Goal: Task Accomplishment & Management: Manage account settings

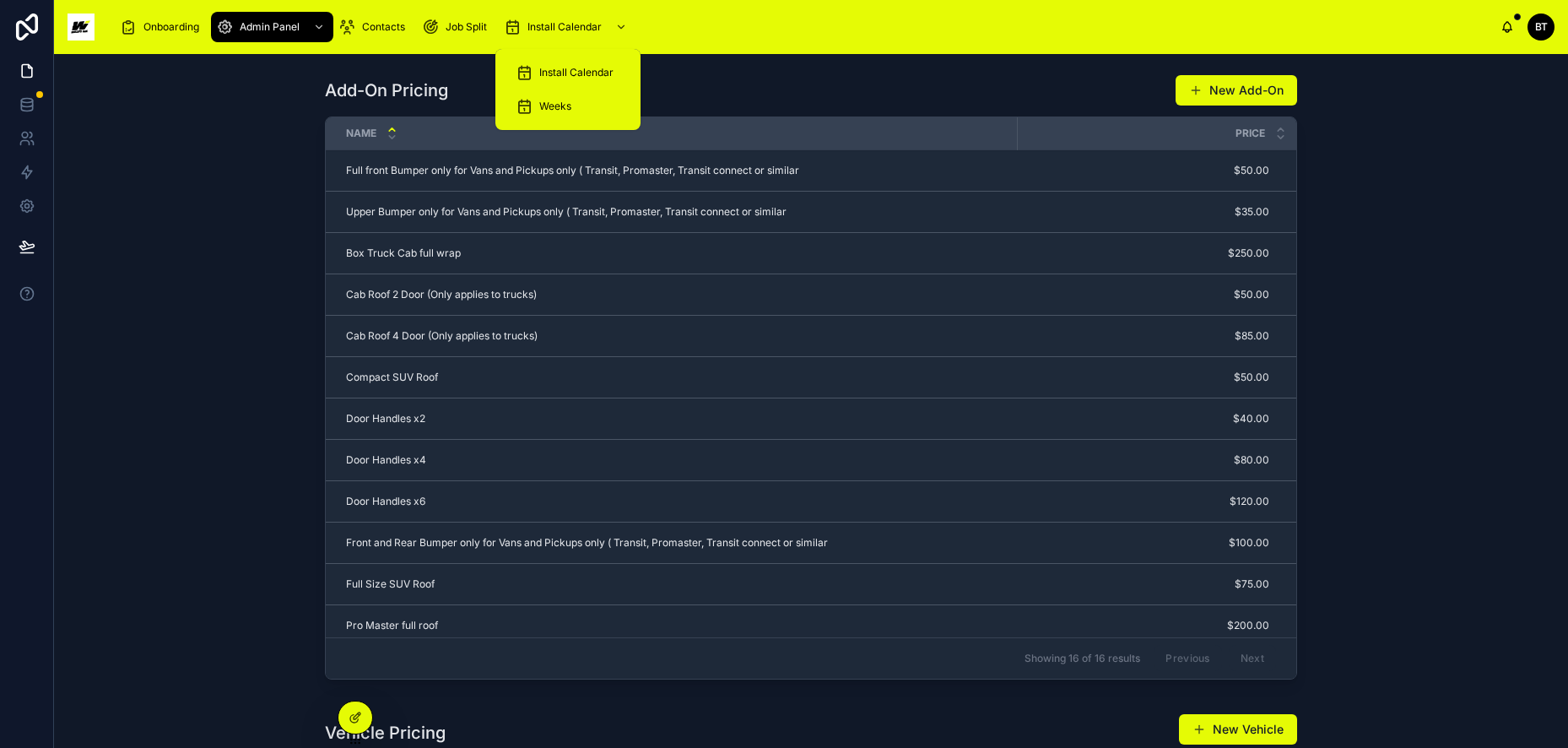
click at [559, 21] on span "Install Calendar" at bounding box center [565, 26] width 74 height 14
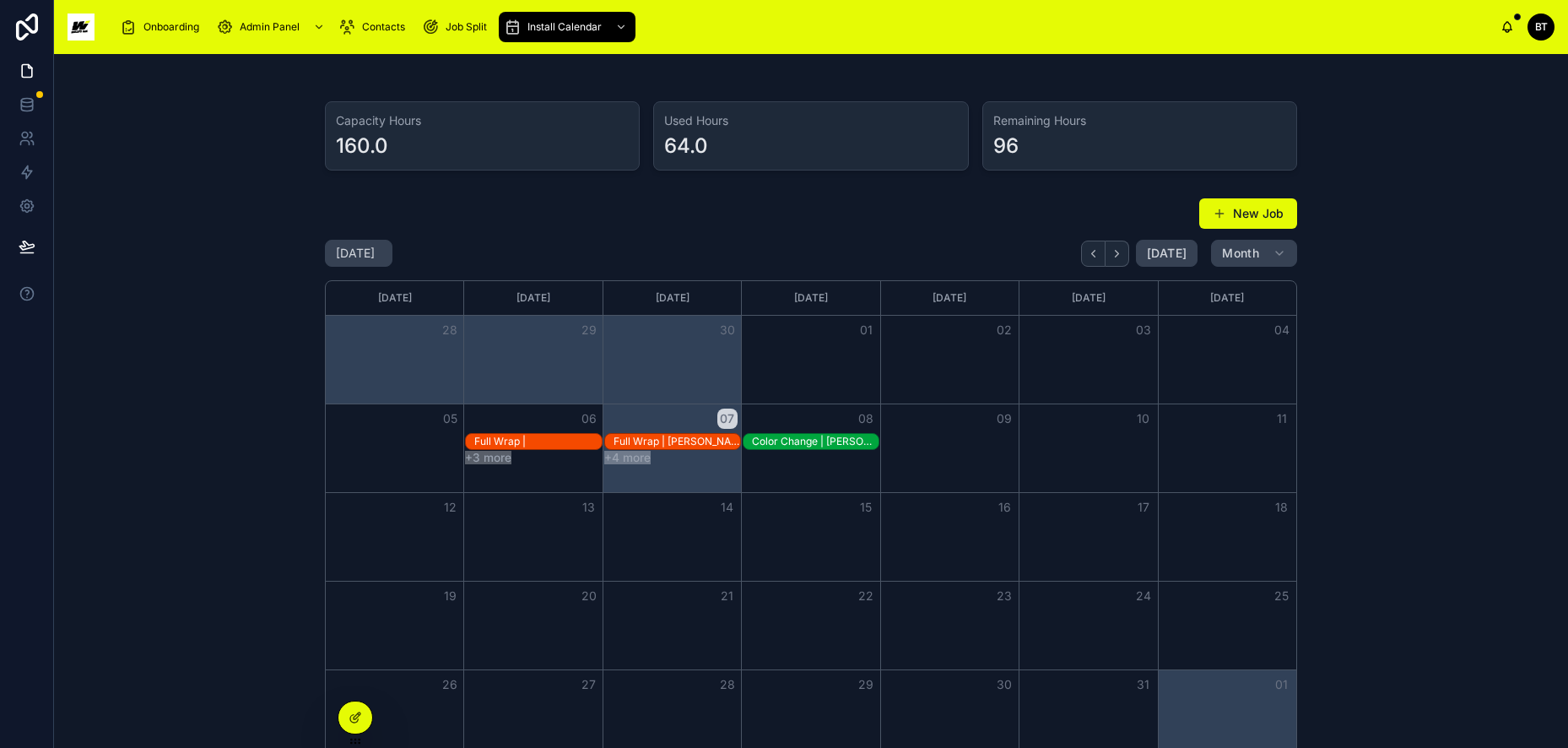
click at [530, 435] on div "Full Wrap |" at bounding box center [538, 441] width 127 height 14
click at [491, 454] on button "+3 more" at bounding box center [488, 457] width 46 height 14
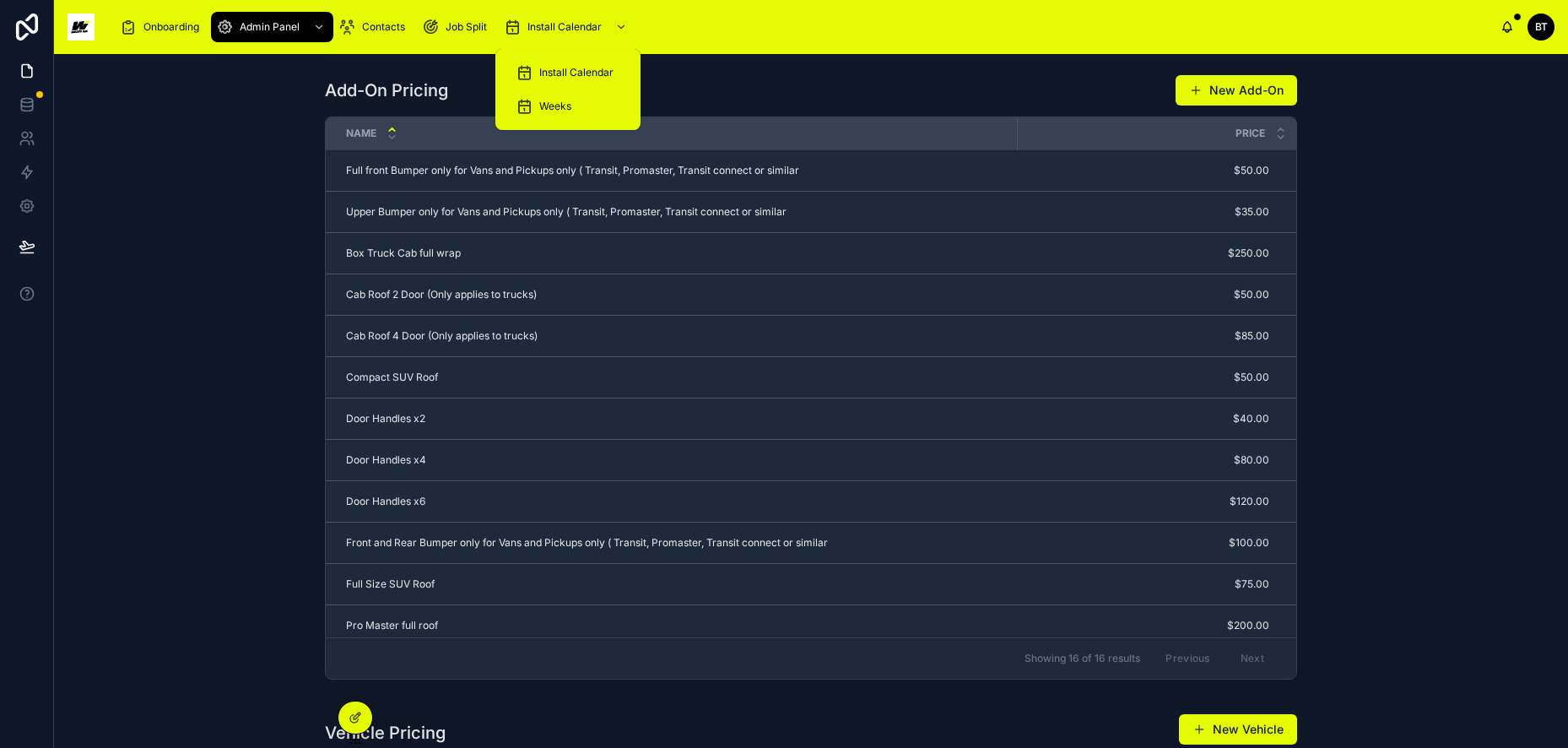
click at [564, 62] on div "Install Calendar" at bounding box center [568, 72] width 105 height 27
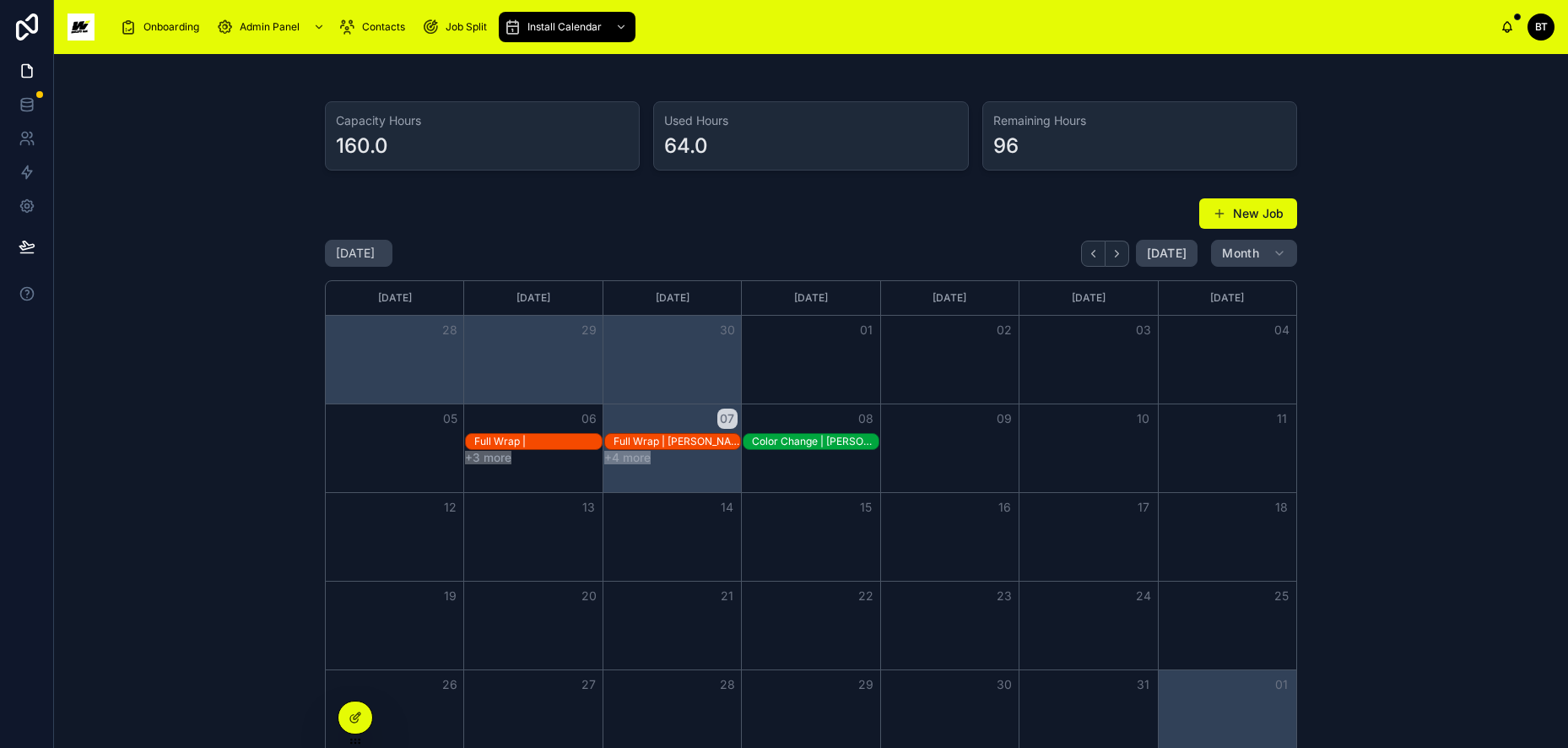
drag, startPoint x: 667, startPoint y: 437, endPoint x: 496, endPoint y: 442, distance: 171.1
click at [496, 442] on div "Full Wrap |" at bounding box center [538, 441] width 127 height 14
drag, startPoint x: 848, startPoint y: 439, endPoint x: 203, endPoint y: 444, distance: 645.0
click at [203, 444] on div "New Job October 2025 Today Month Sunday Monday Tuesday Wednesday Thursday Frida…" at bounding box center [812, 478] width 1488 height 575
drag, startPoint x: 816, startPoint y: 439, endPoint x: 491, endPoint y: 479, distance: 327.5
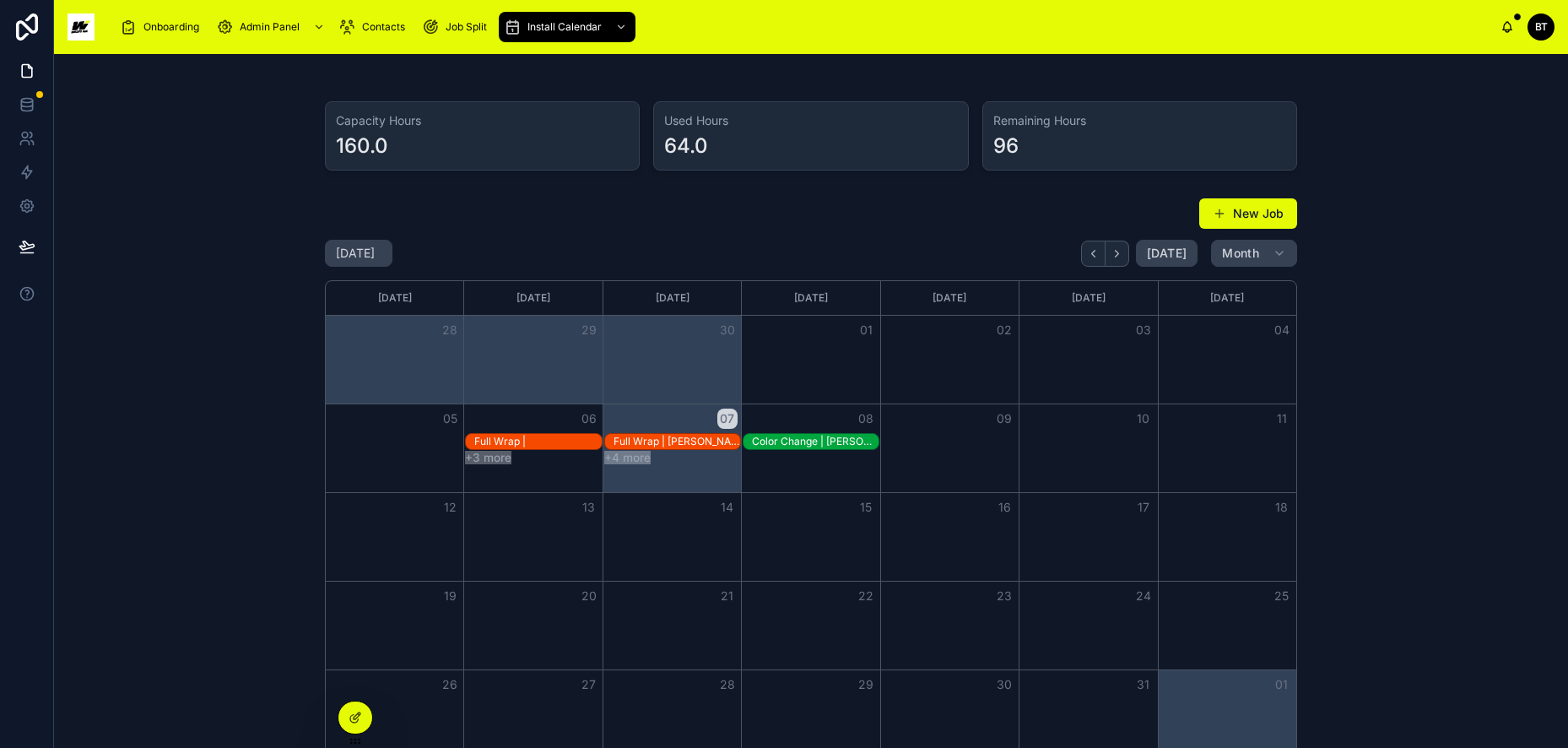
click at [491, 479] on div "05 06 07 08 09 10 11 Full Wrap | Full Wrap | Bob Scribner Color Change | Aaron …" at bounding box center [812, 447] width 971 height 89
drag, startPoint x: 564, startPoint y: 438, endPoint x: 712, endPoint y: 456, distance: 149.1
click at [712, 456] on div "Full Wrap | Full Wrap | Bob Scribner Color Change | Aaron McCroby +3 more +4 mo…" at bounding box center [812, 448] width 971 height 32
drag, startPoint x: 696, startPoint y: 435, endPoint x: 615, endPoint y: 406, distance: 86.0
click at [615, 406] on div "05 06 07 08 09 10 11 Full Wrap | Full Wrap | Bob Scribner Color Change | Aaron …" at bounding box center [812, 434] width 971 height 61
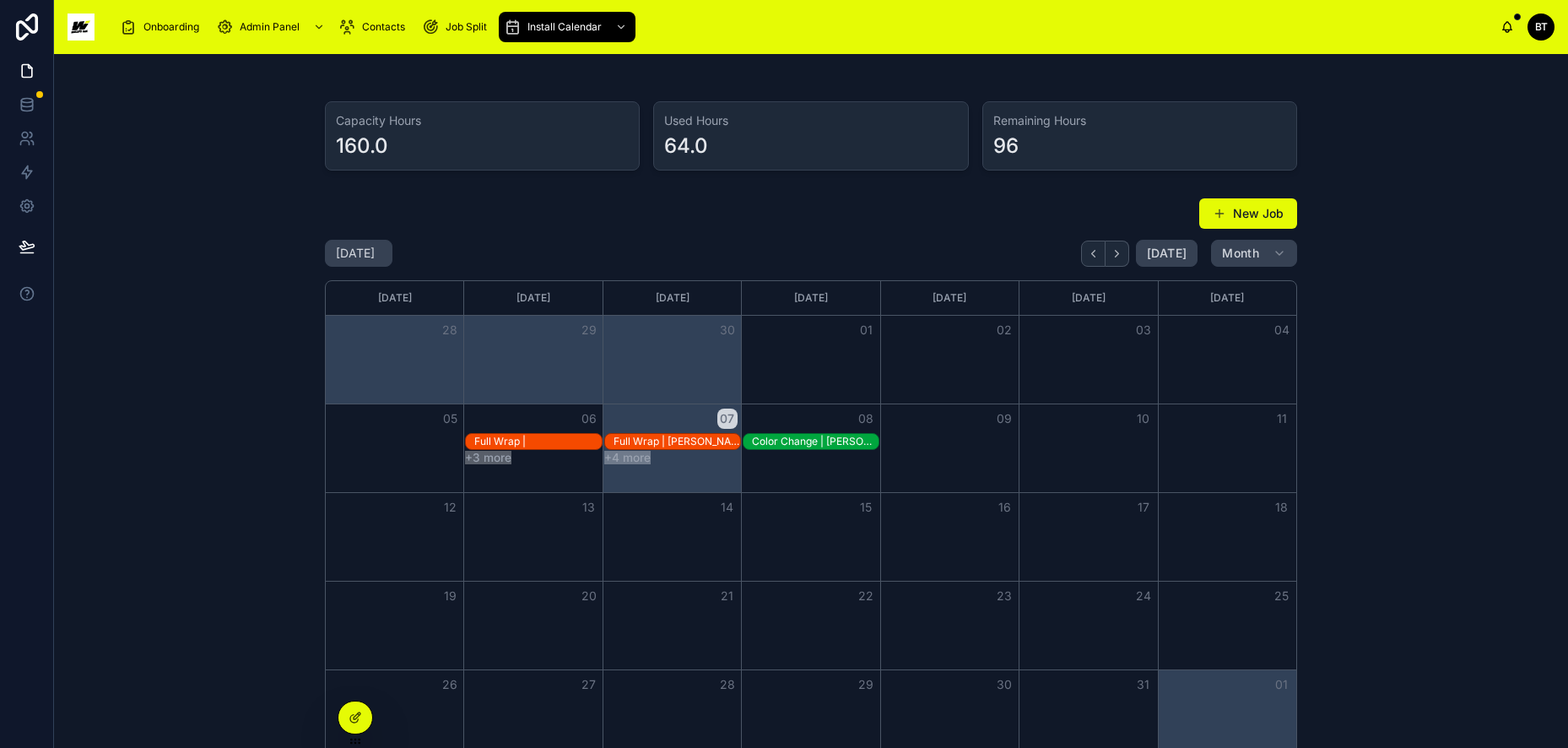
click at [361, 710] on icon at bounding box center [355, 716] width 14 height 14
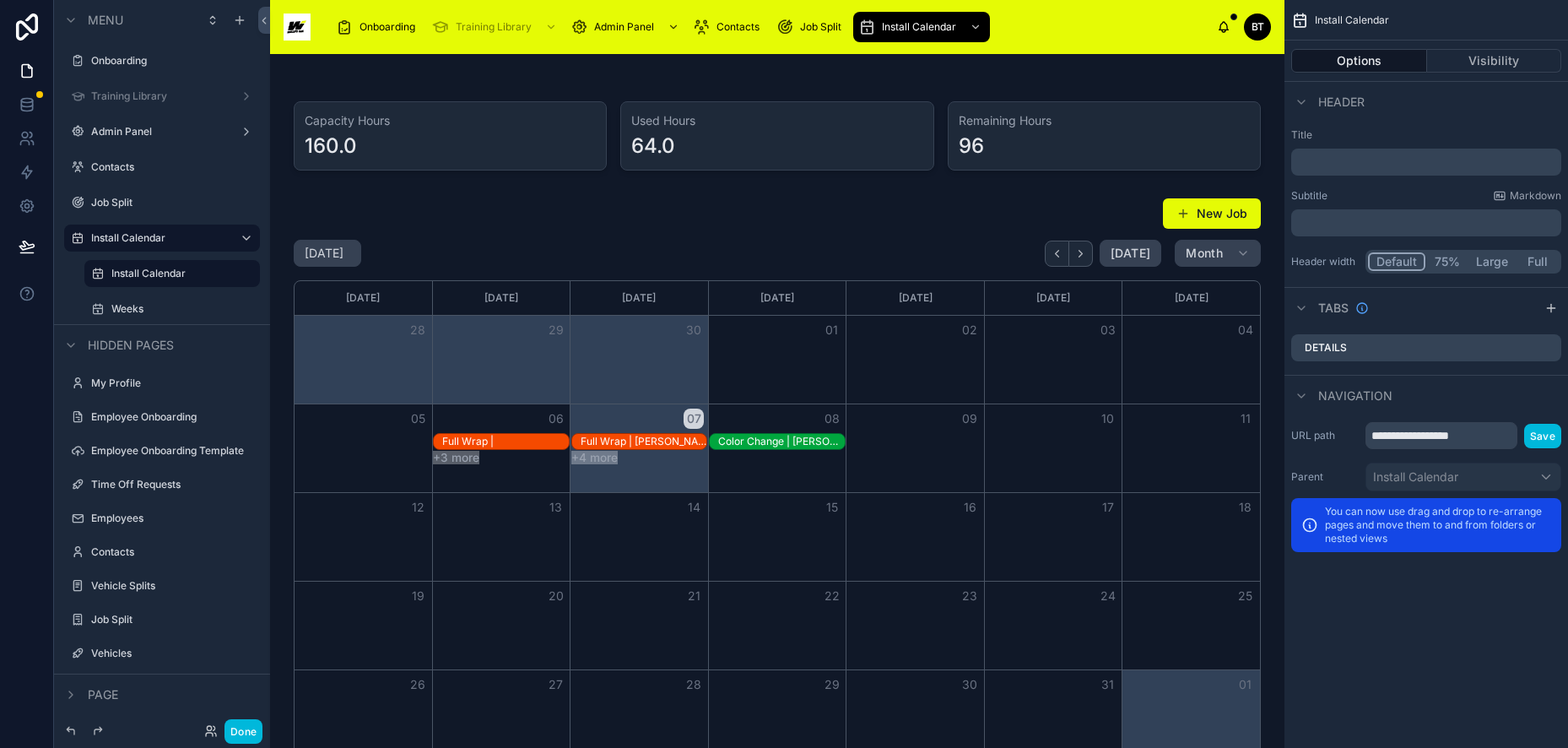
click at [790, 435] on div "Color Change | Aaron McCroby" at bounding box center [781, 441] width 126 height 14
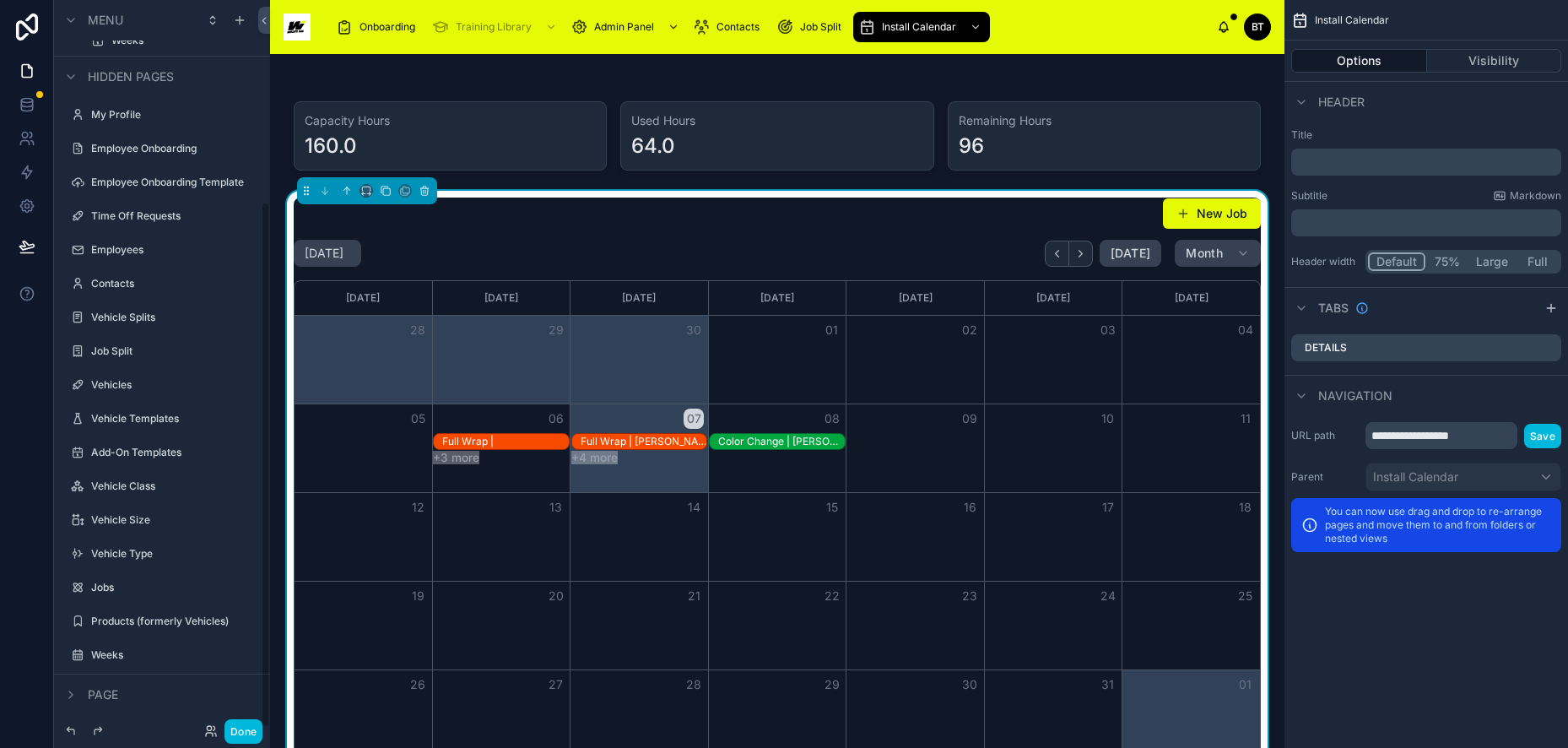
scroll to position [278, 0]
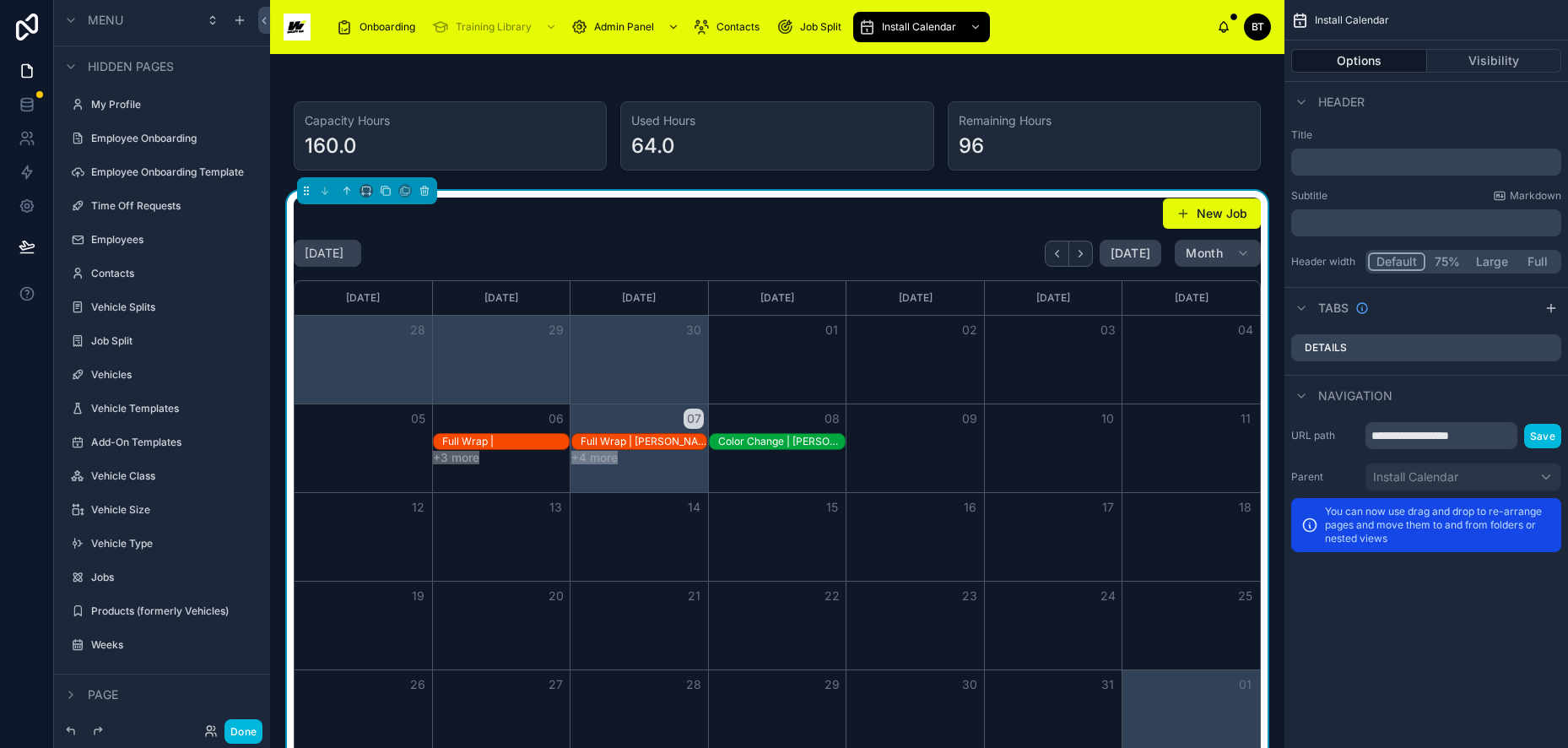
click at [516, 234] on div "New Job October 2025 Today Month Sunday Monday Tuesday Wednesday Thursday Frida…" at bounding box center [777, 478] width 967 height 561
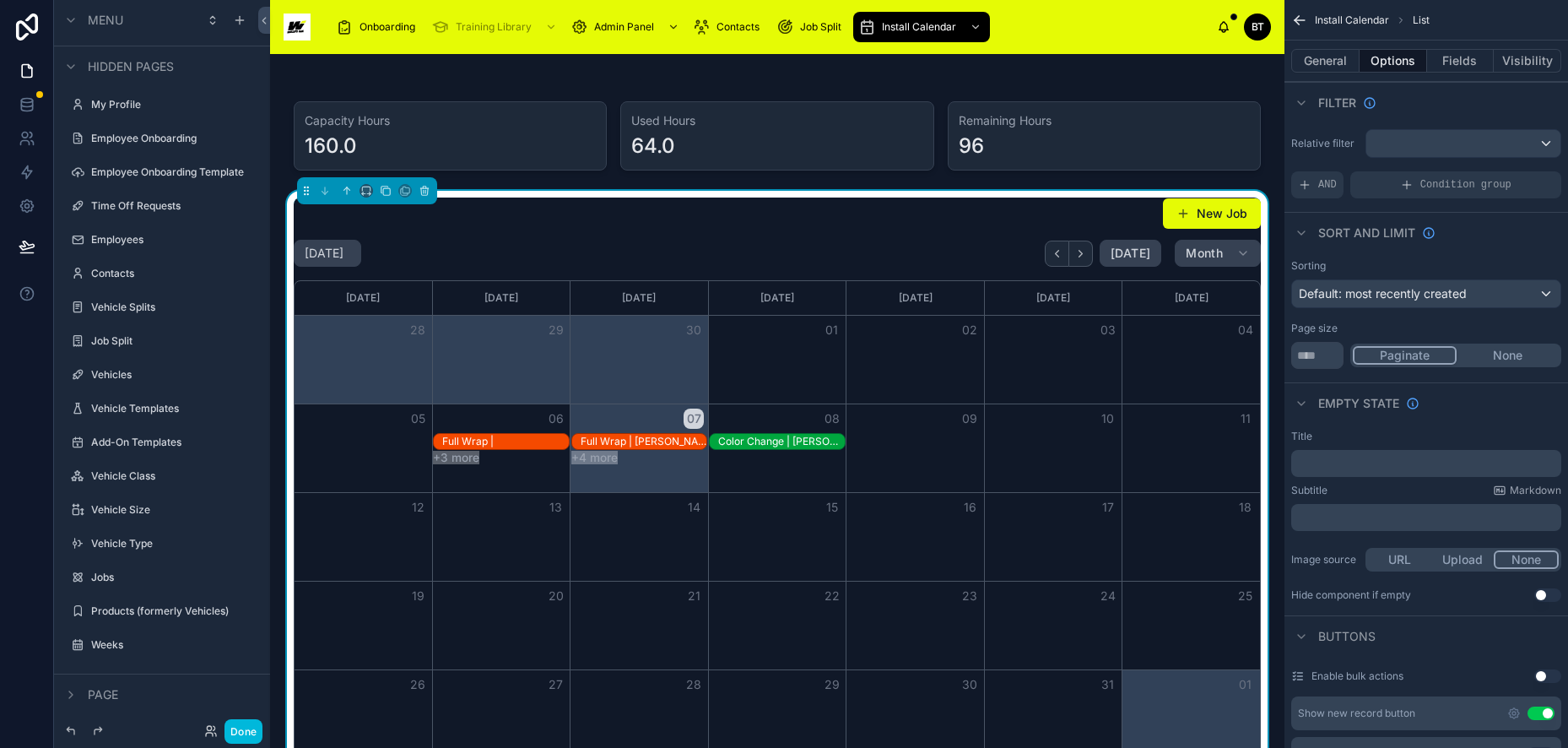
click at [244, 732] on button "Done" at bounding box center [243, 731] width 38 height 24
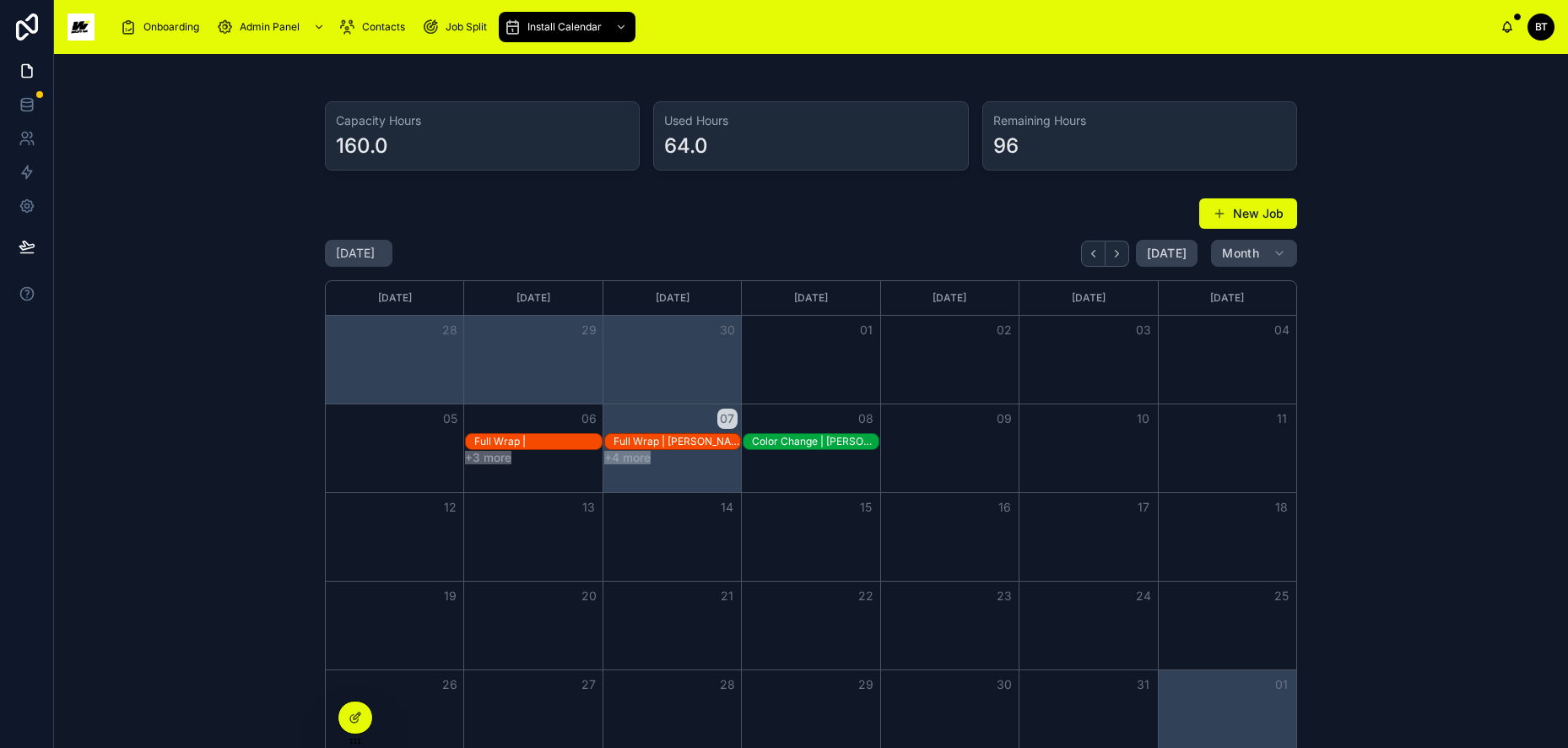
click at [800, 441] on div "Color Change | Aaron McCroby" at bounding box center [815, 441] width 127 height 14
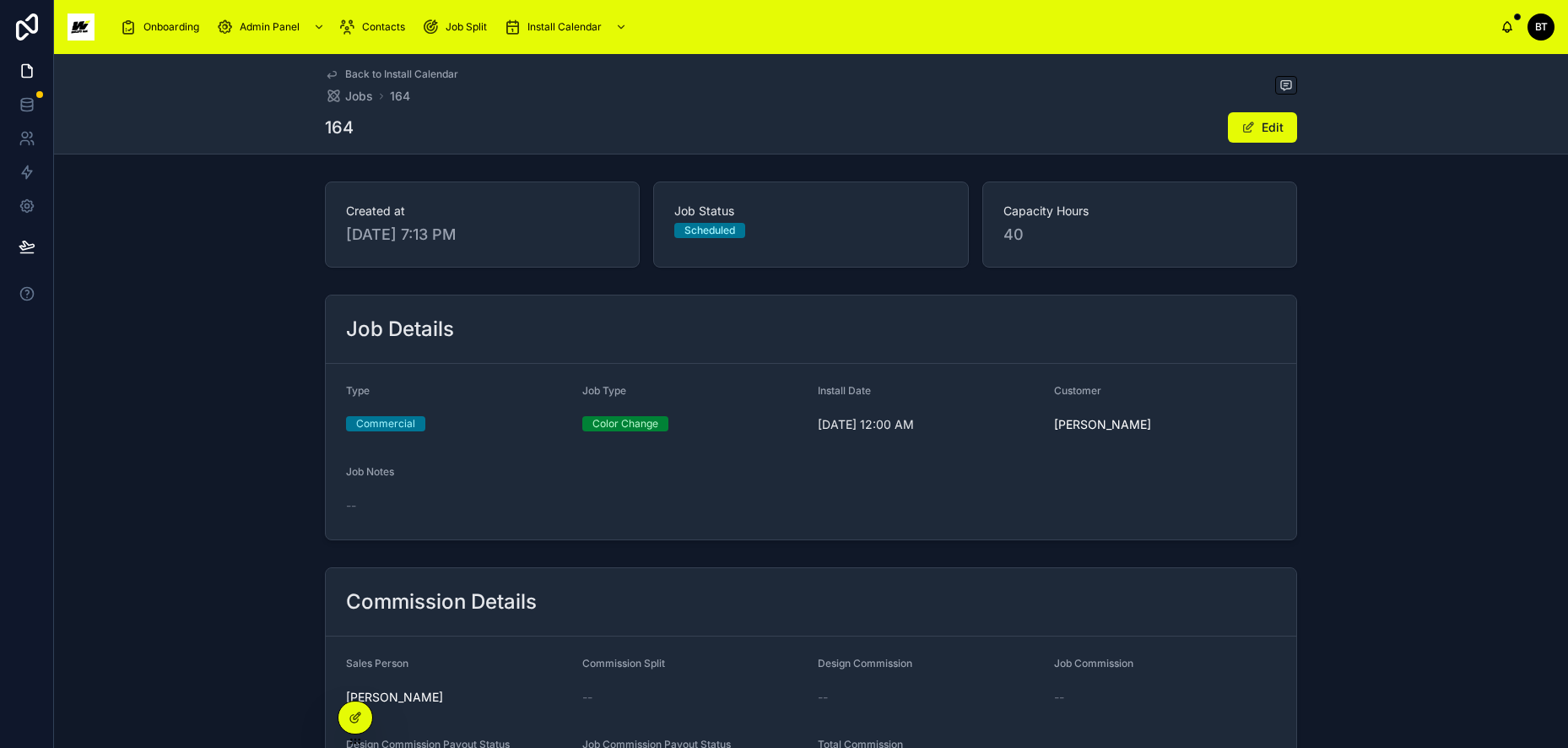
click at [1279, 126] on button "Edit" at bounding box center [1263, 127] width 70 height 31
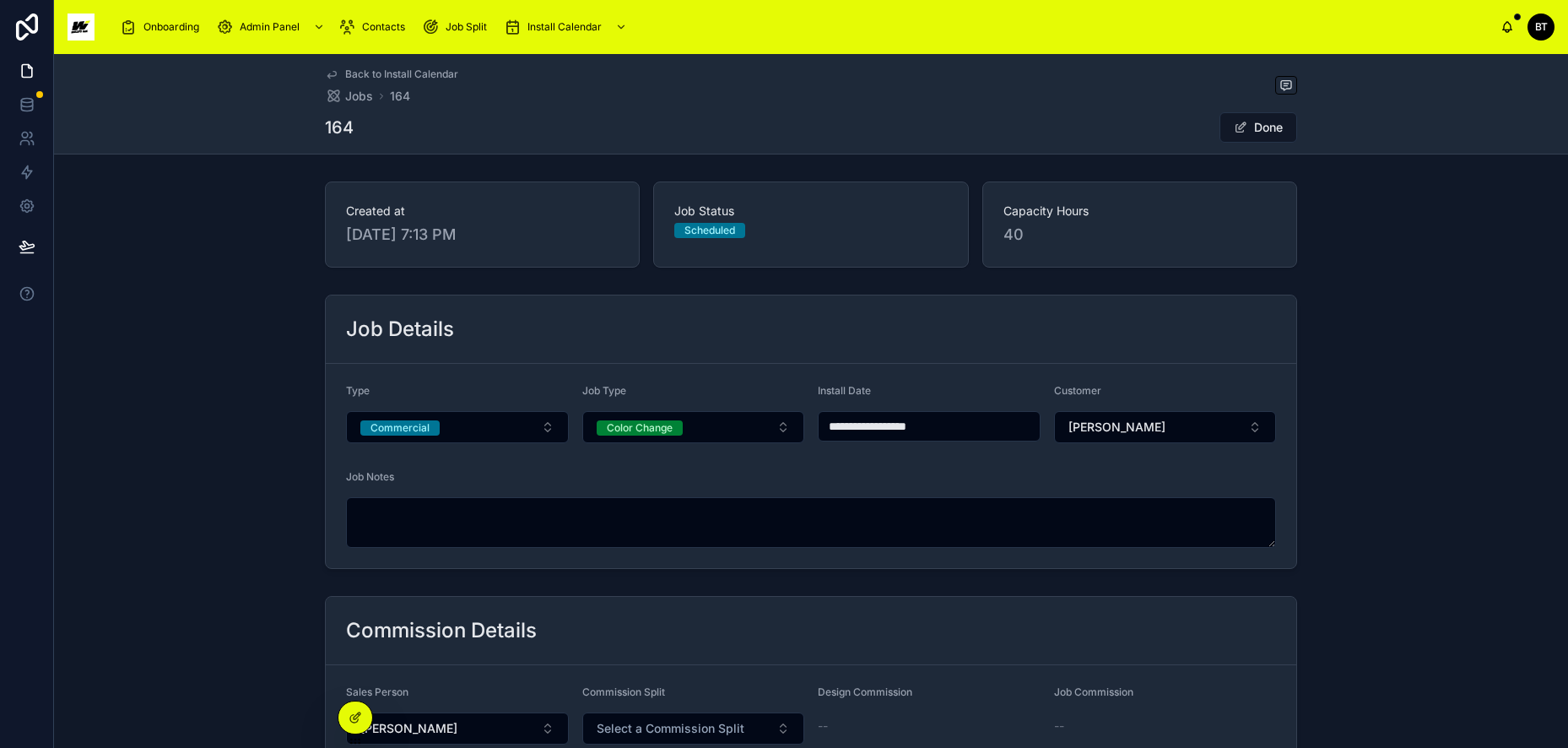
click at [658, 426] on div "Color Change" at bounding box center [640, 427] width 66 height 15
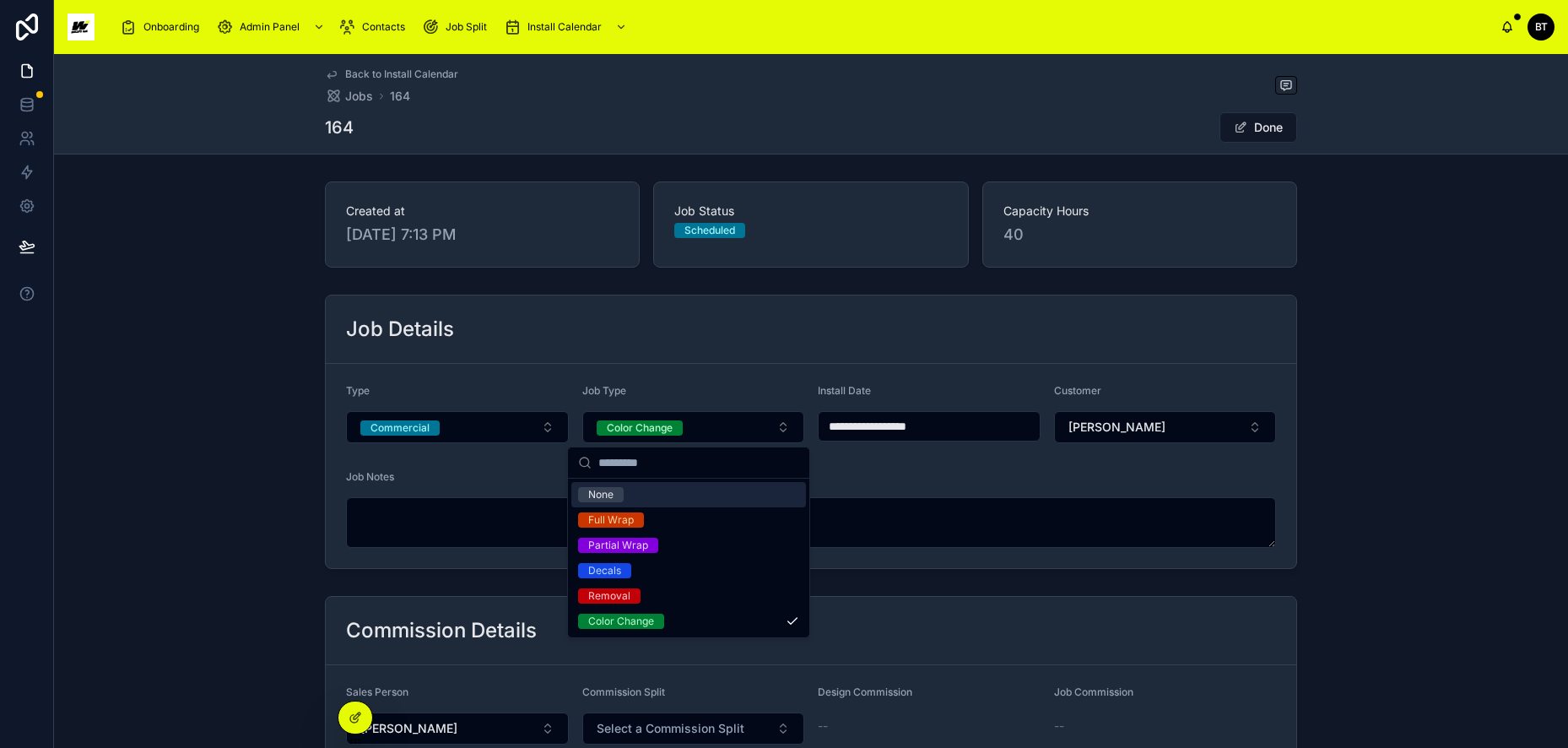
click at [598, 499] on div "None" at bounding box center [601, 494] width 25 height 15
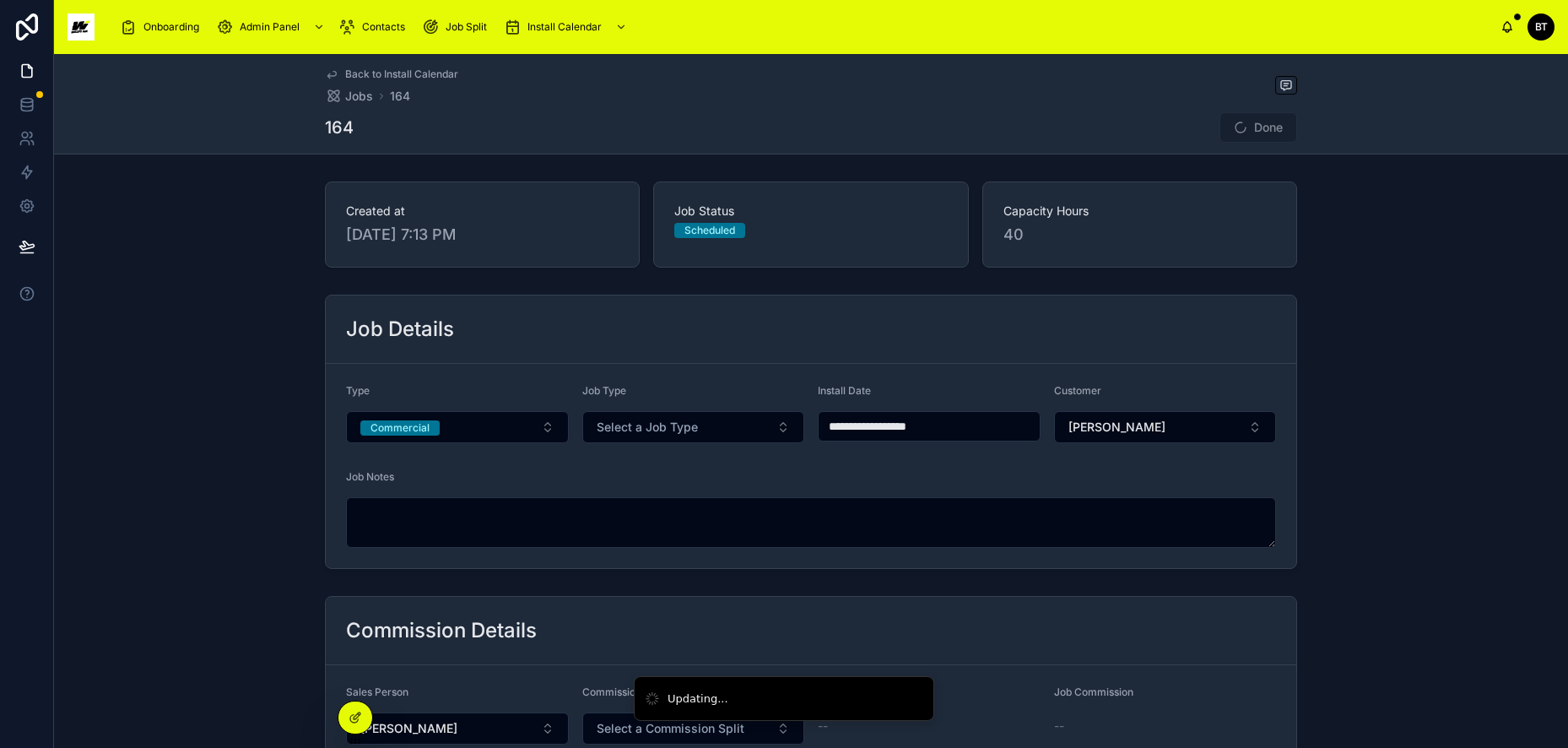
click at [429, 430] on span "Commercial" at bounding box center [400, 427] width 80 height 15
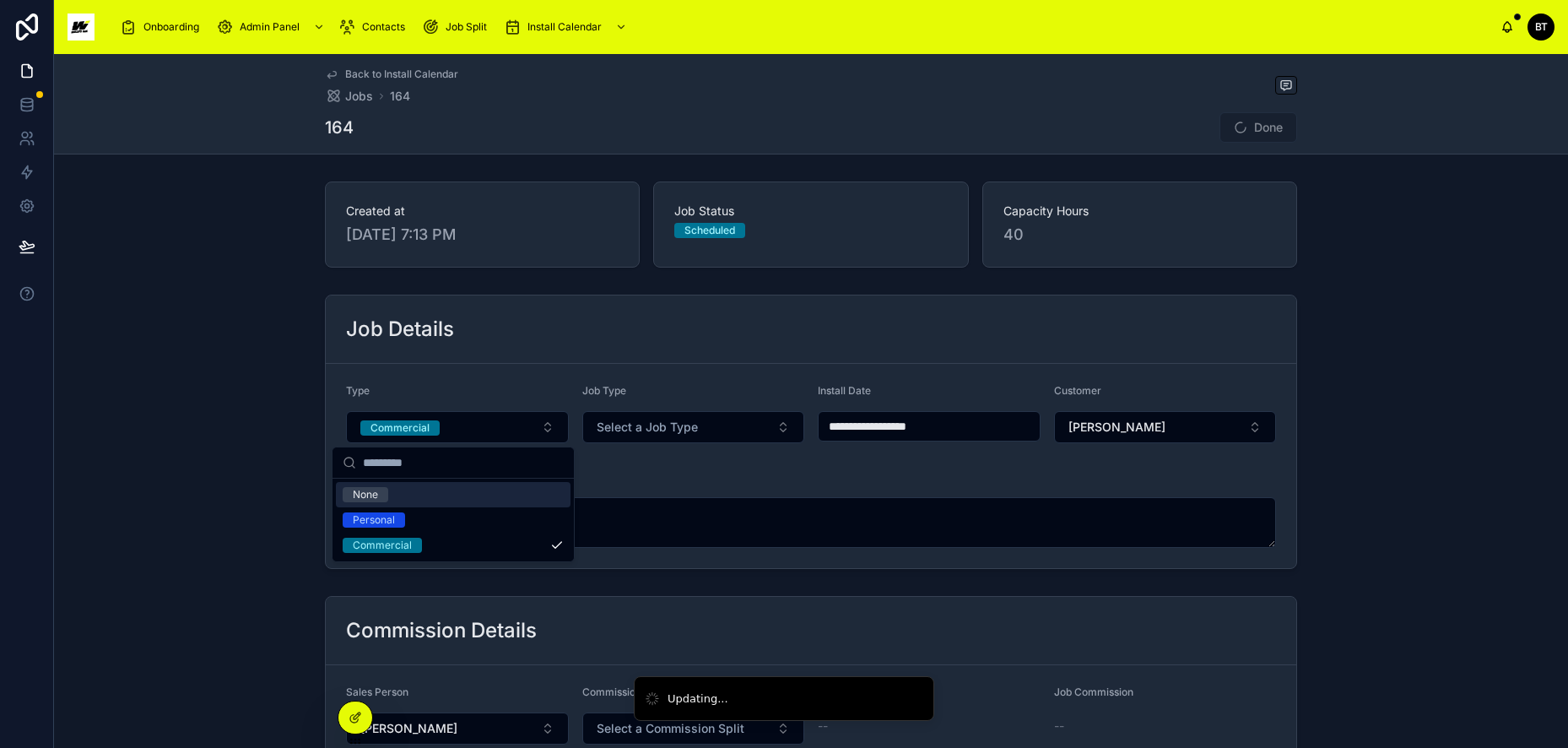
click at [390, 499] on div "None" at bounding box center [454, 494] width 235 height 25
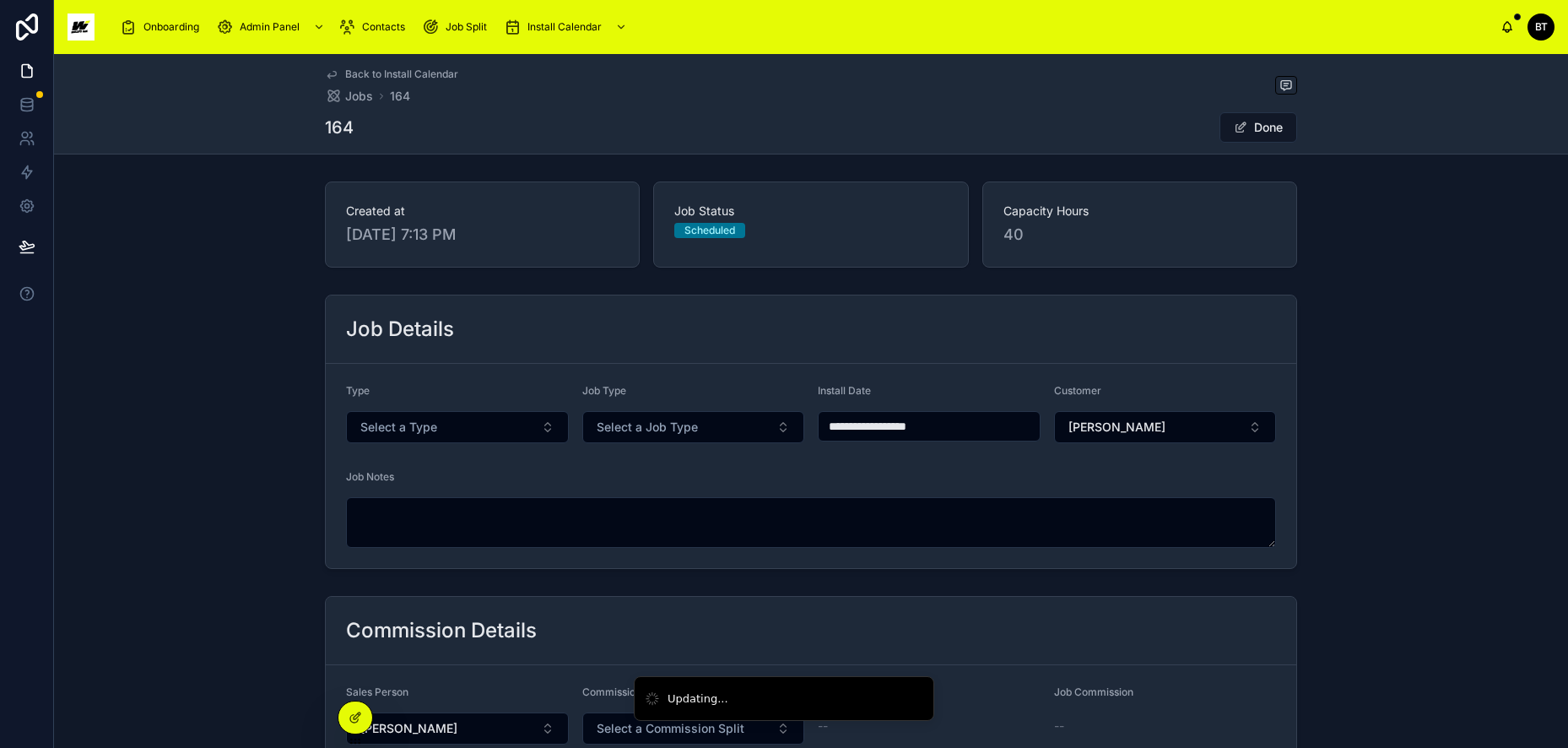
click at [1245, 126] on button "Done" at bounding box center [1259, 127] width 78 height 31
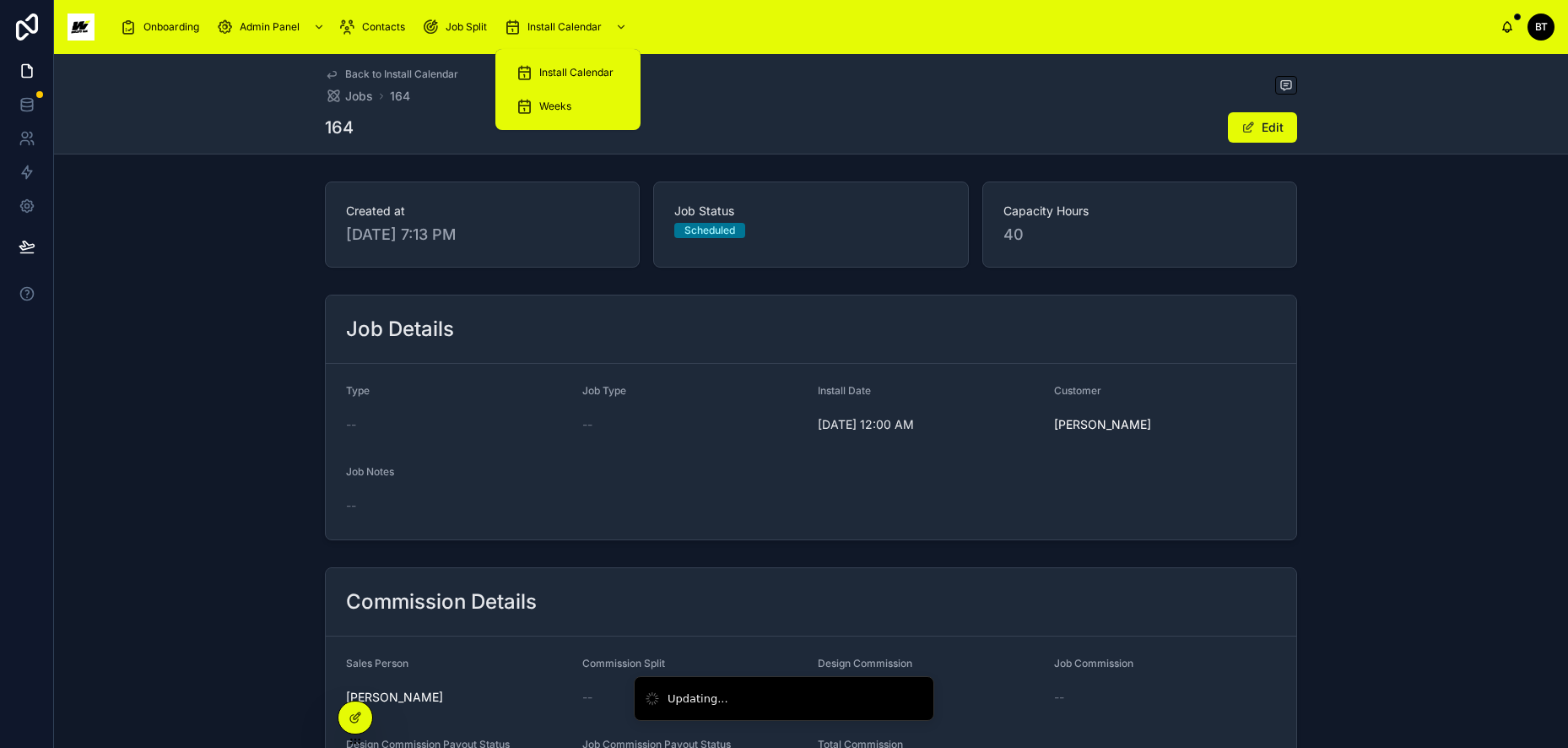
click at [557, 69] on span "Install Calendar" at bounding box center [577, 72] width 74 height 14
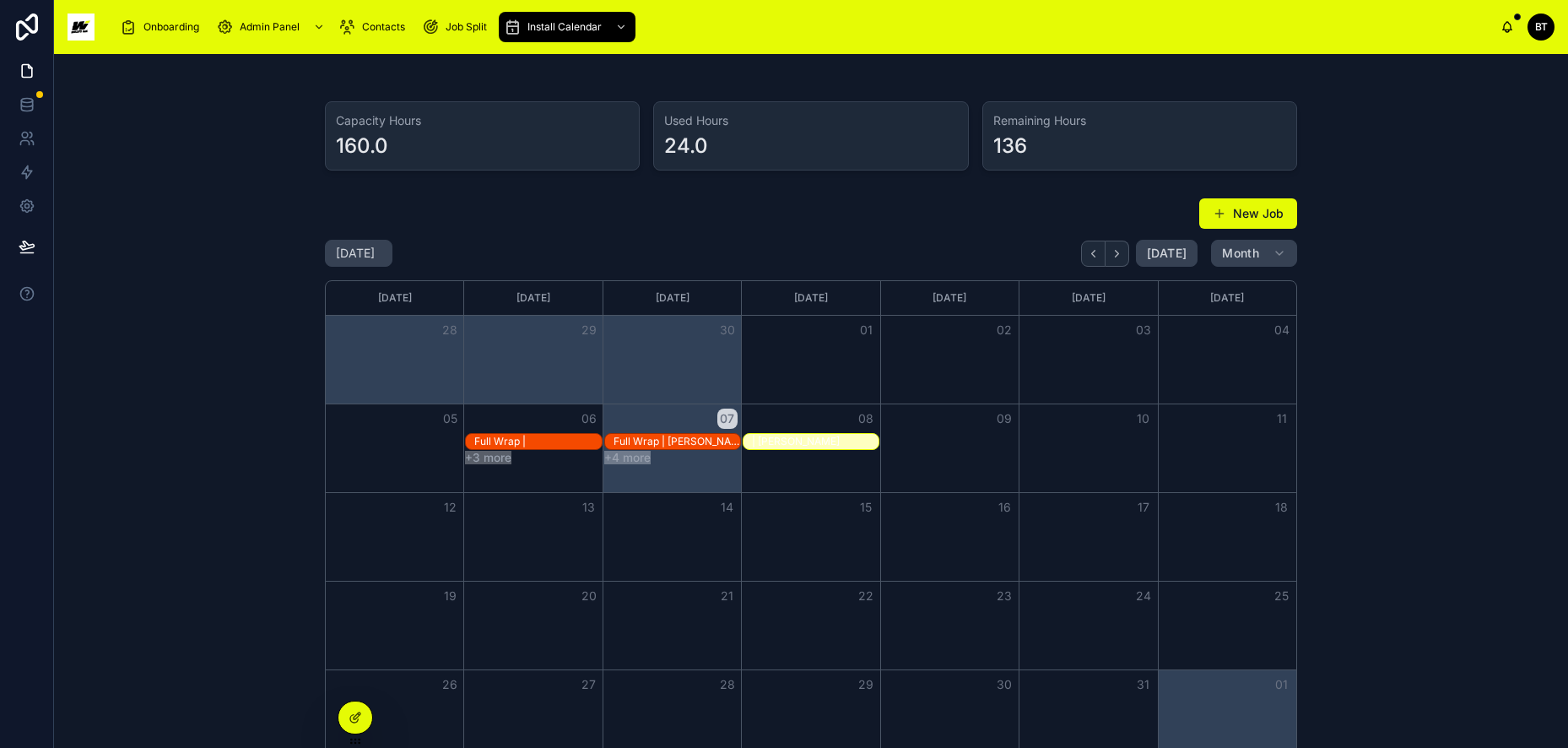
click at [534, 439] on div "Full Wrap |" at bounding box center [538, 441] width 127 height 14
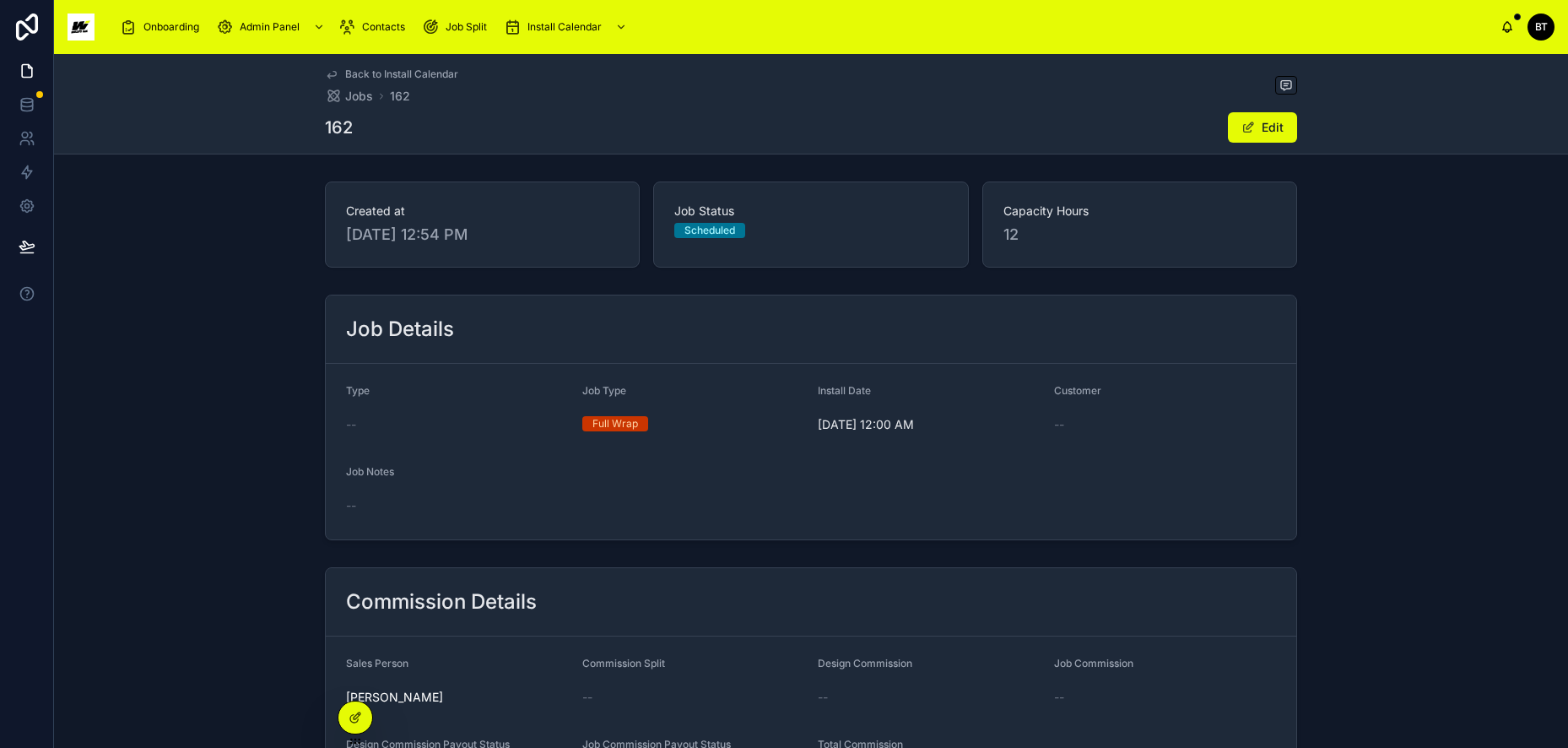
click at [1229, 126] on button "Edit" at bounding box center [1263, 127] width 70 height 31
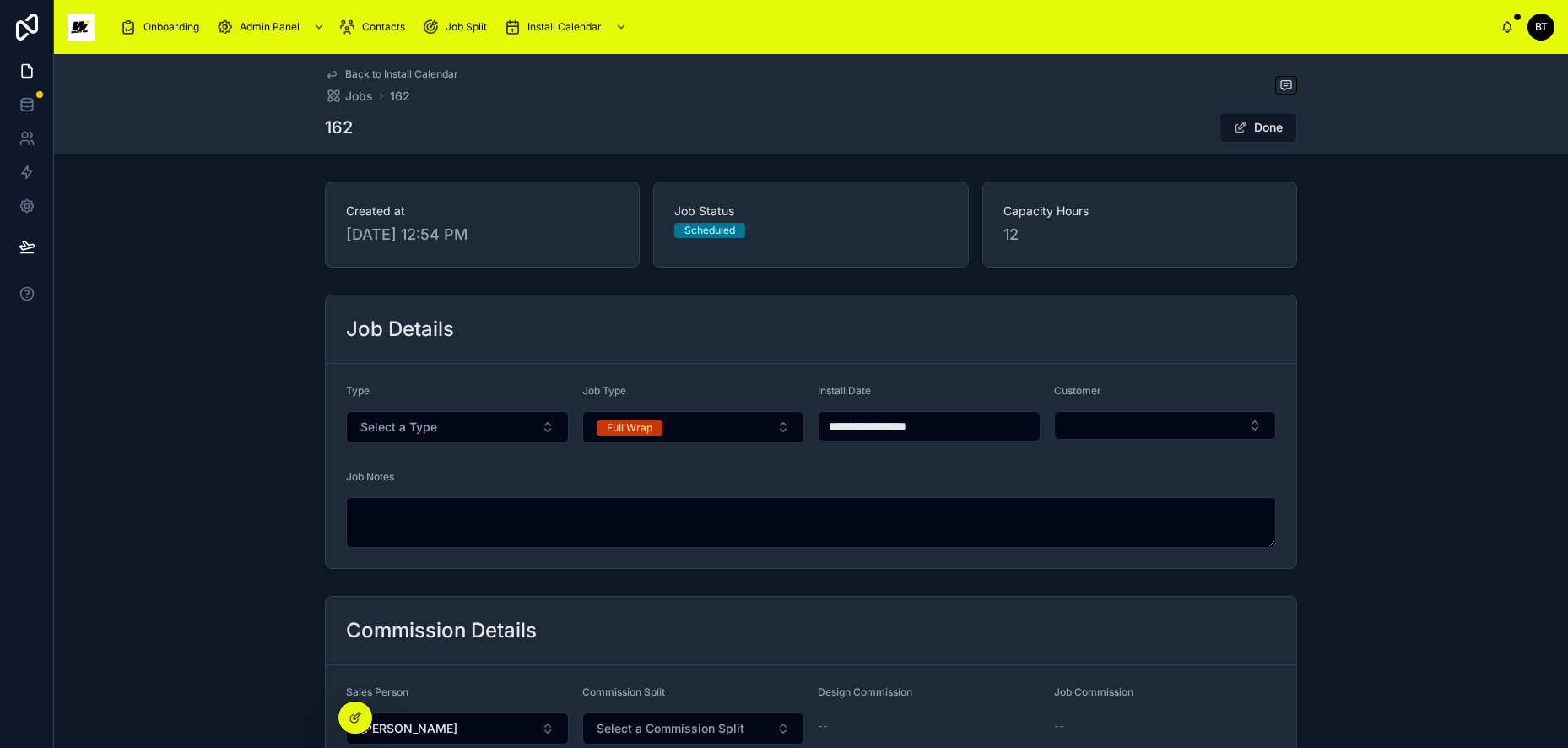
click at [640, 419] on span "Full Wrap" at bounding box center [629, 426] width 66 height 17
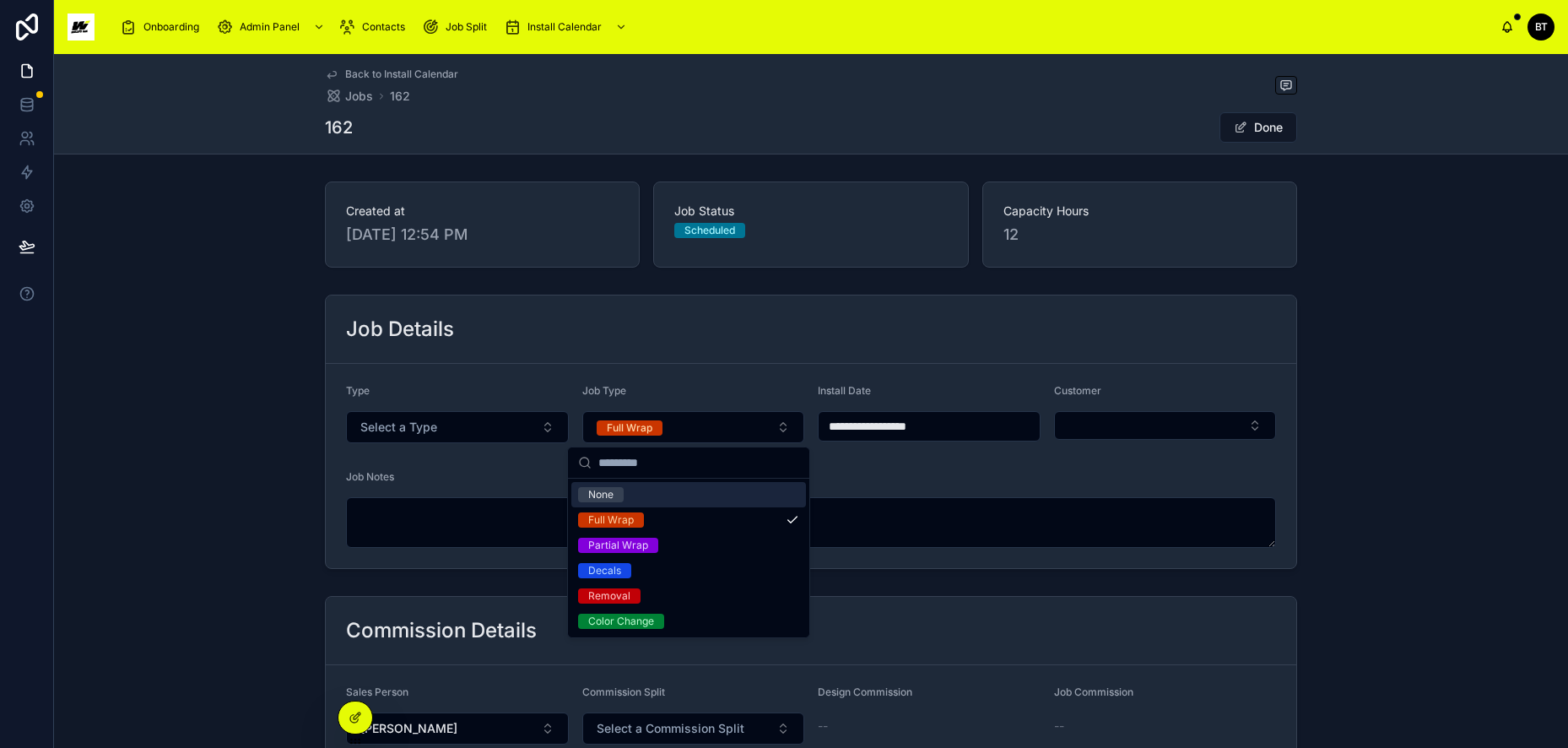
click at [605, 495] on div "None" at bounding box center [601, 494] width 25 height 15
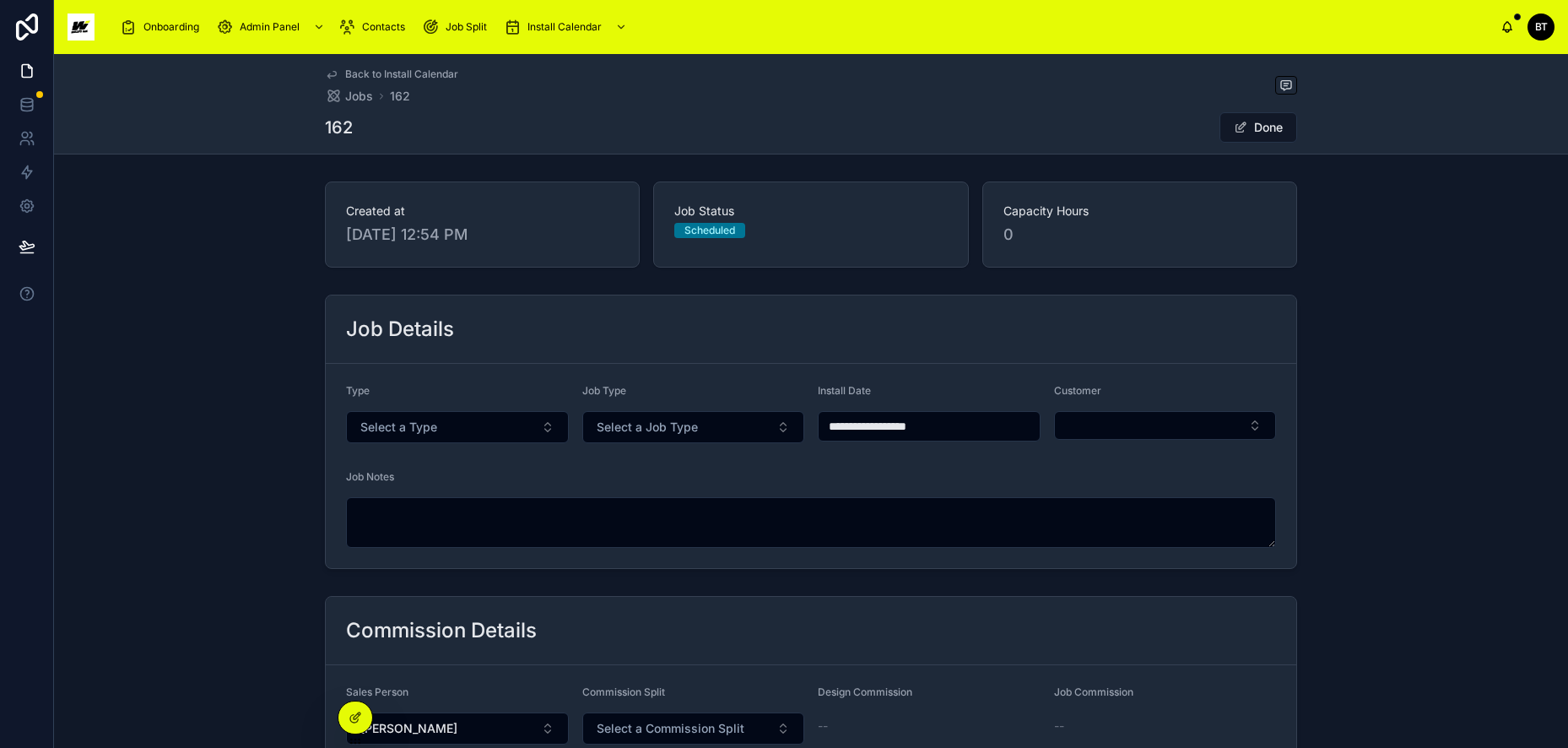
click at [1247, 119] on button "Done" at bounding box center [1259, 127] width 78 height 31
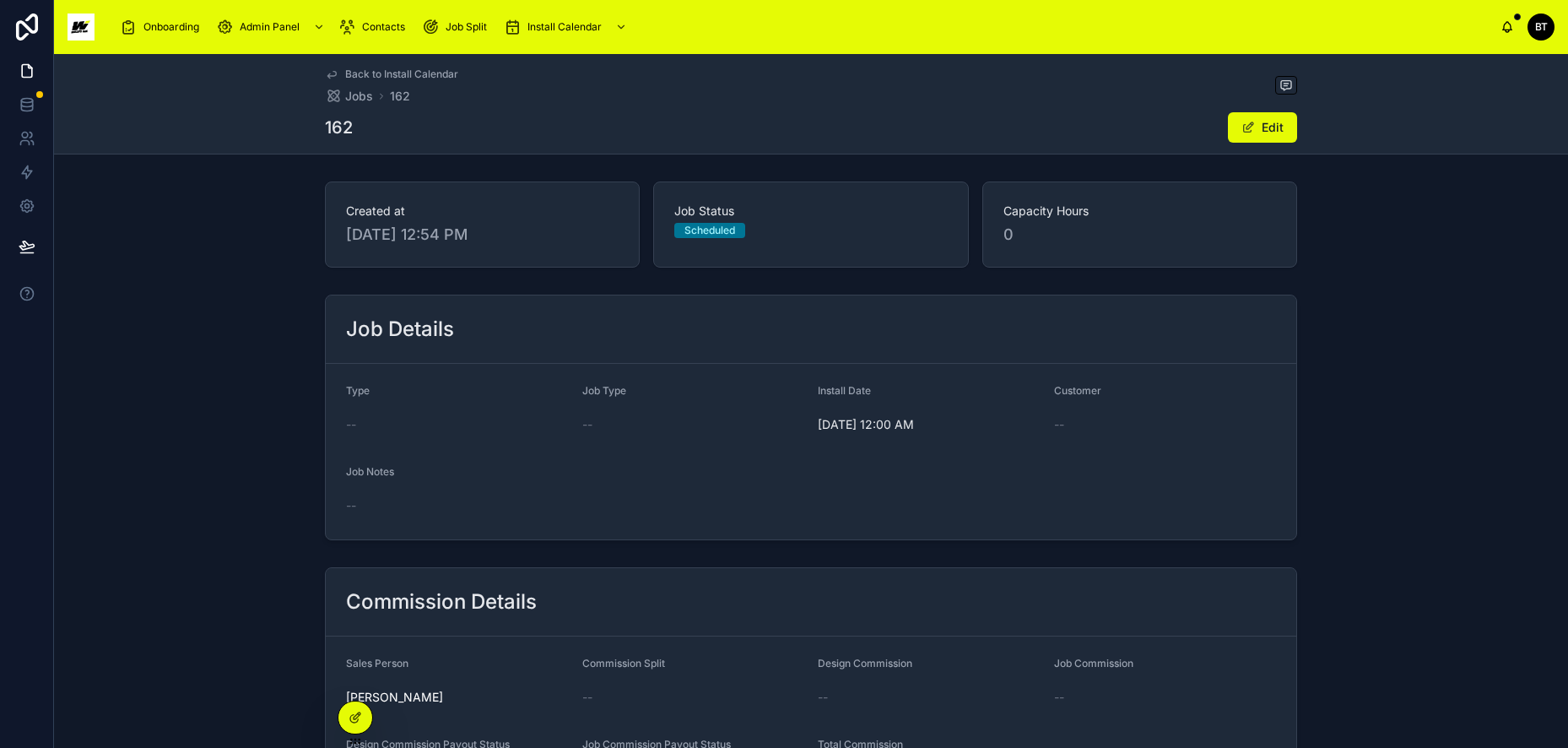
click at [423, 70] on span "Back to Install Calendar" at bounding box center [401, 74] width 113 height 14
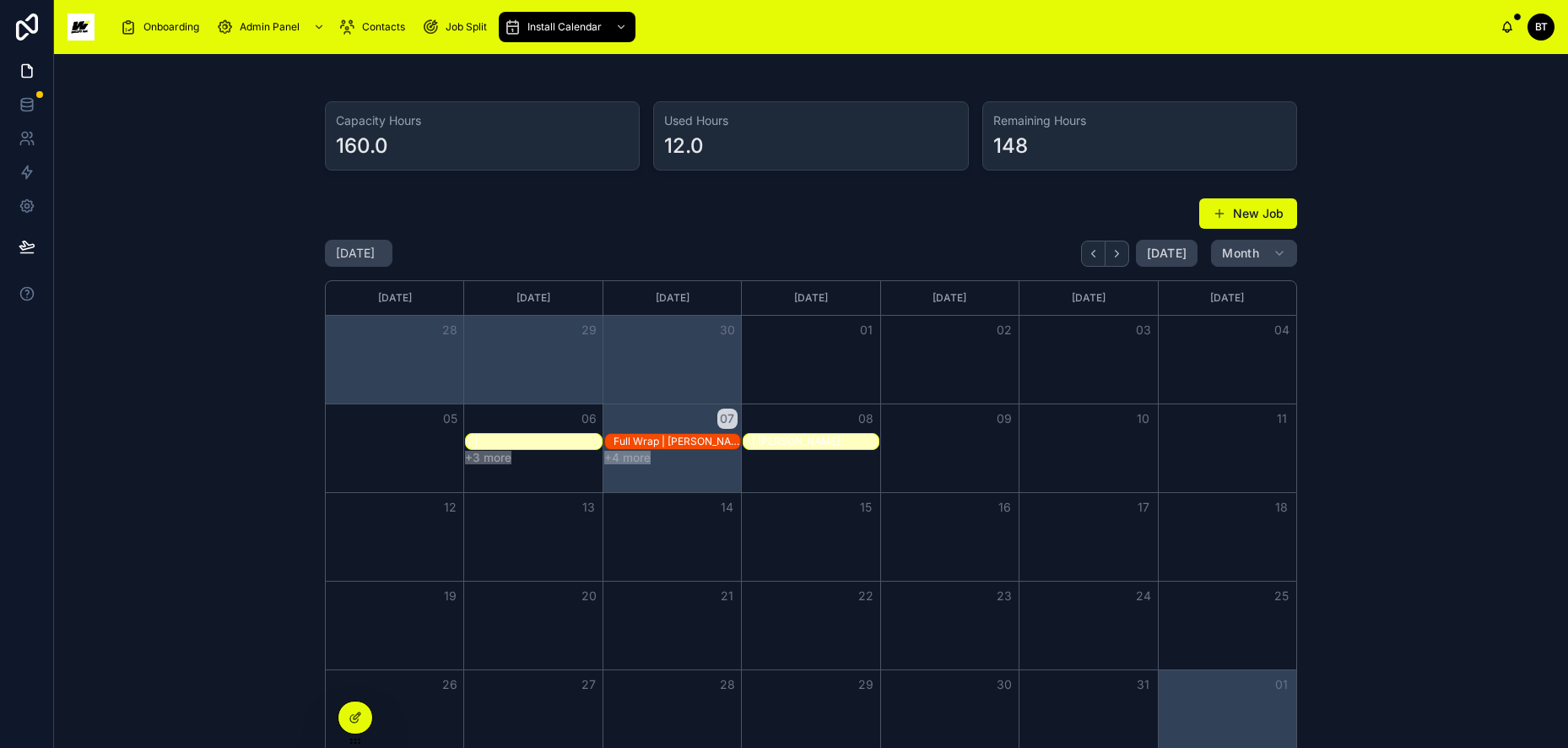
click at [524, 438] on div "|" at bounding box center [538, 441] width 127 height 14
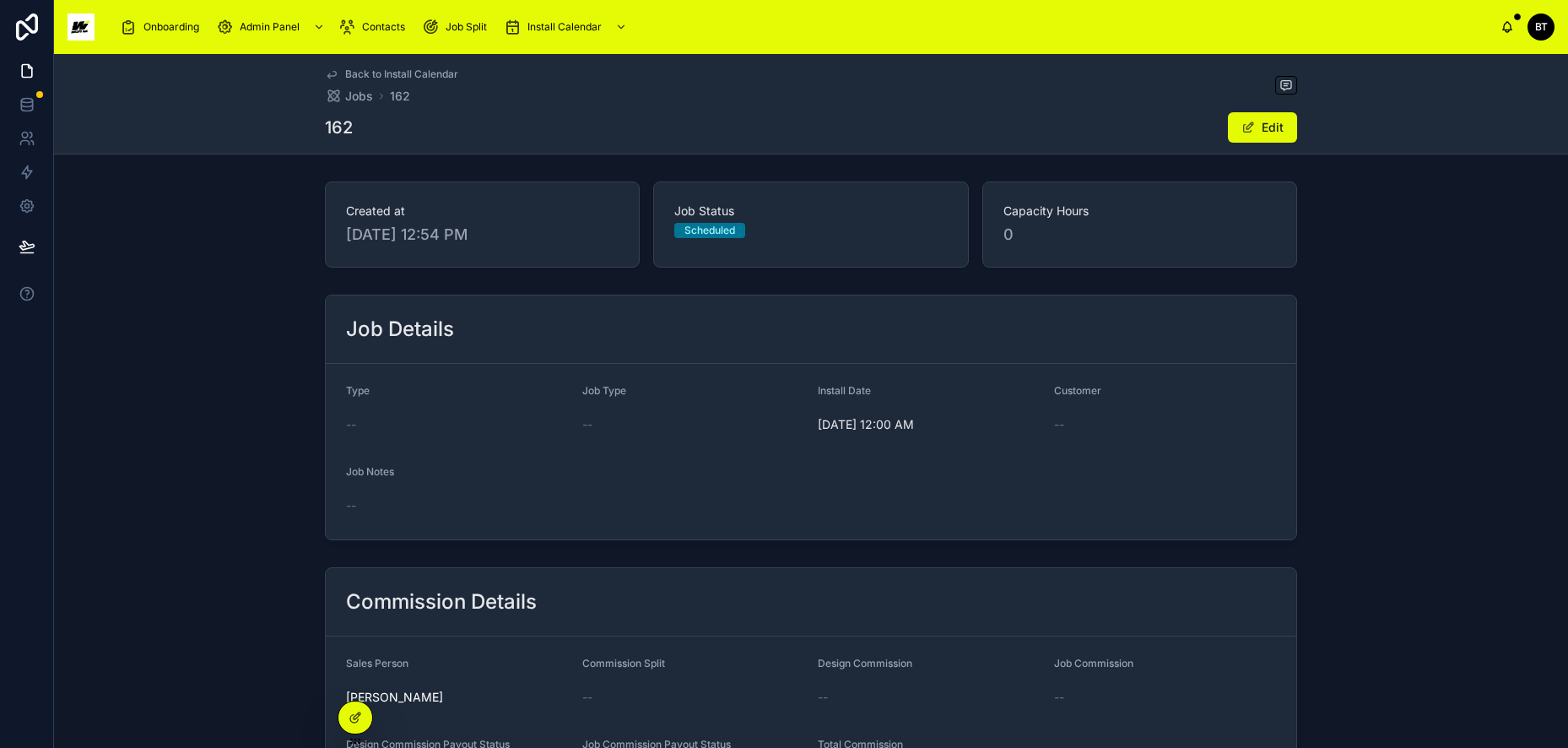
click at [1253, 133] on button "Edit" at bounding box center [1263, 127] width 70 height 31
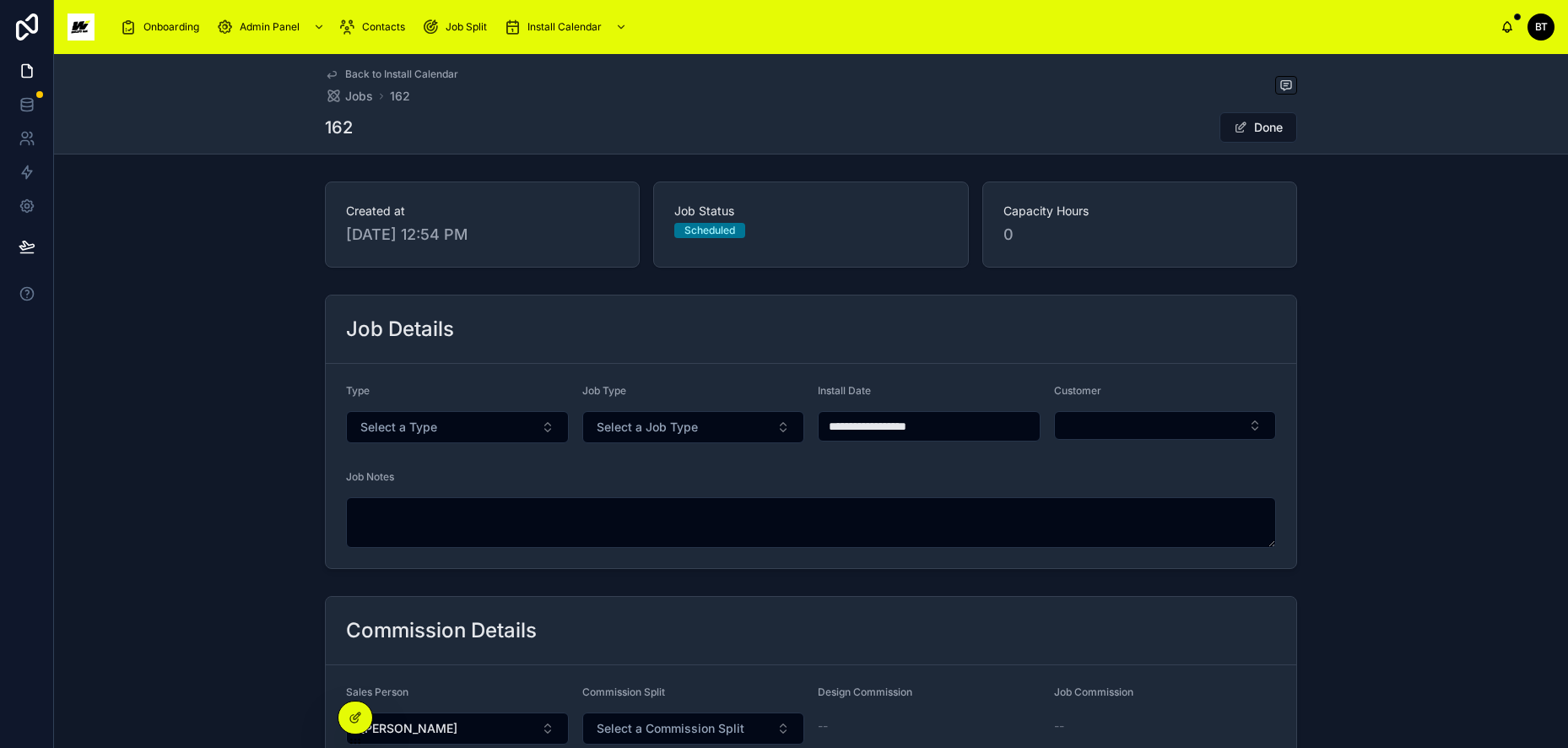
click at [755, 429] on button "Select a Job Type" at bounding box center [694, 426] width 223 height 32
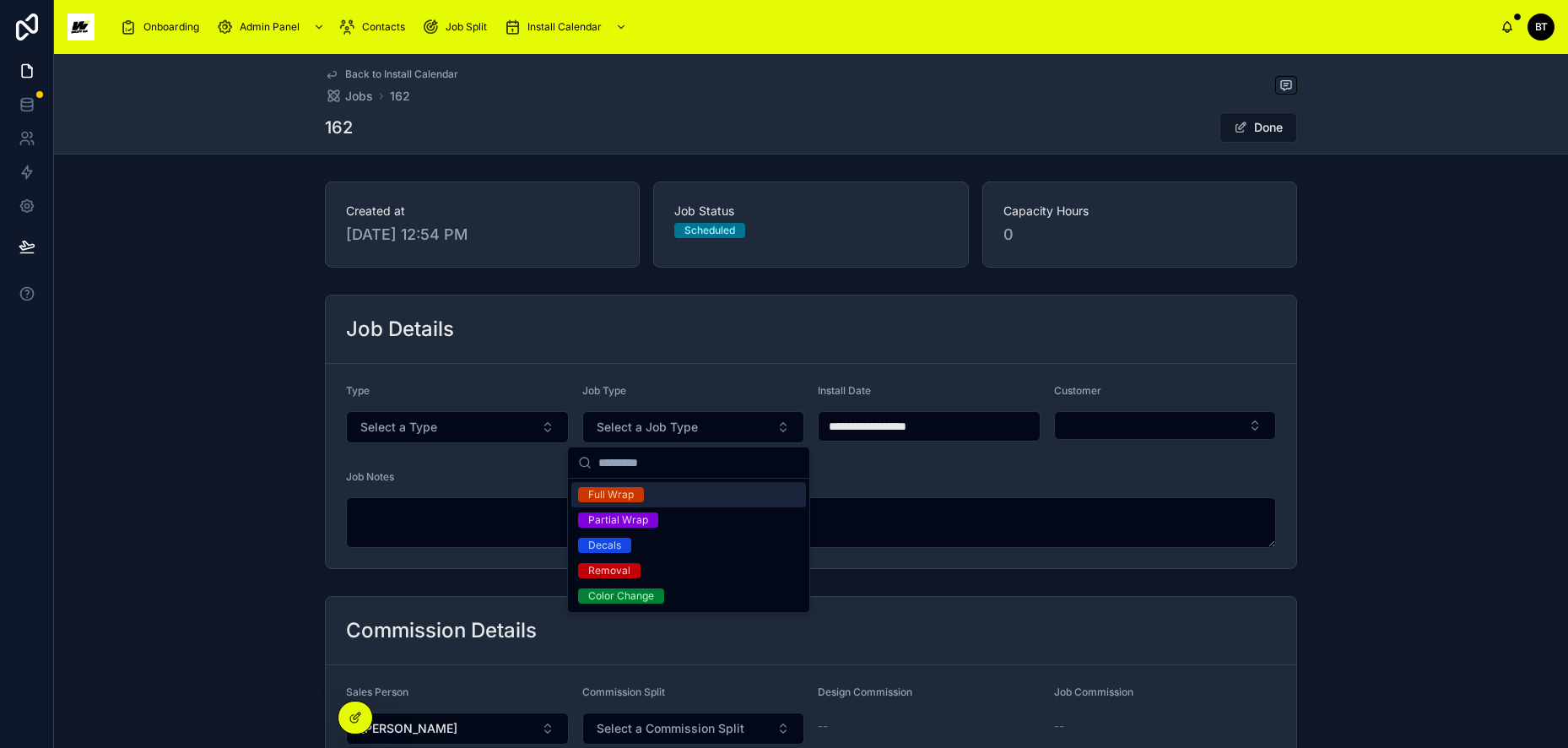
click at [529, 477] on div "Job Notes" at bounding box center [811, 480] width 930 height 20
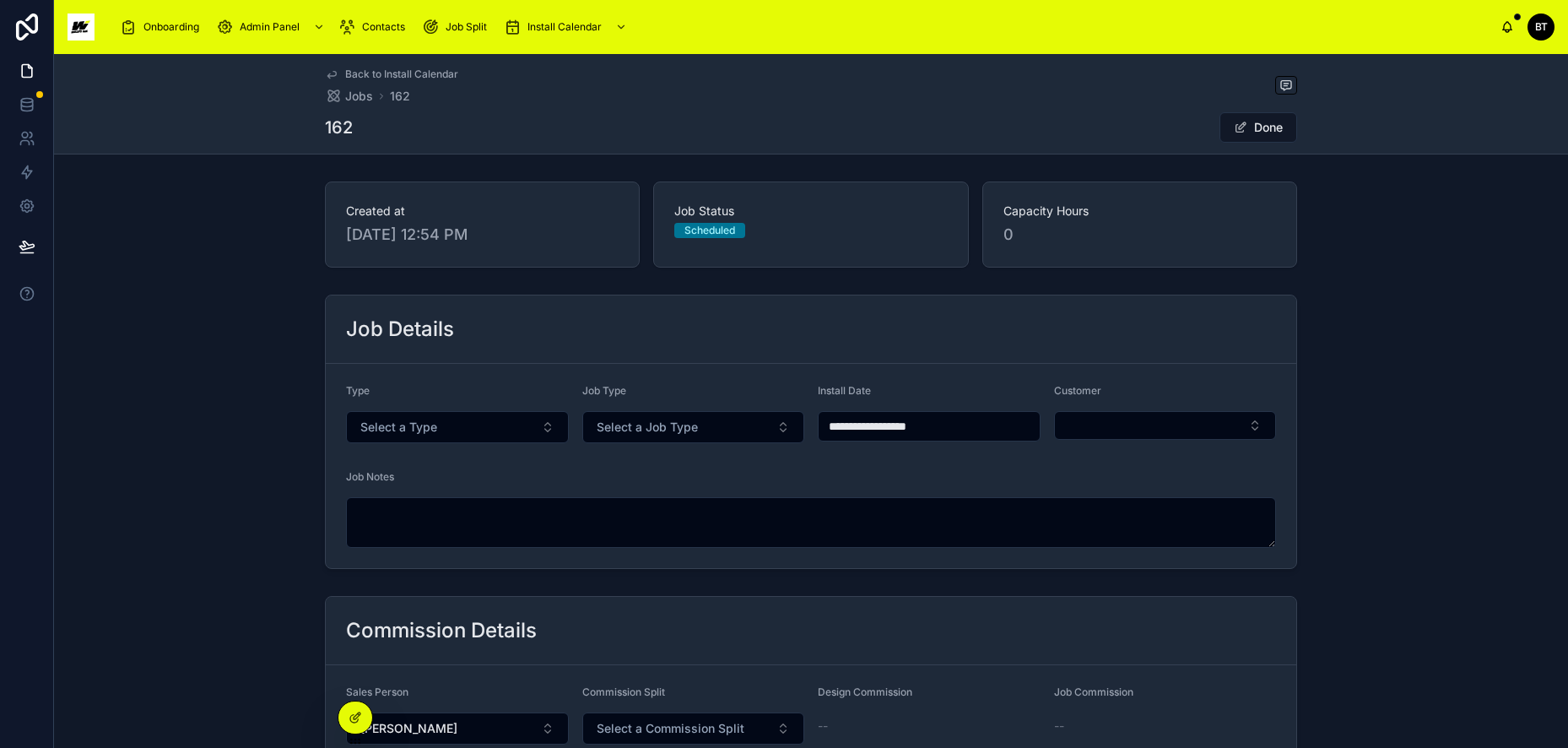
click at [605, 430] on span "Select a Job Type" at bounding box center [647, 426] width 101 height 17
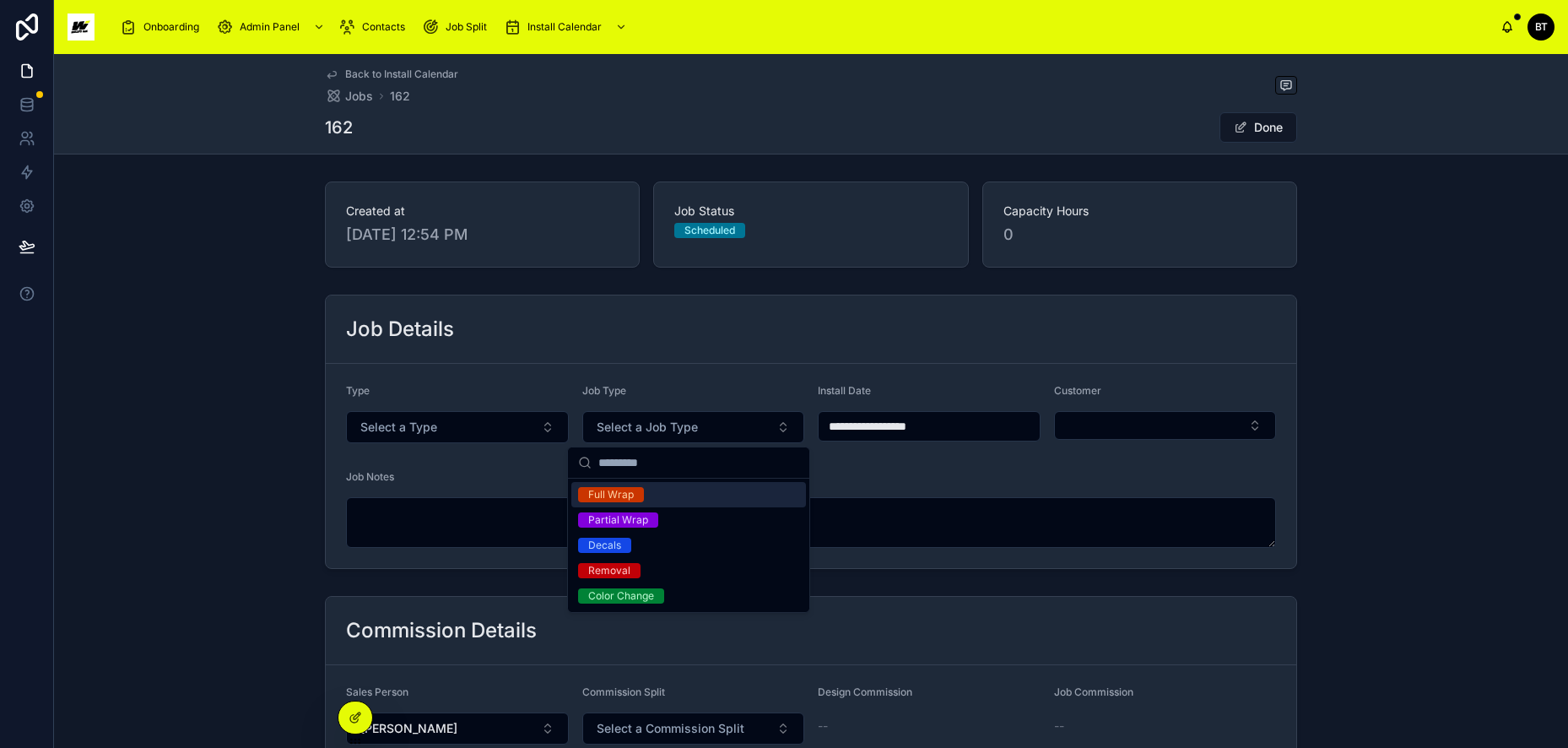
click at [500, 467] on form "**********" at bounding box center [812, 466] width 971 height 204
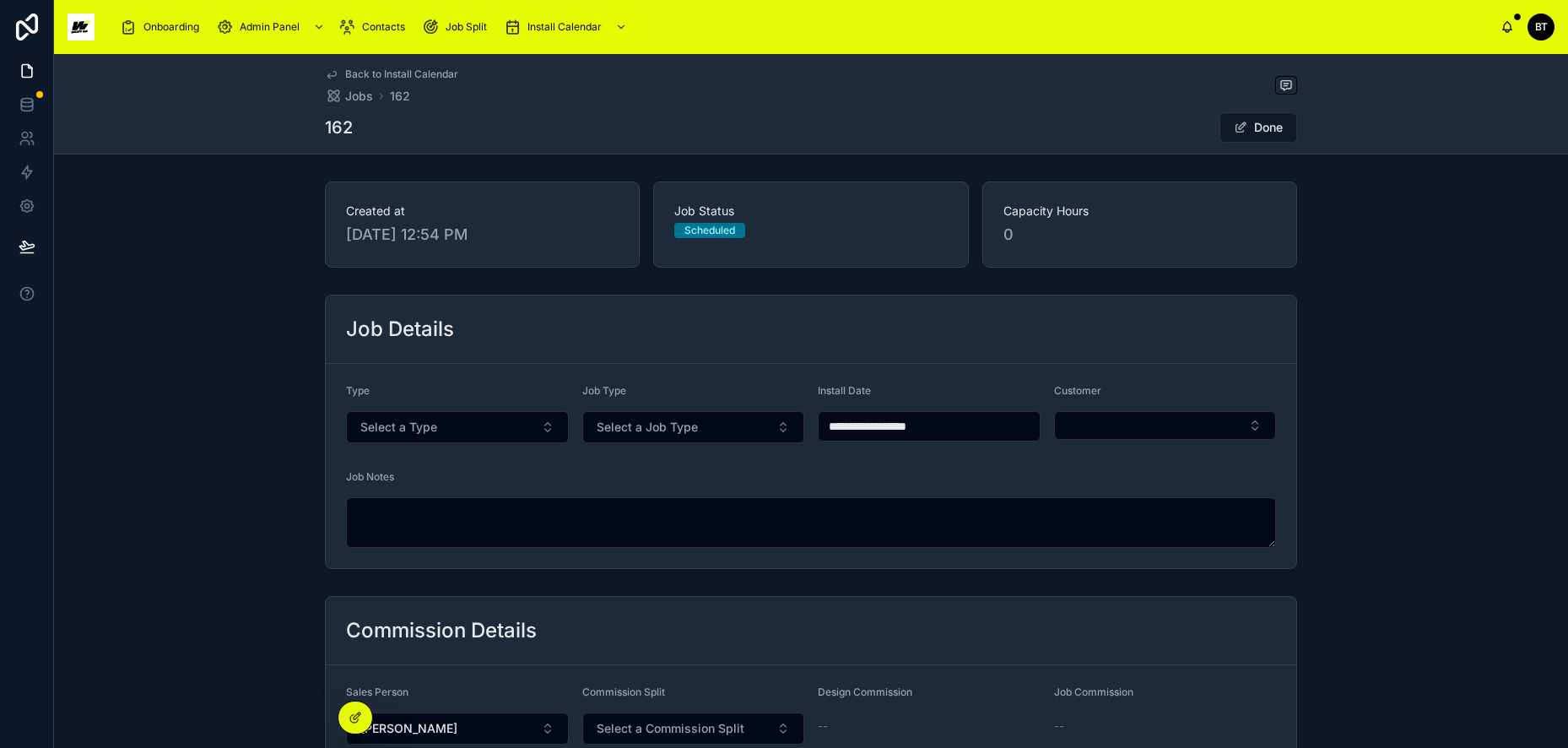
click at [1260, 126] on button "Done" at bounding box center [1259, 127] width 78 height 31
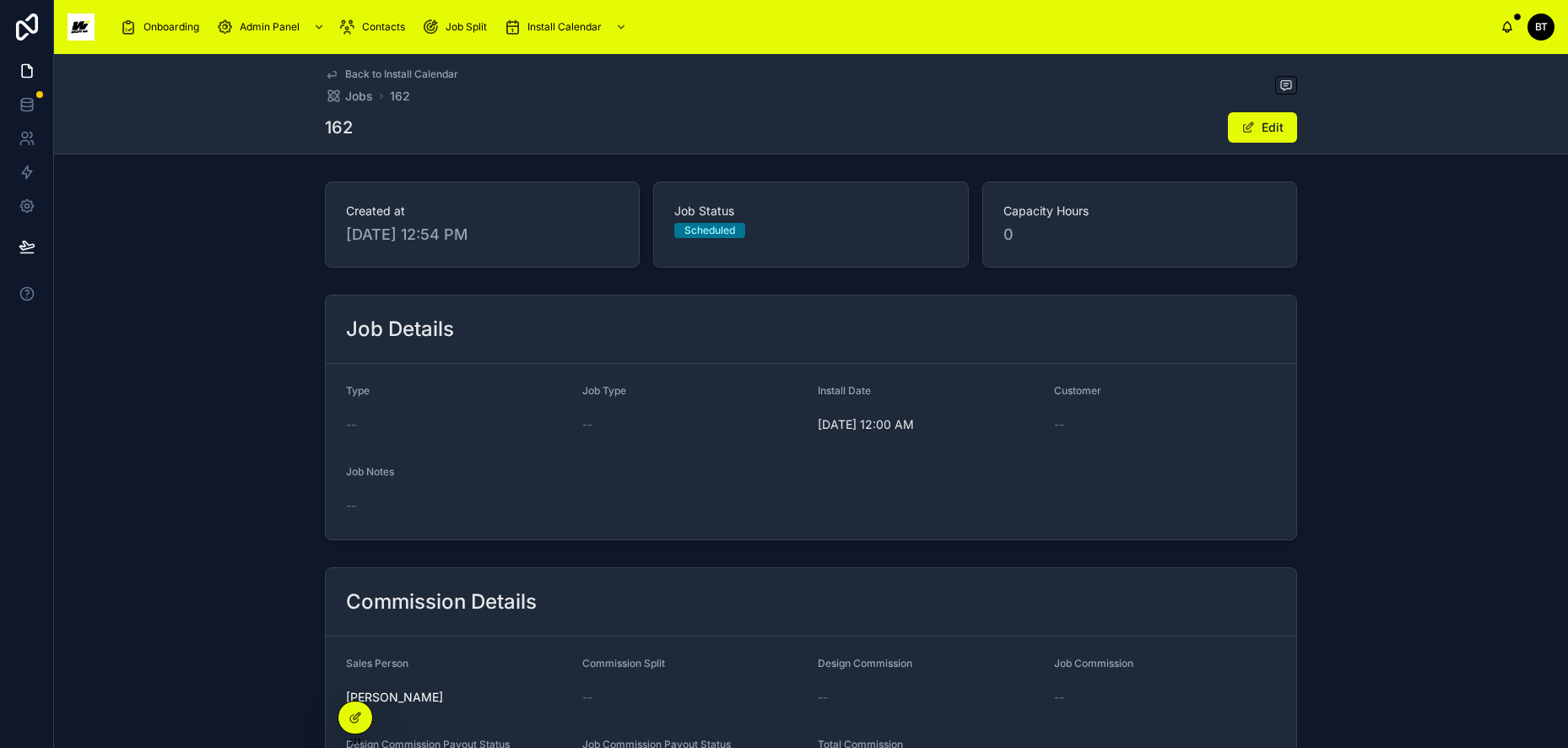
click at [371, 72] on span "Back to Install Calendar" at bounding box center [401, 74] width 113 height 14
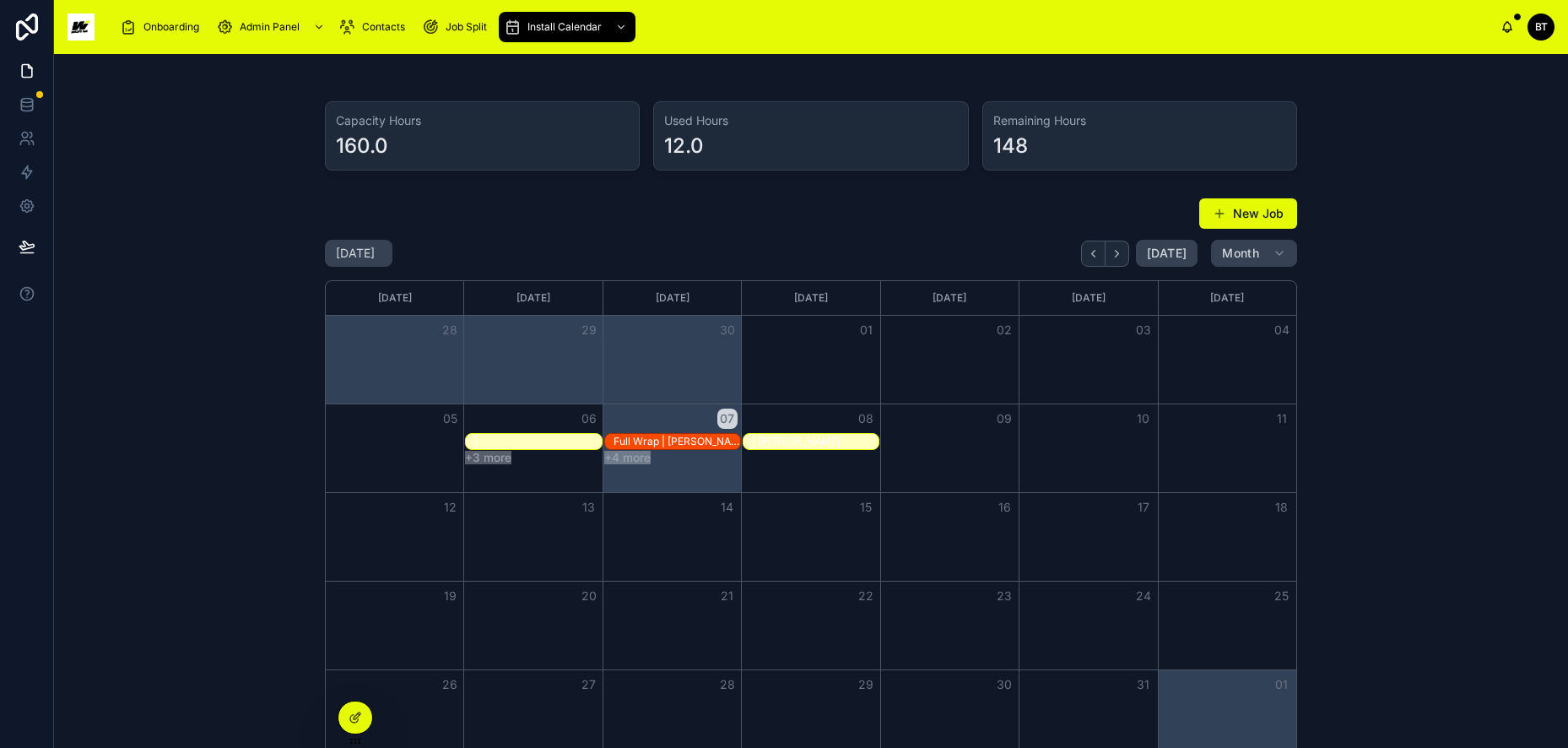
click at [660, 436] on div "Full Wrap | Bob Scribner" at bounding box center [677, 441] width 127 height 14
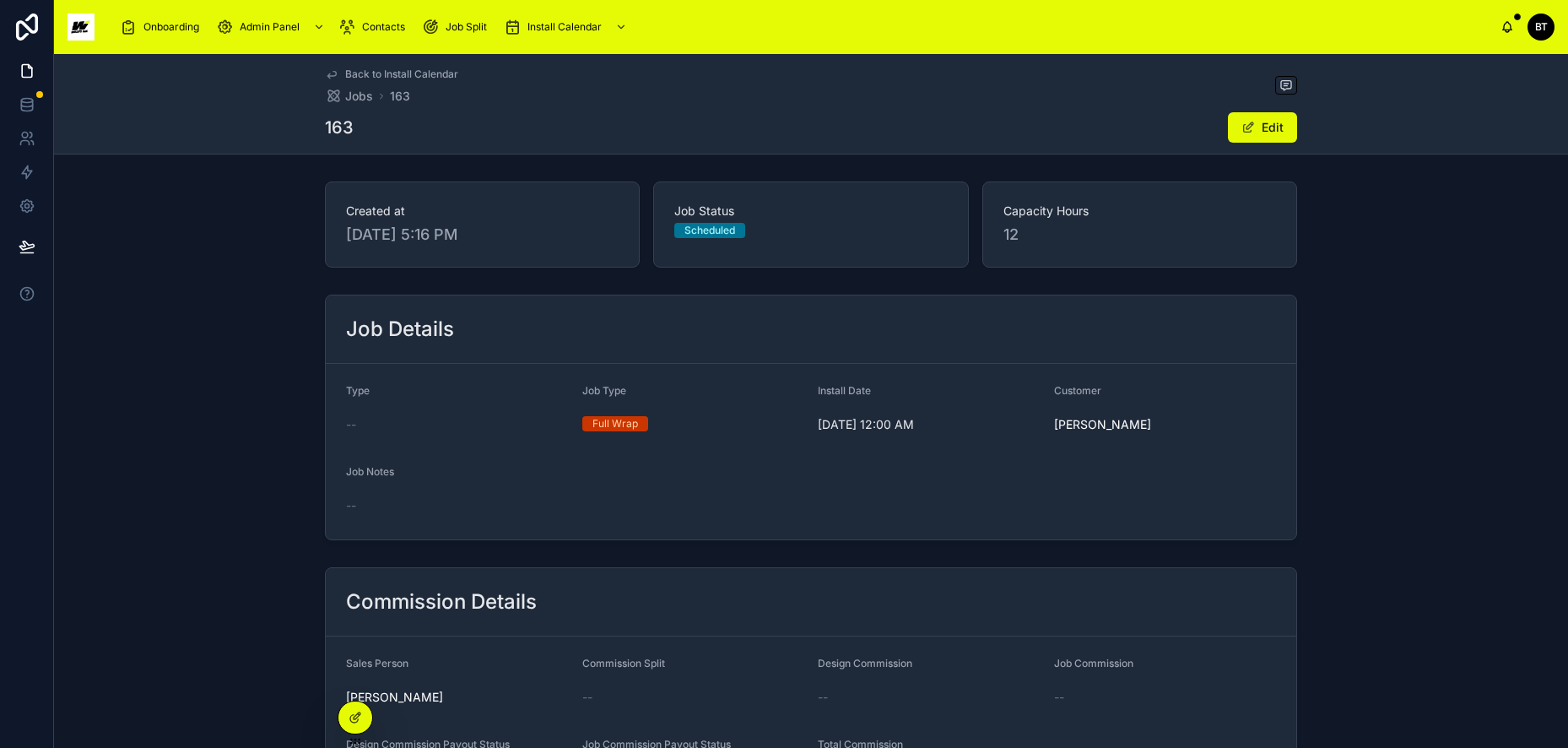
click at [621, 425] on div "Full Wrap" at bounding box center [615, 423] width 45 height 15
click at [1261, 107] on div "Back to Install Calendar Jobs 163 163 Edit" at bounding box center [812, 104] width 972 height 99
click at [1258, 115] on button "Edit" at bounding box center [1263, 127] width 70 height 31
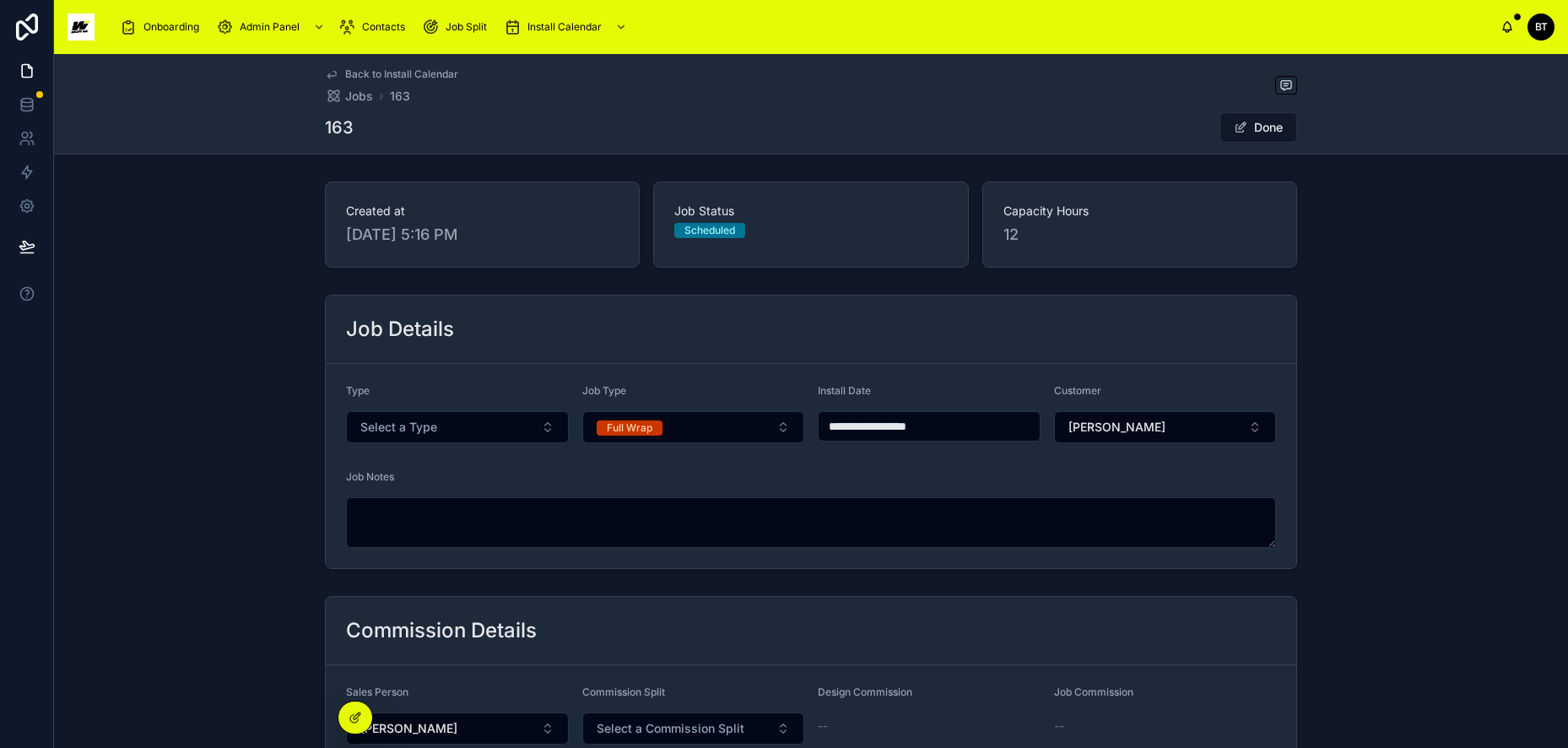
click at [707, 429] on button "Full Wrap" at bounding box center [694, 426] width 223 height 32
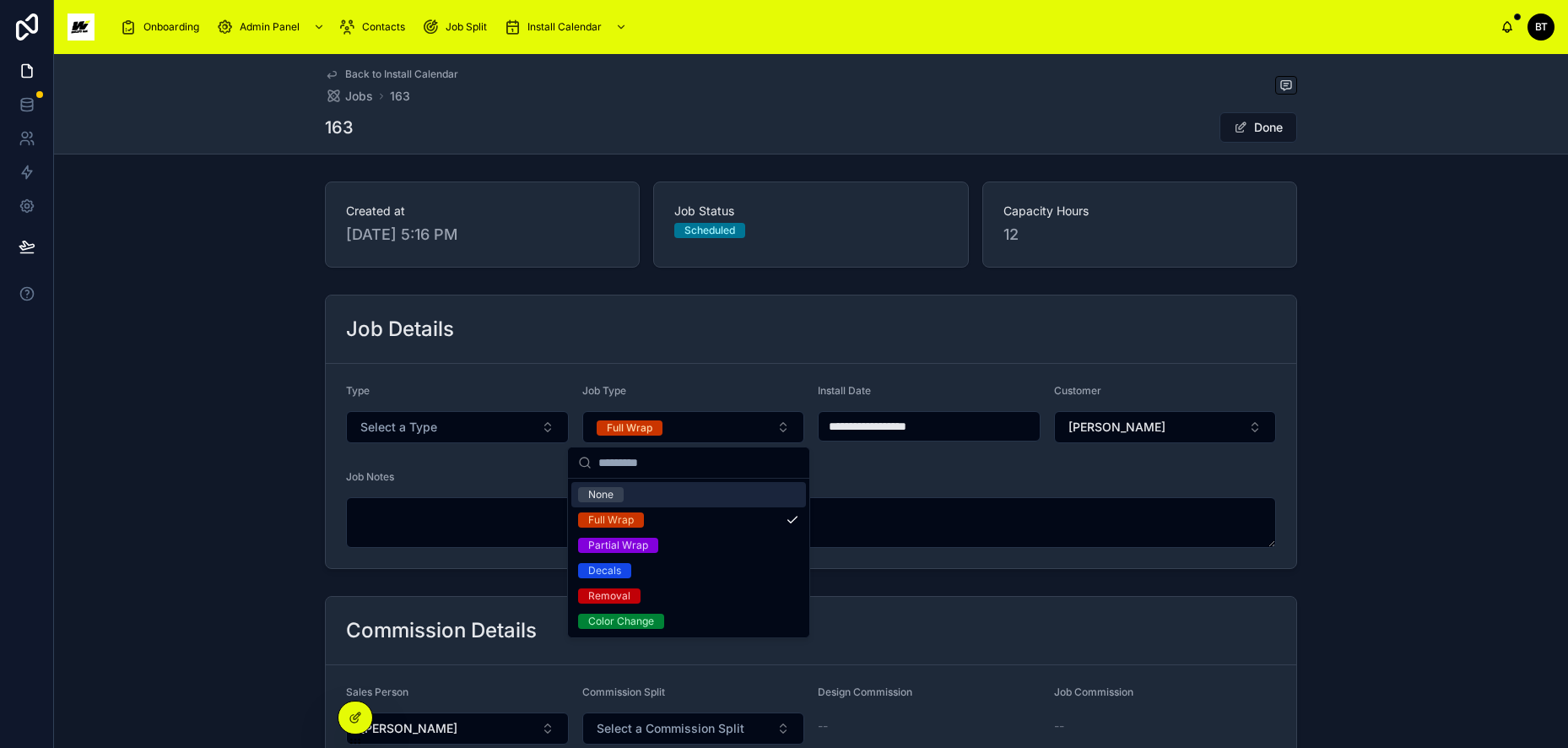
click at [618, 494] on span "None" at bounding box center [601, 494] width 45 height 15
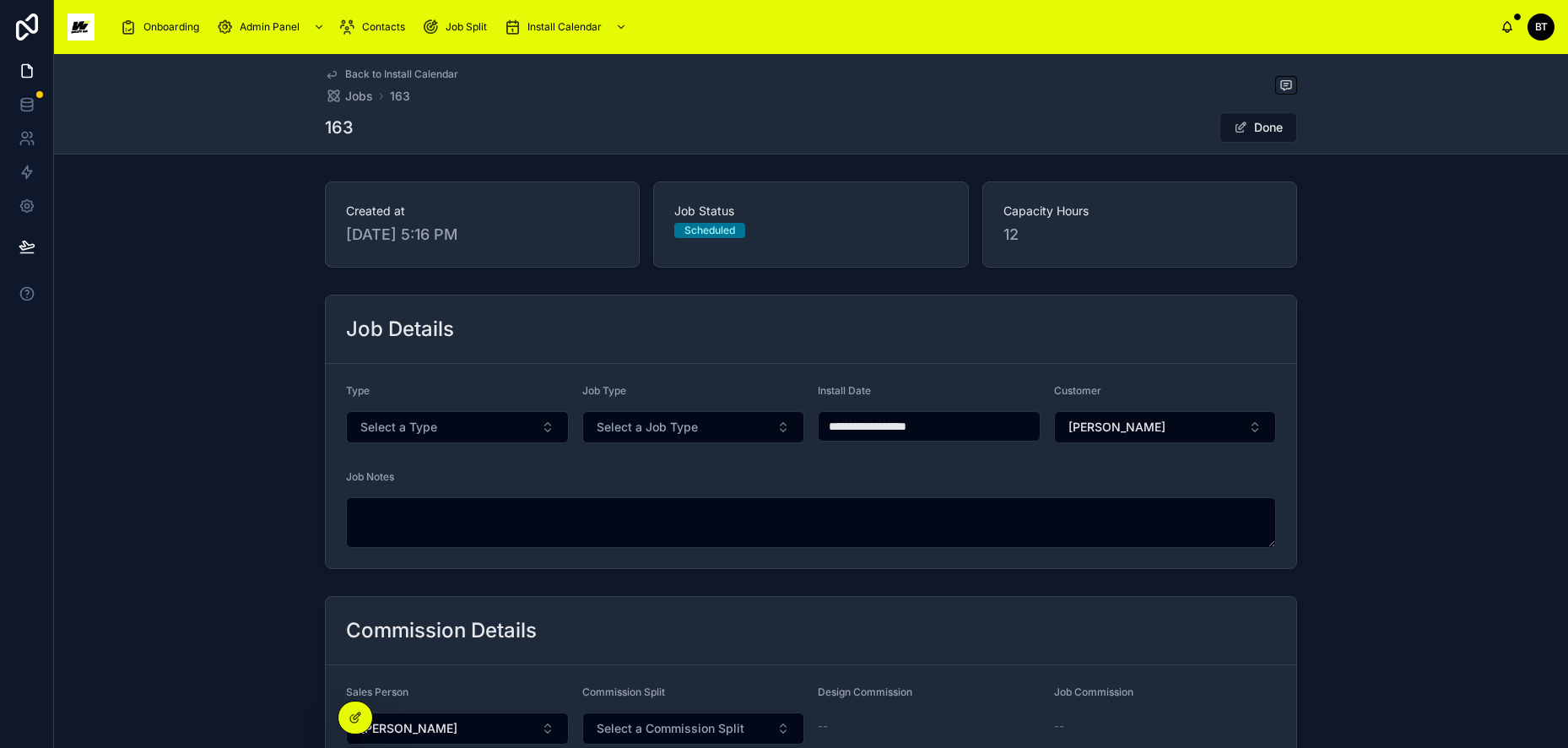
click at [1249, 135] on button "Done" at bounding box center [1259, 127] width 78 height 31
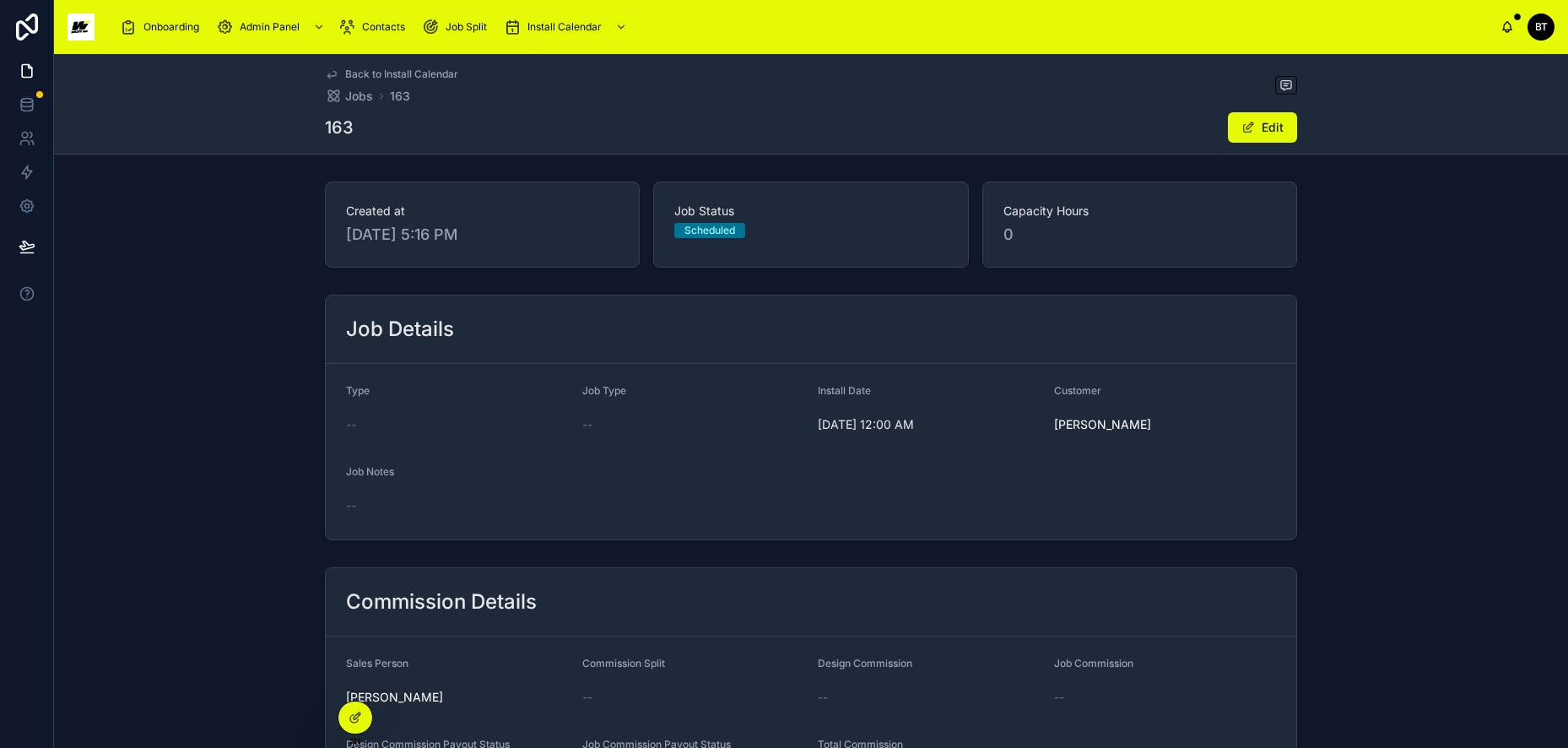
click at [376, 72] on span "Back to Install Calendar" at bounding box center [401, 74] width 113 height 14
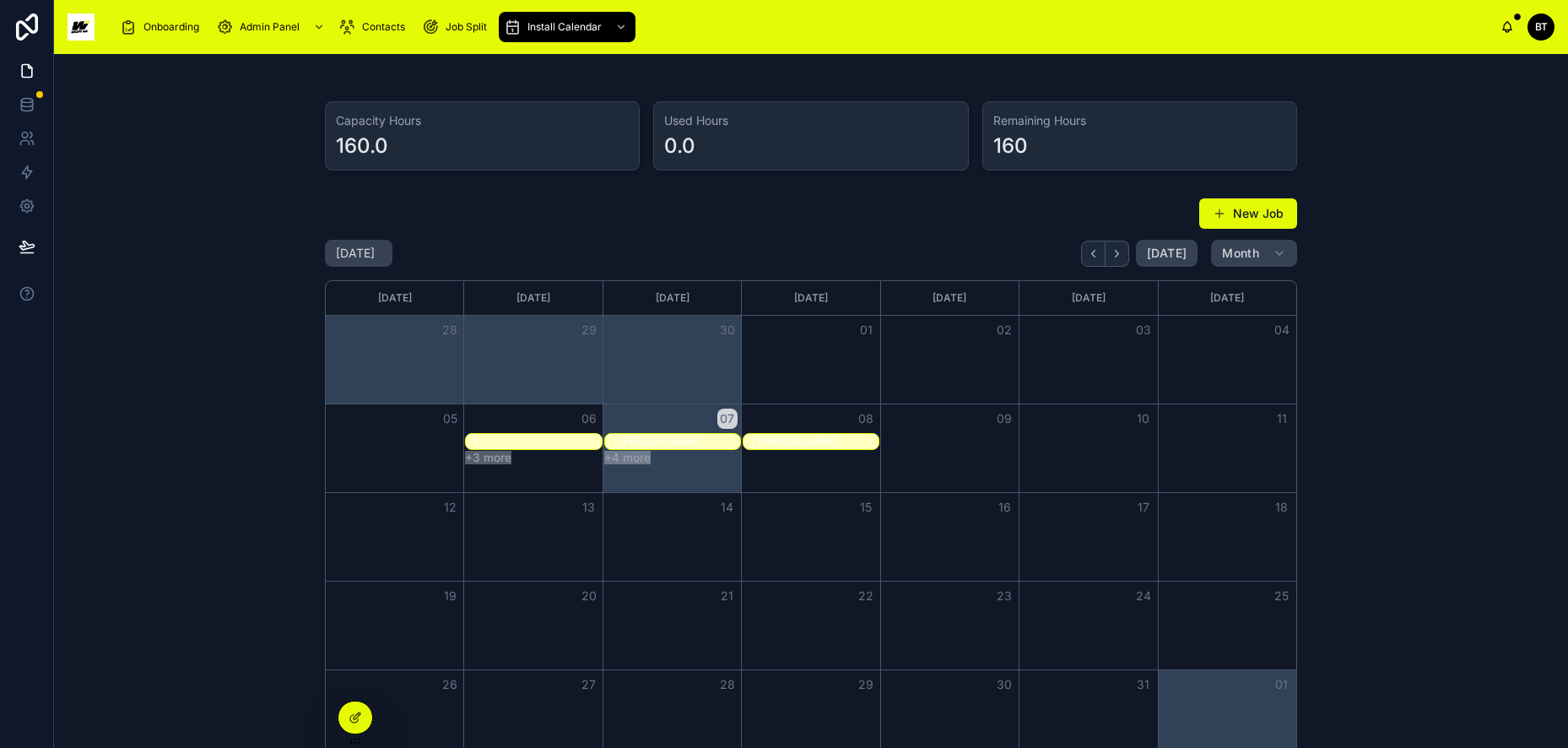
click at [786, 439] on div "| Aaron McCroby" at bounding box center [815, 441] width 127 height 14
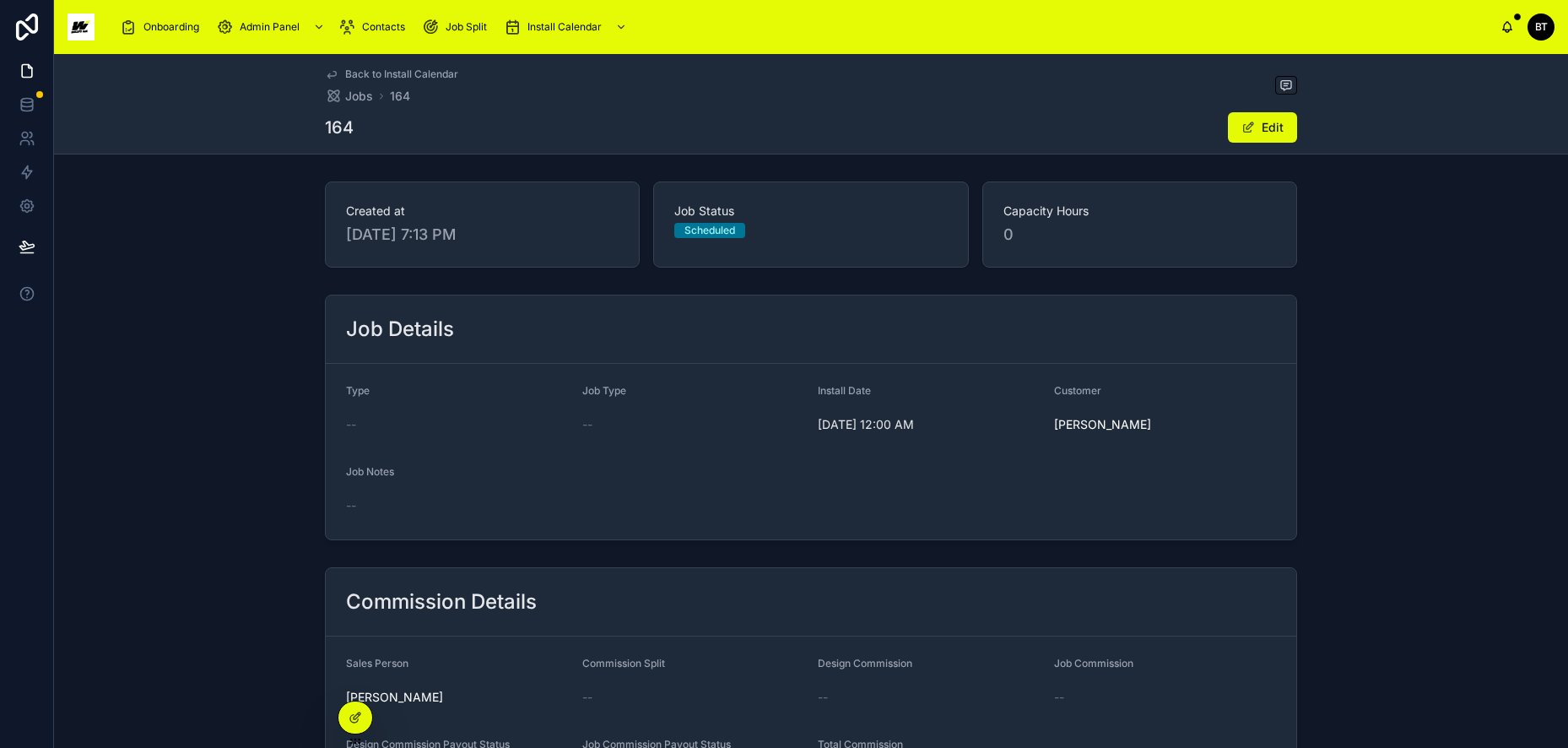
click at [1251, 131] on span at bounding box center [1248, 127] width 14 height 14
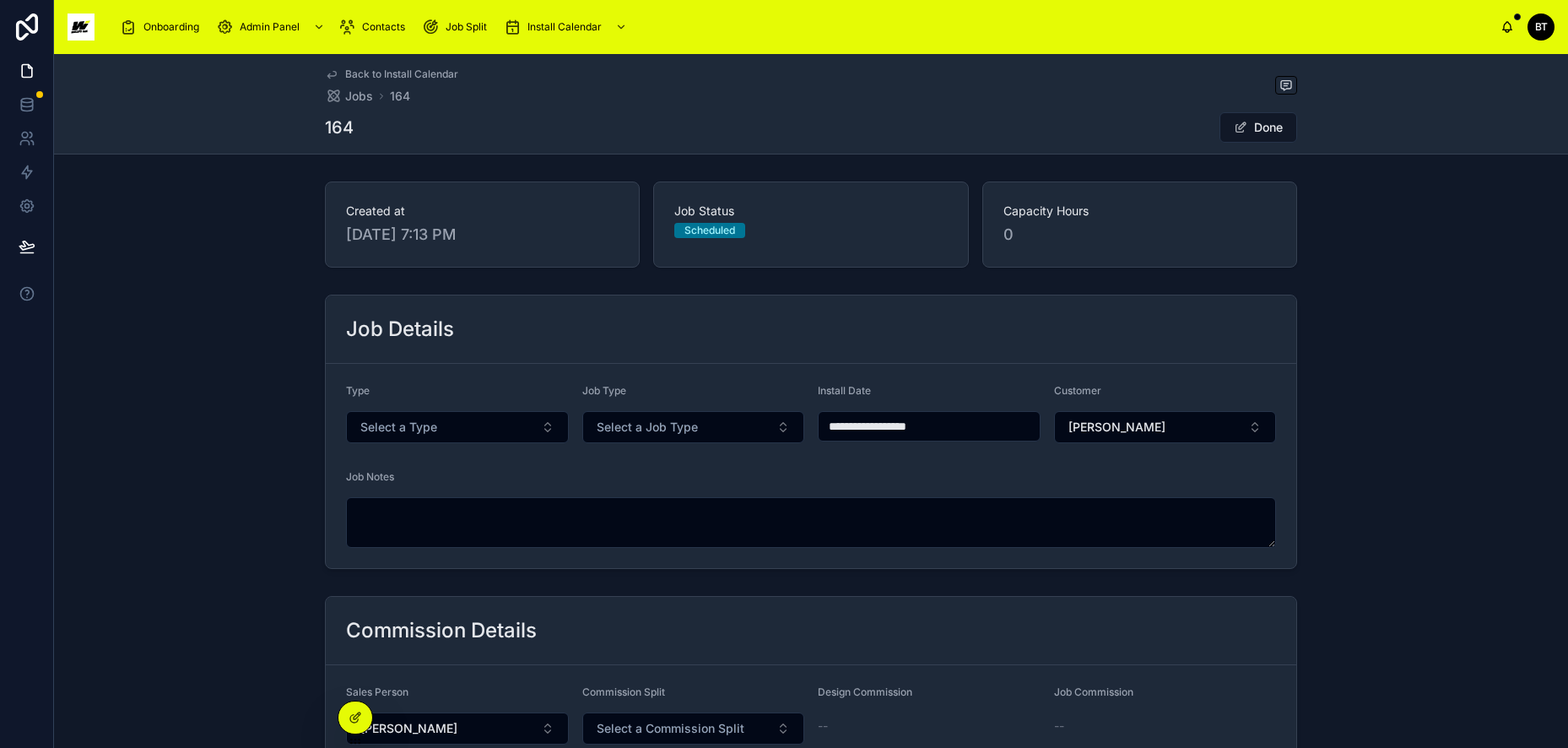
click at [724, 231] on div "Scheduled" at bounding box center [710, 230] width 51 height 15
click at [467, 423] on button "Select a Type" at bounding box center [457, 426] width 223 height 32
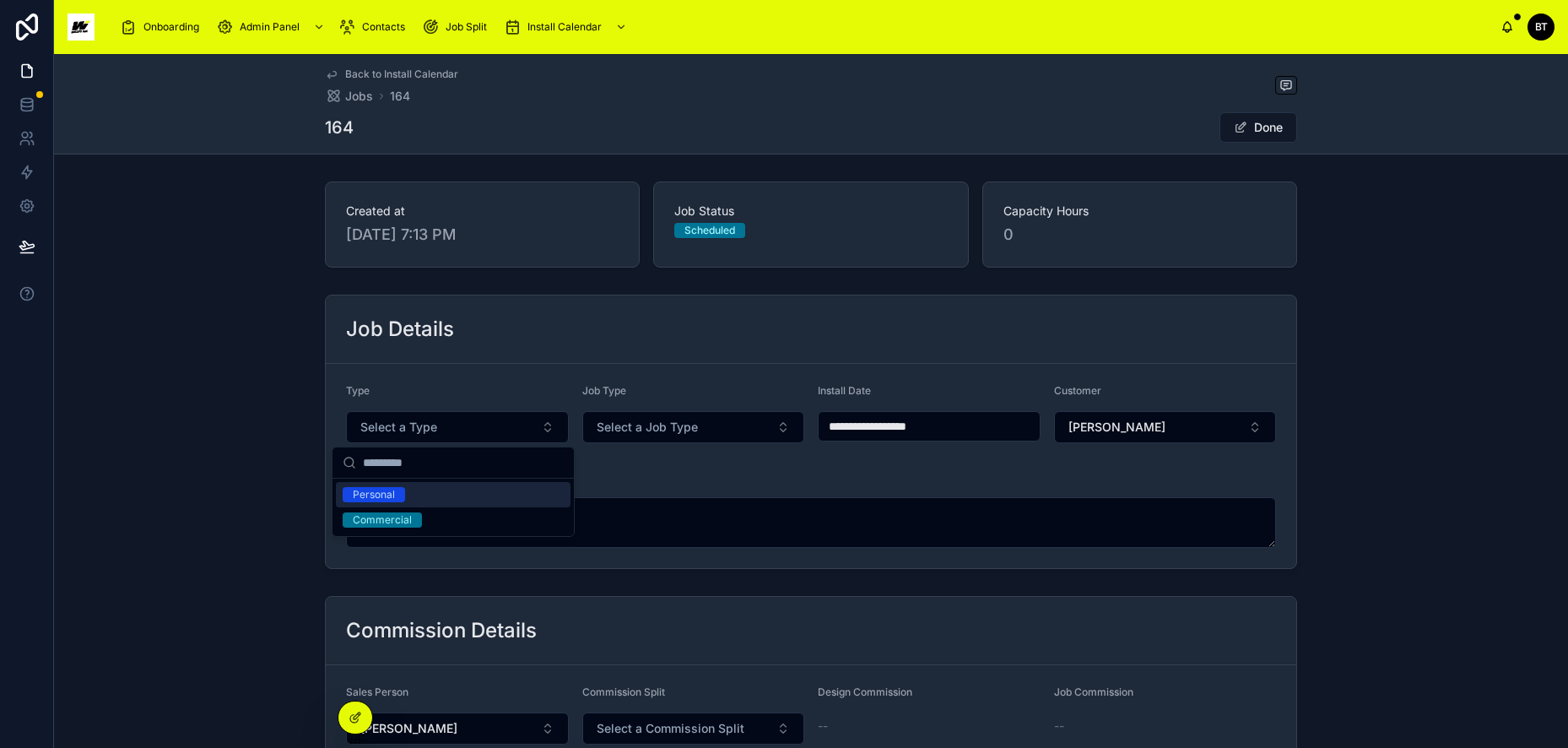
click at [467, 423] on button "Select a Type" at bounding box center [457, 426] width 223 height 32
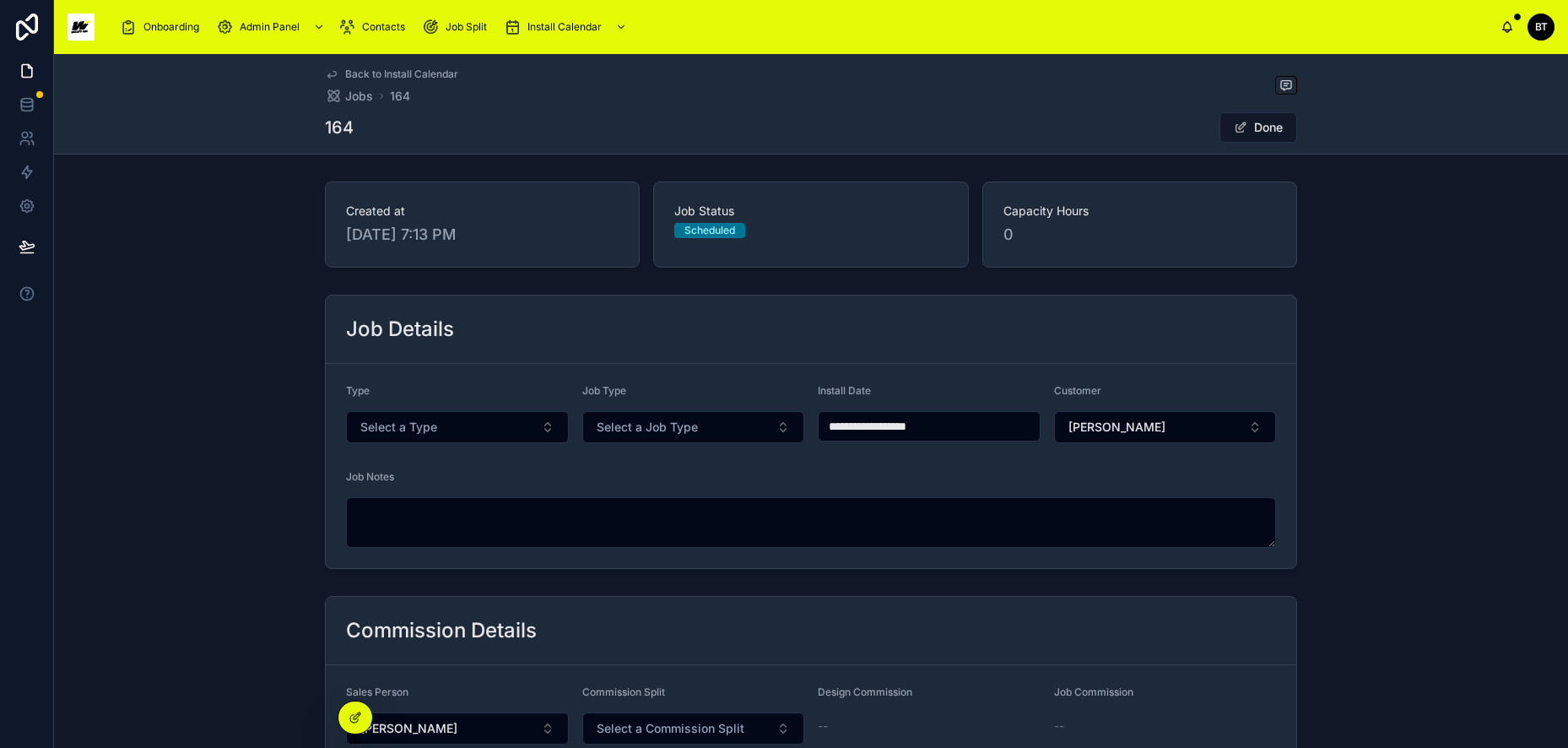
click at [477, 373] on form "**********" at bounding box center [812, 466] width 971 height 204
click at [467, 234] on span "10/6/2025 7:13 PM" at bounding box center [483, 235] width 273 height 23
click at [1141, 425] on span "Aaron McCroby" at bounding box center [1117, 426] width 97 height 17
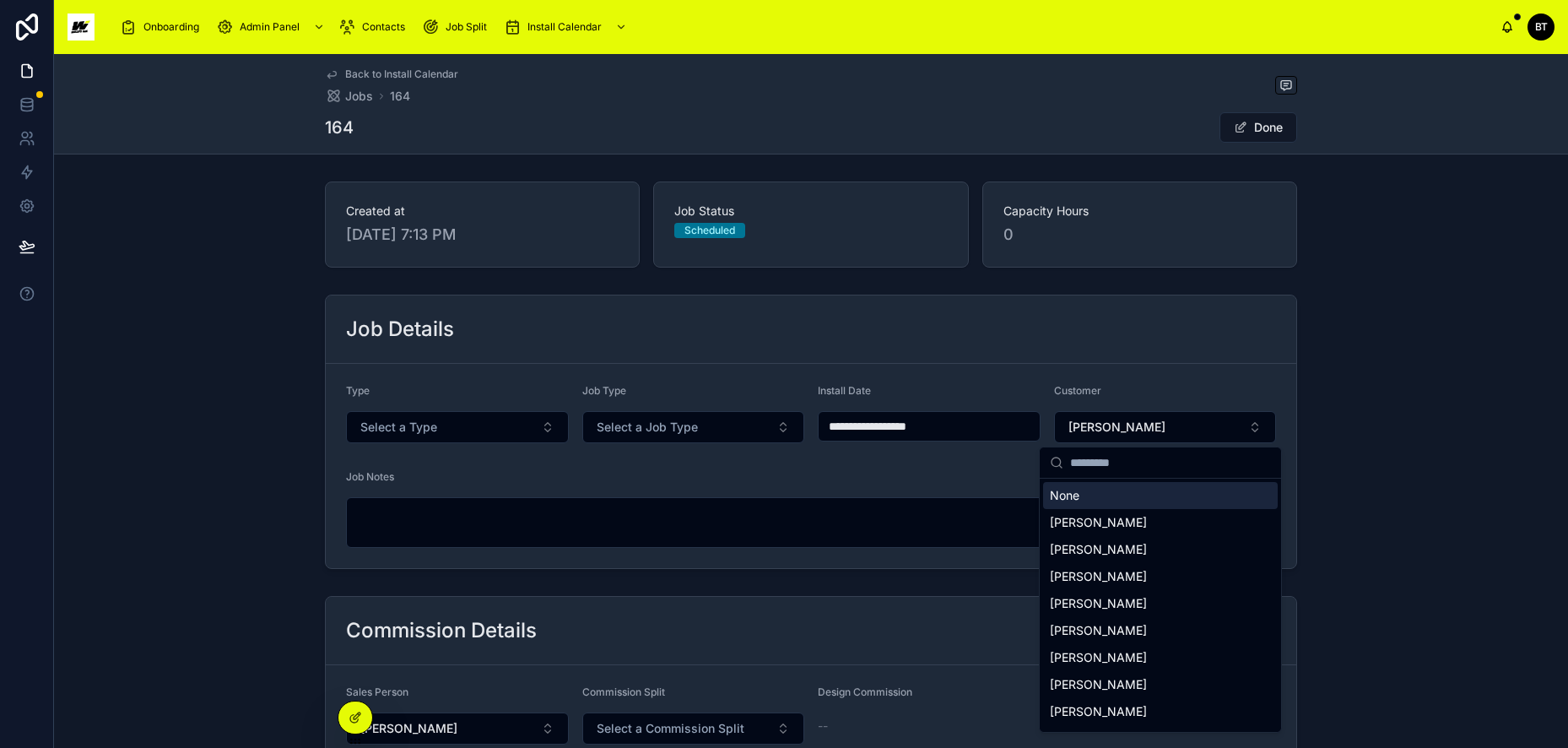
click at [1081, 496] on div "None" at bounding box center [1161, 495] width 235 height 27
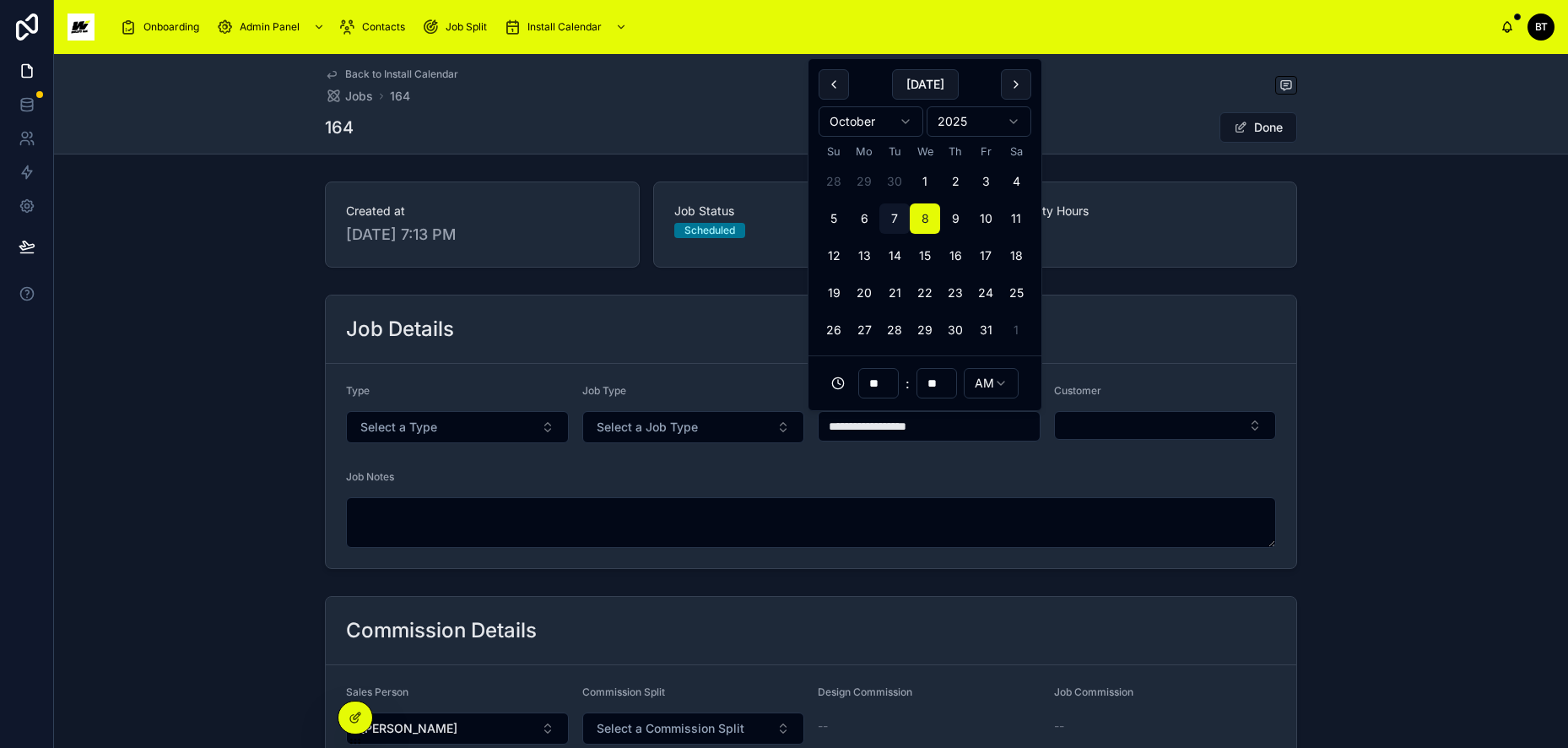
click at [893, 429] on input "**********" at bounding box center [929, 426] width 221 height 23
drag, startPoint x: 959, startPoint y: 429, endPoint x: 654, endPoint y: 427, distance: 305.0
click at [658, 429] on form "**********" at bounding box center [812, 466] width 971 height 204
click at [626, 426] on span "Select a Job Type" at bounding box center [647, 426] width 101 height 17
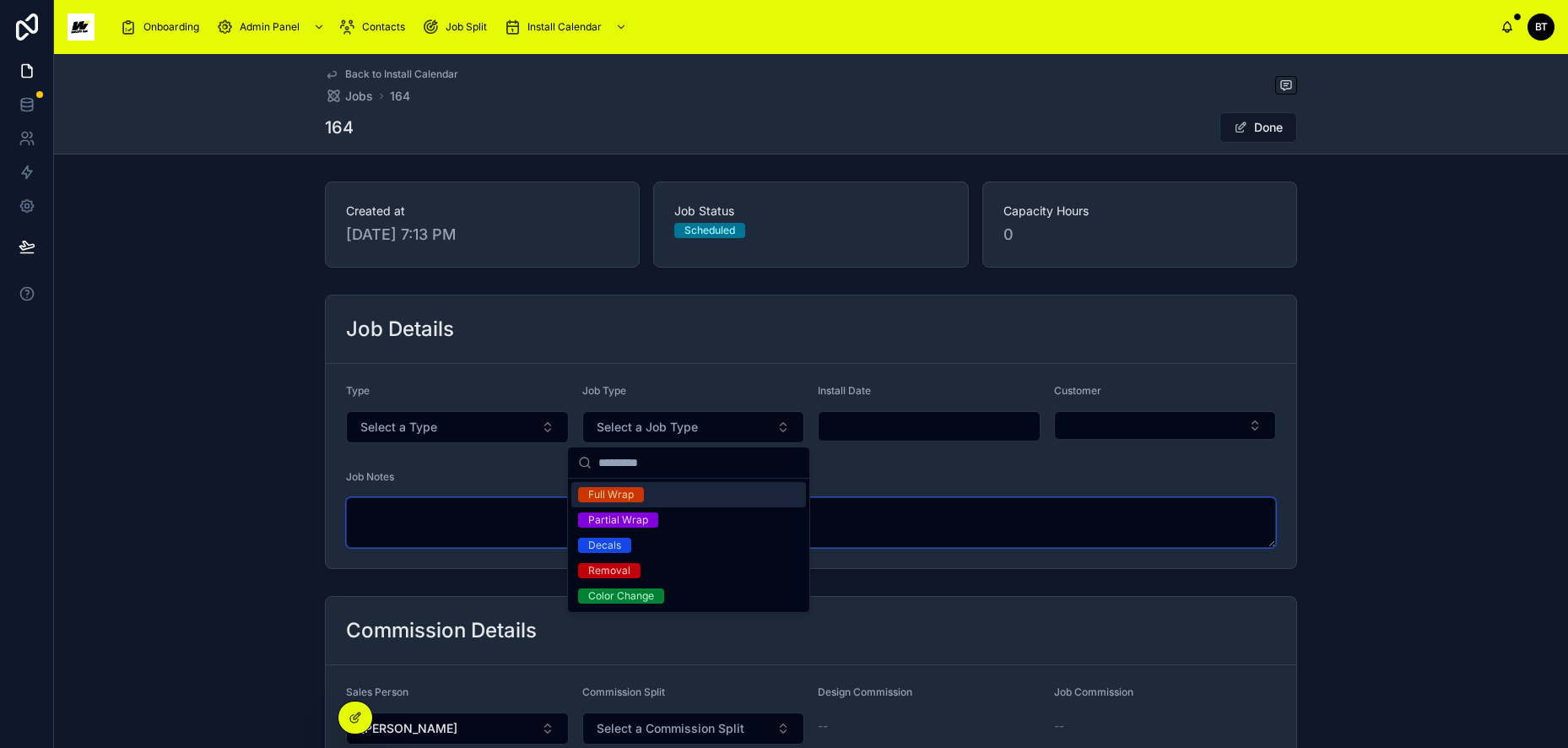
click at [887, 523] on textarea at bounding box center [811, 522] width 930 height 51
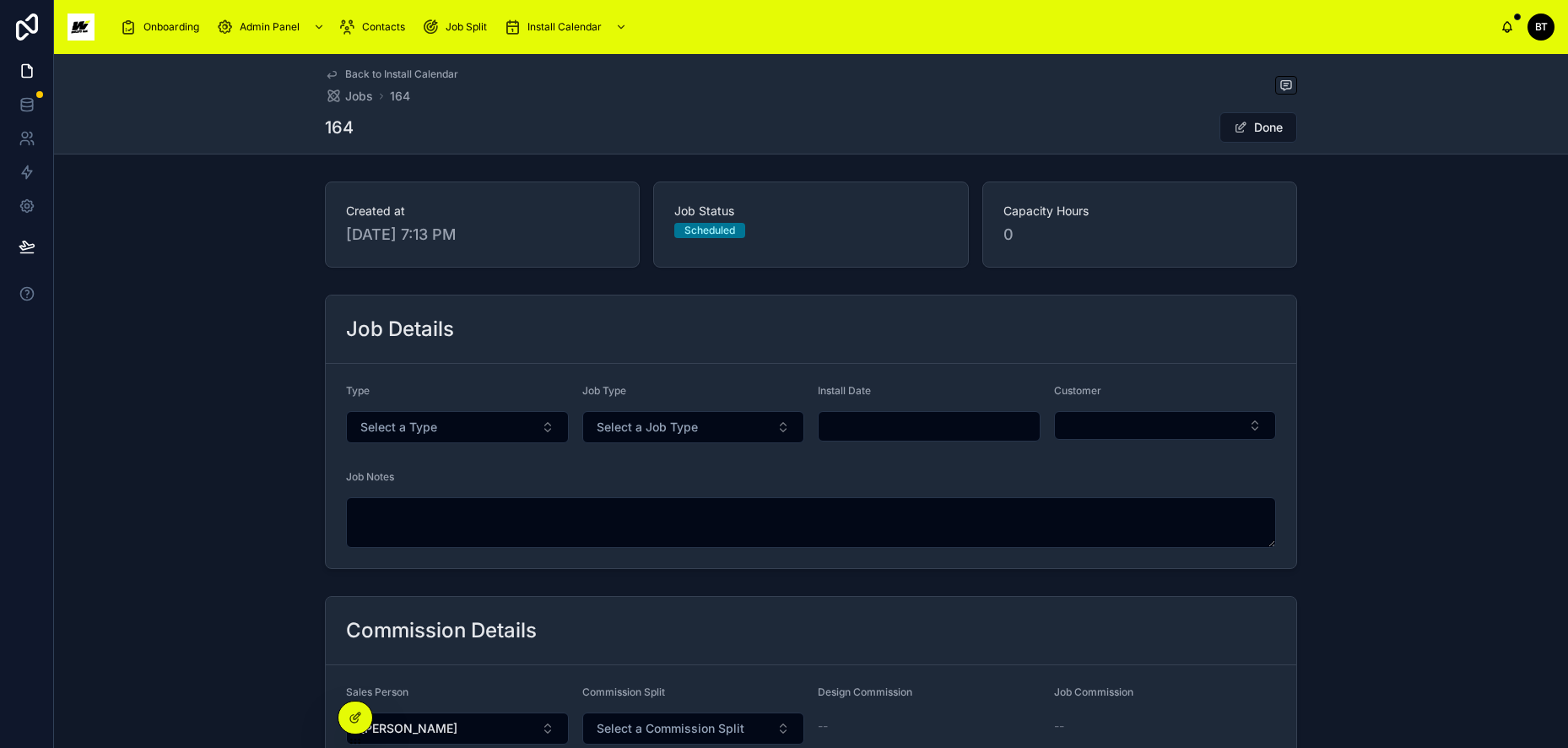
click at [1266, 124] on button "Done" at bounding box center [1259, 127] width 78 height 31
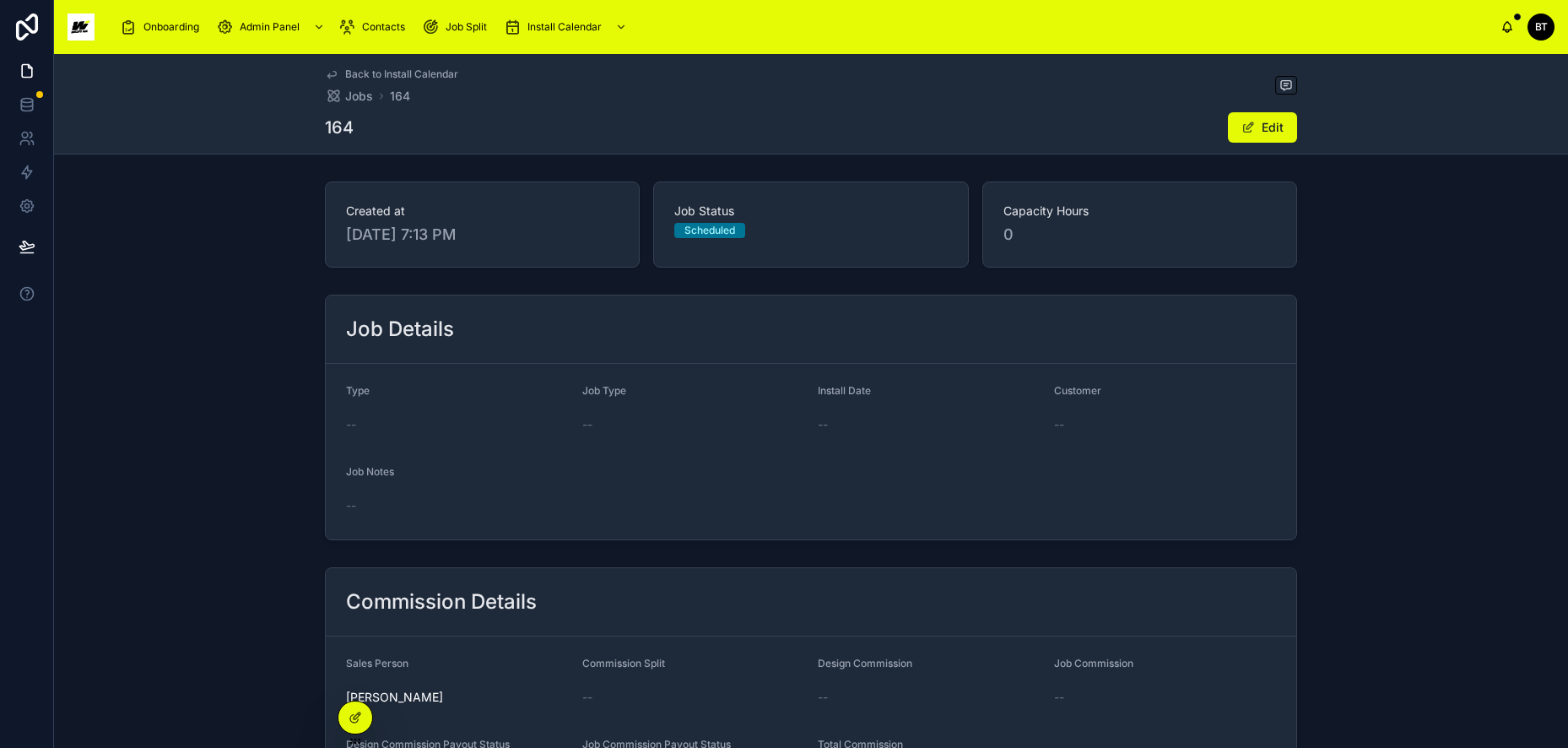
click at [339, 70] on link "Back to Install Calendar" at bounding box center [392, 74] width 134 height 14
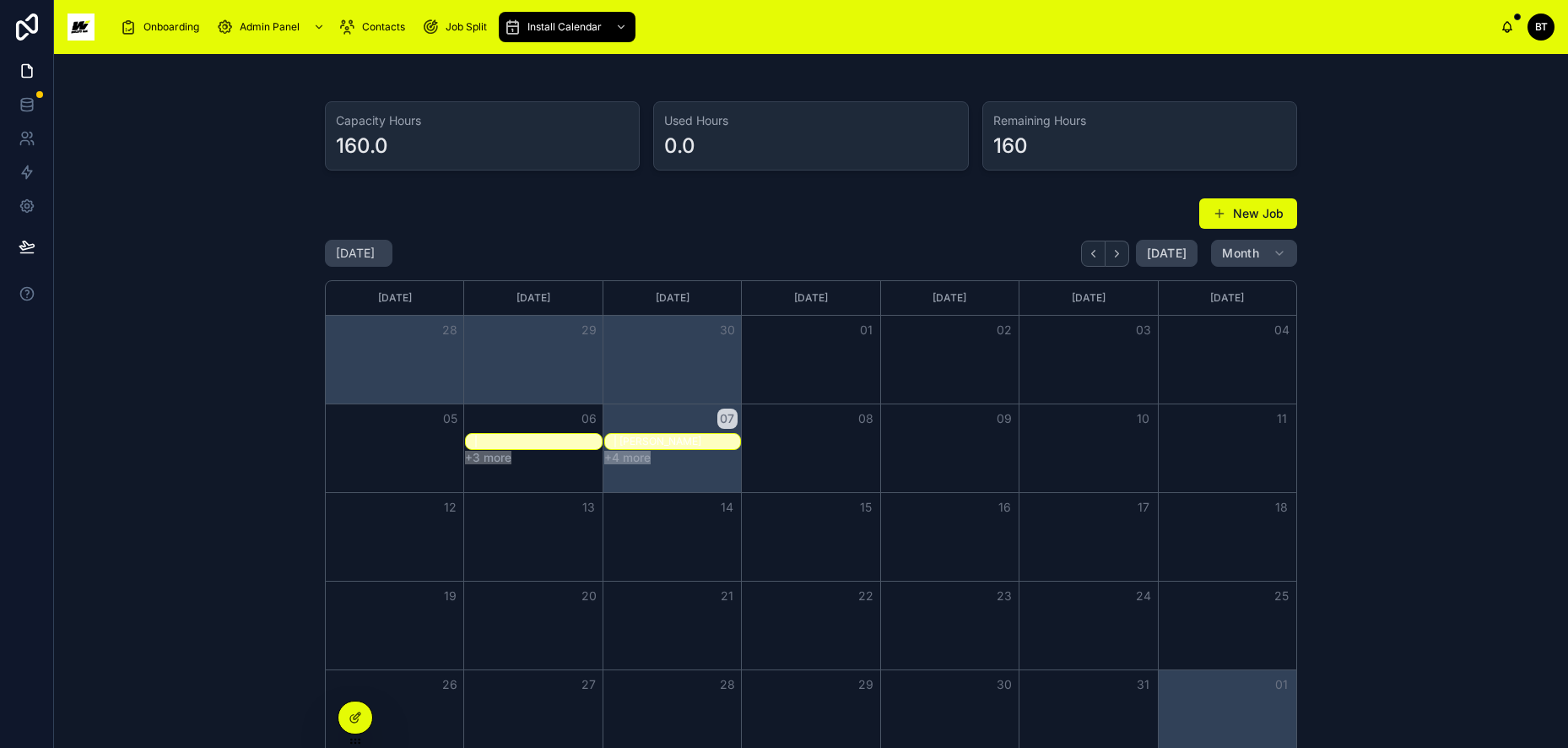
click at [634, 454] on button "+4 more" at bounding box center [627, 457] width 46 height 14
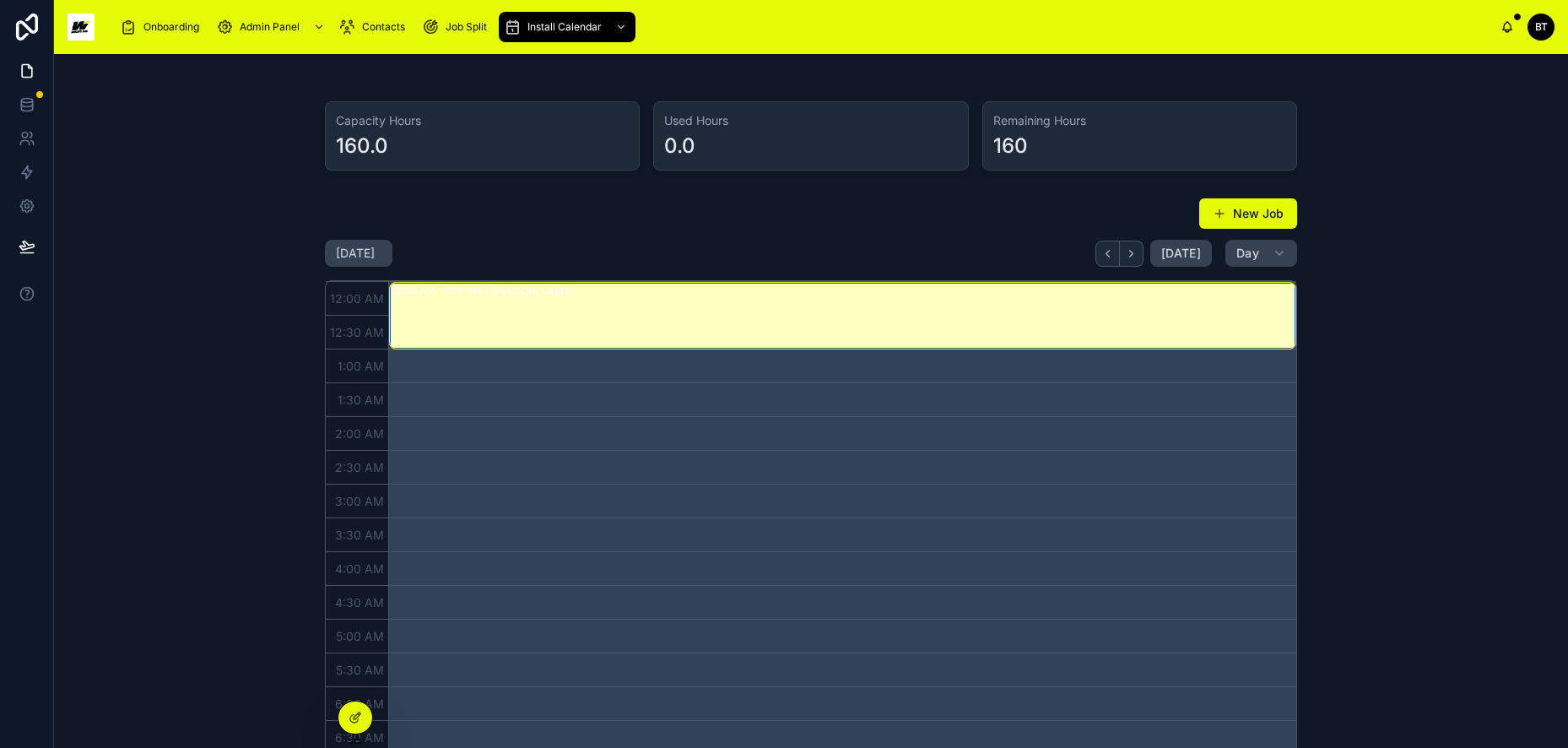
drag, startPoint x: 602, startPoint y: 309, endPoint x: 586, endPoint y: 310, distance: 16.0
click at [586, 310] on div "| [PERSON_NAME]" at bounding box center [890, 315] width 810 height 64
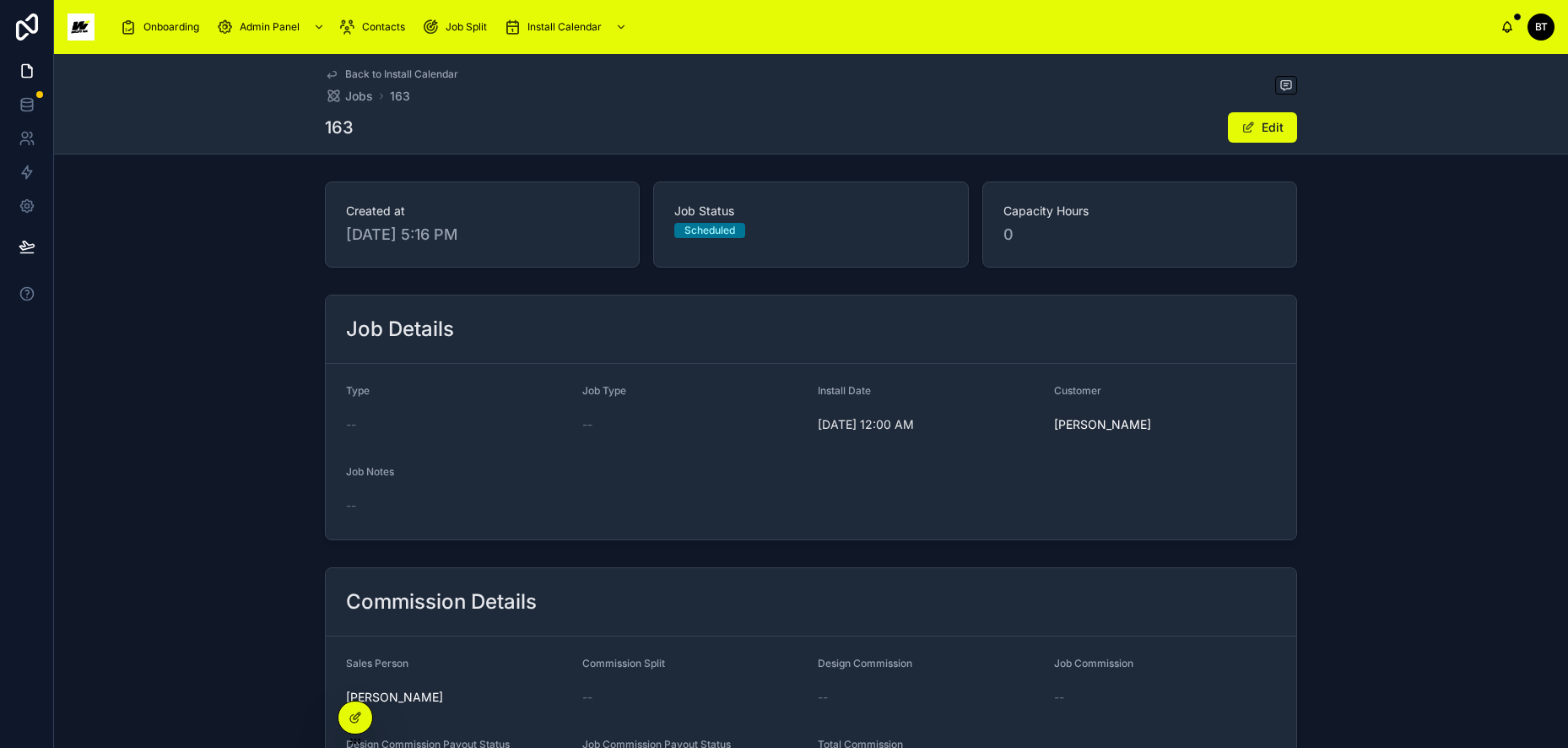
click at [1260, 116] on button "Edit" at bounding box center [1263, 127] width 70 height 31
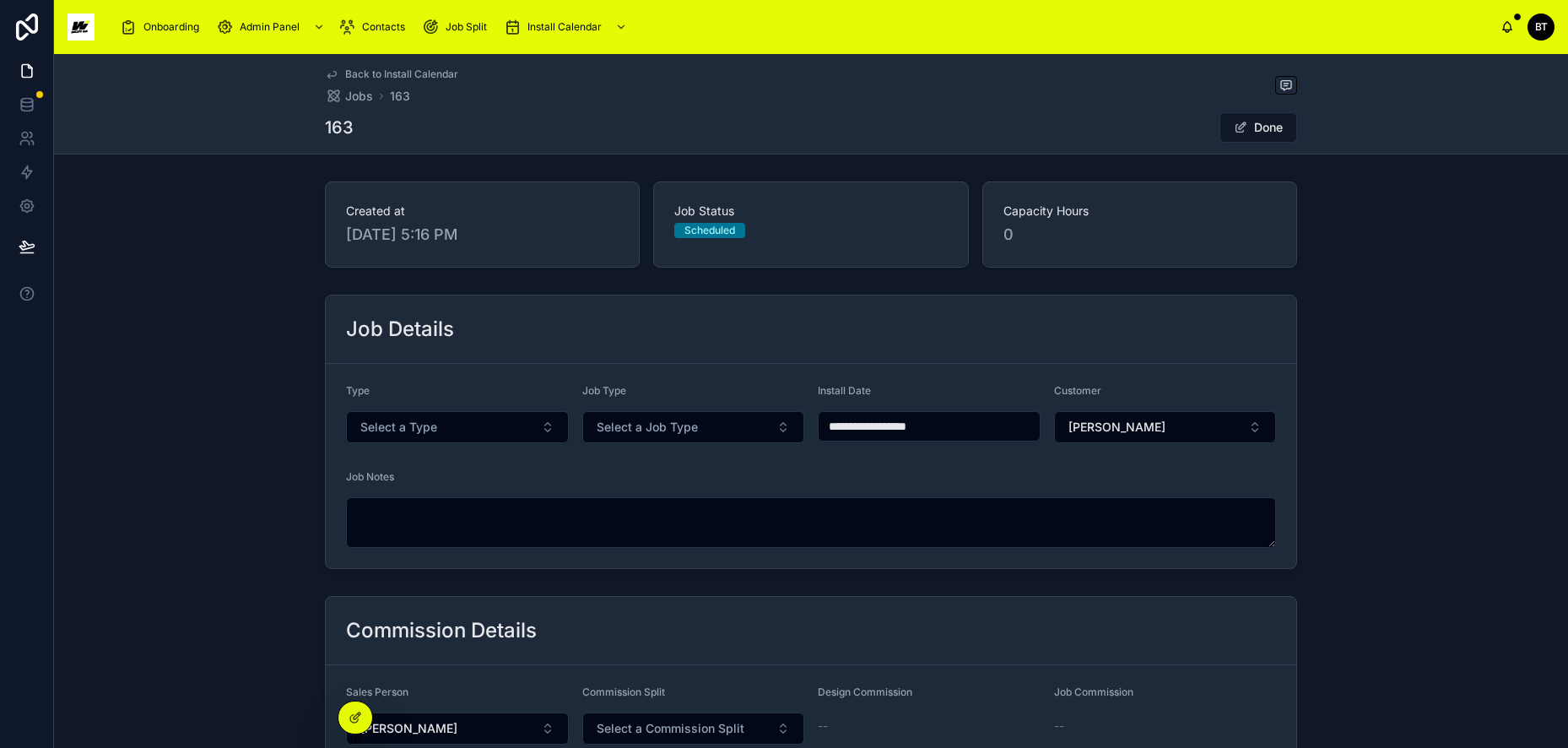
click at [1235, 123] on span at bounding box center [1241, 127] width 14 height 14
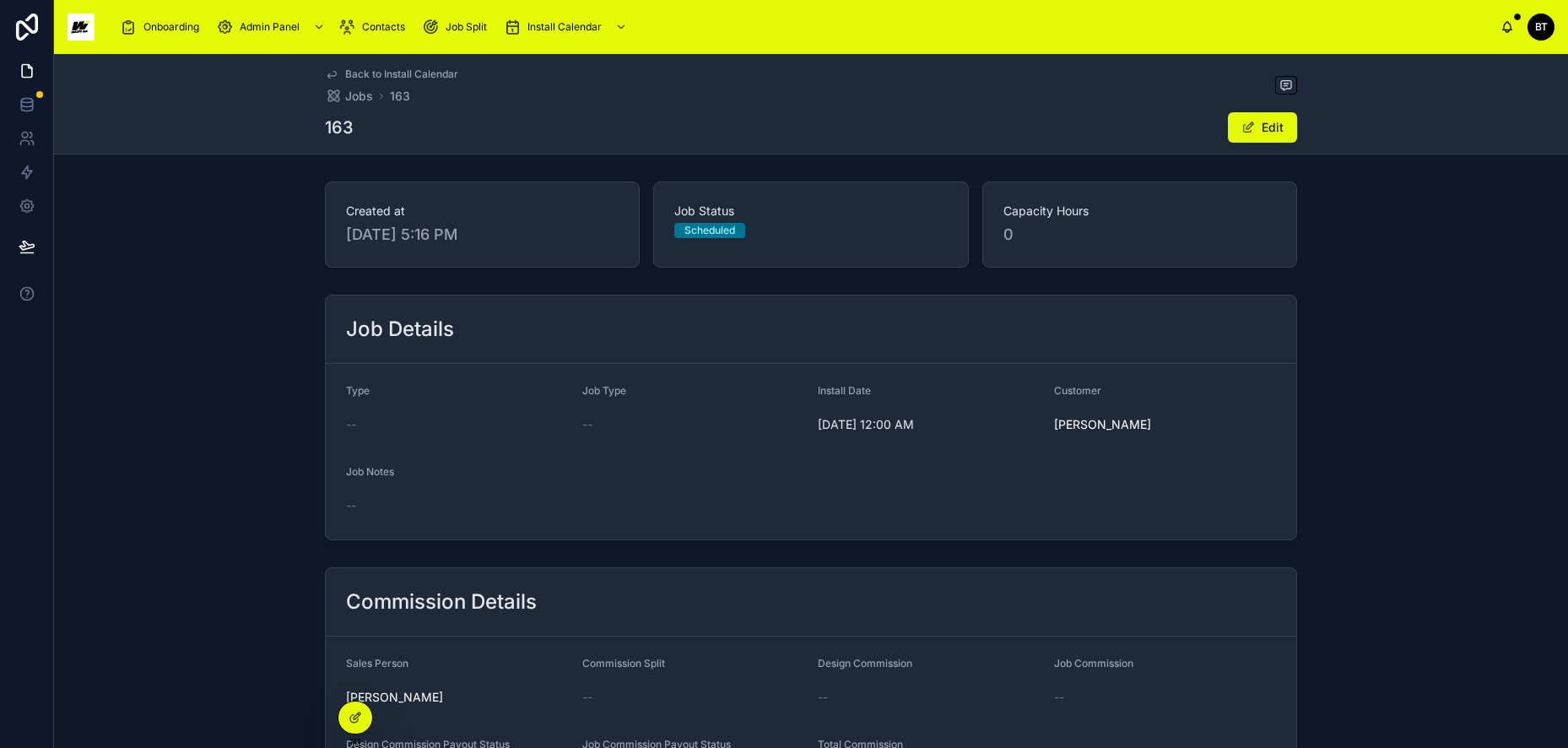
click at [350, 70] on span "Back to Install Calendar" at bounding box center [401, 74] width 113 height 14
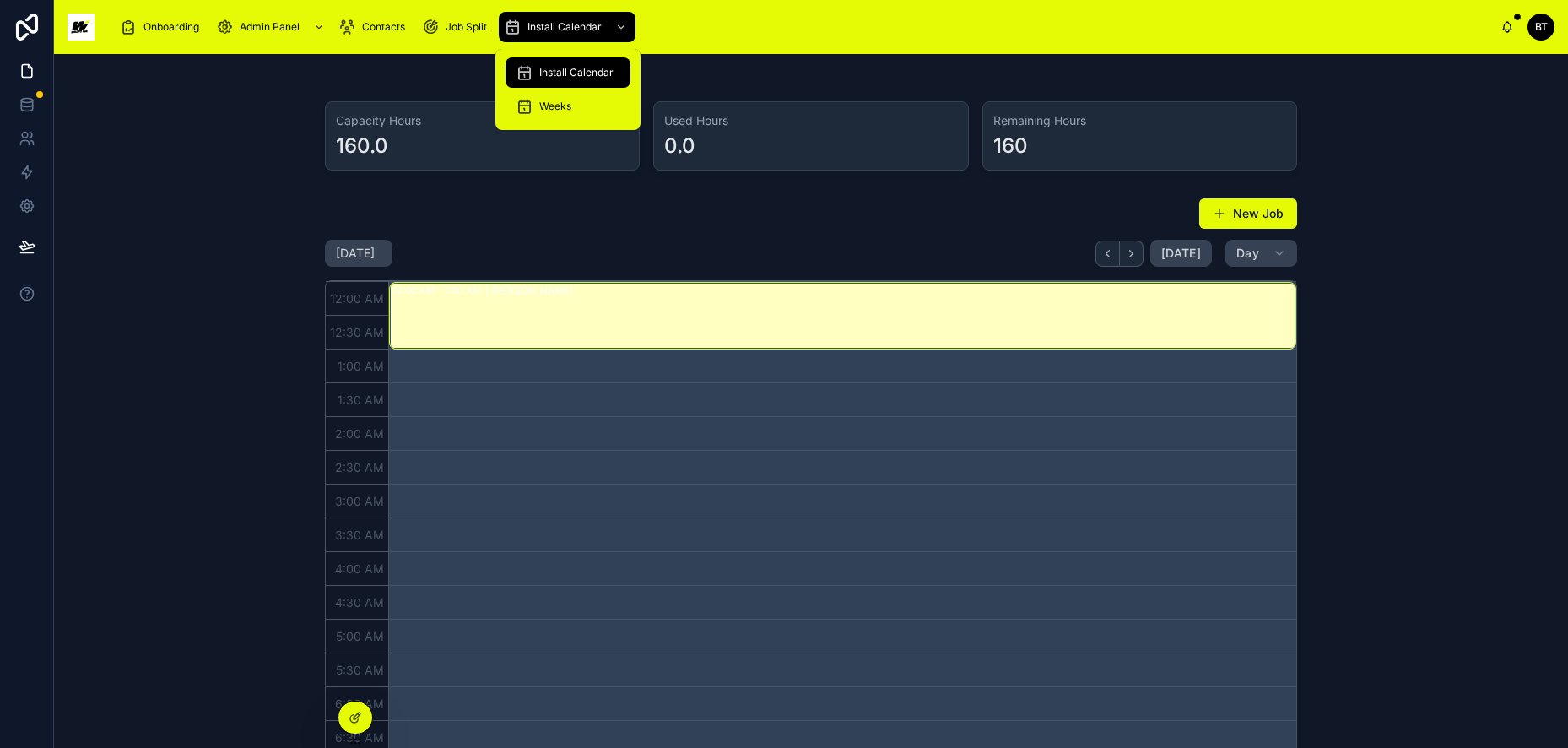
click at [544, 72] on span "Install Calendar" at bounding box center [577, 72] width 74 height 14
click at [519, 111] on icon at bounding box center [524, 106] width 17 height 17
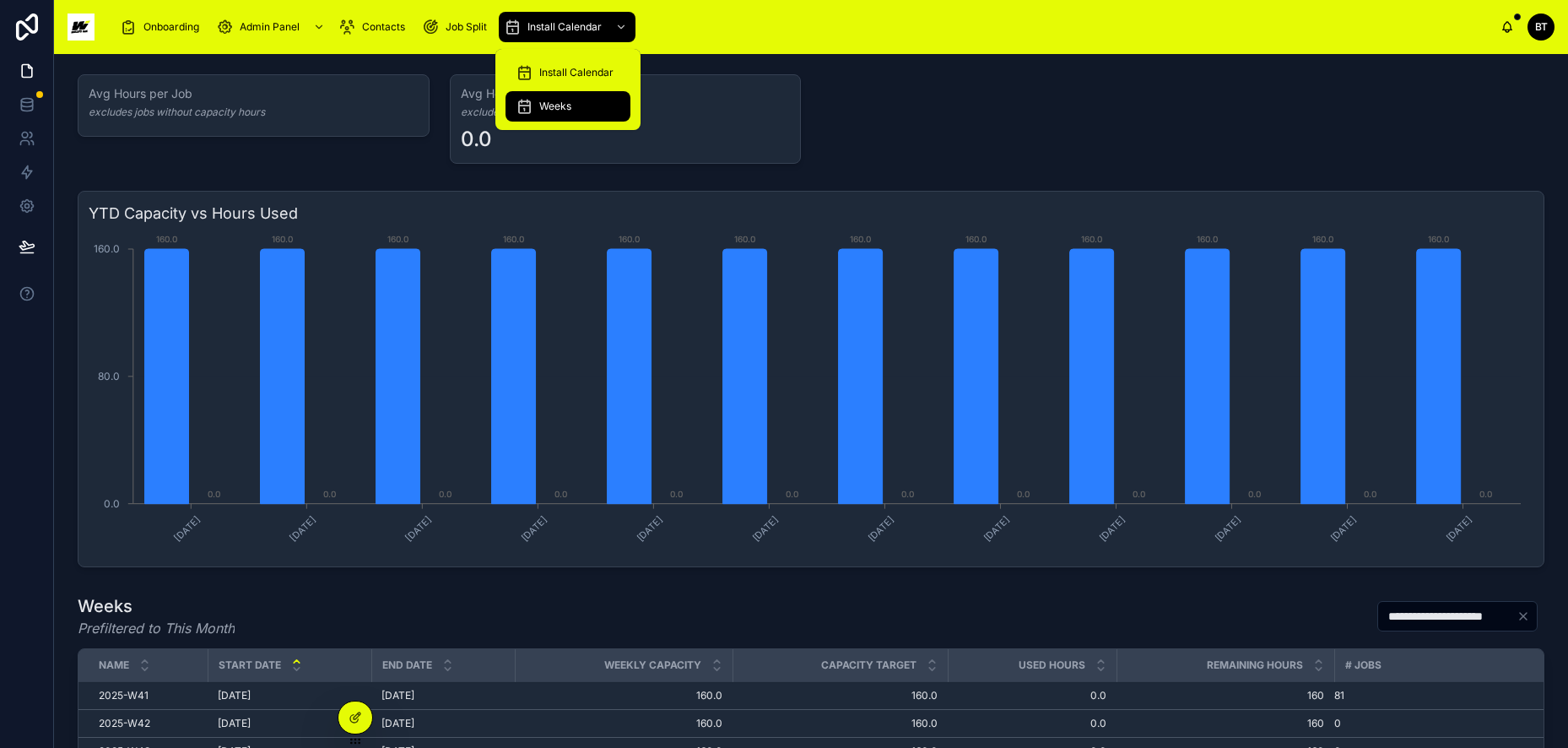
click at [544, 24] on span "Install Calendar" at bounding box center [565, 26] width 74 height 14
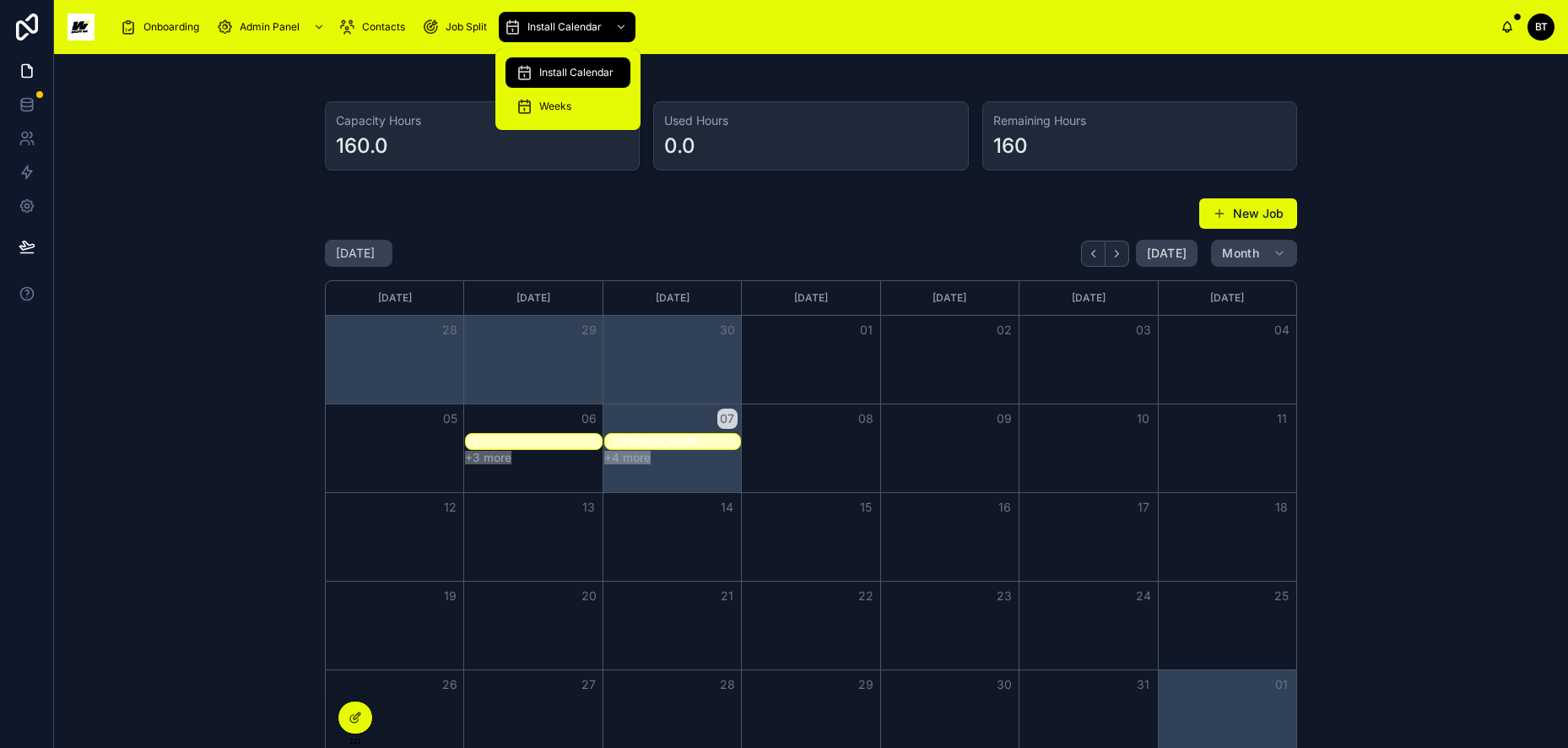
click at [543, 67] on span "Install Calendar" at bounding box center [577, 72] width 74 height 14
click at [1237, 212] on button "New Job" at bounding box center [1248, 214] width 98 height 31
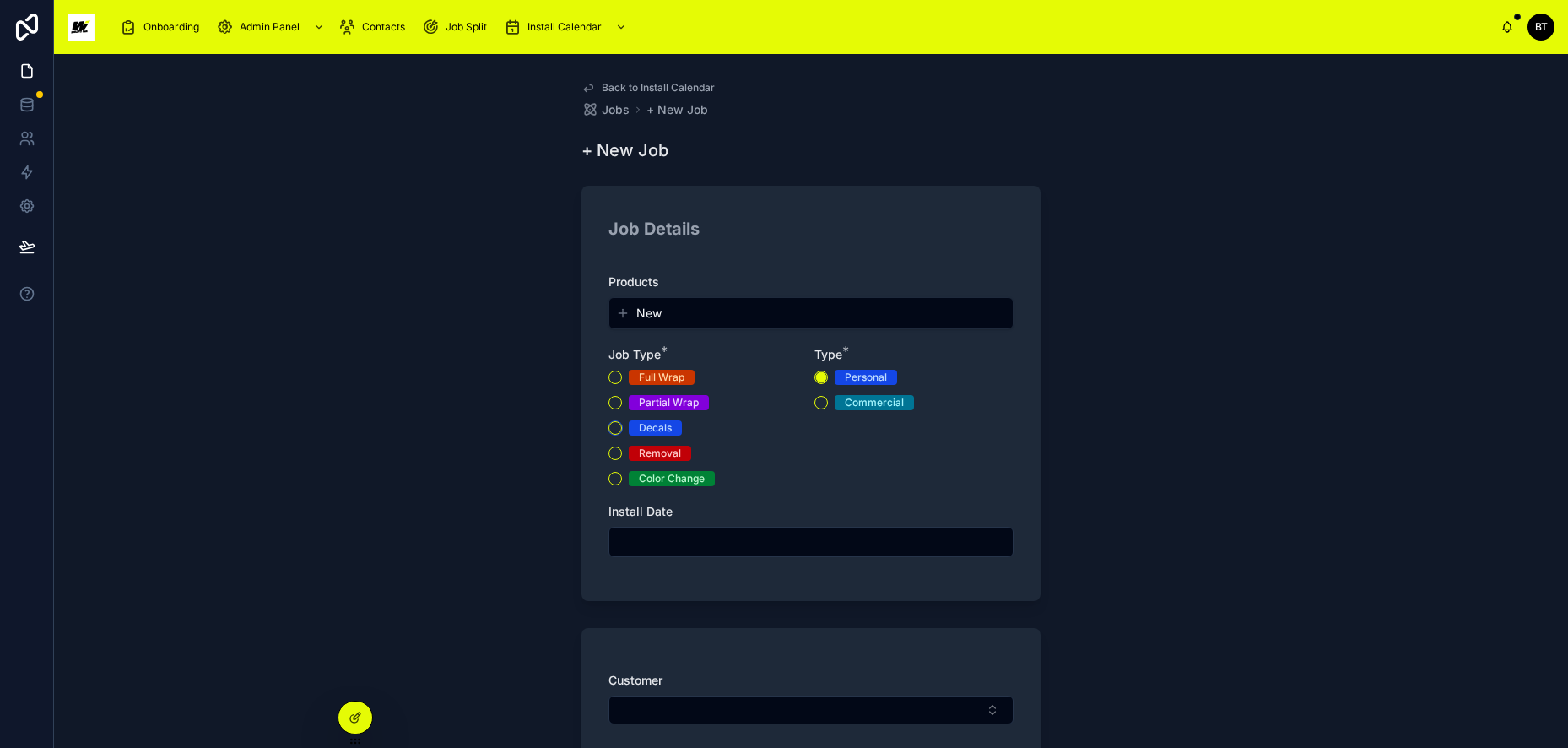
click at [608, 429] on button "Decals" at bounding box center [615, 427] width 14 height 14
click at [732, 311] on button "New" at bounding box center [812, 313] width 390 height 17
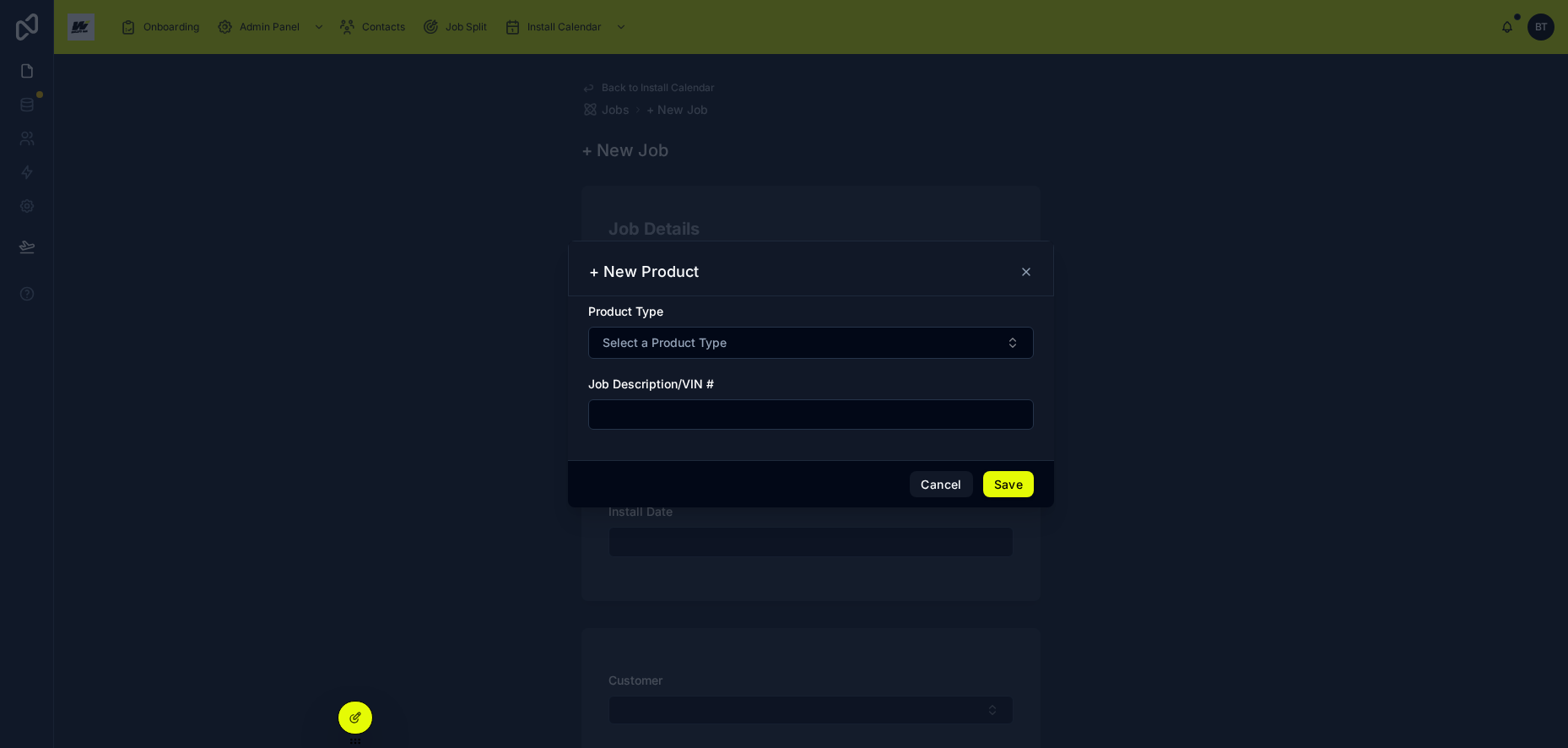
click at [873, 342] on button "Select a Product Type" at bounding box center [811, 341] width 446 height 32
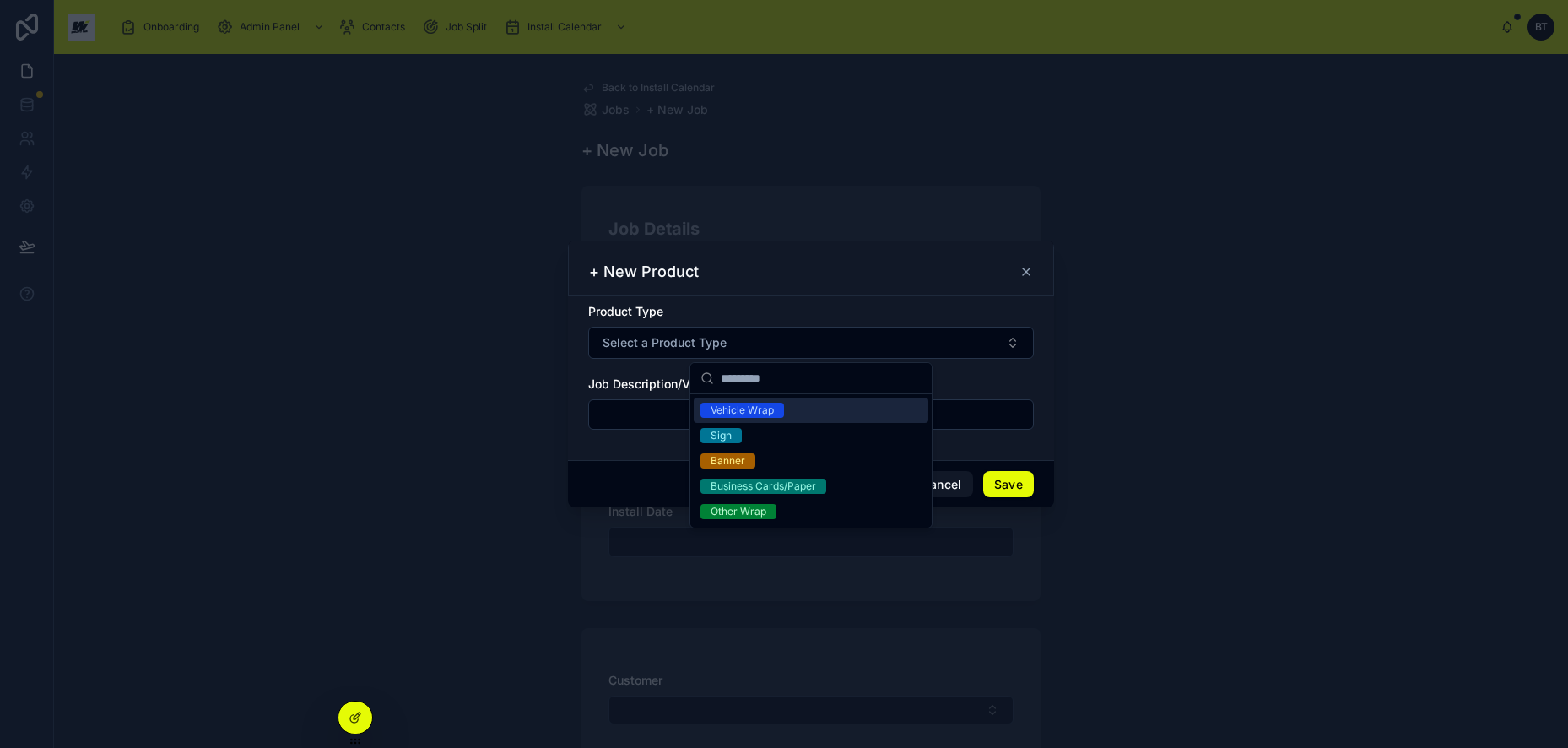
click at [743, 410] on div "Vehicle Wrap" at bounding box center [742, 410] width 63 height 15
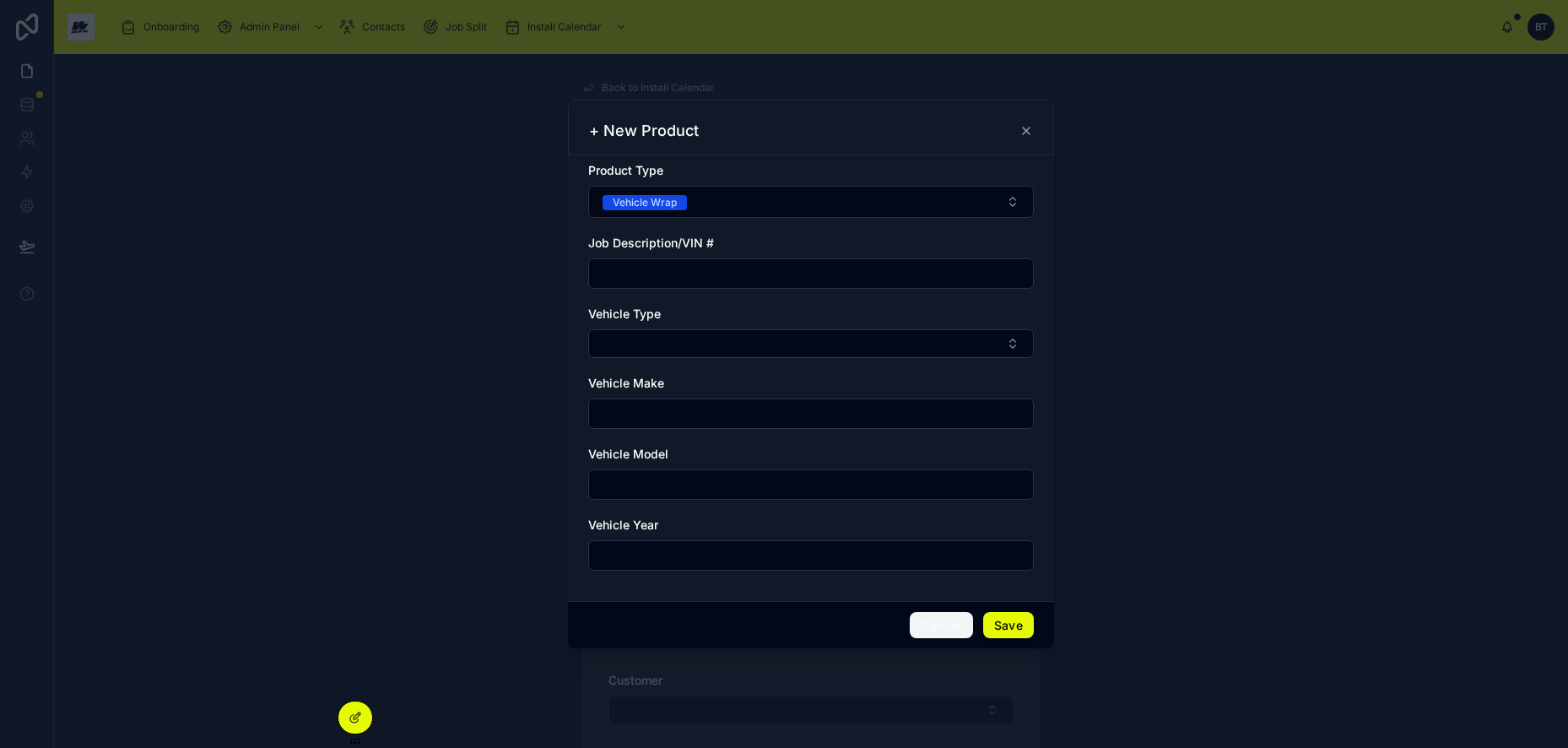
click at [925, 621] on button "Cancel" at bounding box center [941, 625] width 62 height 27
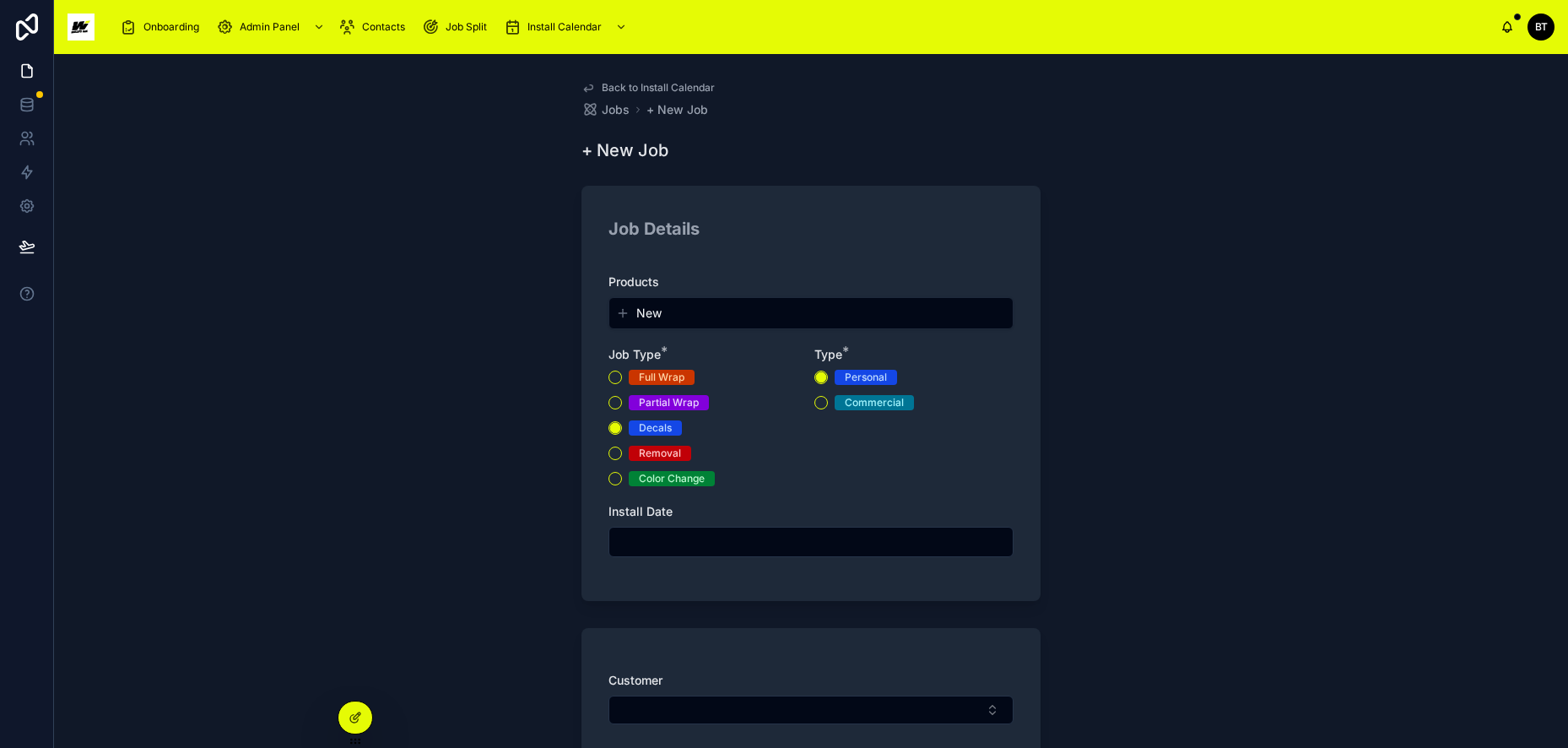
click at [759, 540] on input "text" at bounding box center [811, 542] width 403 height 23
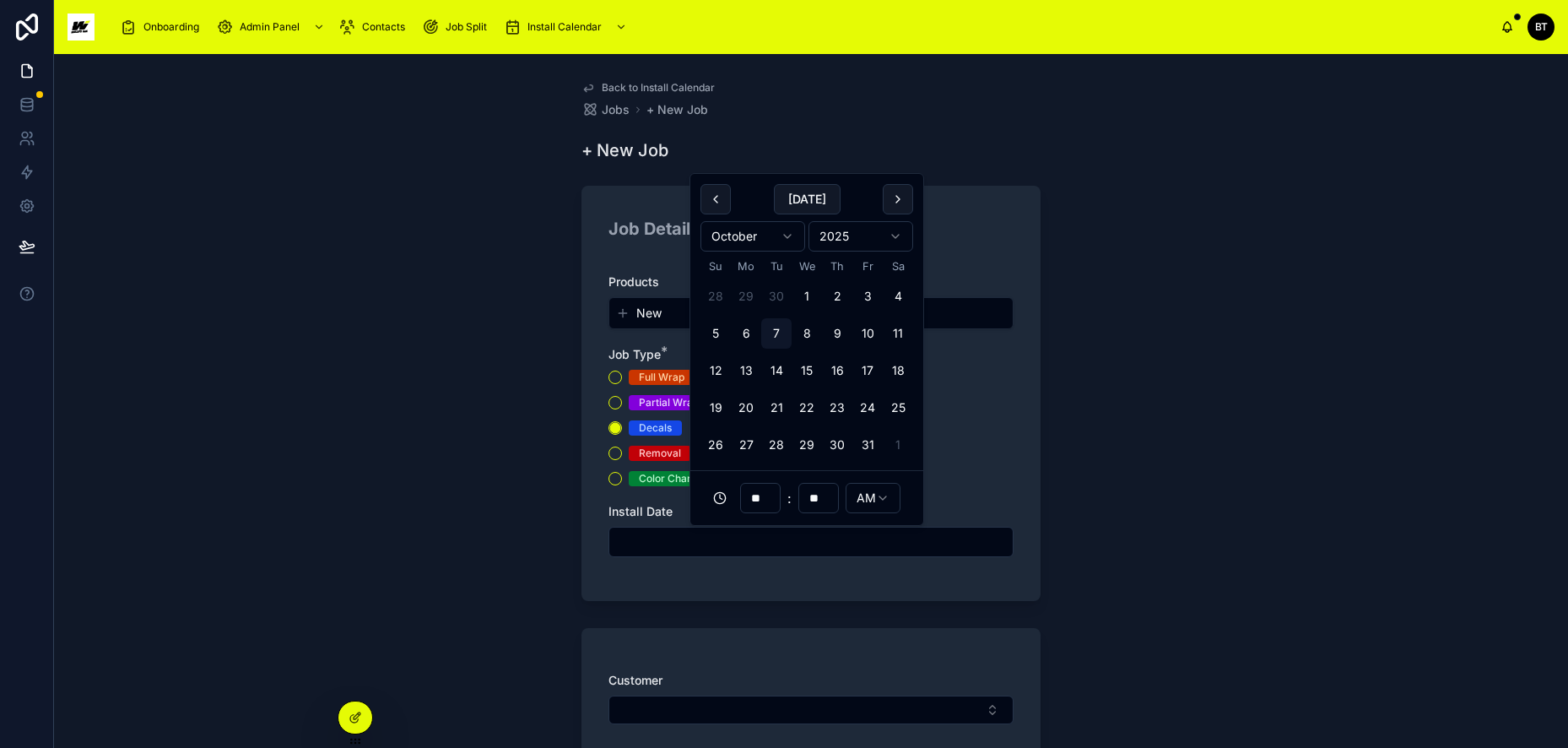
click at [747, 332] on button "6" at bounding box center [746, 333] width 31 height 31
type input "**********"
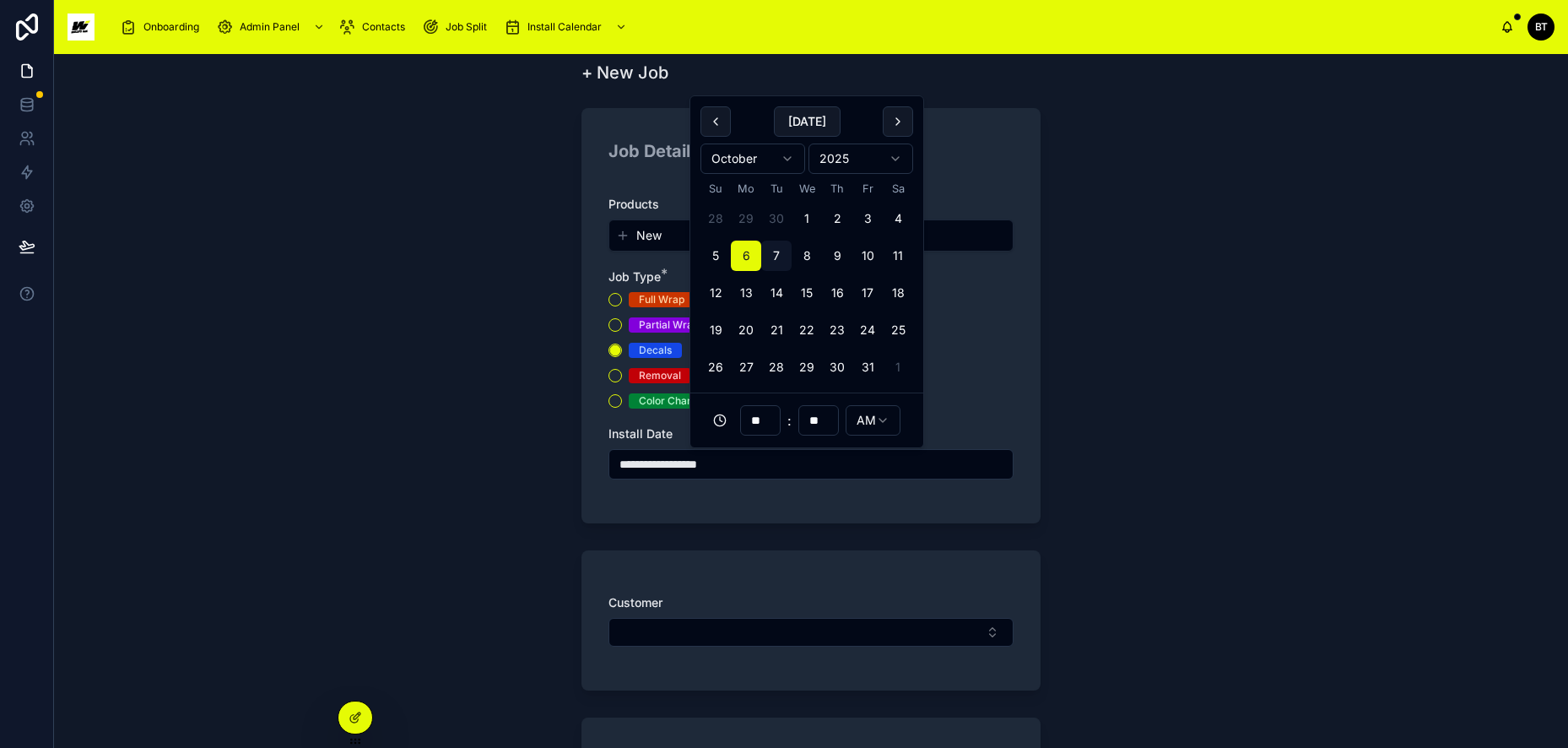
scroll to position [169, 0]
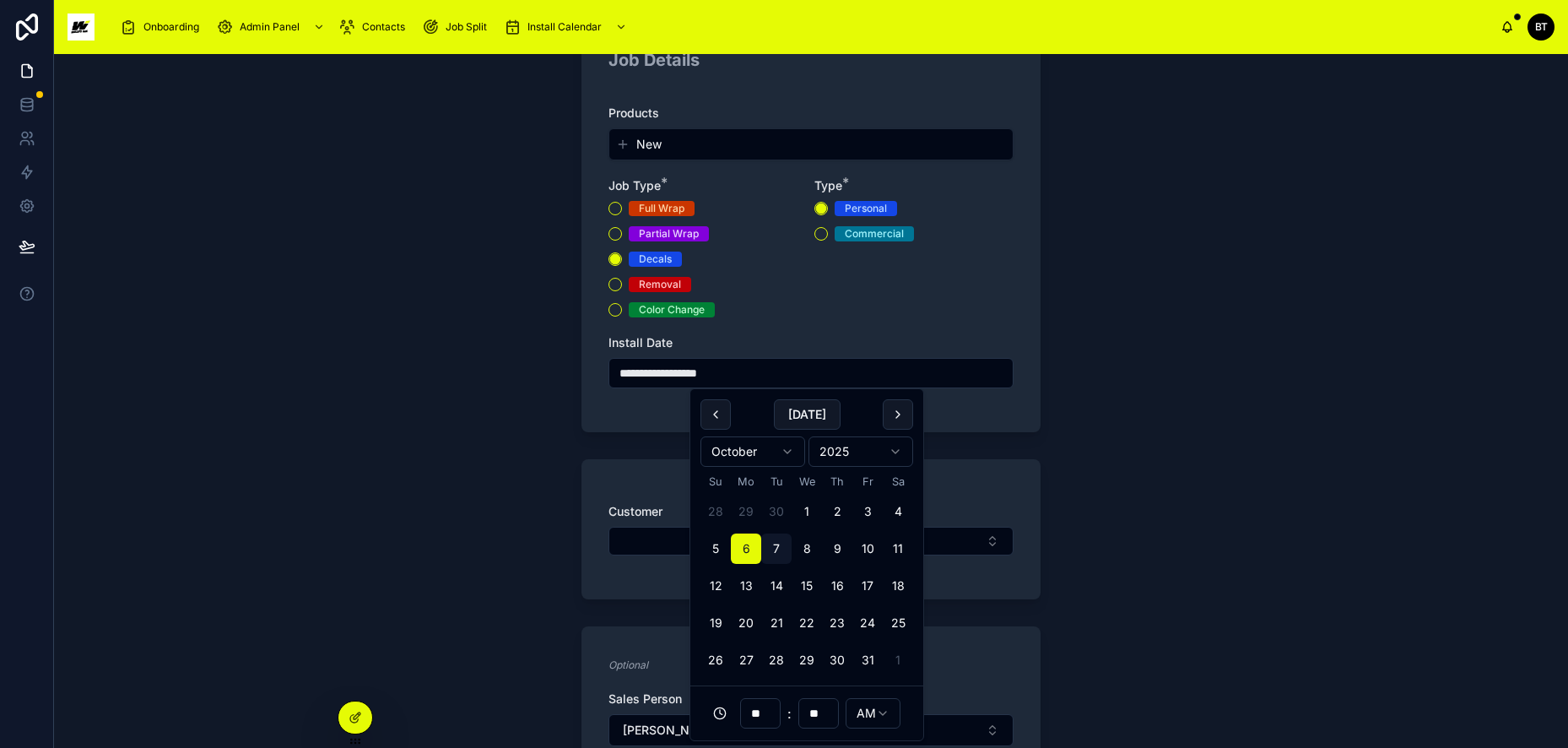
click at [627, 537] on button "Select Button" at bounding box center [811, 541] width 405 height 29
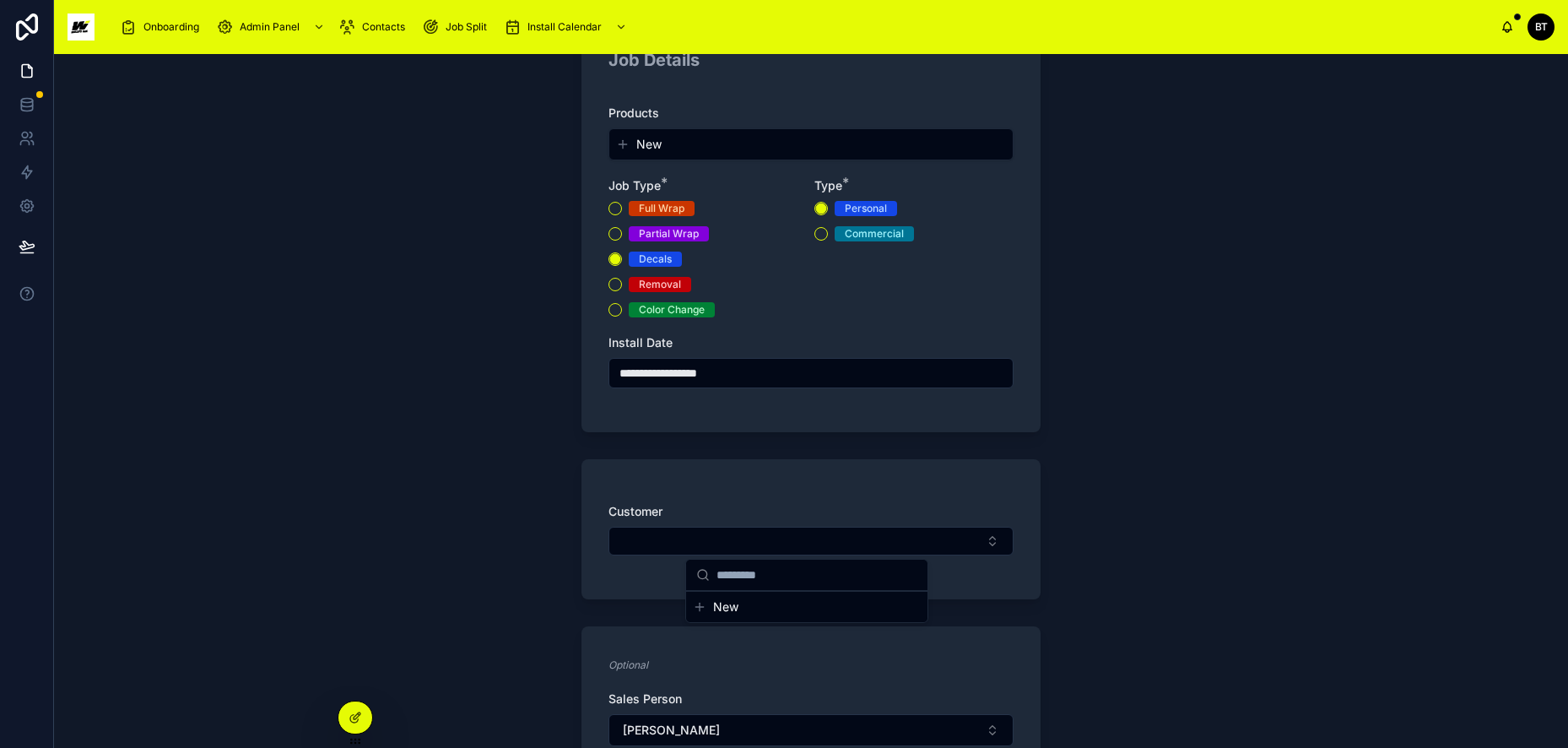
click at [365, 717] on div at bounding box center [355, 716] width 33 height 32
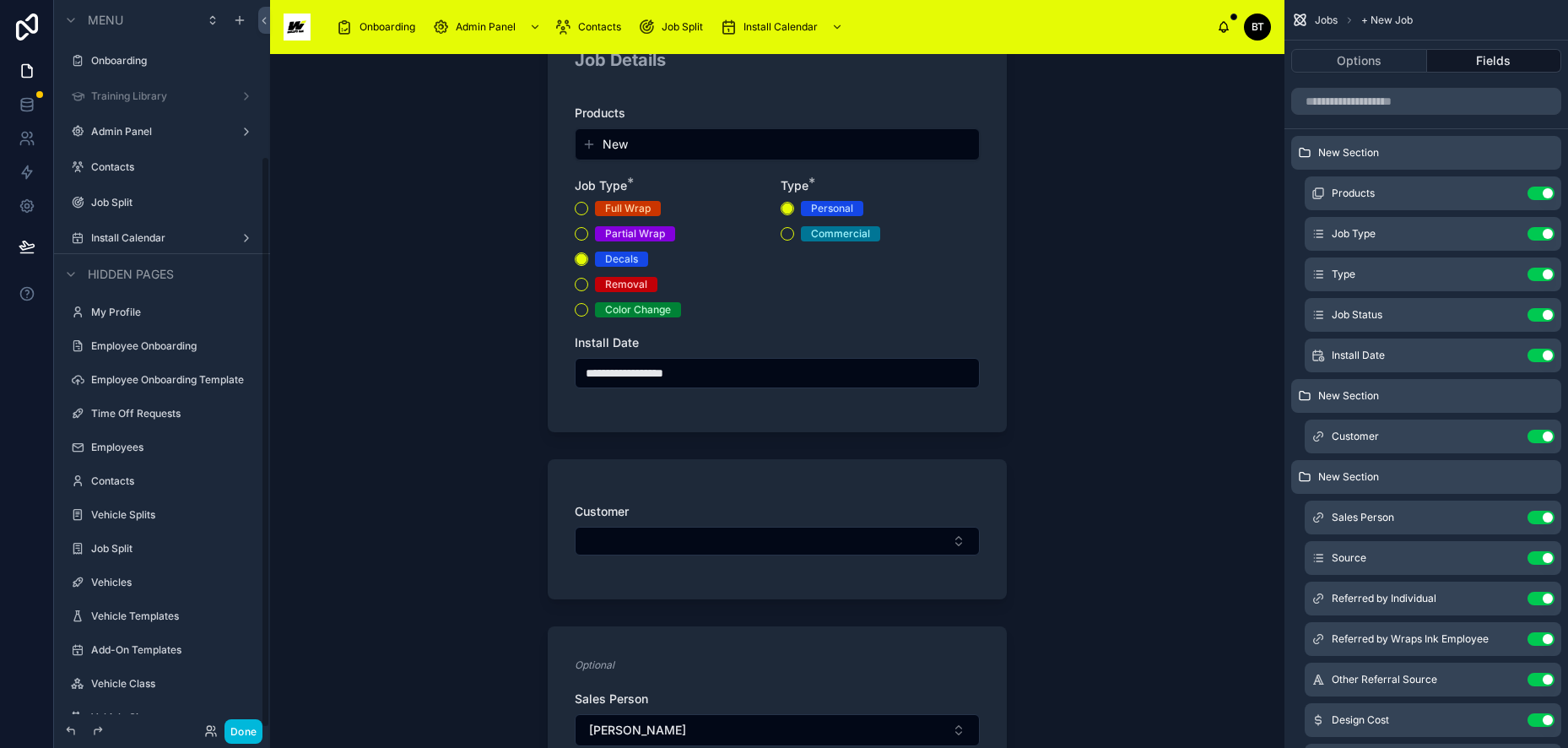
scroll to position [198, 0]
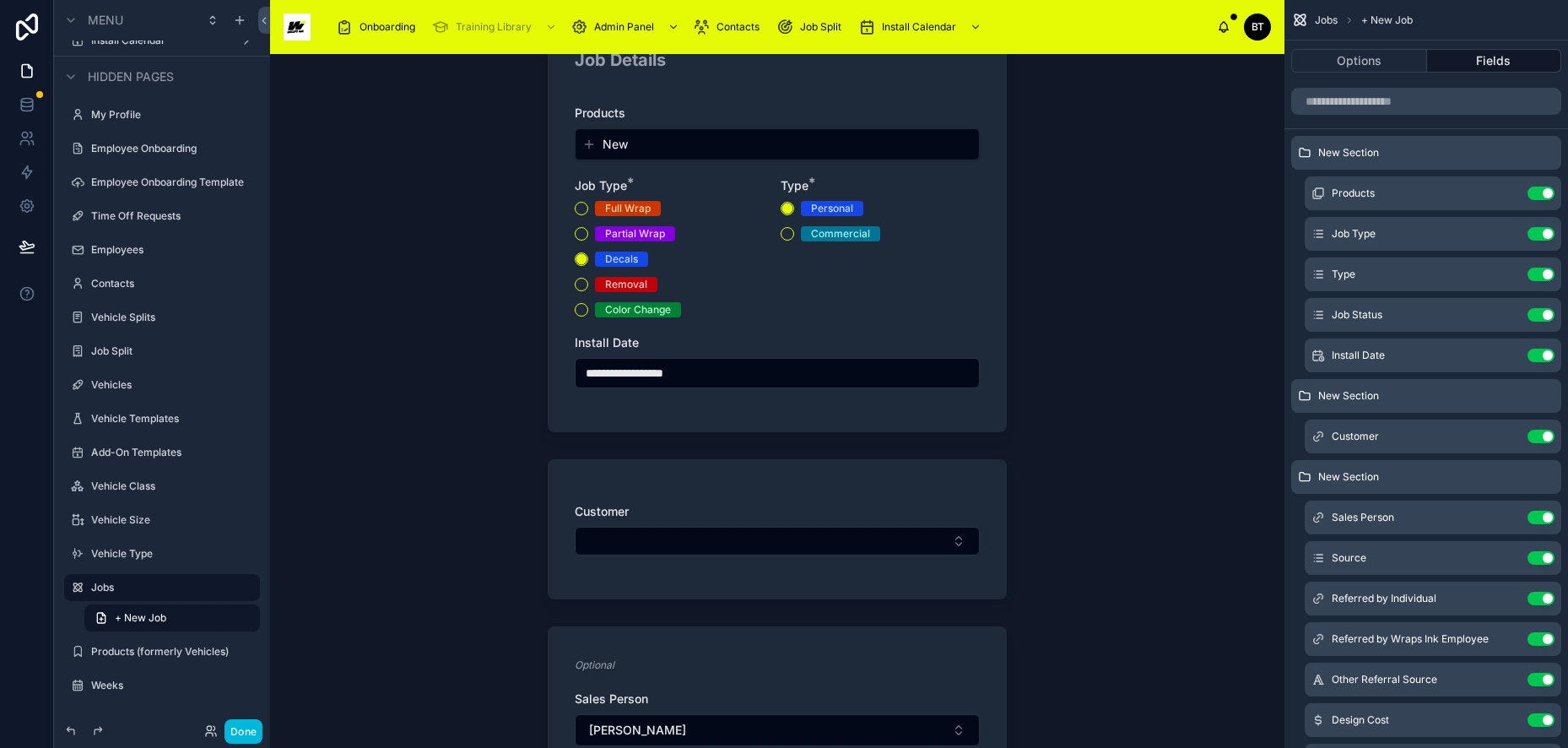
click at [1545, 194] on button "Use setting" at bounding box center [1542, 192] width 27 height 14
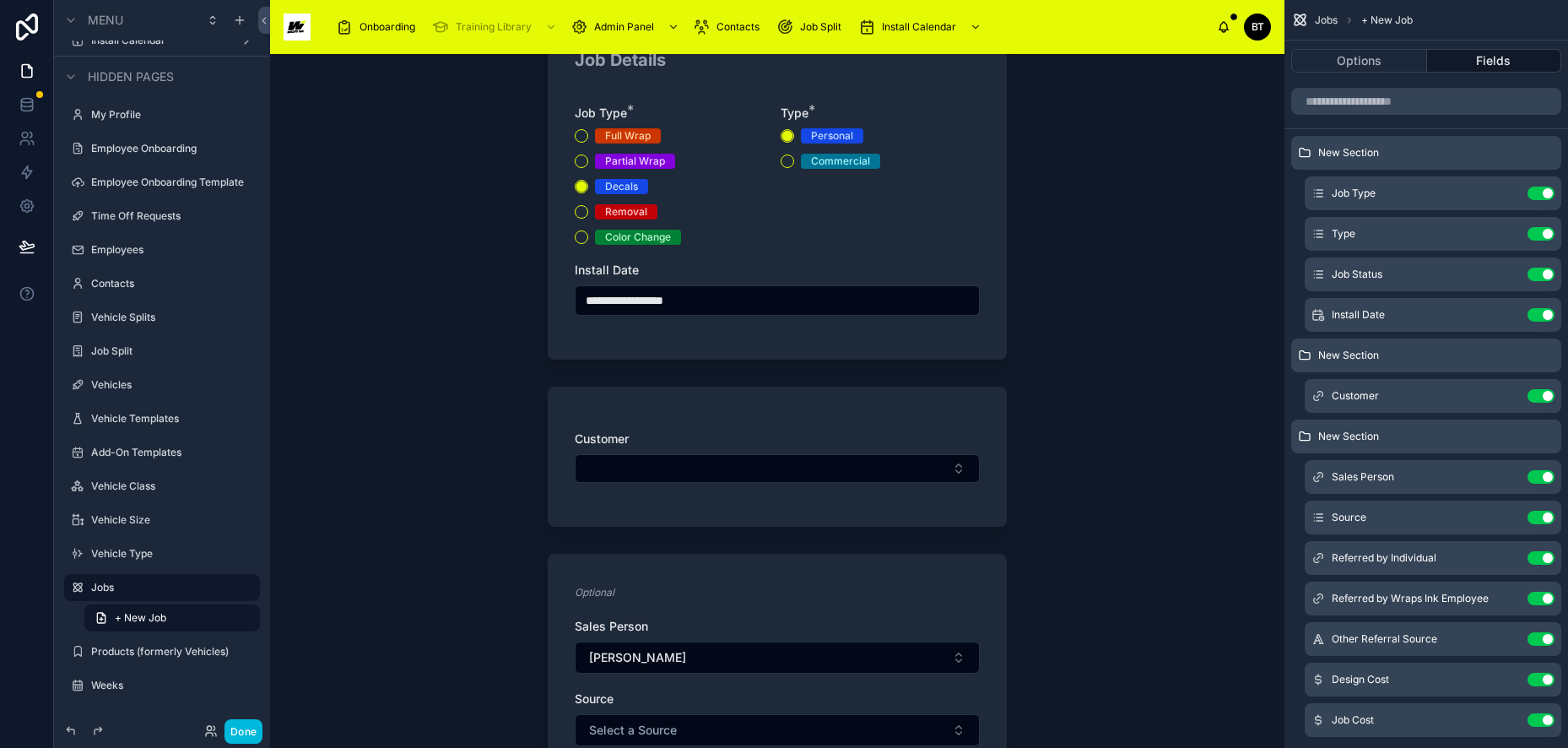
click at [1542, 472] on button "Use setting" at bounding box center [1542, 476] width 27 height 14
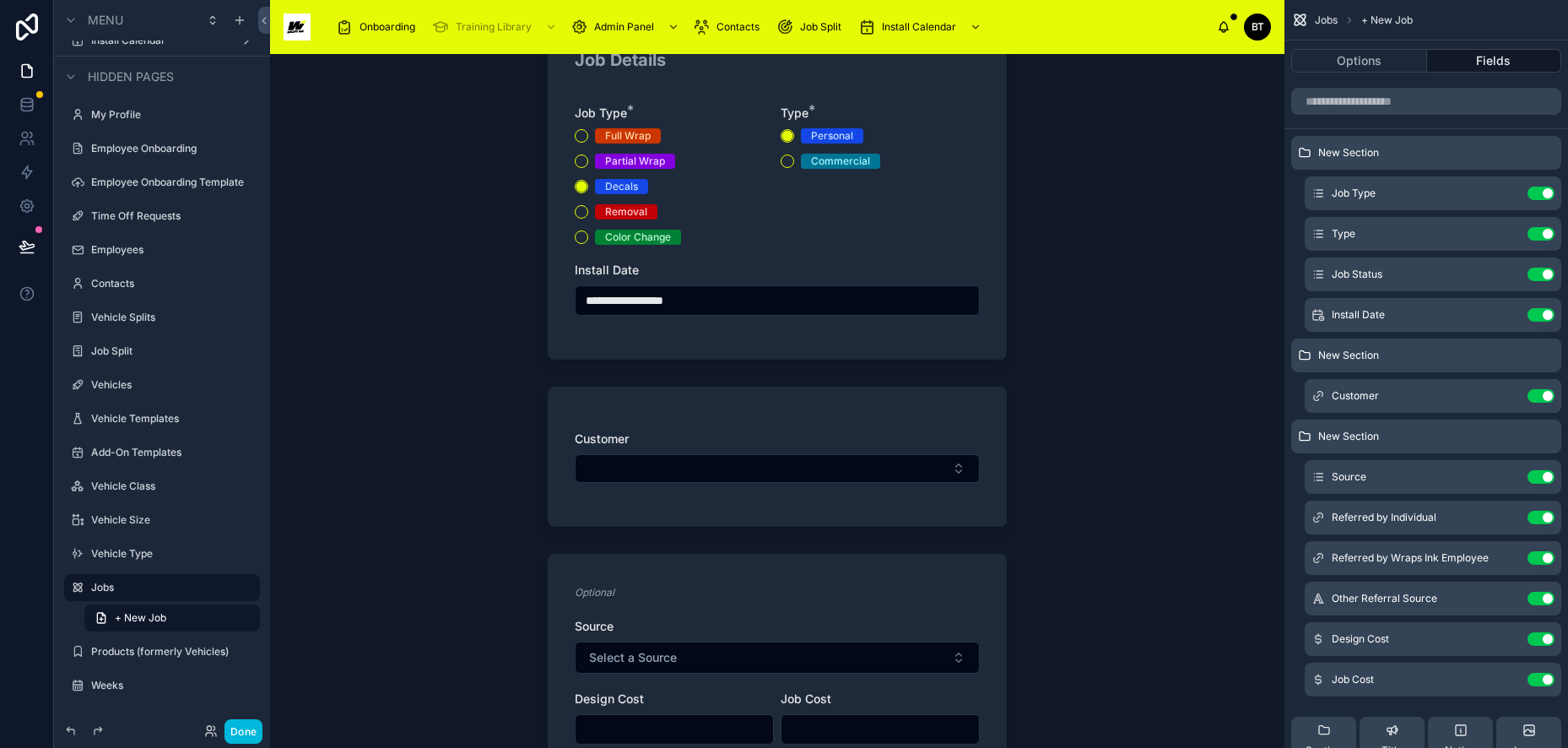
click at [1542, 472] on button "Use setting" at bounding box center [1542, 476] width 27 height 14
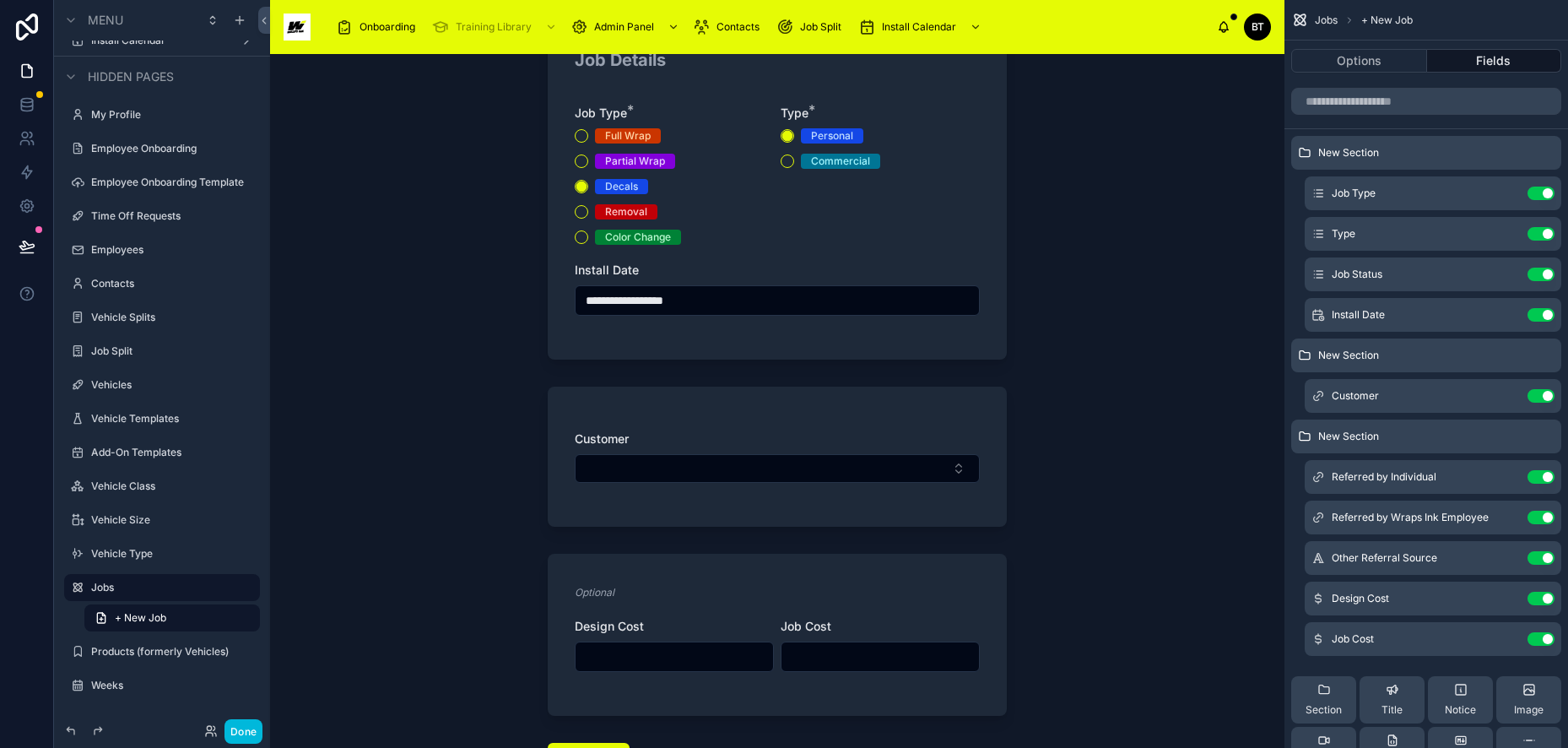
click at [1542, 472] on button "Use setting" at bounding box center [1542, 476] width 27 height 14
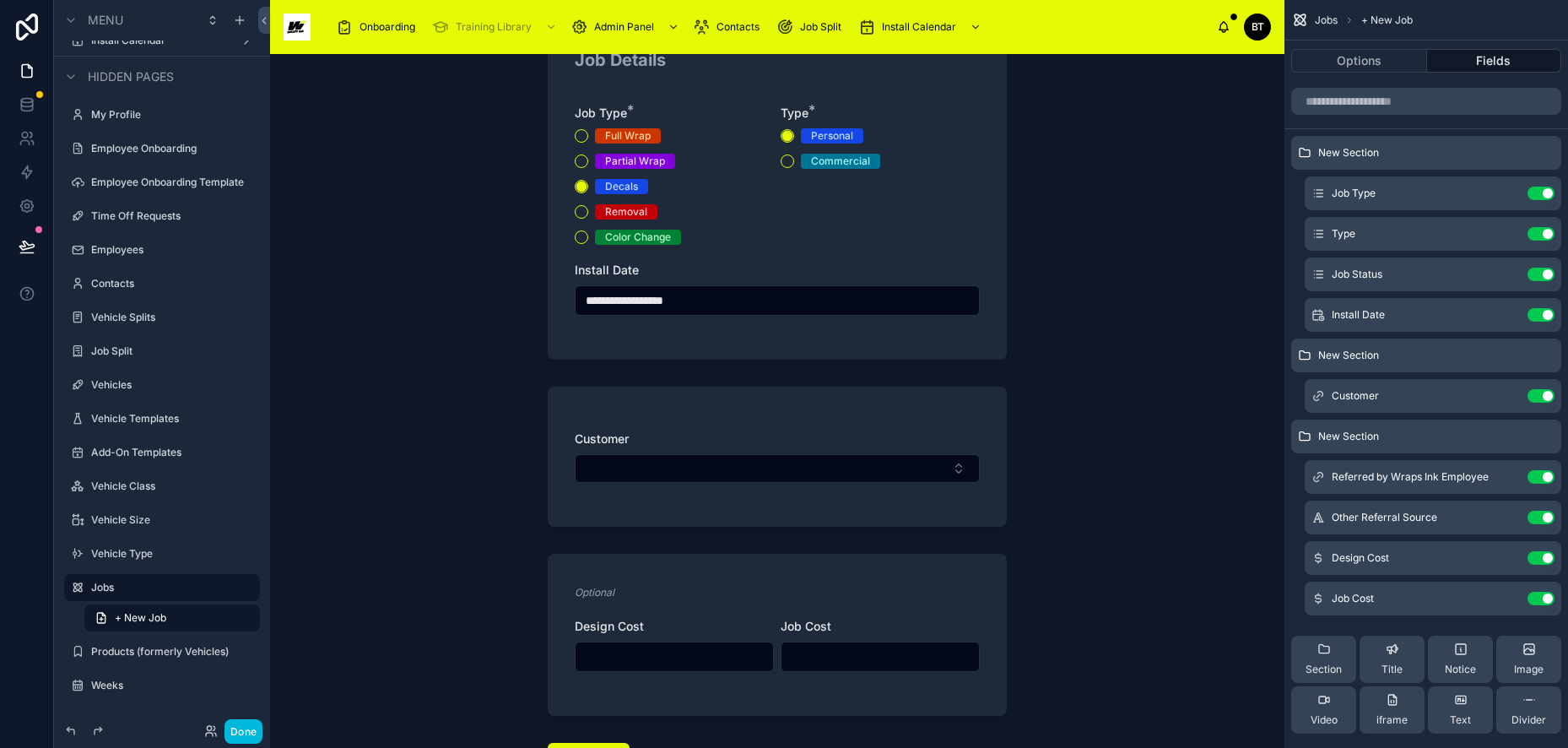
click at [1545, 473] on button "Use setting" at bounding box center [1542, 476] width 27 height 14
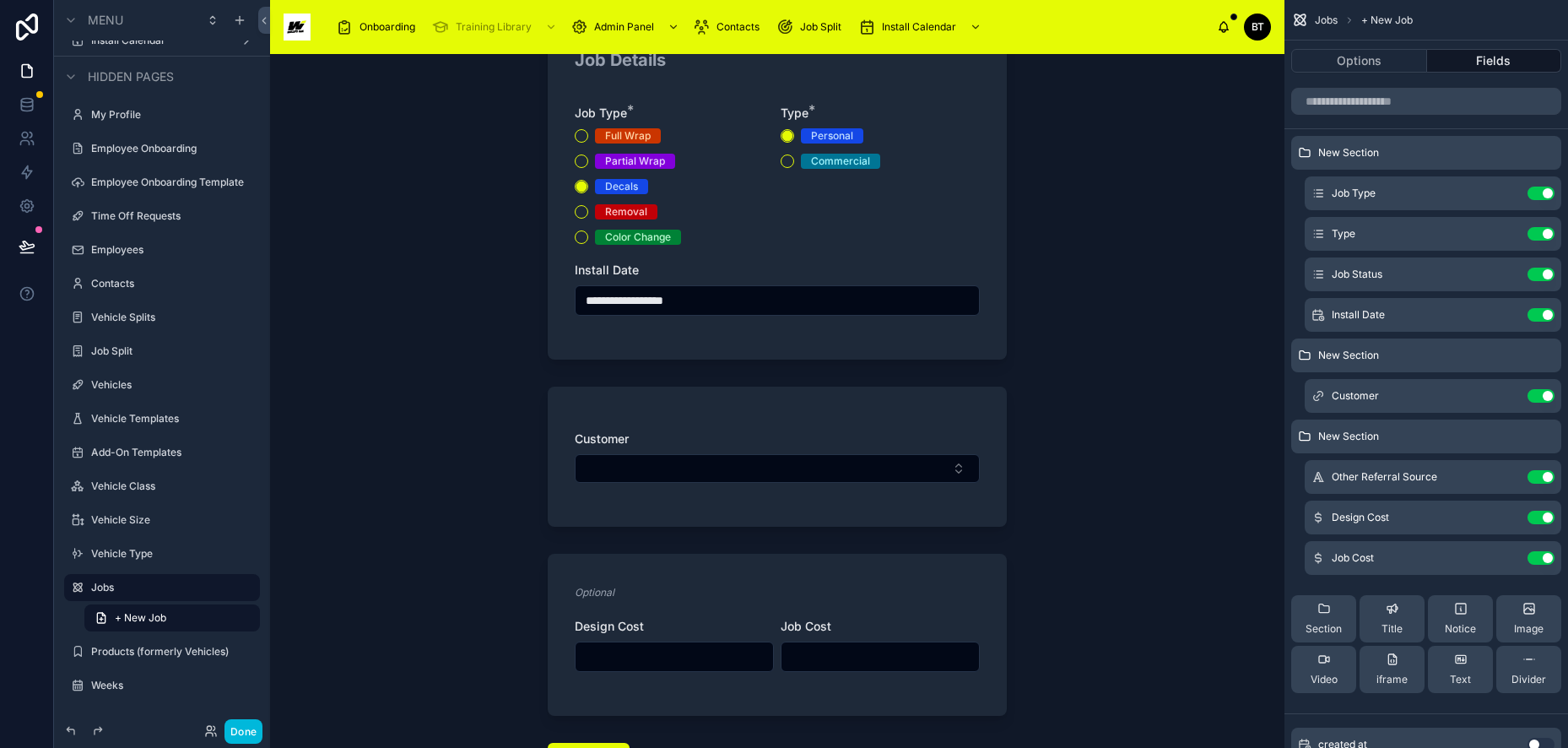
click at [1545, 473] on button "Use setting" at bounding box center [1542, 476] width 27 height 14
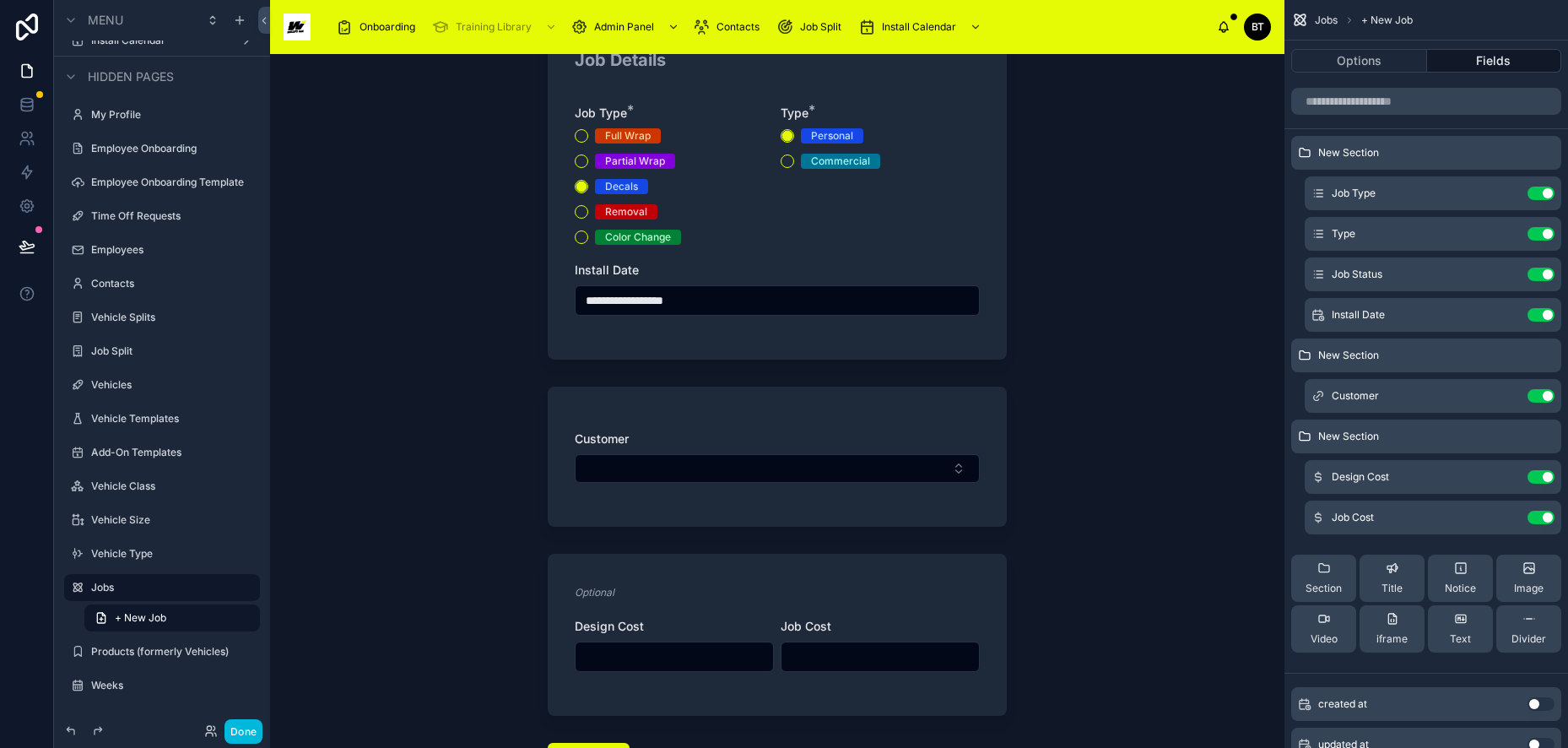
click at [1545, 473] on button "Use setting" at bounding box center [1542, 476] width 27 height 14
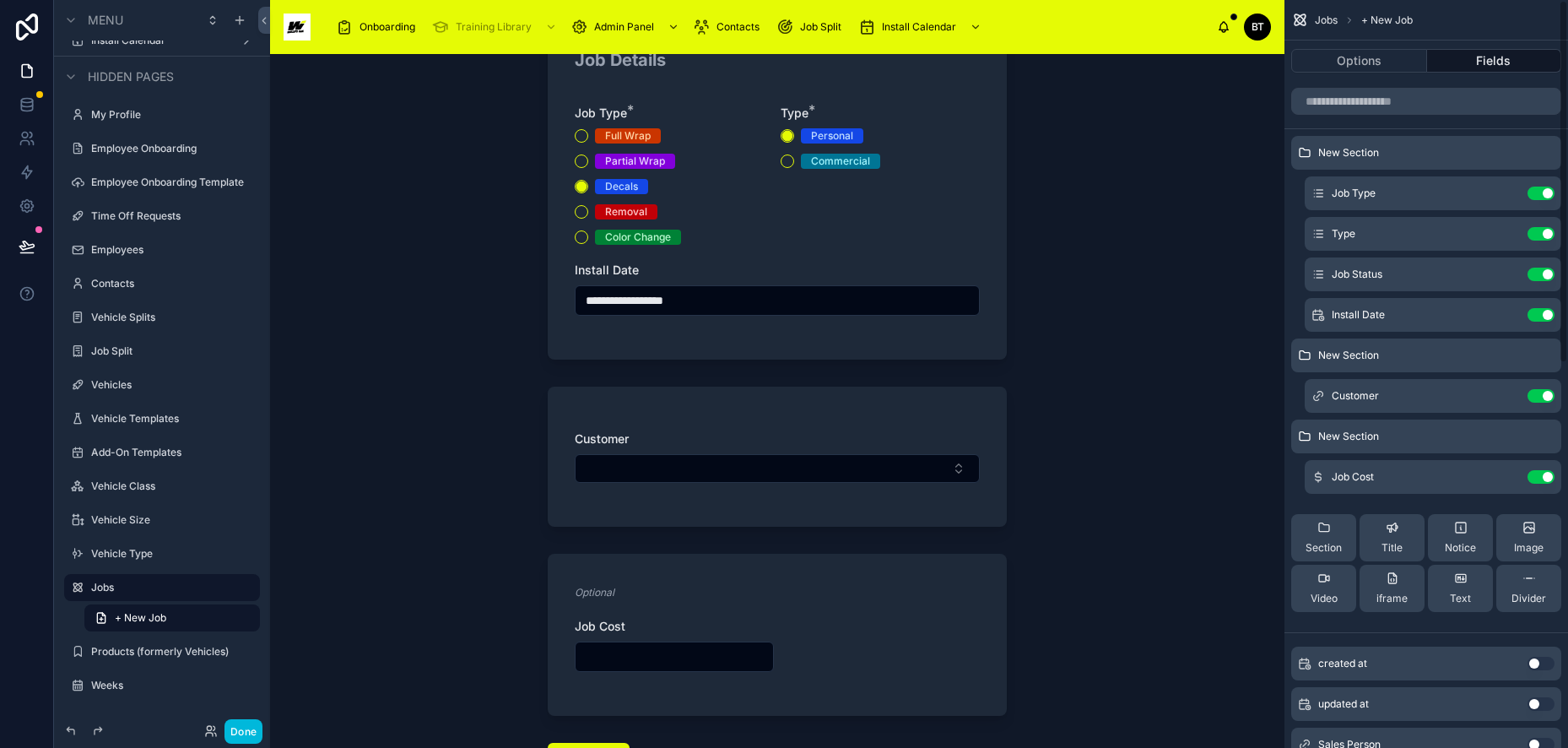
click at [1545, 473] on button "Use setting" at bounding box center [1542, 476] width 27 height 14
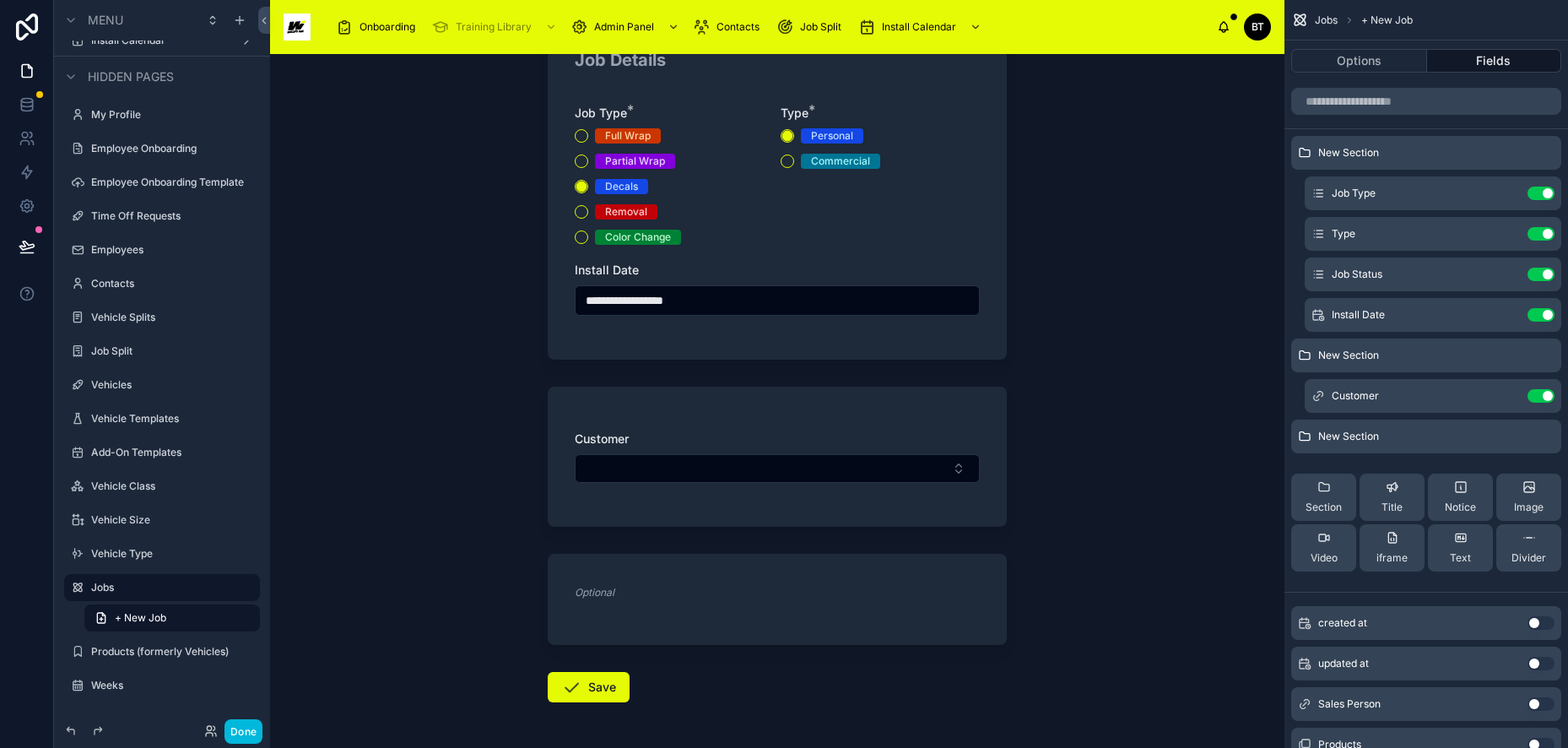
click at [1361, 147] on span "New Section" at bounding box center [1348, 153] width 61 height 14
click at [0, 0] on icon "scrollable content" at bounding box center [0, 0] width 0 height 0
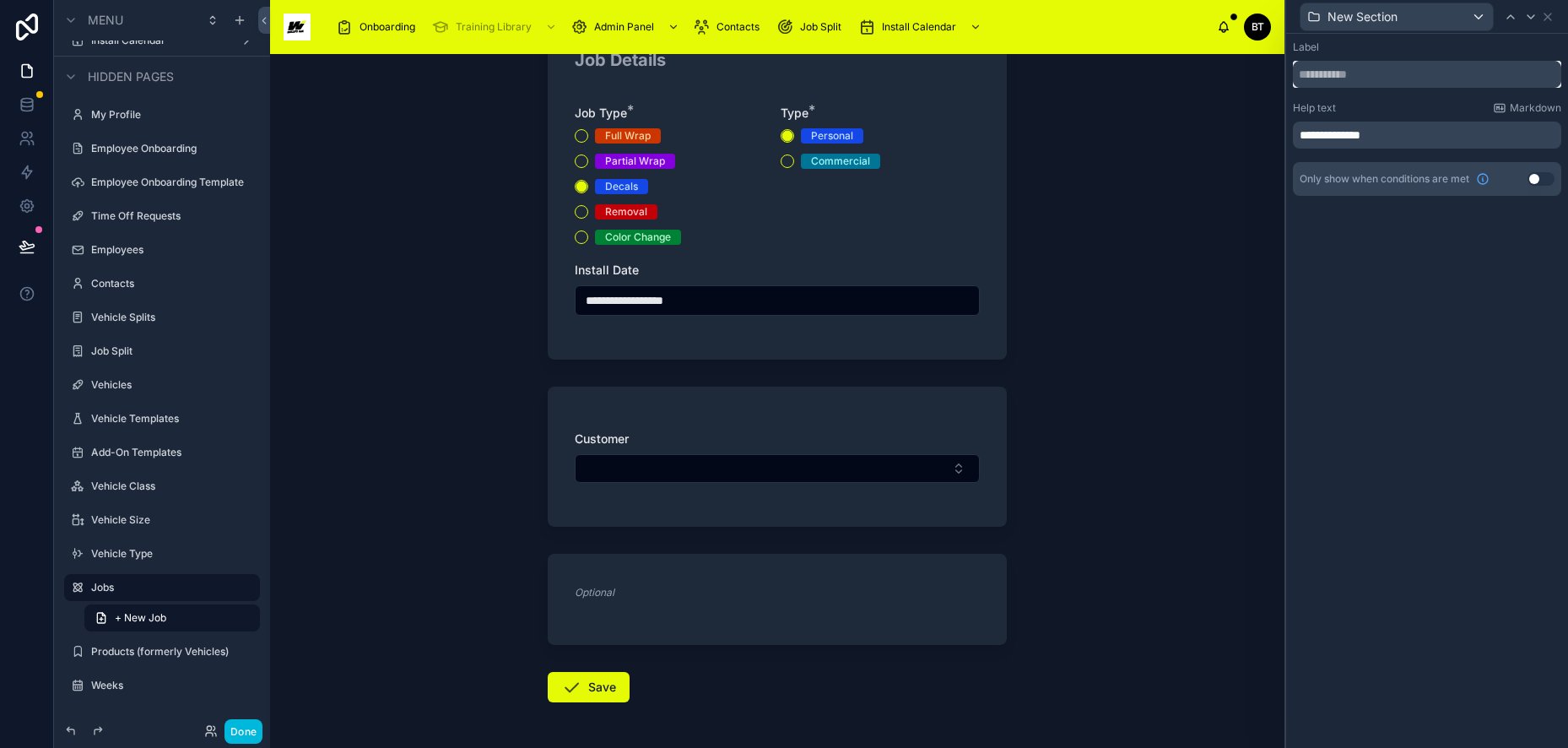
click at [1408, 70] on input "text" at bounding box center [1427, 74] width 268 height 27
click at [1213, 198] on div "**********" at bounding box center [777, 401] width 1015 height 694
click at [1156, 271] on div "**********" at bounding box center [777, 401] width 1015 height 694
click at [1298, 47] on label "Label" at bounding box center [1306, 47] width 26 height 14
click at [1470, 20] on div "New Section" at bounding box center [1396, 17] width 192 height 27
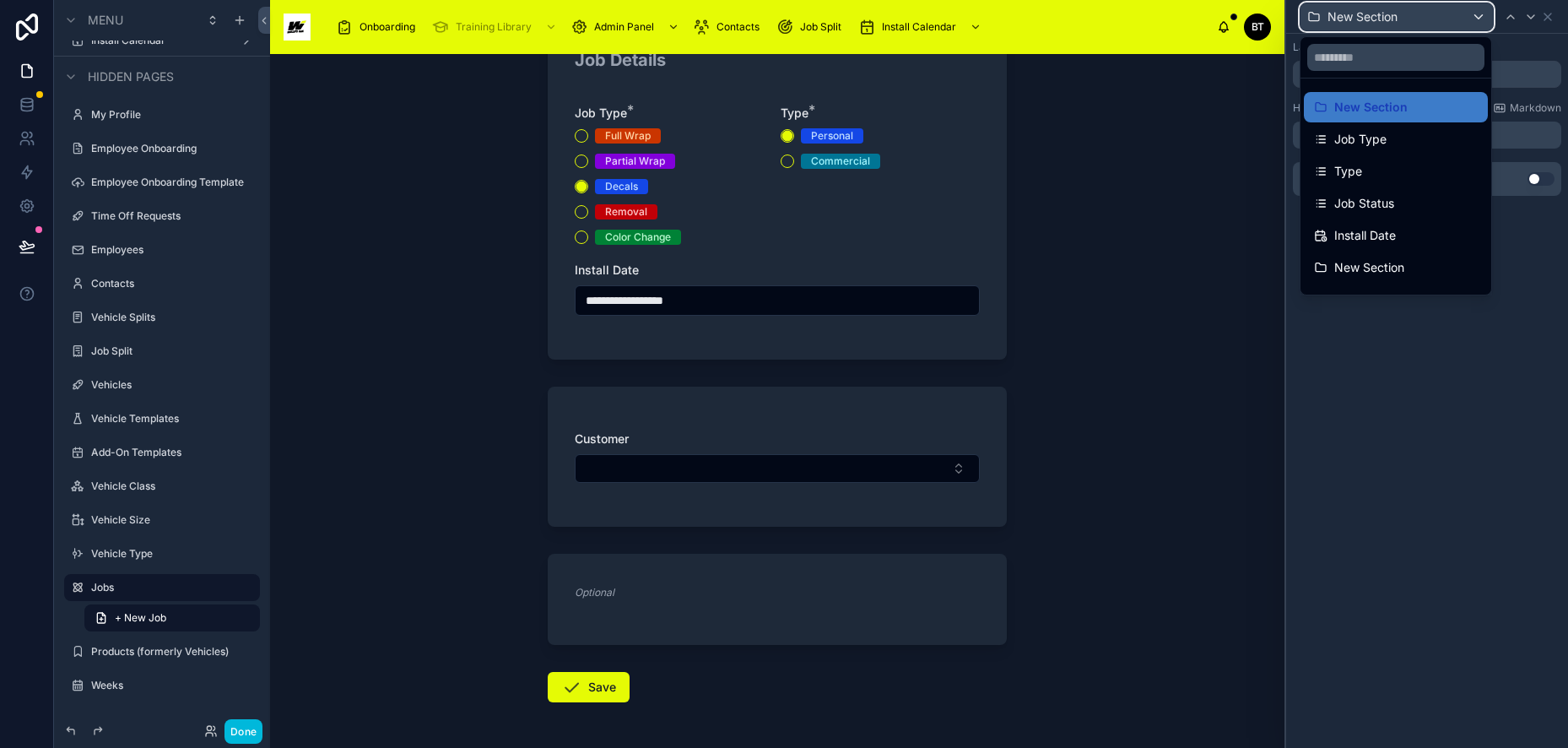
scroll to position [56, 0]
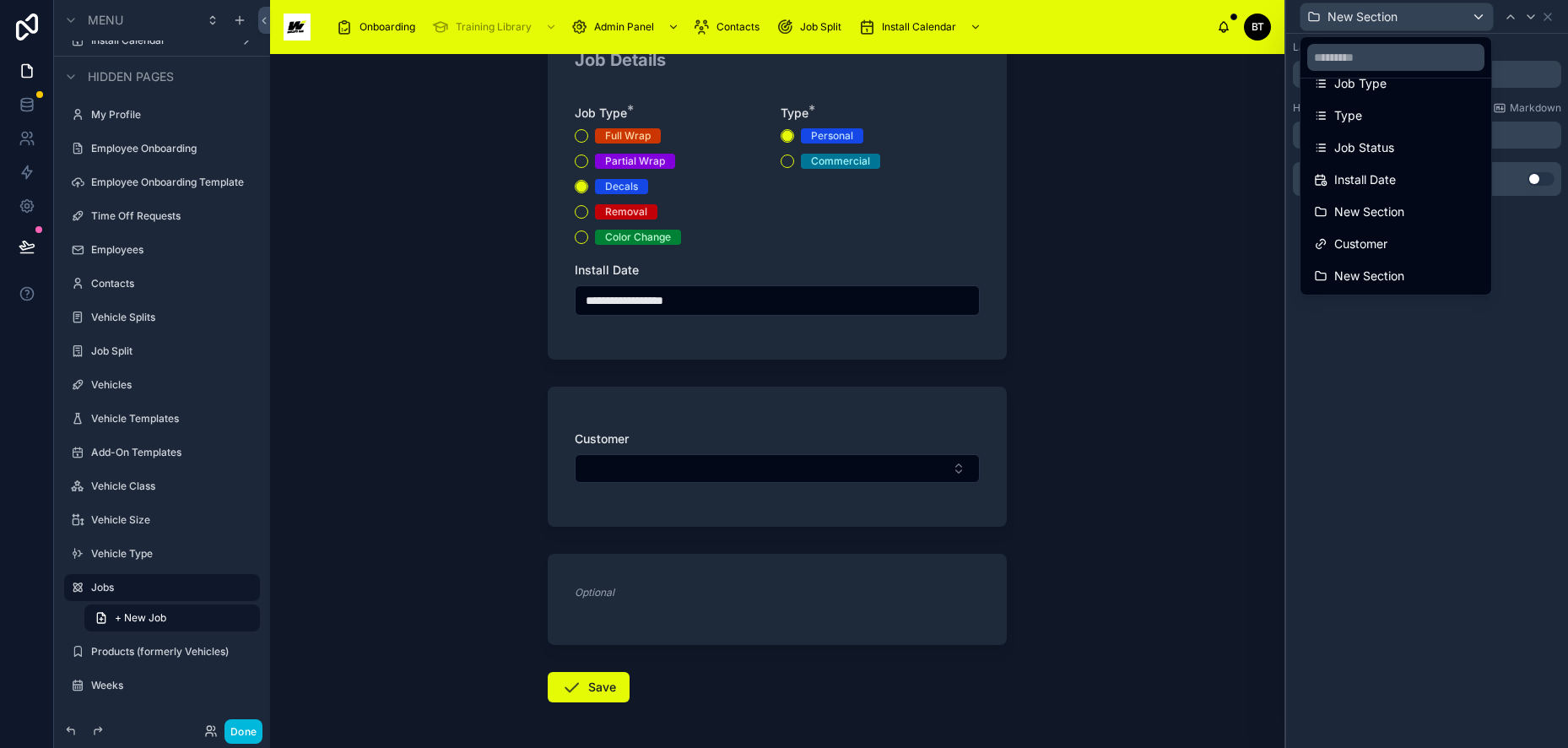
click at [1359, 115] on span "Type" at bounding box center [1348, 116] width 28 height 20
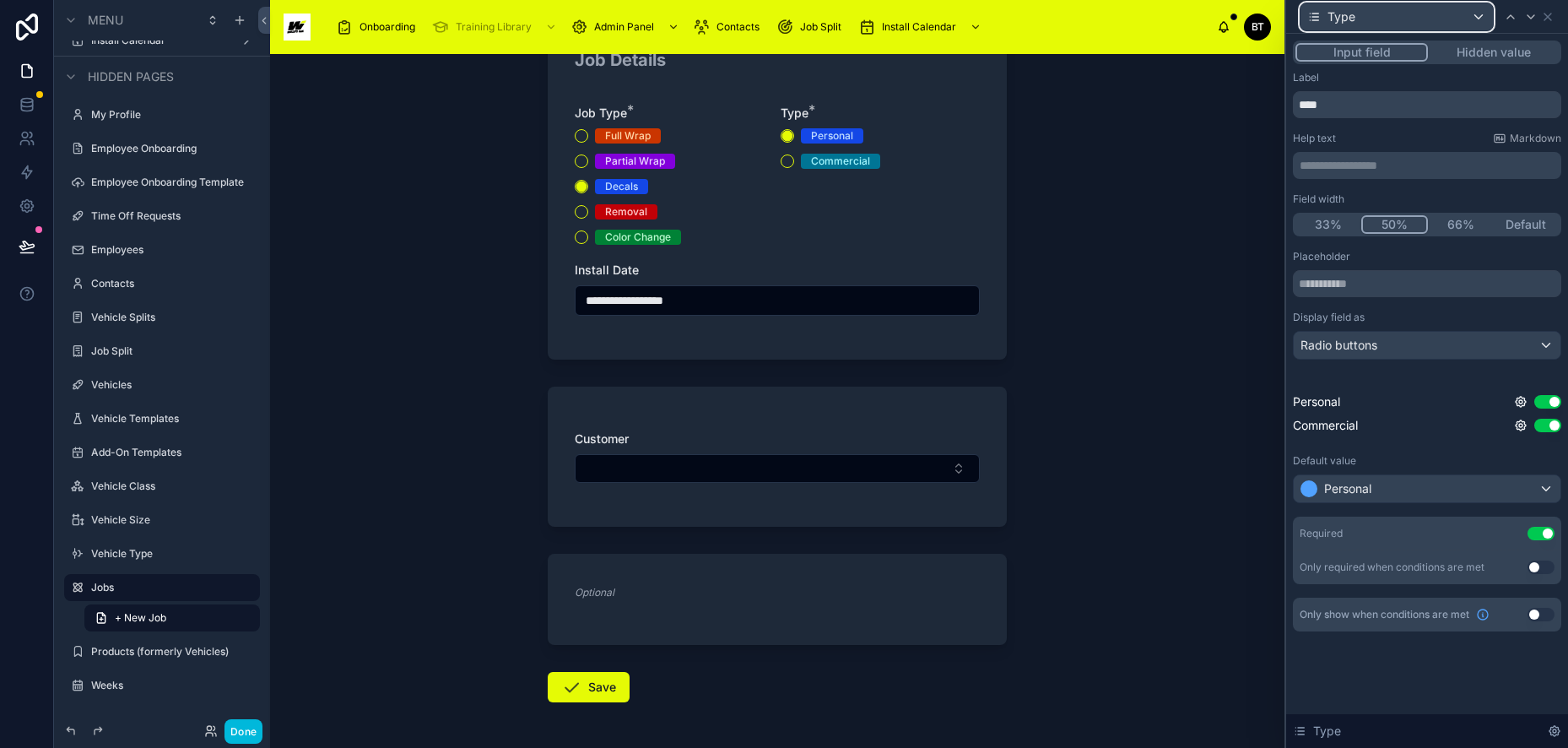
click at [1479, 14] on div "Type" at bounding box center [1396, 17] width 192 height 27
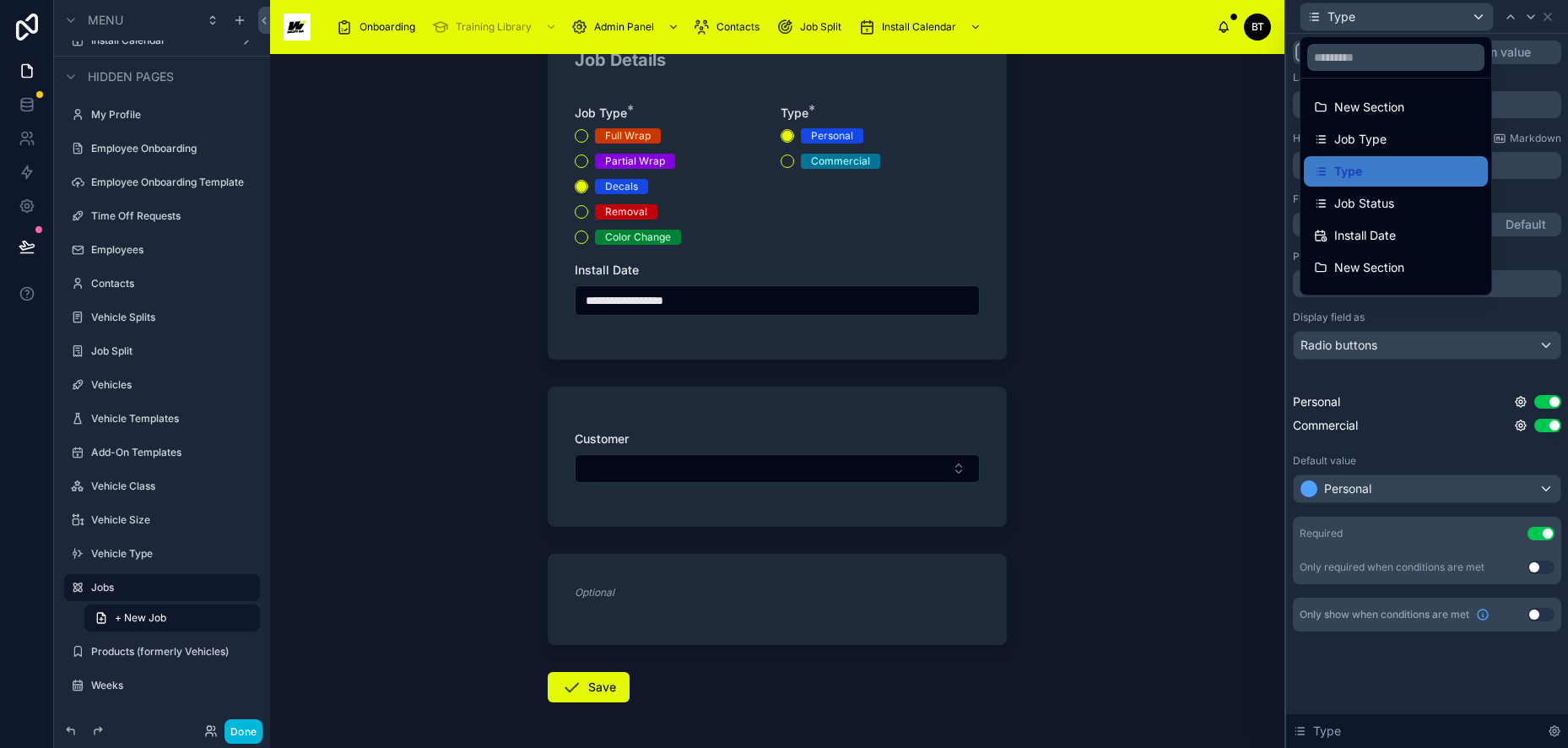
click at [1358, 108] on span "New Section" at bounding box center [1370, 107] width 70 height 20
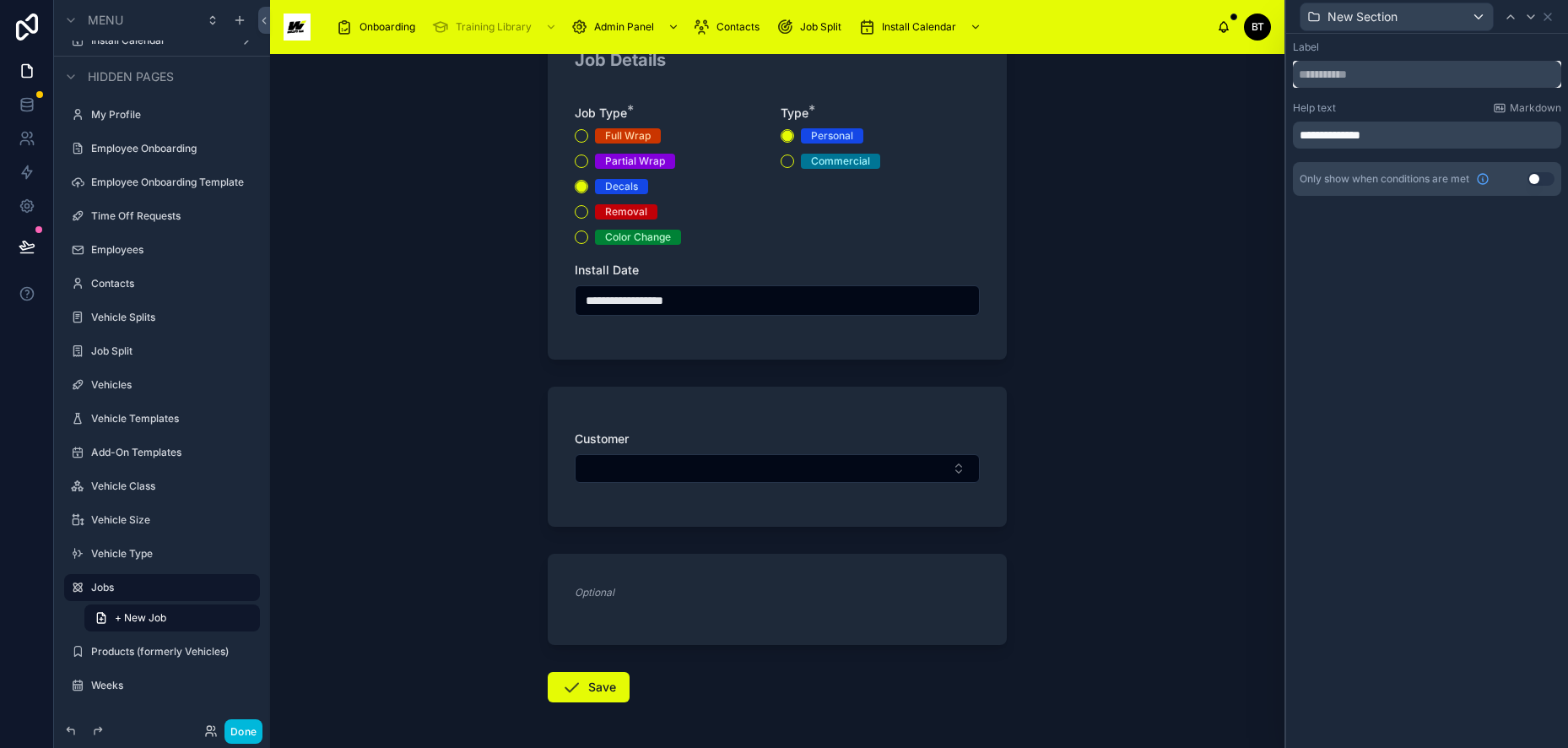
click at [1366, 72] on input "text" at bounding box center [1427, 74] width 268 height 27
type input "**********"
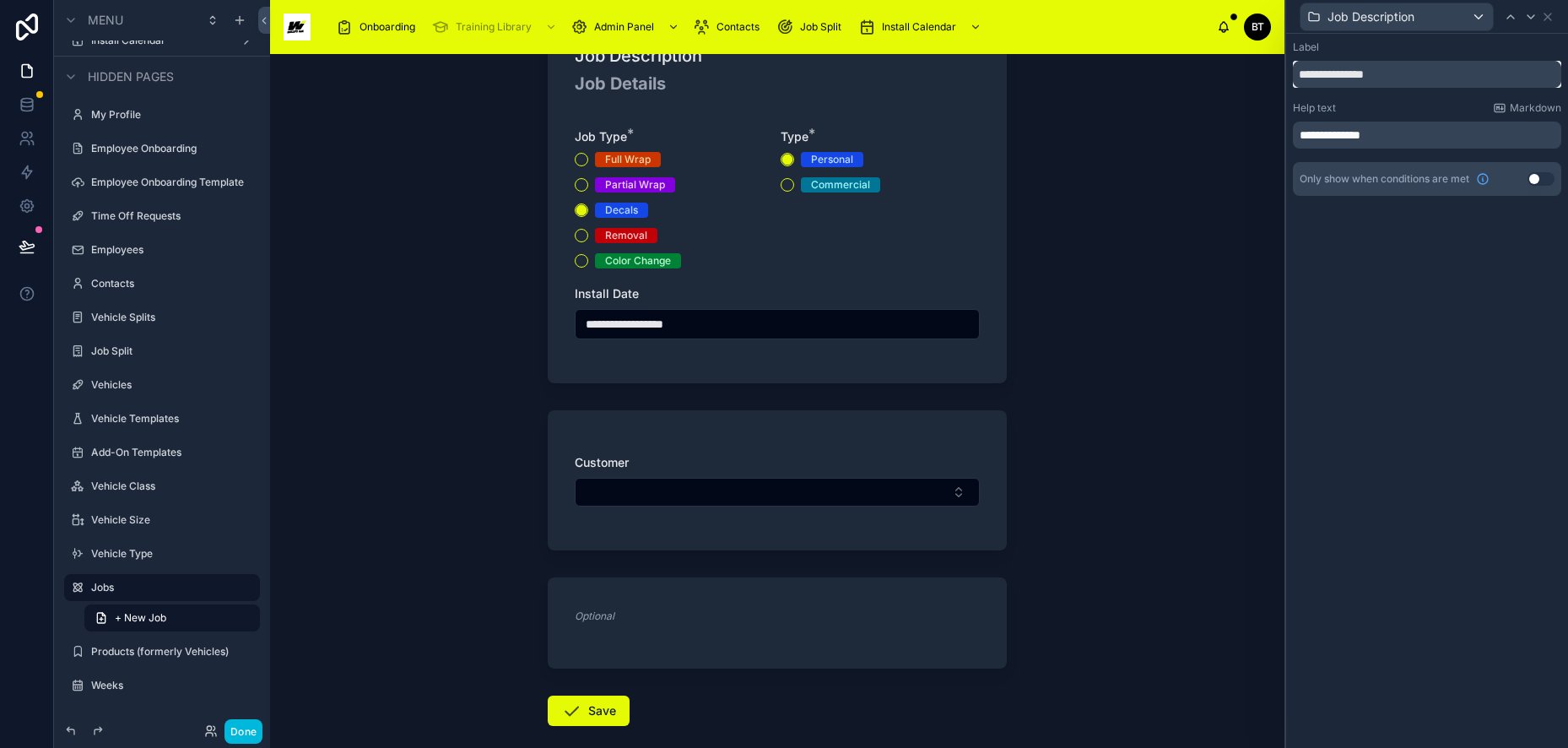
scroll to position [0, 0]
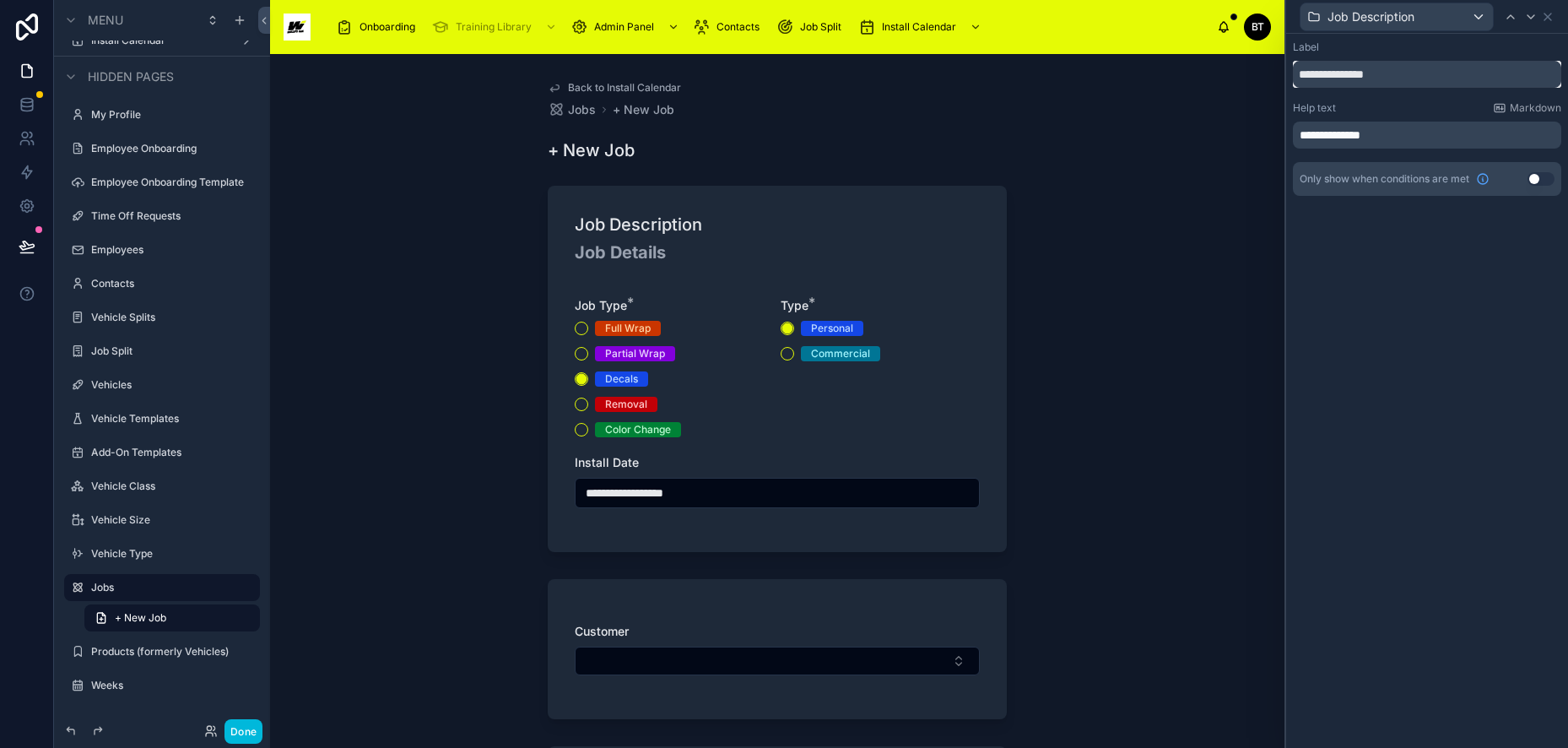
drag, startPoint x: 1403, startPoint y: 76, endPoint x: 1271, endPoint y: 77, distance: 132.0
click at [1271, 77] on div "**********" at bounding box center [784, 374] width 1568 height 748
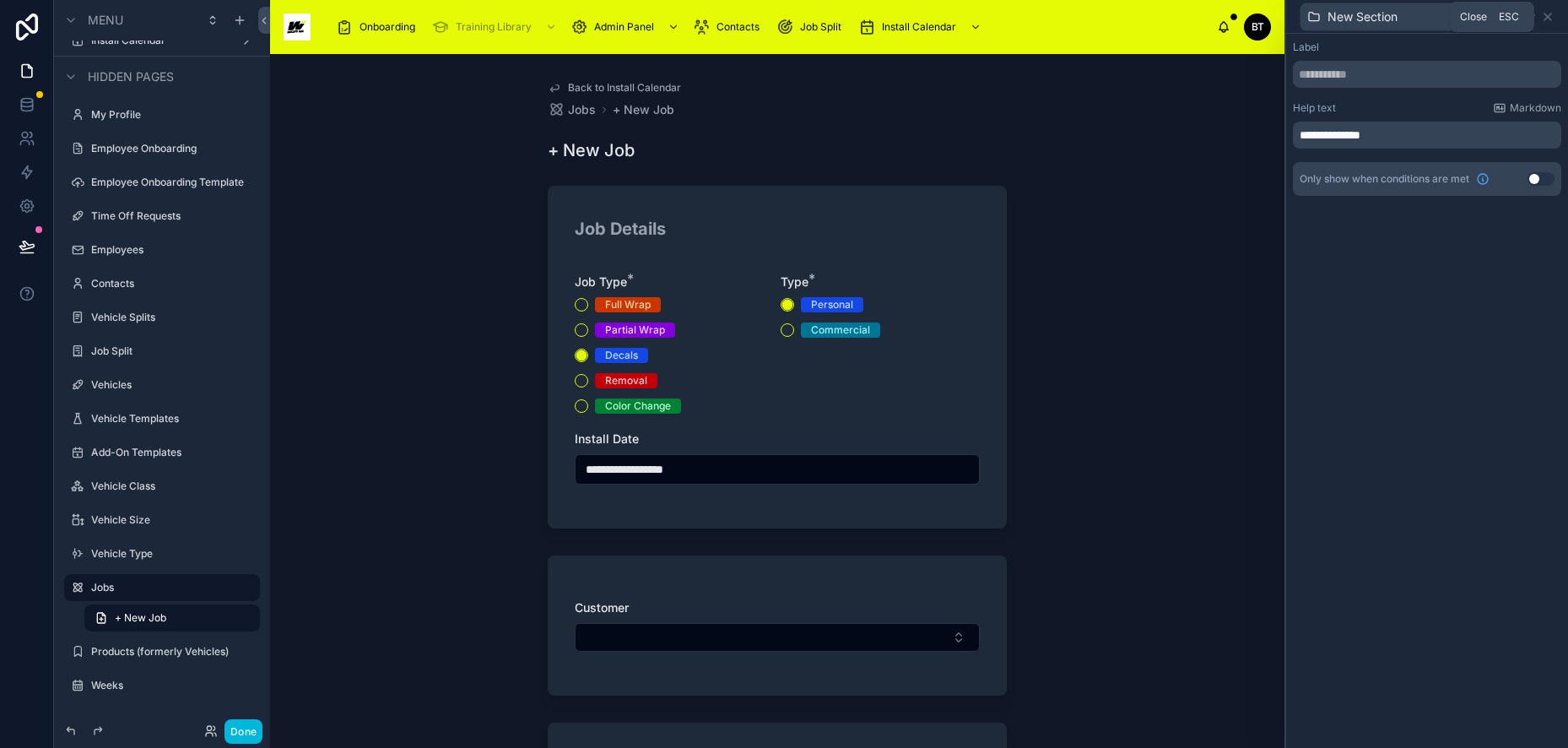
click at [1545, 19] on icon at bounding box center [1547, 16] width 6 height 6
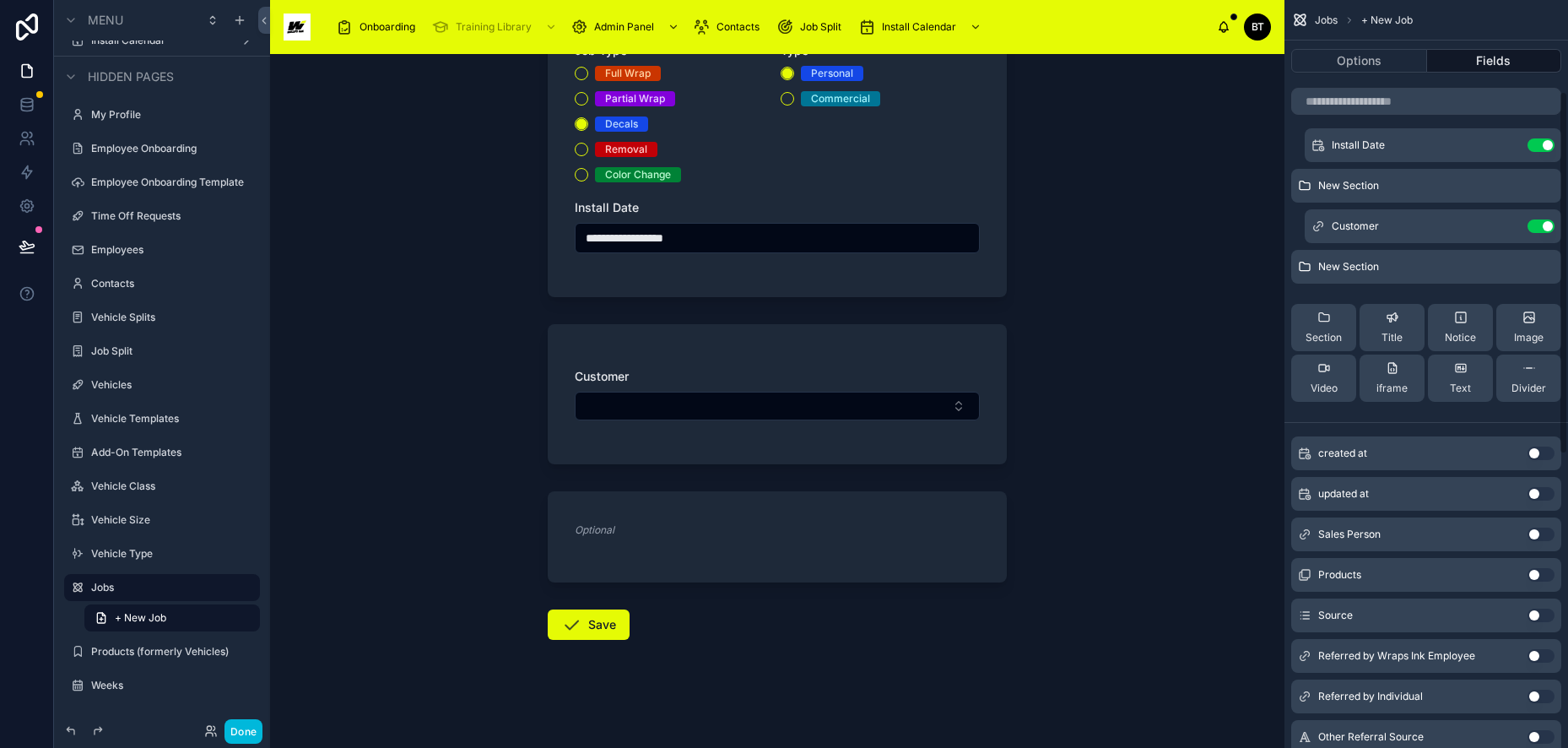
scroll to position [169, 0]
click at [1346, 266] on span "New Section" at bounding box center [1348, 267] width 61 height 14
click at [0, 0] on icon "scrollable content" at bounding box center [0, 0] width 0 height 0
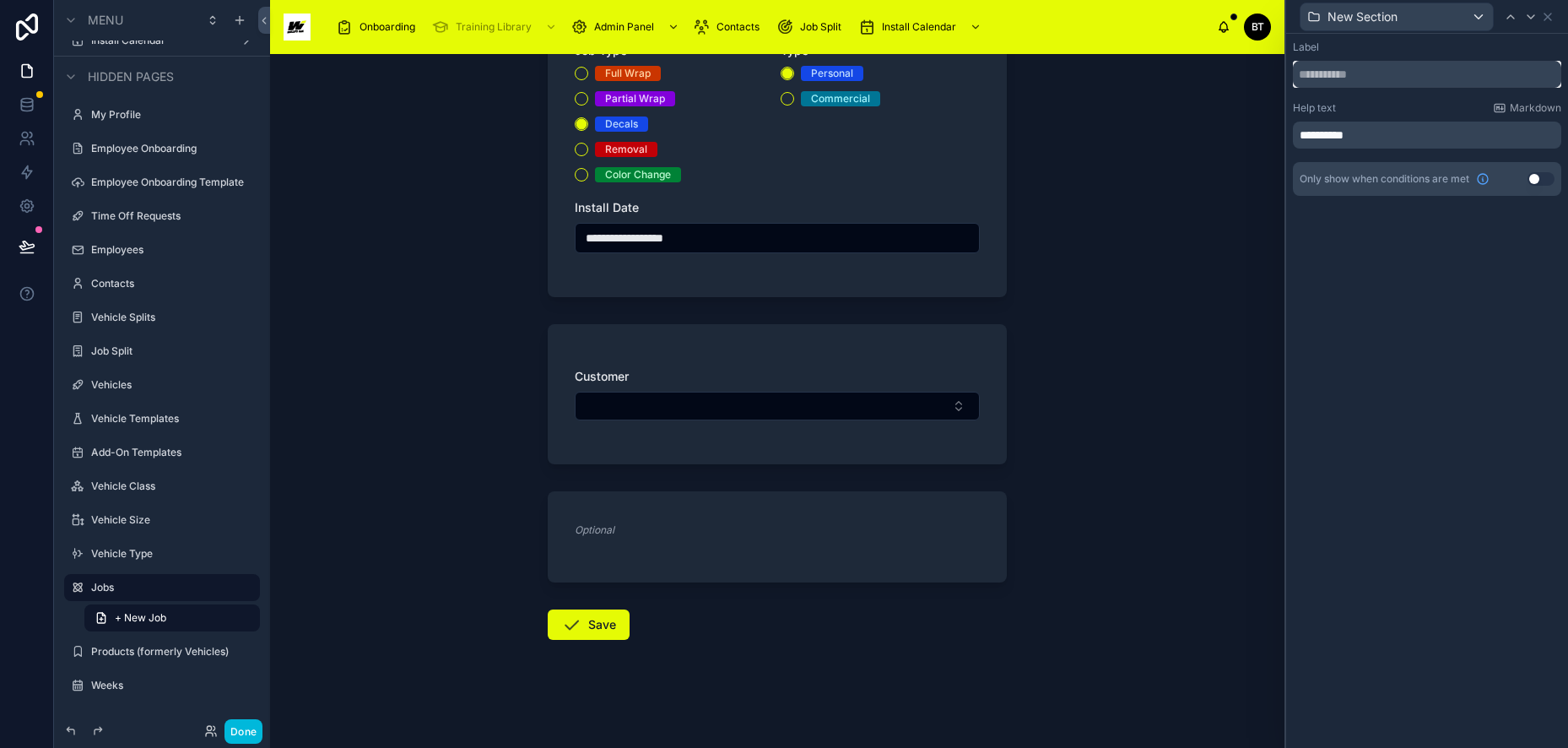
click at [1406, 77] on input "text" at bounding box center [1427, 74] width 268 height 27
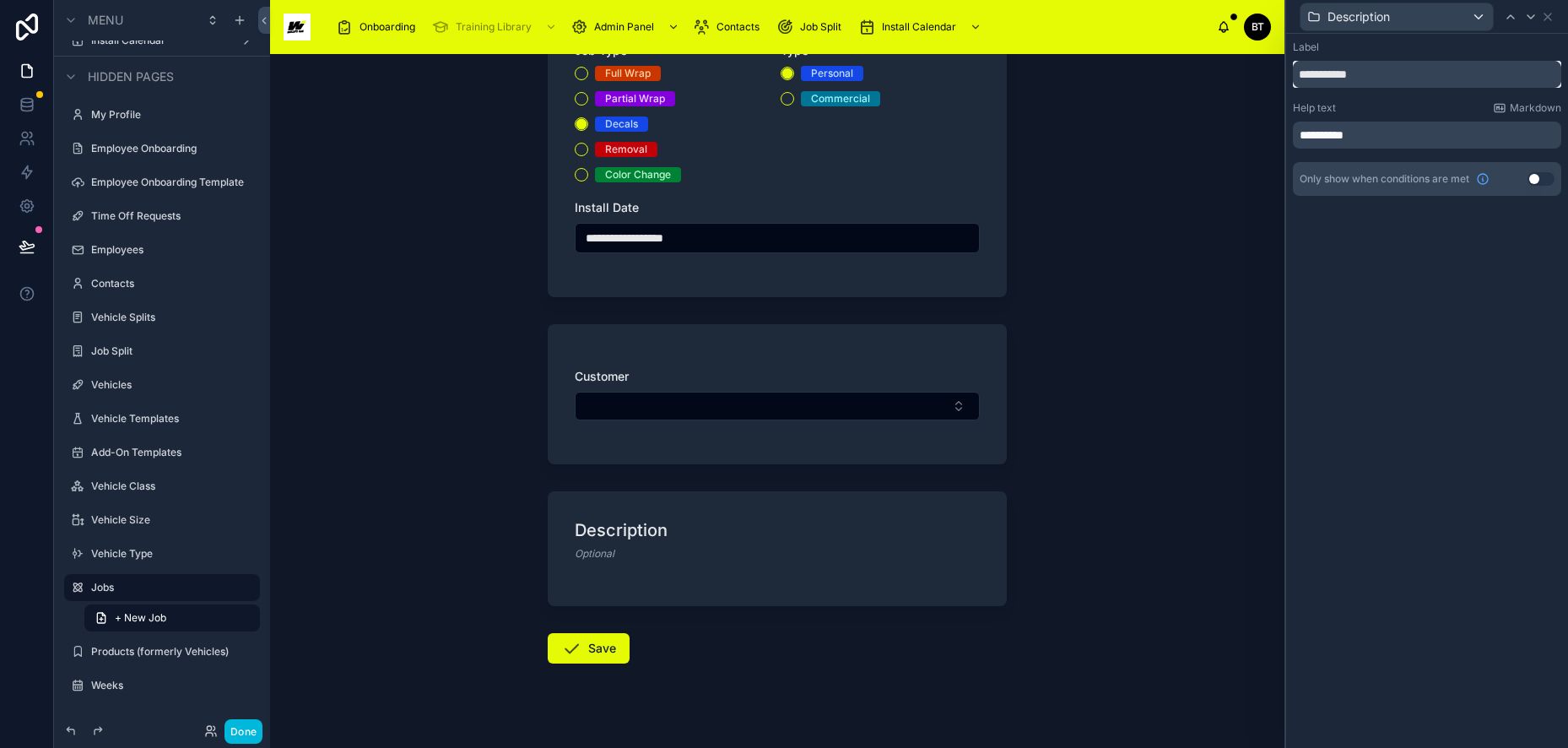
type input "**********"
click at [1375, 319] on div "**********" at bounding box center [1428, 390] width 282 height 714
click at [1433, 141] on p "**********" at bounding box center [1429, 135] width 258 height 17
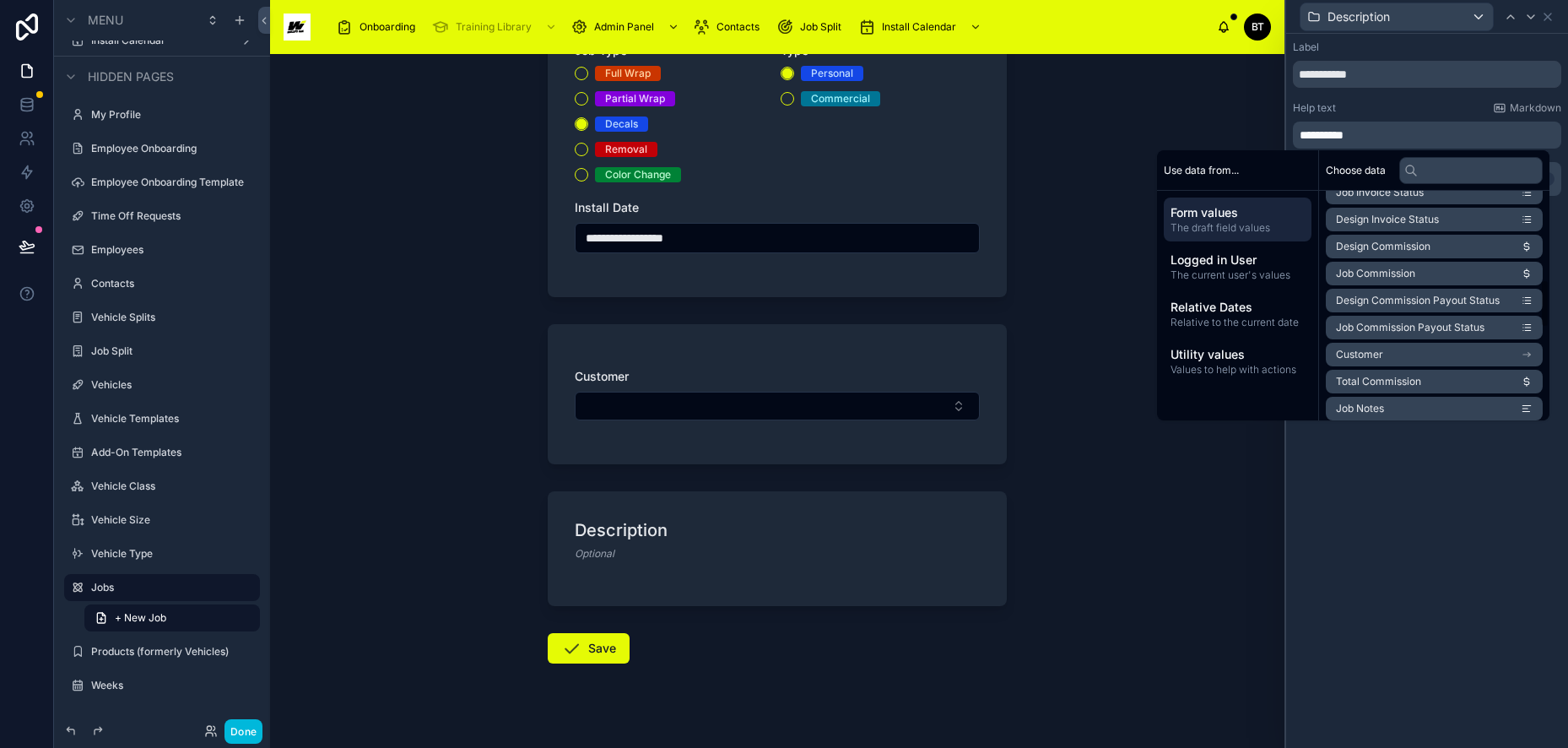
scroll to position [506, 0]
click at [1429, 323] on li "Job Notes" at bounding box center [1434, 324] width 217 height 23
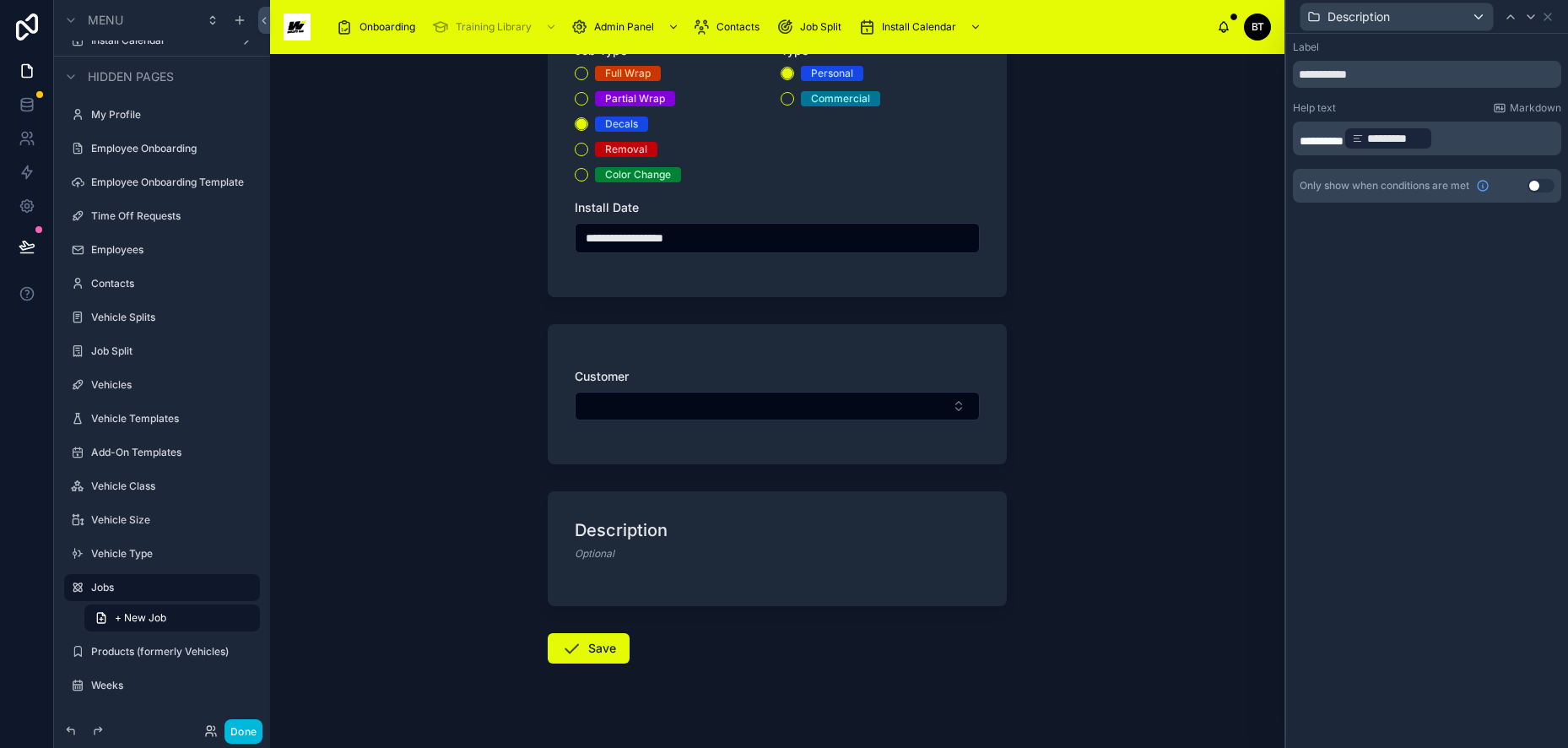
click at [1241, 121] on div "**********" at bounding box center [777, 401] width 1015 height 694
click at [1546, 16] on icon at bounding box center [1548, 16] width 14 height 14
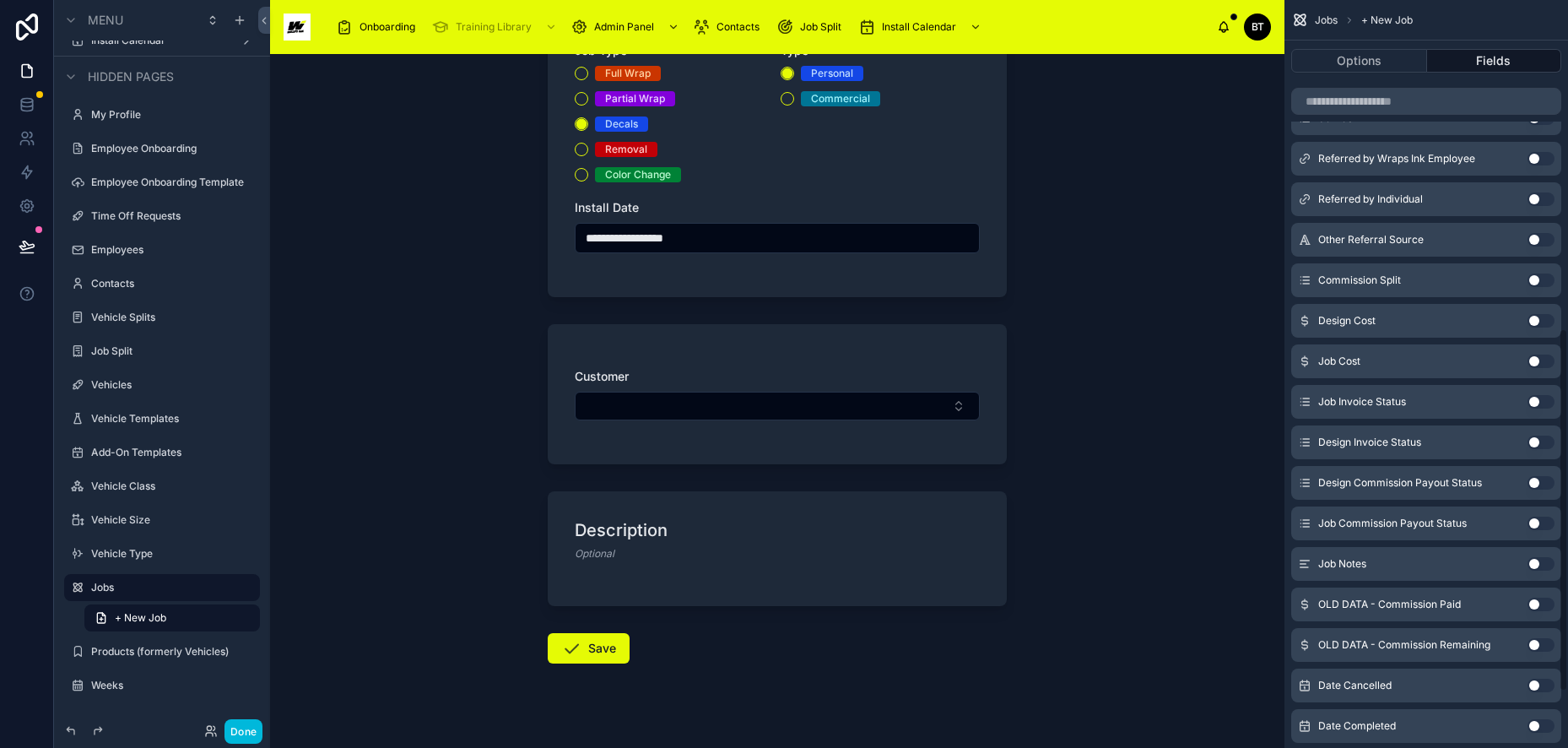
scroll to position [675, 0]
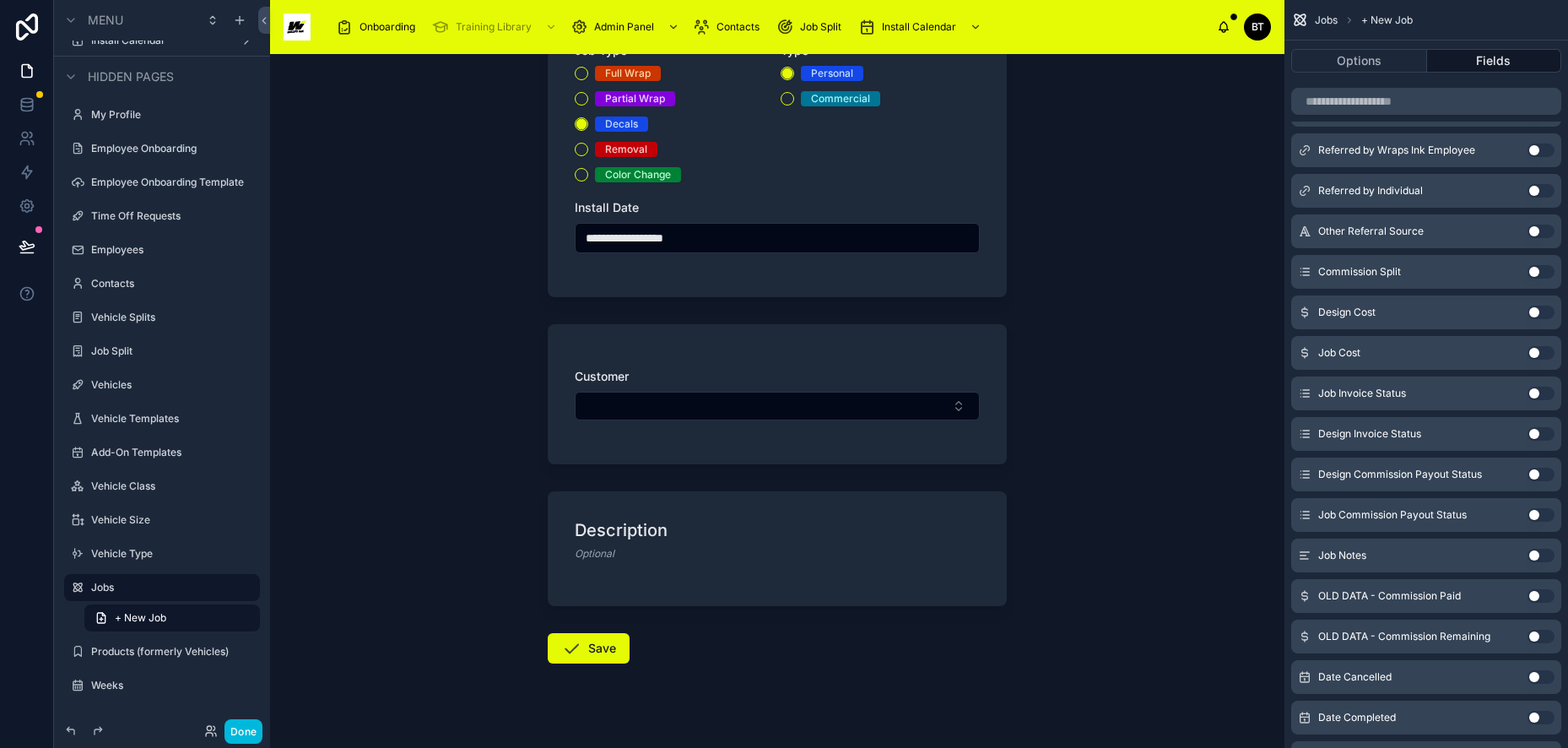
click at [1538, 555] on button "Use setting" at bounding box center [1542, 555] width 27 height 14
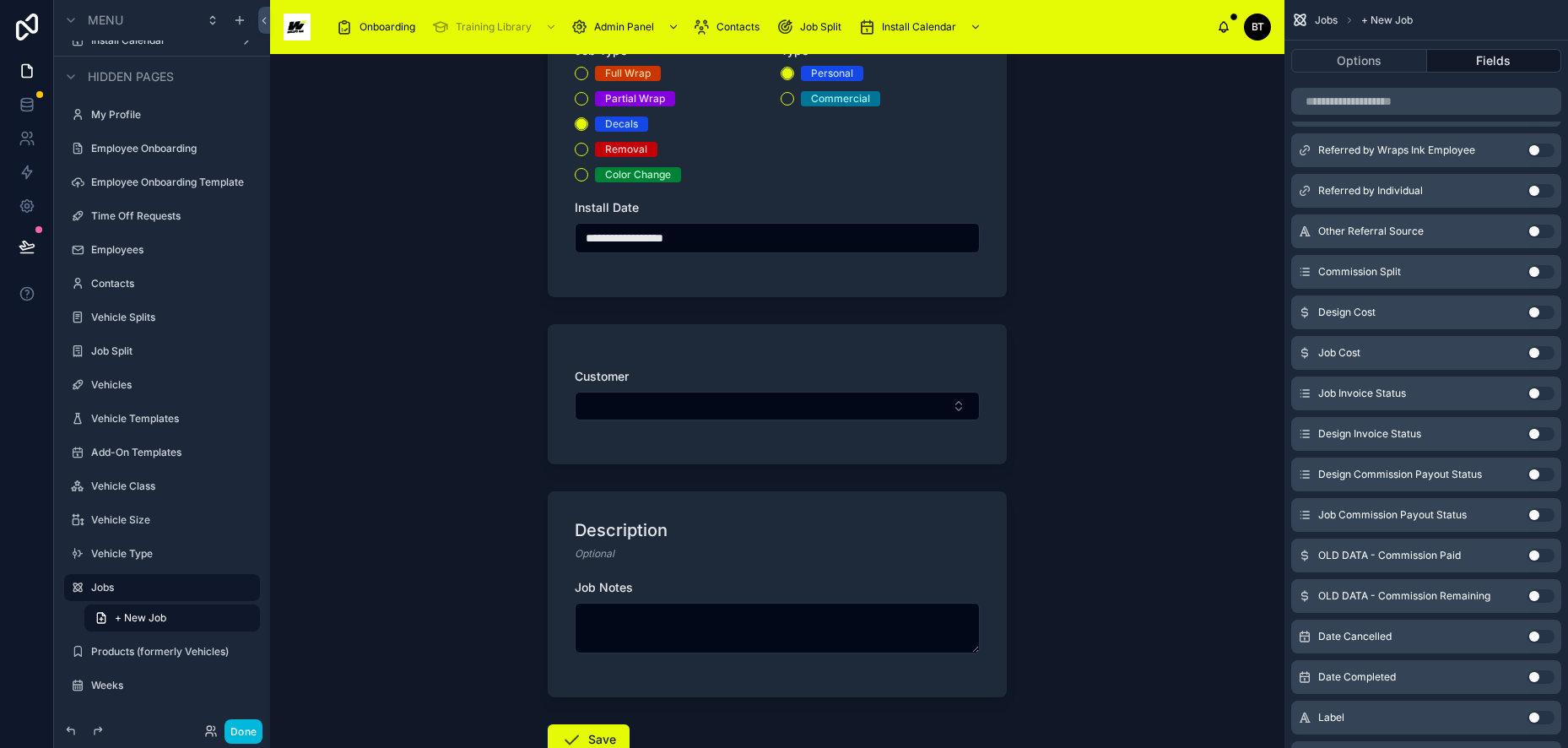
scroll to position [346, 0]
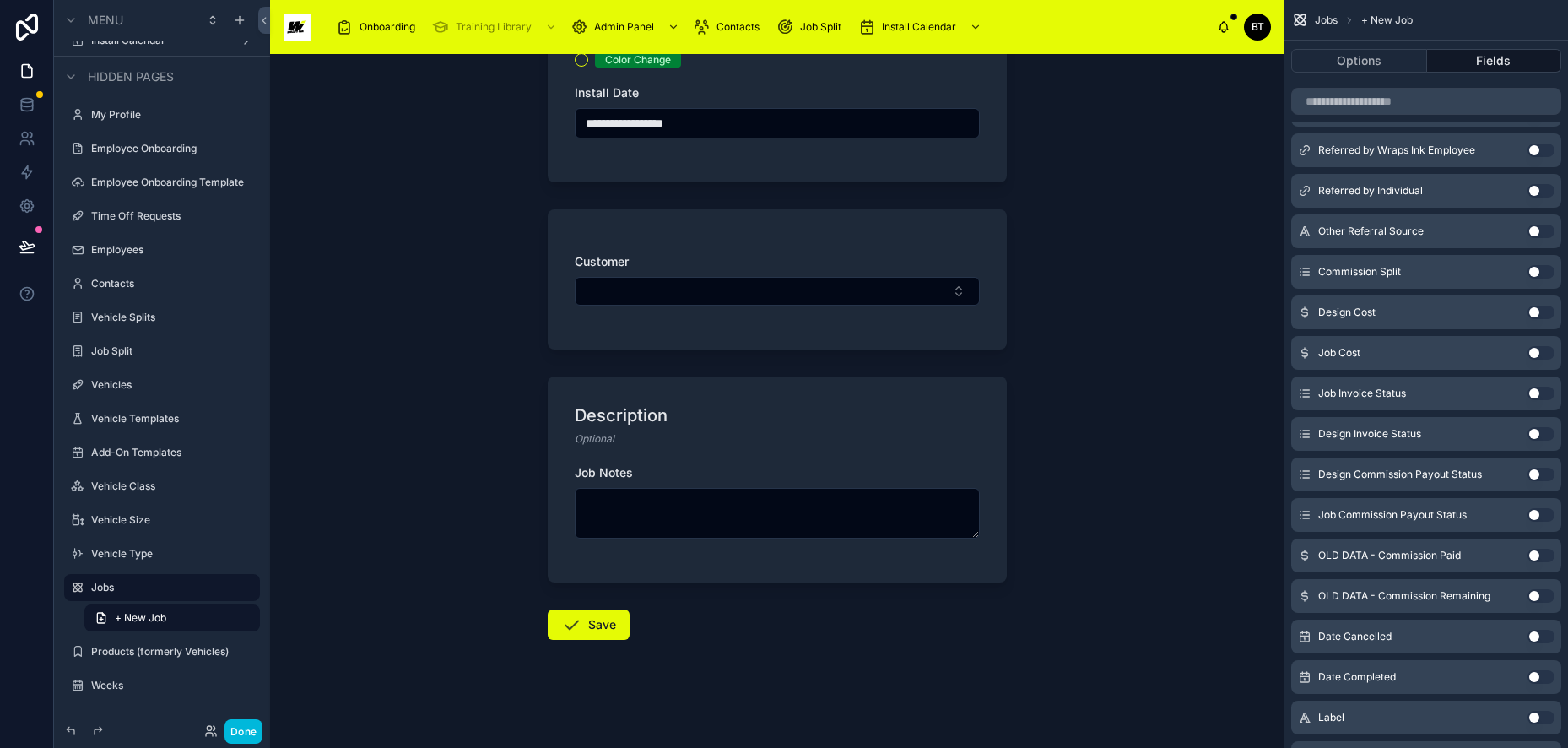
click at [561, 615] on icon at bounding box center [571, 624] width 20 height 20
click at [593, 629] on button "Save" at bounding box center [588, 624] width 82 height 31
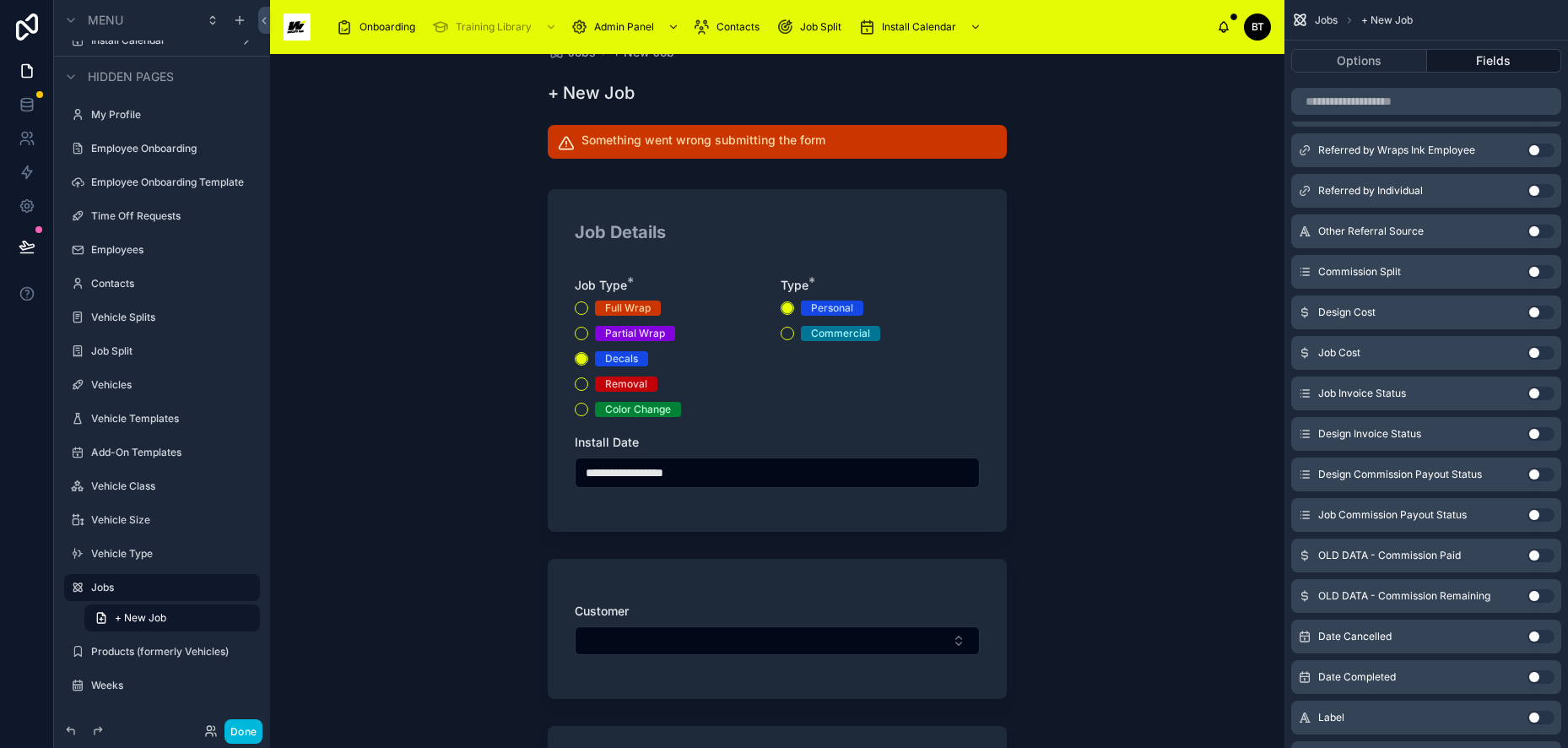
scroll to position [0, 0]
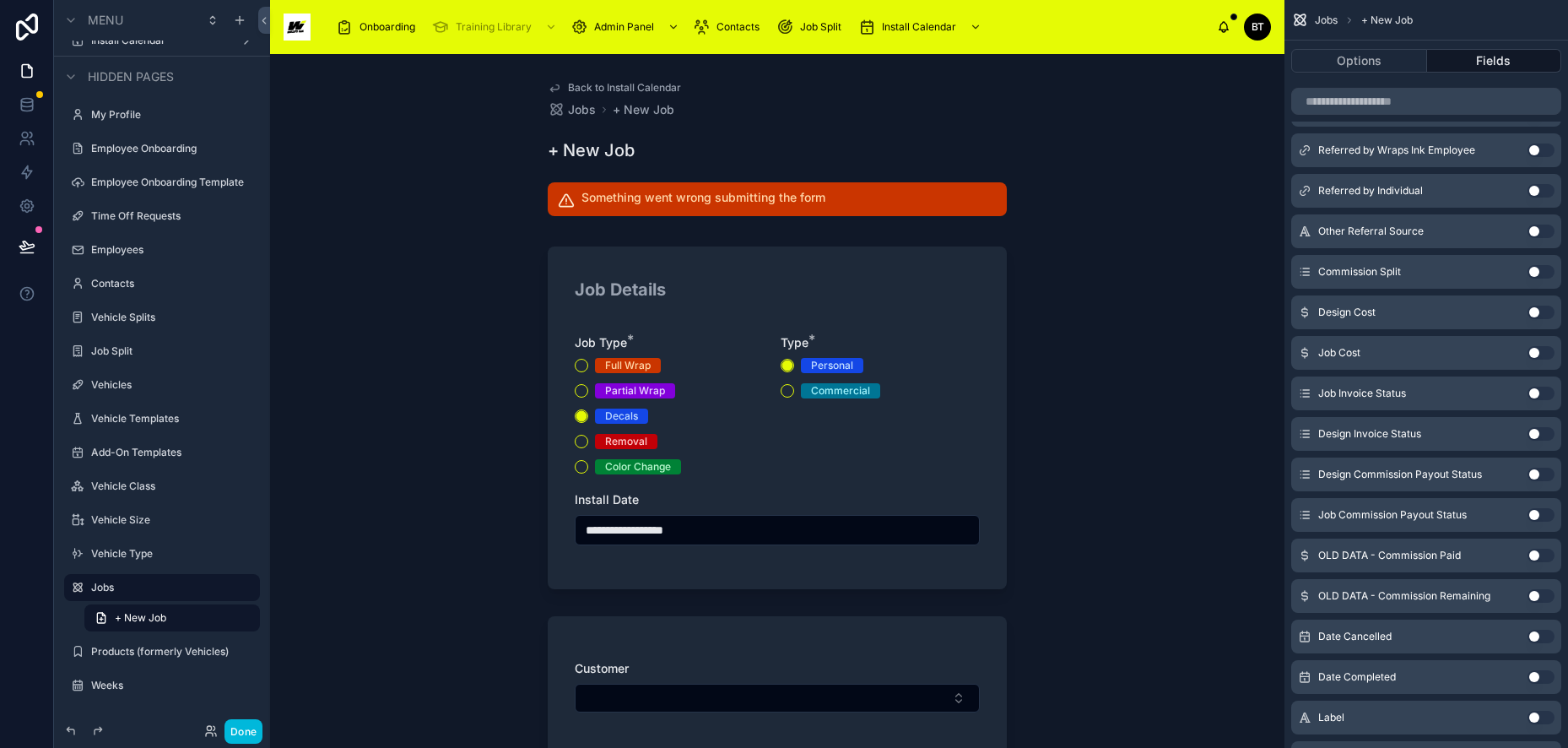
click at [607, 86] on span "Back to Install Calendar" at bounding box center [624, 88] width 113 height 14
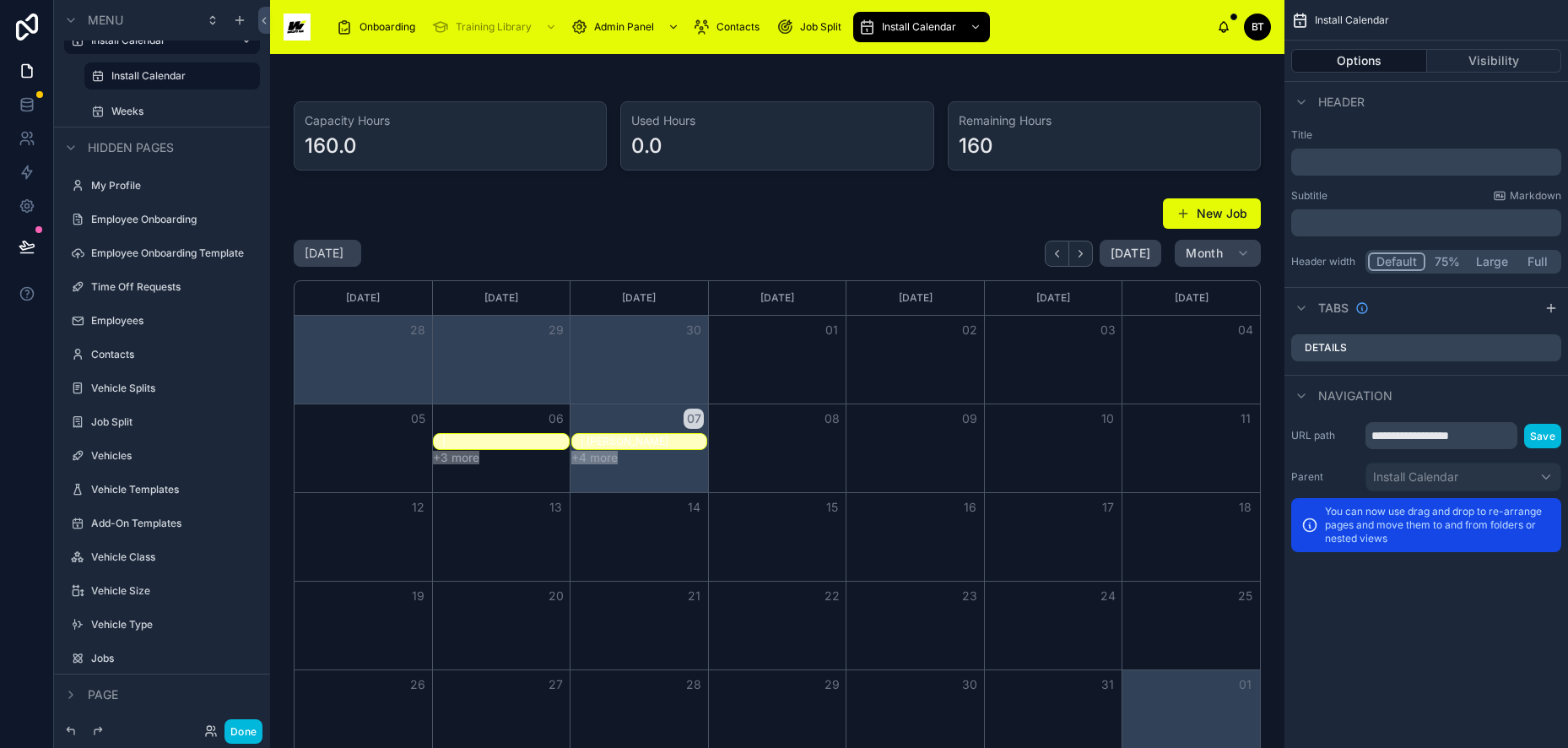
click at [1201, 217] on div at bounding box center [777, 478] width 988 height 575
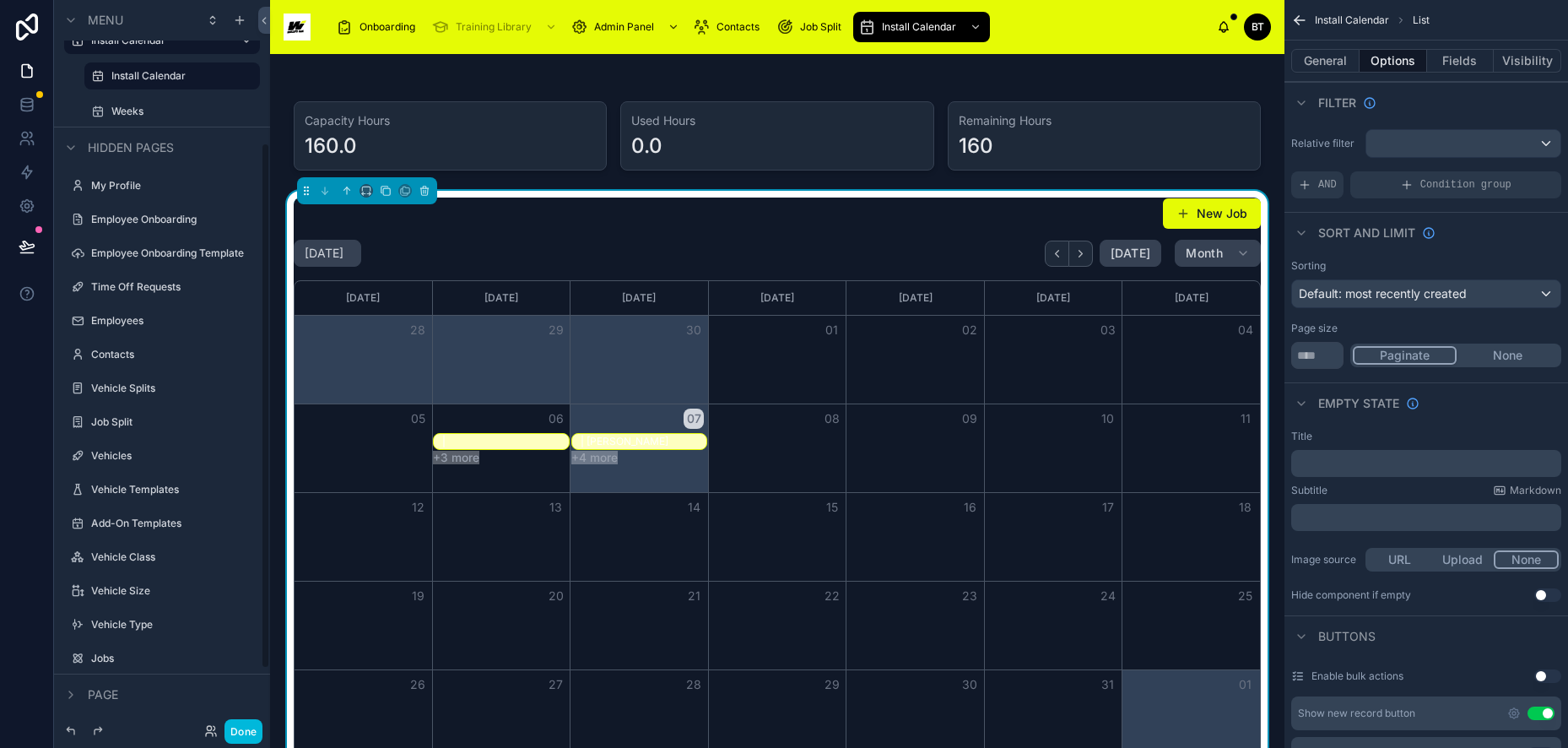
click at [243, 727] on button "Done" at bounding box center [243, 731] width 38 height 24
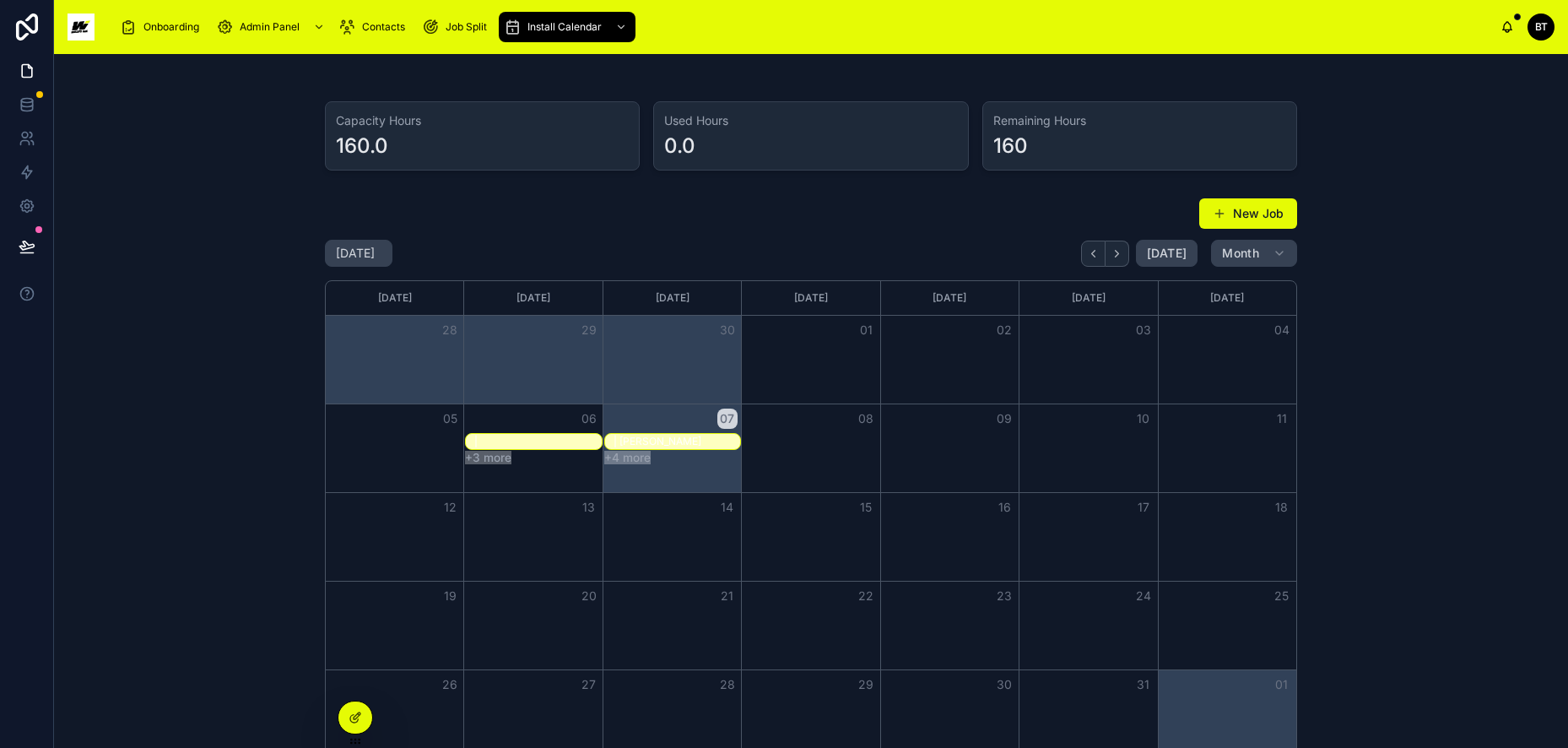
click at [1255, 220] on button "New Job" at bounding box center [1248, 214] width 98 height 31
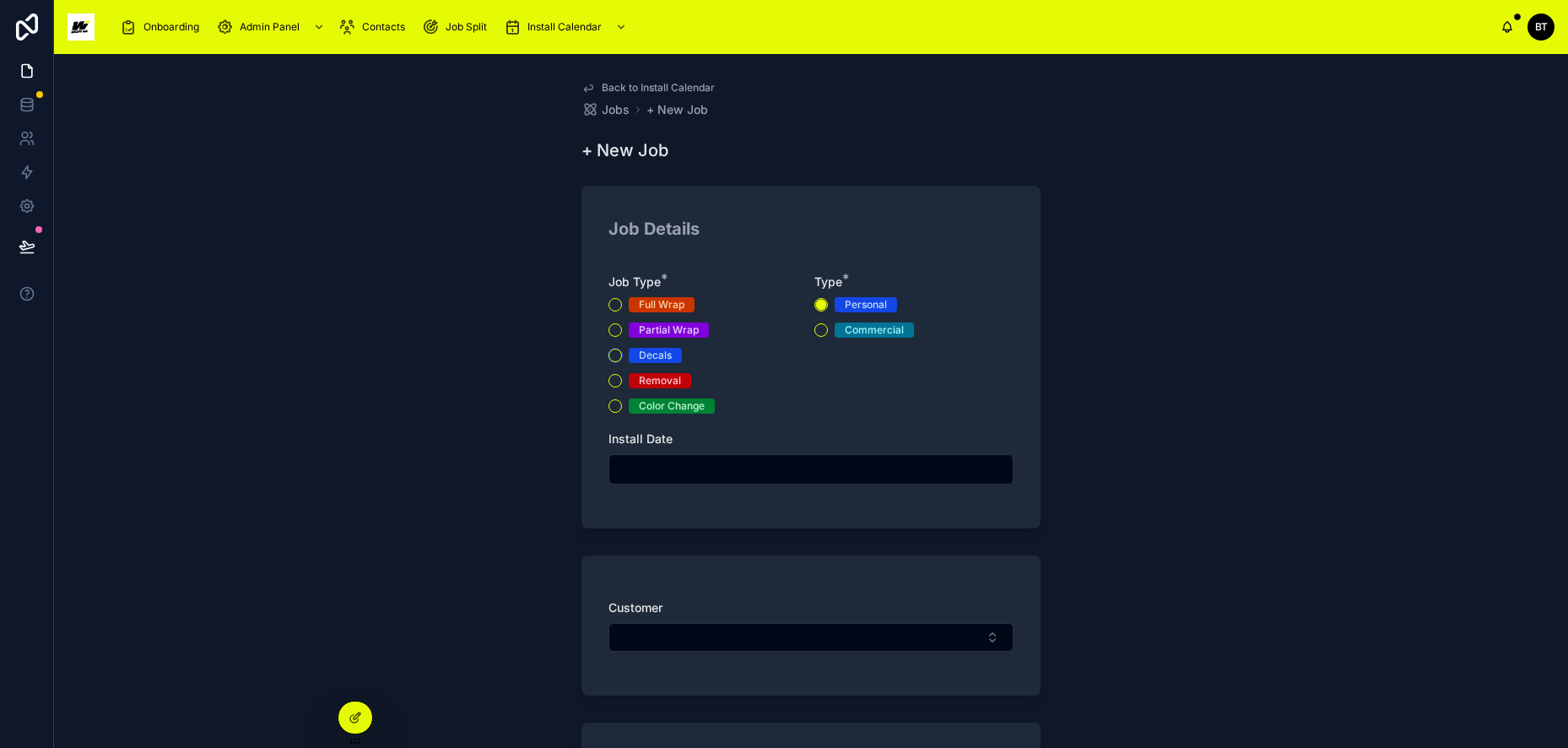
click at [610, 357] on button "Decals" at bounding box center [615, 355] width 14 height 14
click at [713, 474] on input "text" at bounding box center [811, 469] width 403 height 23
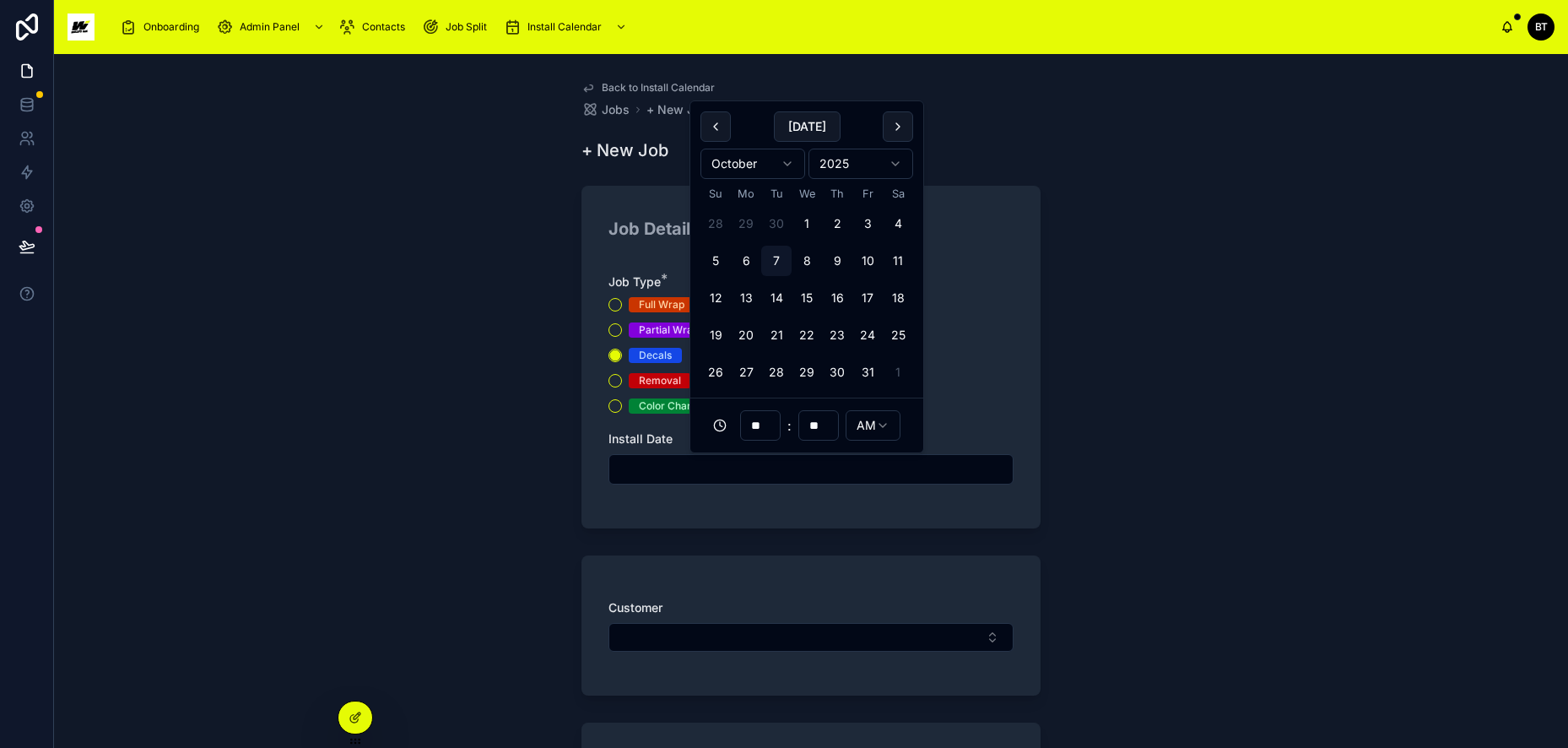
click at [743, 261] on button "6" at bounding box center [746, 261] width 31 height 31
type input "**********"
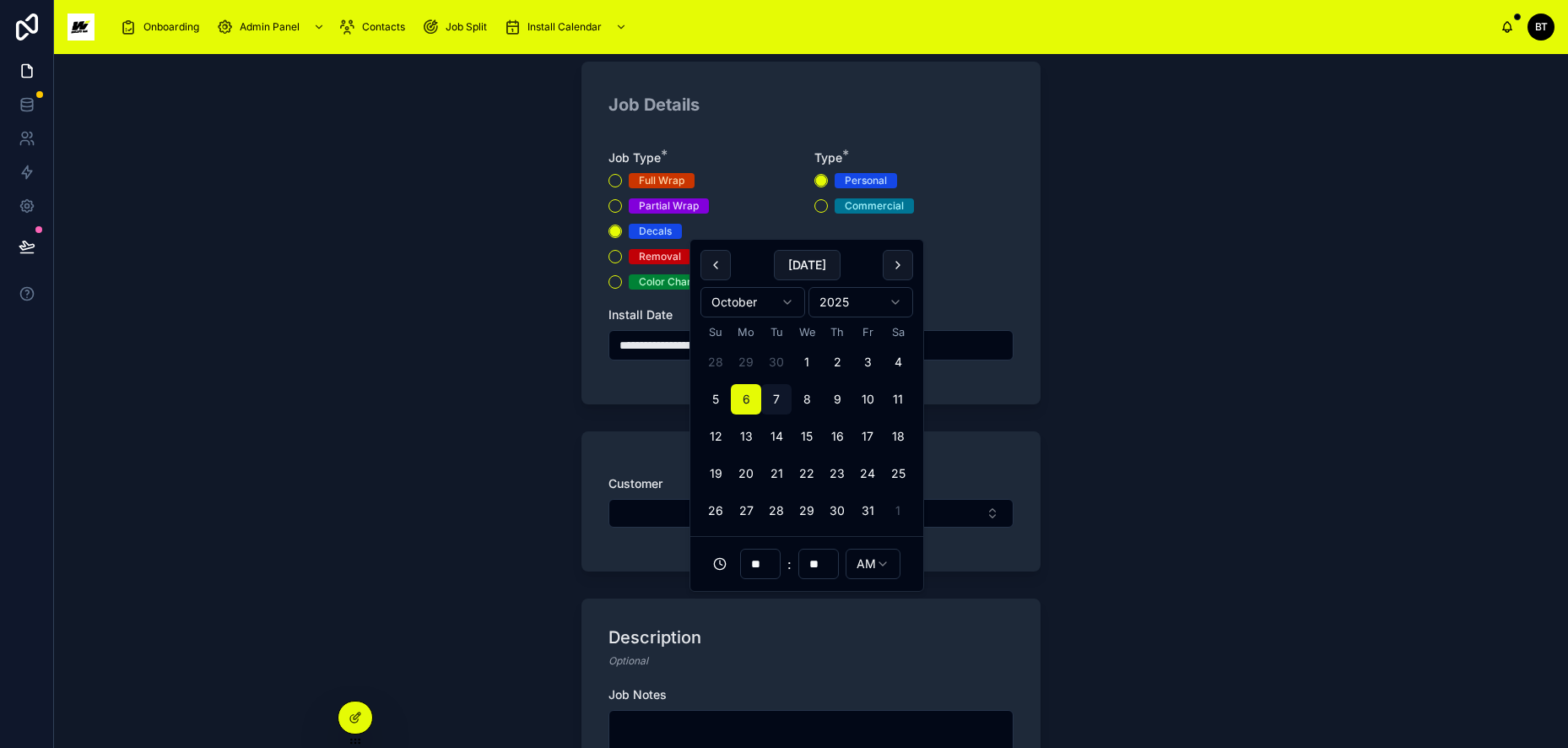
scroll to position [253, 0]
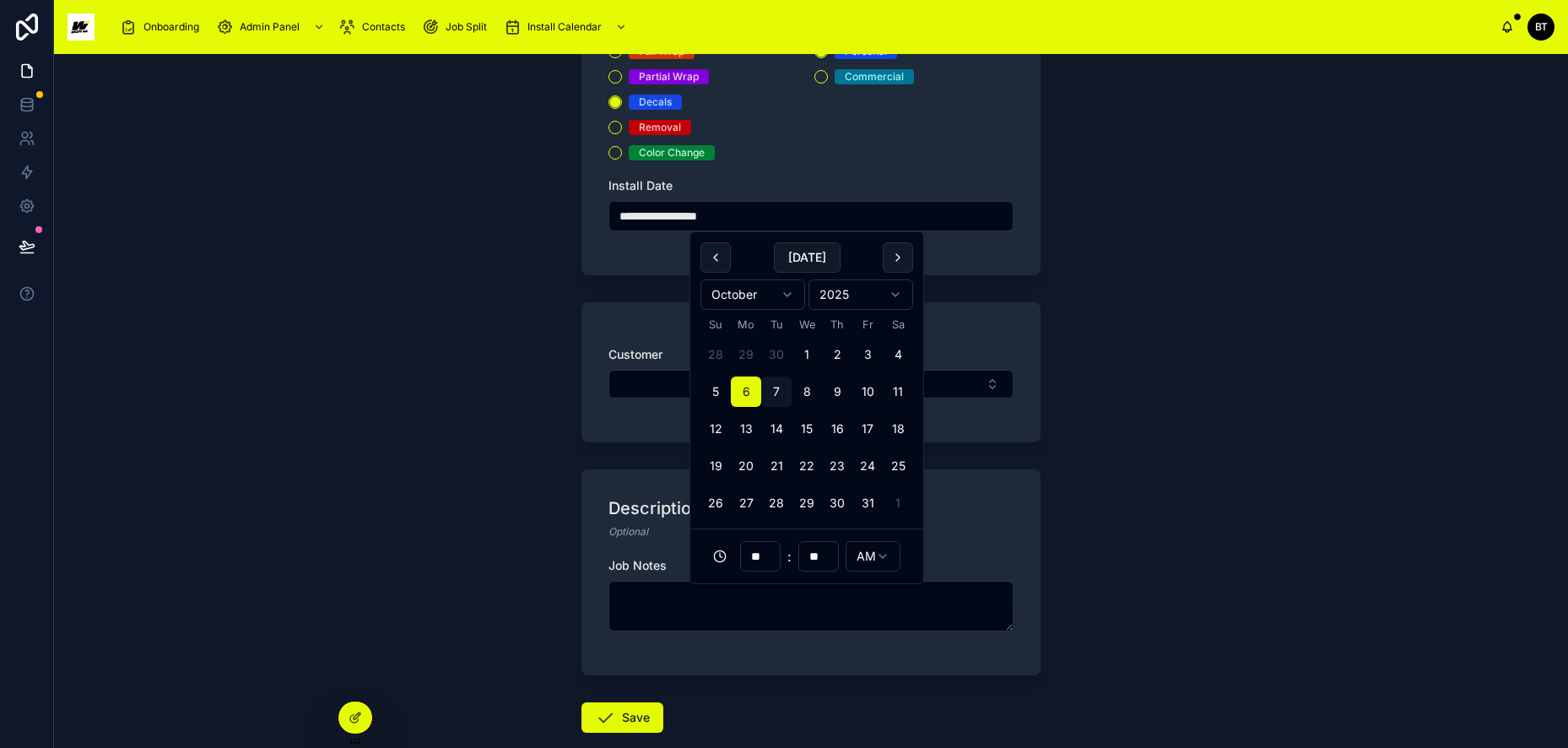
click at [603, 388] on div "Customer" at bounding box center [812, 371] width 459 height 140
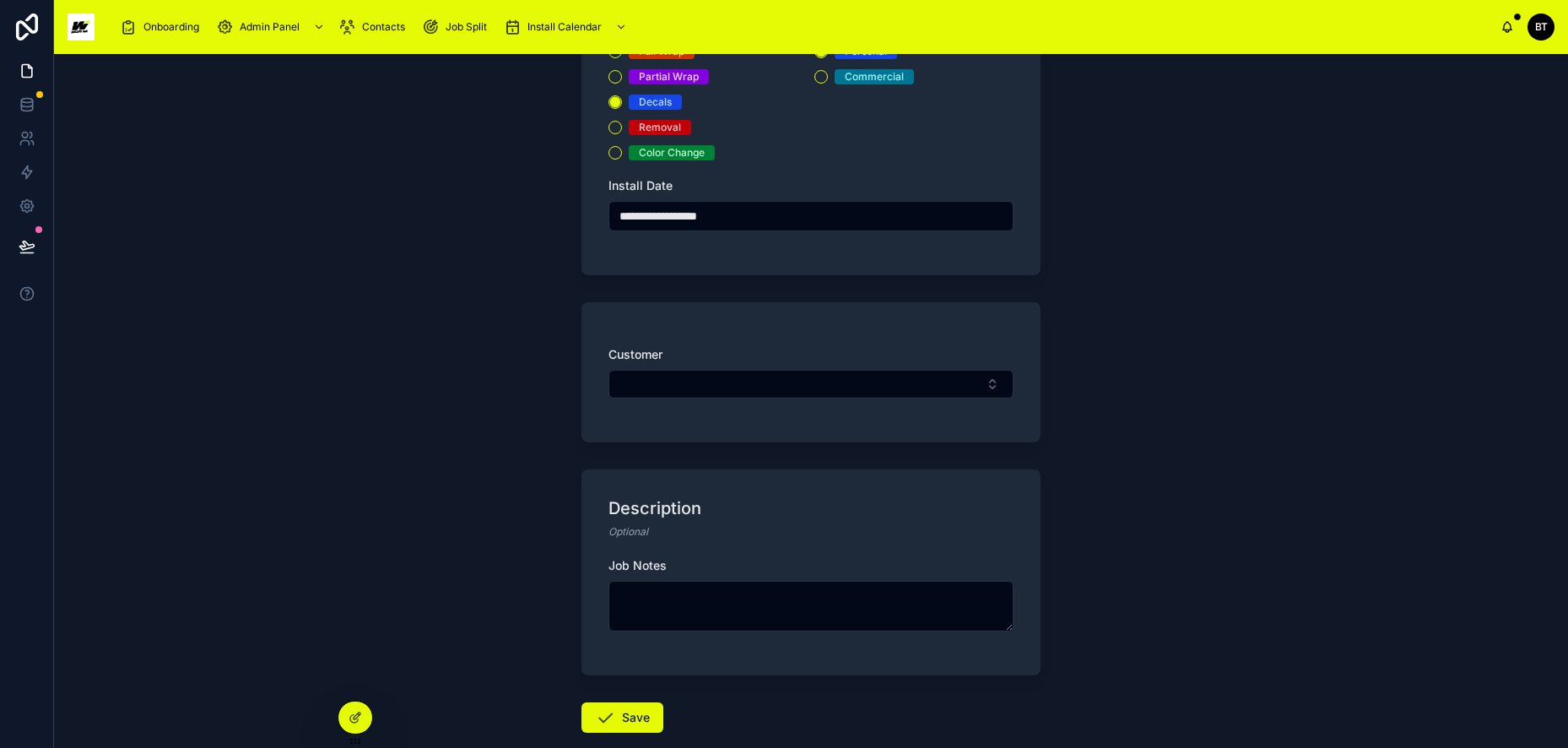
click at [653, 389] on button "Select Button" at bounding box center [811, 384] width 405 height 29
type input "**********"
click at [713, 608] on textarea at bounding box center [811, 606] width 405 height 51
type textarea "**********"
click at [641, 718] on button "Save" at bounding box center [623, 717] width 82 height 31
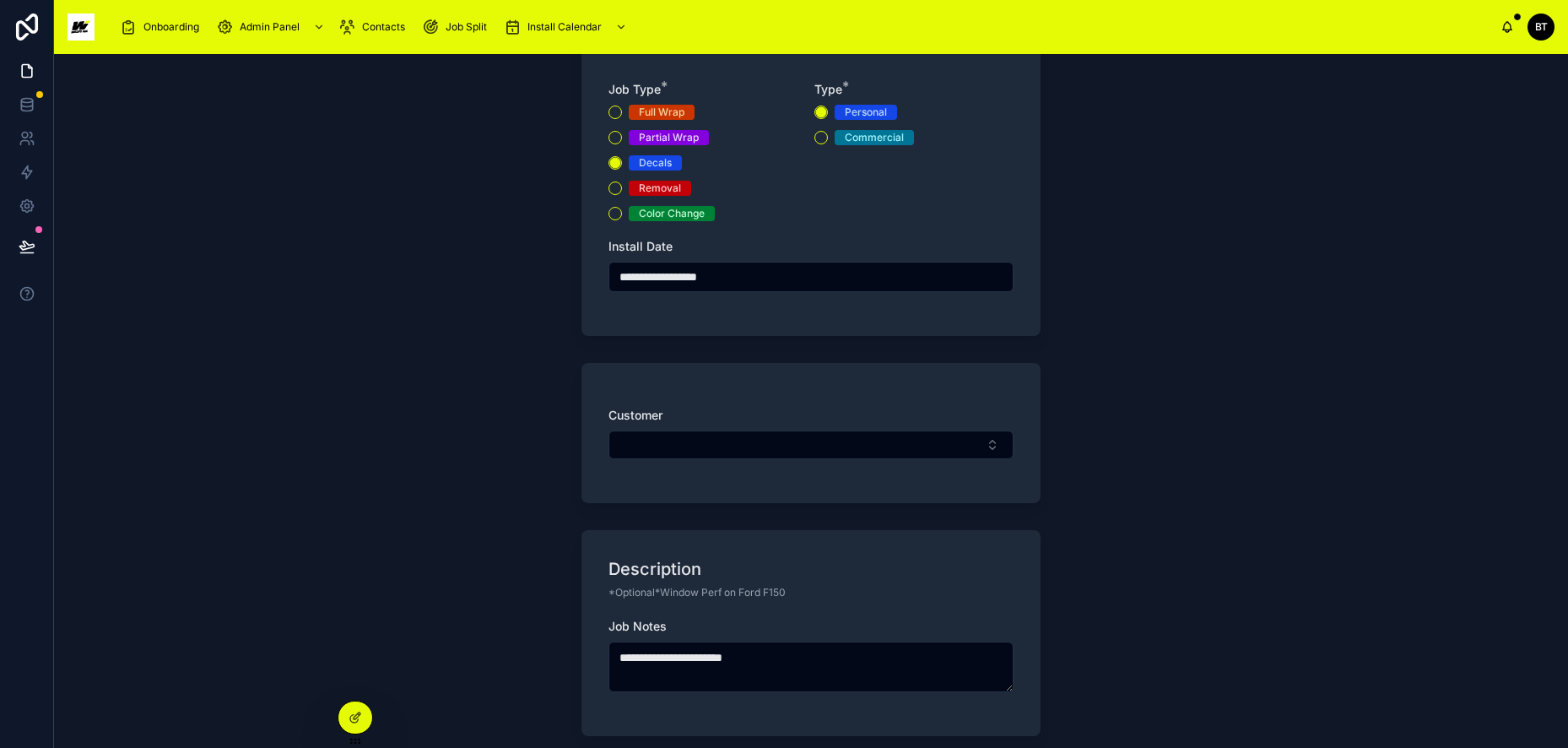
click at [892, 444] on button "Select Button" at bounding box center [811, 444] width 405 height 29
click at [732, 510] on span "New" at bounding box center [726, 510] width 25 height 17
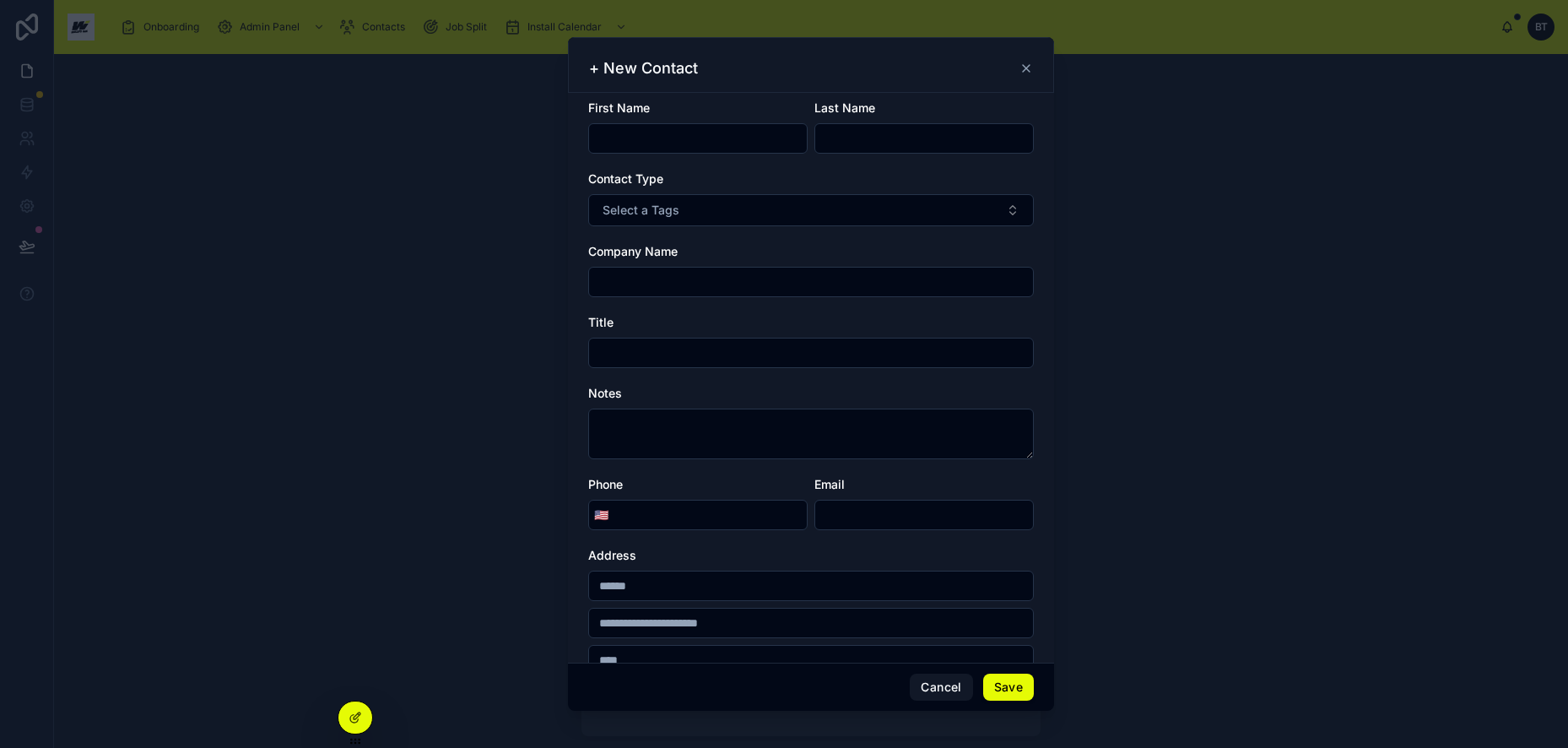
click at [707, 288] on input "text" at bounding box center [811, 282] width 444 height 23
type input "*********"
drag, startPoint x: 707, startPoint y: 288, endPoint x: 569, endPoint y: 288, distance: 138.0
click at [569, 288] on div "First Name Last Name Contact Type Select a Tags Company Name ********* Title No…" at bounding box center [812, 378] width 486 height 569
click at [1029, 68] on icon at bounding box center [1026, 68] width 14 height 14
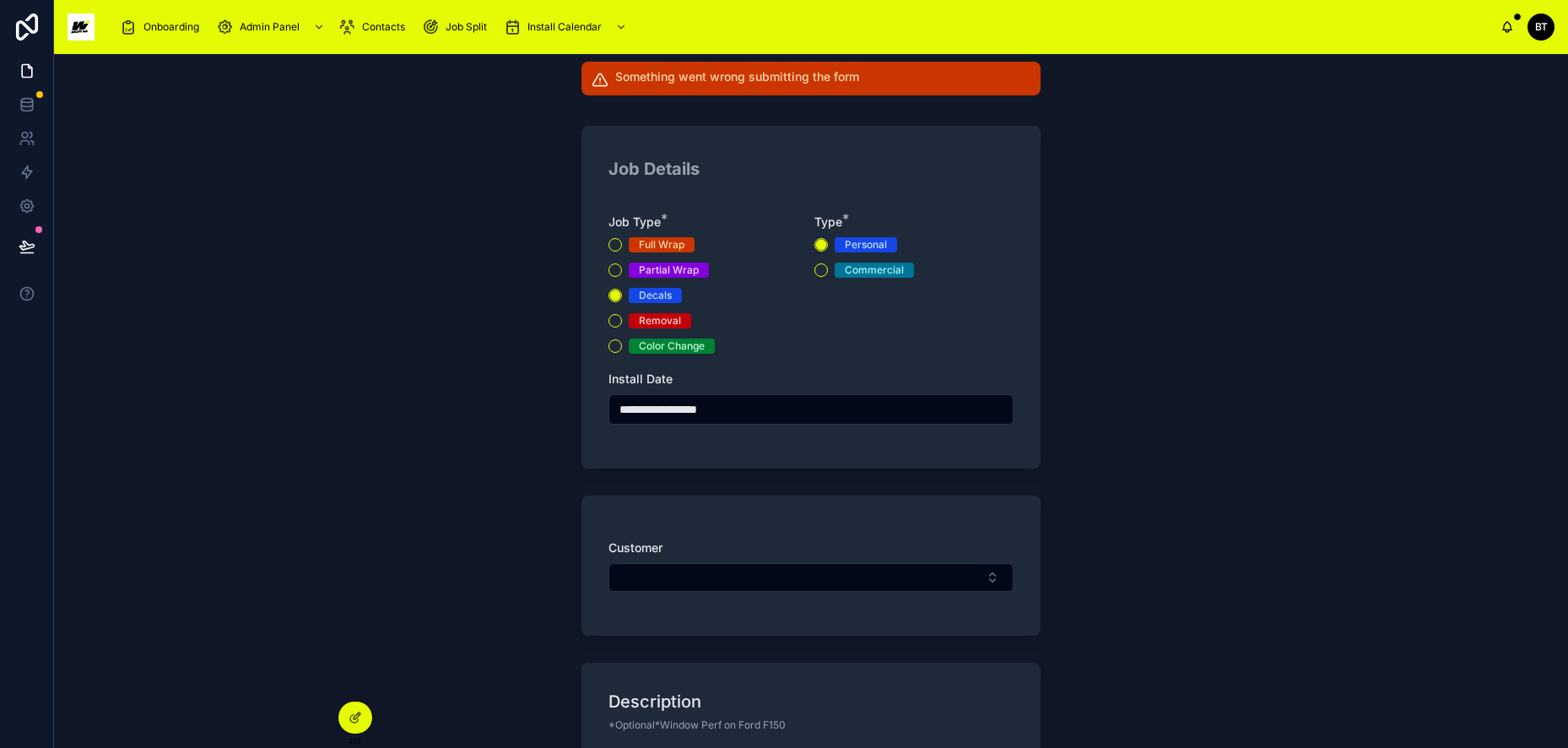
scroll to position [0, 0]
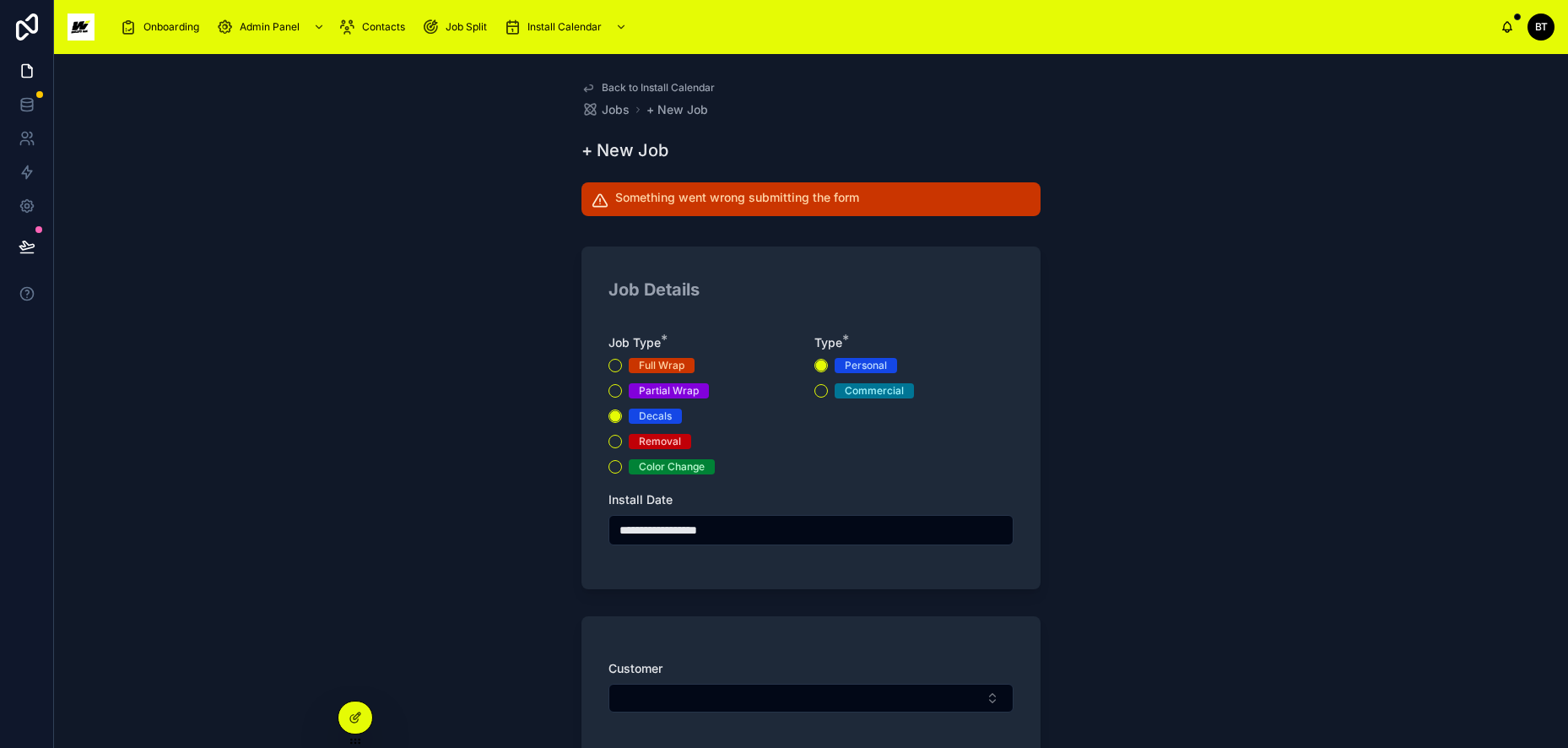
click at [361, 710] on icon at bounding box center [355, 716] width 14 height 14
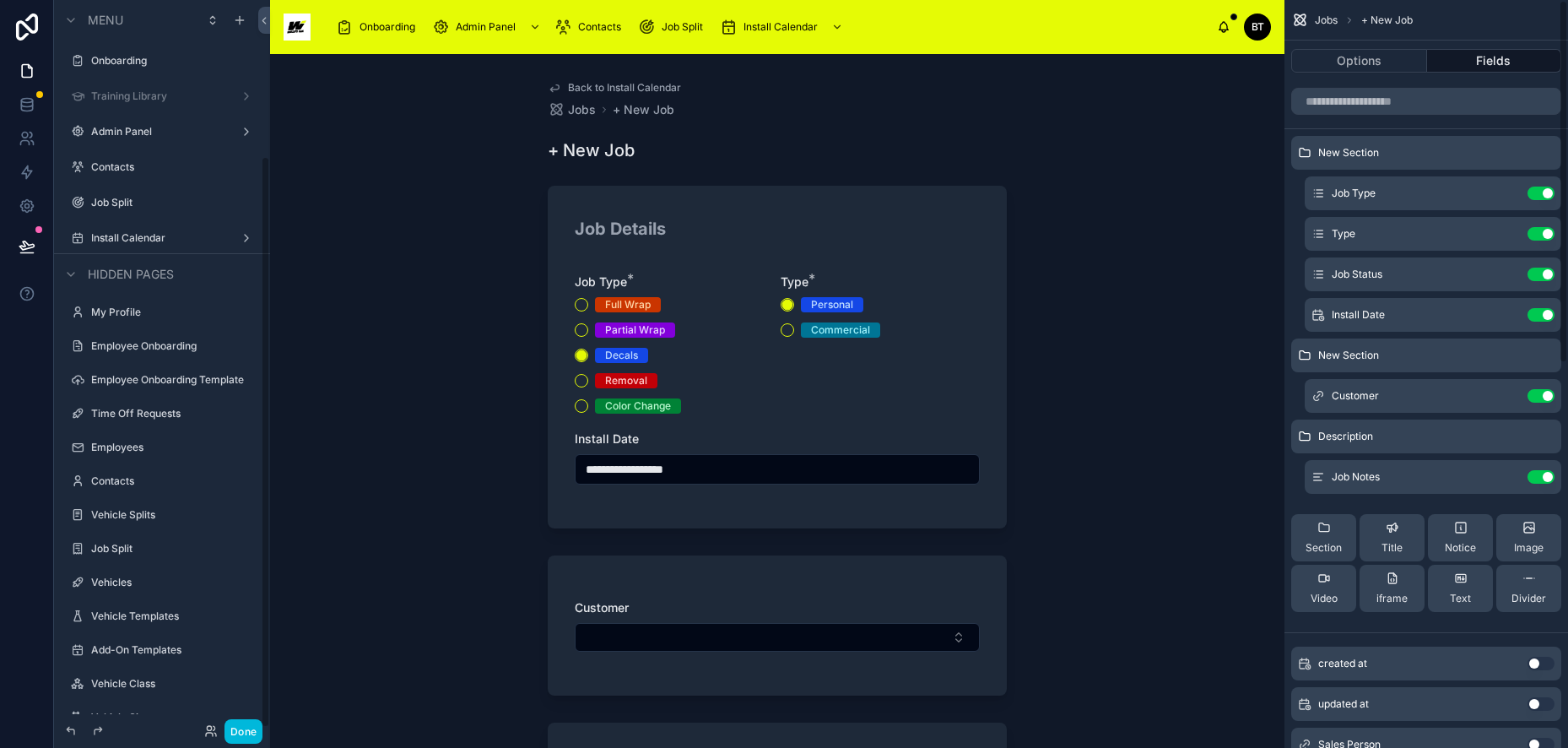
scroll to position [198, 0]
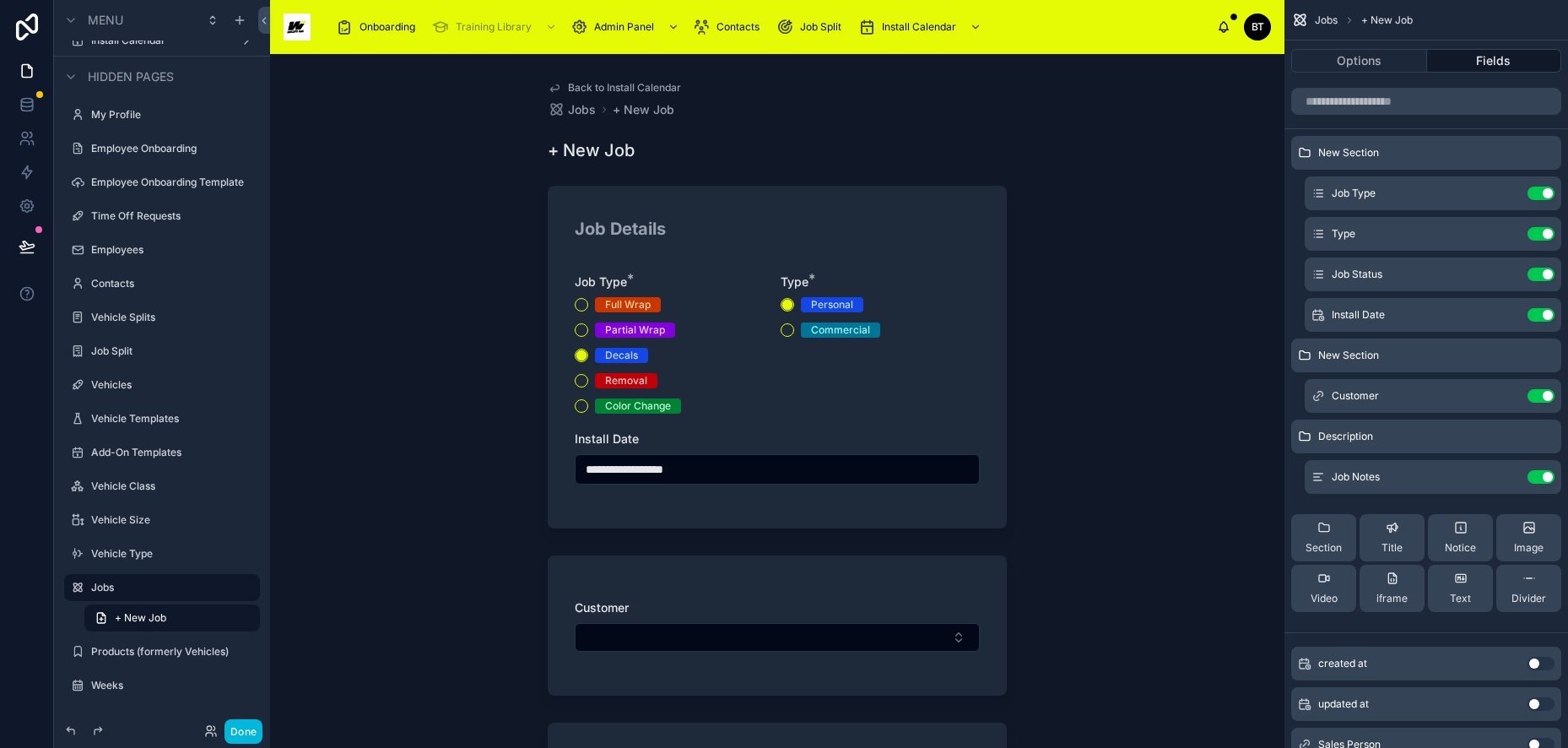
click at [1547, 393] on button "Use setting" at bounding box center [1542, 396] width 27 height 14
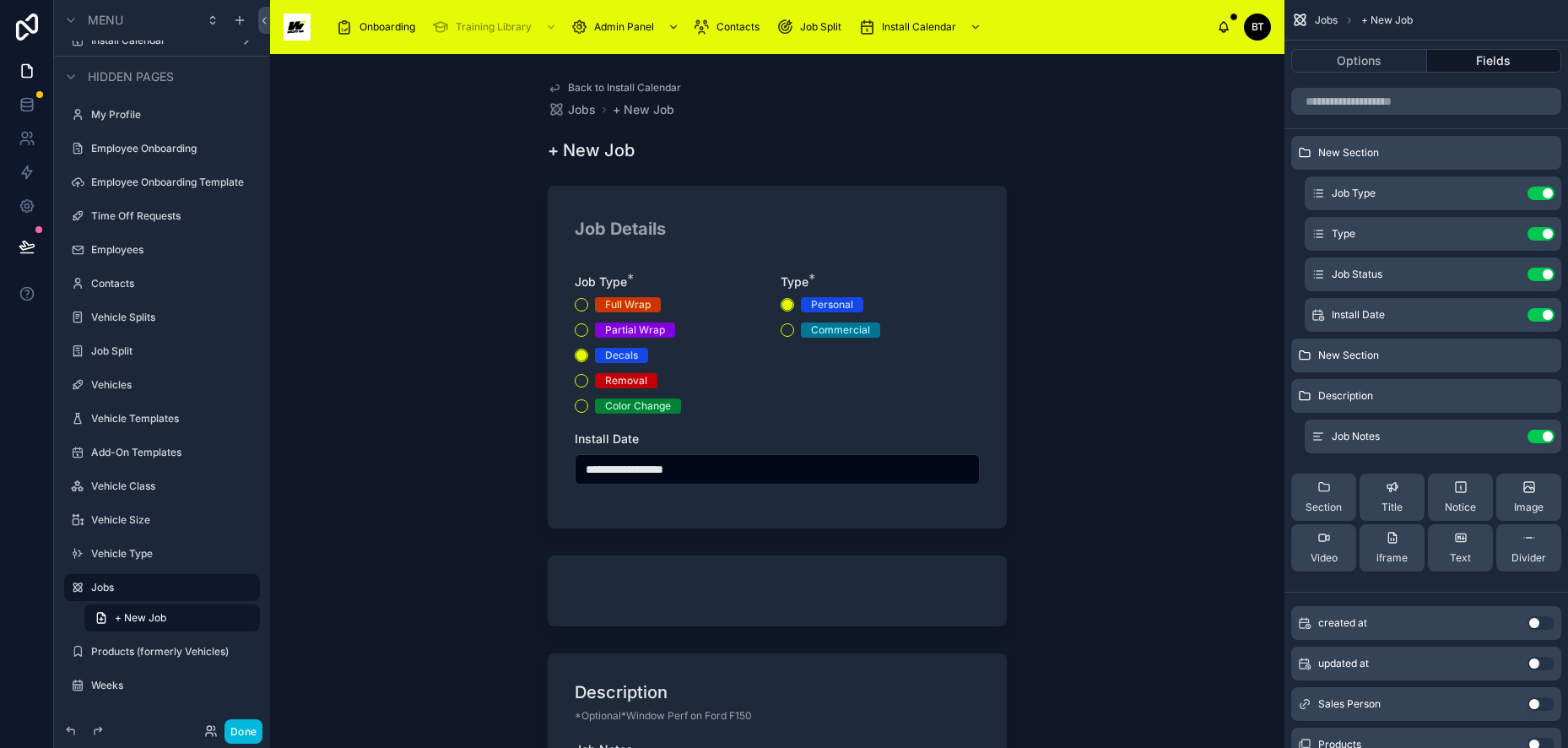
scroll to position [169, 0]
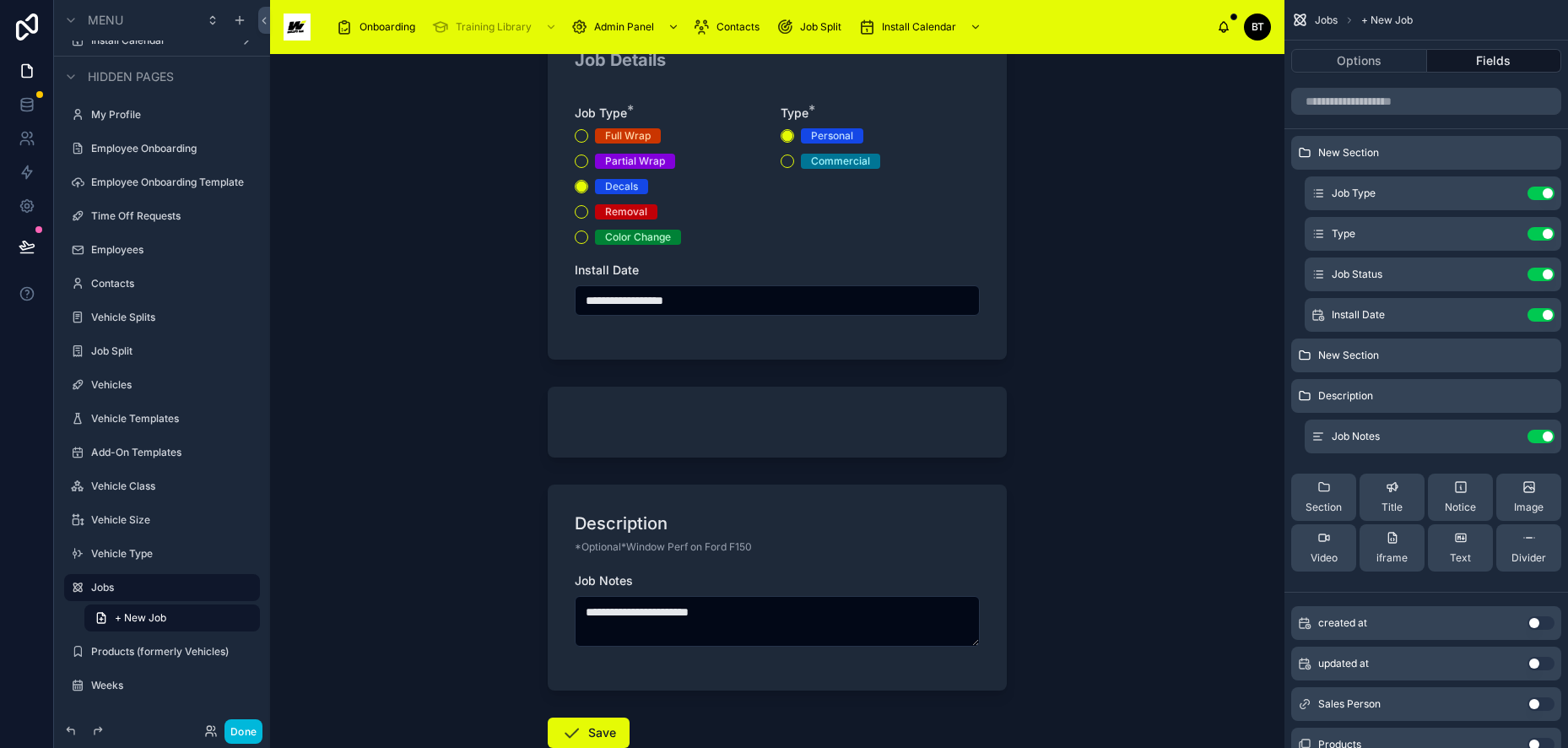
click at [0, 0] on icon "scrollable content" at bounding box center [0, 0] width 0 height 0
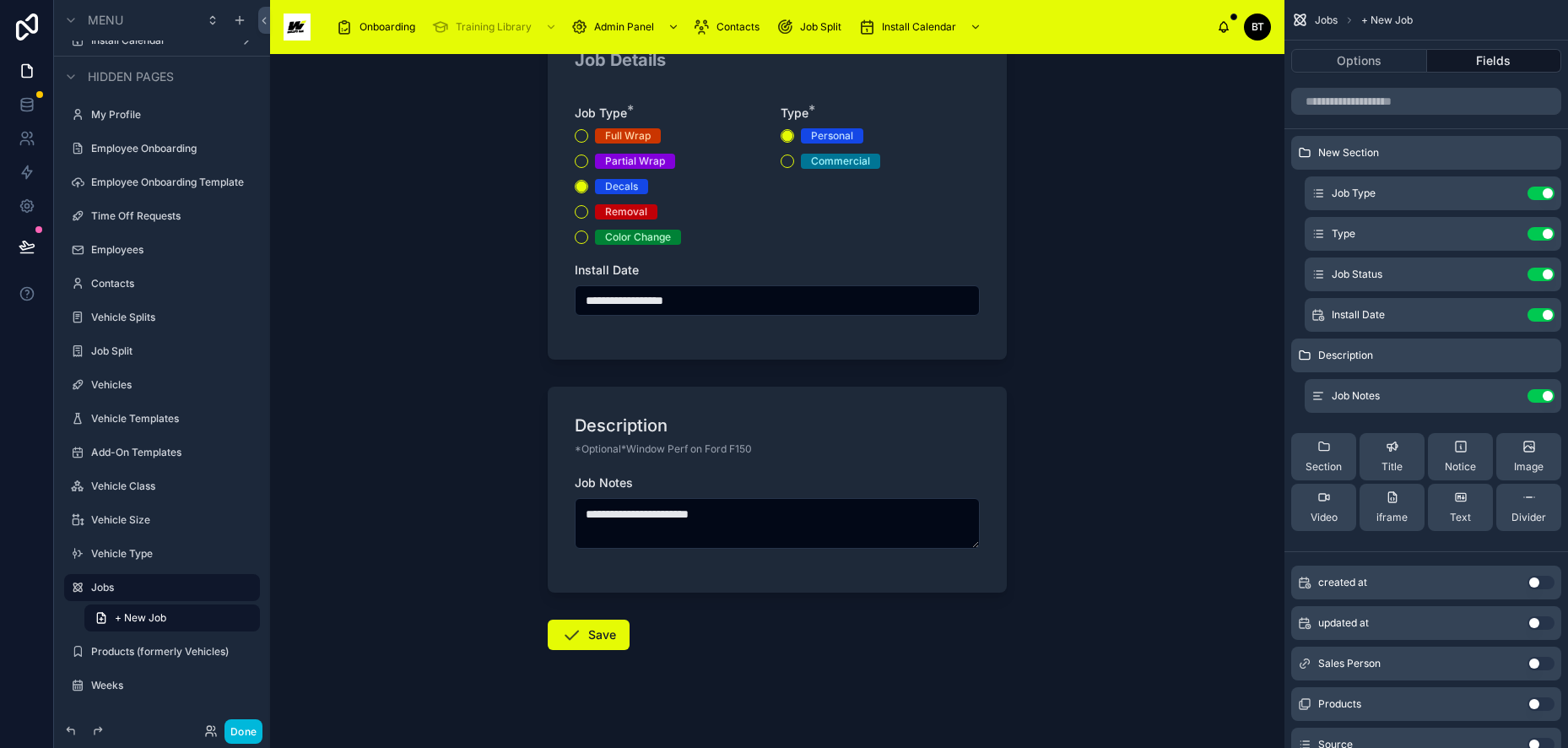
click at [577, 626] on icon at bounding box center [571, 634] width 20 height 20
click at [241, 730] on button "Done" at bounding box center [243, 731] width 38 height 24
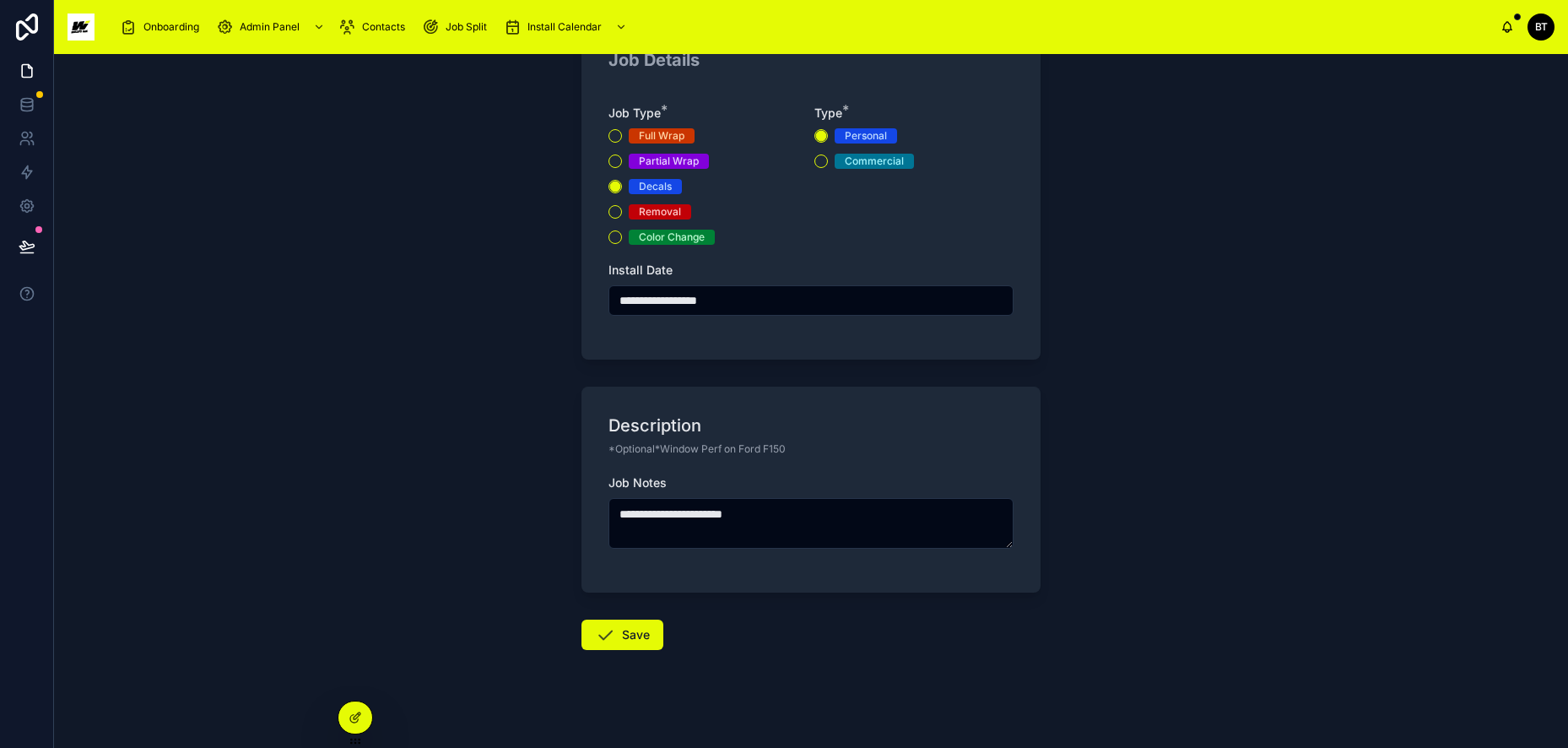
scroll to position [0, 0]
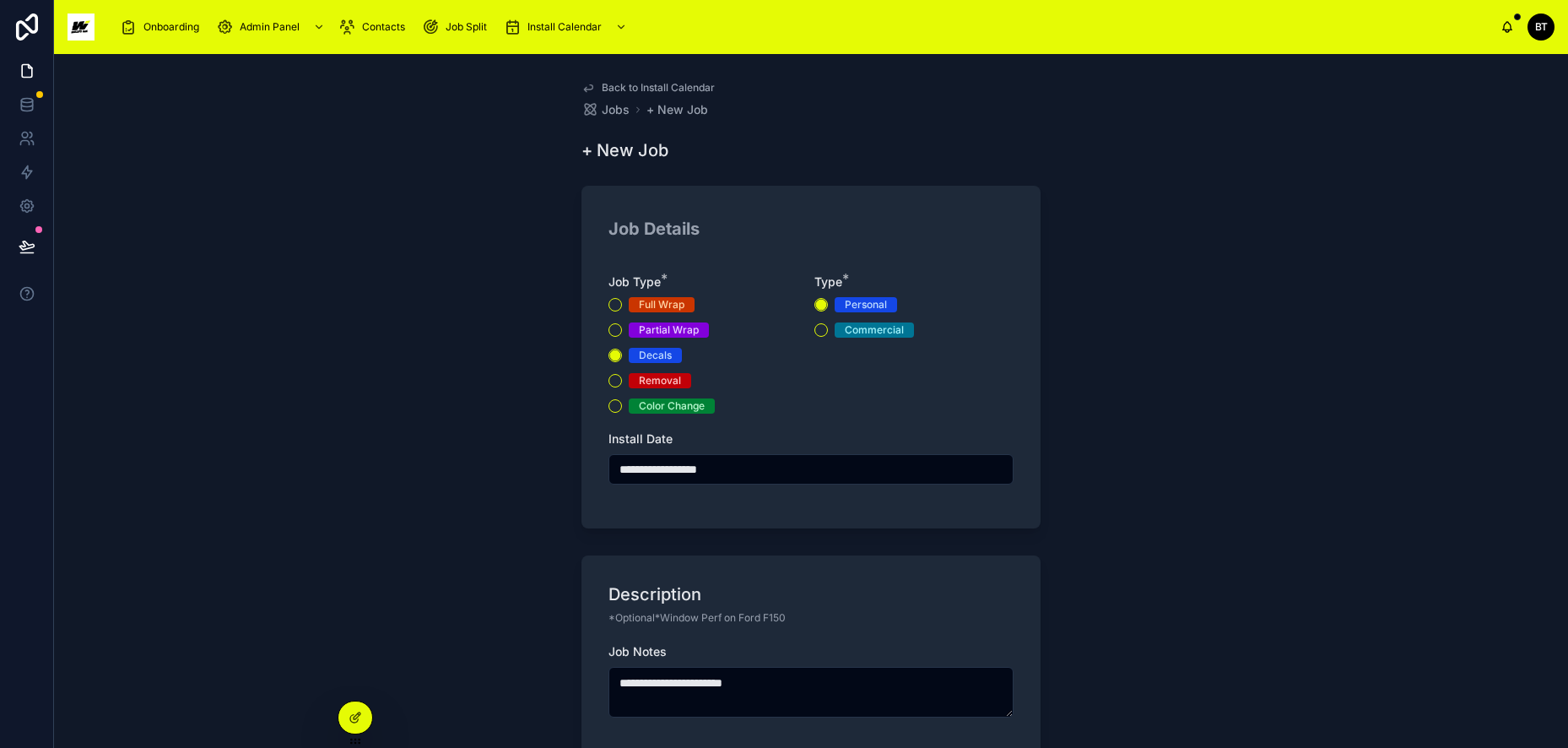
click at [620, 88] on span "Back to Install Calendar" at bounding box center [658, 88] width 113 height 14
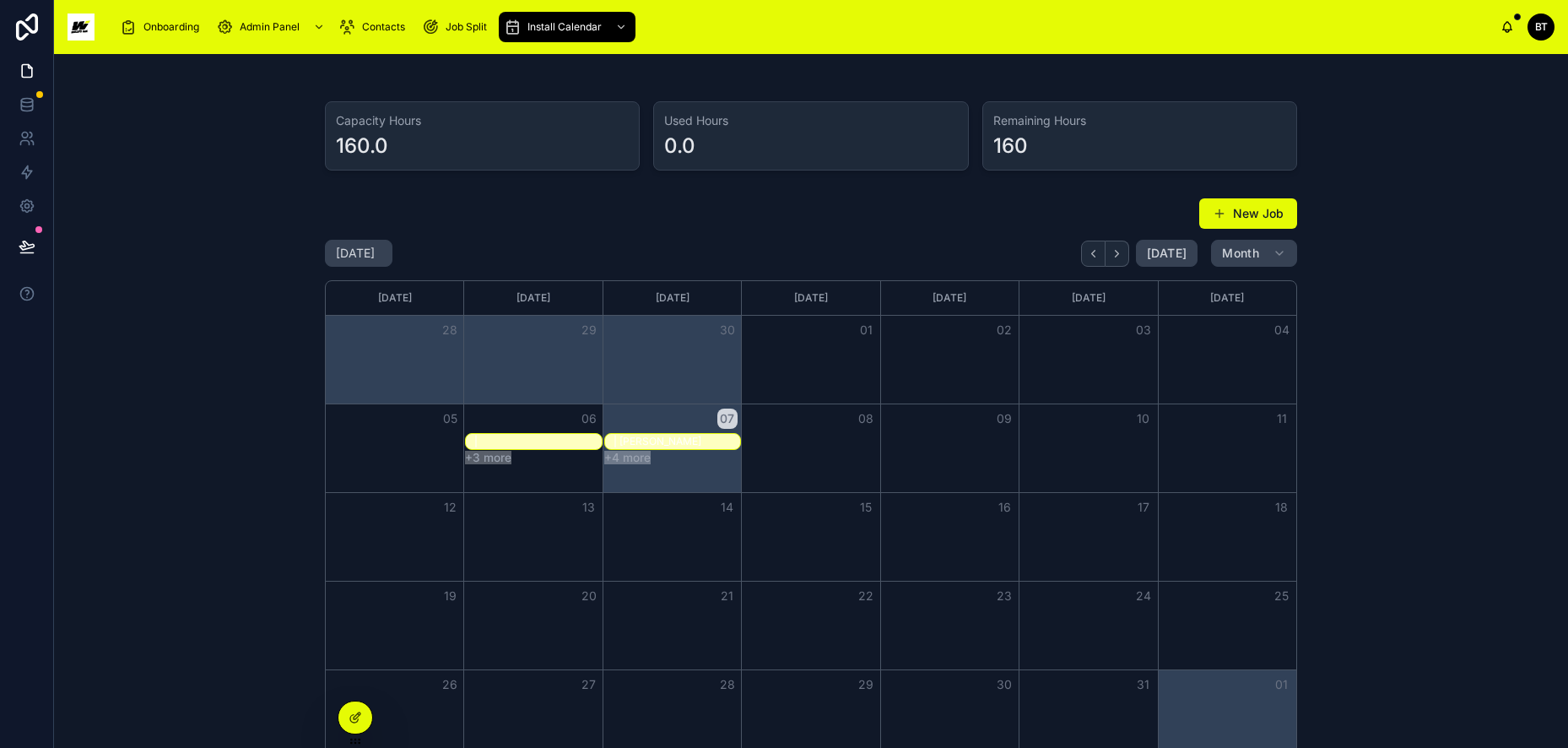
click at [1250, 211] on button "New Job" at bounding box center [1248, 214] width 98 height 31
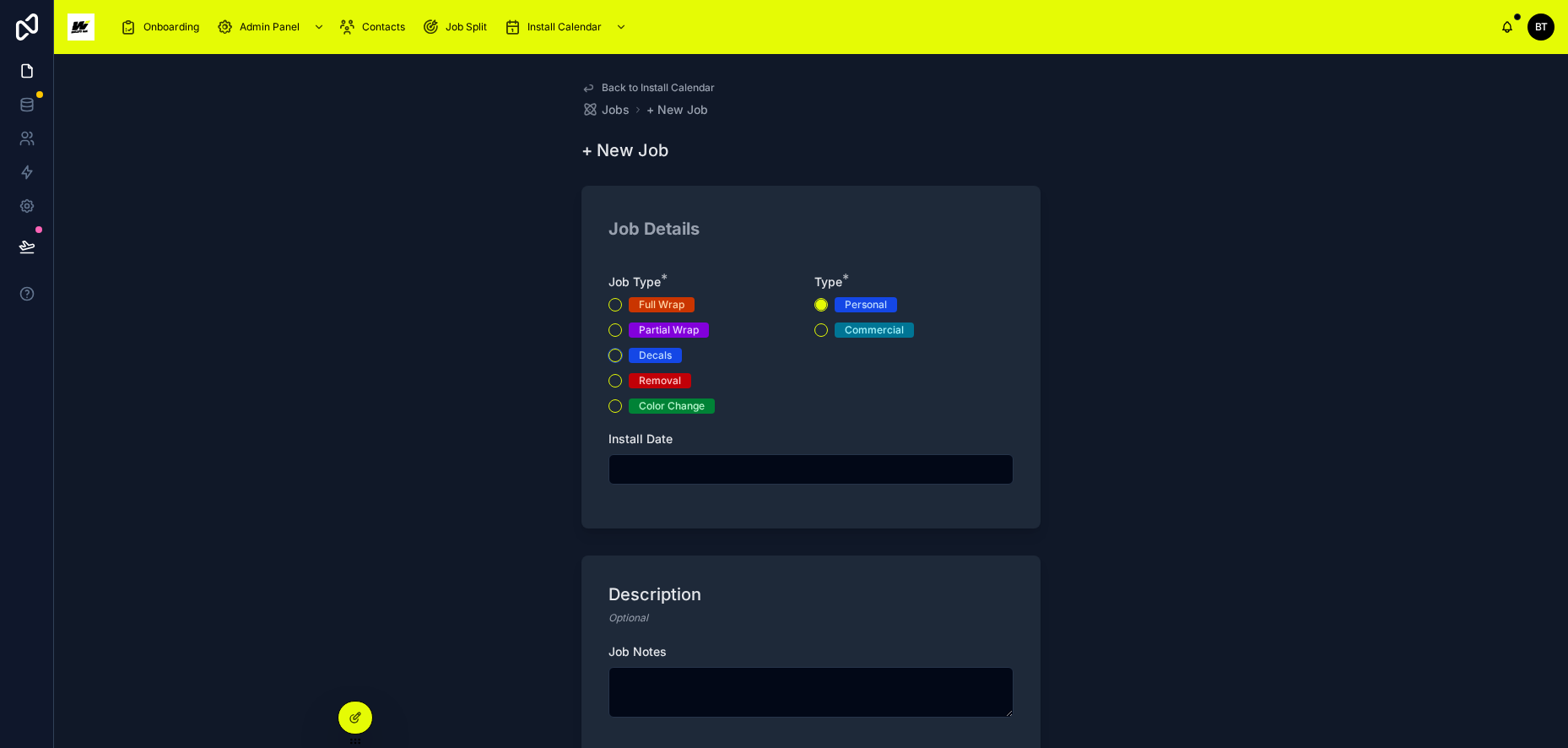
click at [612, 353] on button "Decals" at bounding box center [615, 355] width 14 height 14
click at [818, 330] on button "Commercial" at bounding box center [821, 330] width 14 height 14
click at [878, 472] on input "text" at bounding box center [811, 469] width 403 height 23
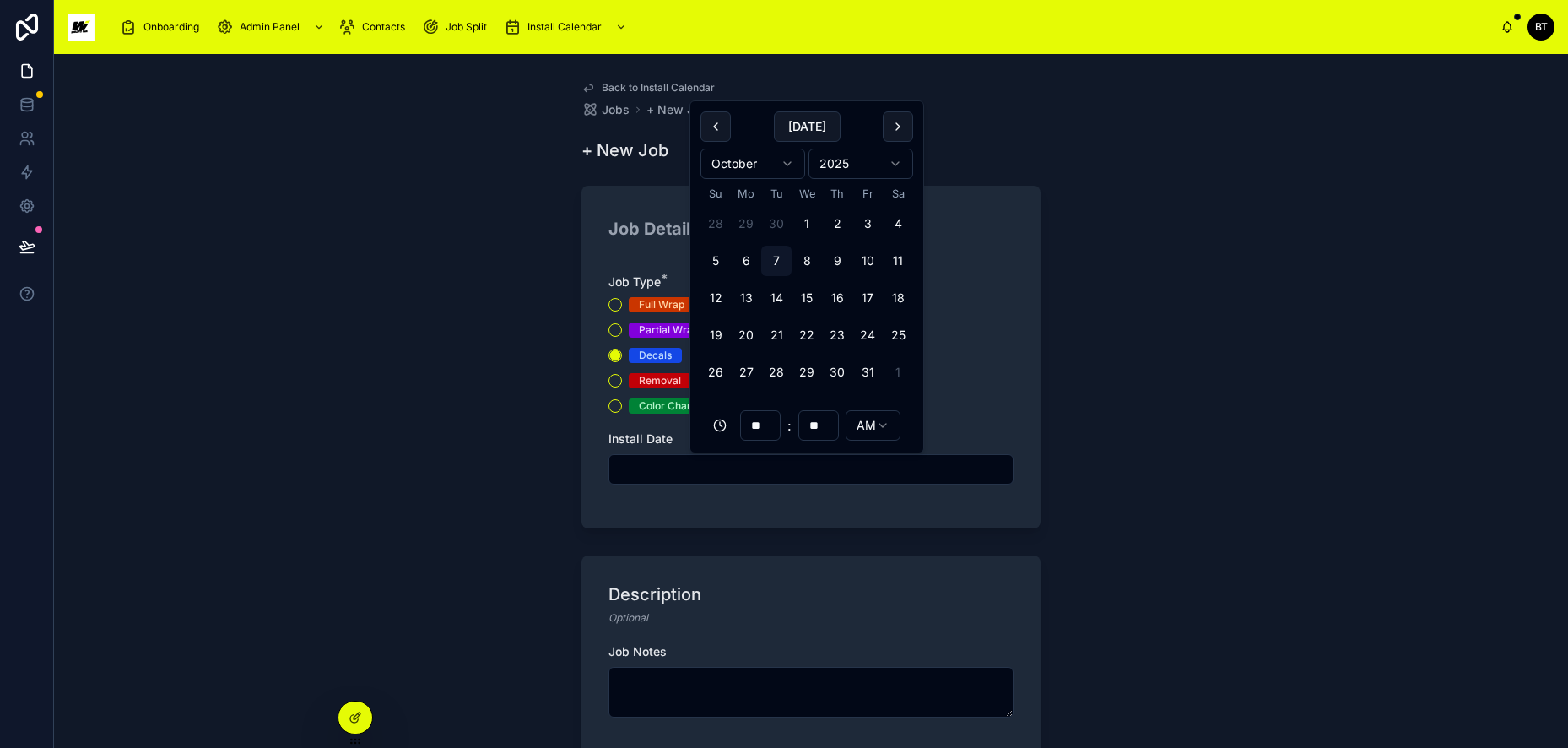
click at [744, 255] on button "6" at bounding box center [746, 261] width 31 height 31
type input "**********"
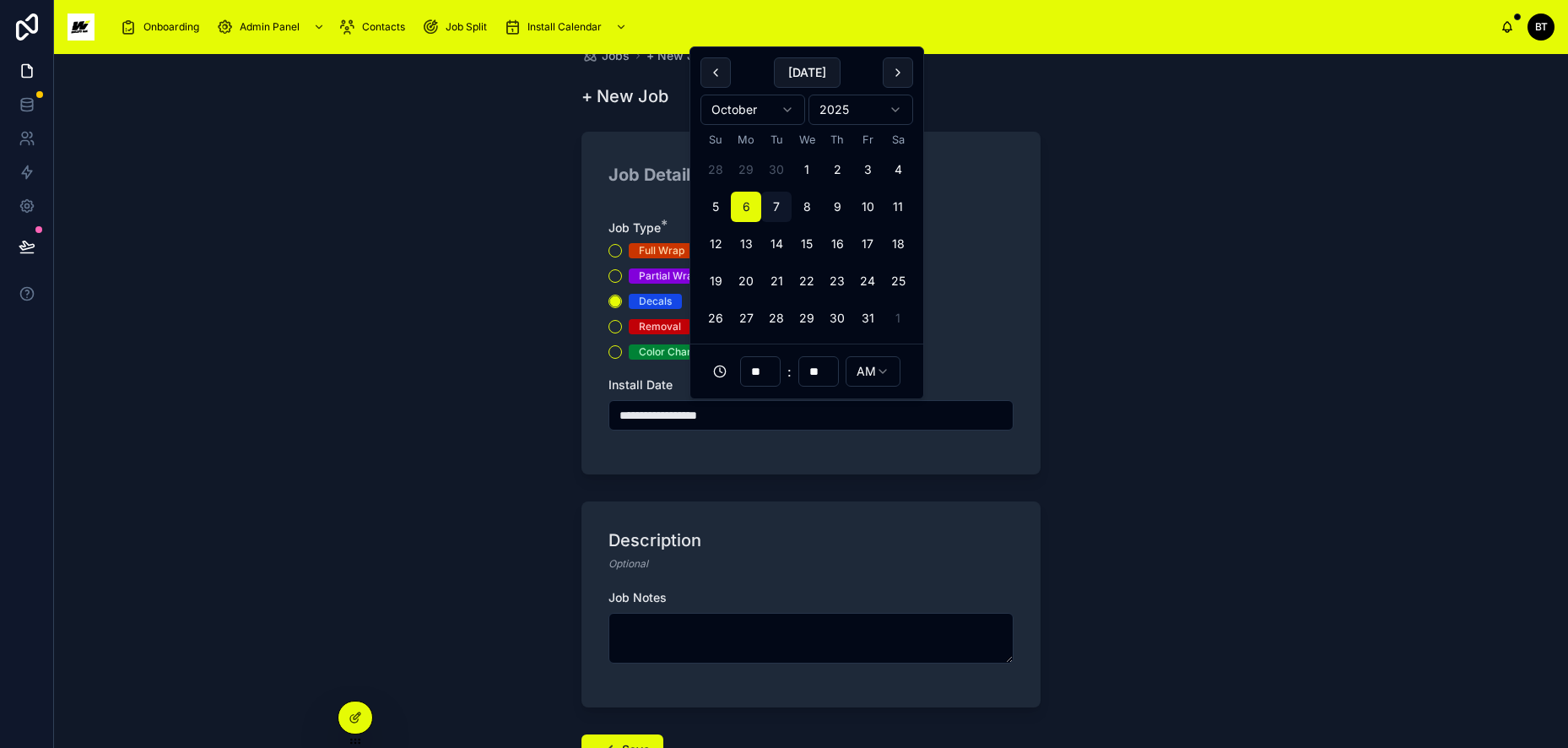
scroll to position [84, 0]
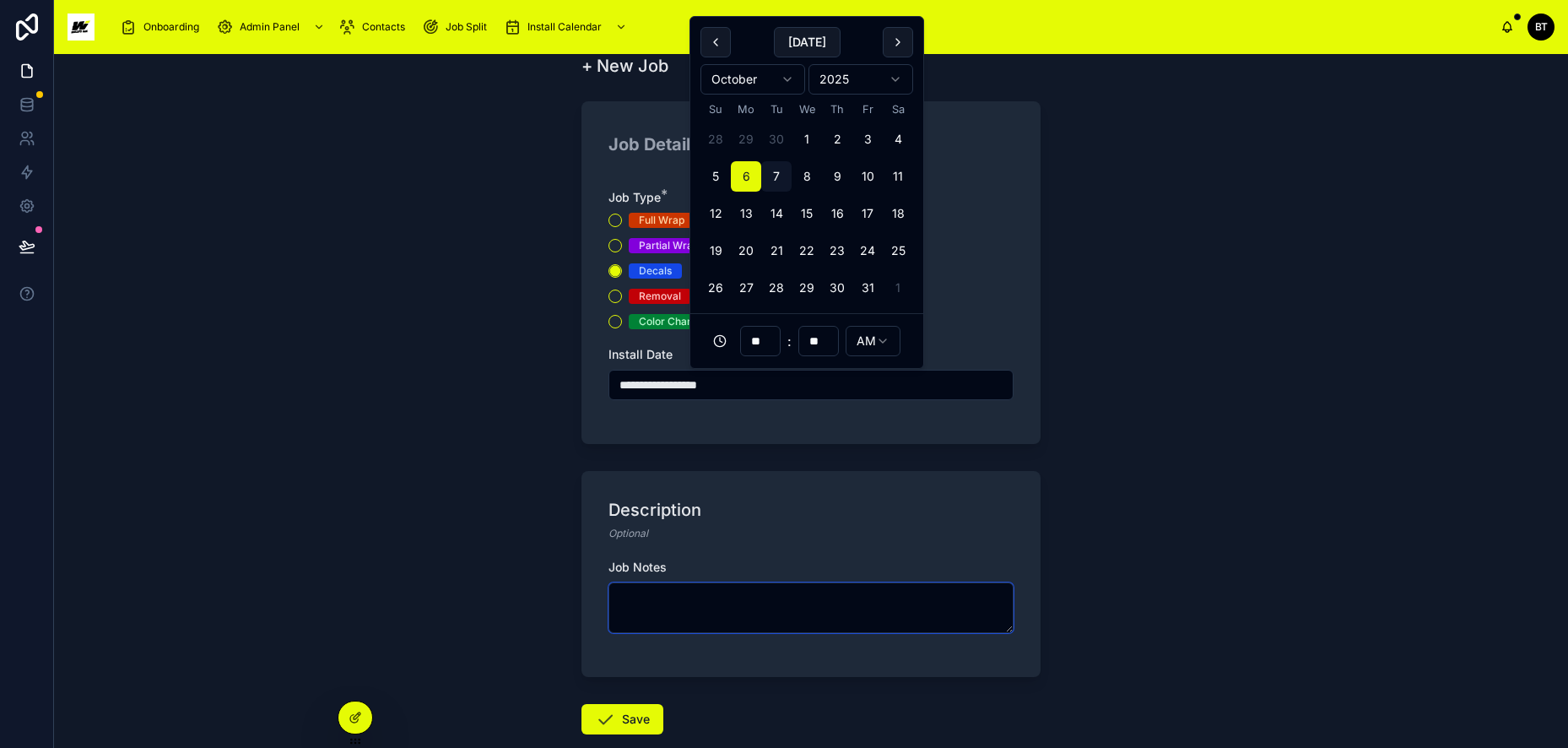
click at [758, 587] on textarea at bounding box center [811, 608] width 405 height 51
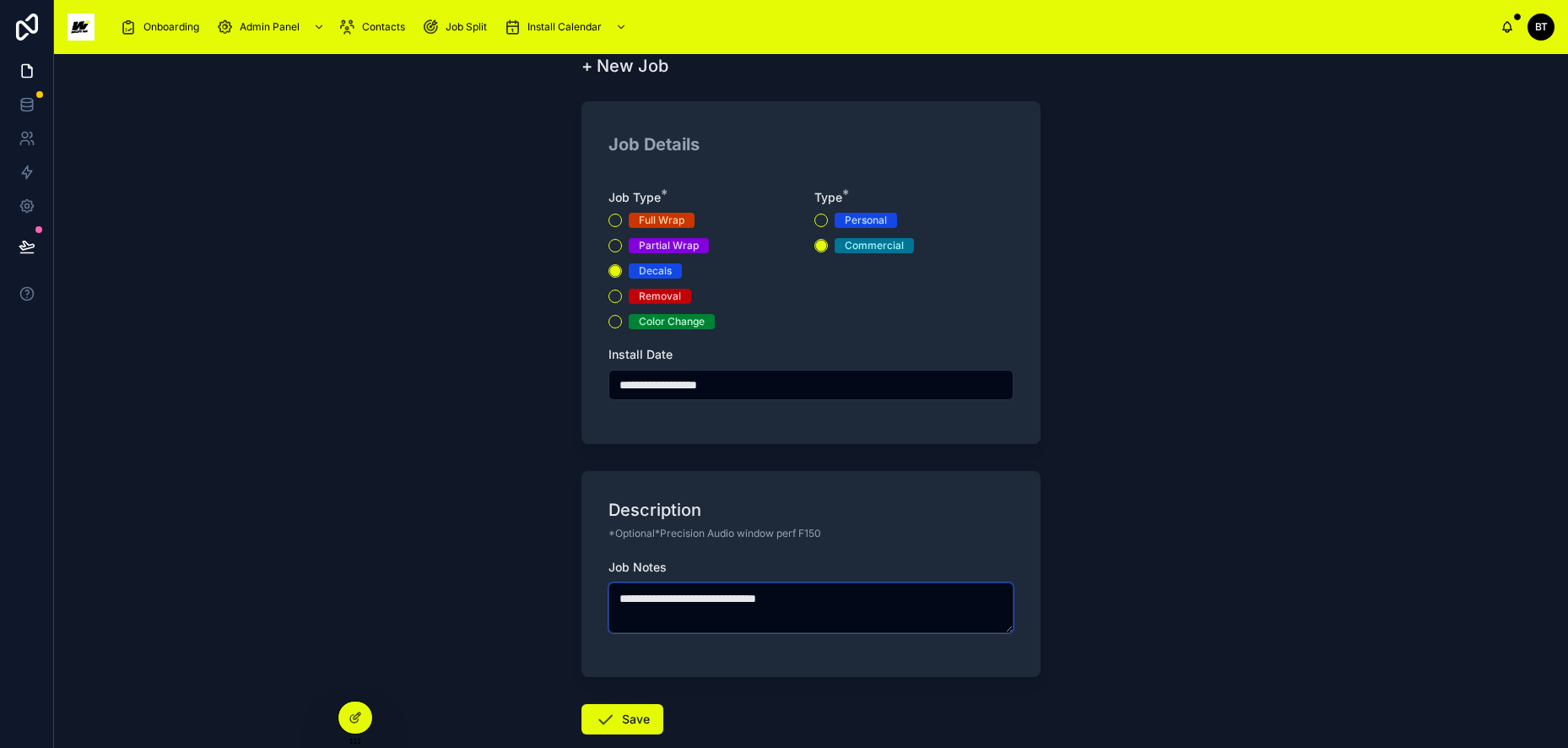
type textarea "**********"
click at [623, 713] on button "Save" at bounding box center [623, 719] width 82 height 31
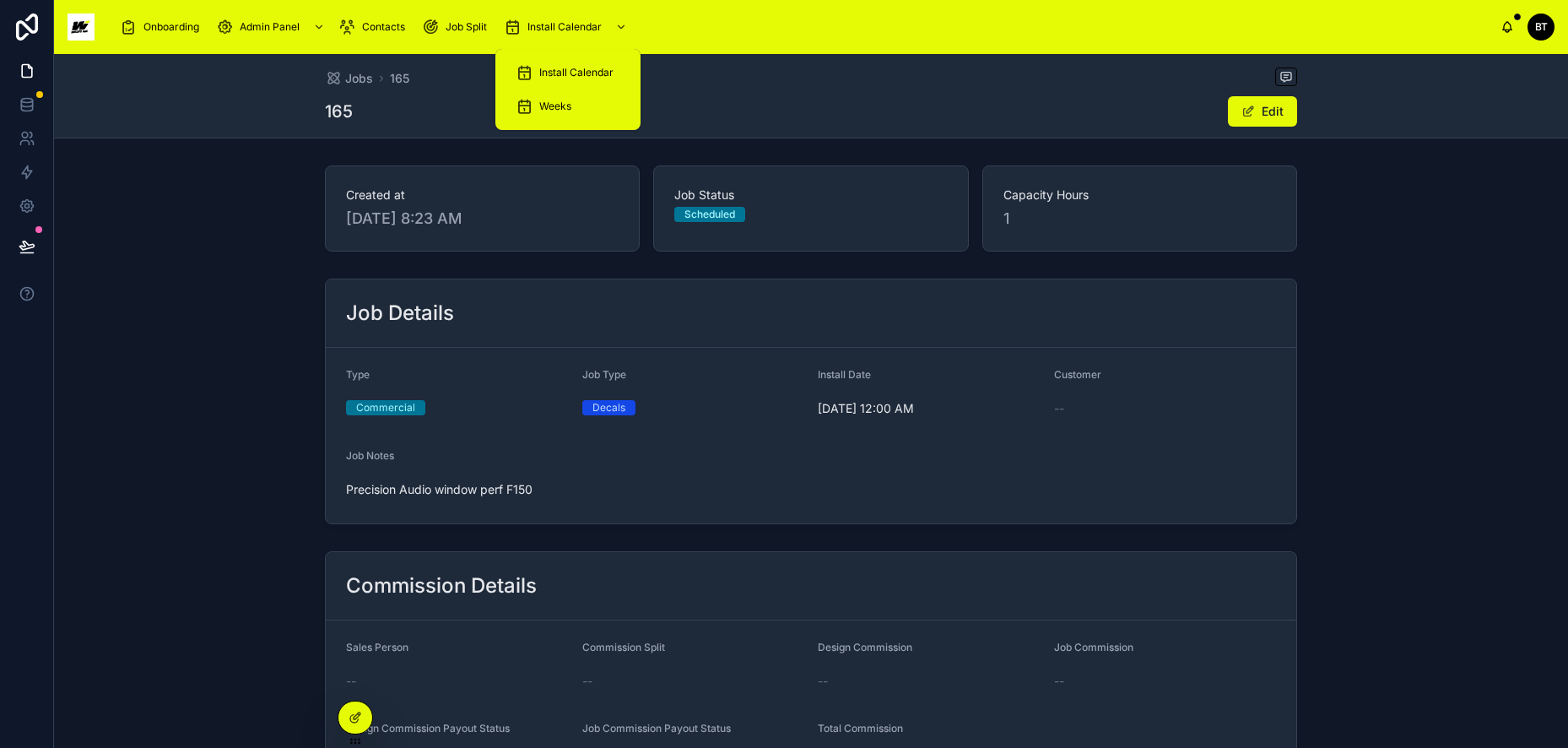
click at [551, 64] on div "Install Calendar" at bounding box center [568, 72] width 105 height 27
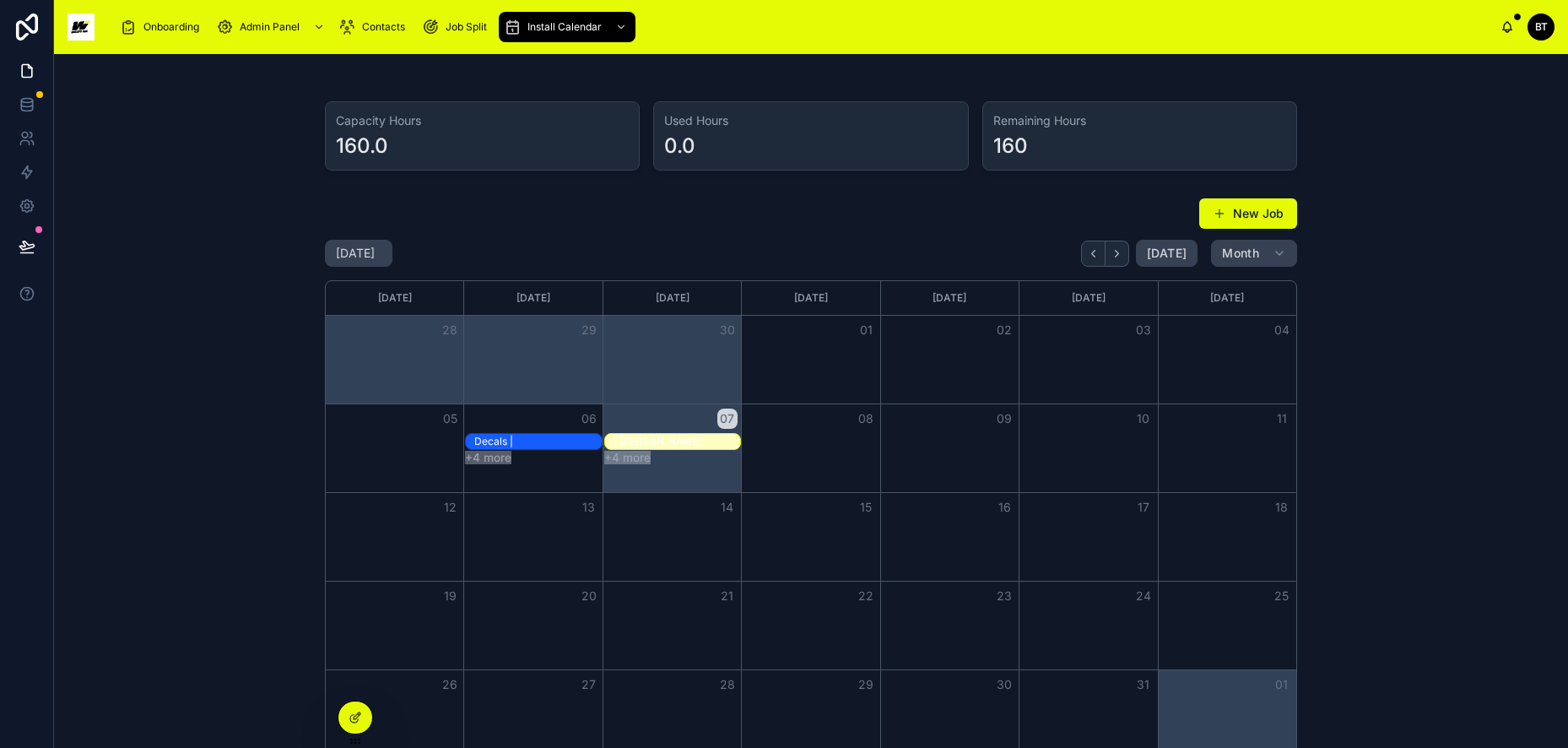
click at [1216, 213] on span at bounding box center [1219, 213] width 14 height 14
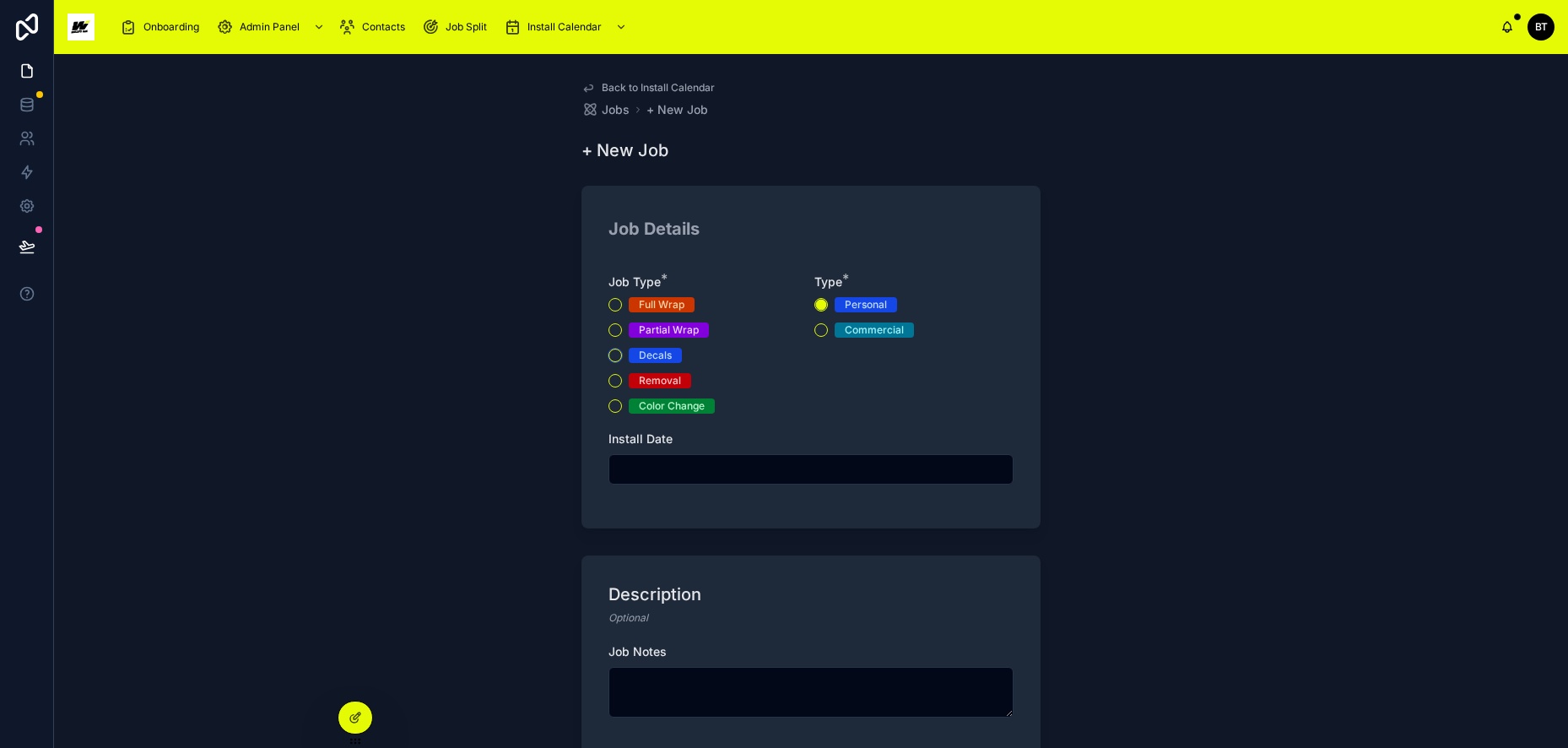
click at [612, 352] on button "Decals" at bounding box center [615, 355] width 14 height 14
click at [818, 330] on button "Commercial" at bounding box center [821, 330] width 14 height 14
click at [765, 467] on input "text" at bounding box center [811, 469] width 403 height 23
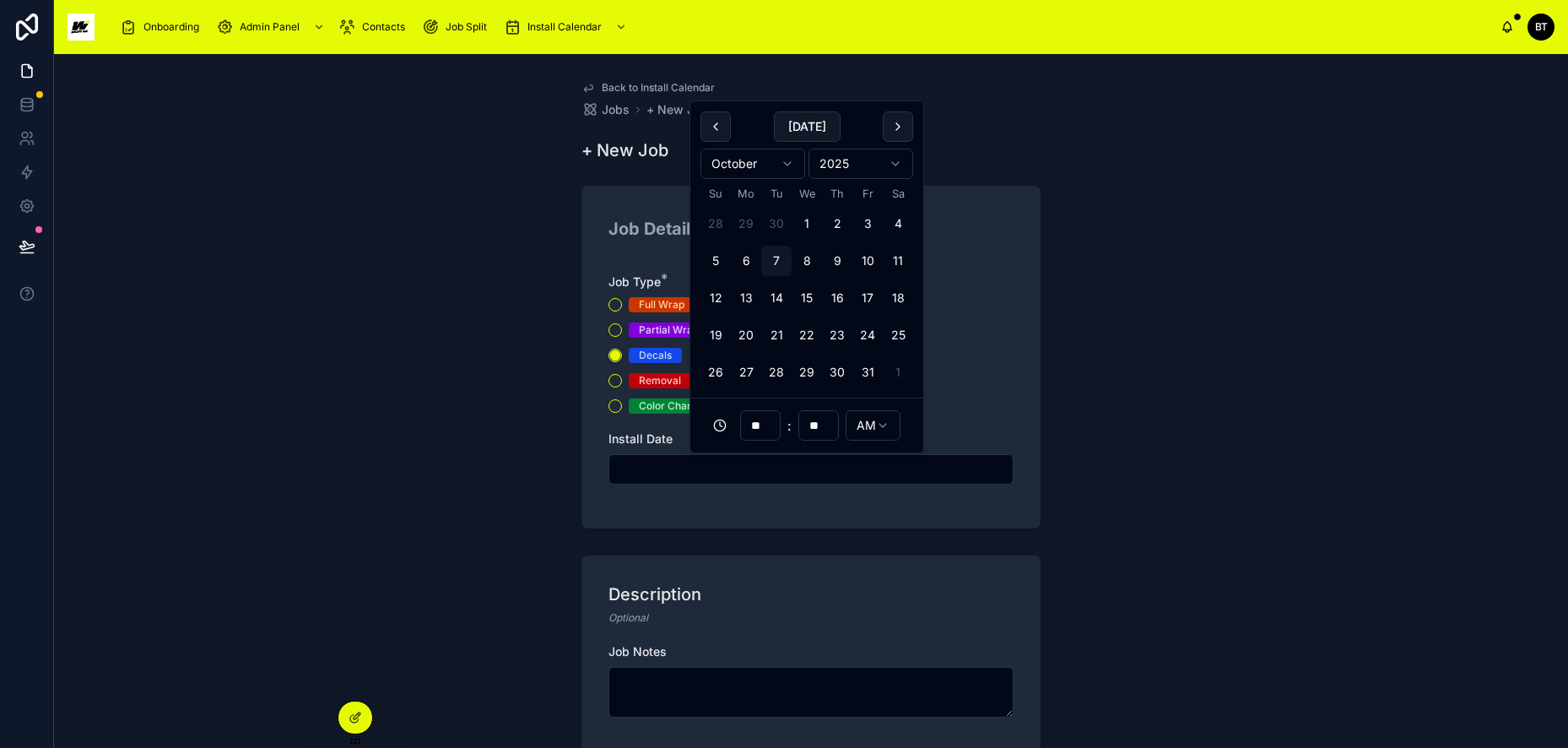
click at [747, 264] on button "6" at bounding box center [746, 261] width 31 height 31
type input "**********"
click at [759, 687] on textarea at bounding box center [811, 692] width 405 height 51
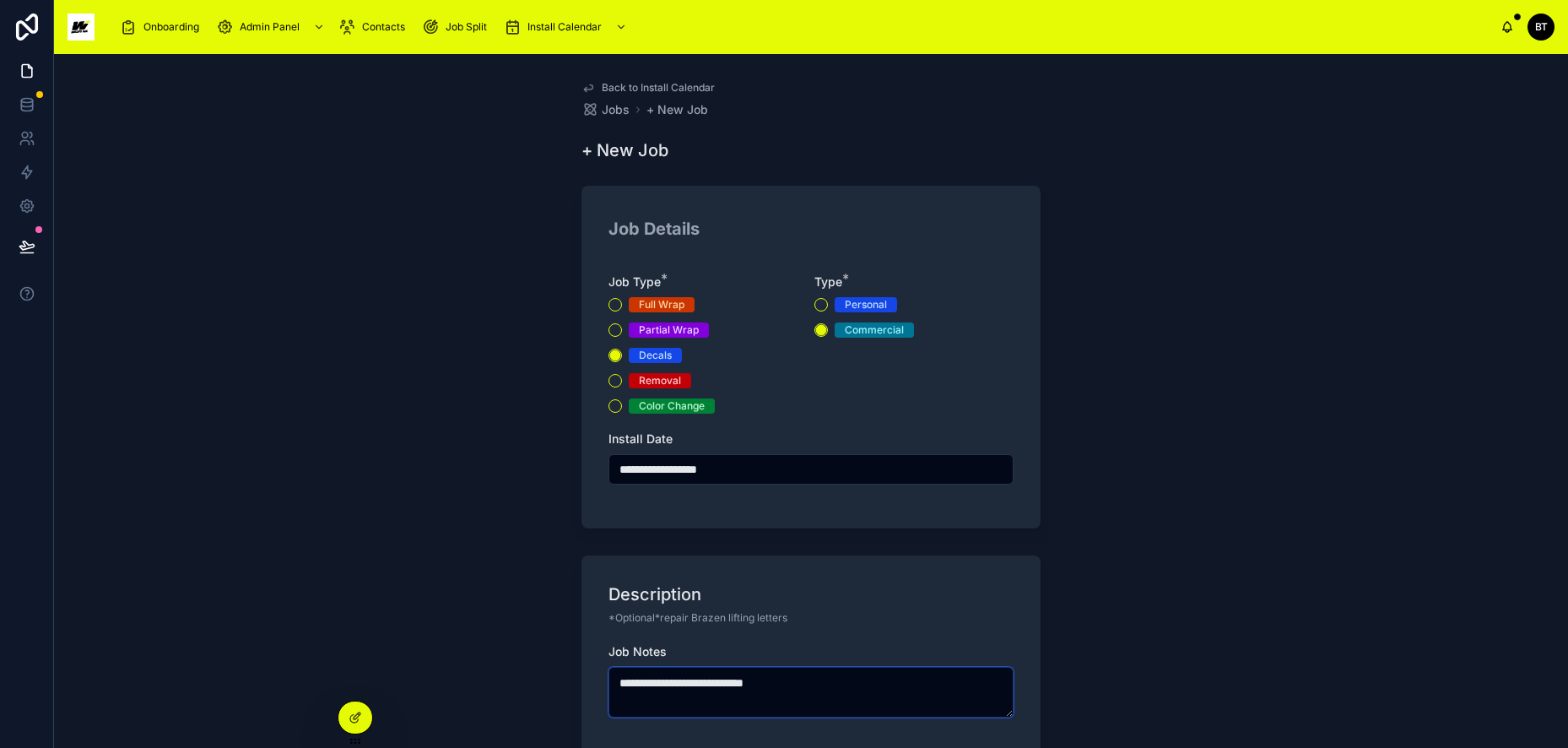
scroll to position [179, 0]
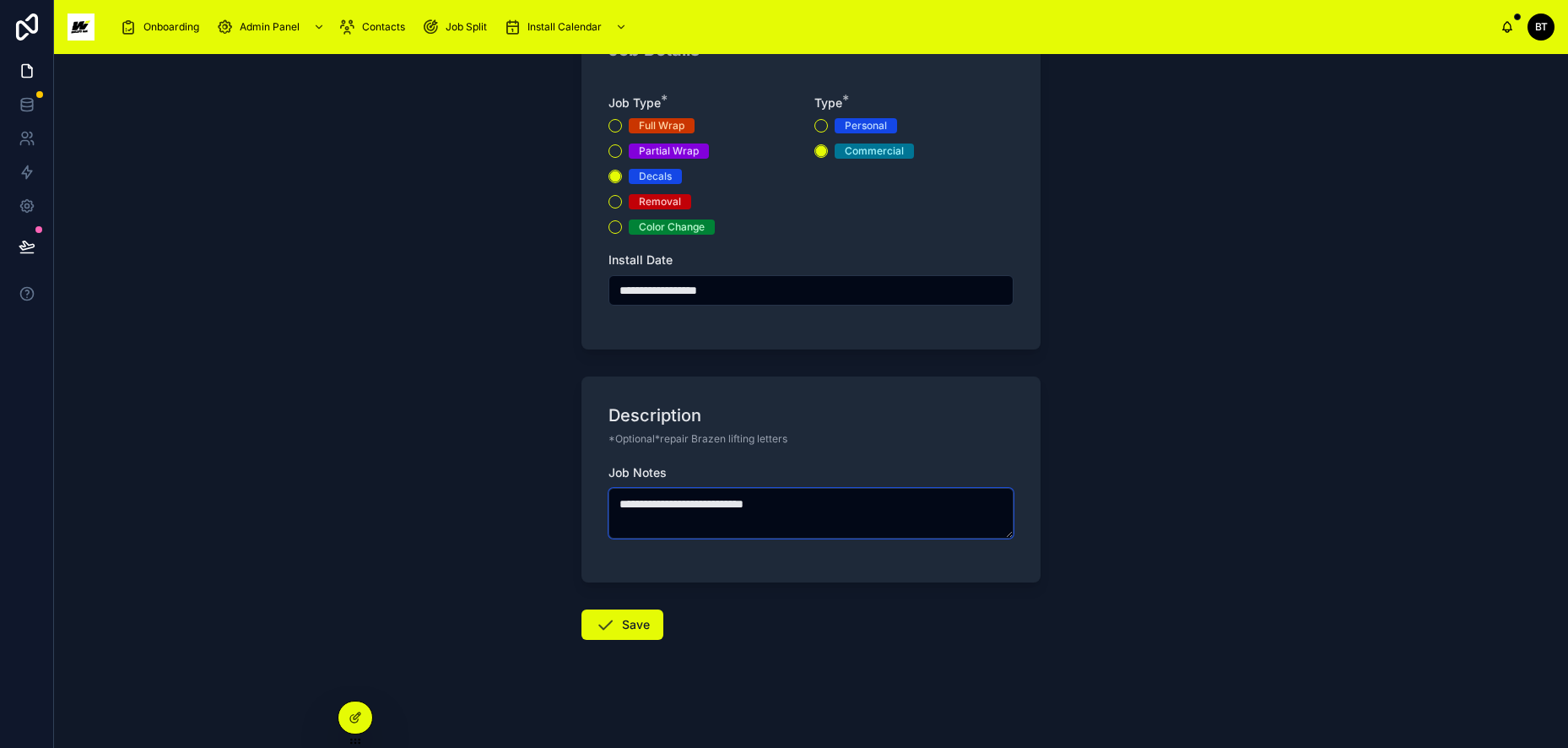
type textarea "**********"
click at [646, 607] on form "**********" at bounding box center [812, 371] width 459 height 751
click at [646, 614] on button "Save" at bounding box center [623, 624] width 82 height 31
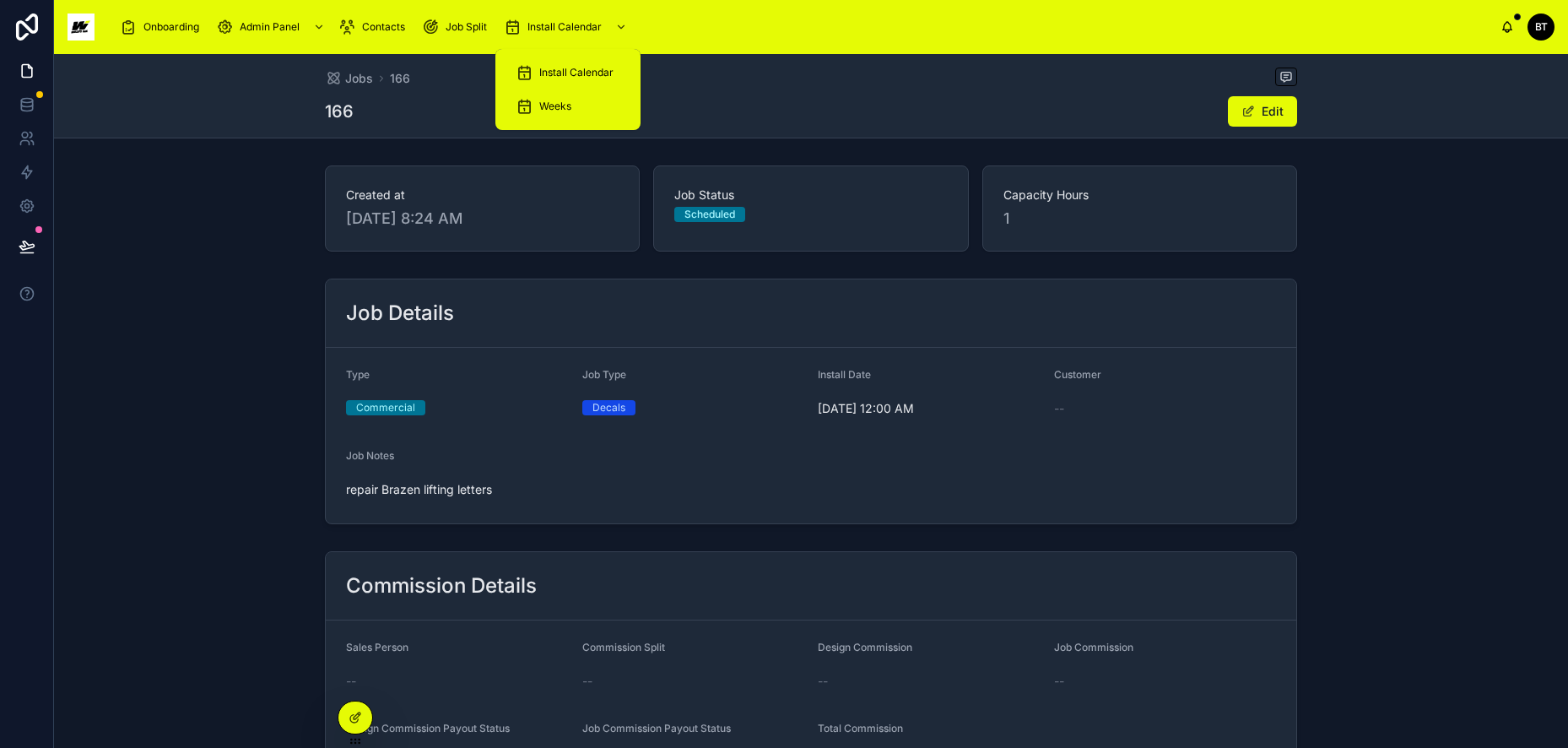
click at [545, 69] on span "Install Calendar" at bounding box center [577, 72] width 74 height 14
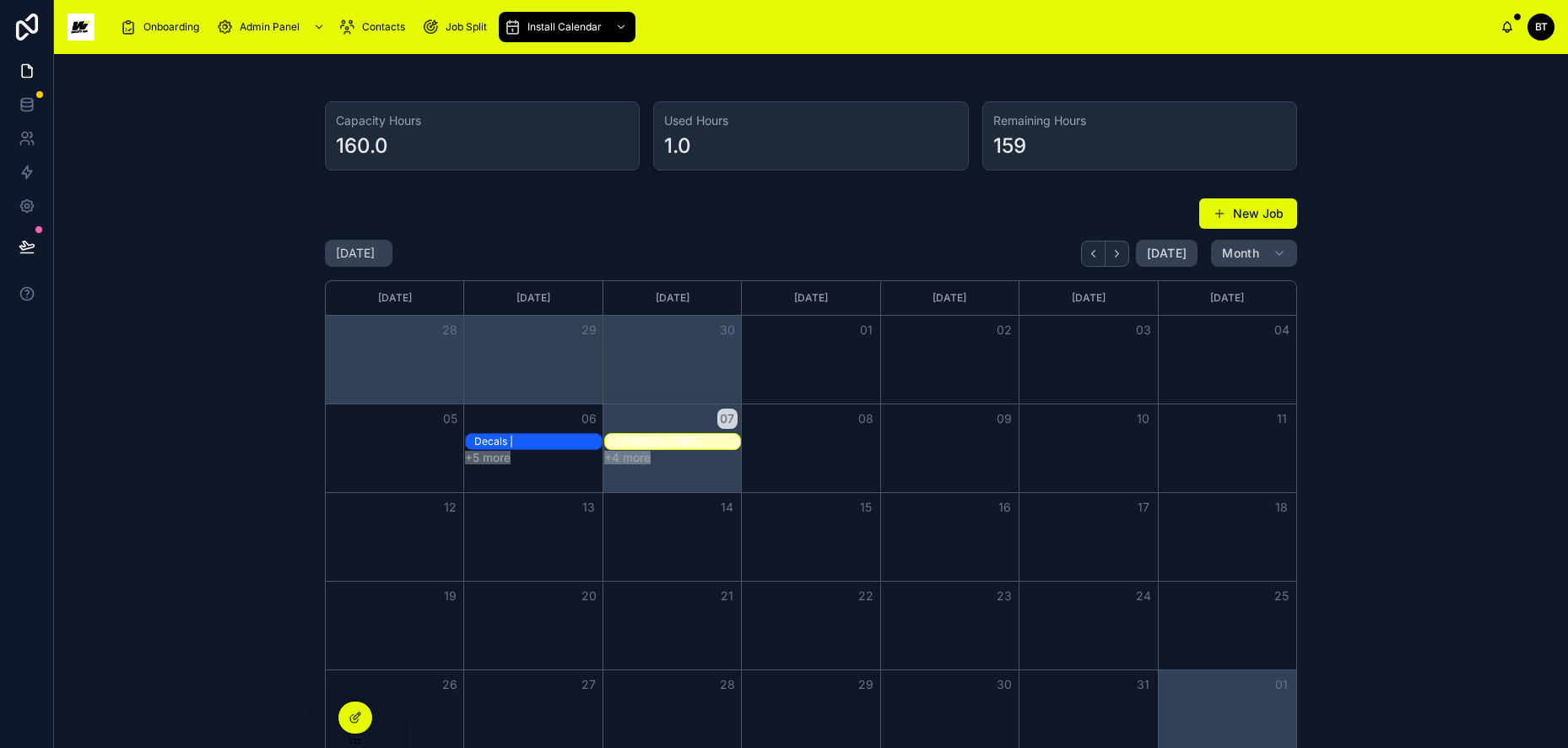
click at [1239, 210] on button "New Job" at bounding box center [1248, 214] width 98 height 31
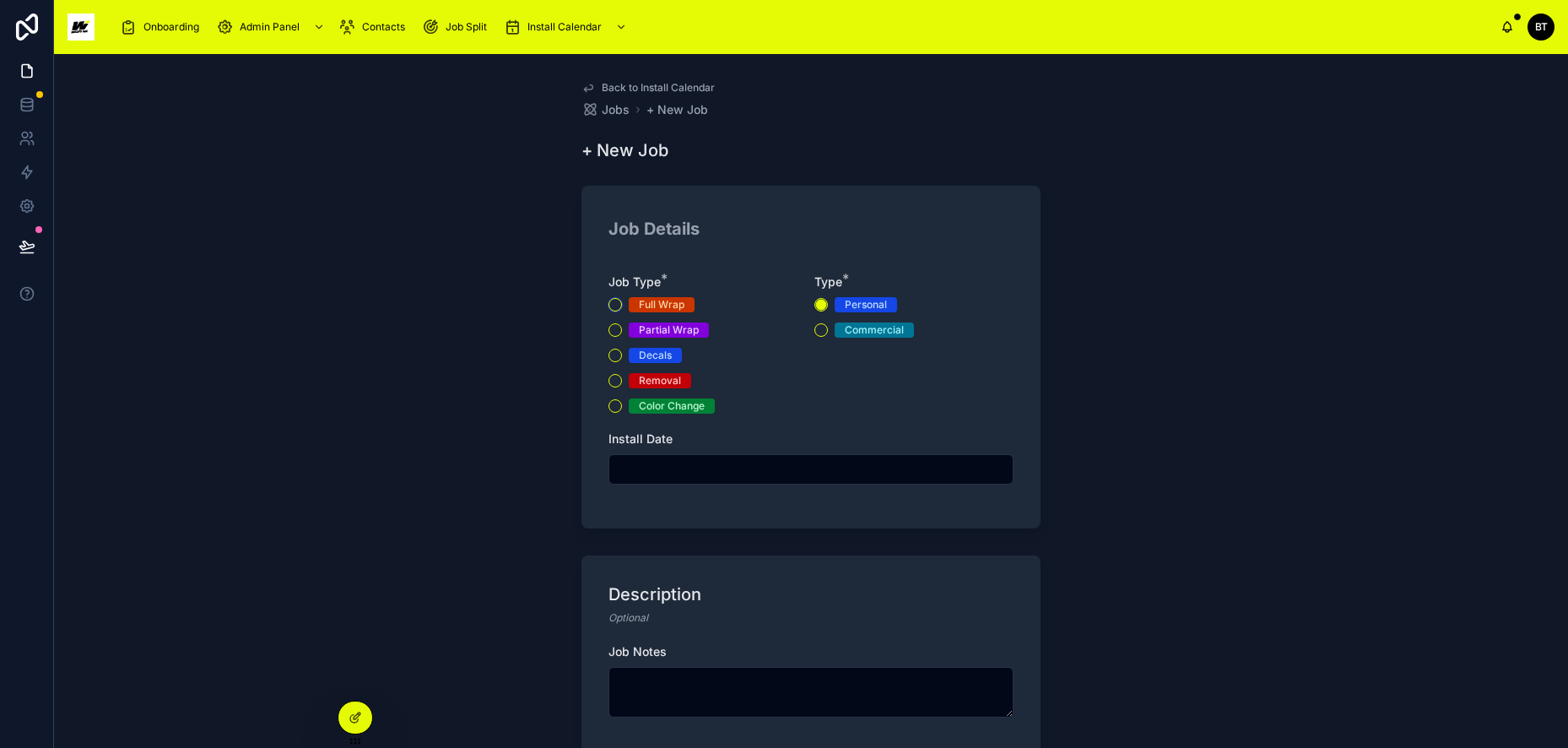
click at [609, 303] on button "Full Wrap" at bounding box center [615, 304] width 14 height 14
click at [723, 478] on input "text" at bounding box center [811, 469] width 403 height 23
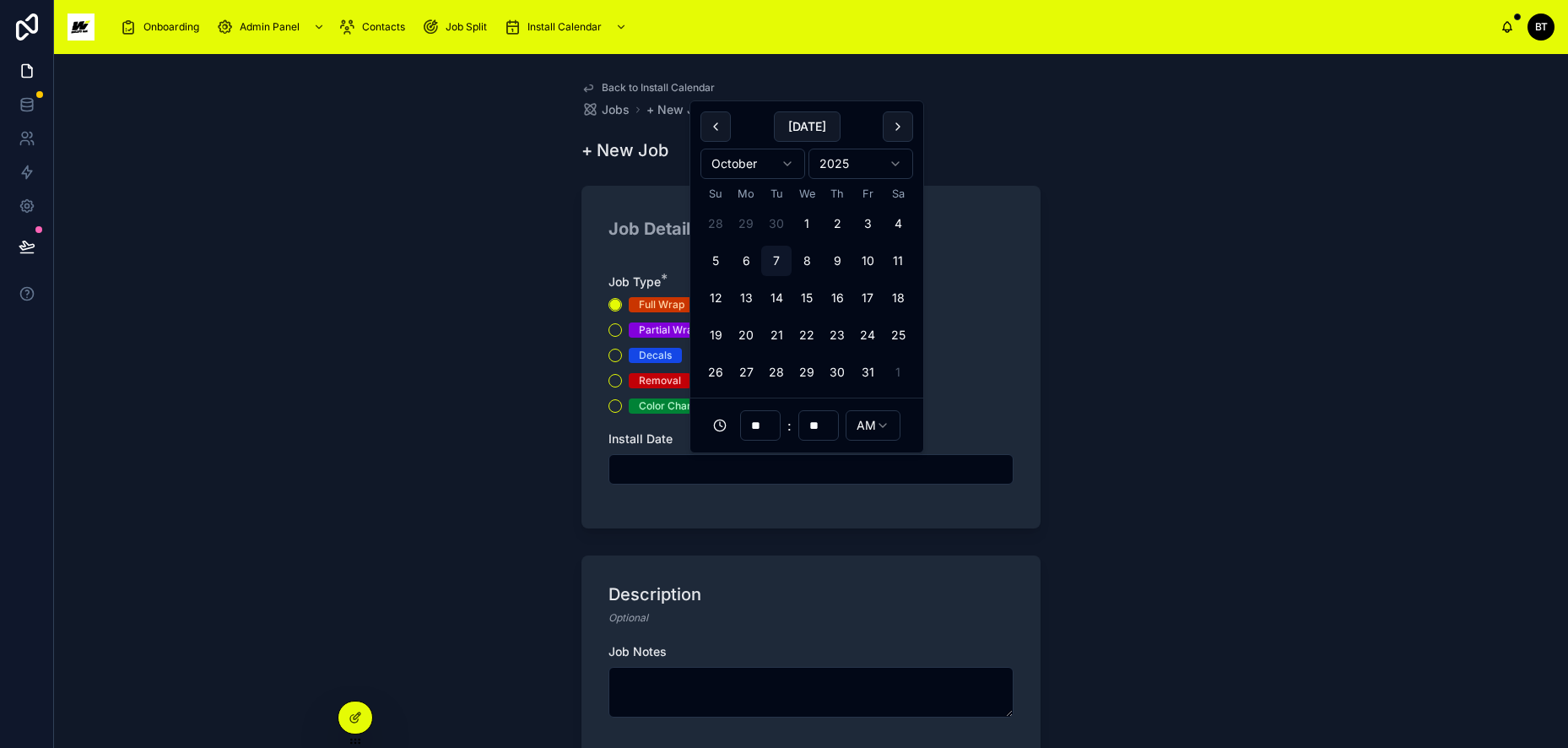
click at [744, 263] on button "6" at bounding box center [746, 261] width 31 height 31
type input "**********"
click at [683, 684] on textarea at bounding box center [811, 692] width 405 height 51
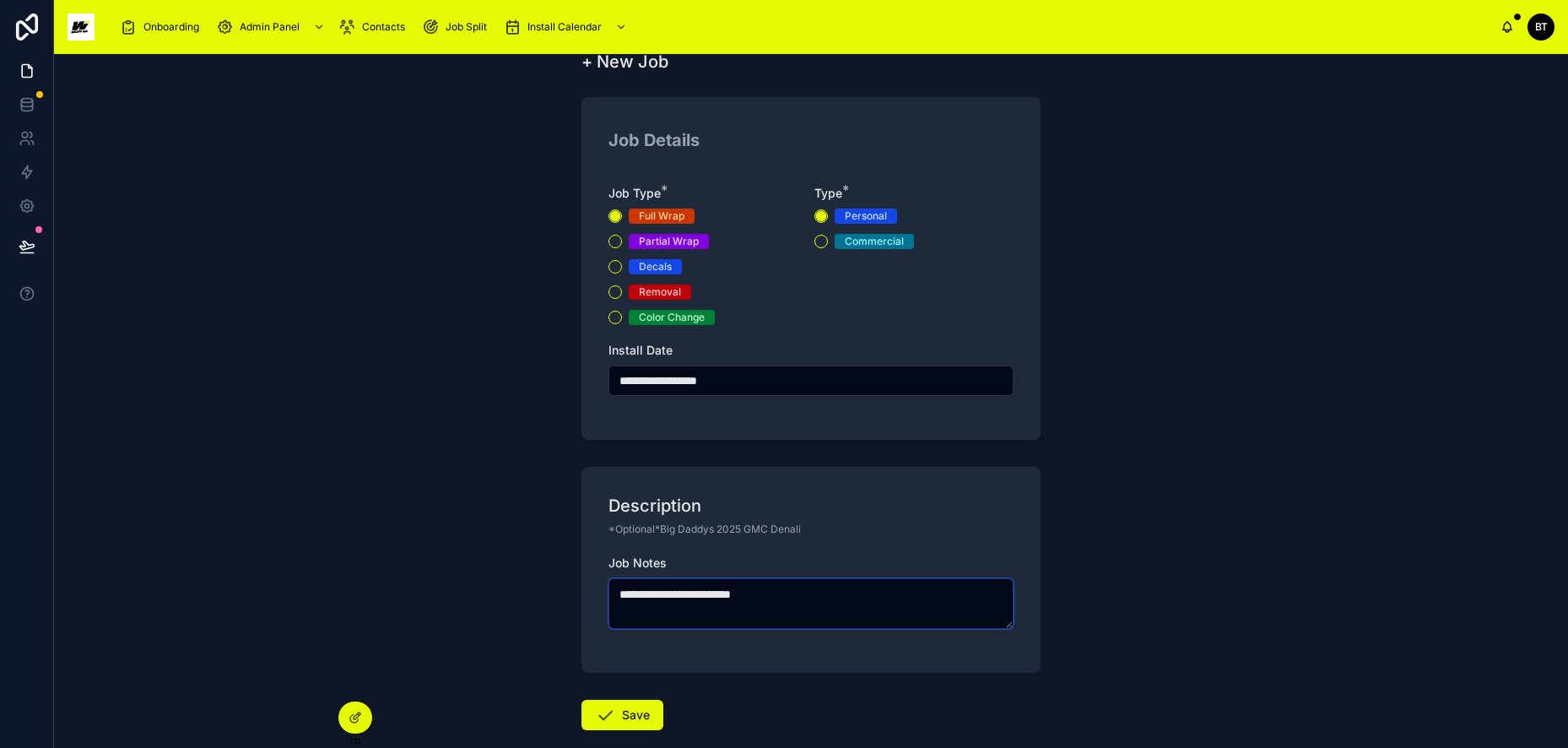
scroll to position [169, 0]
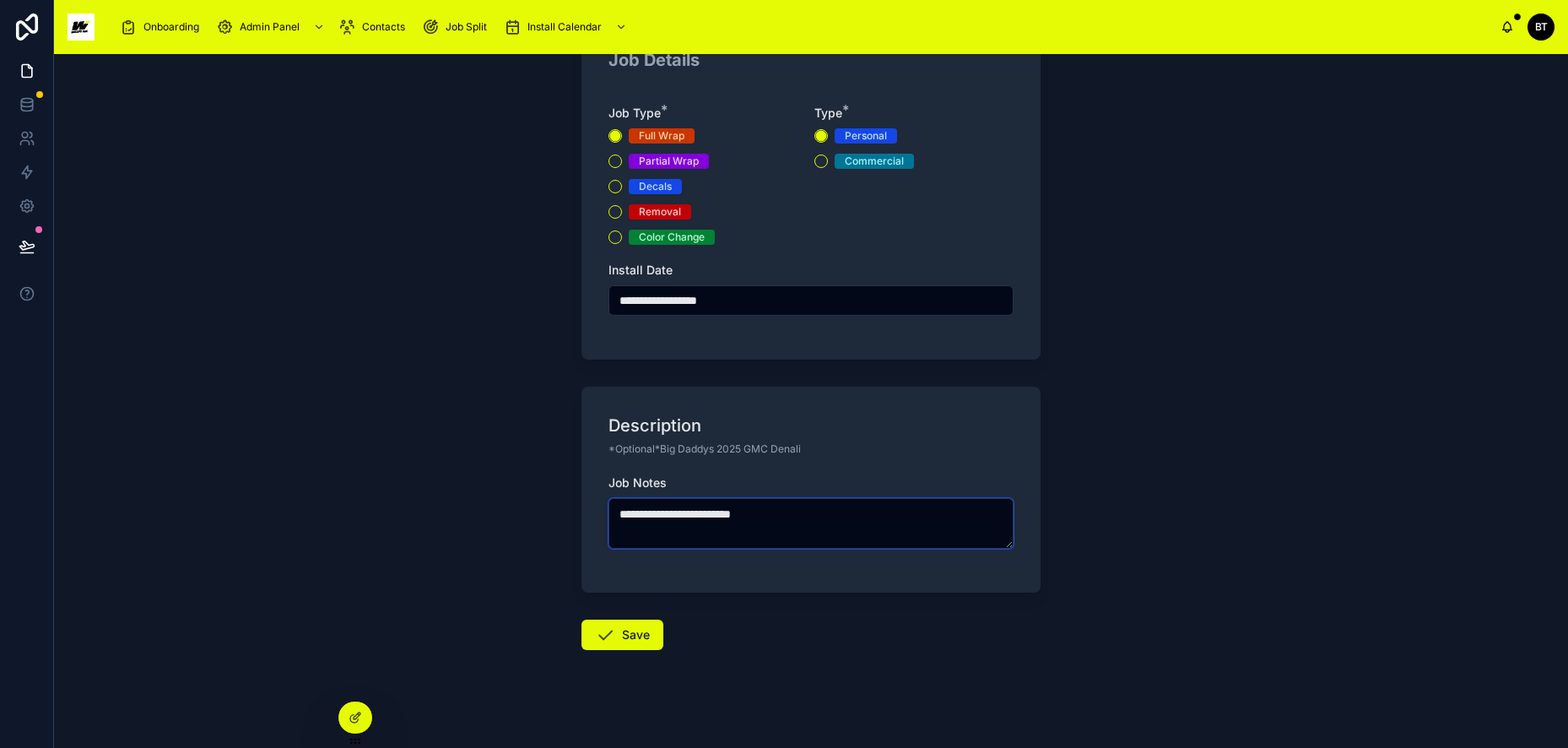
type textarea "**********"
click at [619, 626] on button "Save" at bounding box center [623, 635] width 82 height 31
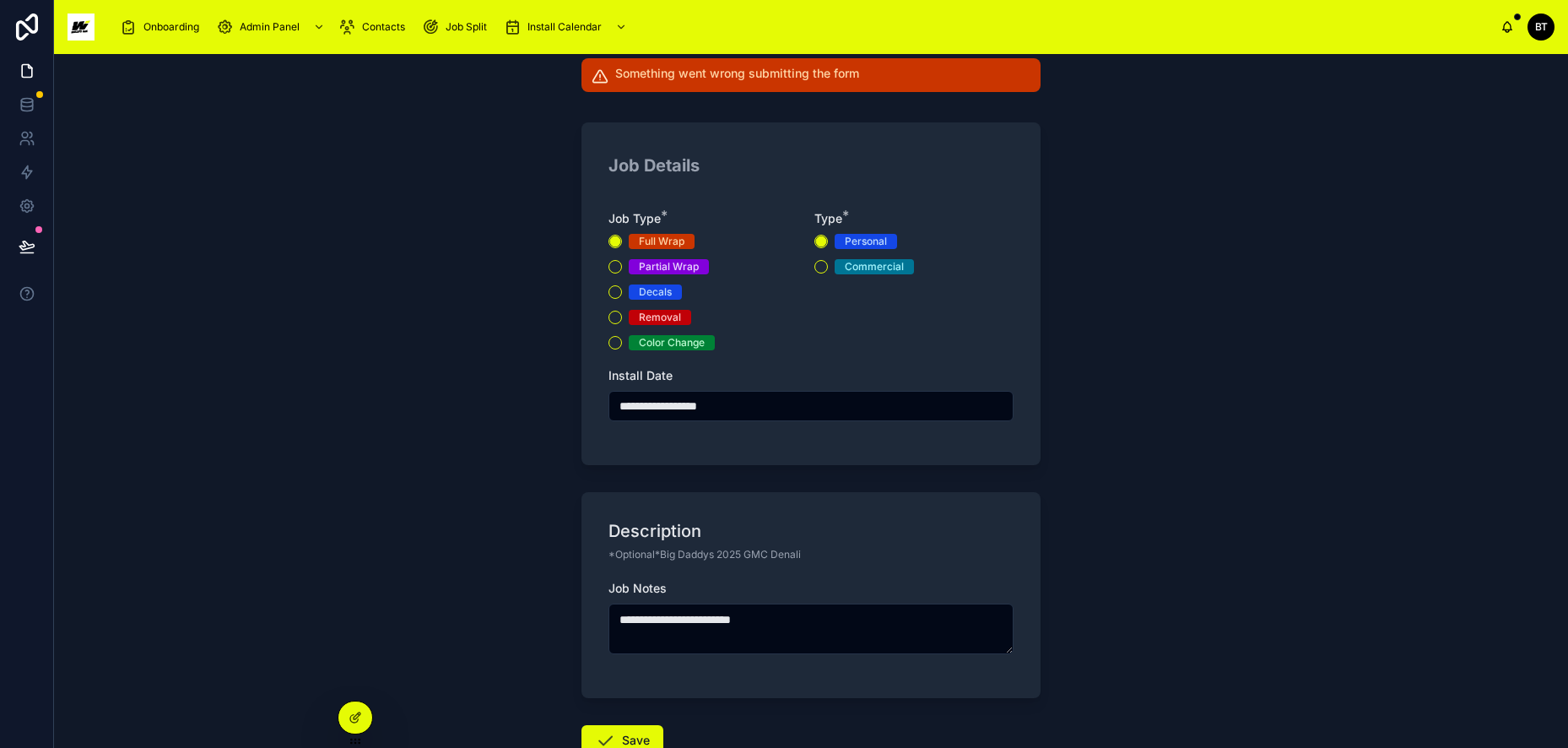
scroll to position [239, 0]
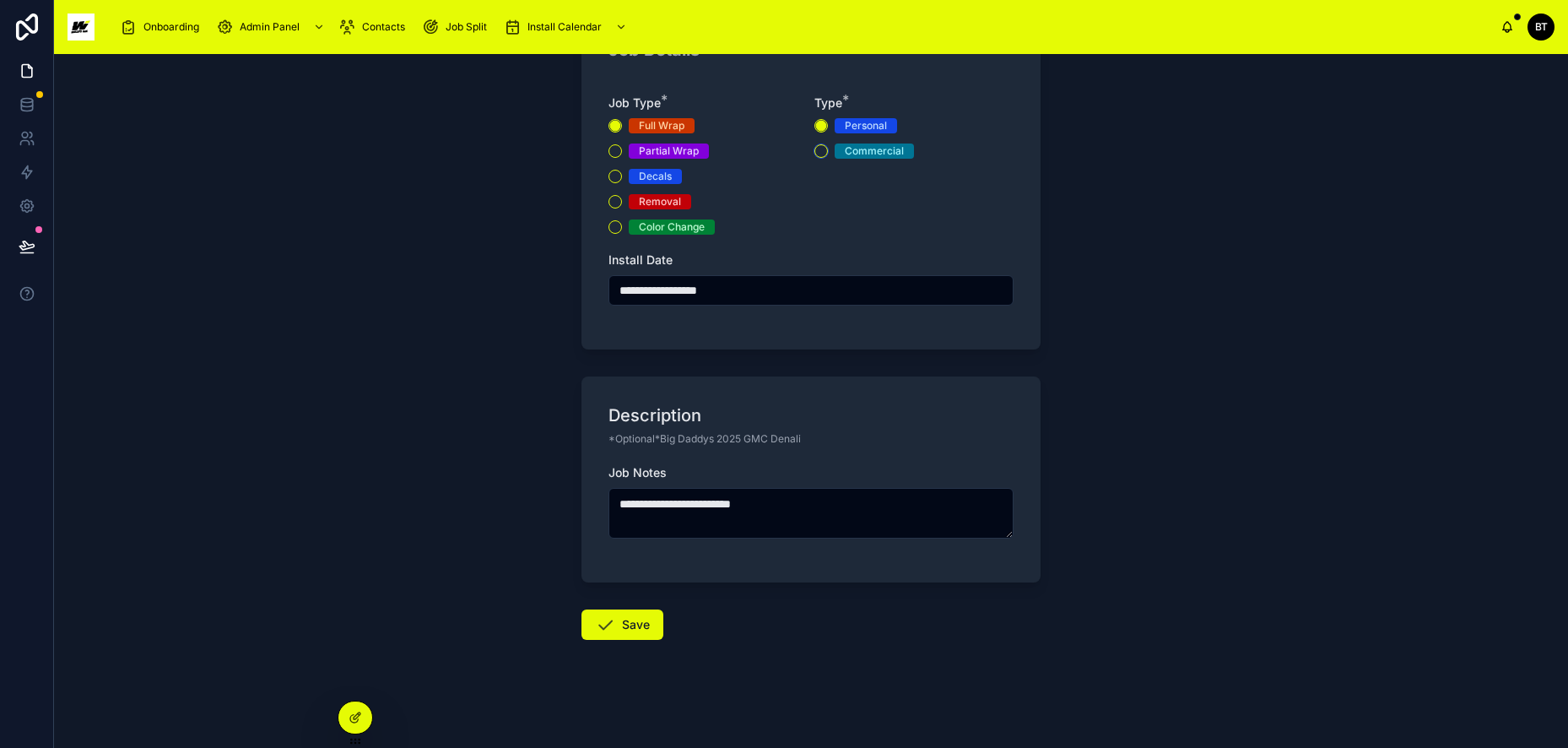
click at [814, 154] on button "Commercial" at bounding box center [821, 151] width 14 height 14
click at [628, 622] on button "Save" at bounding box center [623, 624] width 82 height 31
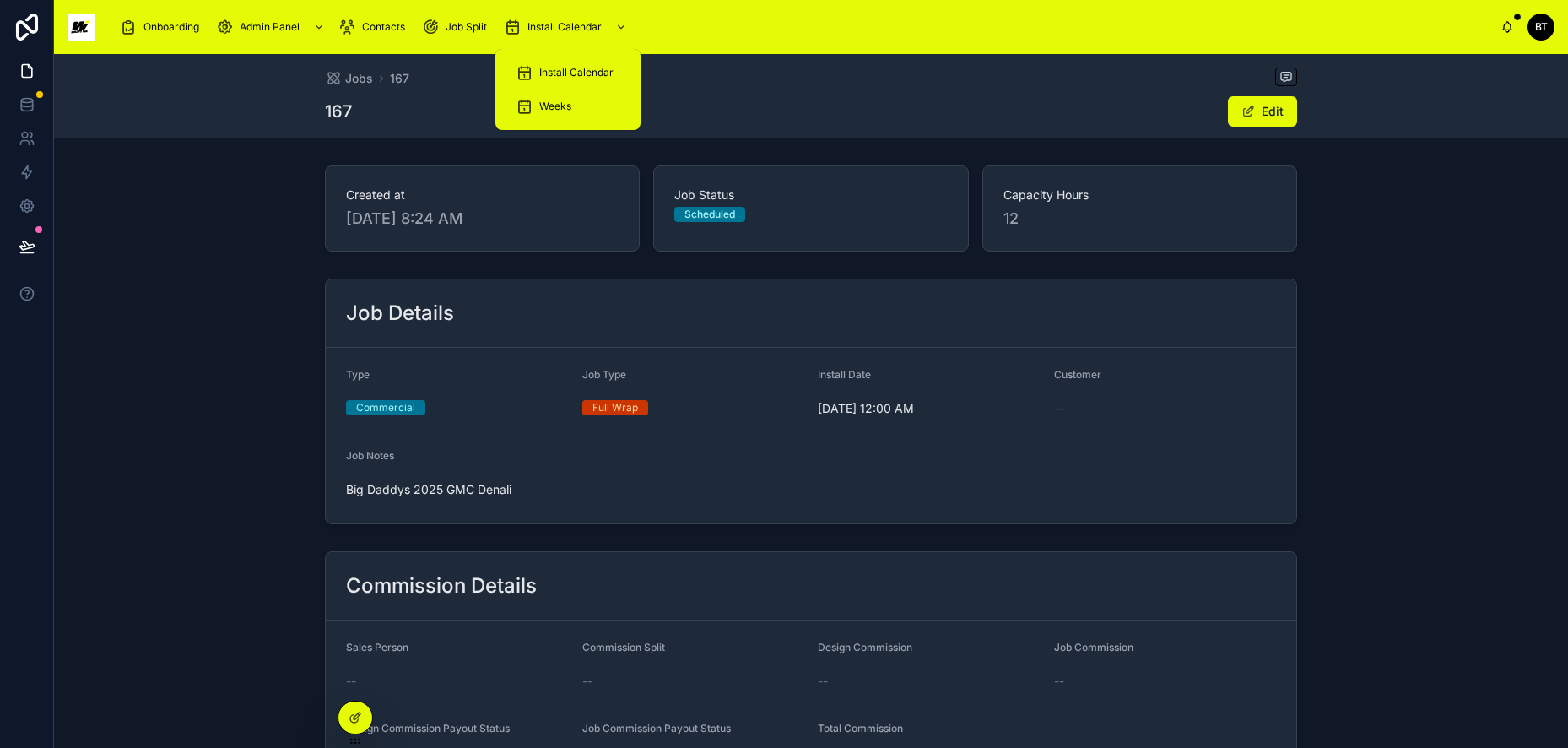
click at [549, 70] on span "Install Calendar" at bounding box center [577, 72] width 74 height 14
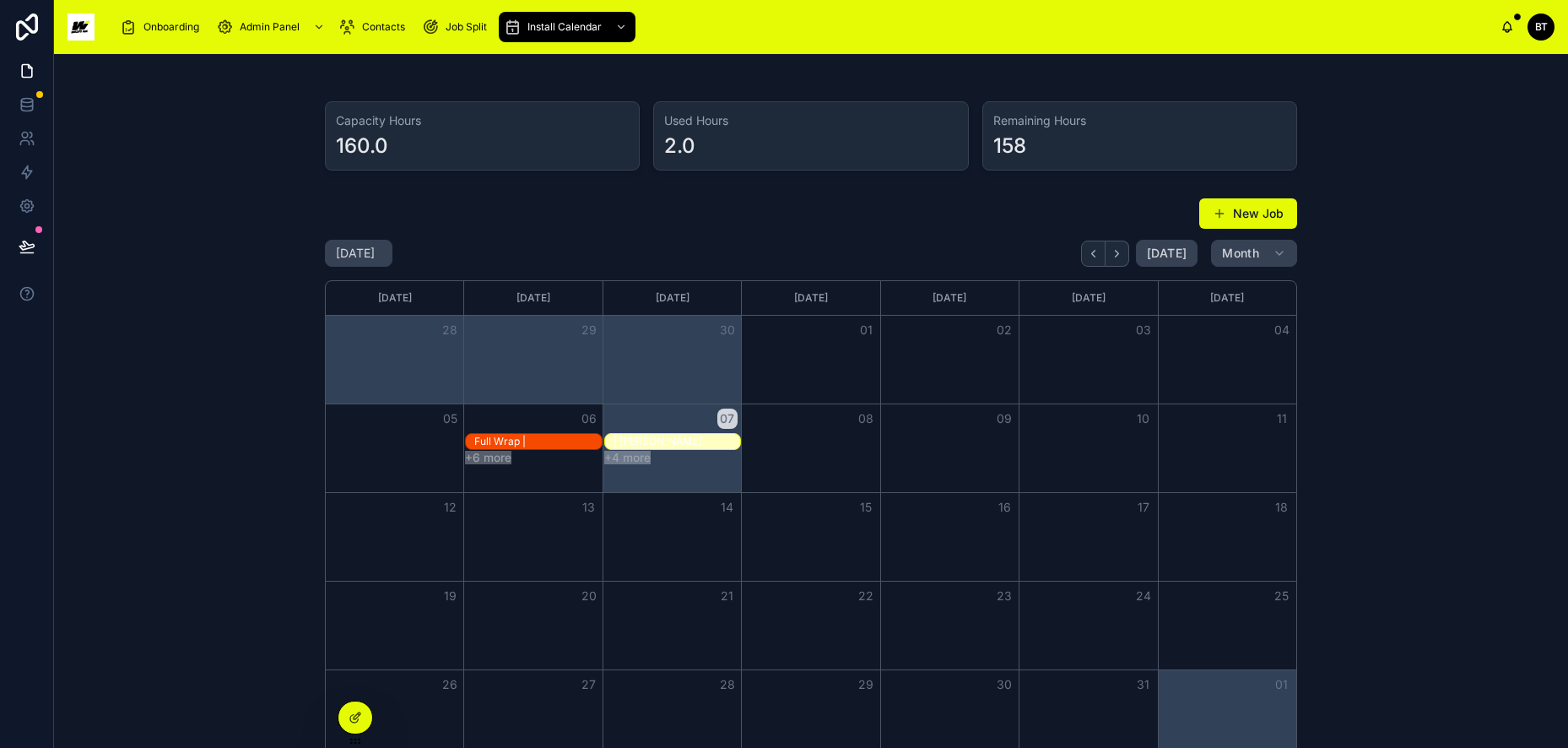
click at [1214, 217] on span at bounding box center [1219, 213] width 14 height 14
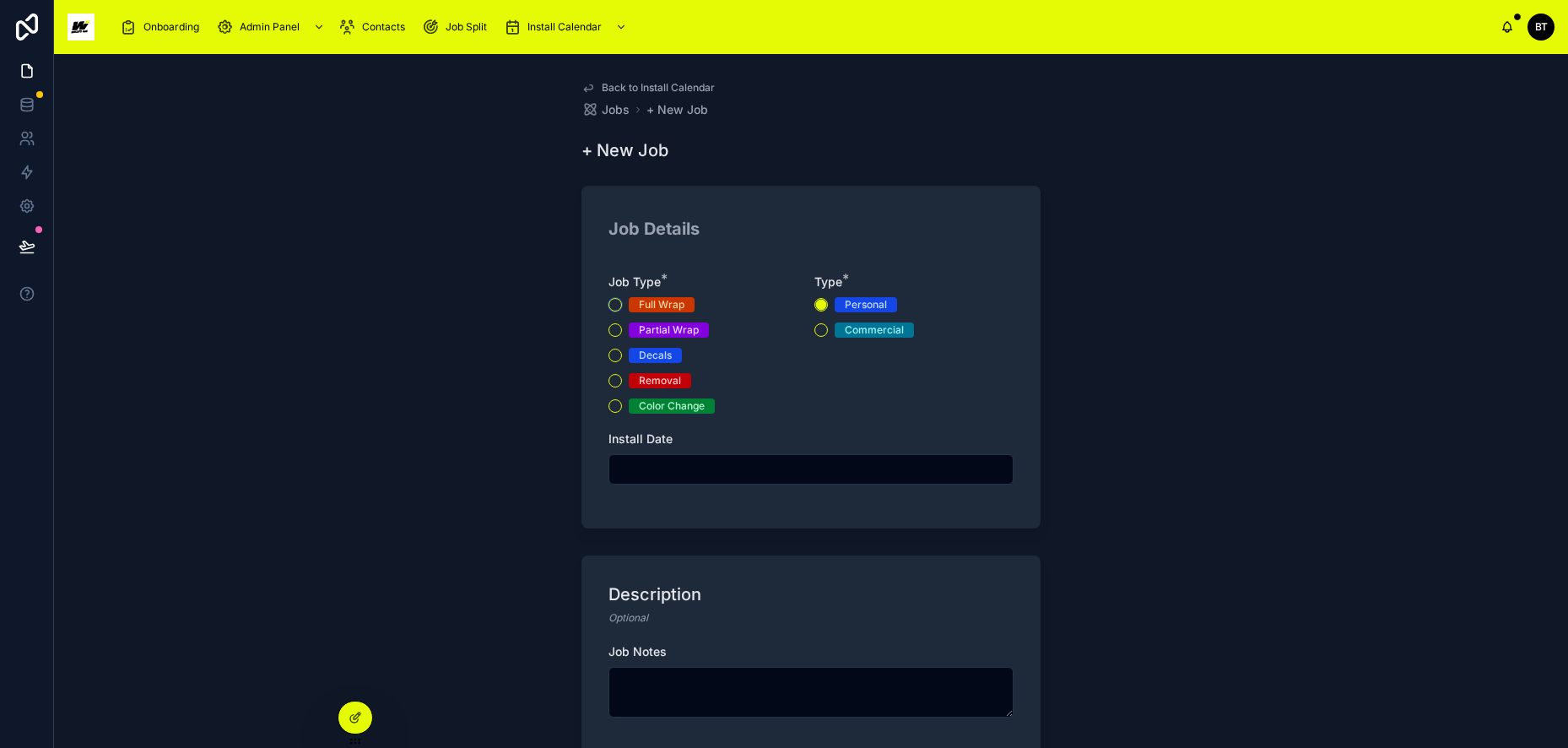
click at [608, 301] on button "Full Wrap" at bounding box center [615, 304] width 14 height 14
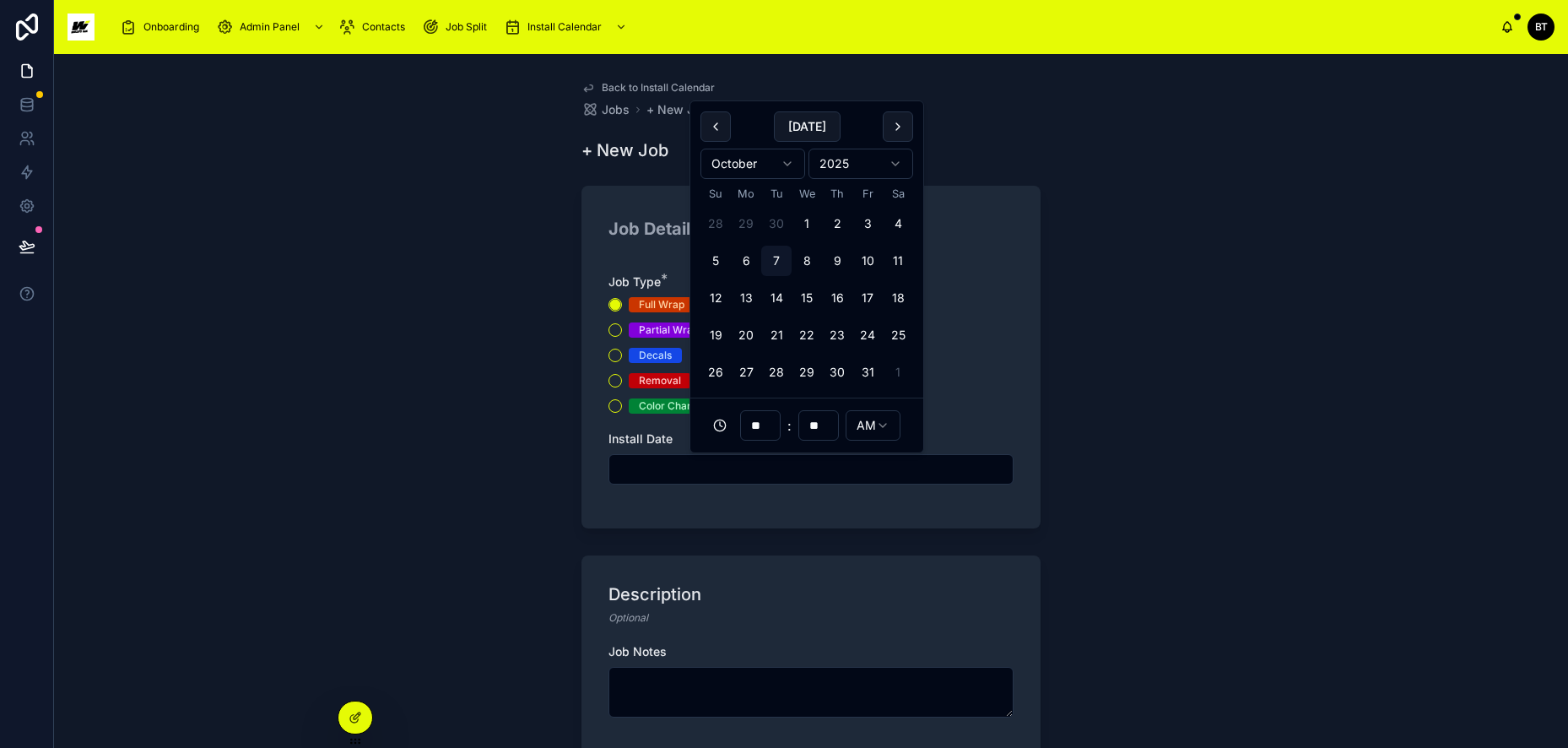
click at [709, 472] on input "text" at bounding box center [811, 469] width 403 height 23
click at [771, 262] on button "7" at bounding box center [777, 261] width 31 height 31
type input "**********"
click at [720, 672] on textarea at bounding box center [811, 692] width 405 height 51
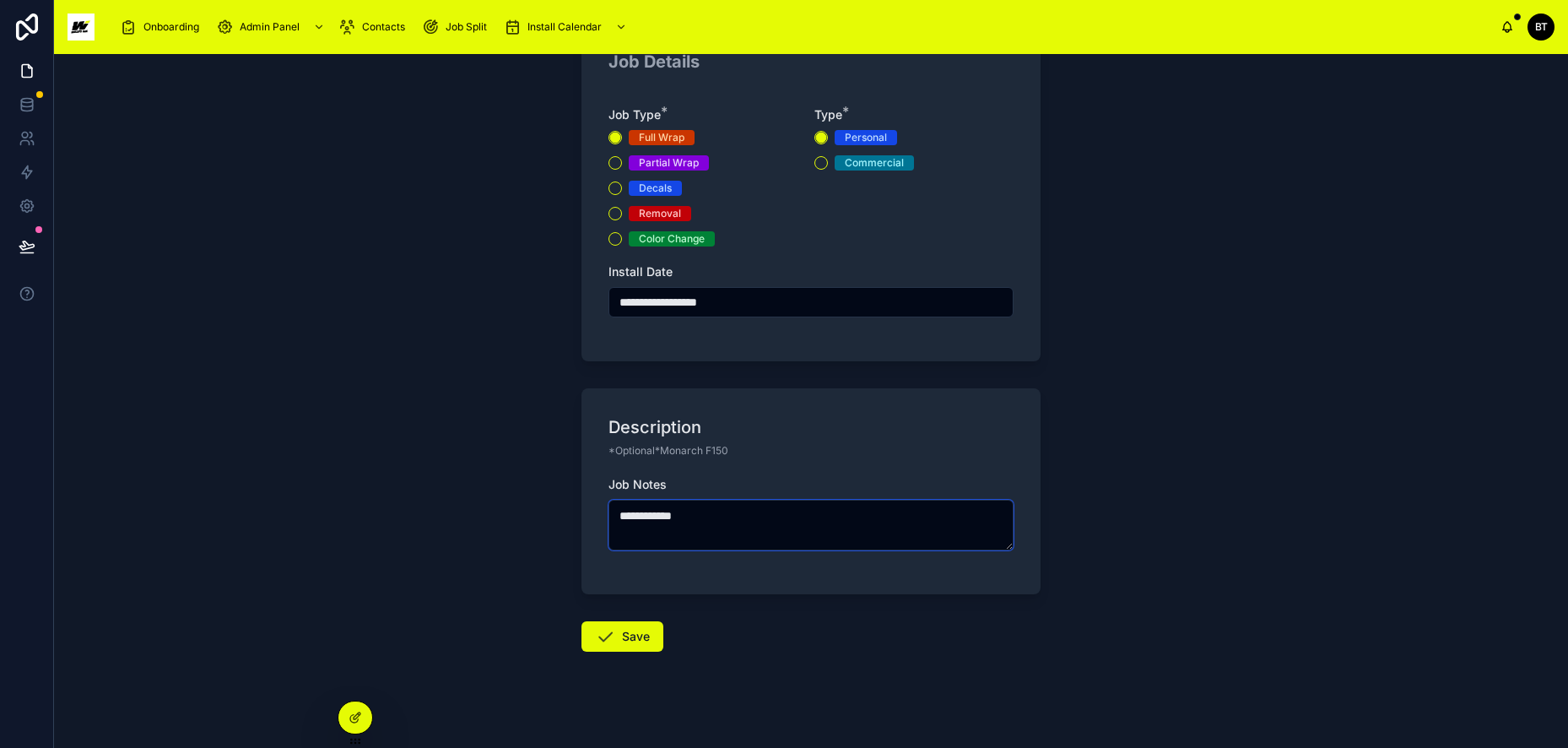
scroll to position [169, 0]
type textarea "**********"
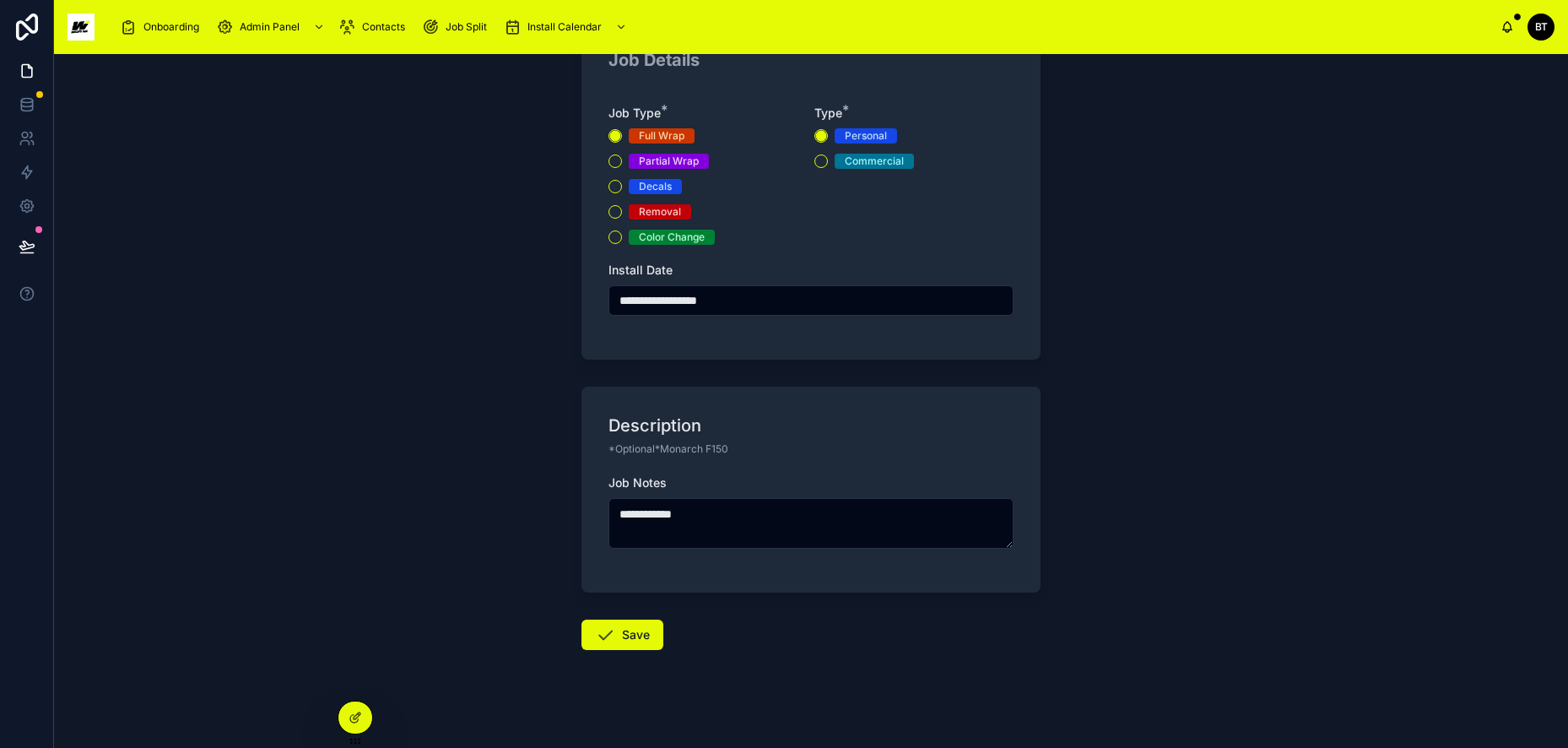
click at [634, 634] on button "Save" at bounding box center [623, 635] width 82 height 31
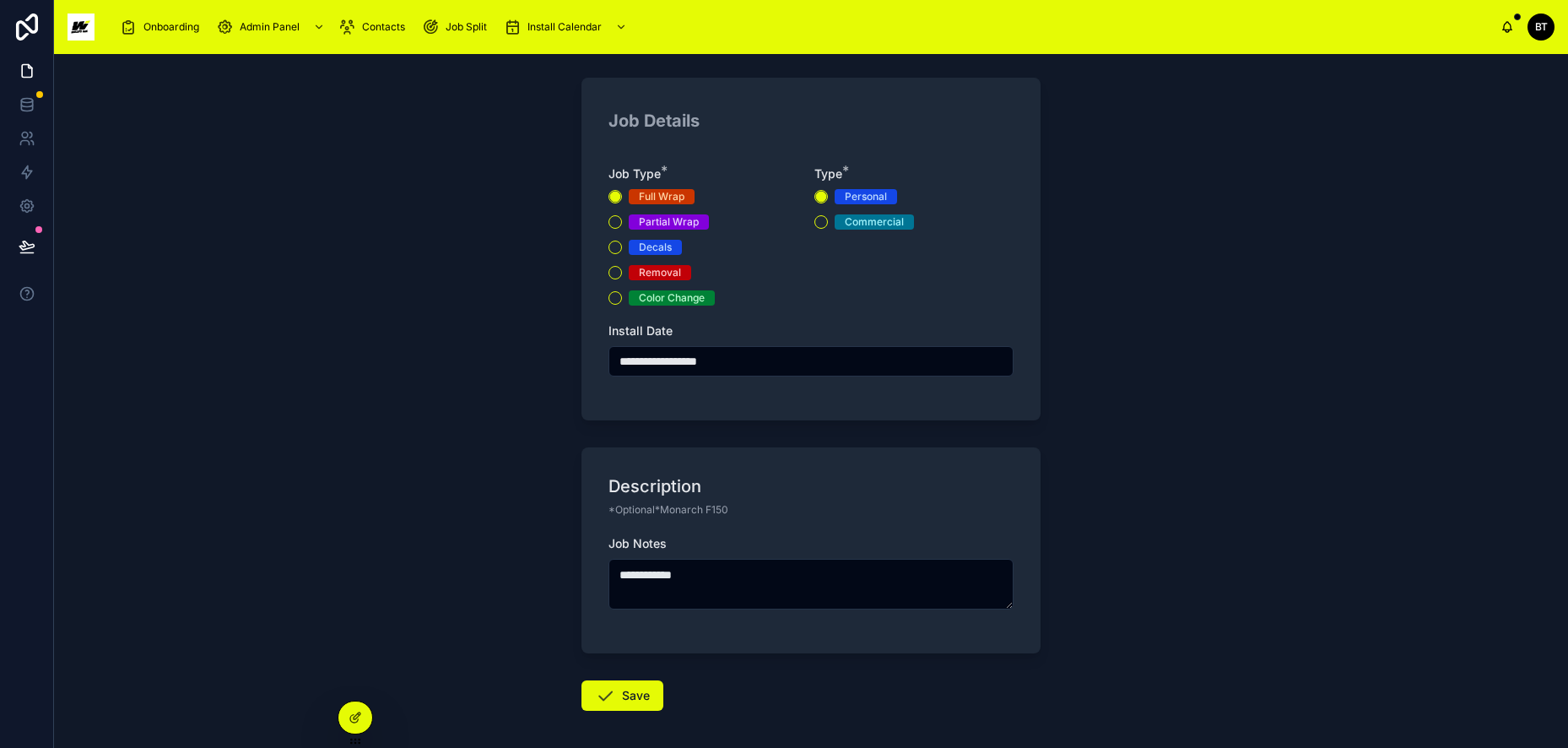
scroll to position [229, 0]
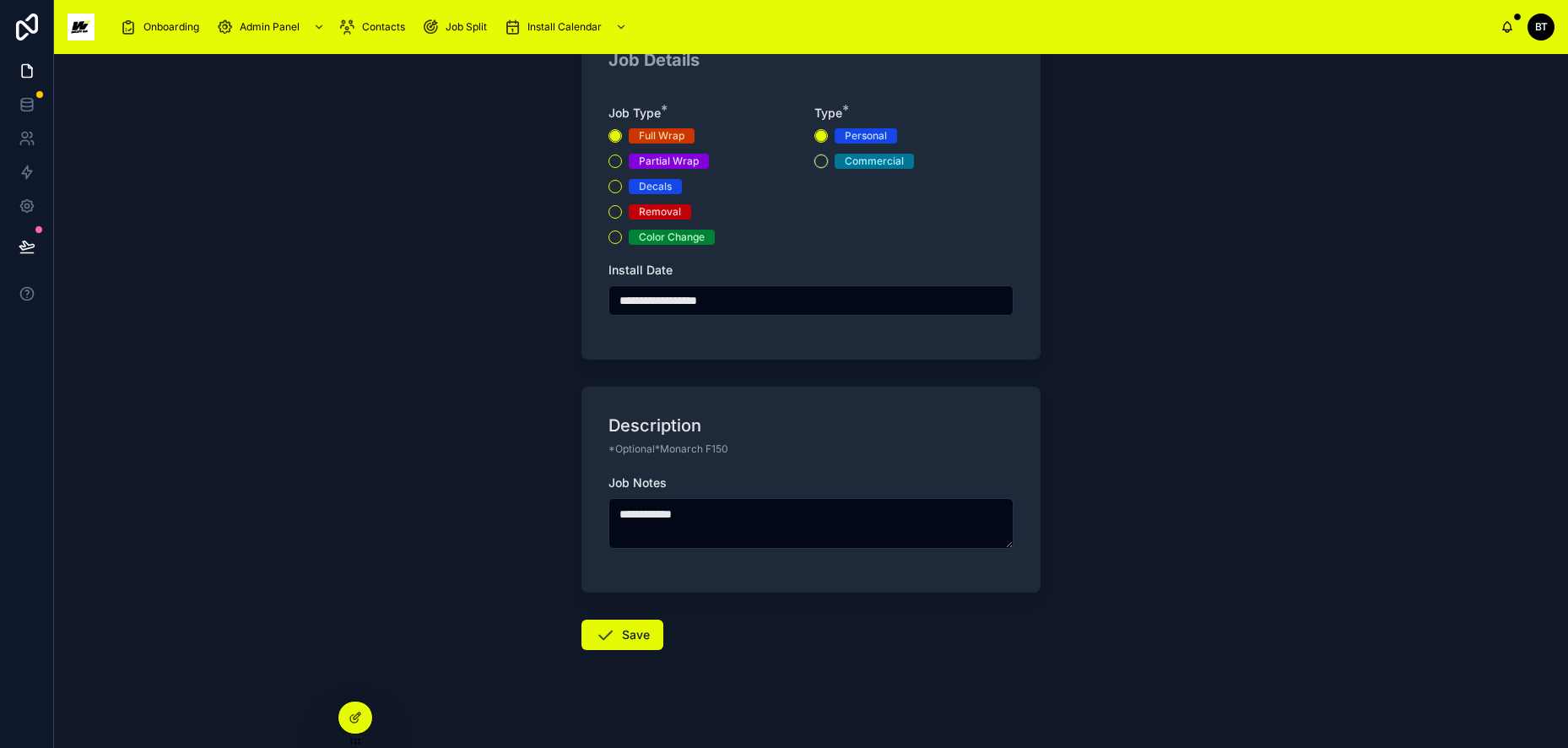
click at [814, 160] on button "Commercial" at bounding box center [821, 161] width 14 height 14
click at [600, 626] on icon at bounding box center [606, 634] width 20 height 20
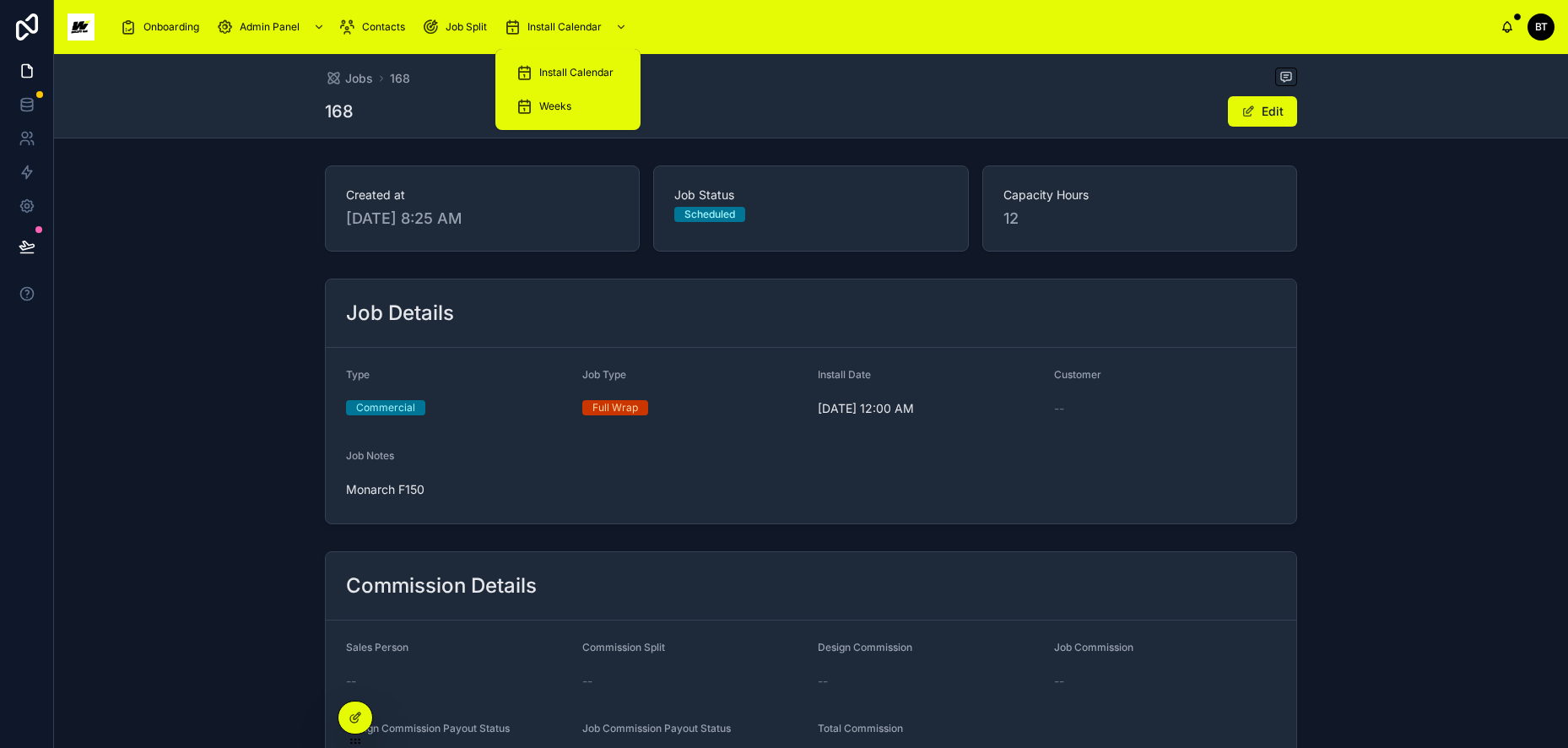
click at [567, 71] on span "Install Calendar" at bounding box center [577, 72] width 74 height 14
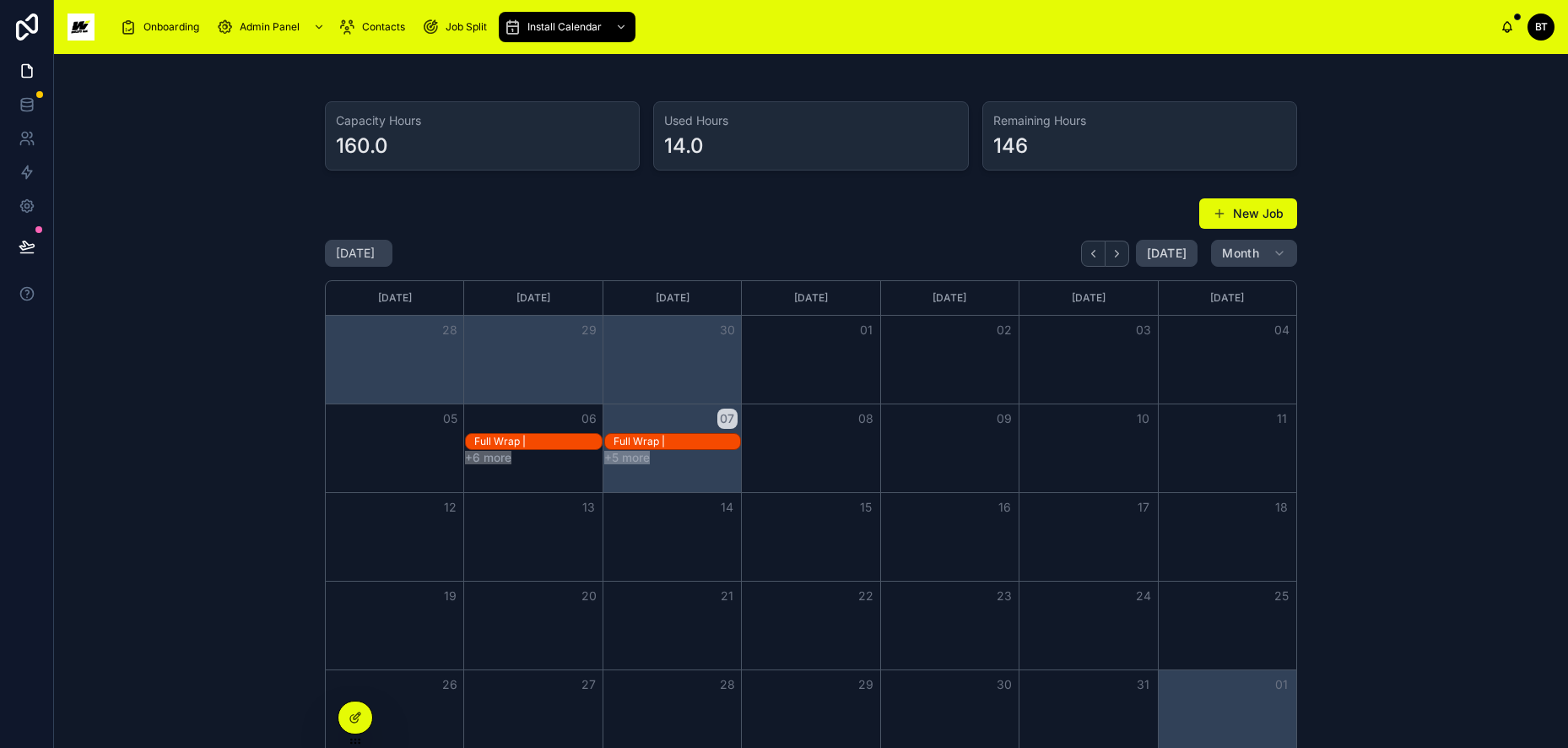
click at [1215, 213] on span at bounding box center [1219, 213] width 14 height 14
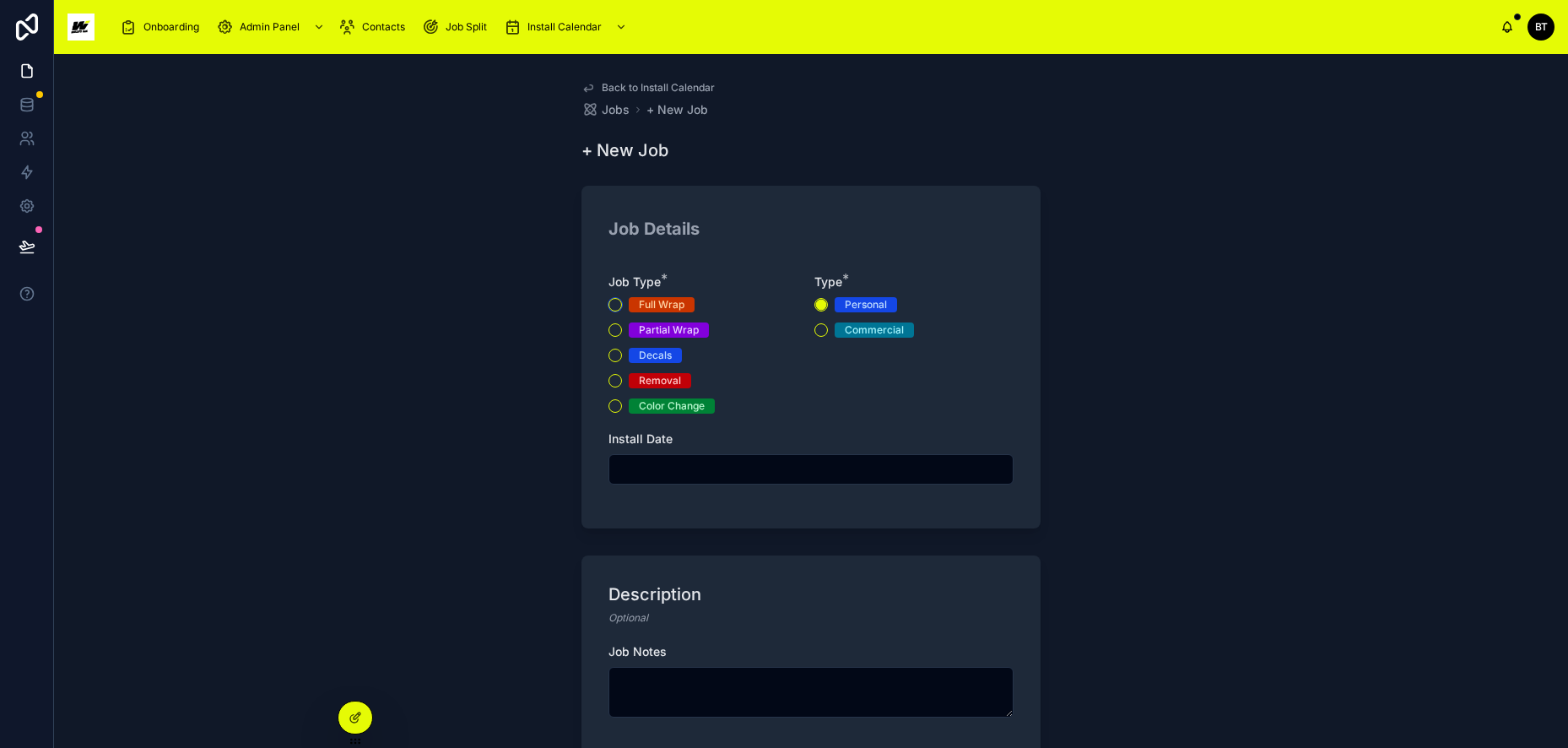
click at [614, 304] on button "Full Wrap" at bounding box center [615, 304] width 14 height 14
click at [678, 471] on input "text" at bounding box center [811, 469] width 403 height 23
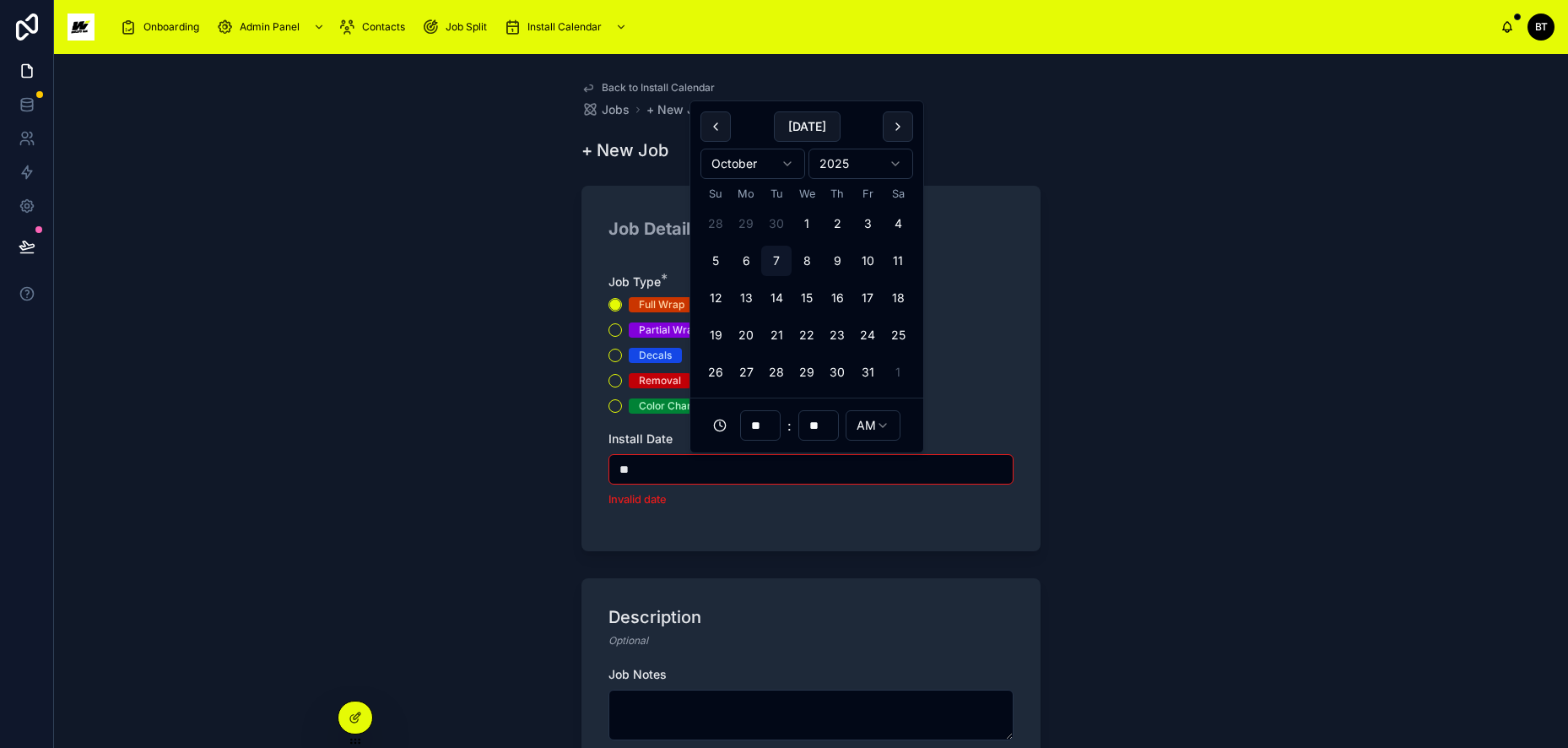
type input "*"
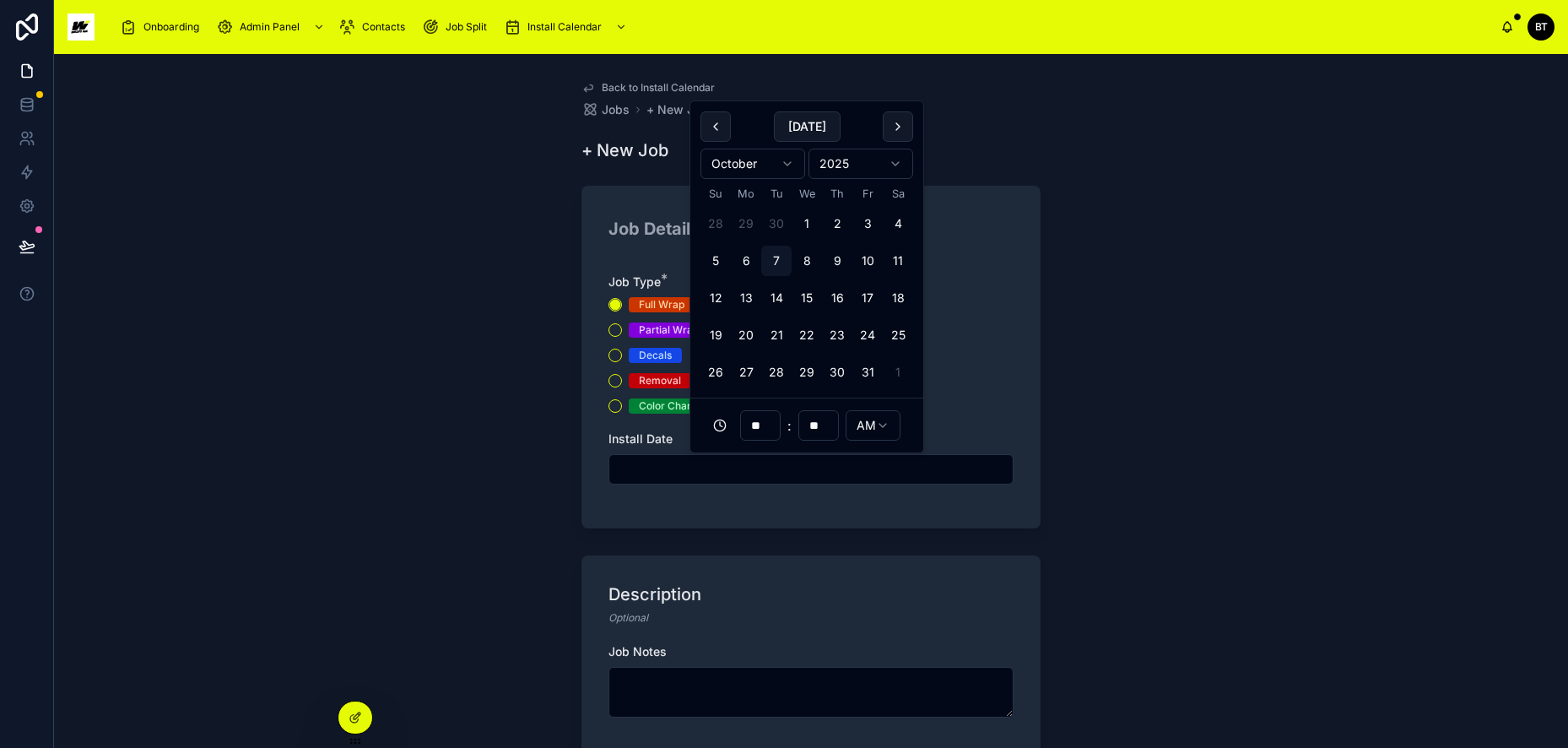
click at [771, 253] on button "7" at bounding box center [777, 261] width 31 height 31
type input "**********"
click at [696, 674] on textarea at bounding box center [811, 692] width 405 height 51
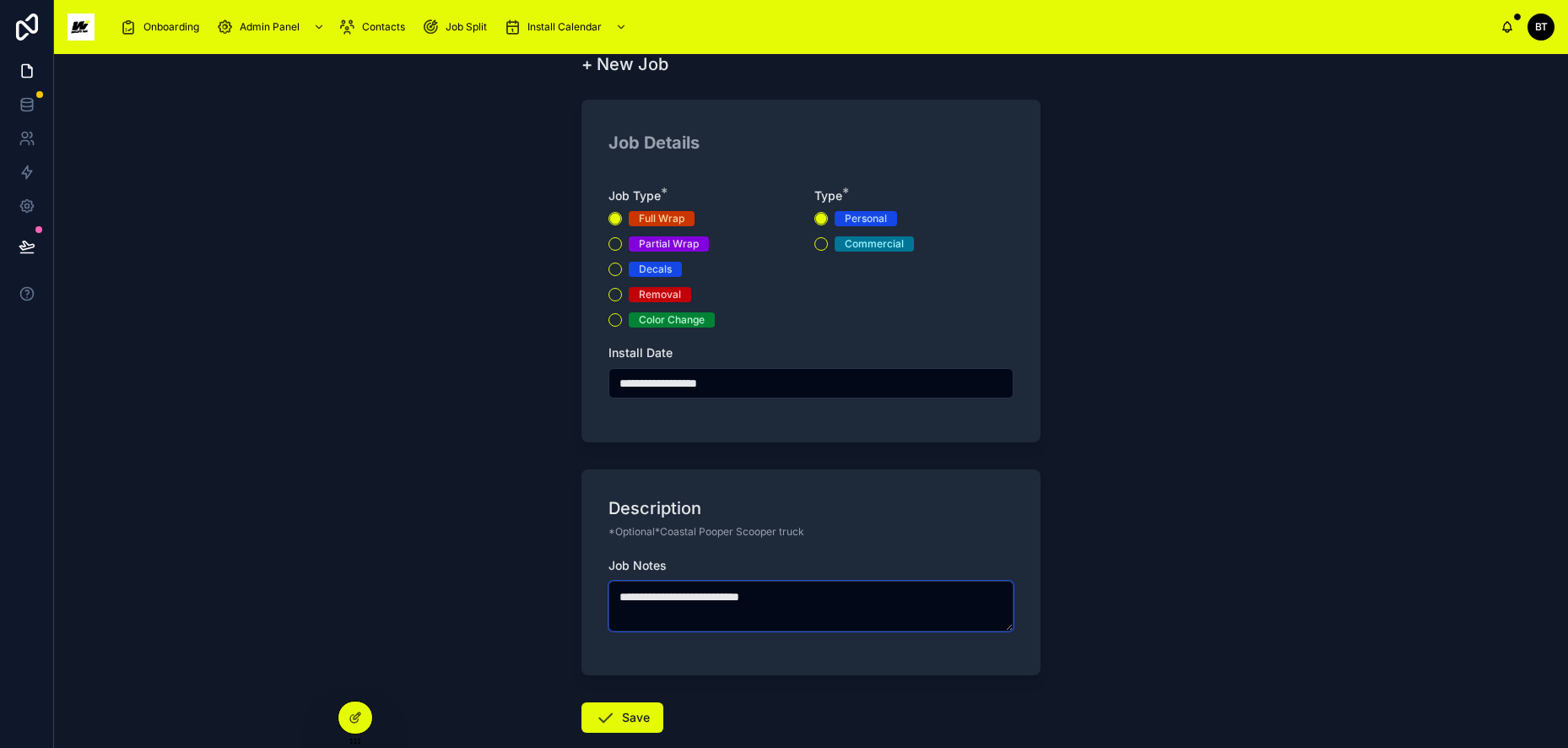
scroll to position [169, 0]
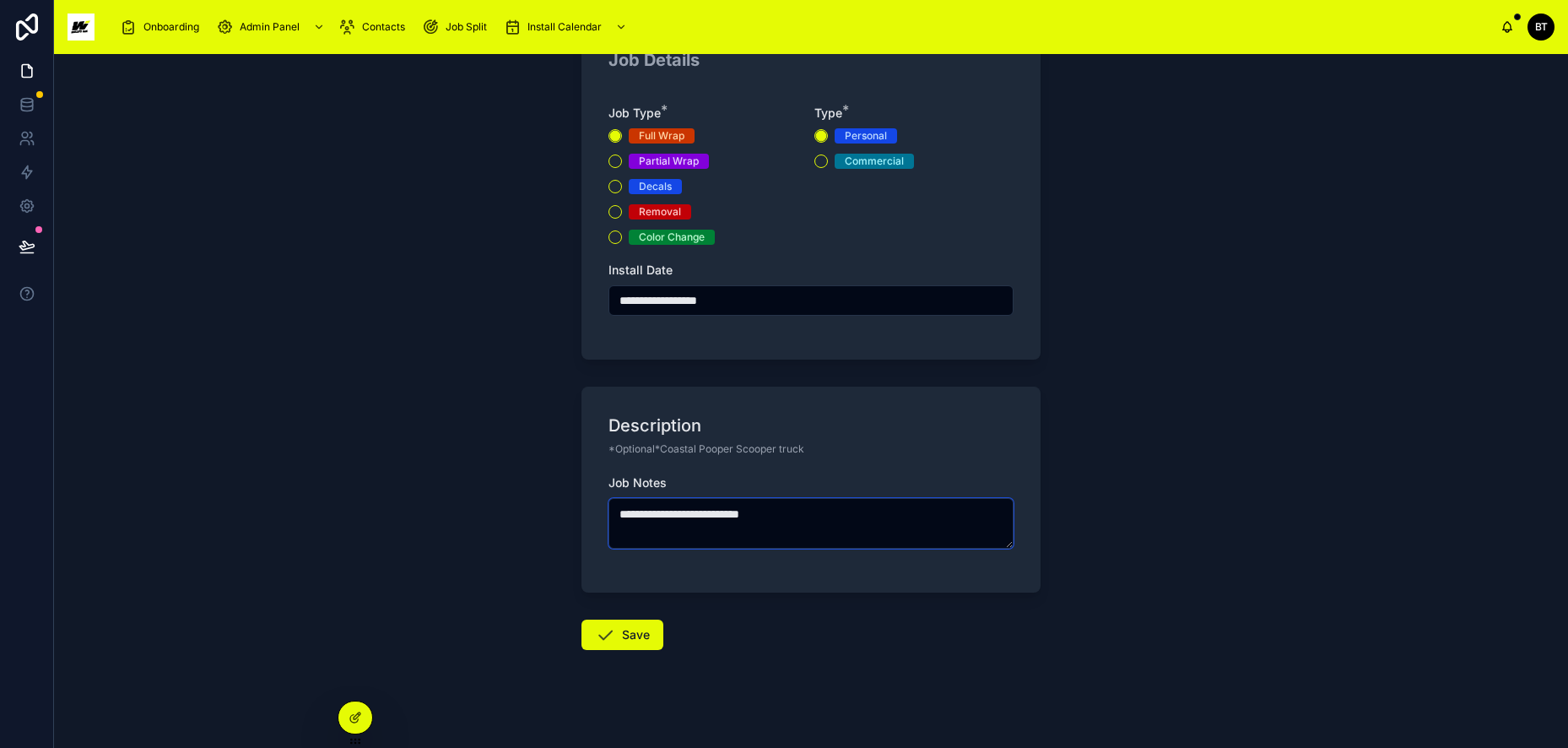
type textarea "**********"
click at [820, 160] on button "Commercial" at bounding box center [821, 161] width 14 height 14
click at [634, 625] on button "Save" at bounding box center [623, 635] width 82 height 31
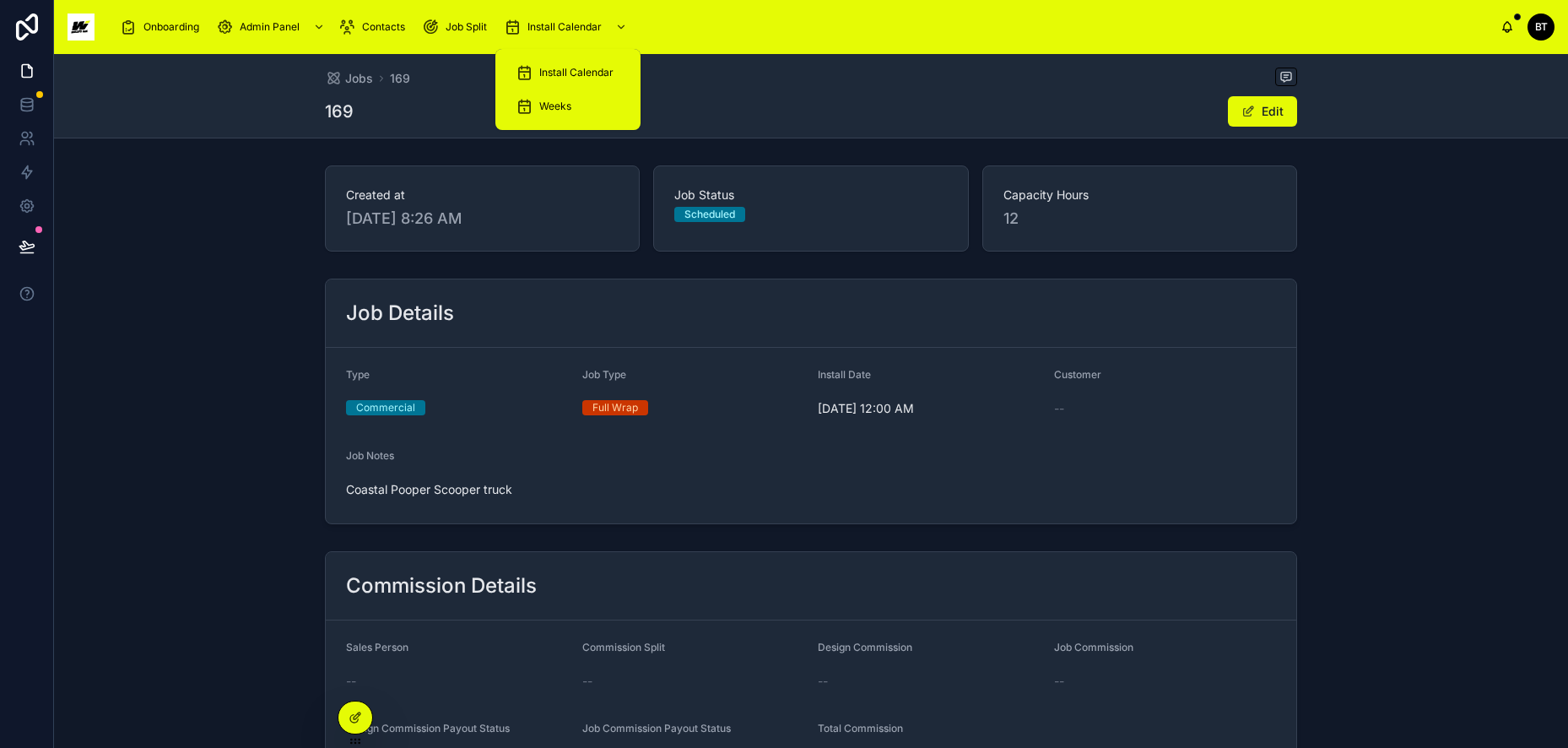
click at [540, 66] on span "Install Calendar" at bounding box center [577, 72] width 74 height 14
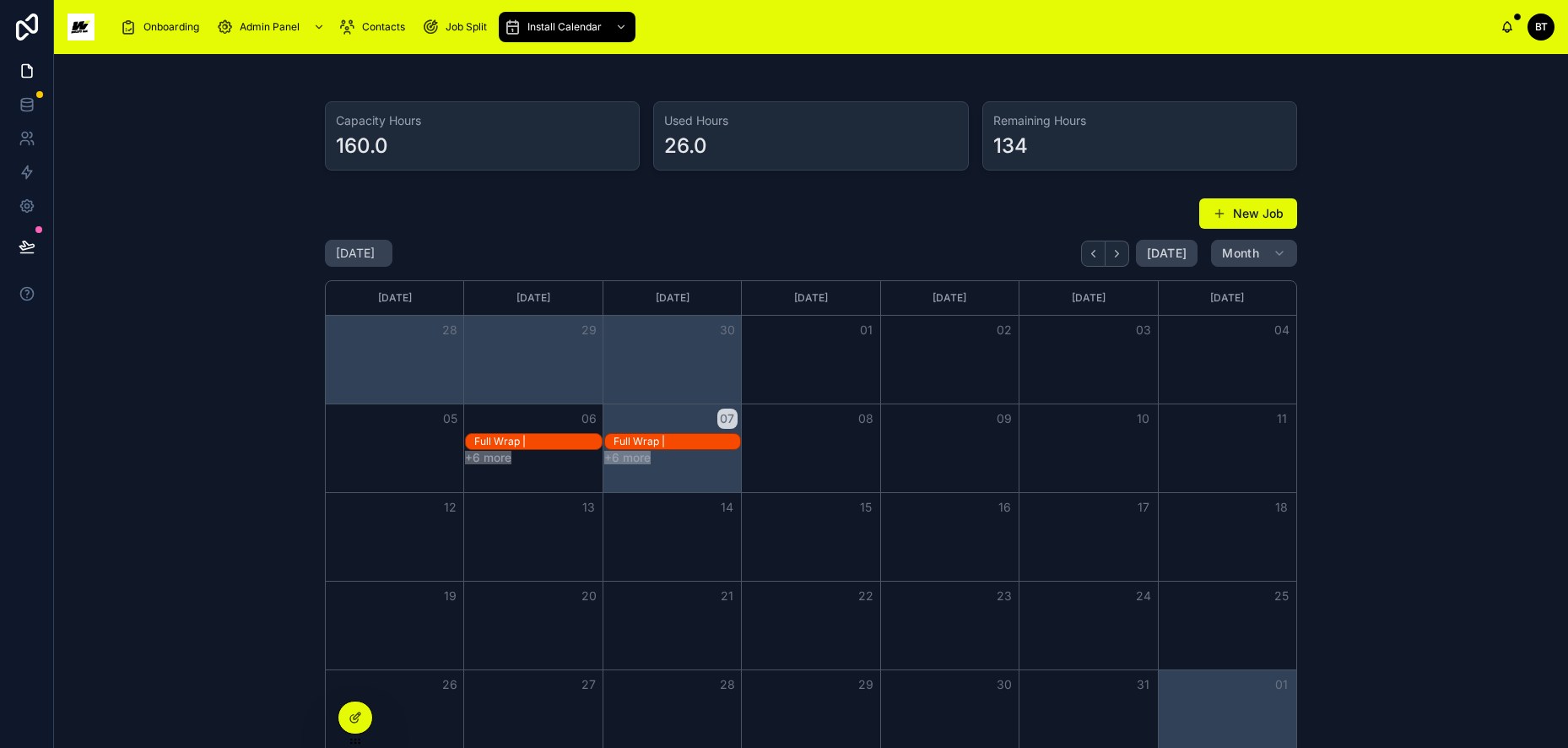
click at [1235, 213] on button "New Job" at bounding box center [1248, 214] width 98 height 31
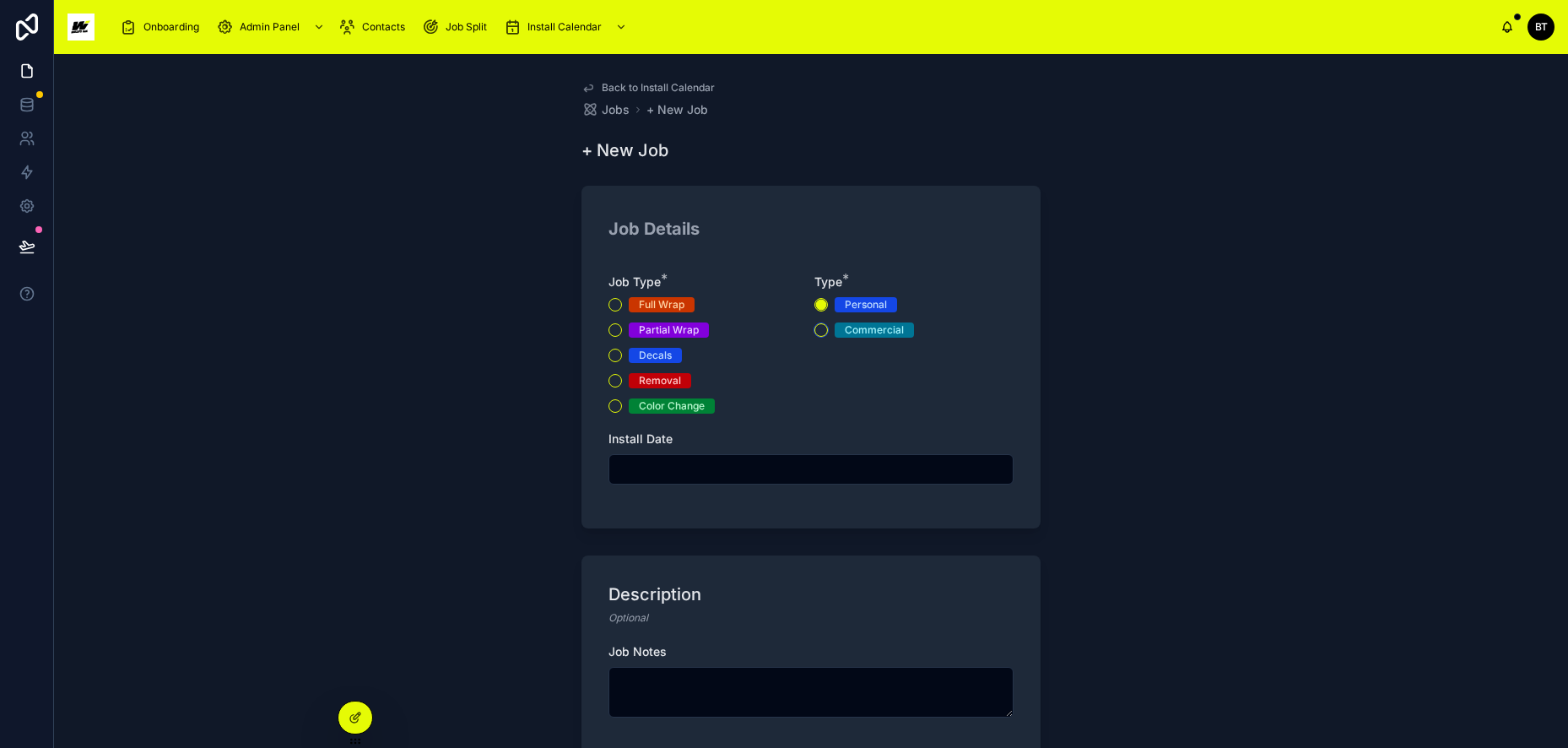
drag, startPoint x: 821, startPoint y: 332, endPoint x: 802, endPoint y: 339, distance: 20.2
click at [820, 332] on button "Commercial" at bounding box center [821, 330] width 14 height 14
click at [612, 352] on button "Decals" at bounding box center [615, 355] width 14 height 14
click at [695, 468] on input "text" at bounding box center [811, 469] width 403 height 23
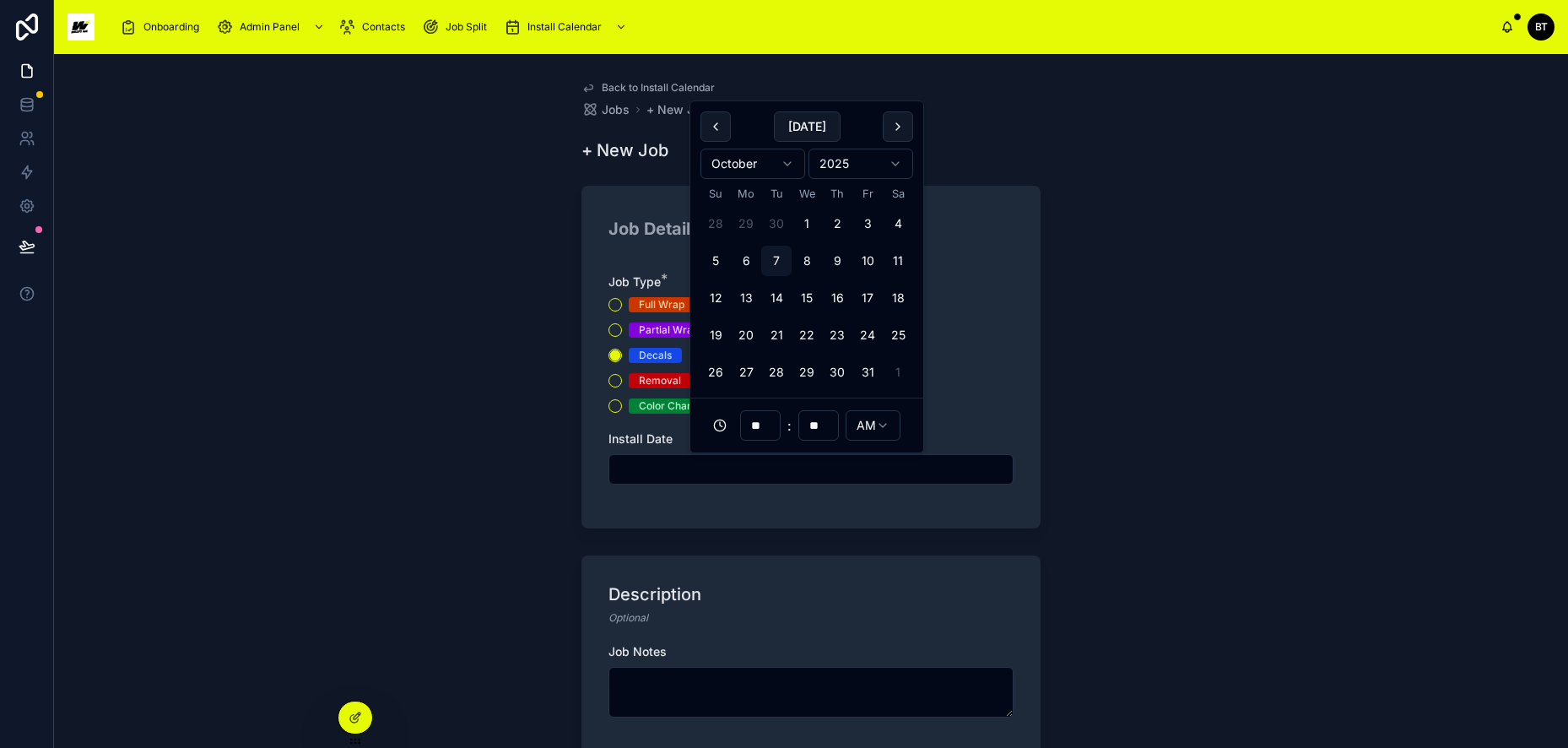
click at [775, 262] on button "7" at bounding box center [777, 261] width 31 height 31
type input "**********"
click at [690, 682] on textarea at bounding box center [811, 692] width 405 height 51
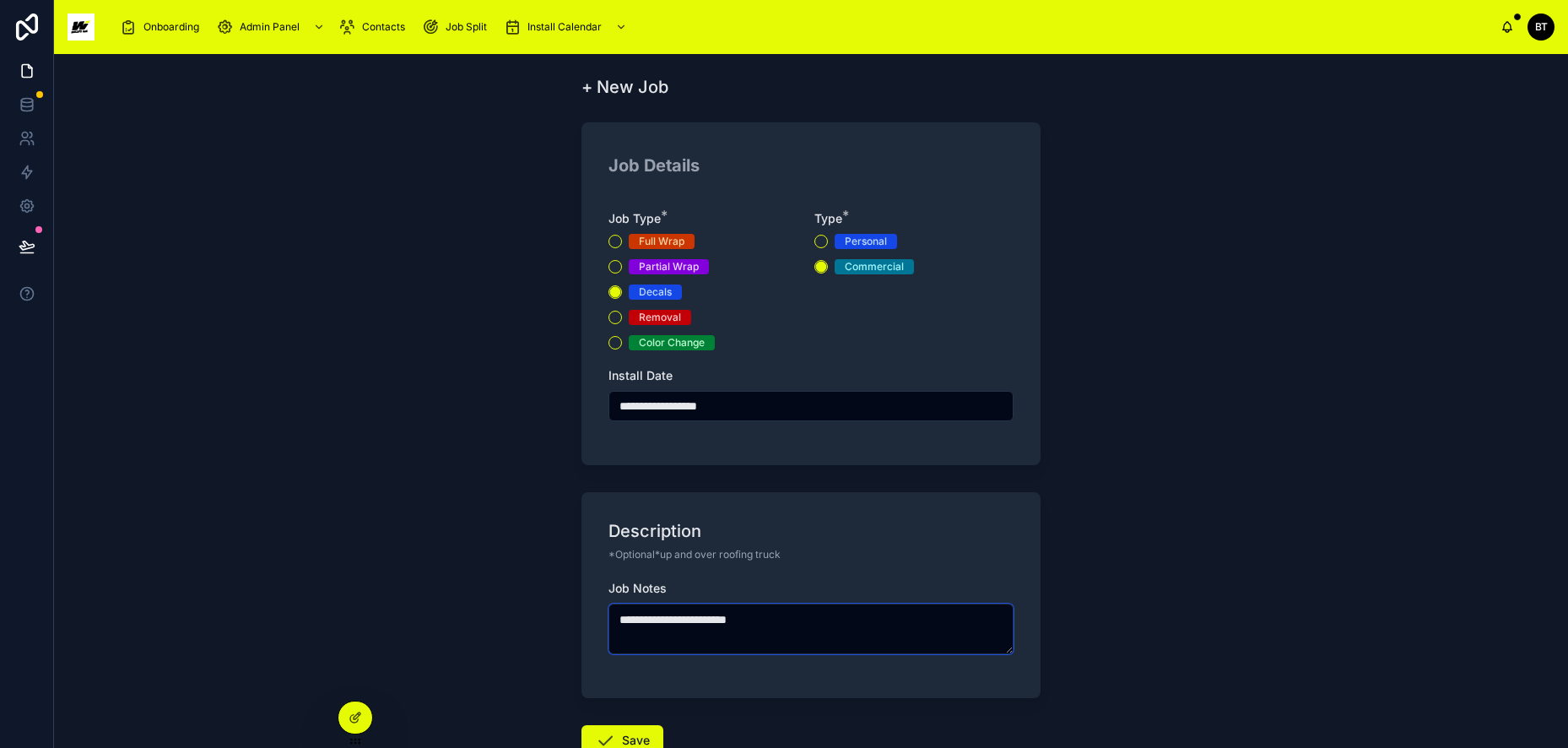
scroll to position [169, 0]
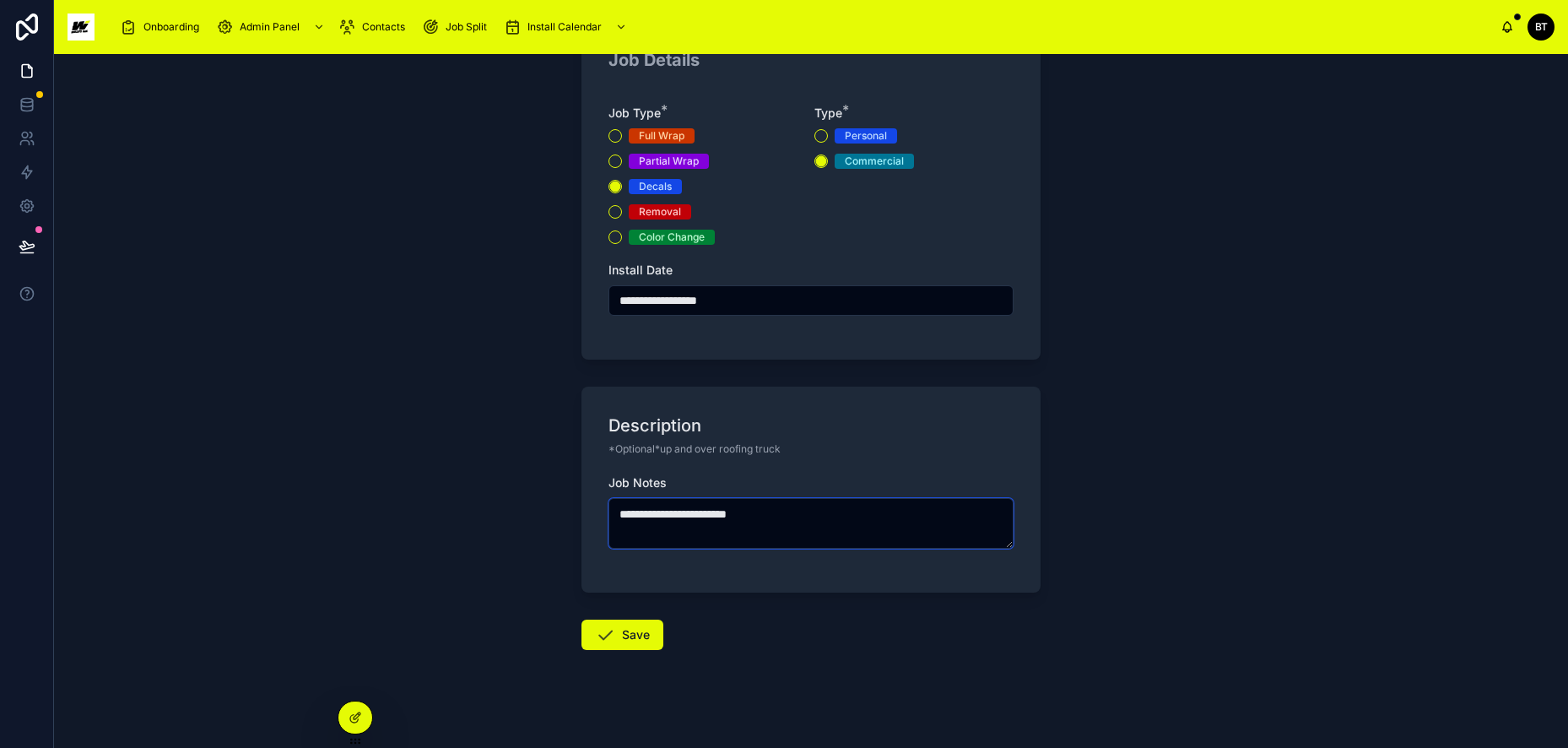
type textarea "**********"
click at [614, 633] on button "Save" at bounding box center [623, 635] width 82 height 31
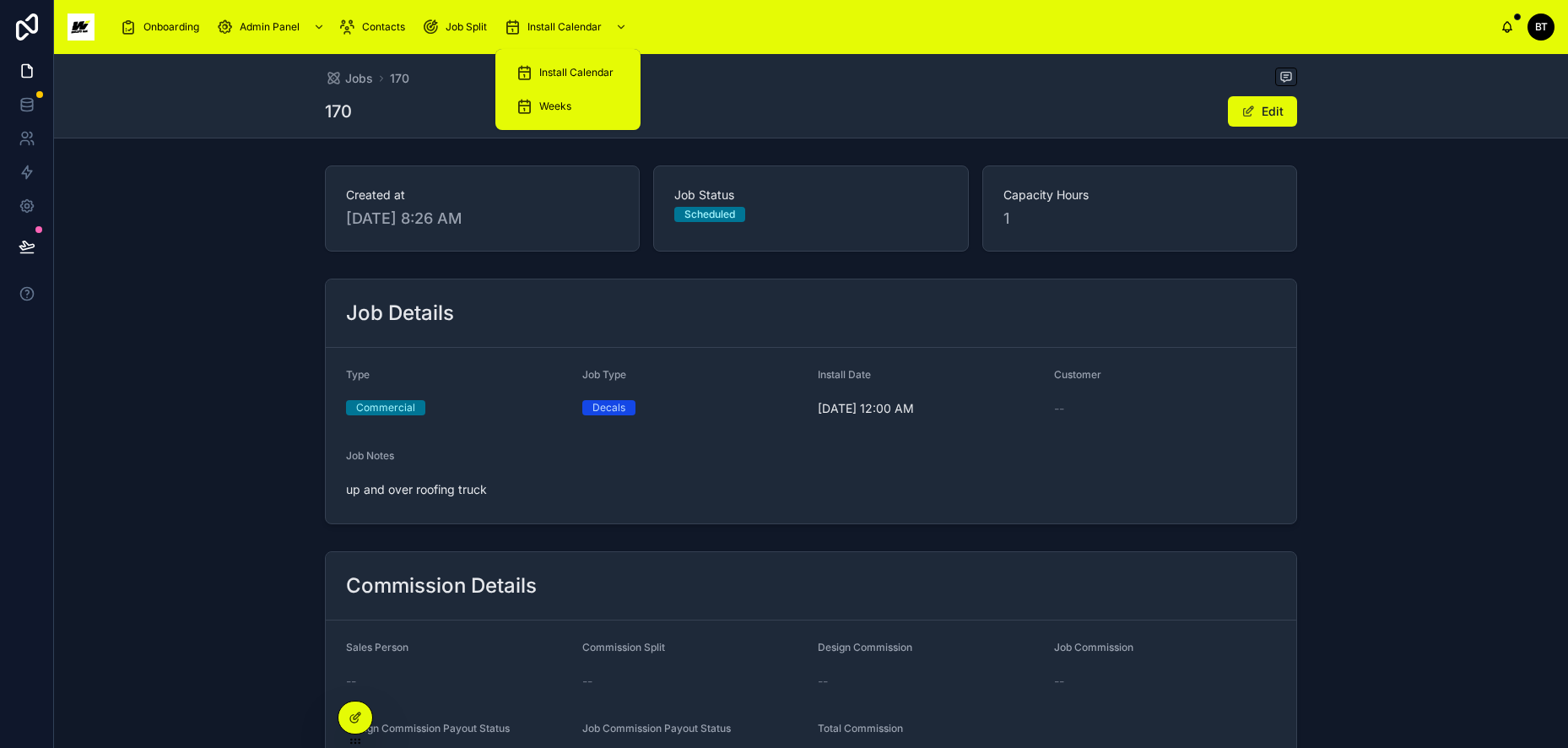
click at [560, 65] on div "Install Calendar" at bounding box center [568, 72] width 105 height 27
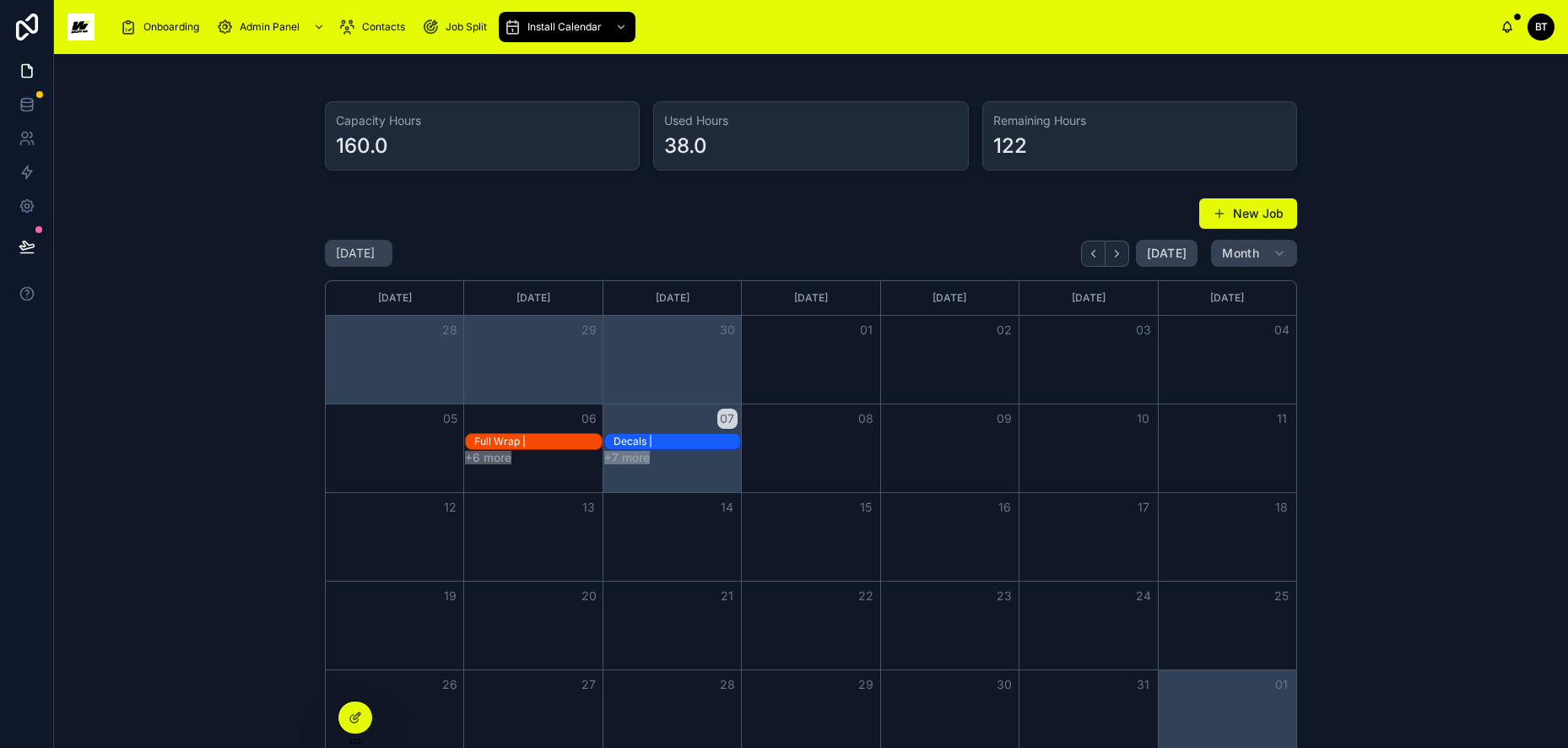
click at [1238, 217] on button "New Job" at bounding box center [1248, 214] width 98 height 31
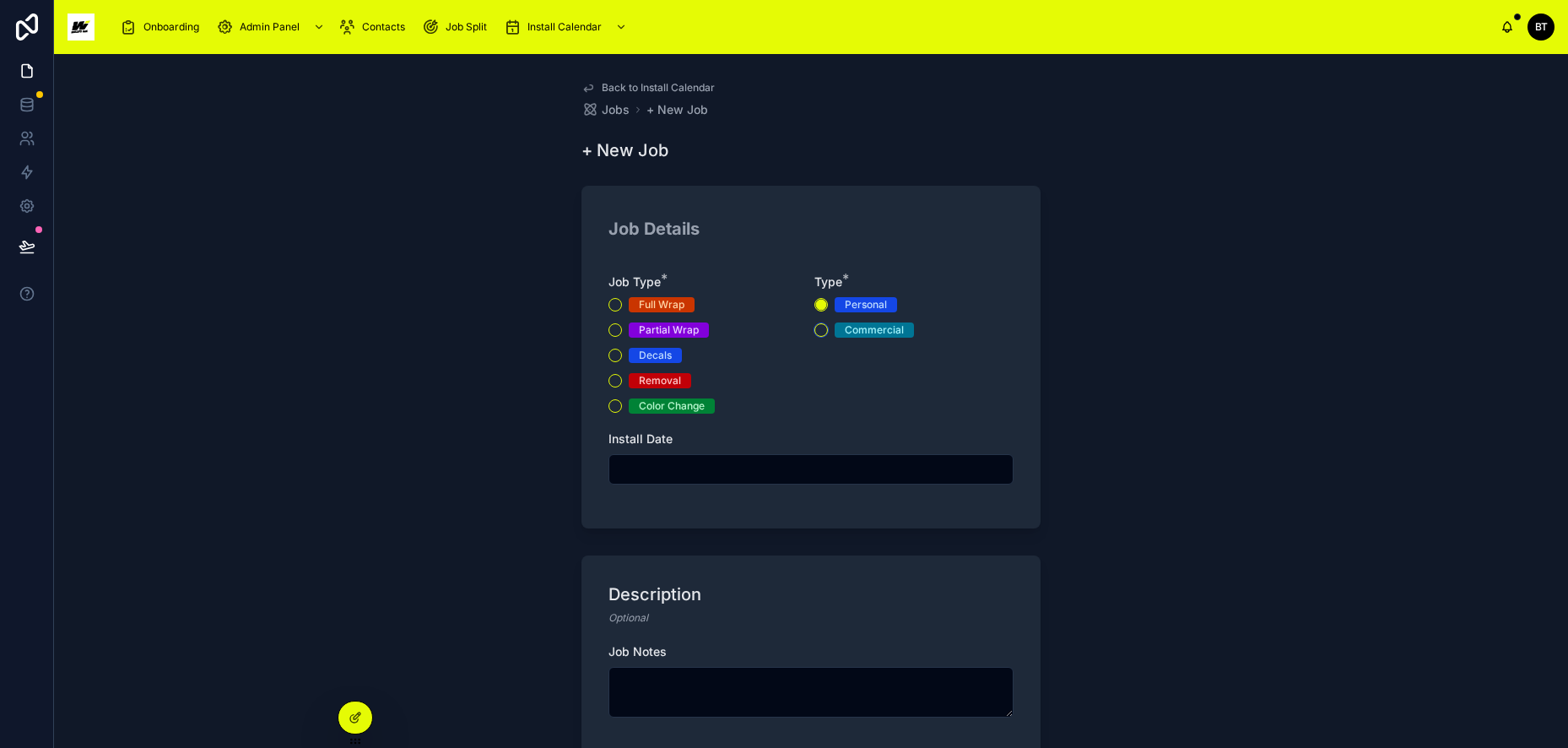
click at [814, 332] on button "Commercial" at bounding box center [821, 330] width 14 height 14
click at [694, 455] on div at bounding box center [811, 470] width 405 height 31
click at [709, 463] on input "text" at bounding box center [811, 469] width 403 height 23
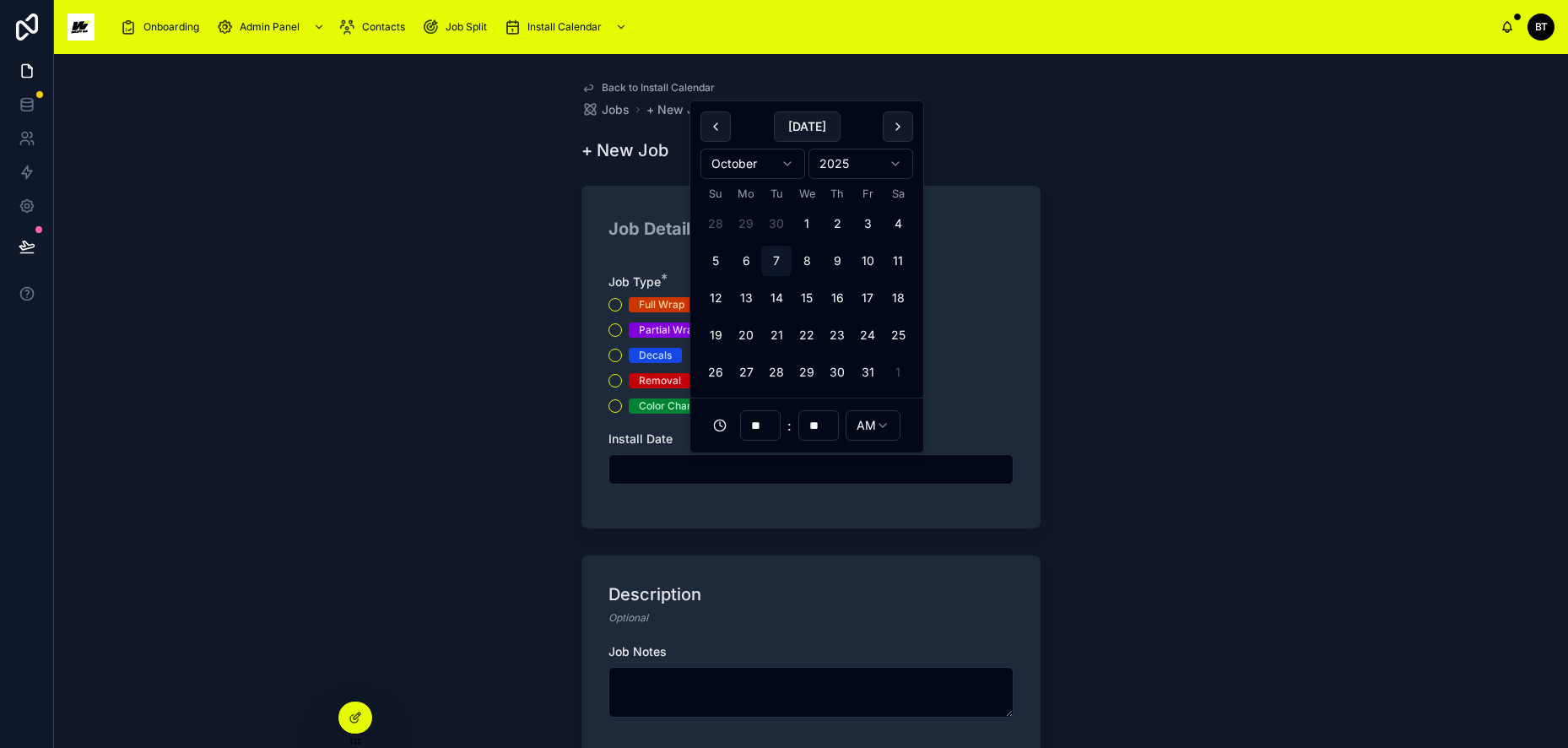
click at [809, 265] on button "8" at bounding box center [807, 261] width 31 height 31
type input "**********"
click at [705, 695] on textarea at bounding box center [811, 692] width 405 height 51
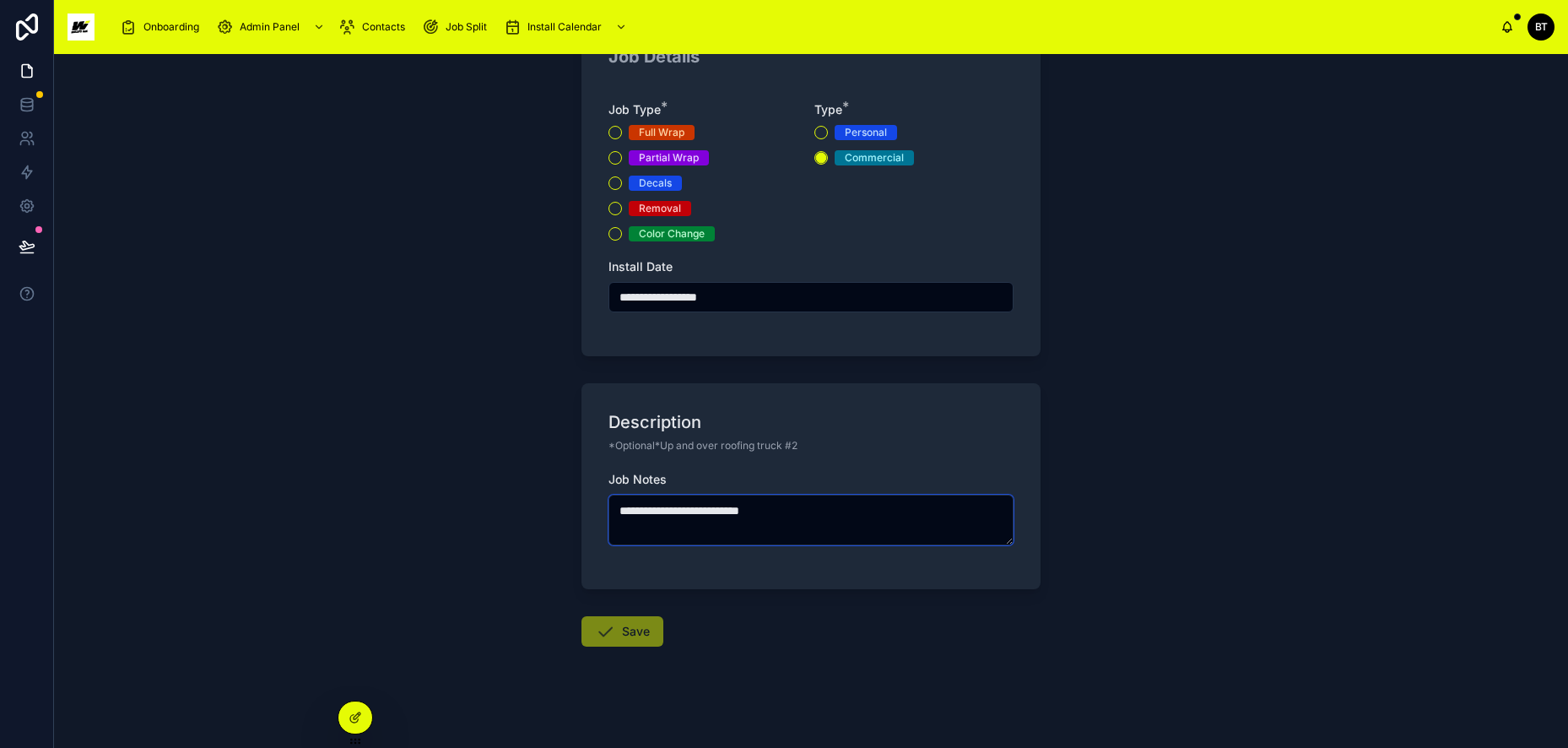
scroll to position [179, 0]
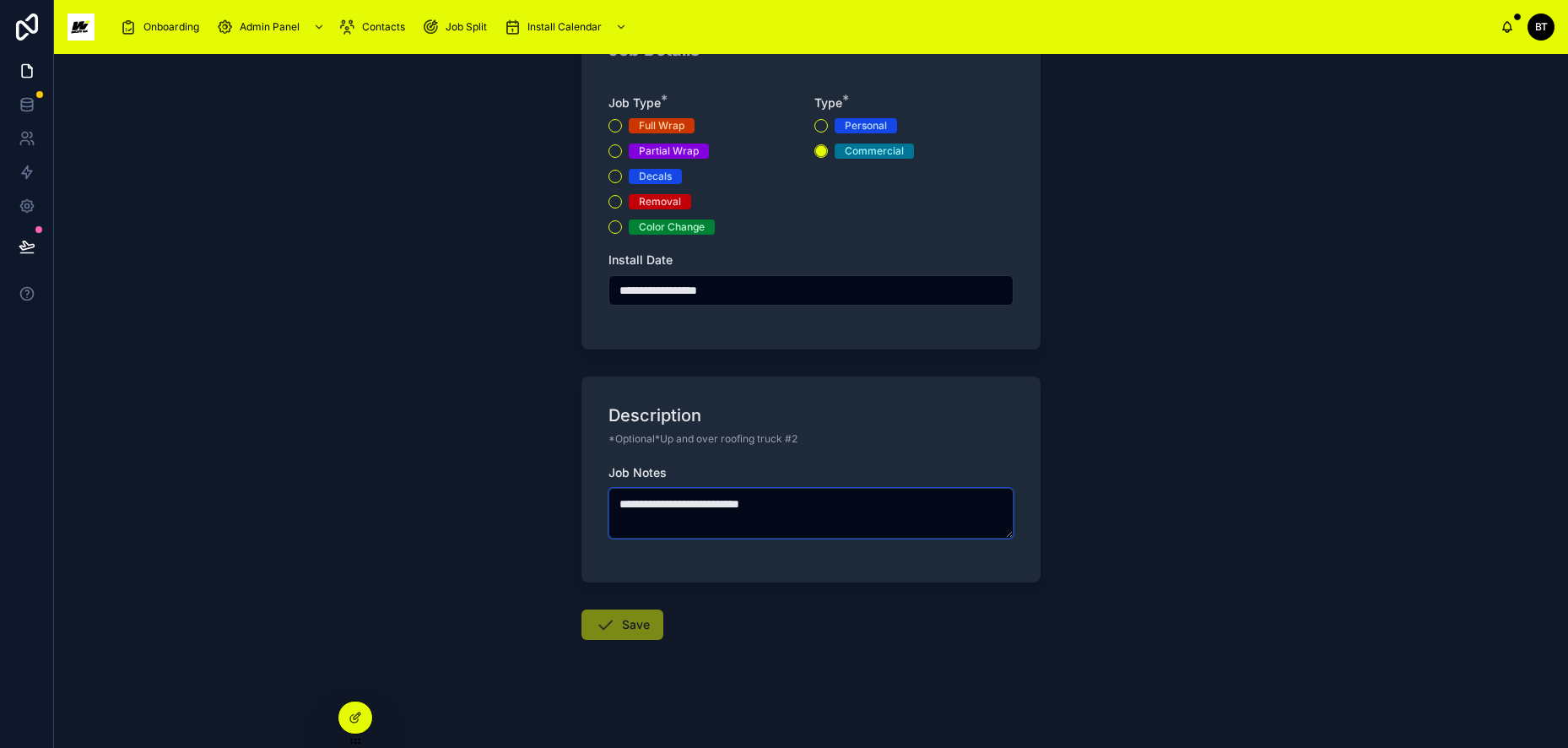
type textarea "**********"
click at [694, 629] on form "**********" at bounding box center [812, 371] width 459 height 751
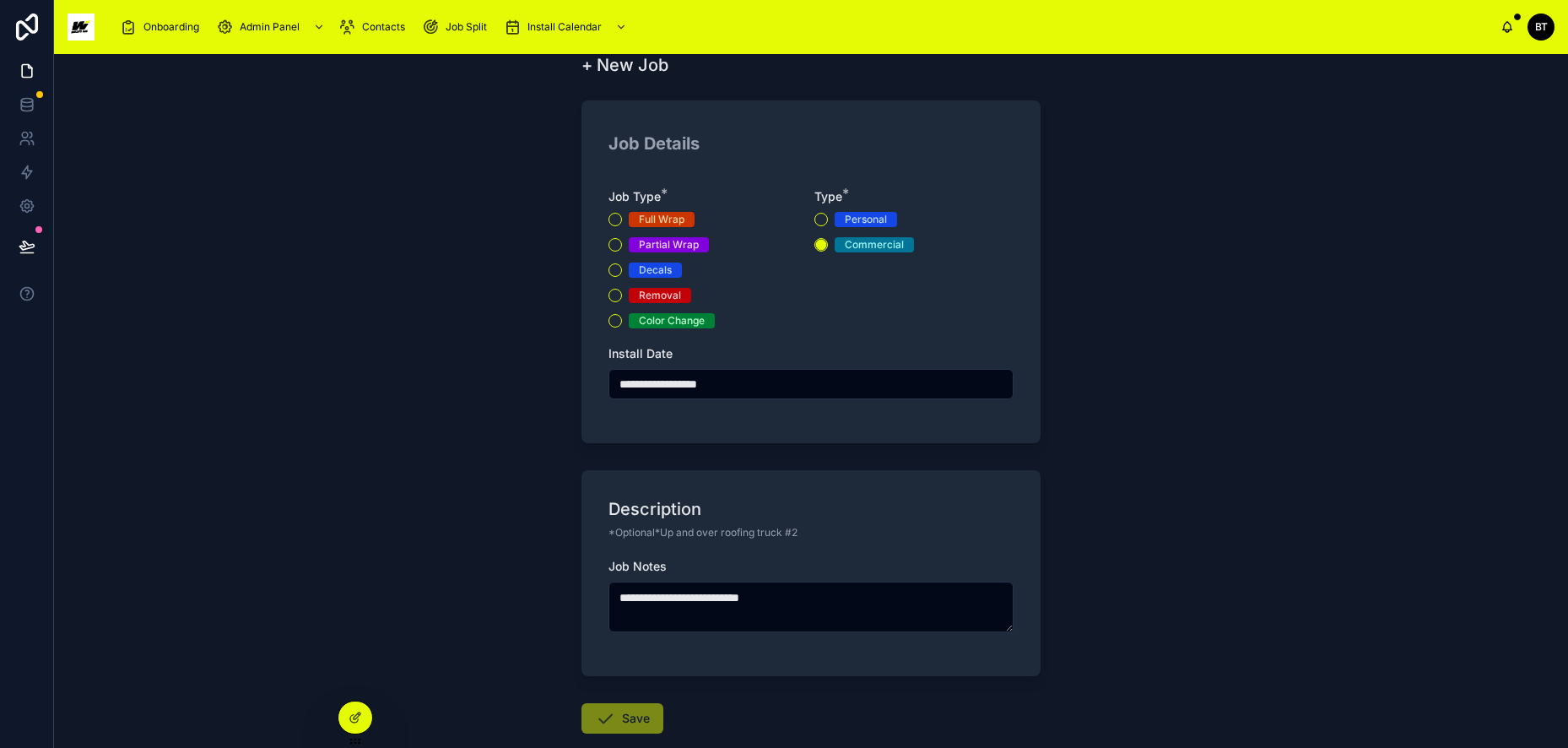
scroll to position [0, 0]
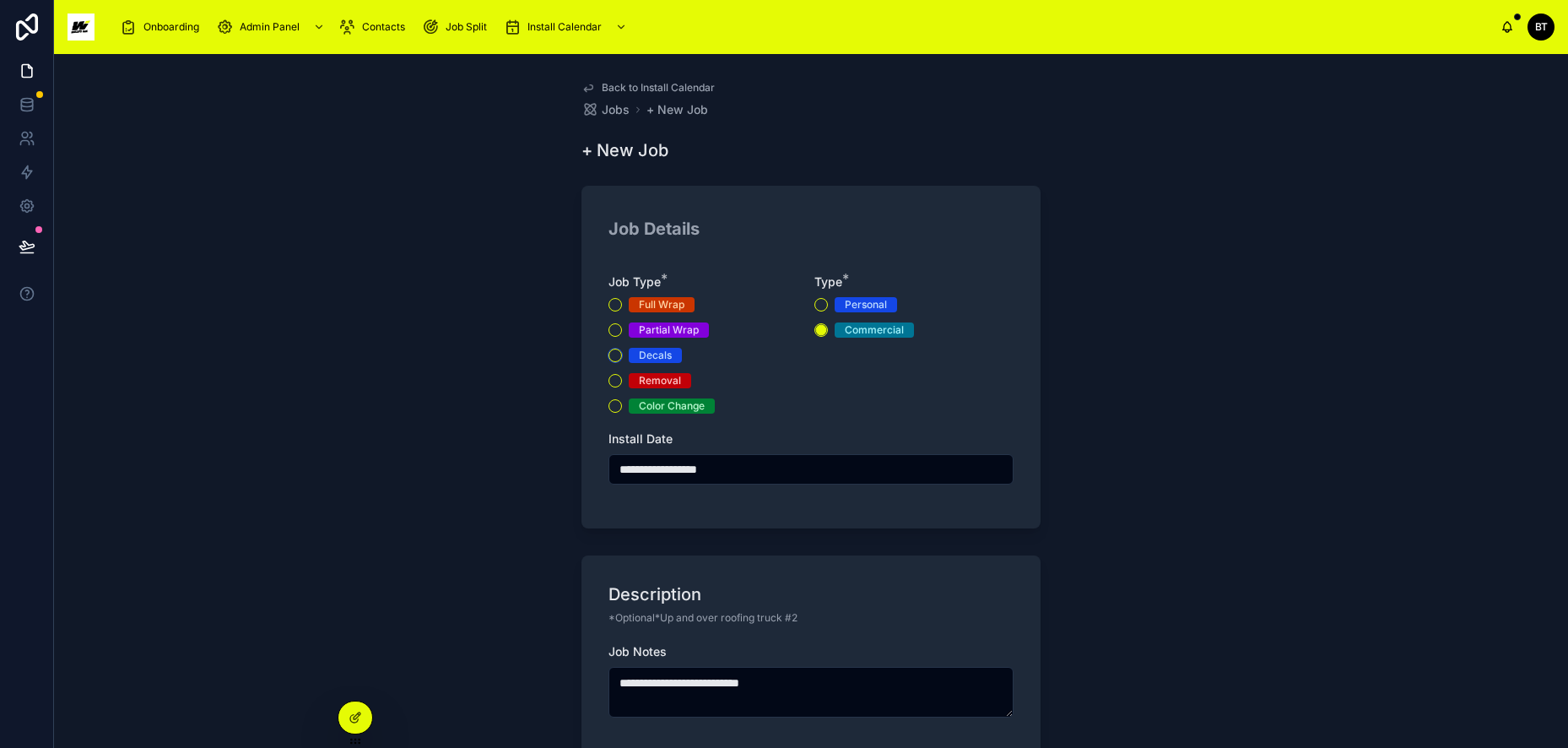
click at [609, 356] on button "Decals" at bounding box center [615, 355] width 14 height 14
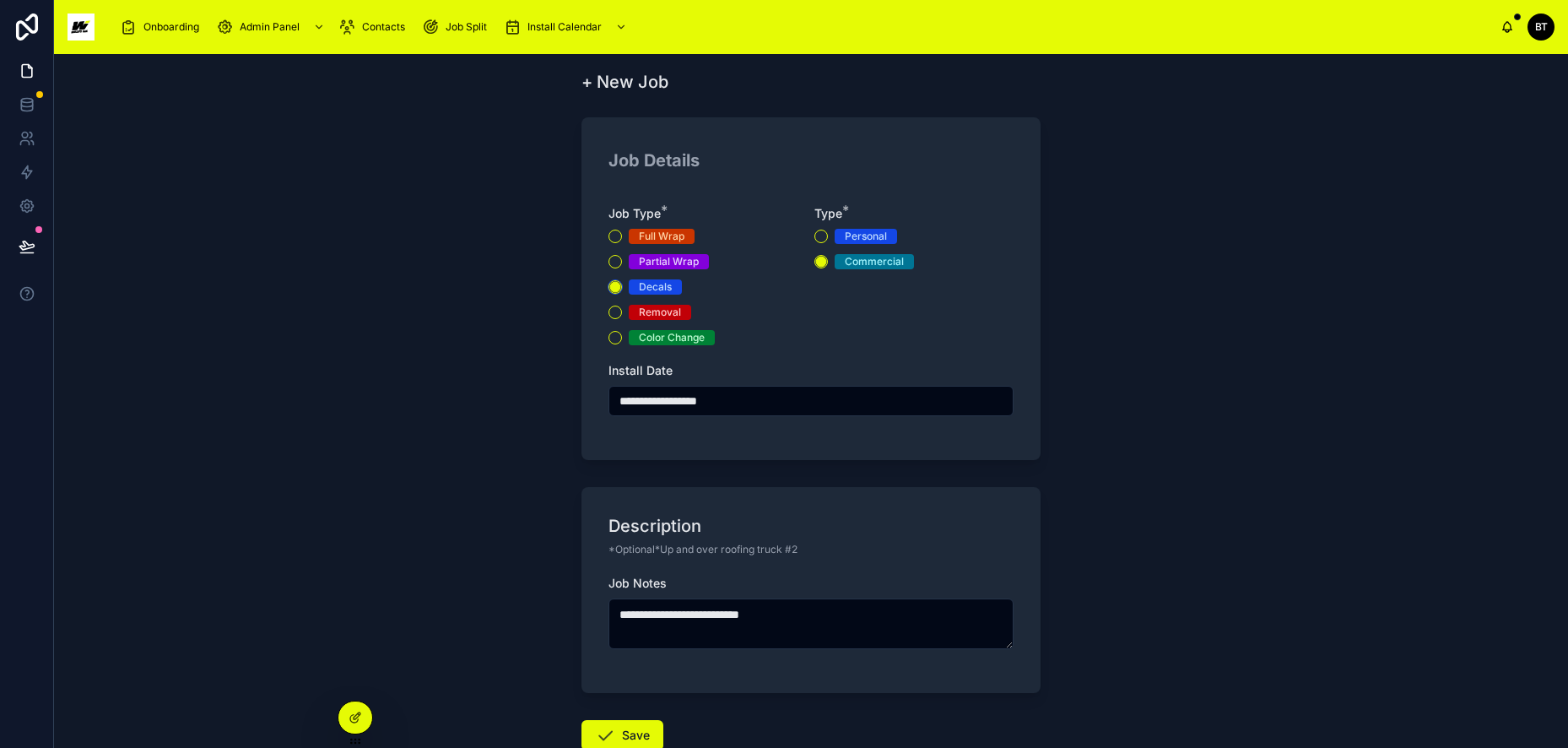
scroll to position [179, 0]
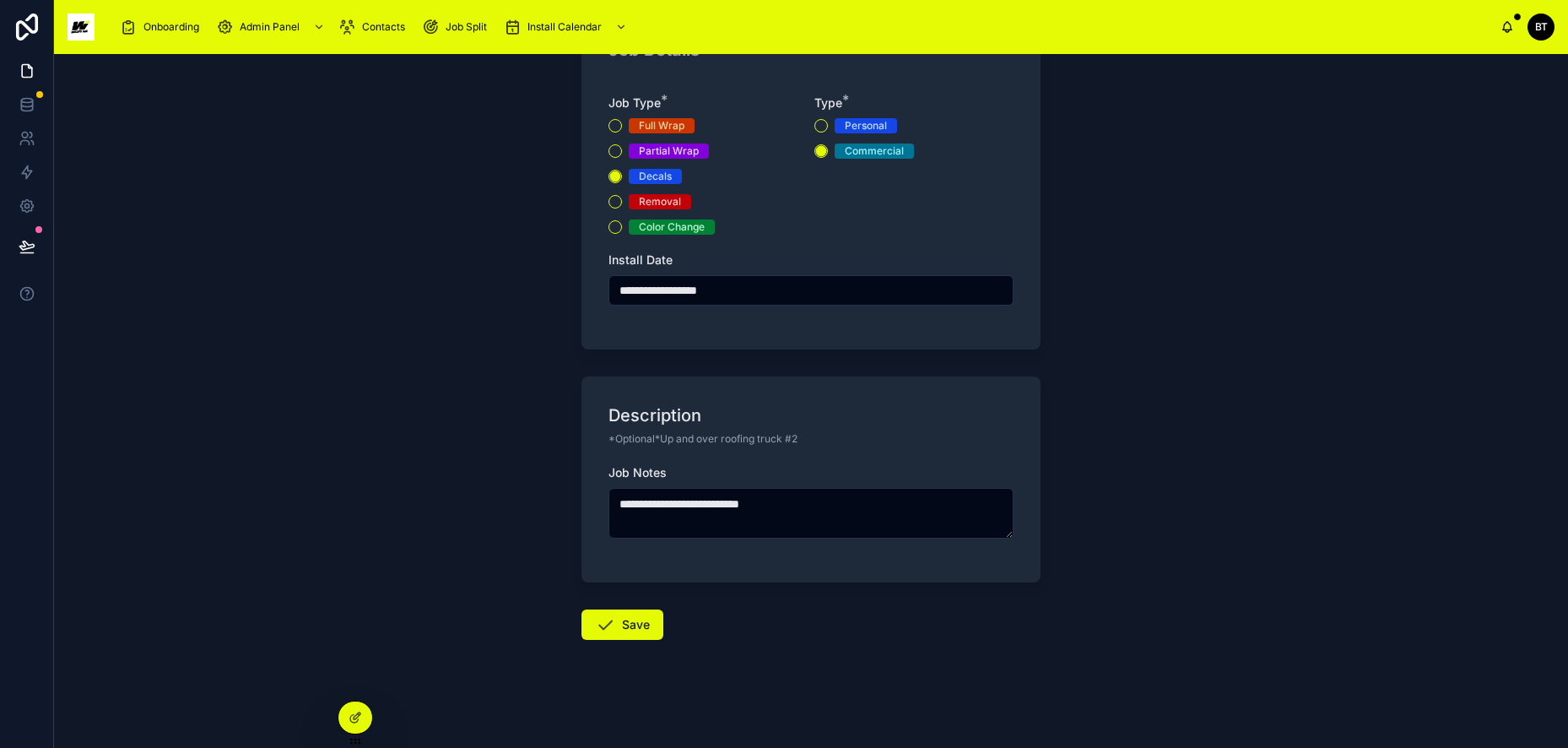
click at [596, 631] on icon at bounding box center [606, 624] width 20 height 20
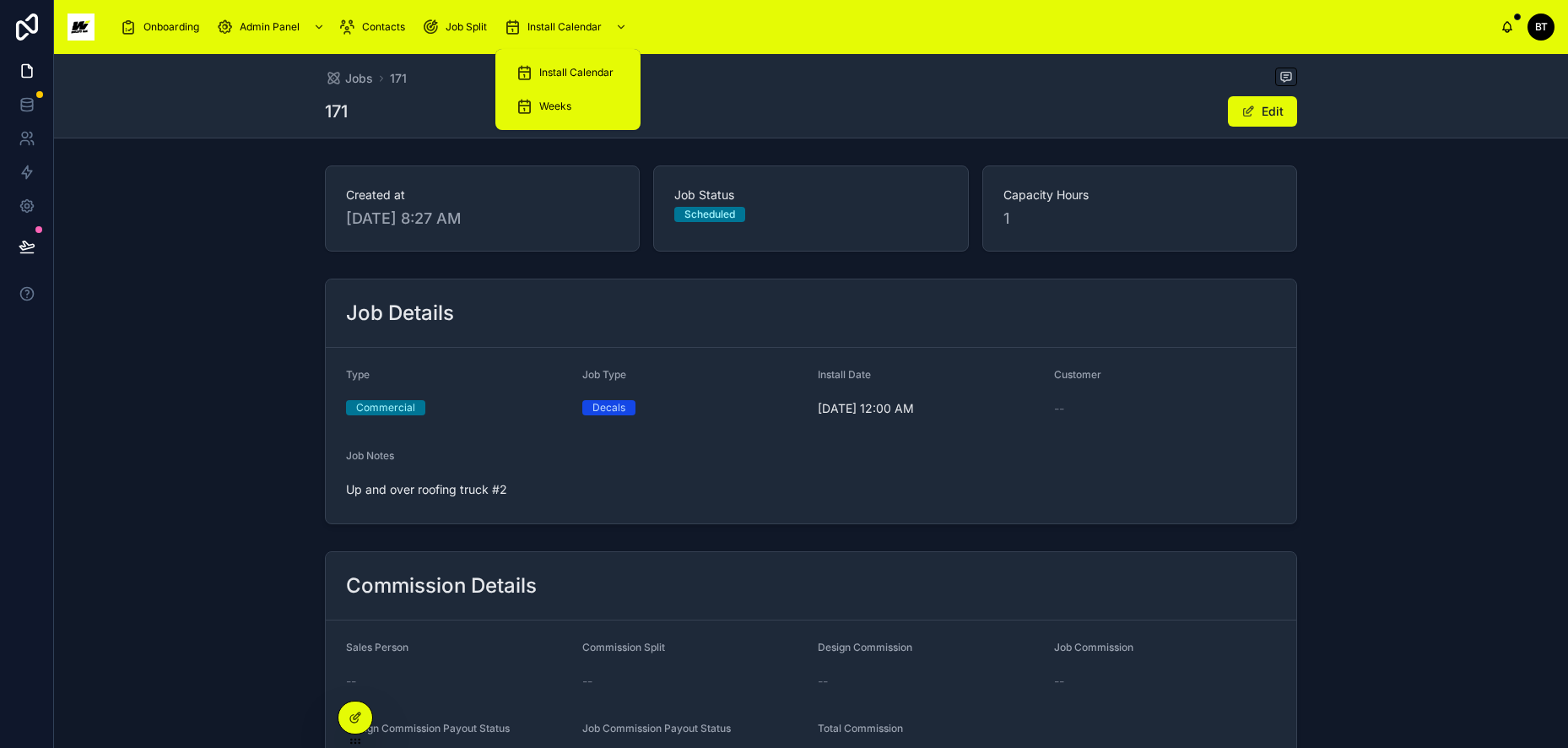
click at [563, 65] on div "Install Calendar" at bounding box center [568, 72] width 105 height 27
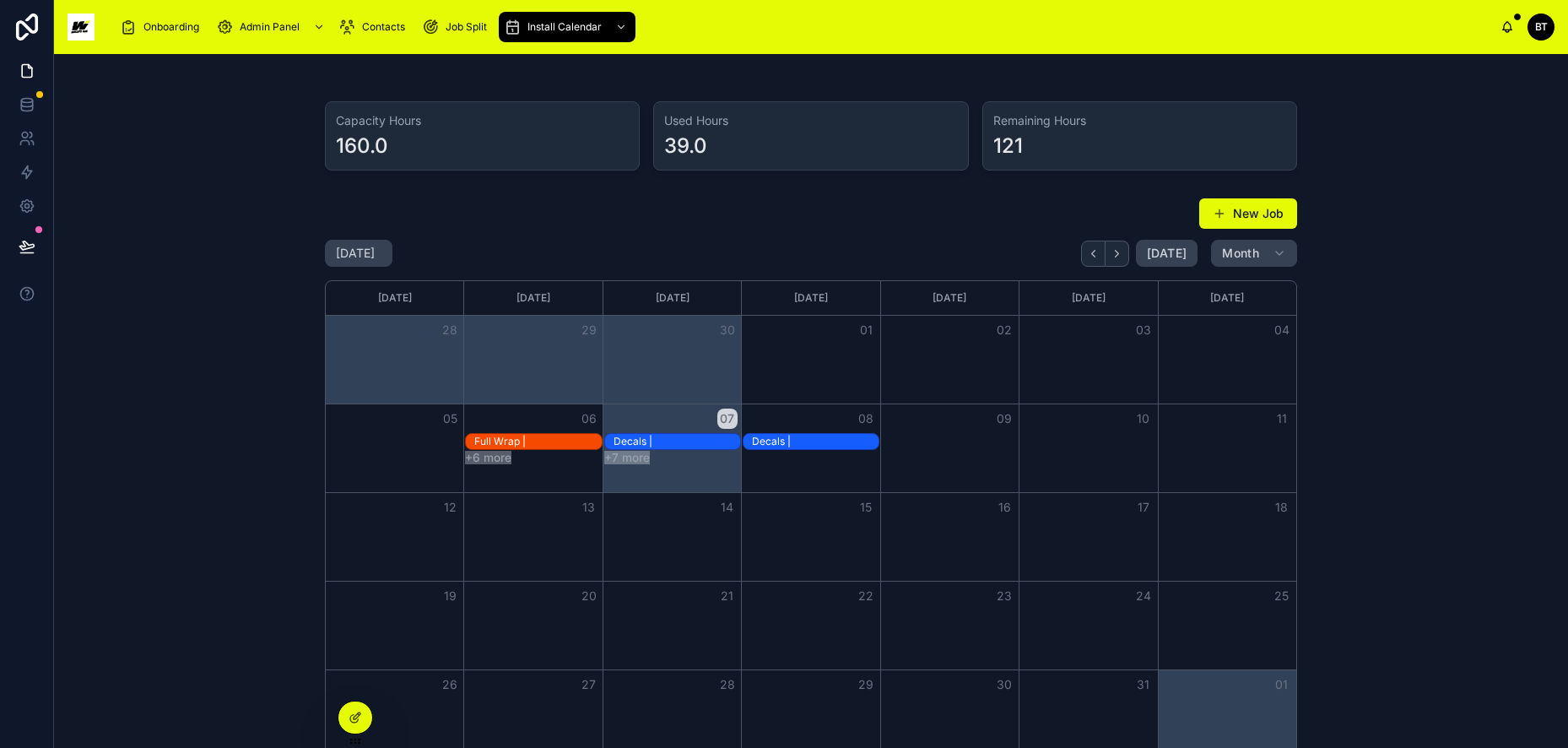
click at [1237, 210] on button "New Job" at bounding box center [1248, 214] width 98 height 31
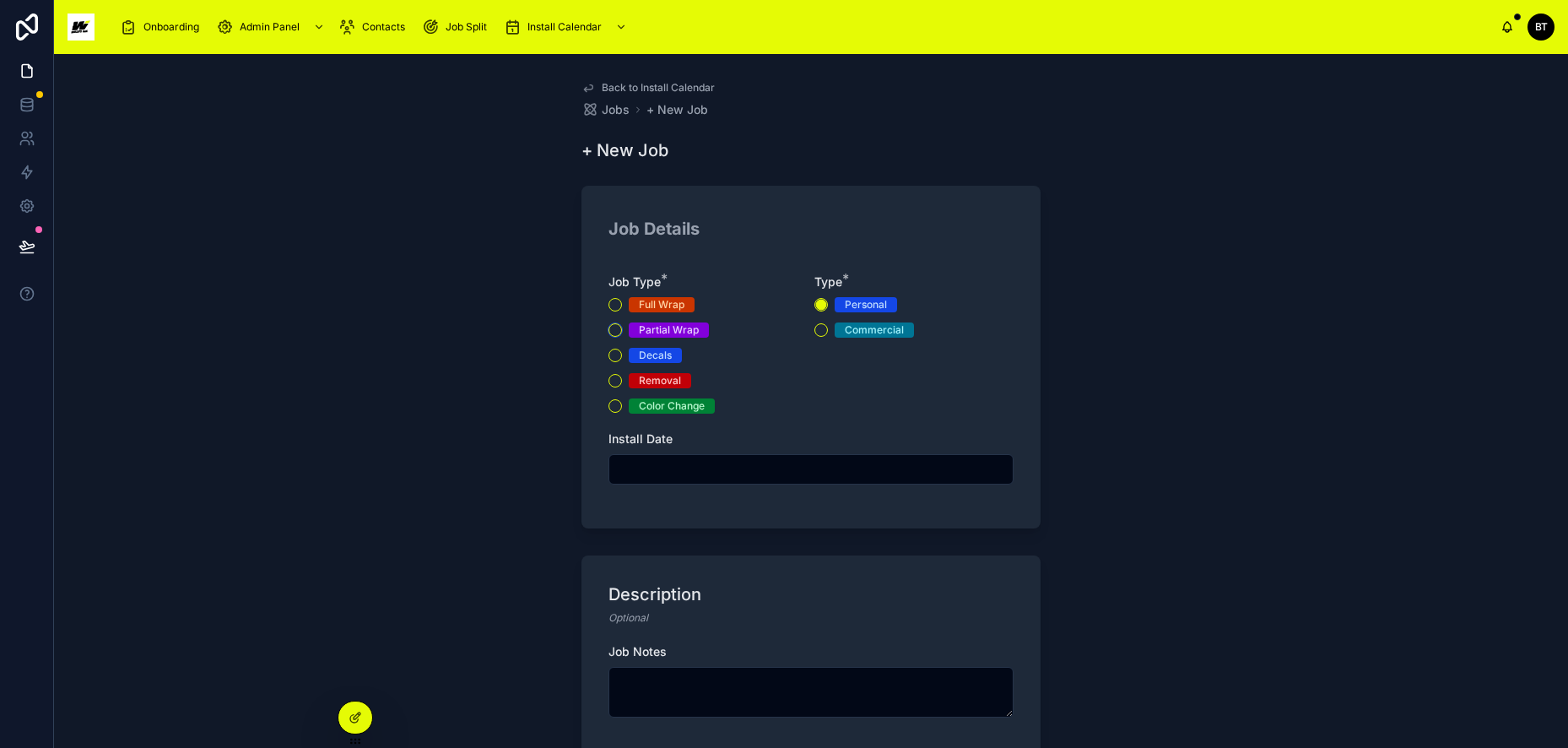
click at [608, 326] on button "Partial Wrap" at bounding box center [615, 330] width 14 height 14
click at [664, 467] on input "text" at bounding box center [811, 469] width 403 height 23
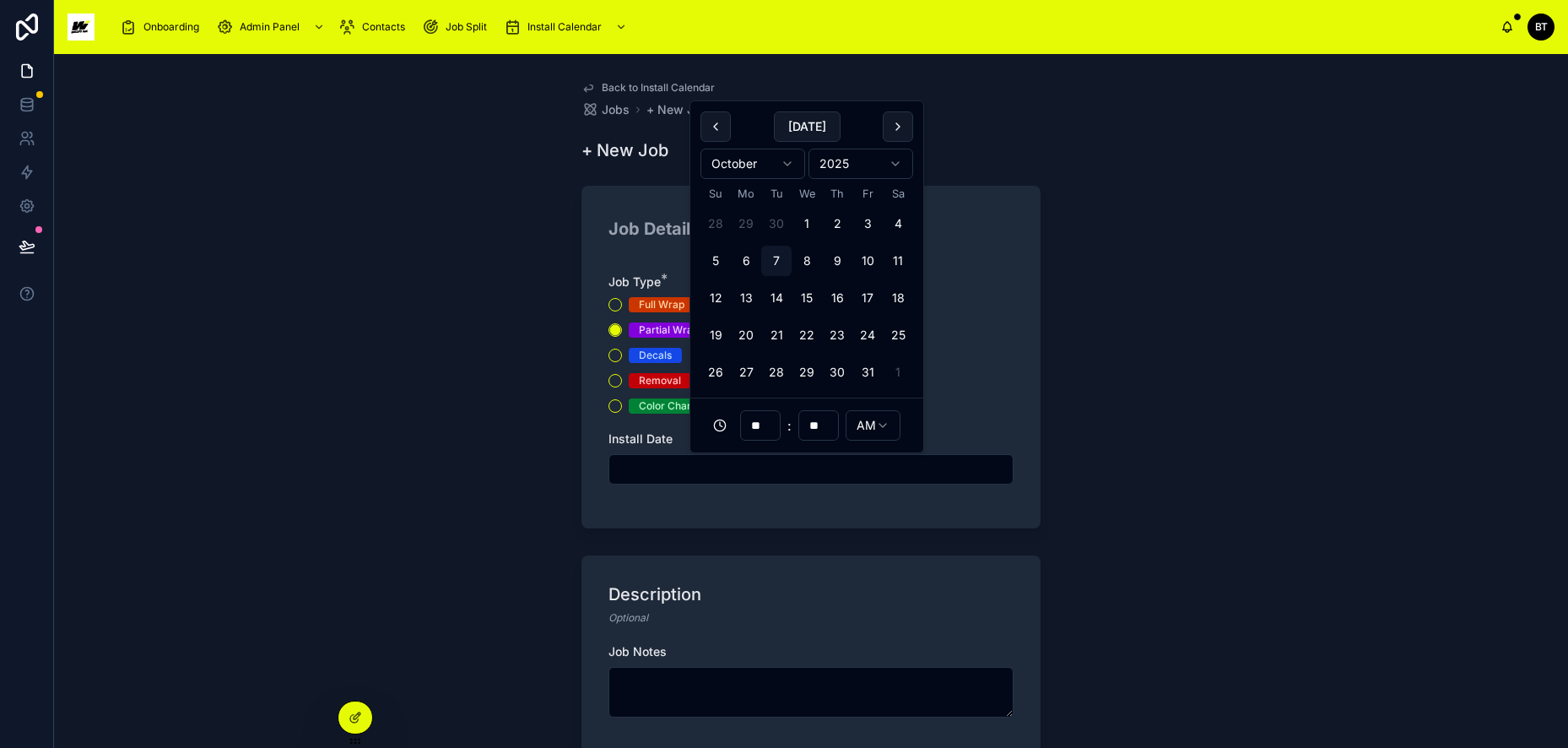
click at [831, 262] on button "9" at bounding box center [838, 261] width 31 height 31
type input "**********"
click at [709, 675] on textarea at bounding box center [811, 692] width 405 height 51
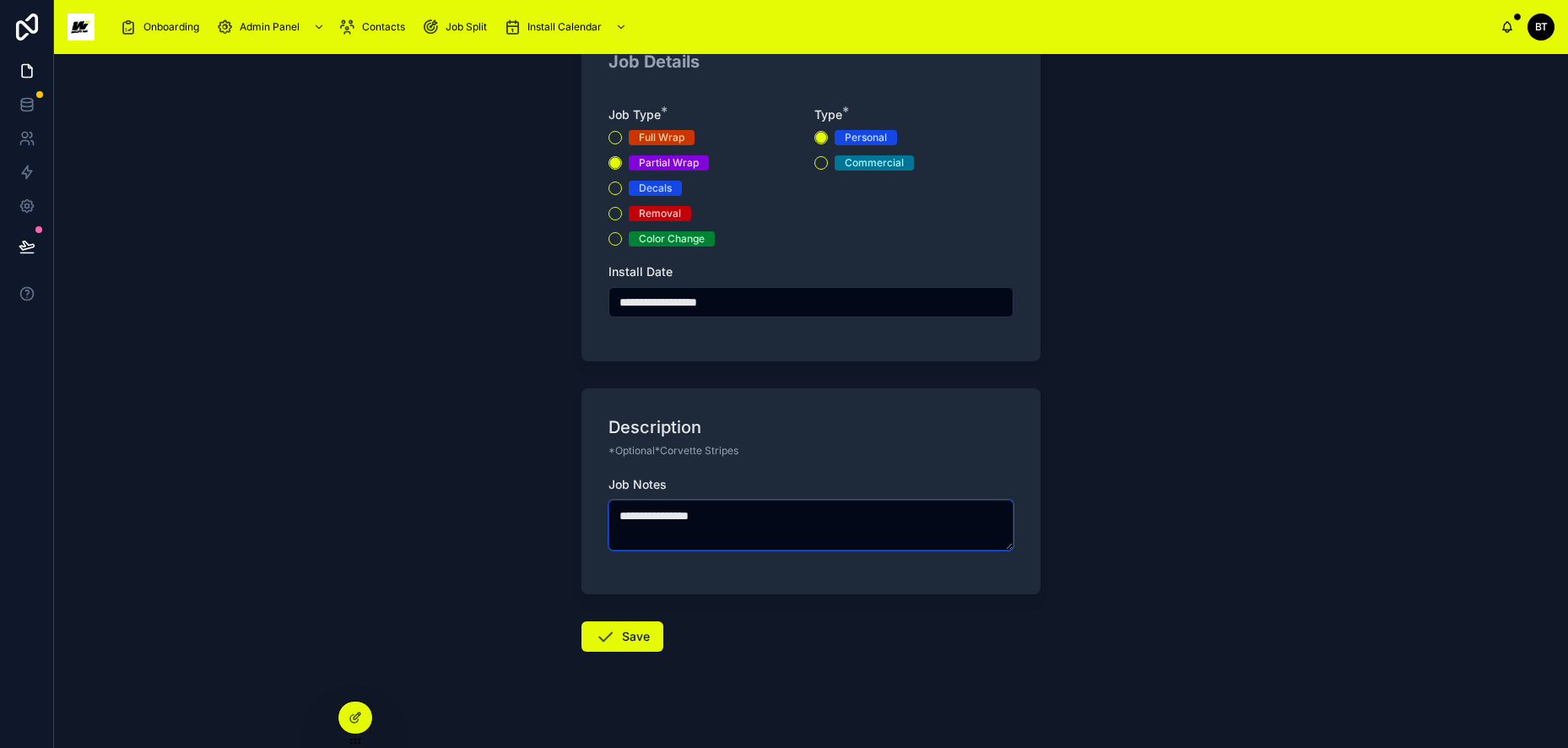
scroll to position [179, 0]
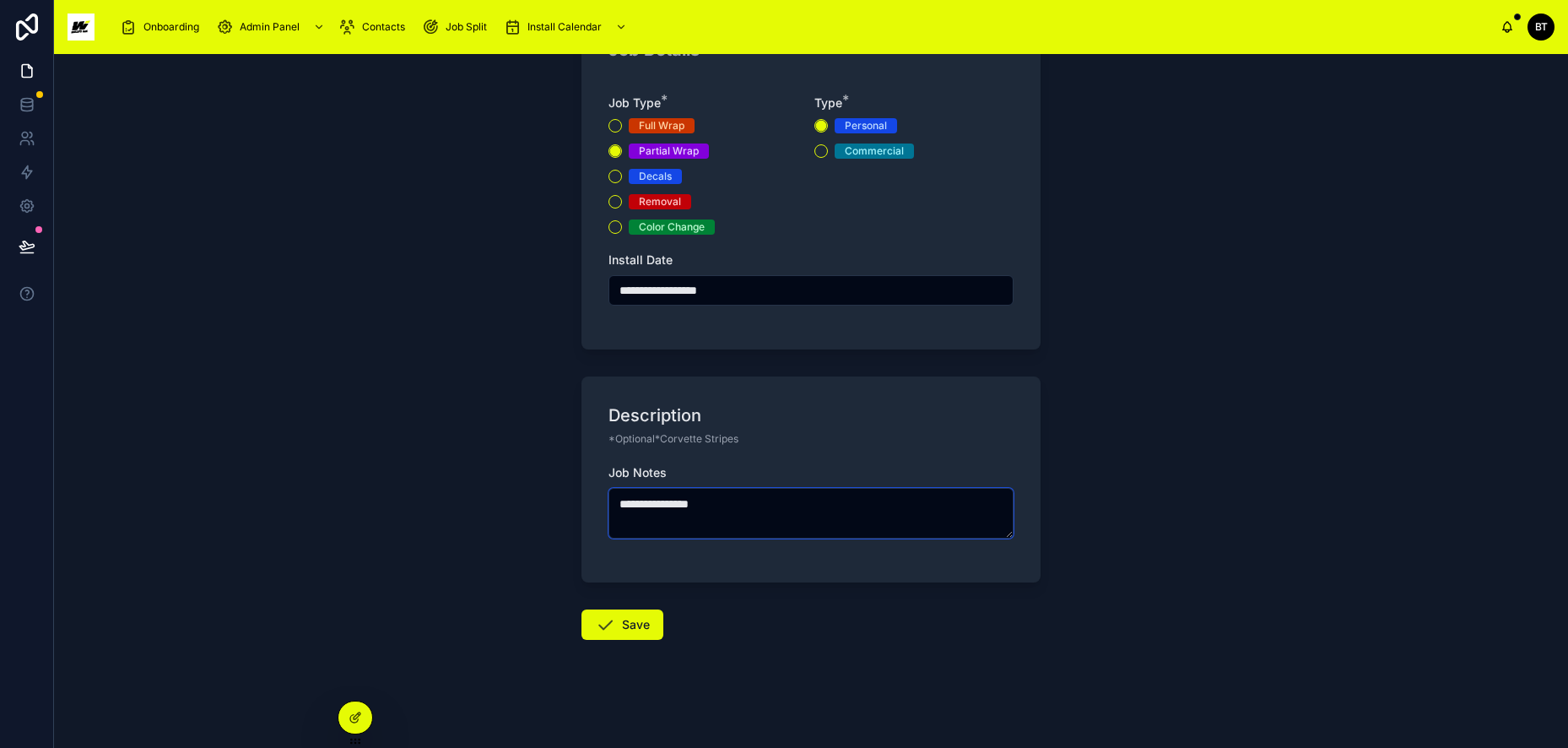
type textarea "**********"
click at [623, 630] on button "Save" at bounding box center [623, 624] width 82 height 31
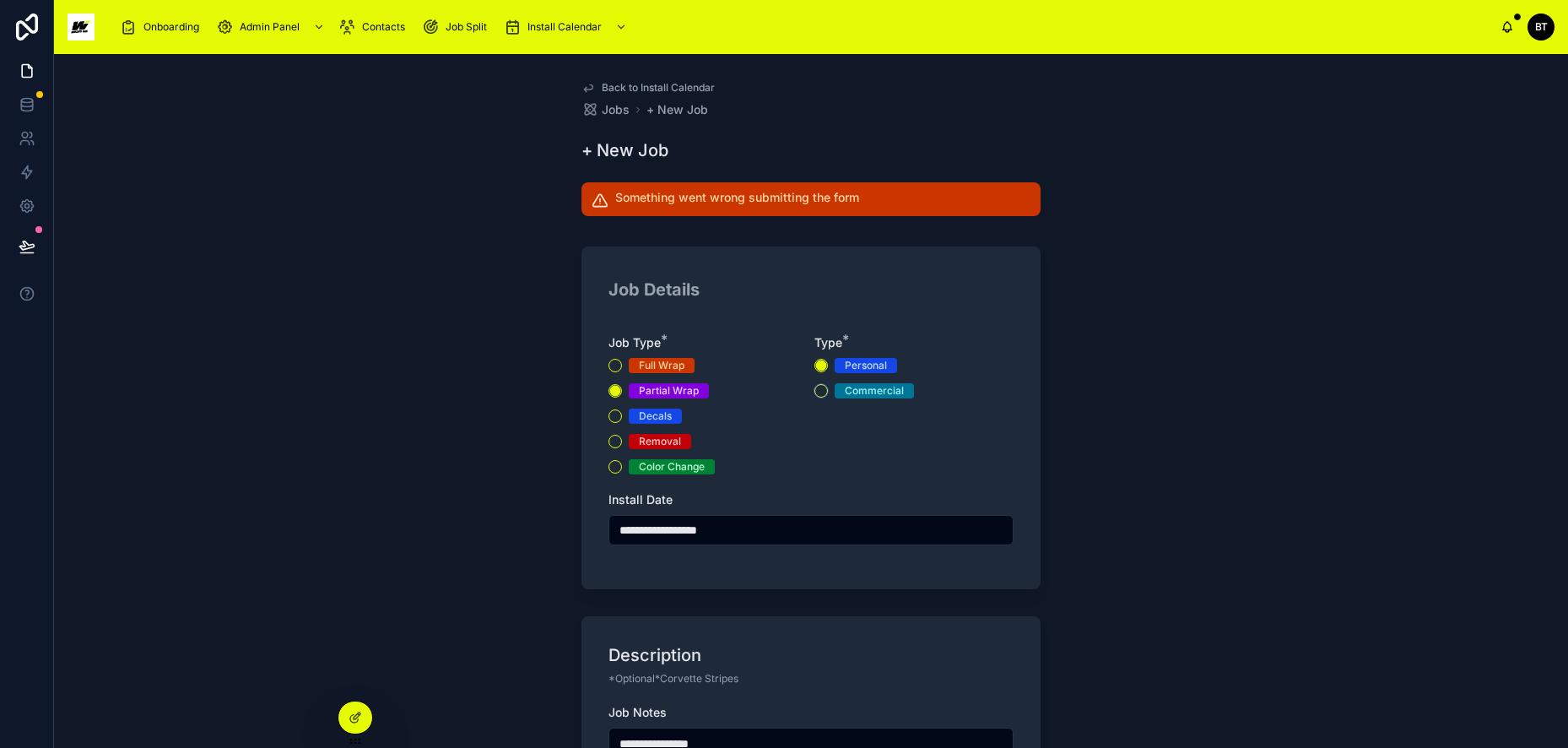
click at [822, 393] on button "Commercial" at bounding box center [821, 390] width 14 height 14
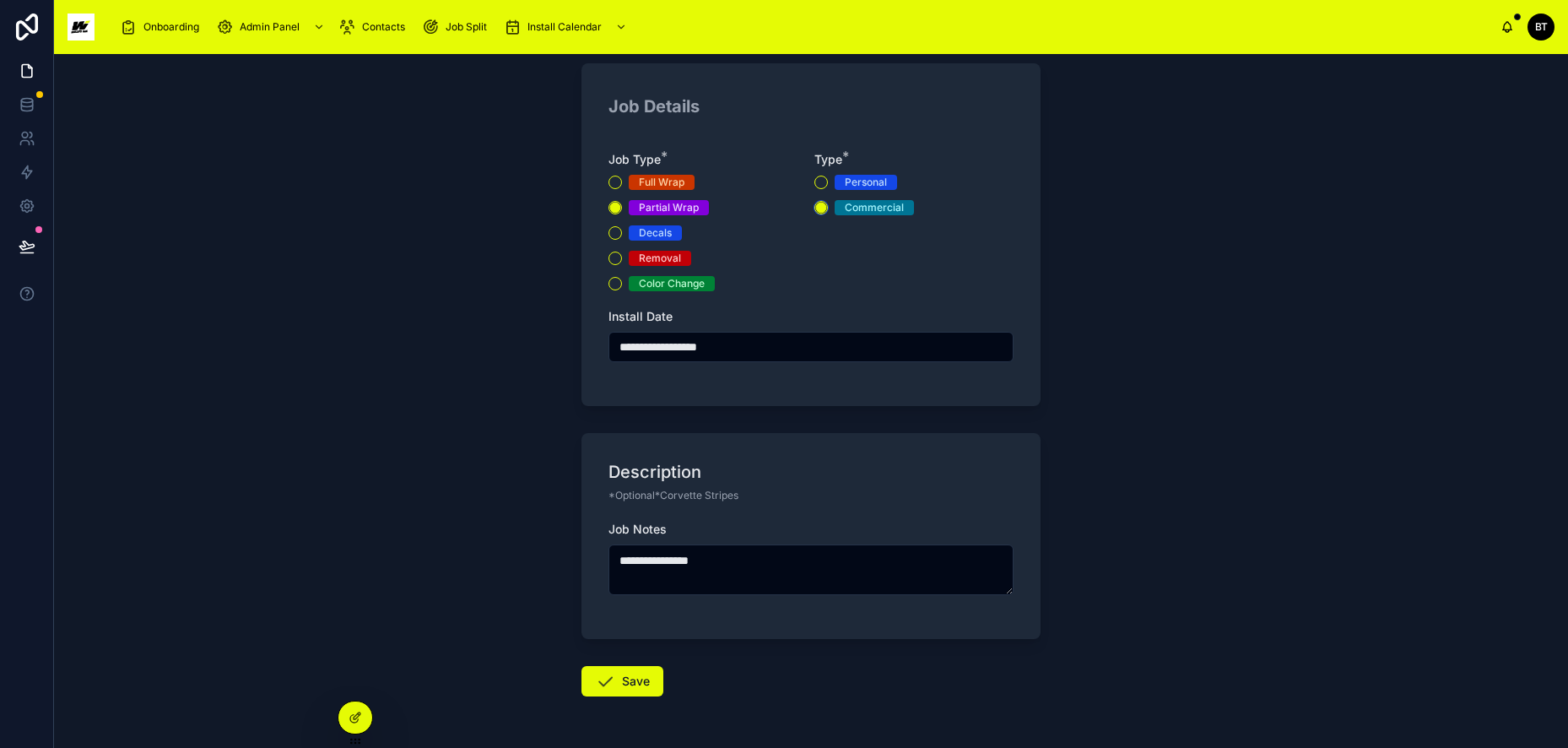
scroll to position [239, 0]
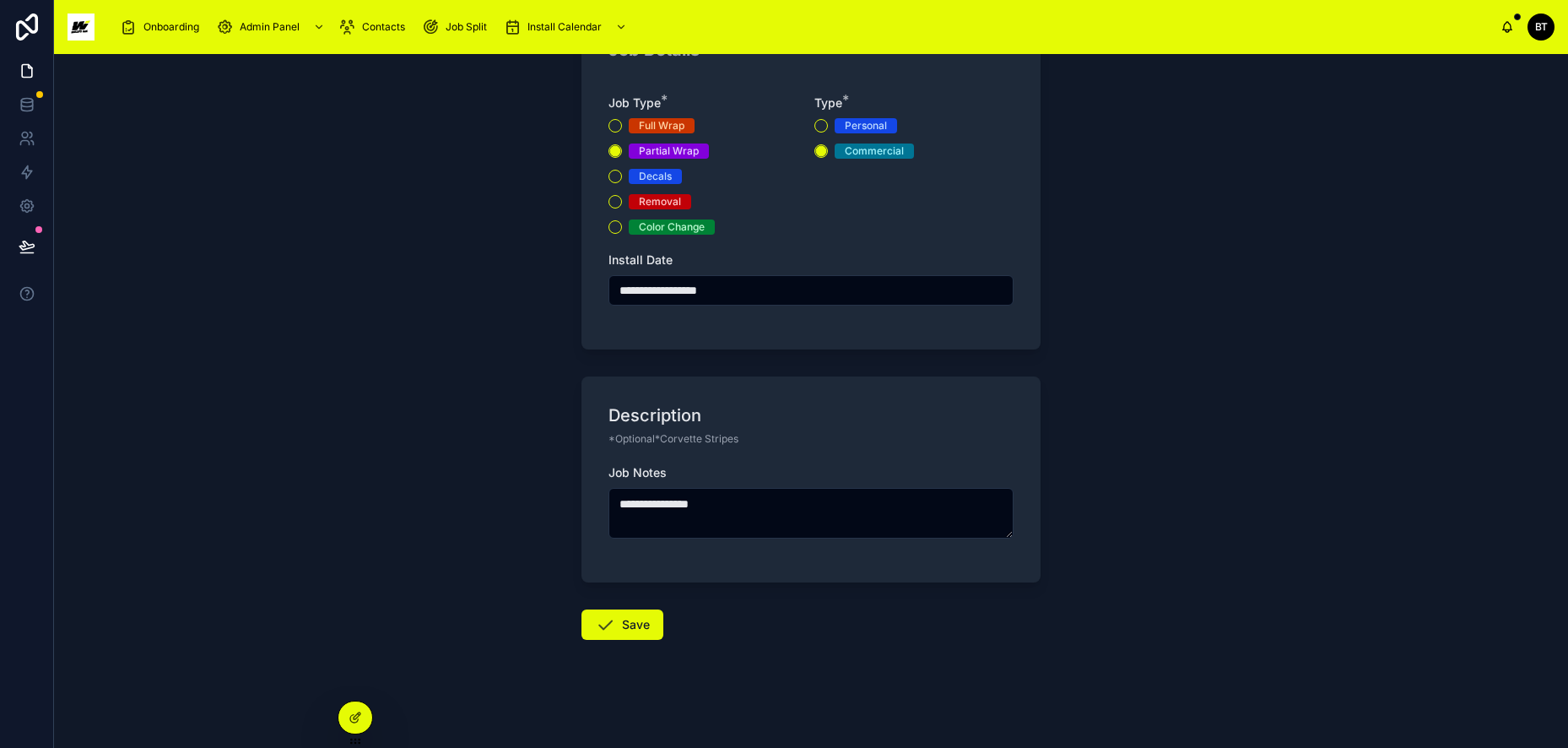
click at [643, 627] on button "Save" at bounding box center [623, 624] width 82 height 31
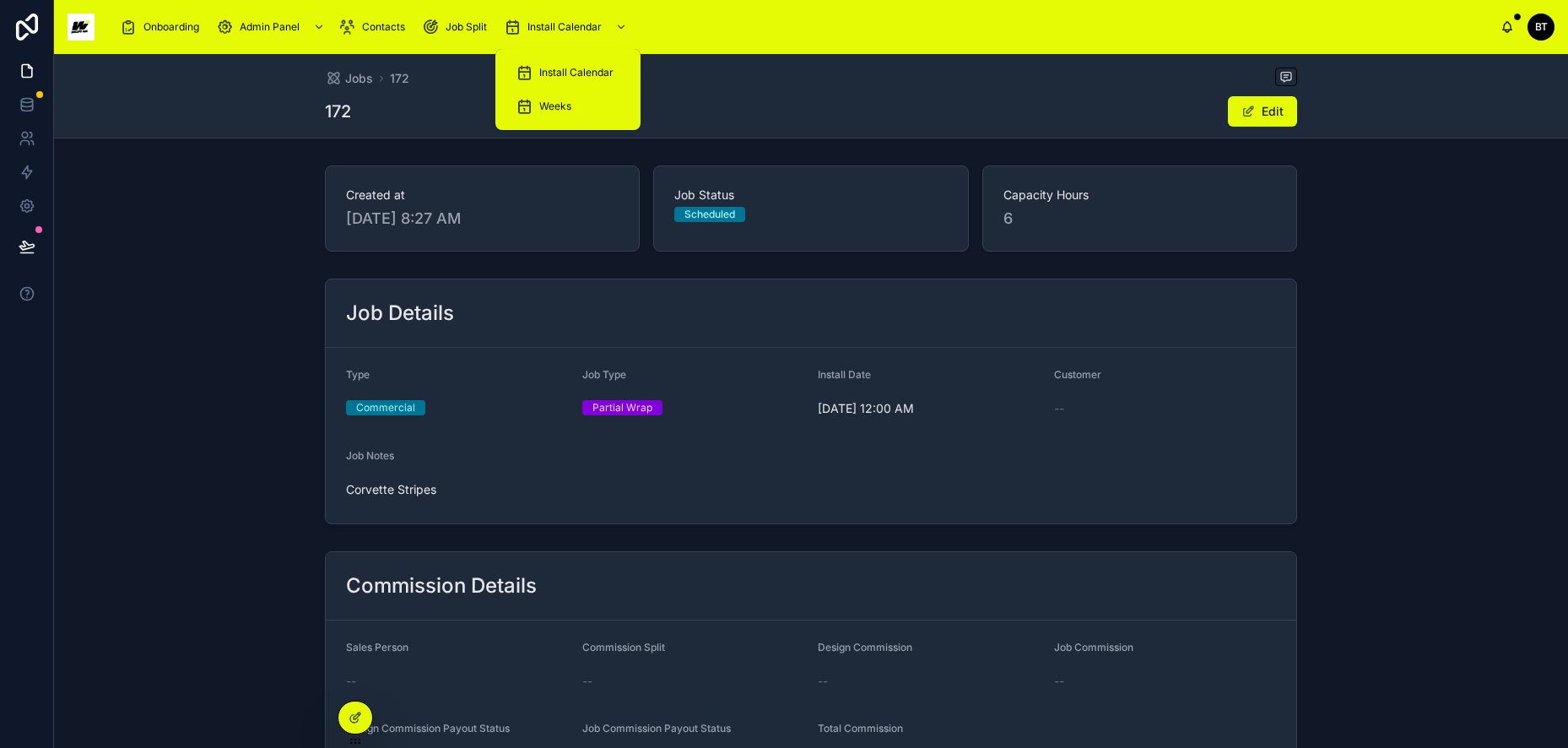
click at [561, 68] on span "Install Calendar" at bounding box center [577, 72] width 74 height 14
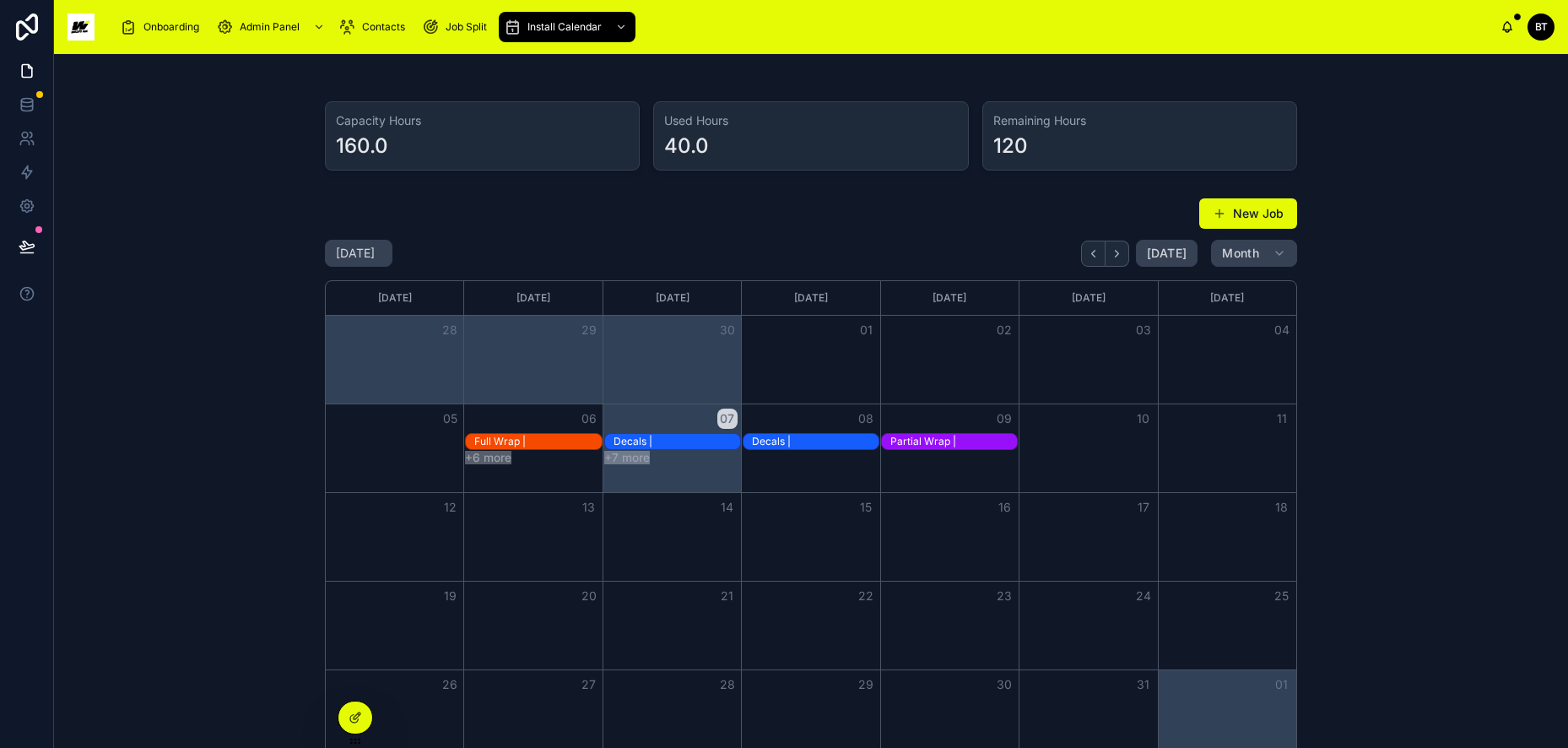
click at [1243, 210] on button "New Job" at bounding box center [1248, 214] width 98 height 31
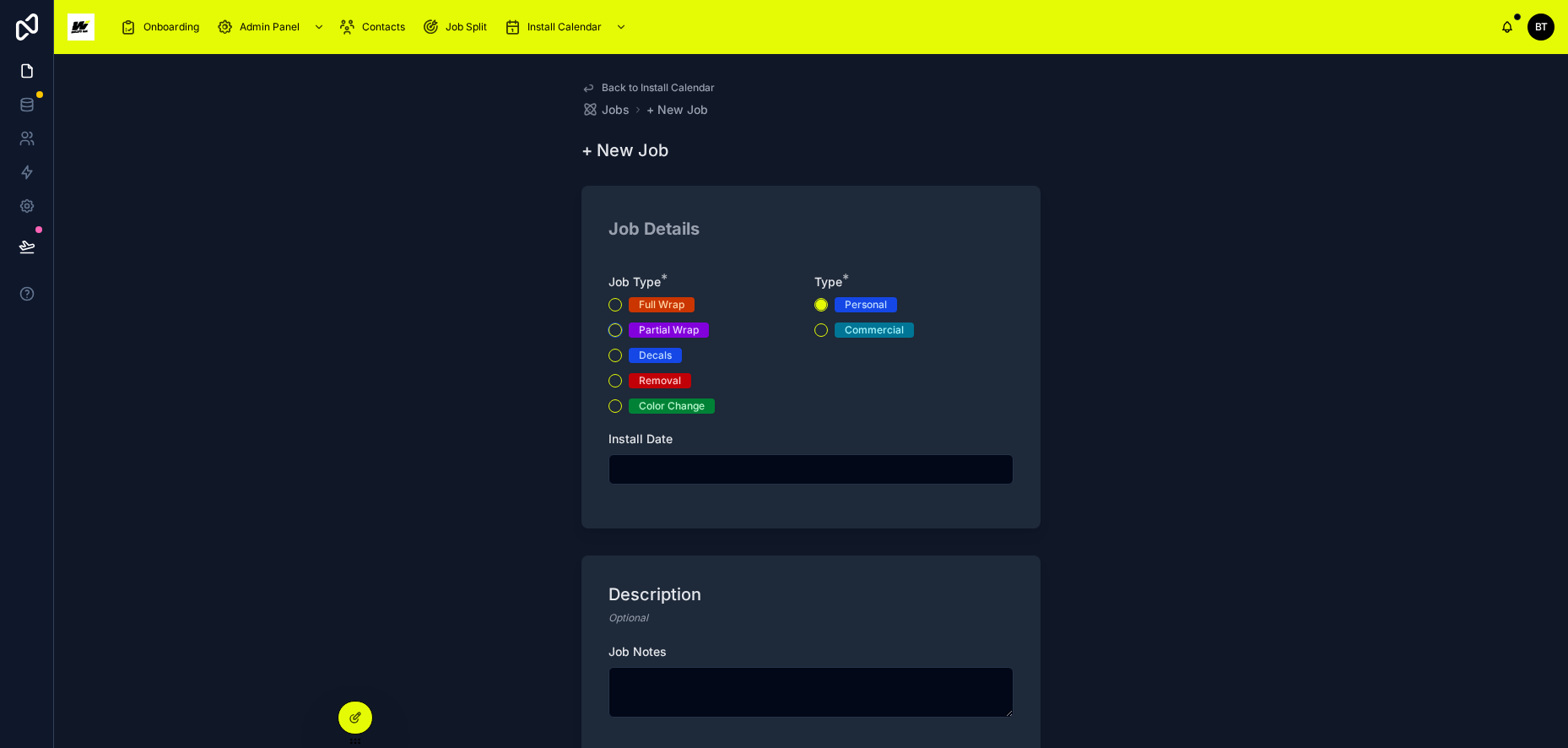
click at [616, 328] on button "Partial Wrap" at bounding box center [615, 330] width 14 height 14
click at [815, 323] on div "Commercial" at bounding box center [914, 330] width 199 height 15
click at [814, 330] on button "Commercial" at bounding box center [821, 330] width 14 height 14
click at [705, 476] on input "text" at bounding box center [811, 469] width 403 height 23
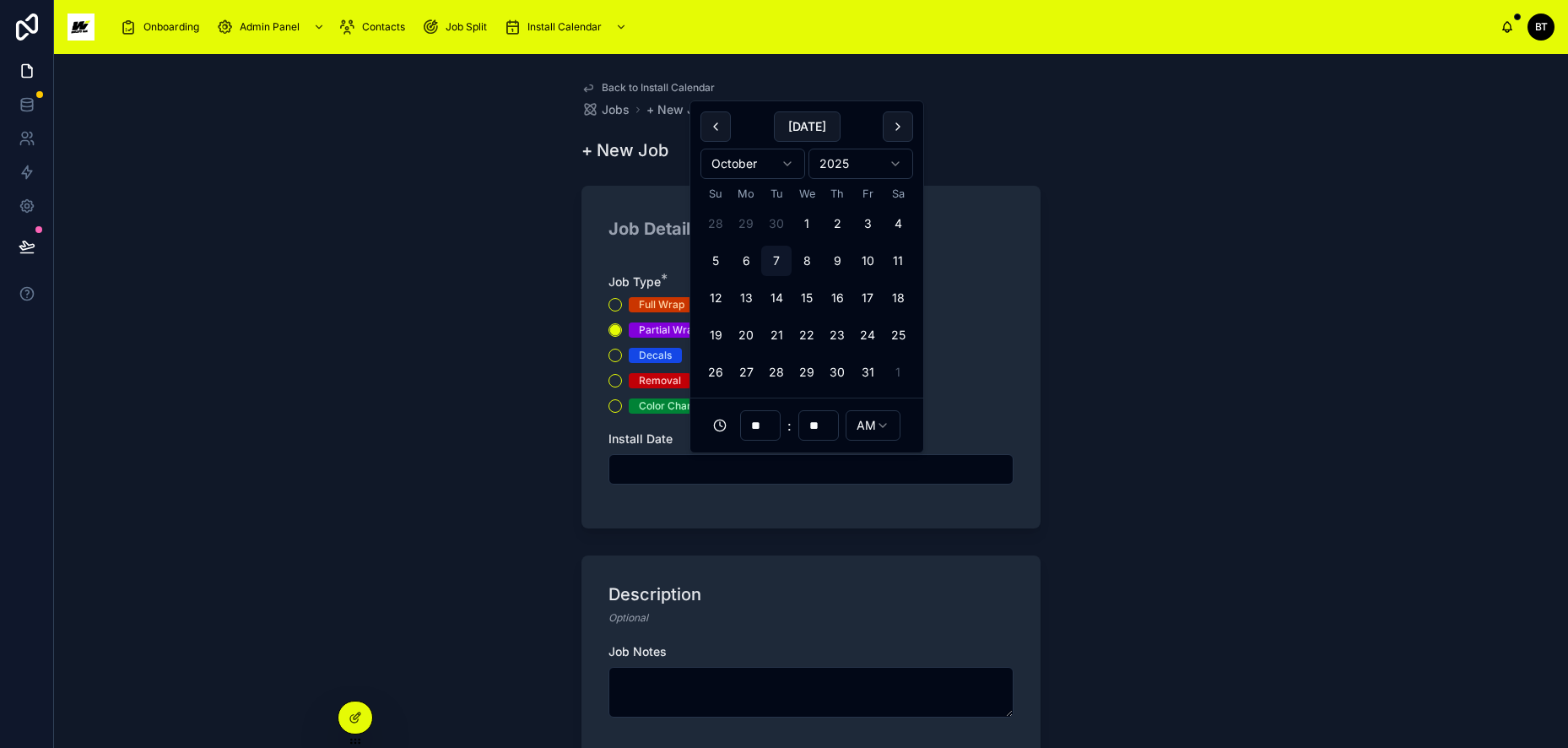
click at [827, 261] on button "9" at bounding box center [838, 261] width 31 height 31
type input "**********"
click at [690, 687] on textarea at bounding box center [811, 692] width 405 height 51
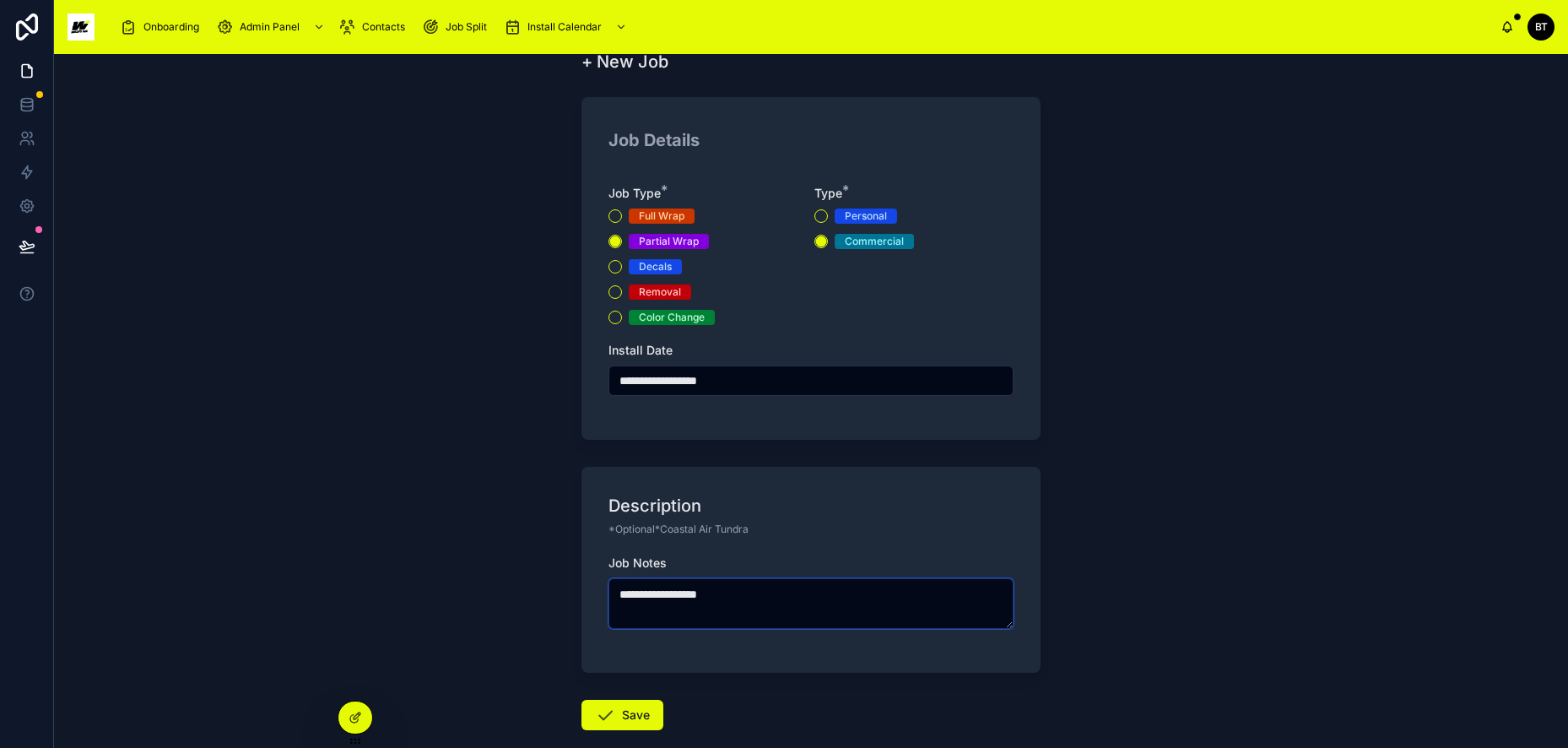
scroll to position [179, 0]
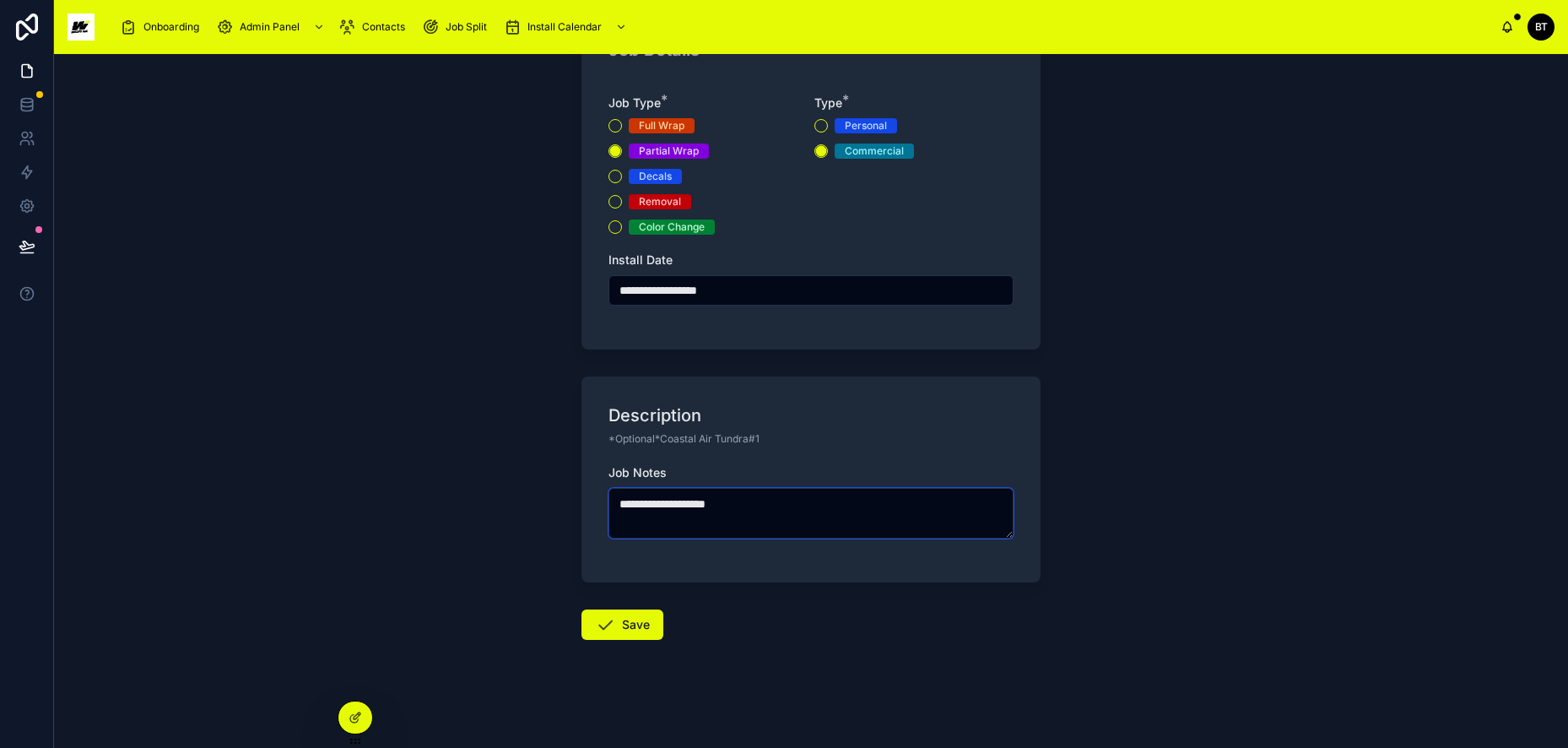
click at [718, 506] on textarea "**********" at bounding box center [811, 513] width 405 height 51
type textarea "**********"
click at [629, 621] on button "Save" at bounding box center [623, 624] width 82 height 31
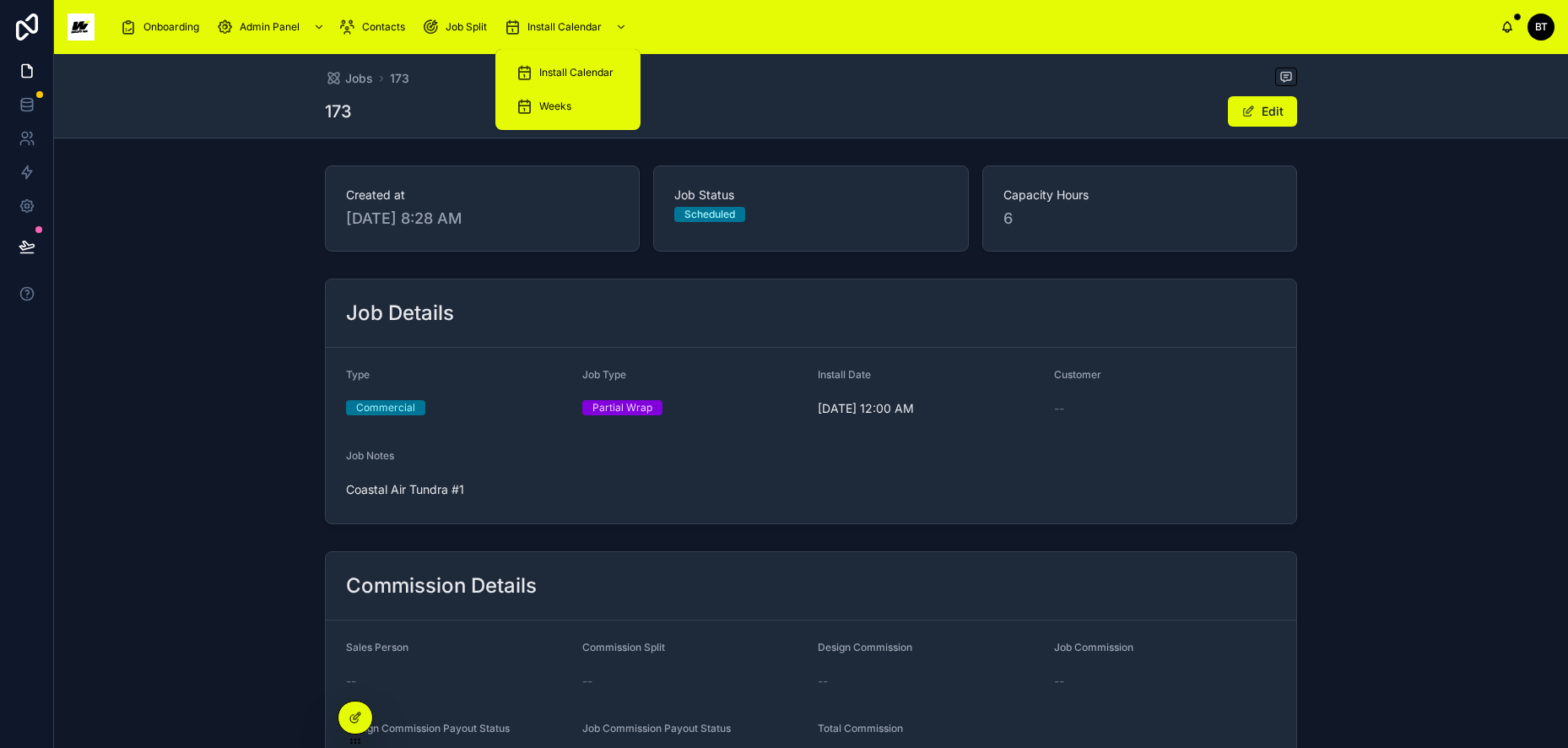
click at [569, 63] on div "Install Calendar" at bounding box center [568, 72] width 105 height 27
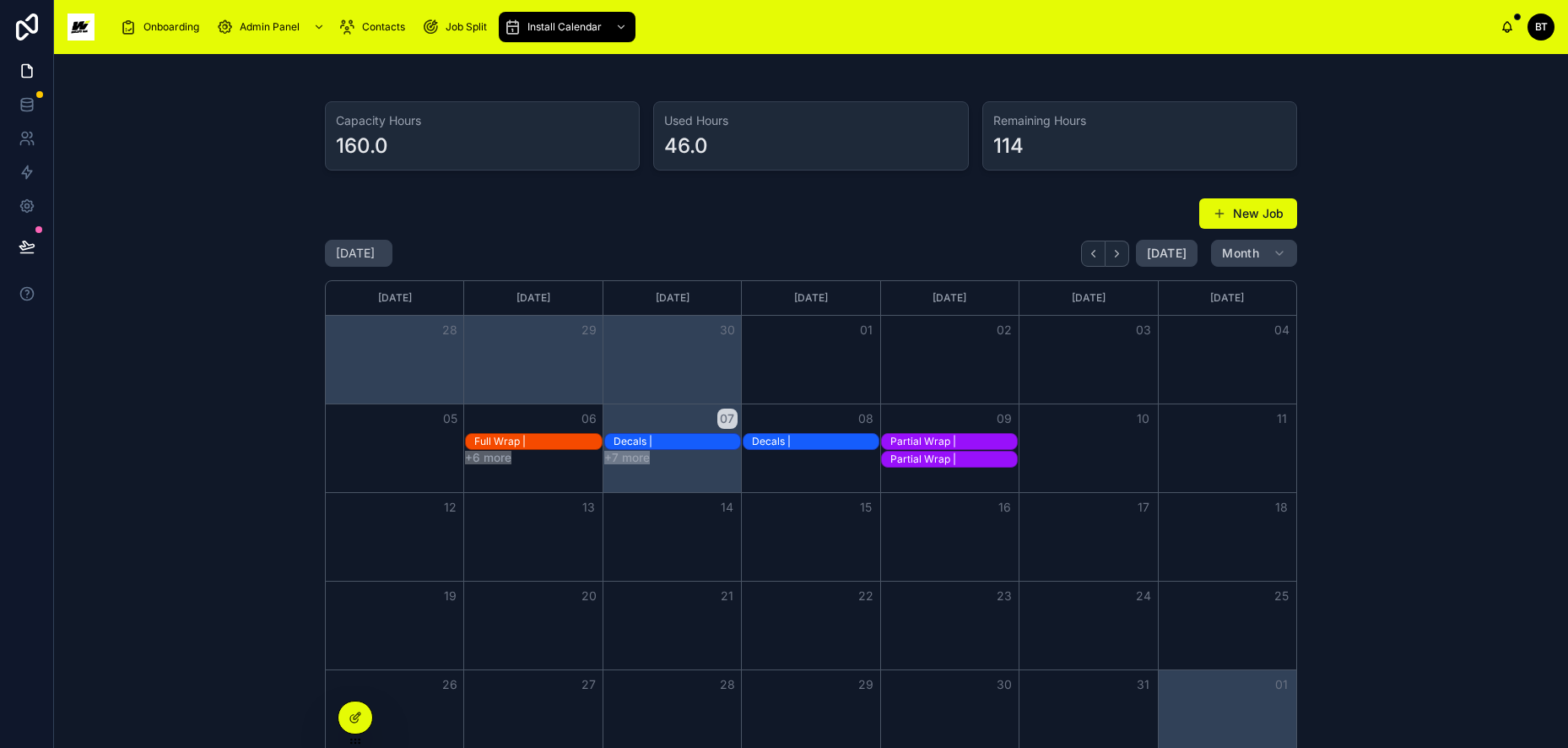
click at [1252, 213] on button "New Job" at bounding box center [1248, 214] width 98 height 31
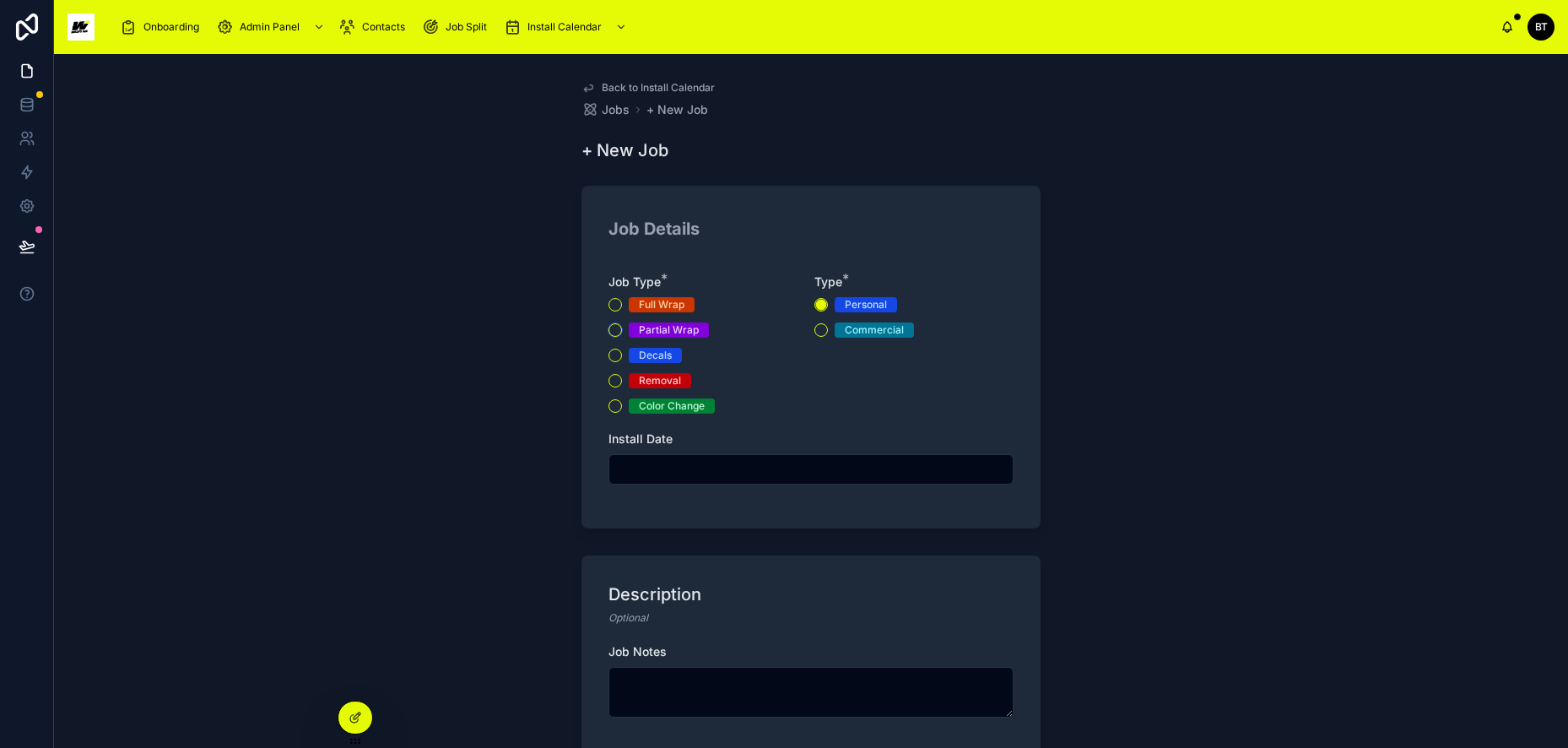
click at [608, 332] on button "Partial Wrap" at bounding box center [615, 330] width 14 height 14
click at [698, 463] on input "text" at bounding box center [811, 469] width 403 height 23
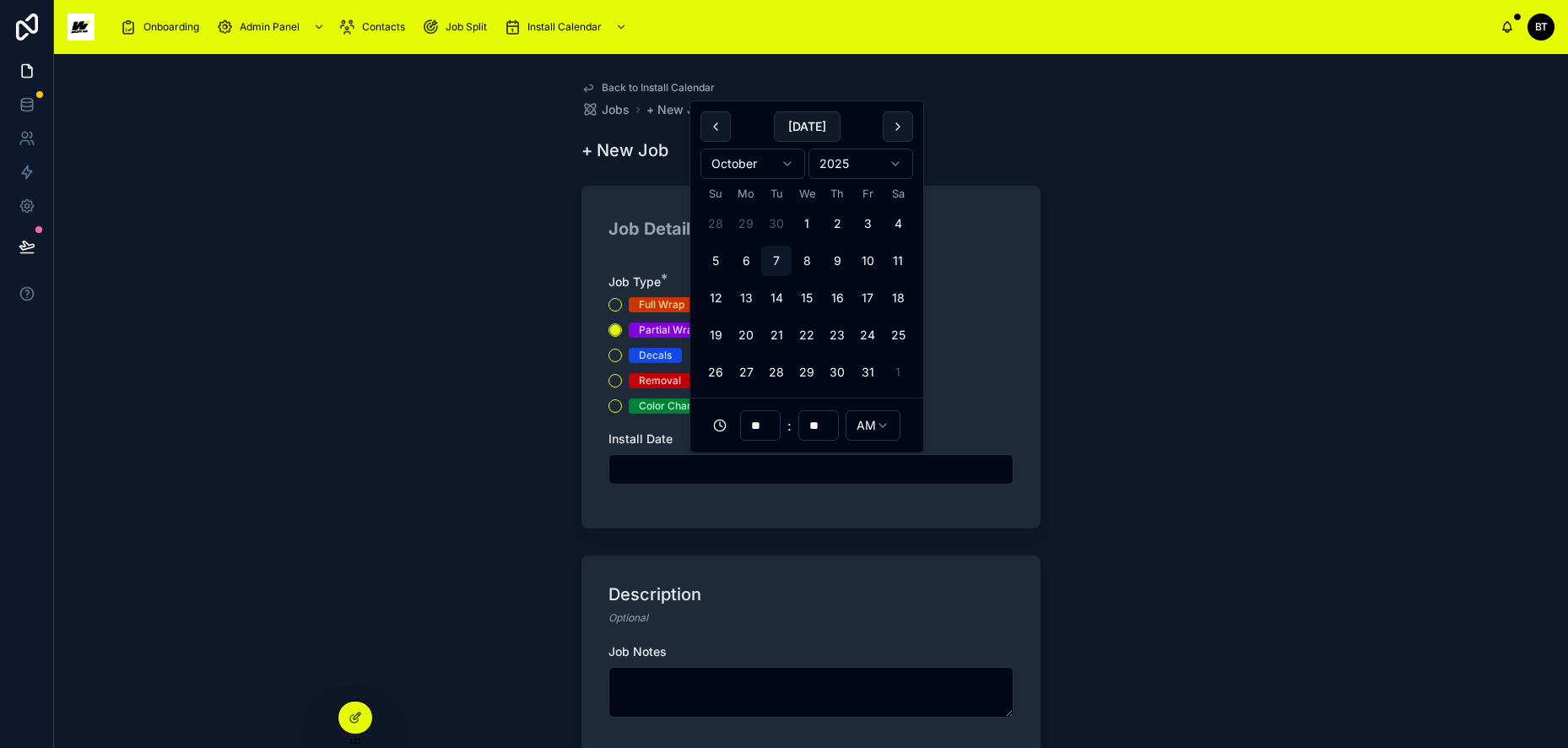
click at [835, 259] on button "9" at bounding box center [838, 261] width 31 height 31
click at [861, 256] on button "10" at bounding box center [868, 261] width 31 height 31
type input "**********"
click at [678, 683] on textarea at bounding box center [811, 692] width 405 height 51
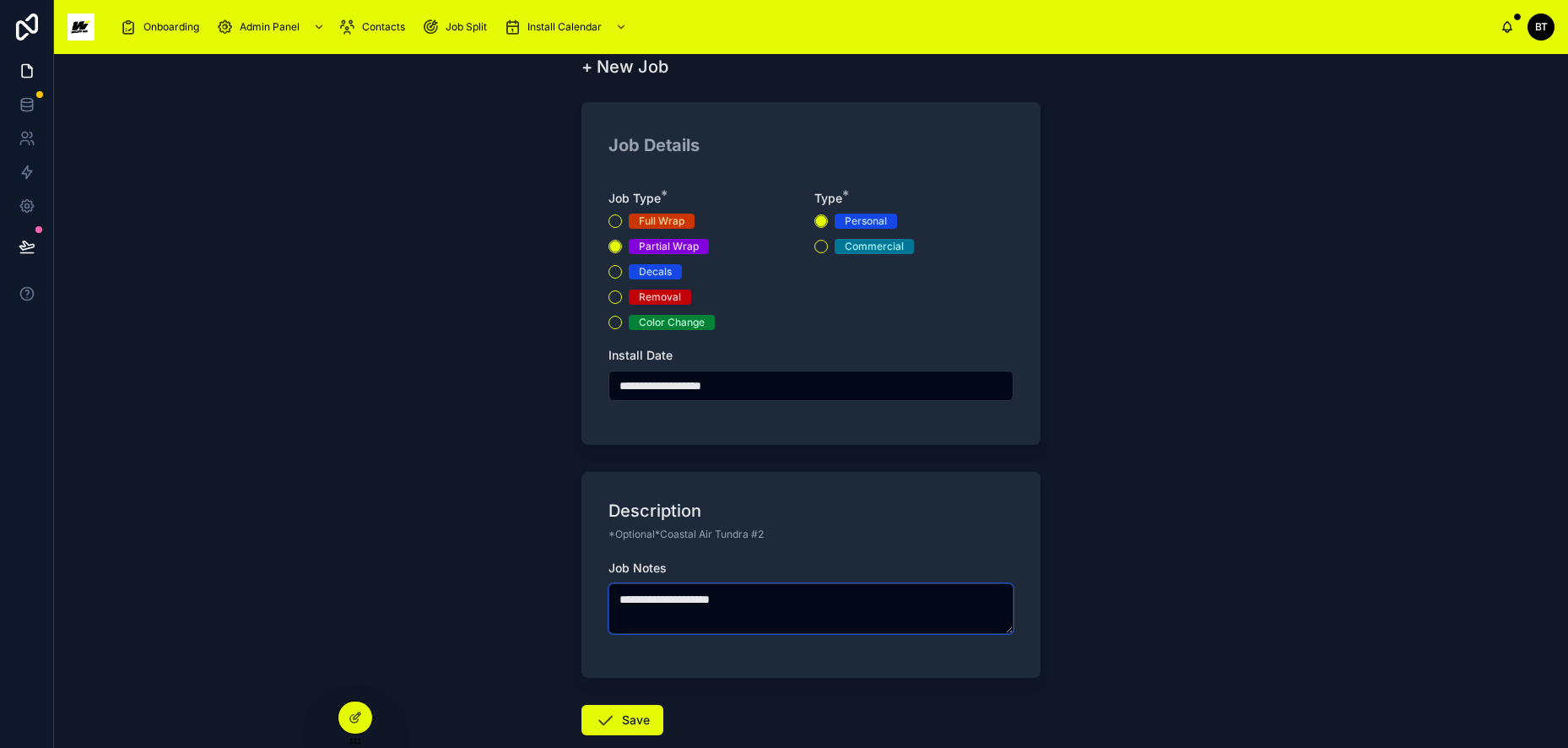
scroll to position [179, 0]
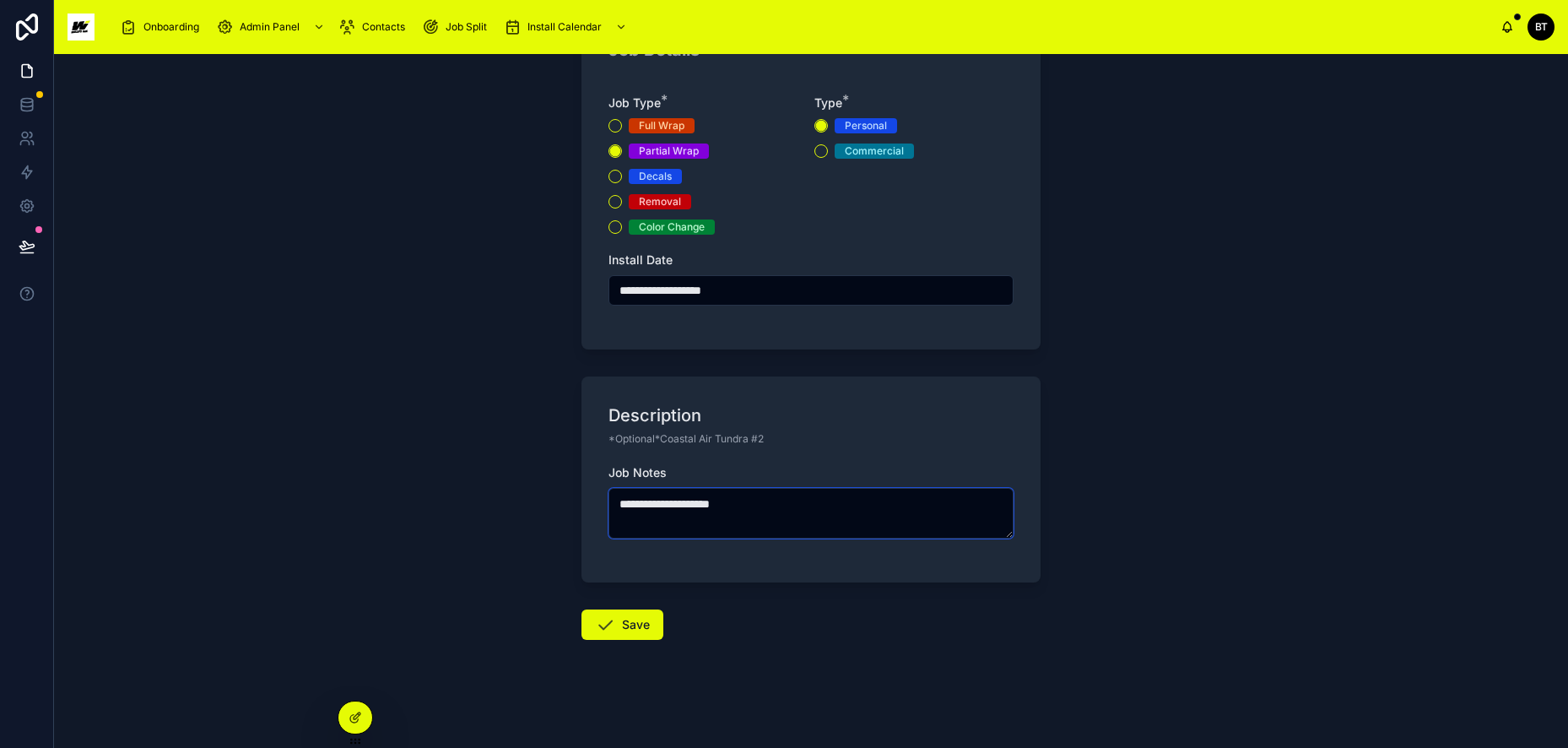
type textarea "**********"
click at [640, 620] on button "Save" at bounding box center [623, 624] width 82 height 31
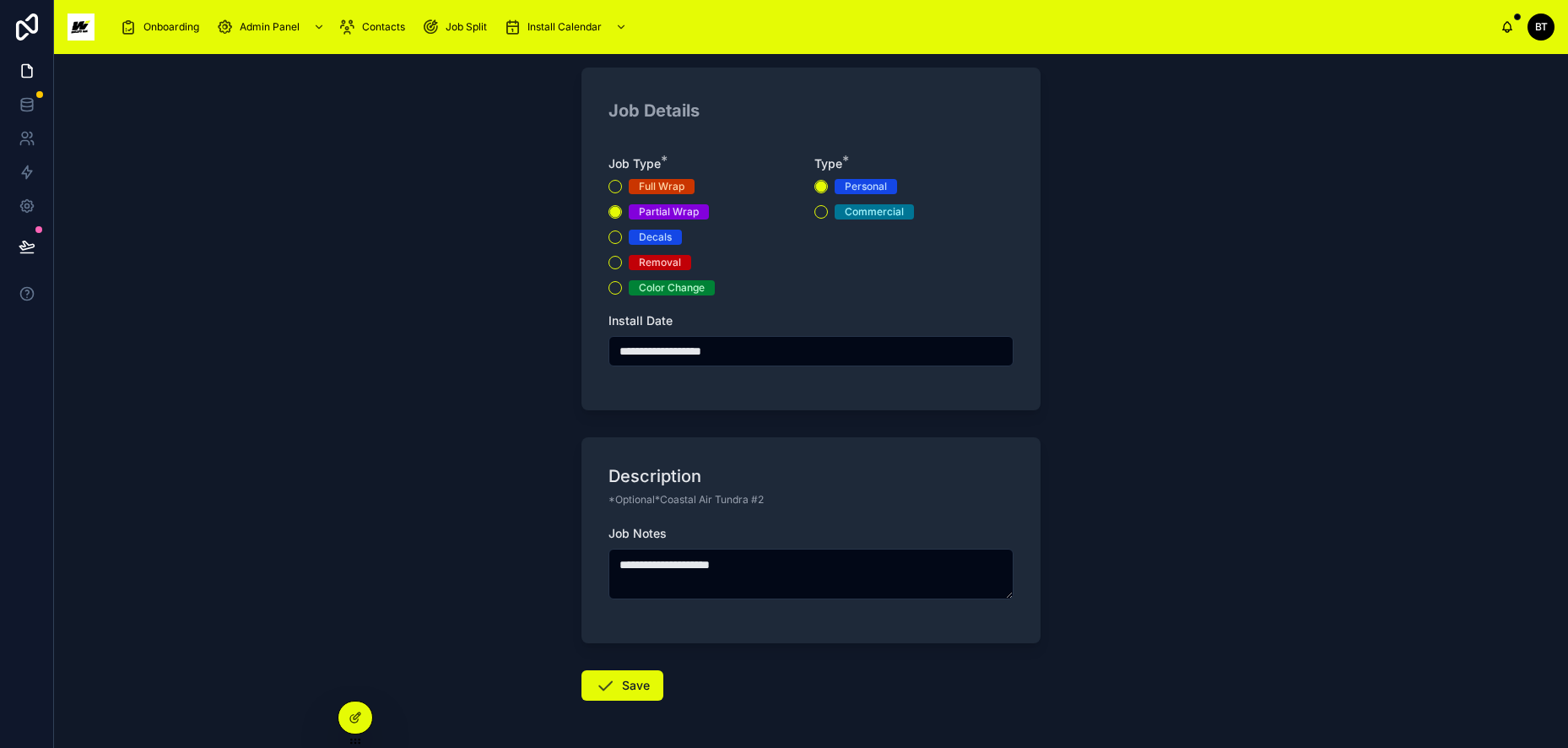
scroll to position [239, 0]
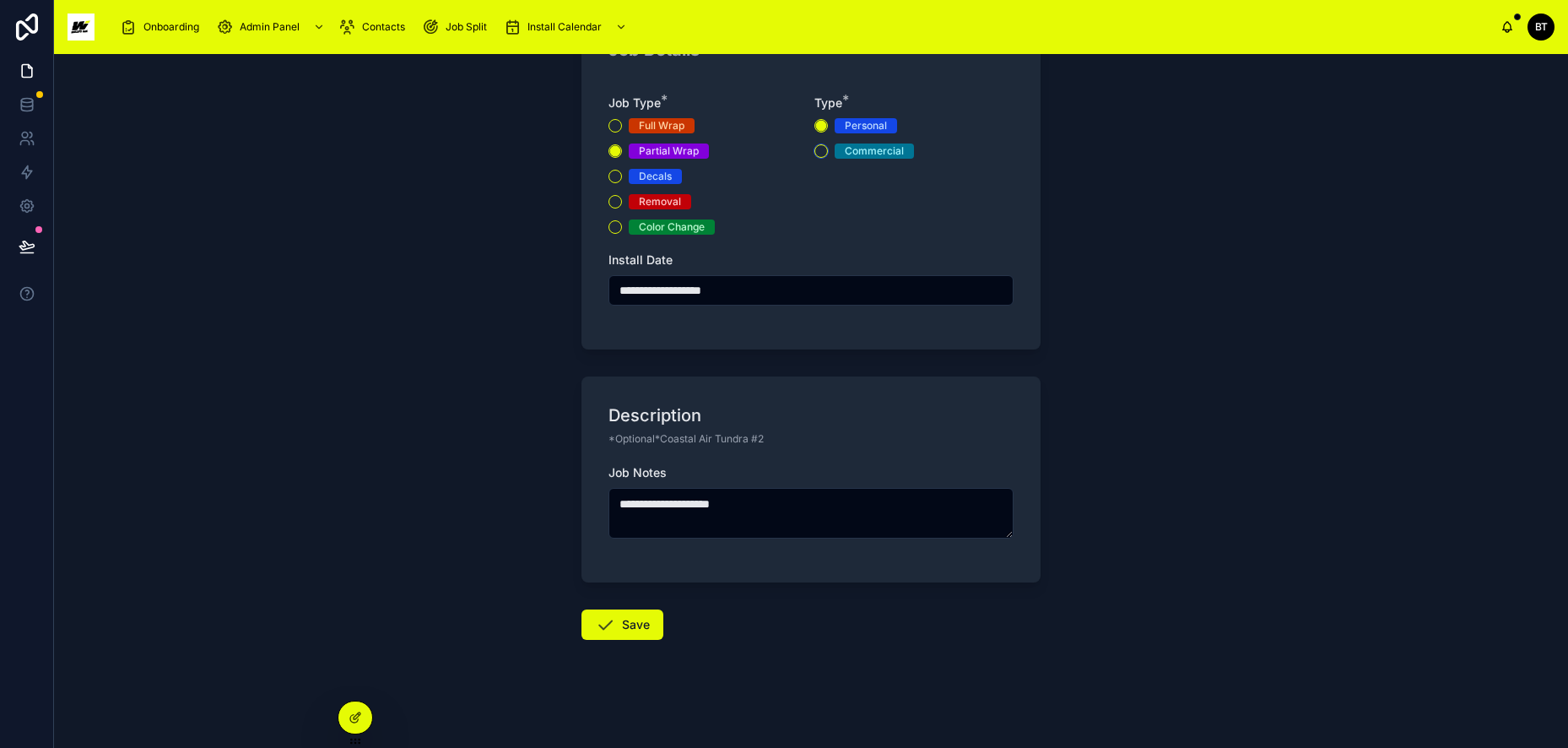
click at [814, 149] on button "Commercial" at bounding box center [821, 151] width 14 height 14
click at [619, 616] on button "Save" at bounding box center [623, 624] width 82 height 31
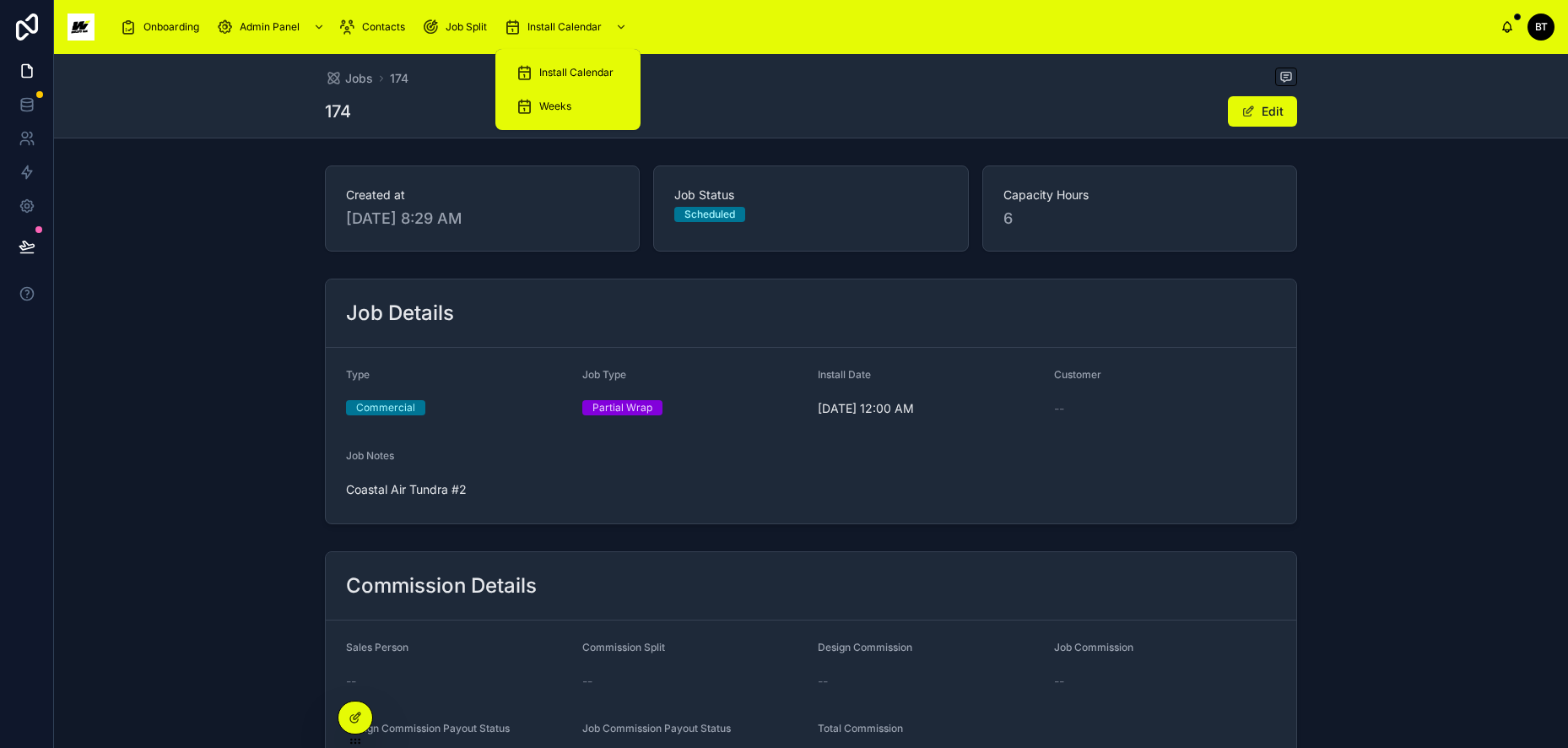
click at [569, 66] on span "Install Calendar" at bounding box center [577, 72] width 74 height 14
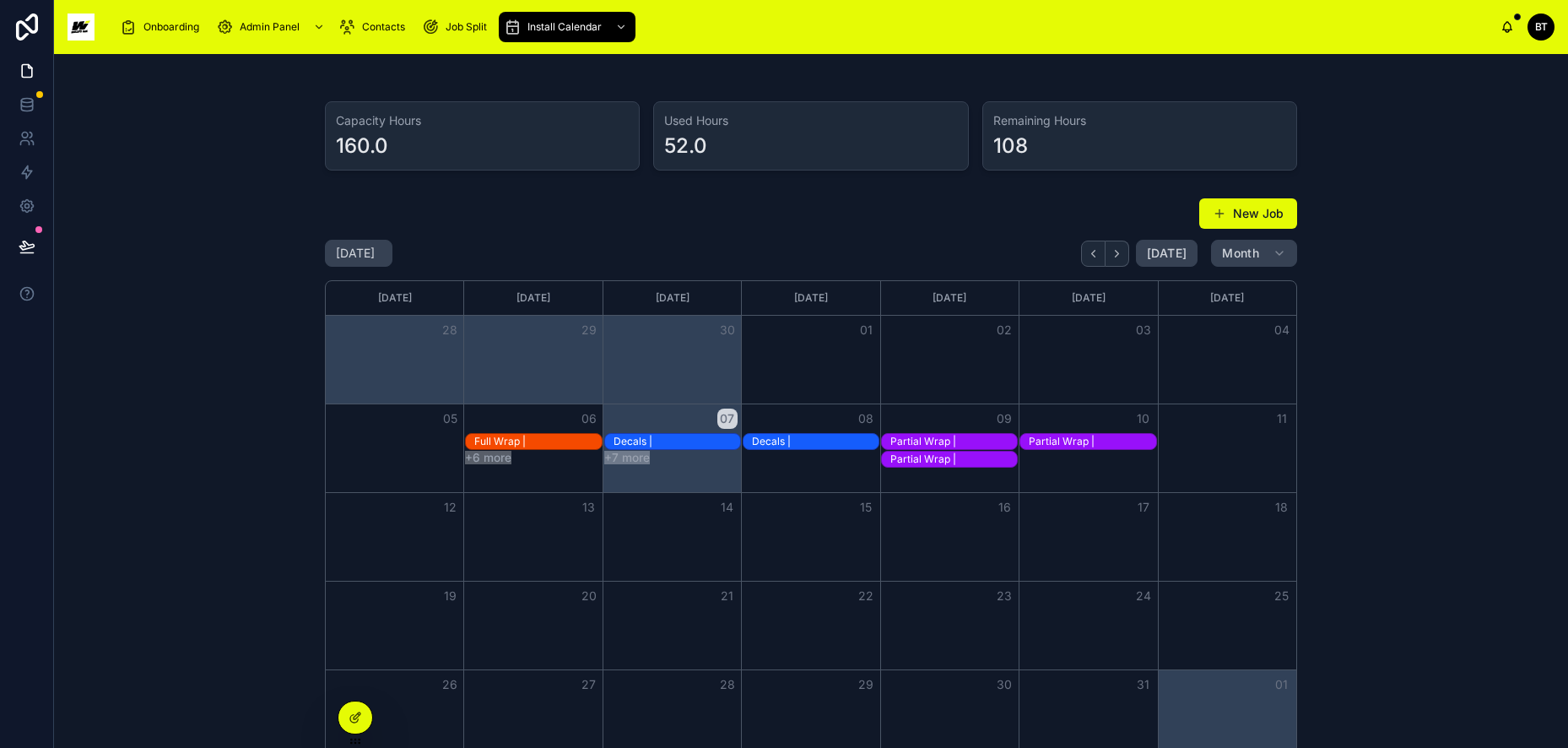
click at [1217, 216] on span at bounding box center [1219, 213] width 14 height 14
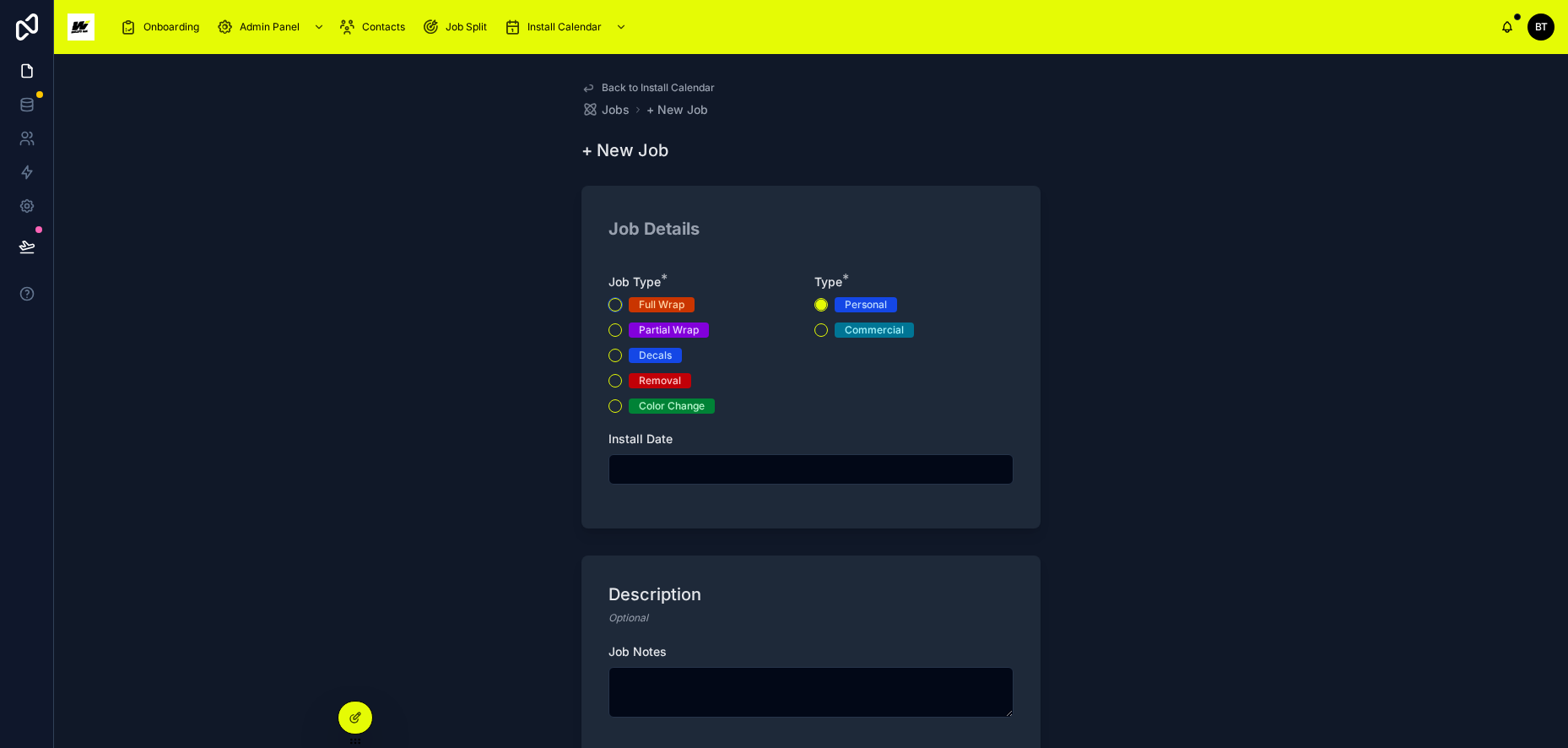
click at [610, 300] on button "Full Wrap" at bounding box center [615, 304] width 14 height 14
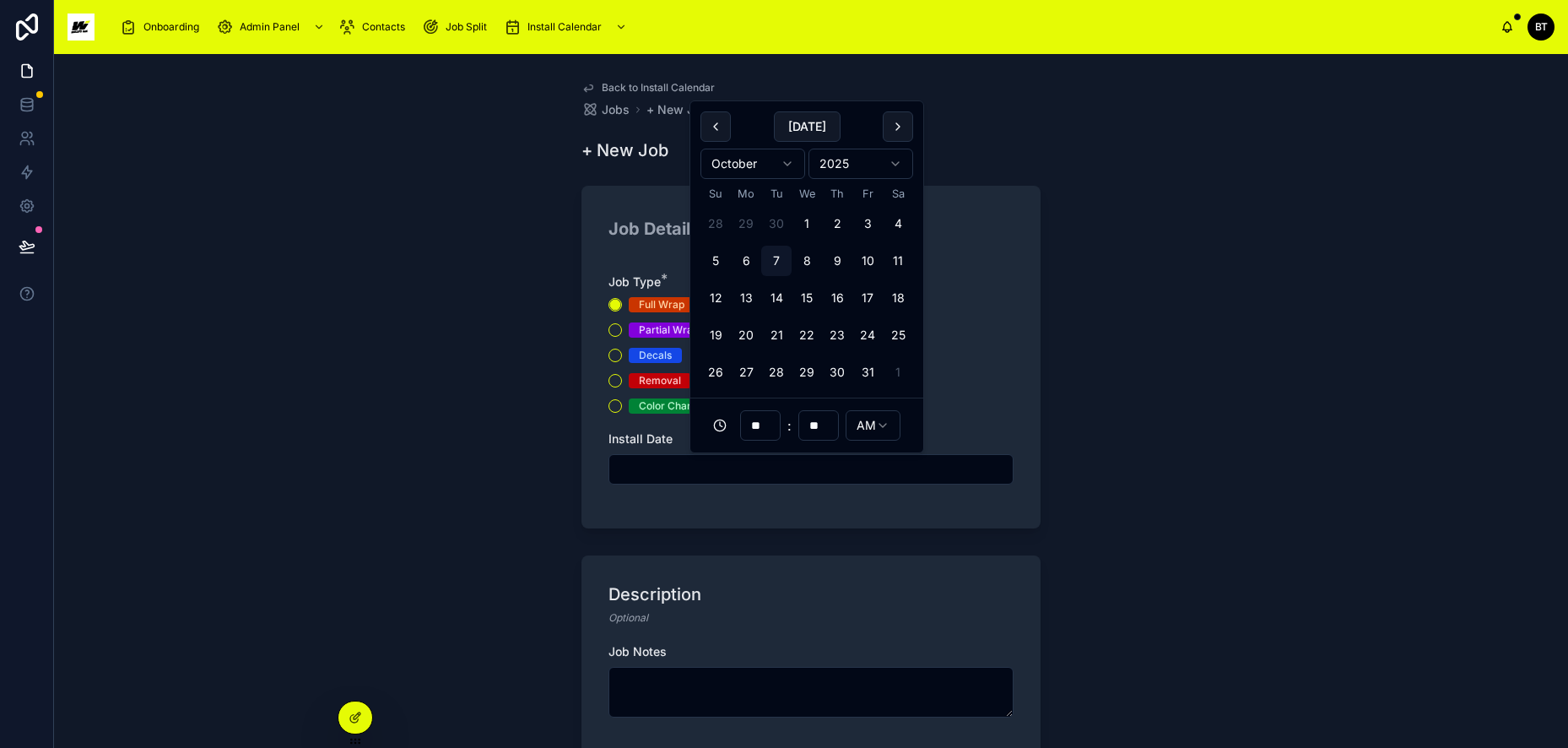
click at [710, 470] on input "text" at bounding box center [811, 469] width 403 height 23
click at [840, 253] on button "9" at bounding box center [838, 261] width 31 height 31
type input "**********"
click at [697, 671] on textarea at bounding box center [811, 692] width 405 height 51
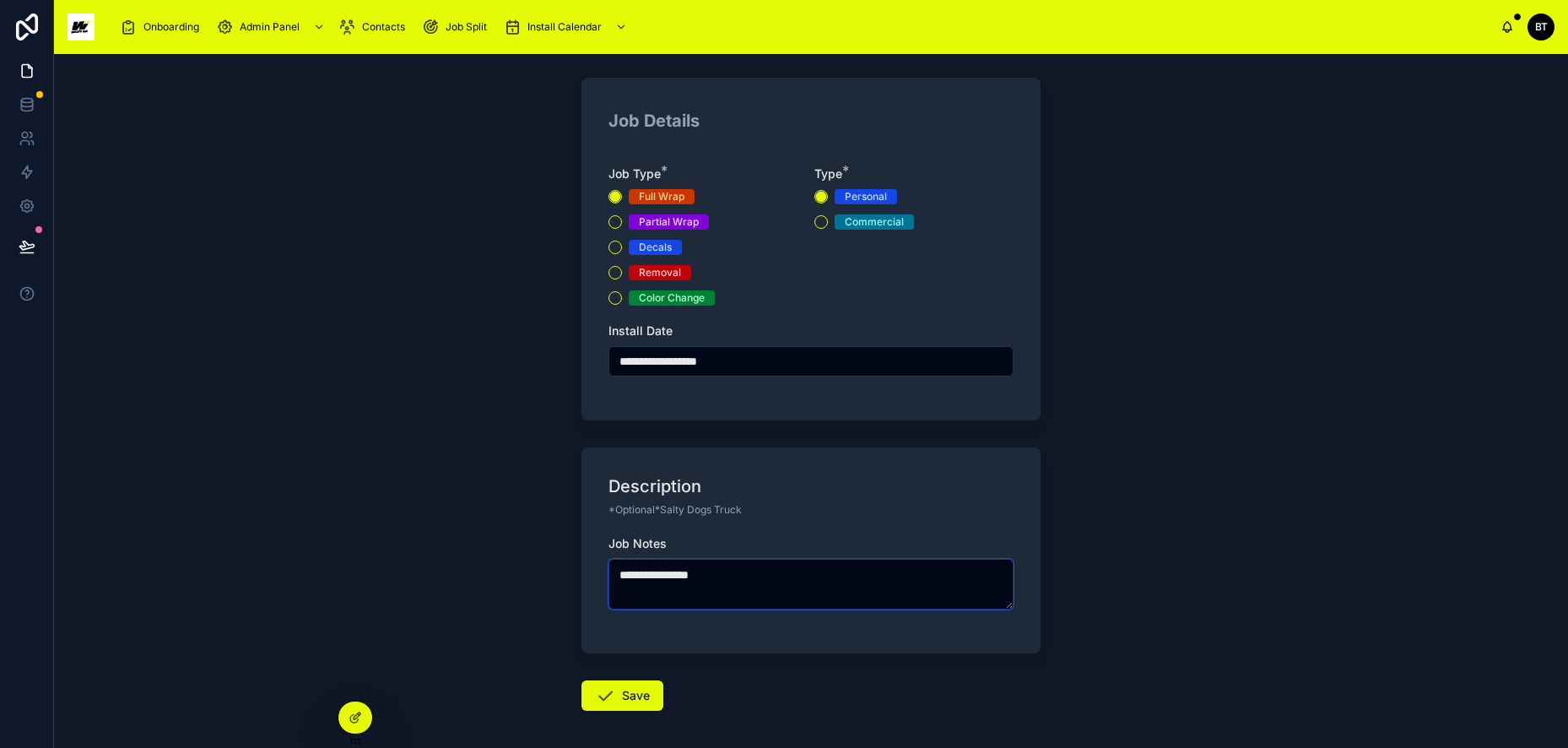
scroll to position [169, 0]
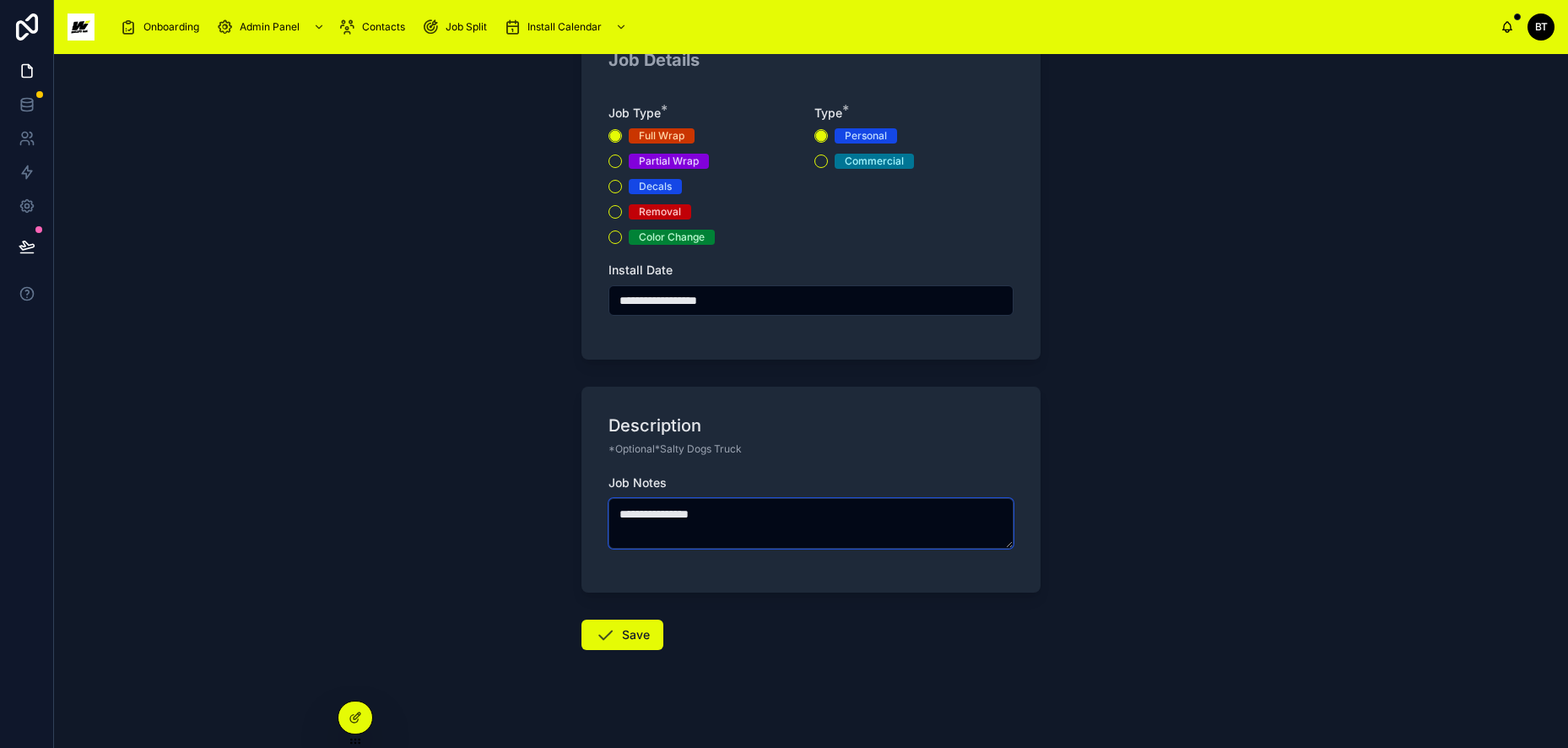
type textarea "**********"
click at [819, 163] on button "Commercial" at bounding box center [821, 161] width 14 height 14
click at [625, 633] on button "Save" at bounding box center [623, 635] width 82 height 31
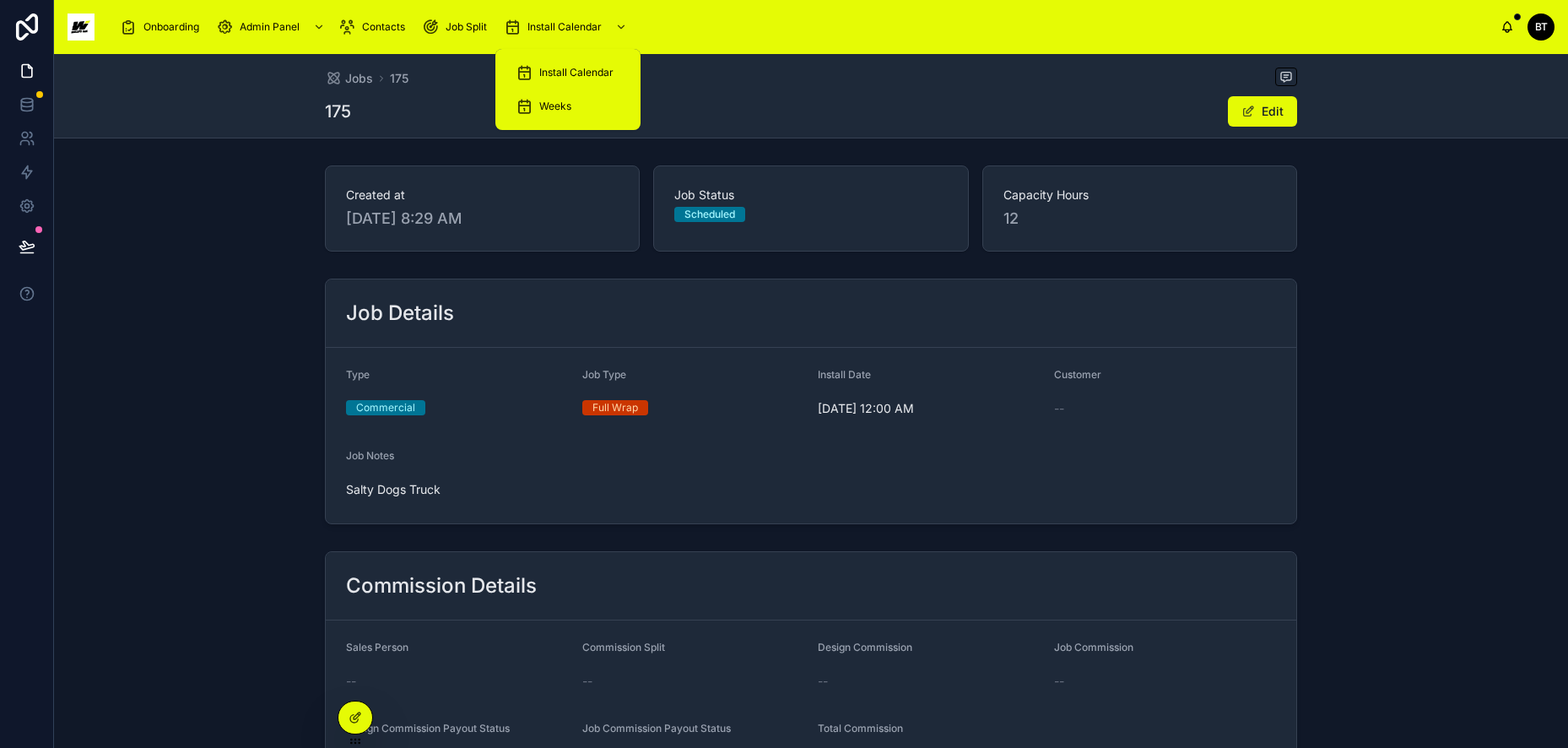
click at [585, 61] on div "Install Calendar" at bounding box center [568, 72] width 105 height 27
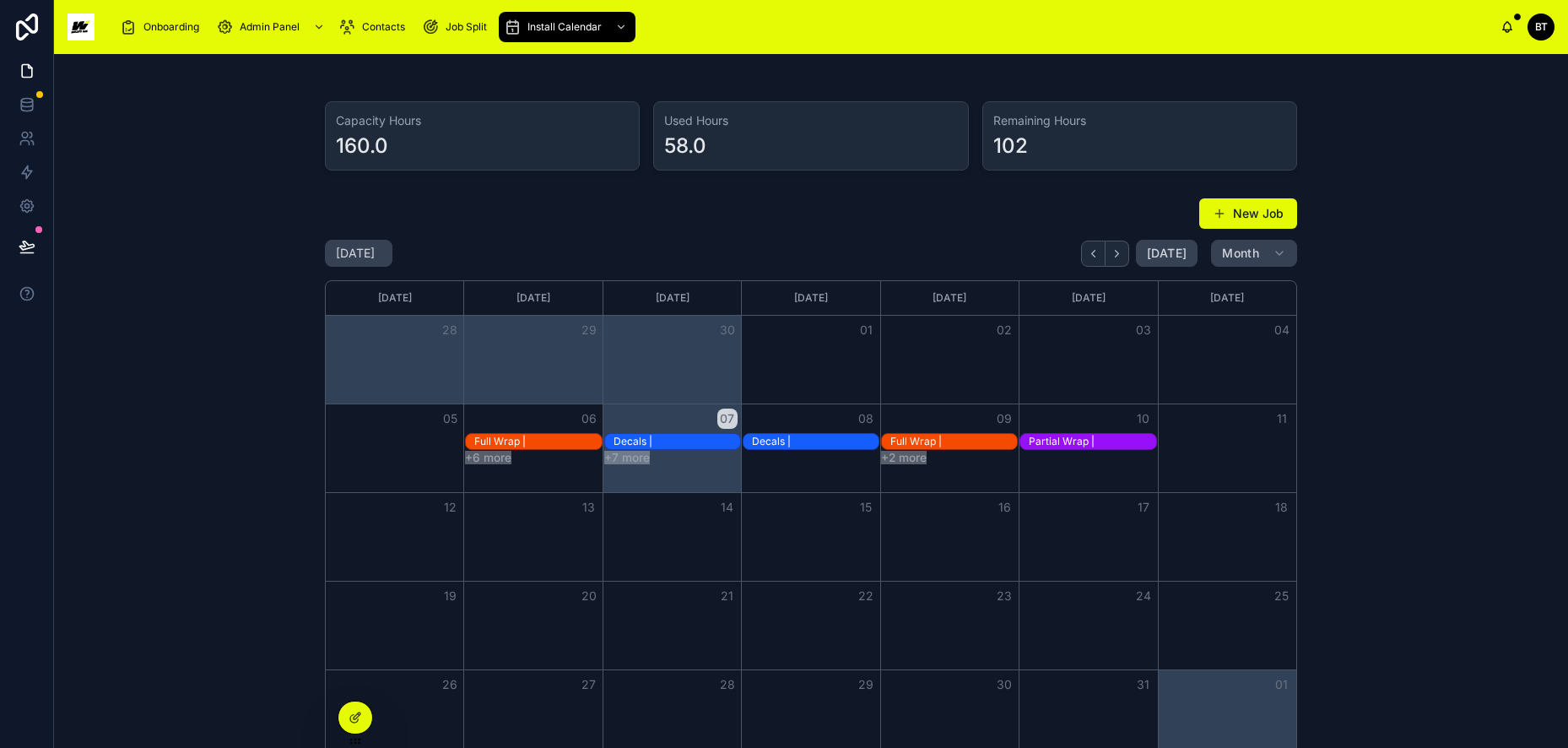
click at [1214, 217] on span at bounding box center [1219, 213] width 14 height 14
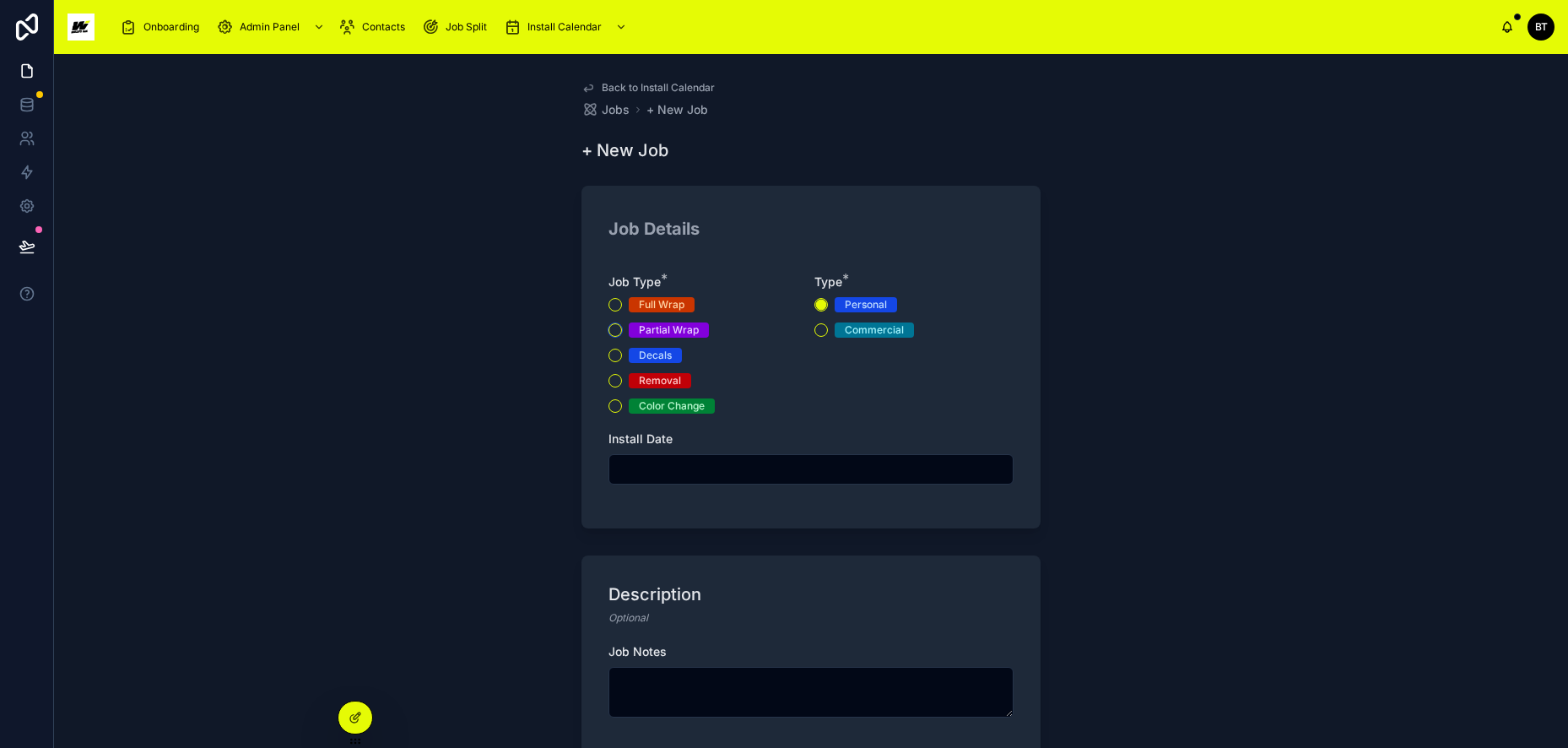
click at [609, 330] on button "Partial Wrap" at bounding box center [615, 330] width 14 height 14
click at [705, 467] on input "text" at bounding box center [811, 469] width 403 height 23
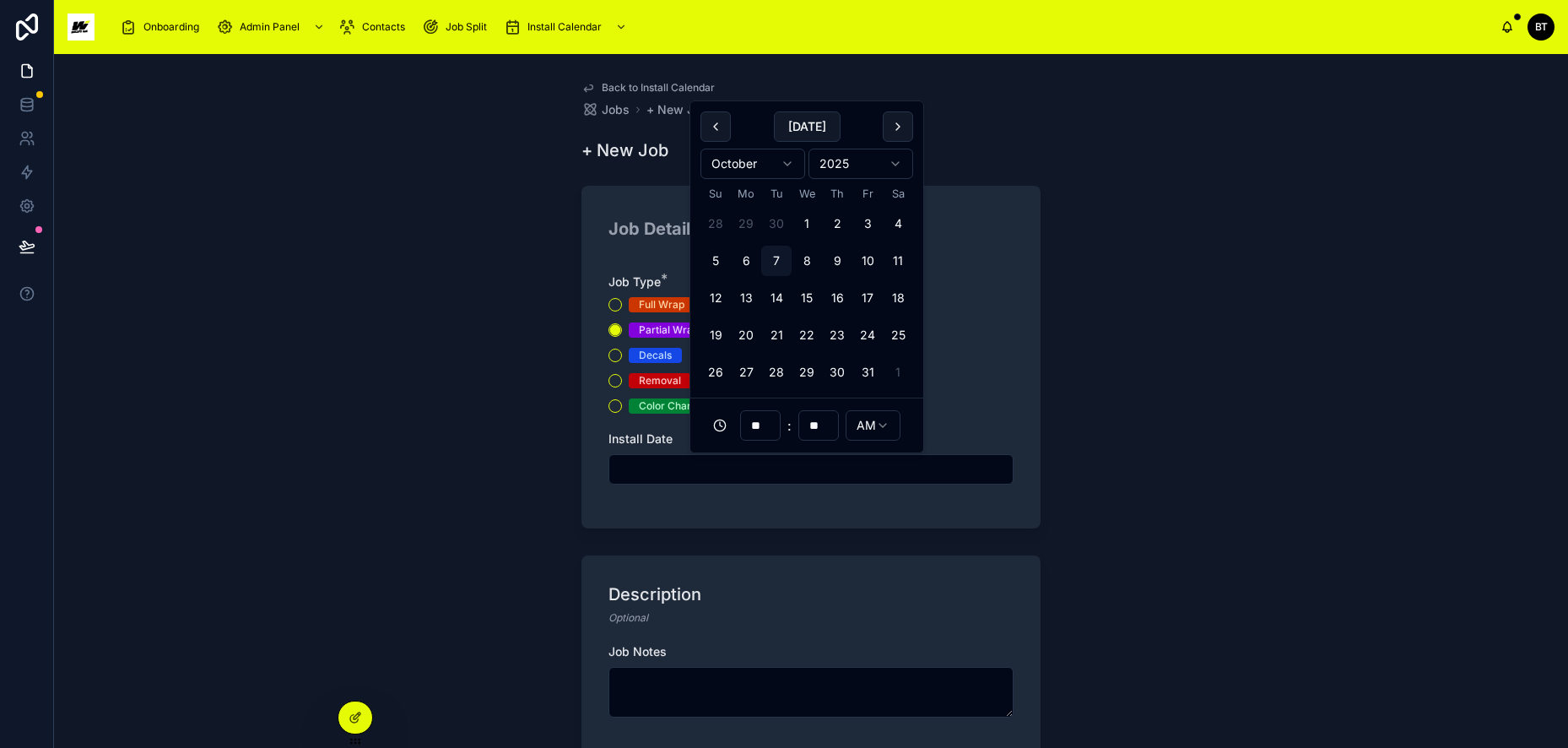
click at [864, 262] on button "10" at bounding box center [868, 261] width 31 height 31
type input "**********"
click at [734, 670] on textarea at bounding box center [811, 692] width 405 height 51
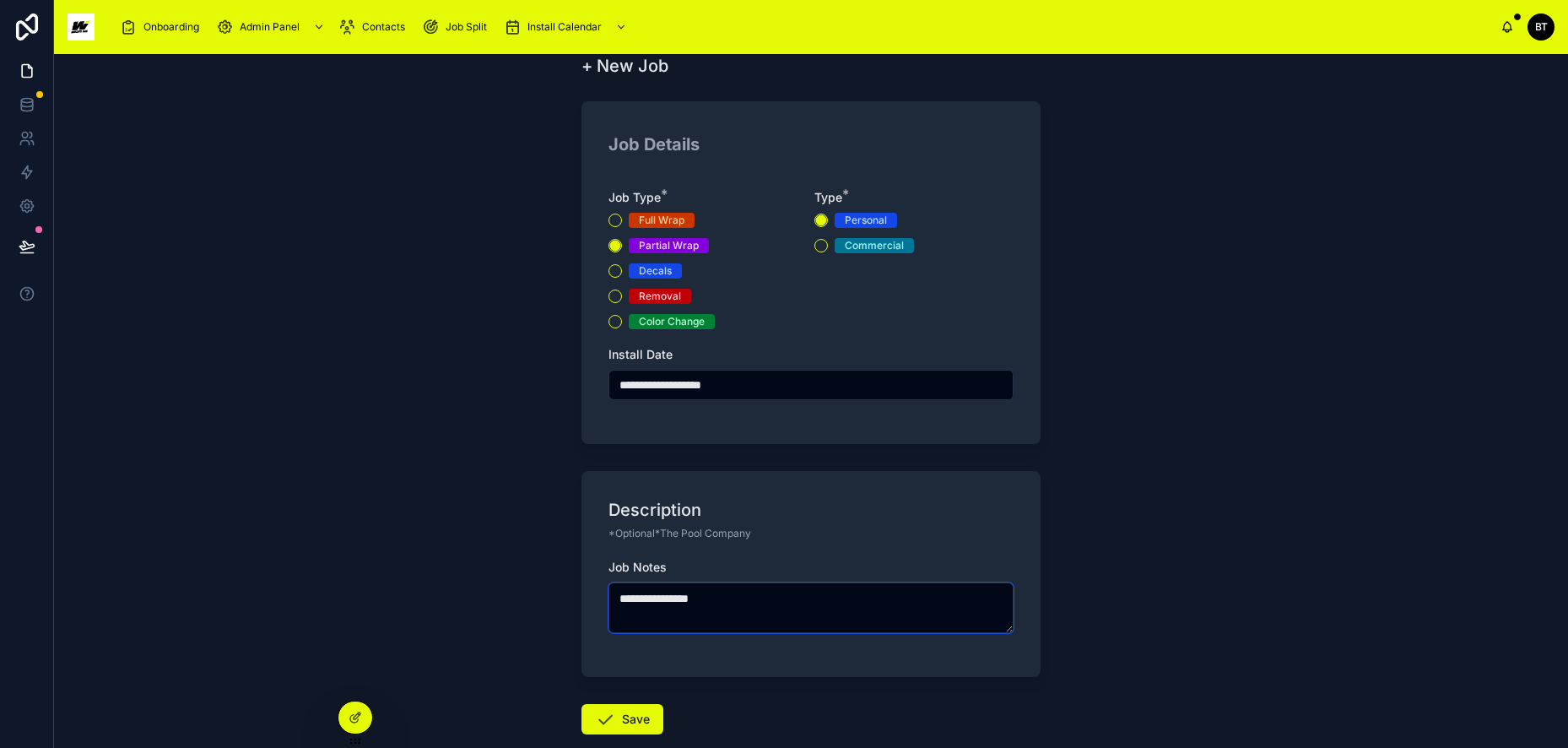
scroll to position [179, 0]
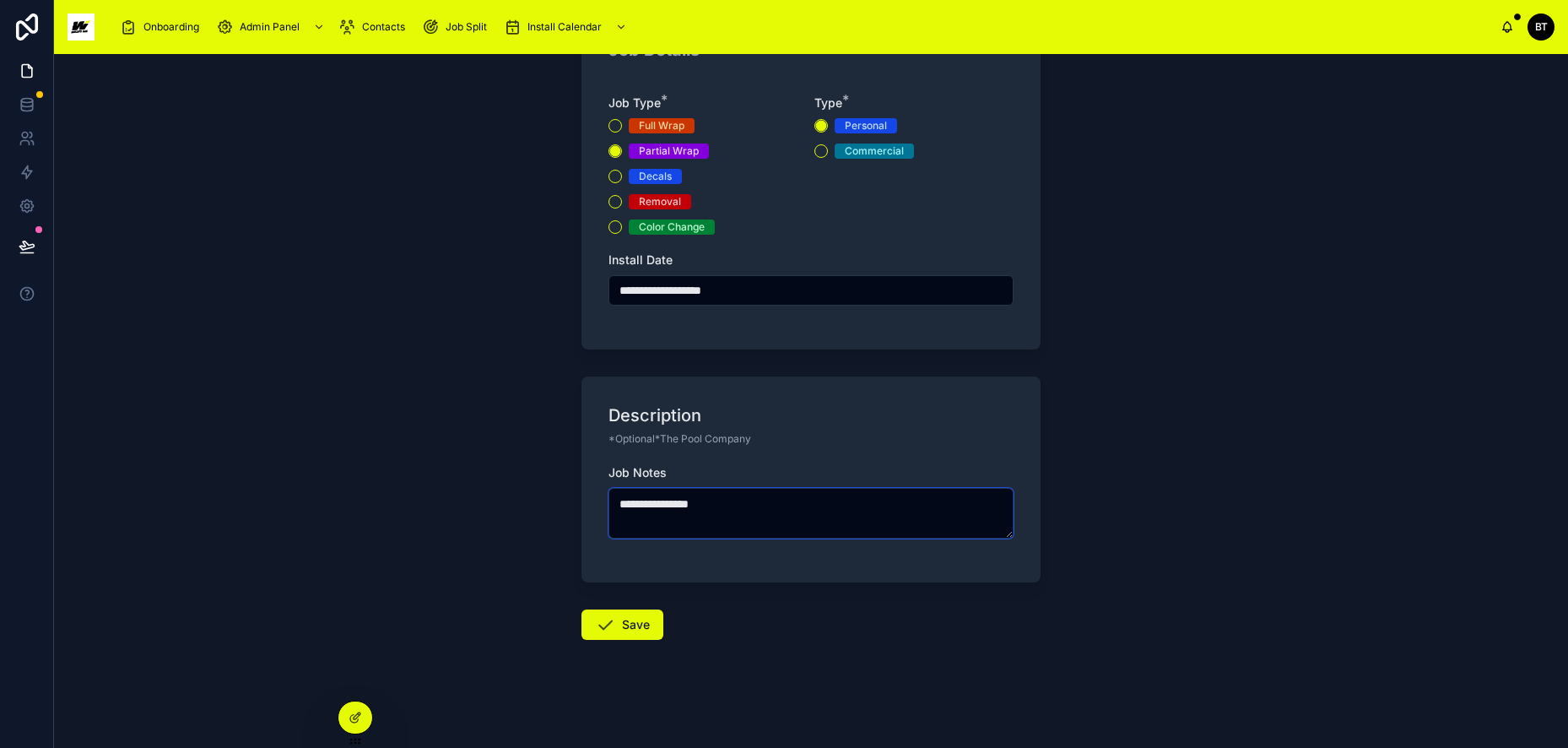
type textarea "**********"
click at [816, 153] on button "Commercial" at bounding box center [821, 151] width 14 height 14
click at [641, 617] on button "Save" at bounding box center [623, 624] width 82 height 31
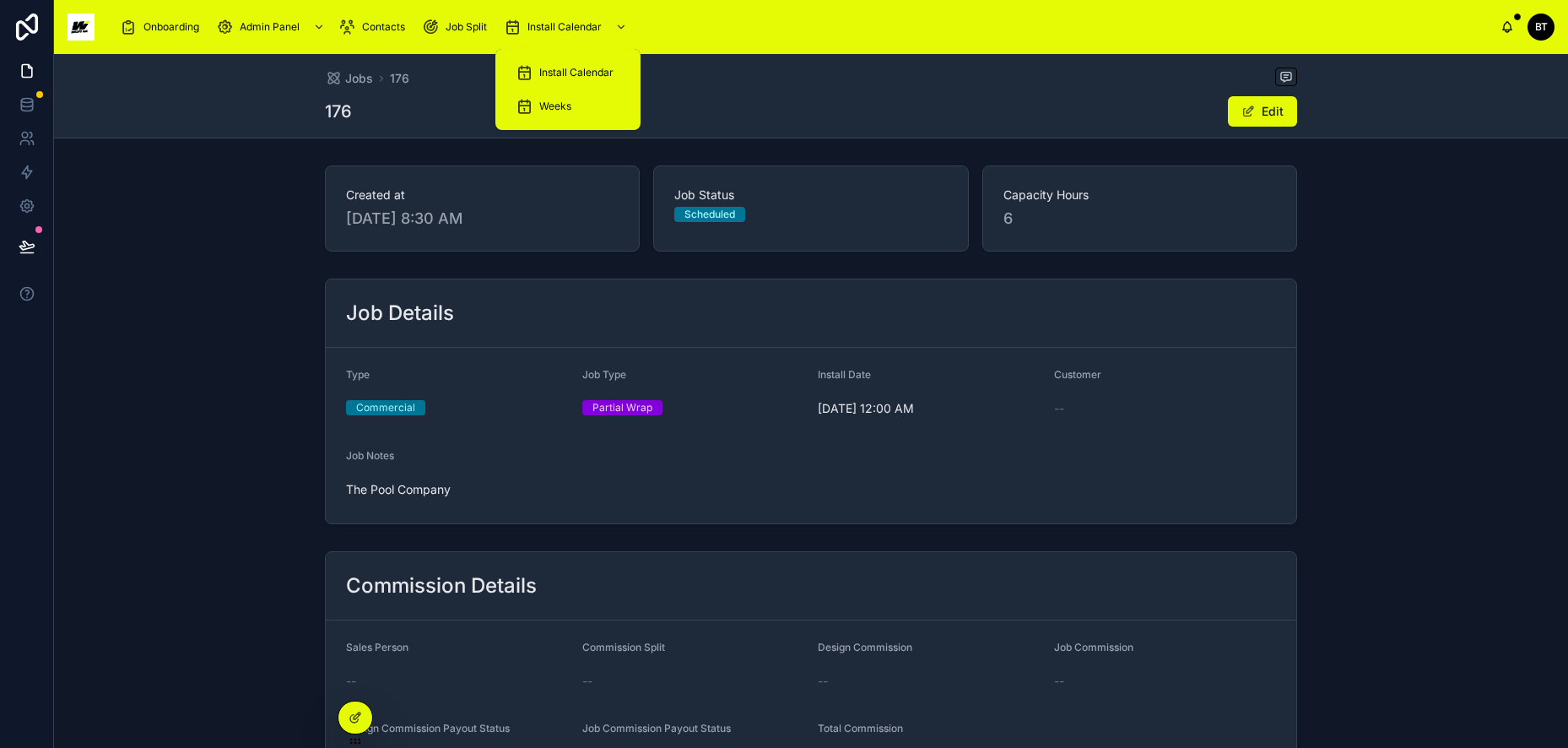
click at [556, 68] on span "Install Calendar" at bounding box center [577, 72] width 74 height 14
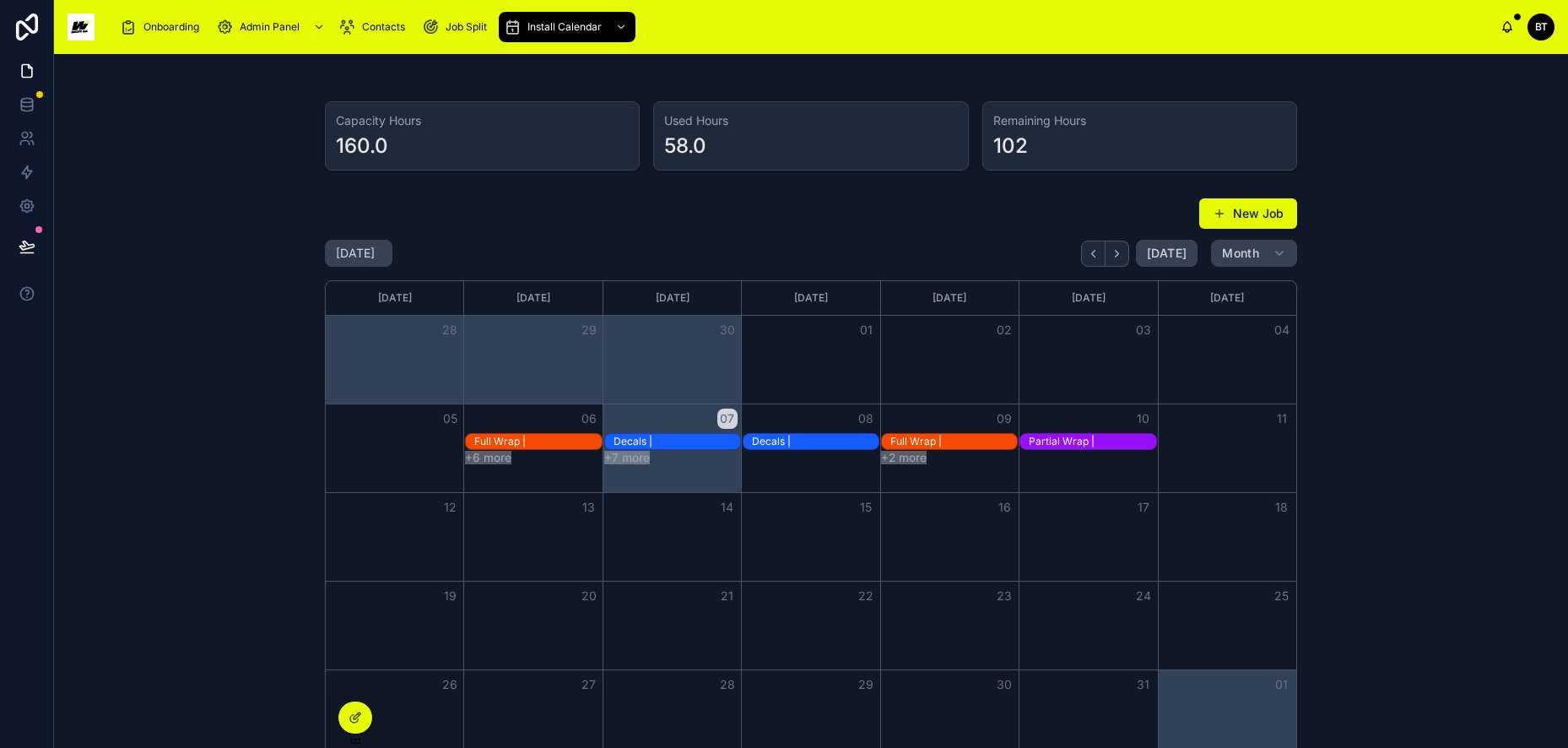
click at [1228, 211] on button "New Job" at bounding box center [1248, 214] width 98 height 31
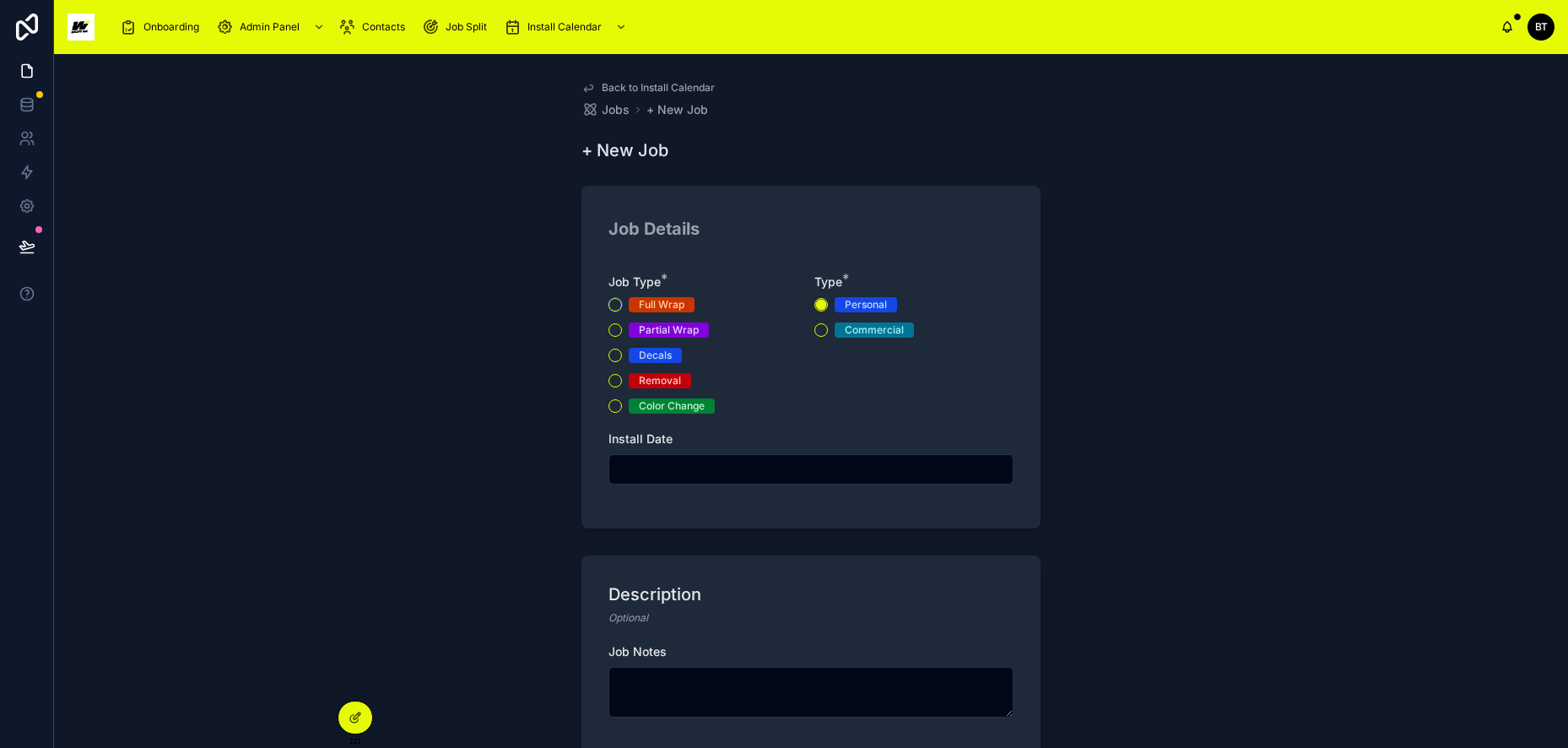
click at [612, 305] on button "Full Wrap" at bounding box center [615, 304] width 14 height 14
click at [665, 466] on input "text" at bounding box center [811, 469] width 403 height 23
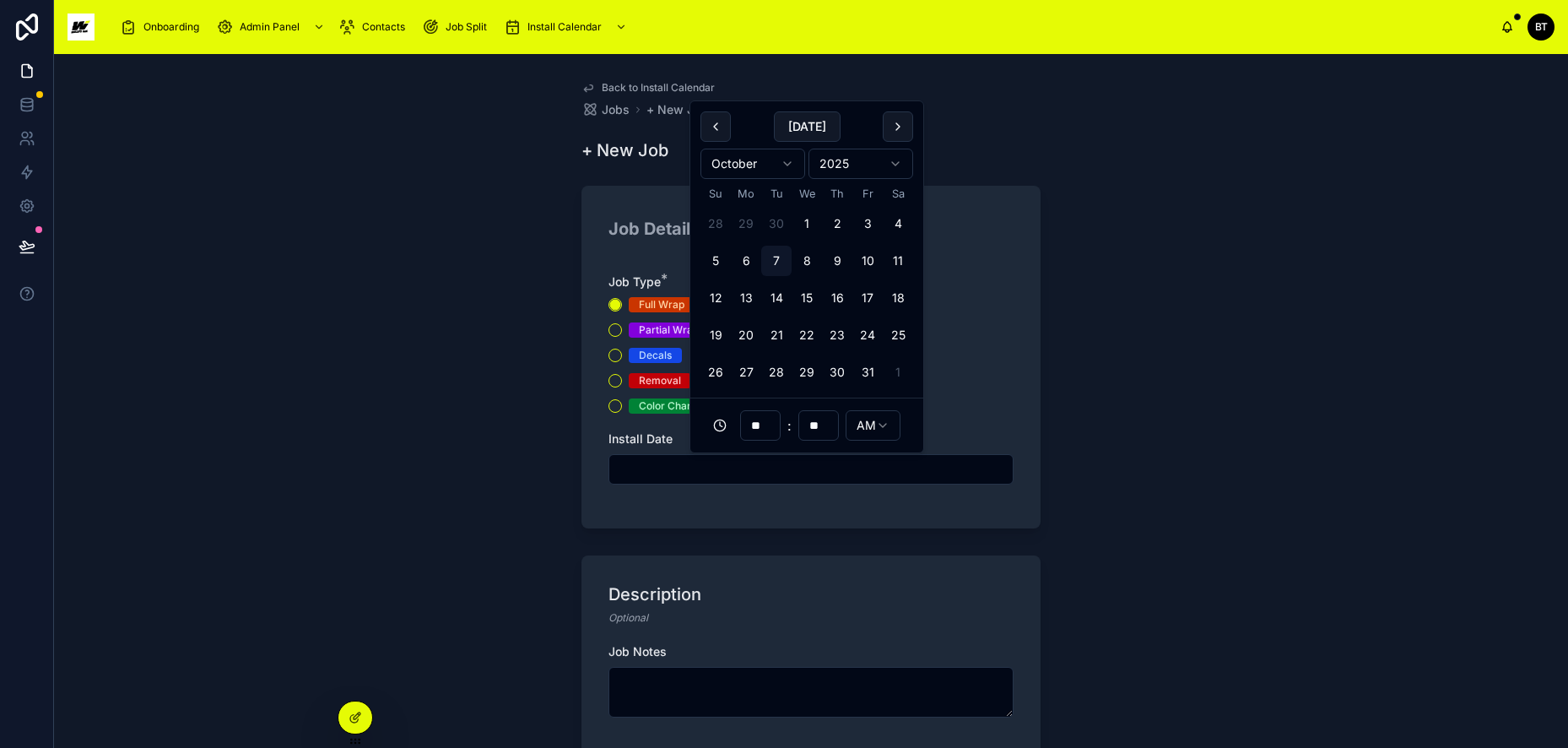
click at [800, 263] on button "8" at bounding box center [807, 261] width 31 height 31
type input "**********"
click at [859, 269] on button "10" at bounding box center [868, 261] width 31 height 31
type input "**********"
click at [779, 267] on button "7" at bounding box center [777, 261] width 31 height 31
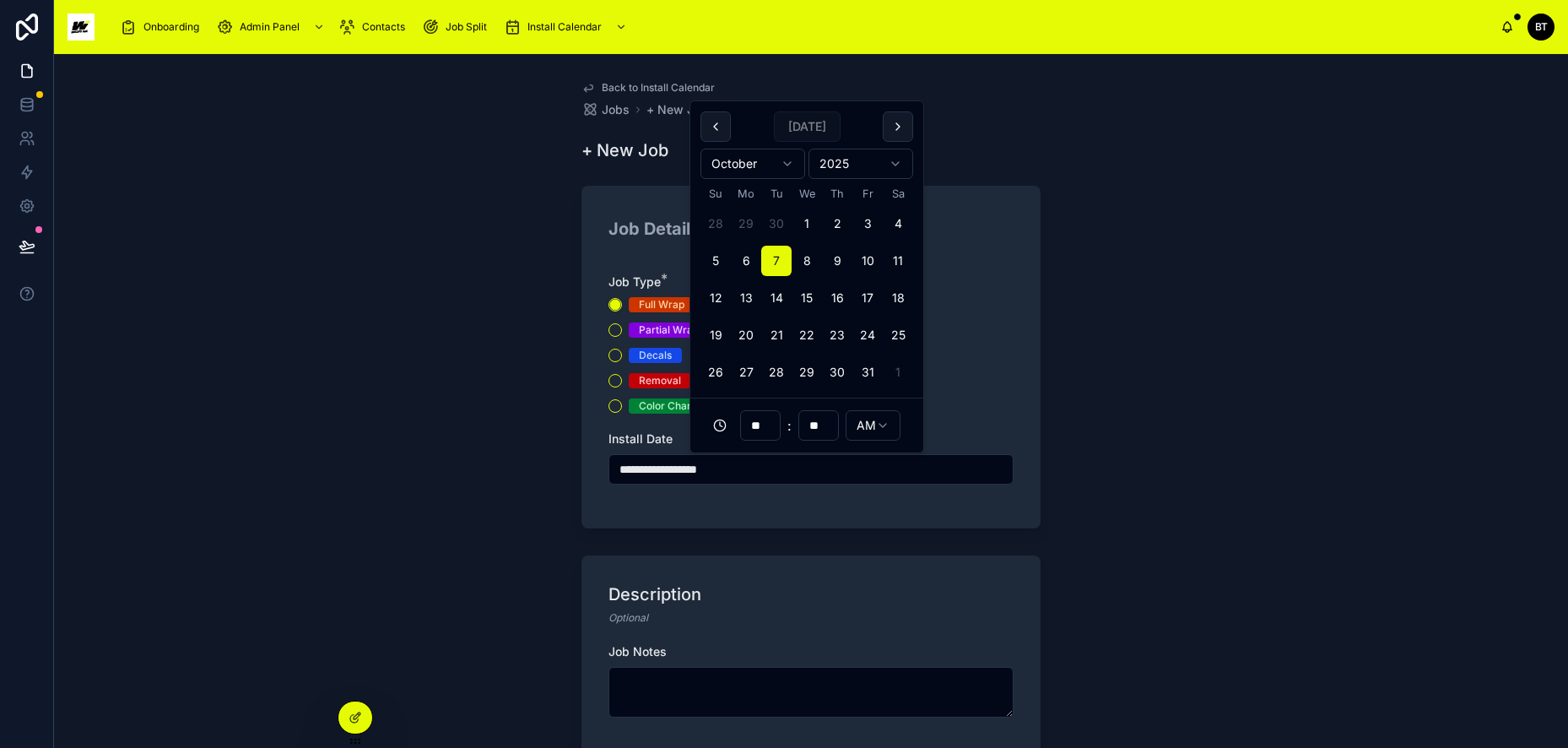
click at [864, 258] on button "10" at bounding box center [868, 261] width 31 height 31
click at [801, 257] on button "8" at bounding box center [807, 261] width 31 height 31
type input "**********"
click at [698, 687] on textarea at bounding box center [811, 692] width 405 height 51
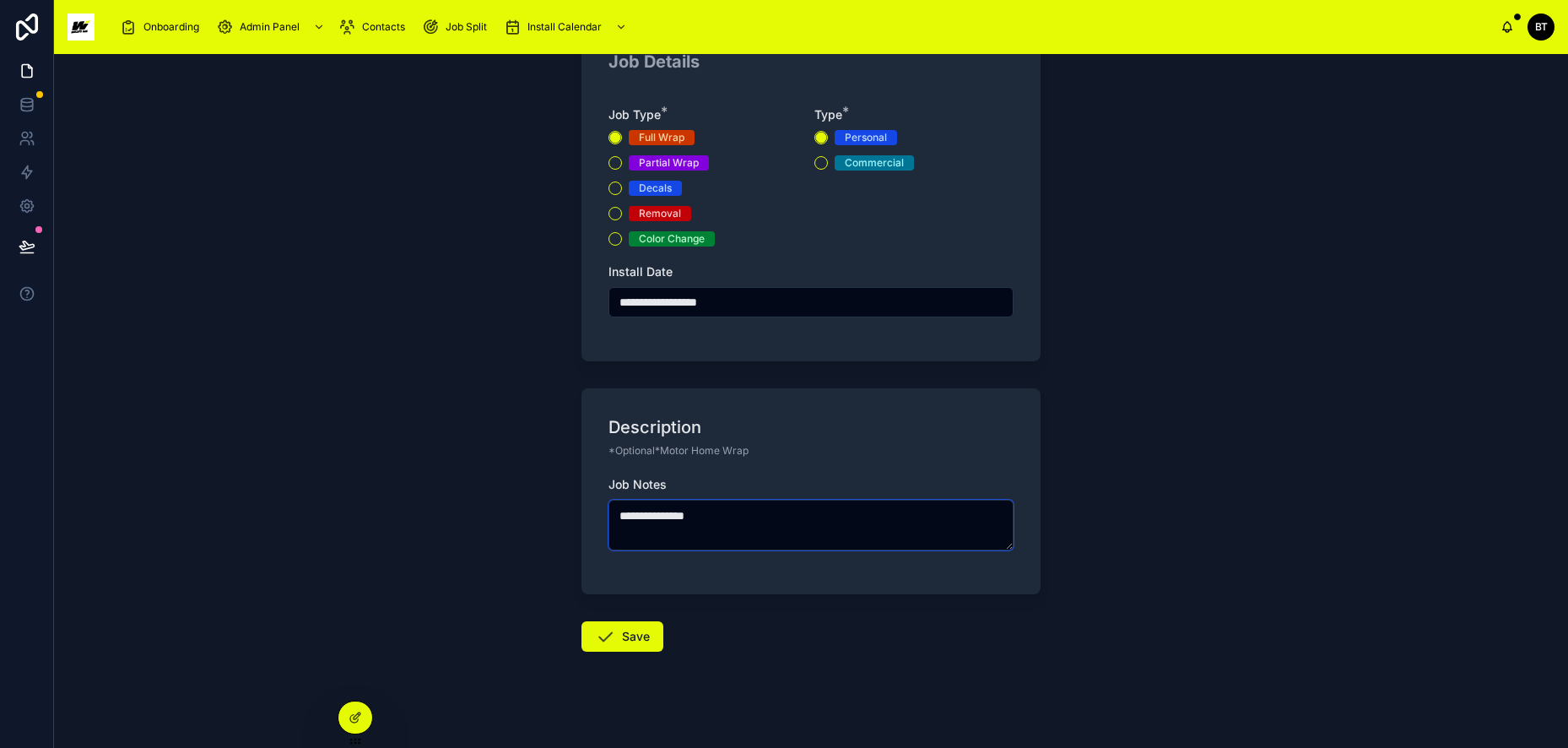
scroll to position [179, 0]
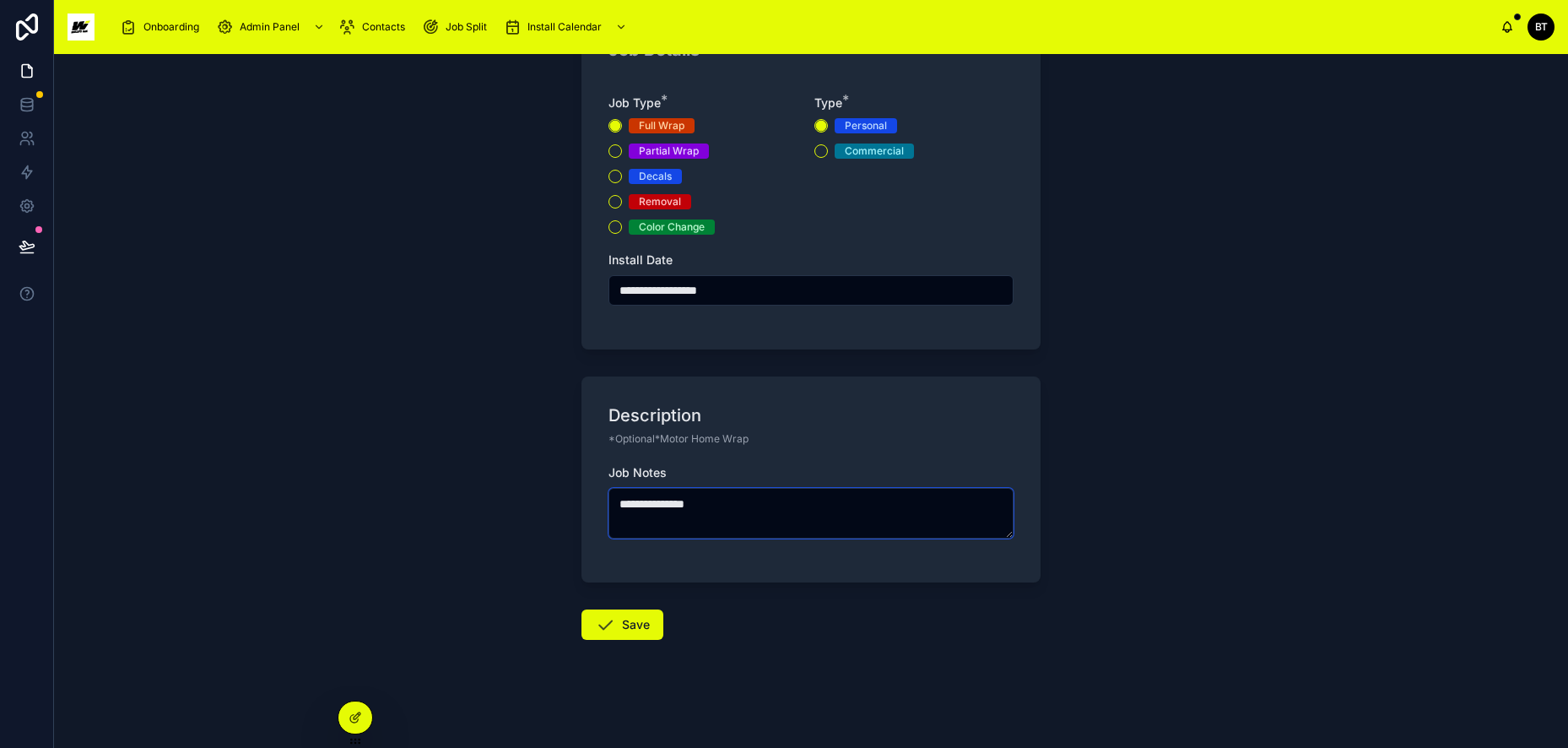
type textarea "**********"
click at [819, 151] on button "Commercial" at bounding box center [821, 151] width 14 height 14
click at [600, 614] on icon at bounding box center [606, 624] width 20 height 20
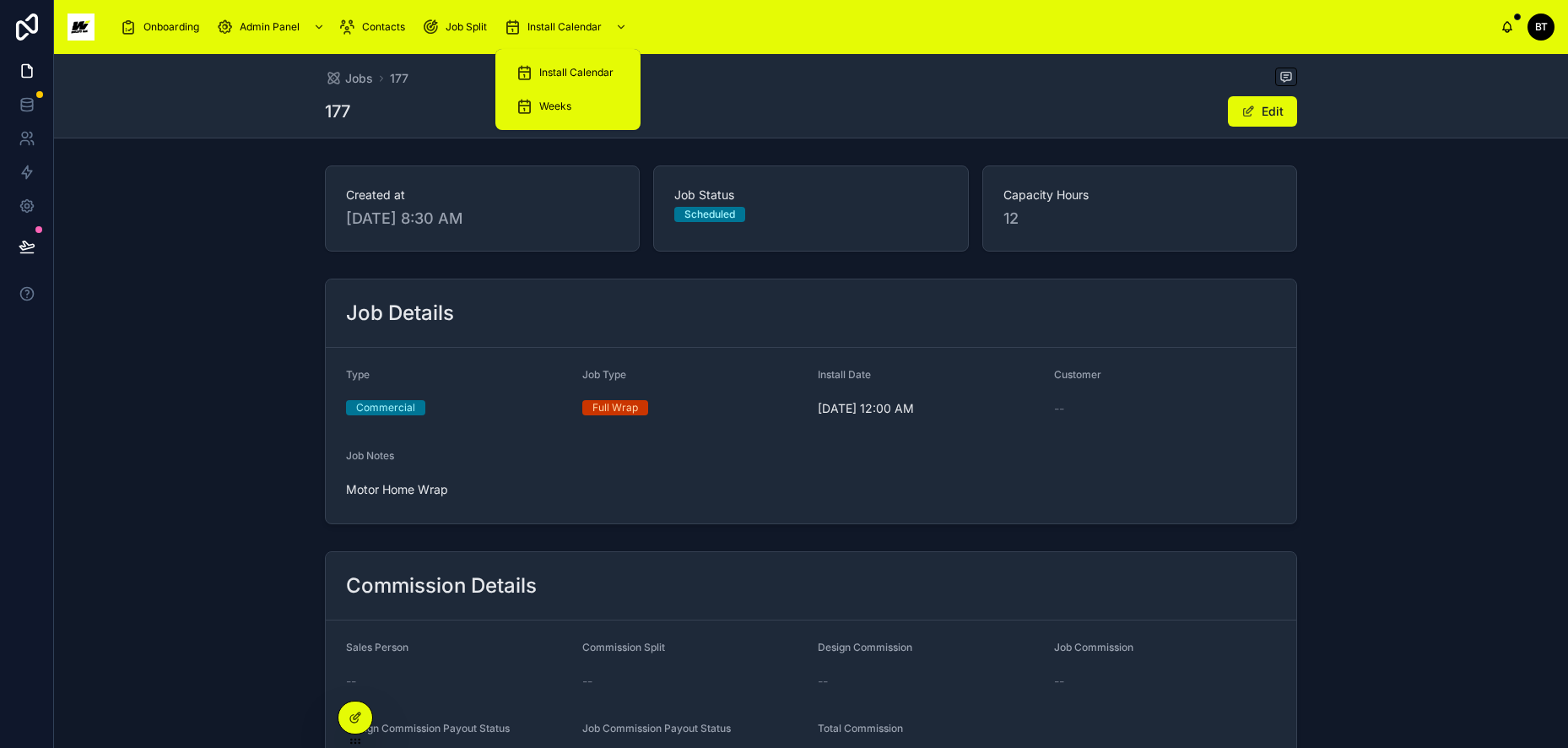
click at [573, 72] on span "Install Calendar" at bounding box center [577, 72] width 74 height 14
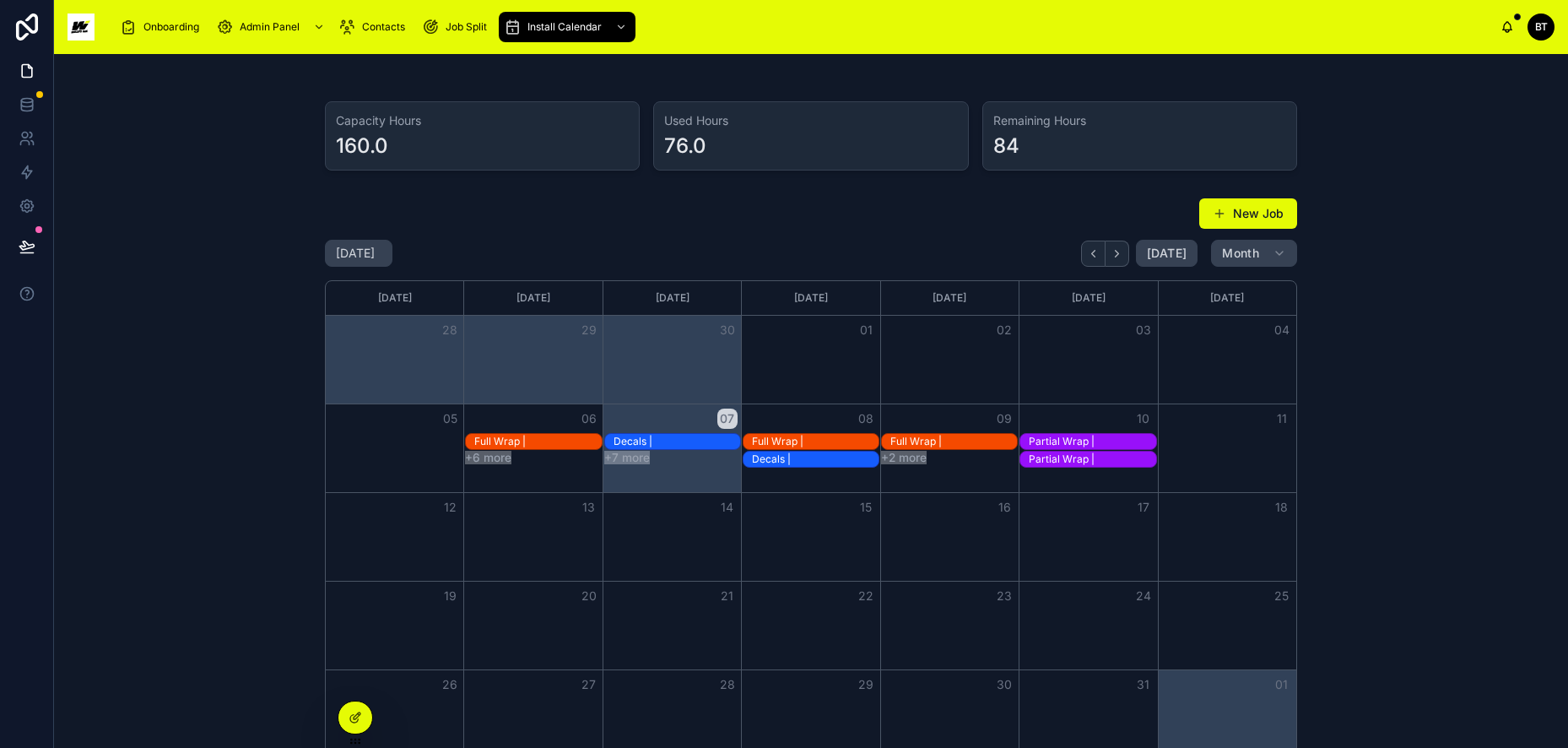
click at [1225, 209] on button "New Job" at bounding box center [1248, 214] width 98 height 31
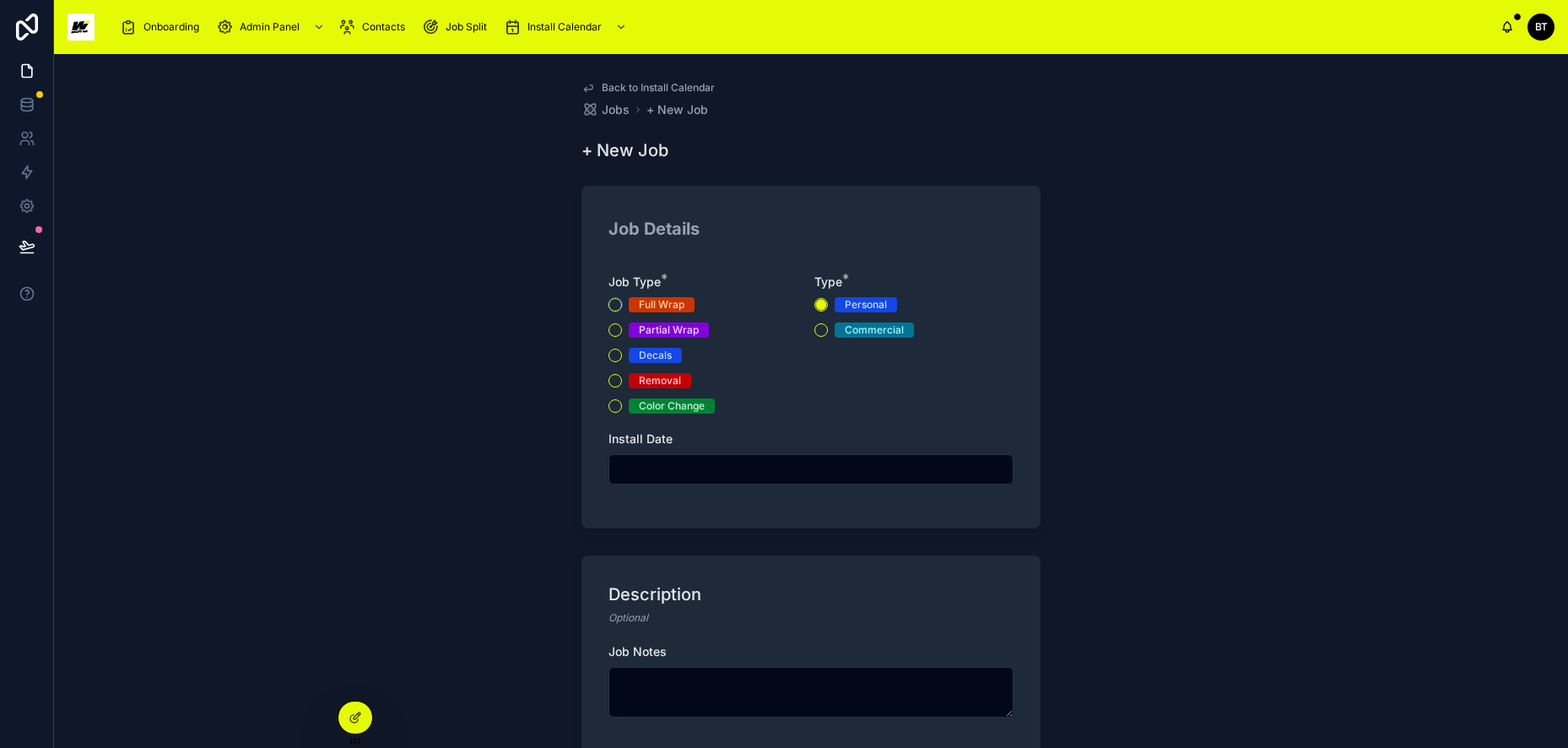
click at [612, 308] on button "Full Wrap" at bounding box center [615, 304] width 14 height 14
click at [664, 474] on input "text" at bounding box center [811, 469] width 403 height 23
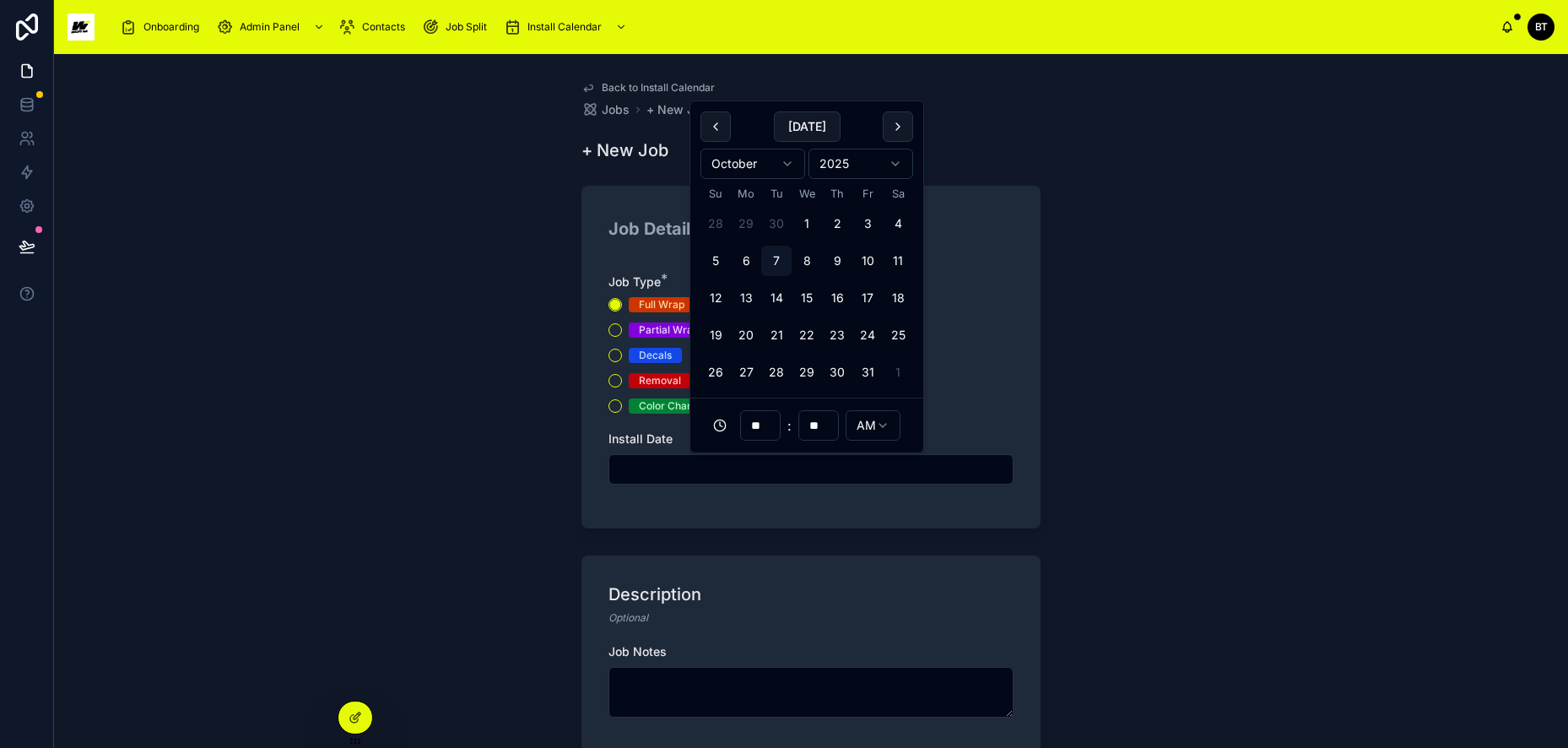
click at [829, 258] on button "9" at bounding box center [838, 261] width 31 height 31
type input "**********"
click at [672, 669] on textarea at bounding box center [811, 692] width 405 height 51
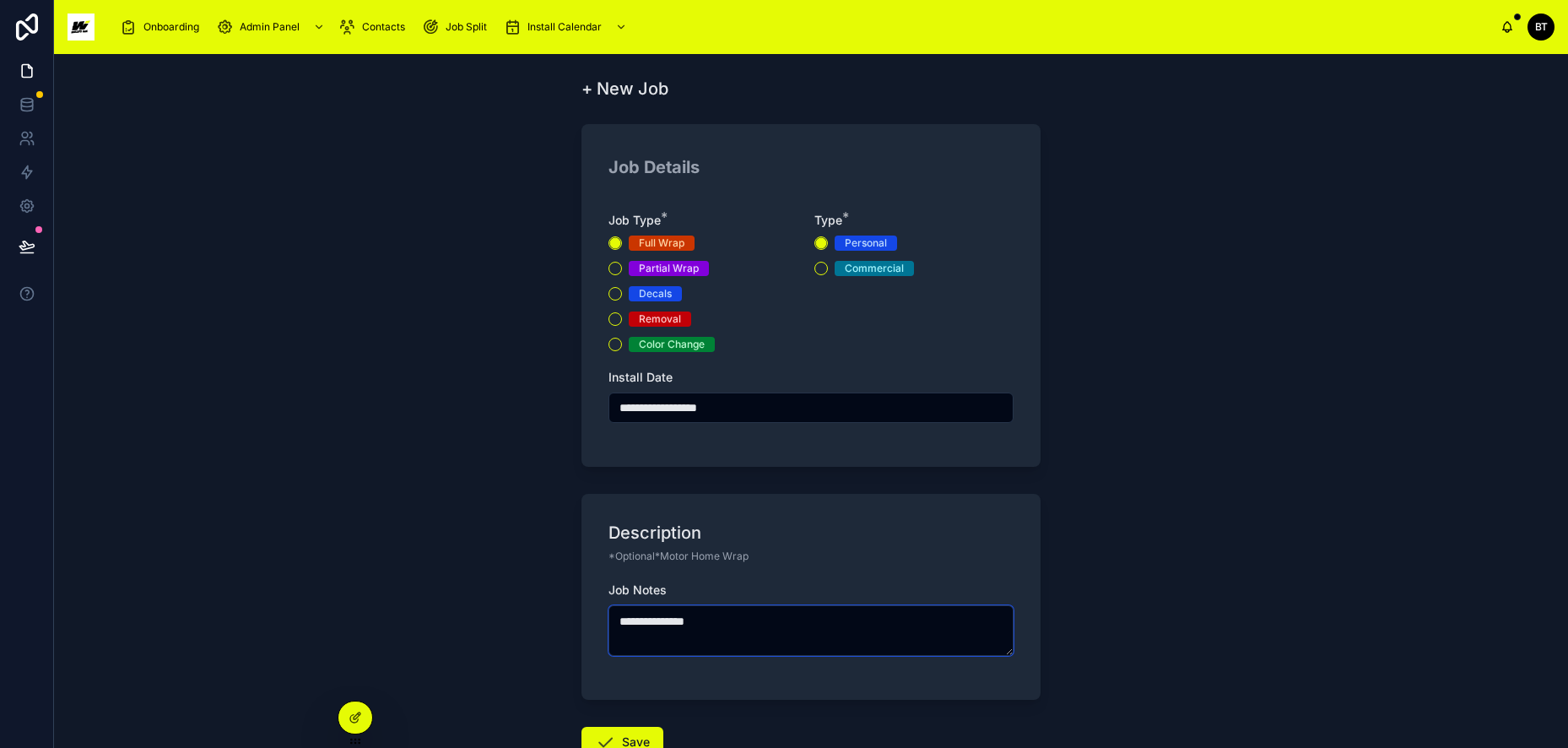
scroll to position [179, 0]
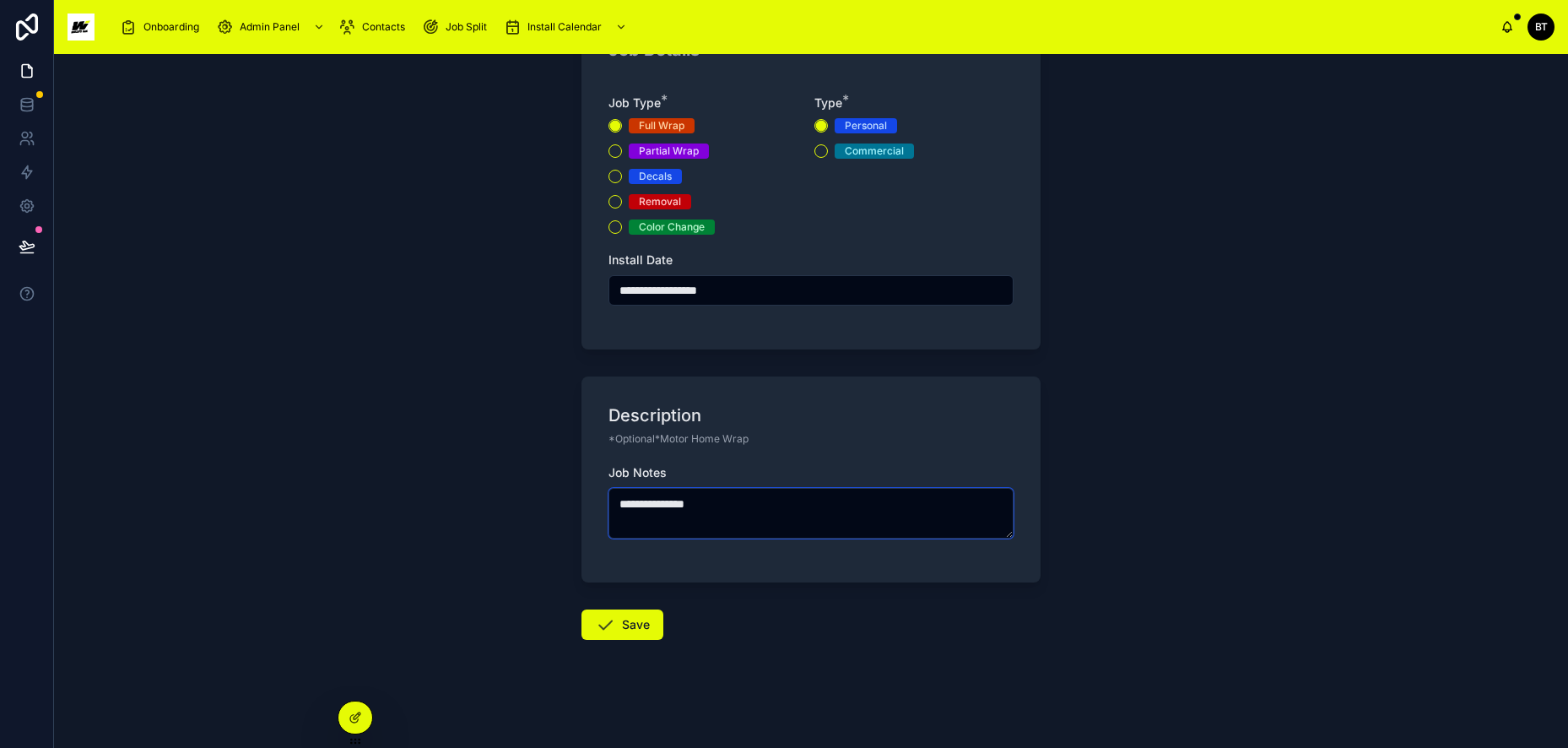
type textarea "**********"
click at [822, 146] on button "Commercial" at bounding box center [821, 151] width 14 height 14
click at [635, 633] on button "Save" at bounding box center [623, 624] width 82 height 31
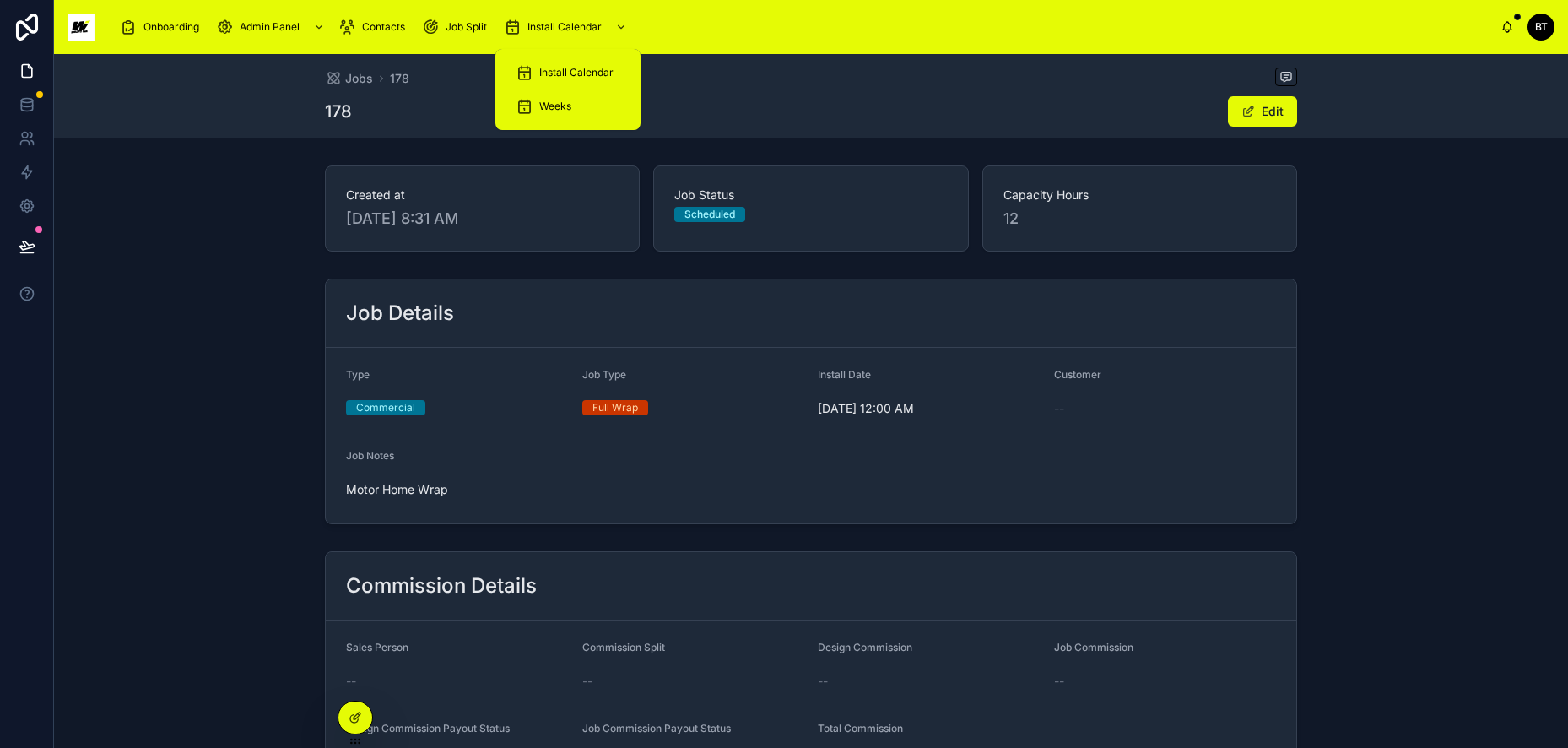
click at [536, 70] on div "Install Calendar" at bounding box center [568, 72] width 105 height 27
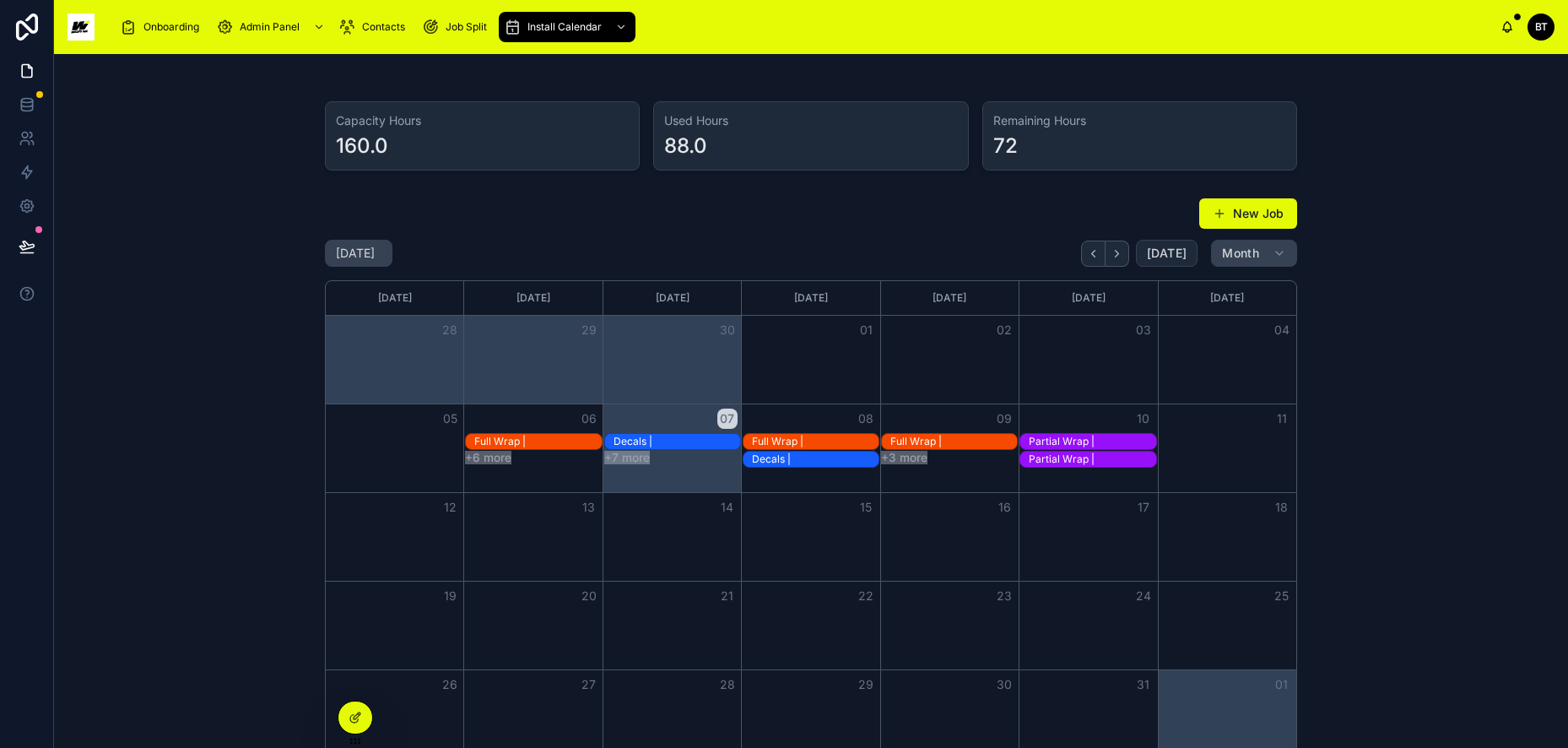
click at [1164, 248] on span "[DATE]" at bounding box center [1167, 253] width 40 height 15
click at [1161, 262] on button "[DATE]" at bounding box center [1167, 253] width 61 height 27
click at [947, 439] on div "Full Wrap |" at bounding box center [953, 441] width 127 height 14
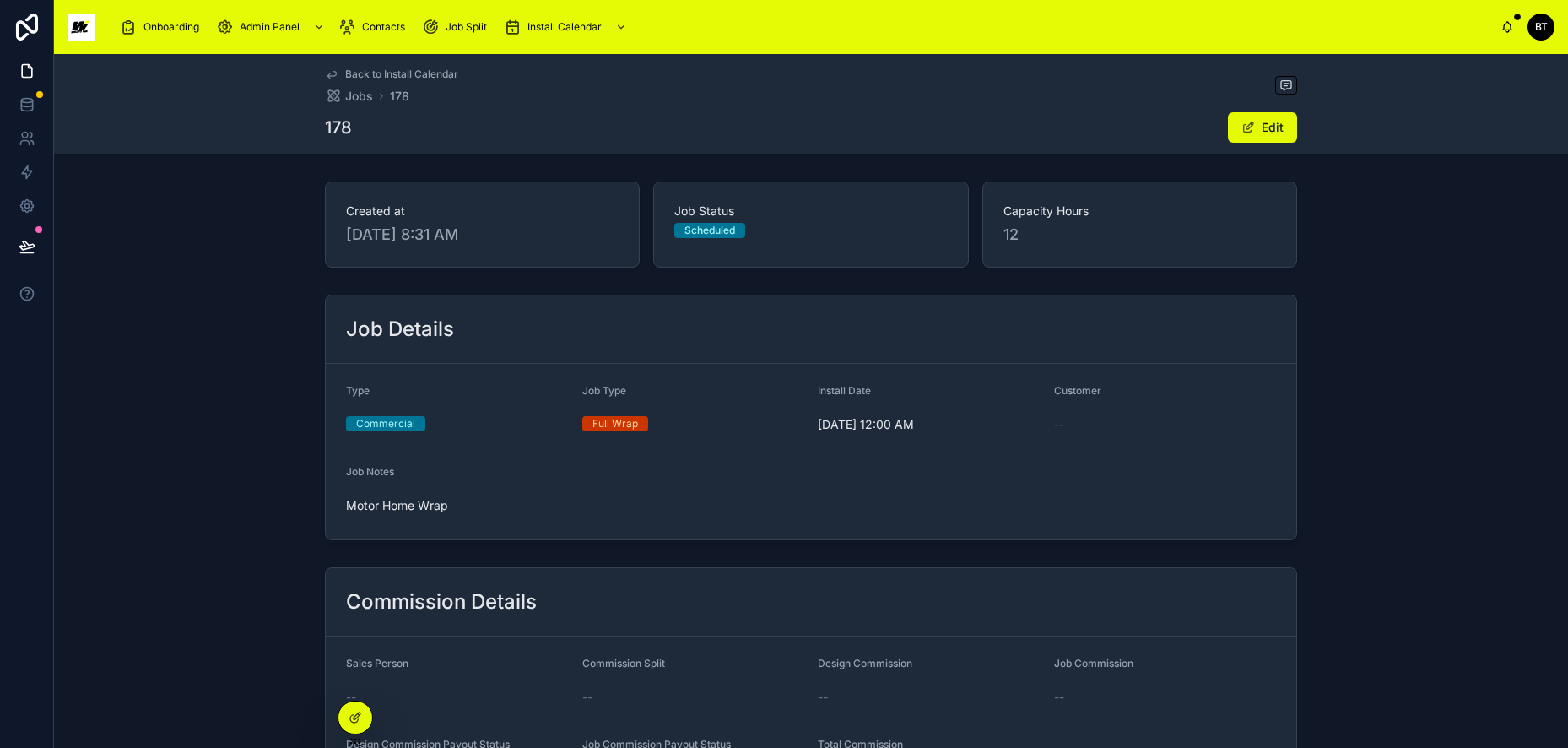
click at [338, 74] on link "Back to Install Calendar" at bounding box center [392, 74] width 134 height 14
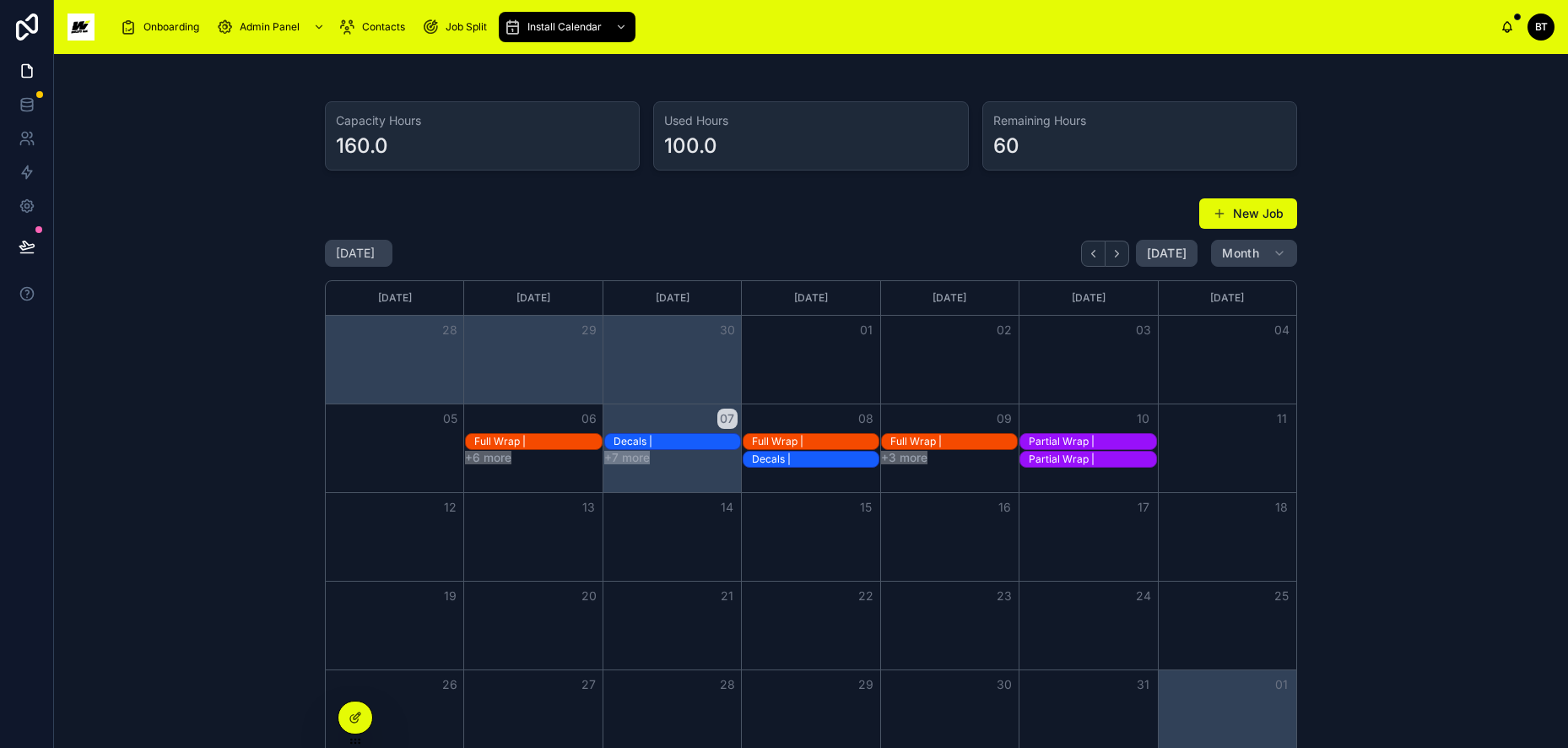
click at [620, 457] on button "+7 more" at bounding box center [627, 457] width 45 height 14
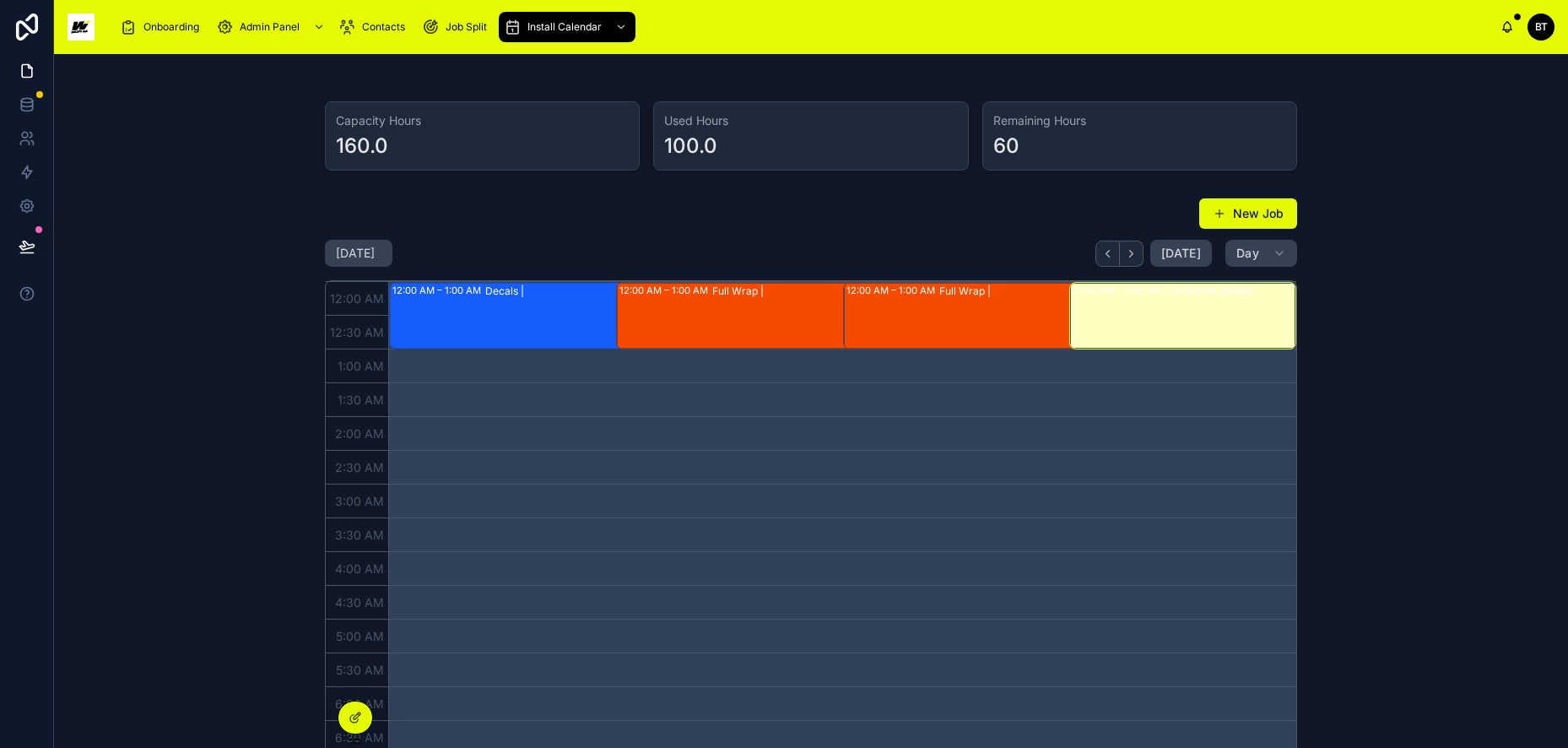
click at [1216, 206] on button "New Job" at bounding box center [1248, 214] width 98 height 31
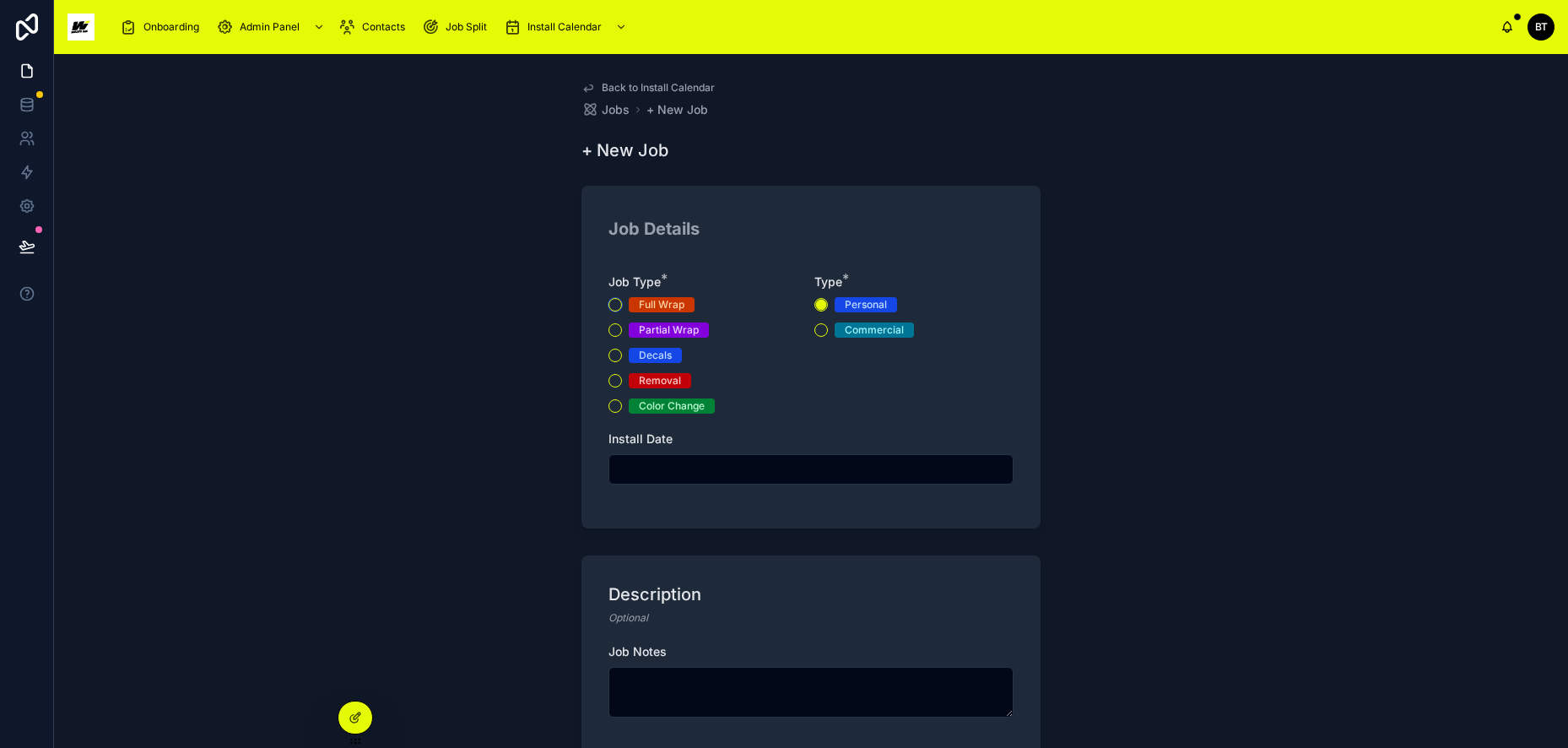
click at [610, 304] on button "Full Wrap" at bounding box center [615, 304] width 14 height 14
click at [820, 328] on button "Commercial" at bounding box center [821, 330] width 14 height 14
click at [761, 468] on input "text" at bounding box center [811, 469] width 403 height 23
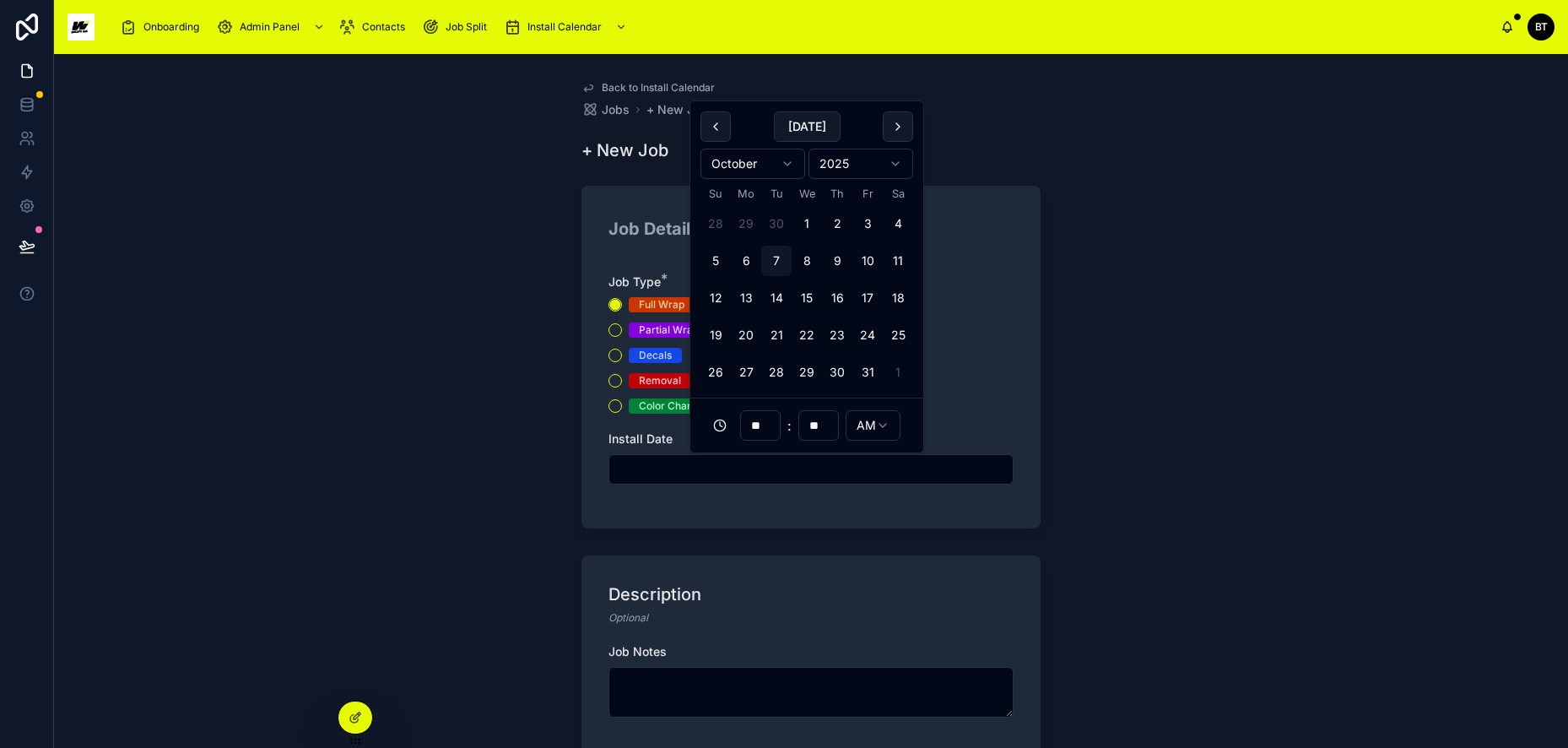
click at [858, 257] on button "10" at bounding box center [868, 261] width 31 height 31
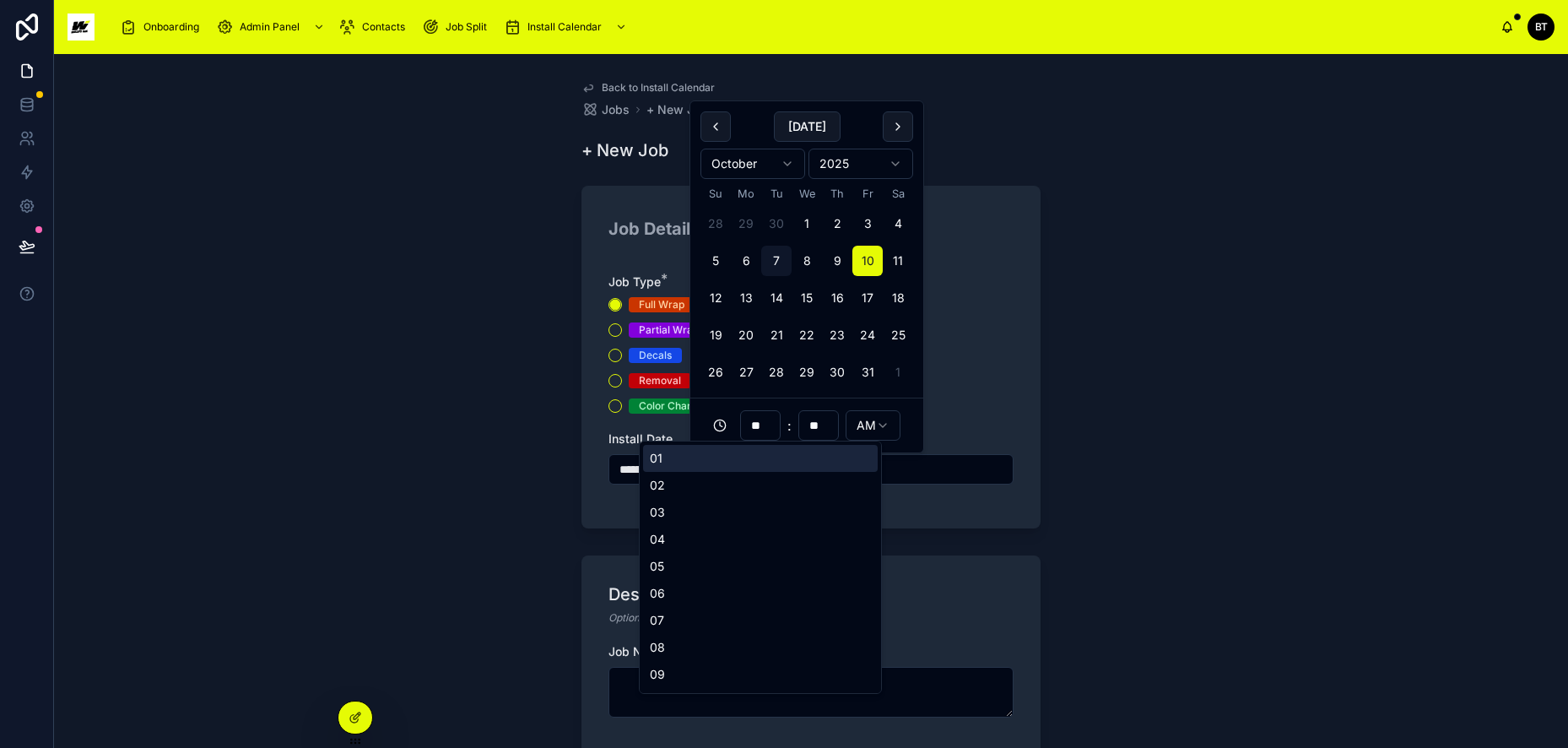
drag, startPoint x: 771, startPoint y: 430, endPoint x: 737, endPoint y: 429, distance: 34.0
click at [737, 429] on div "** : ** AM" at bounding box center [806, 425] width 212 height 33
type input "**********"
type input "**"
click at [1114, 441] on div "**********" at bounding box center [812, 401] width 1515 height 694
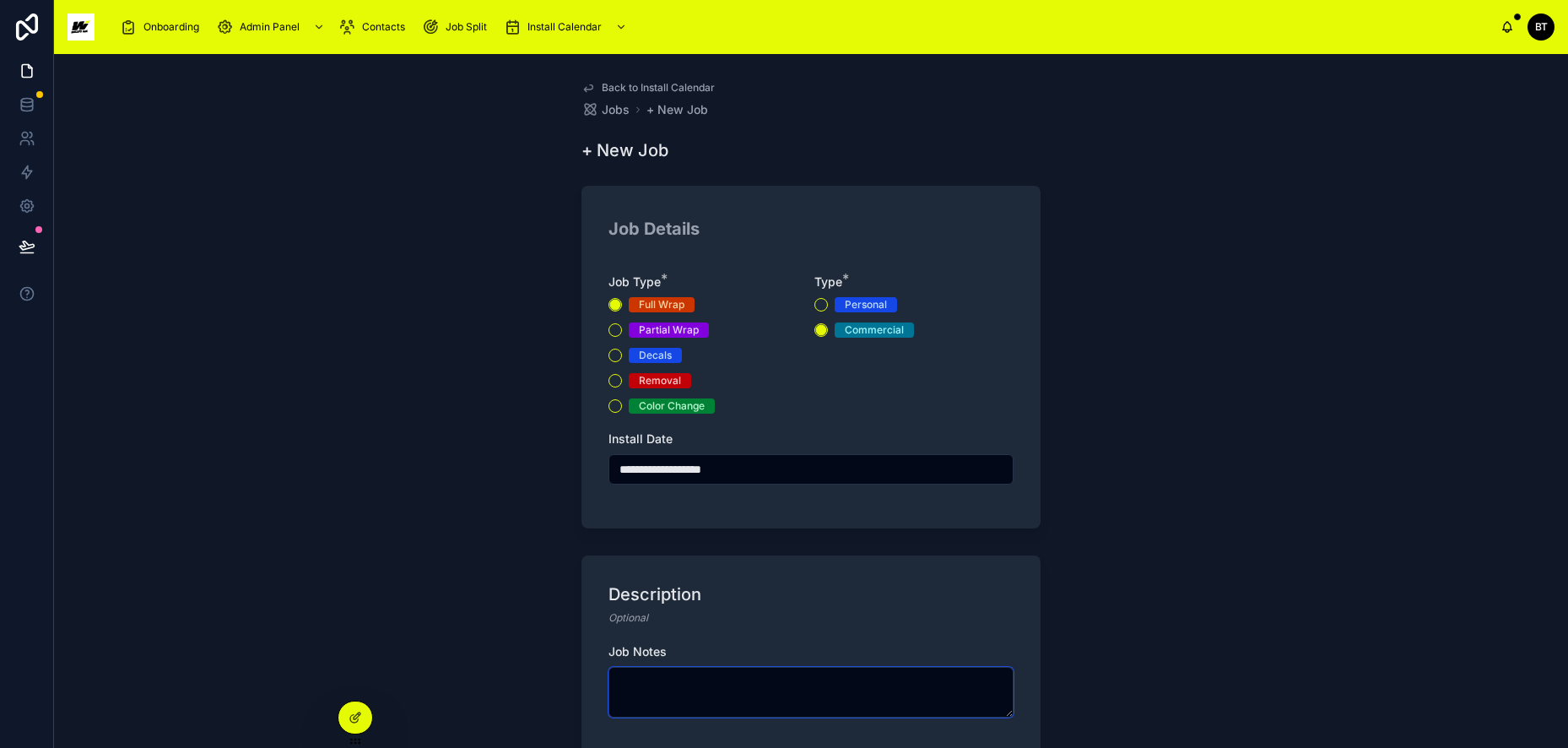
click at [684, 685] on textarea at bounding box center [811, 692] width 405 height 51
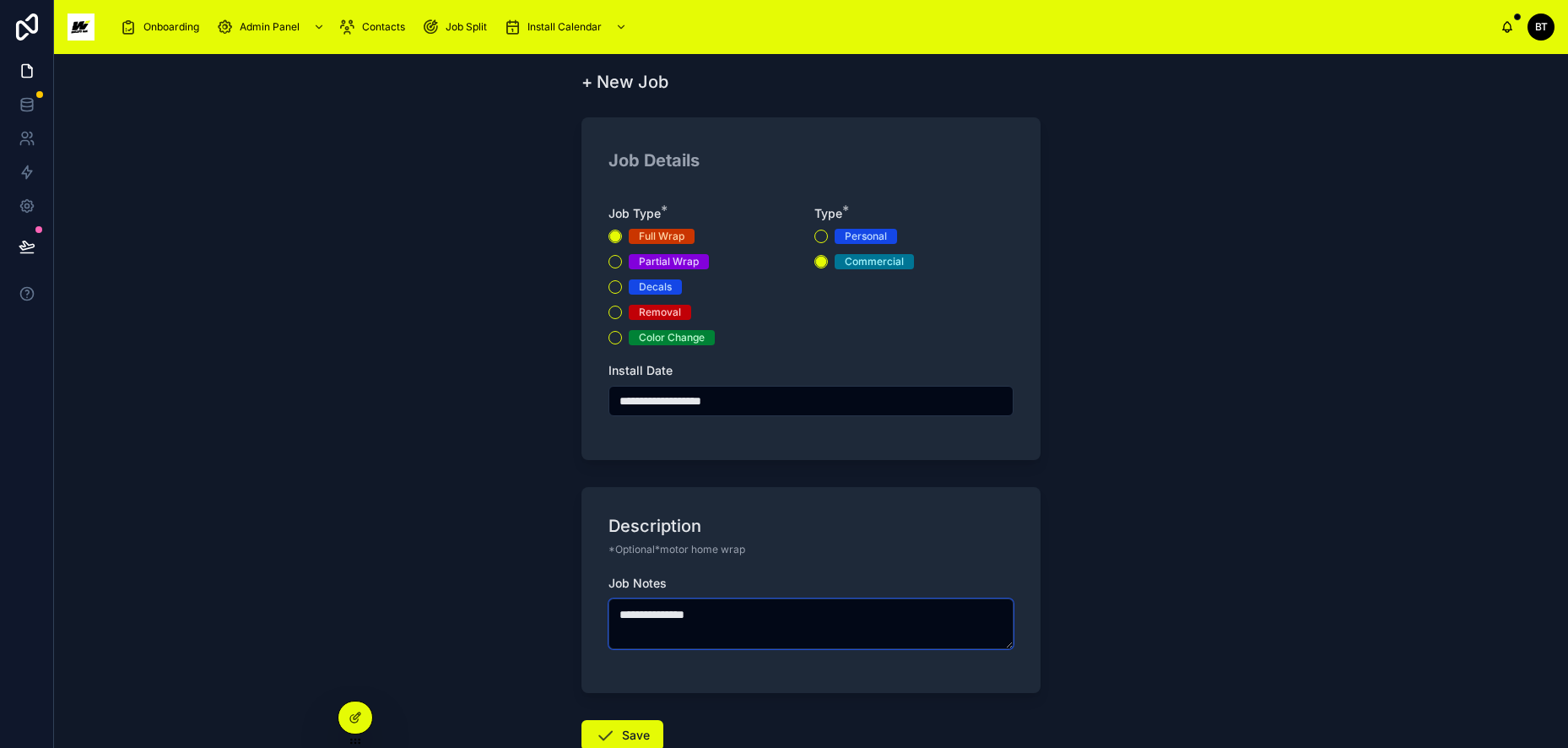
scroll to position [169, 0]
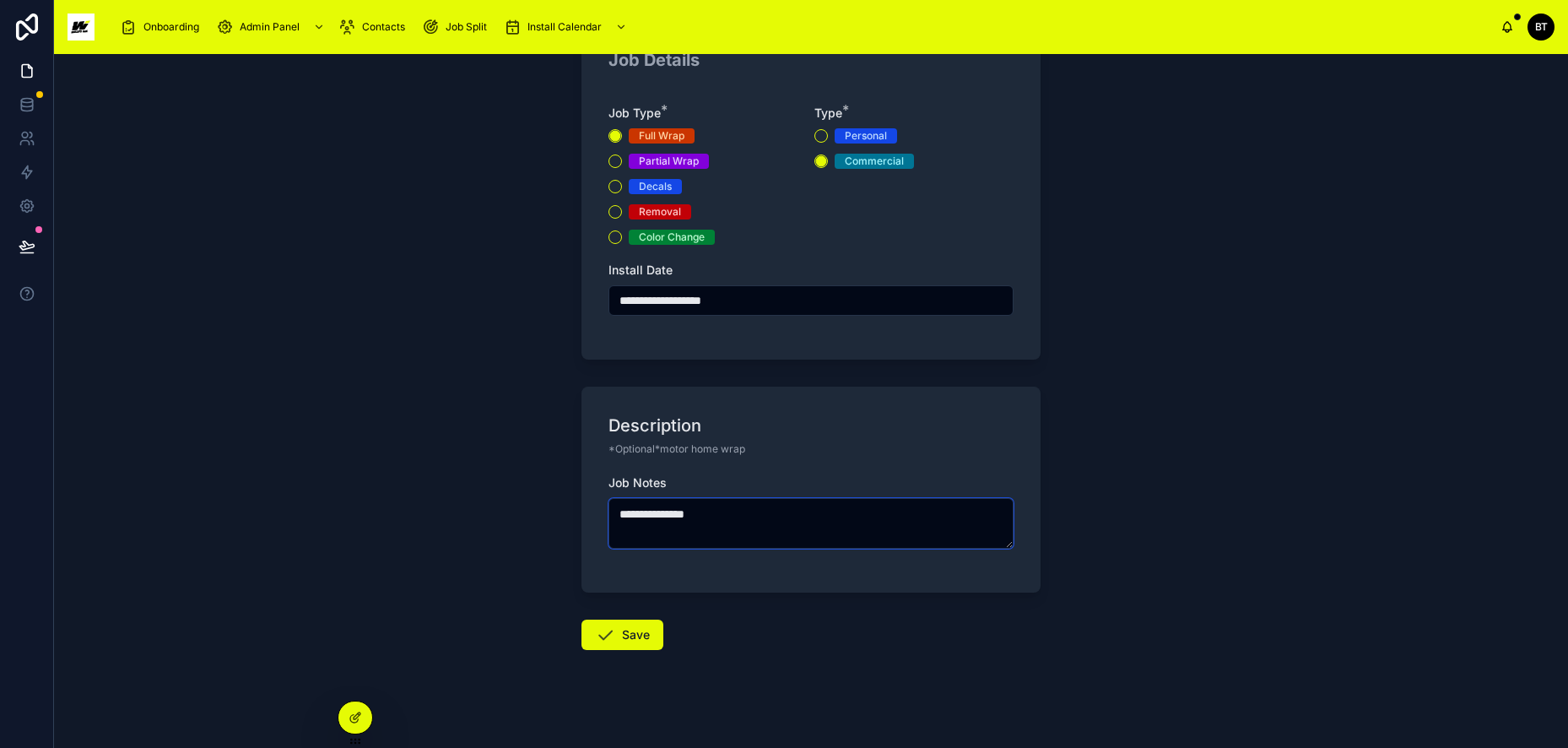
type textarea "**********"
click at [606, 643] on icon at bounding box center [606, 634] width 20 height 20
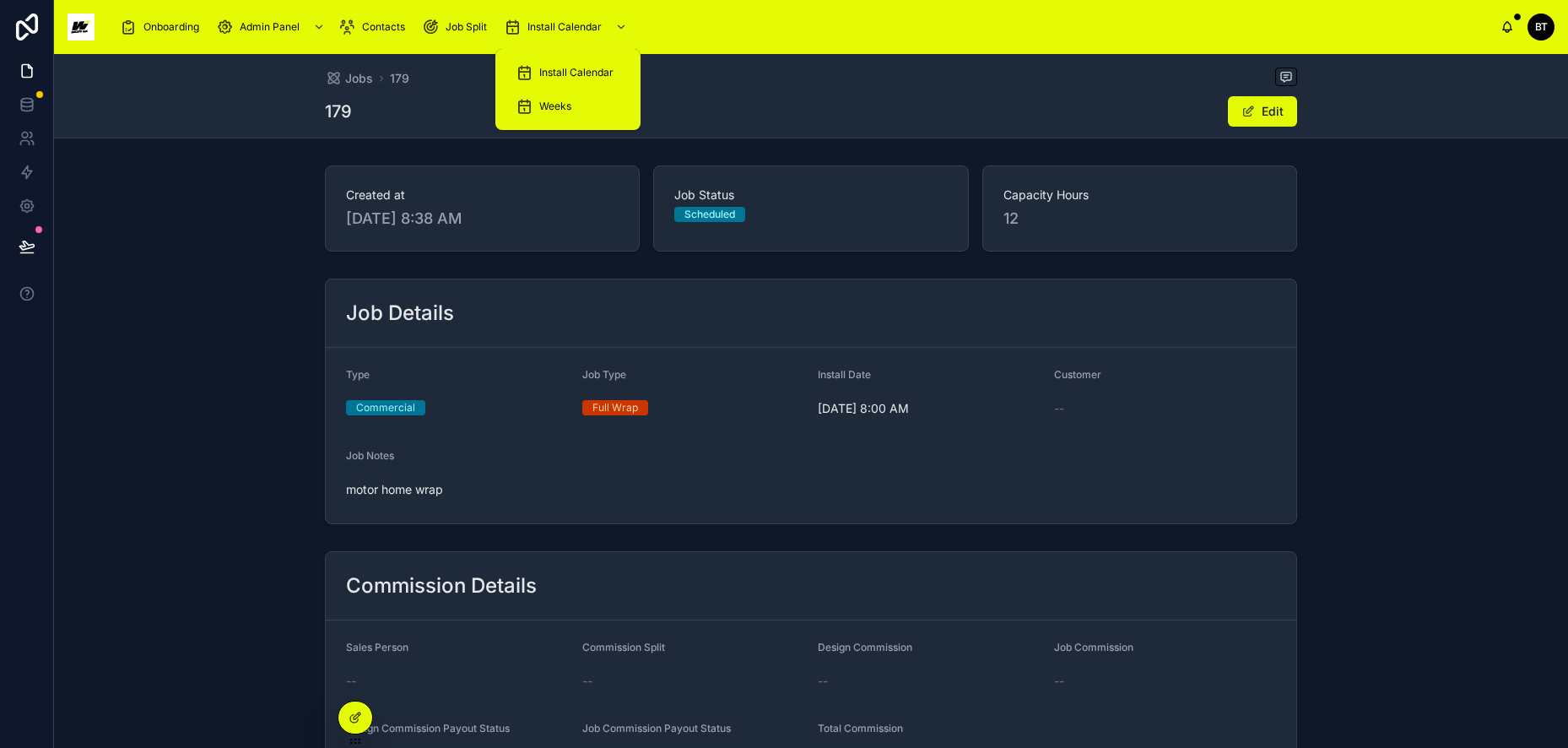
click at [543, 66] on span "Install Calendar" at bounding box center [577, 72] width 74 height 14
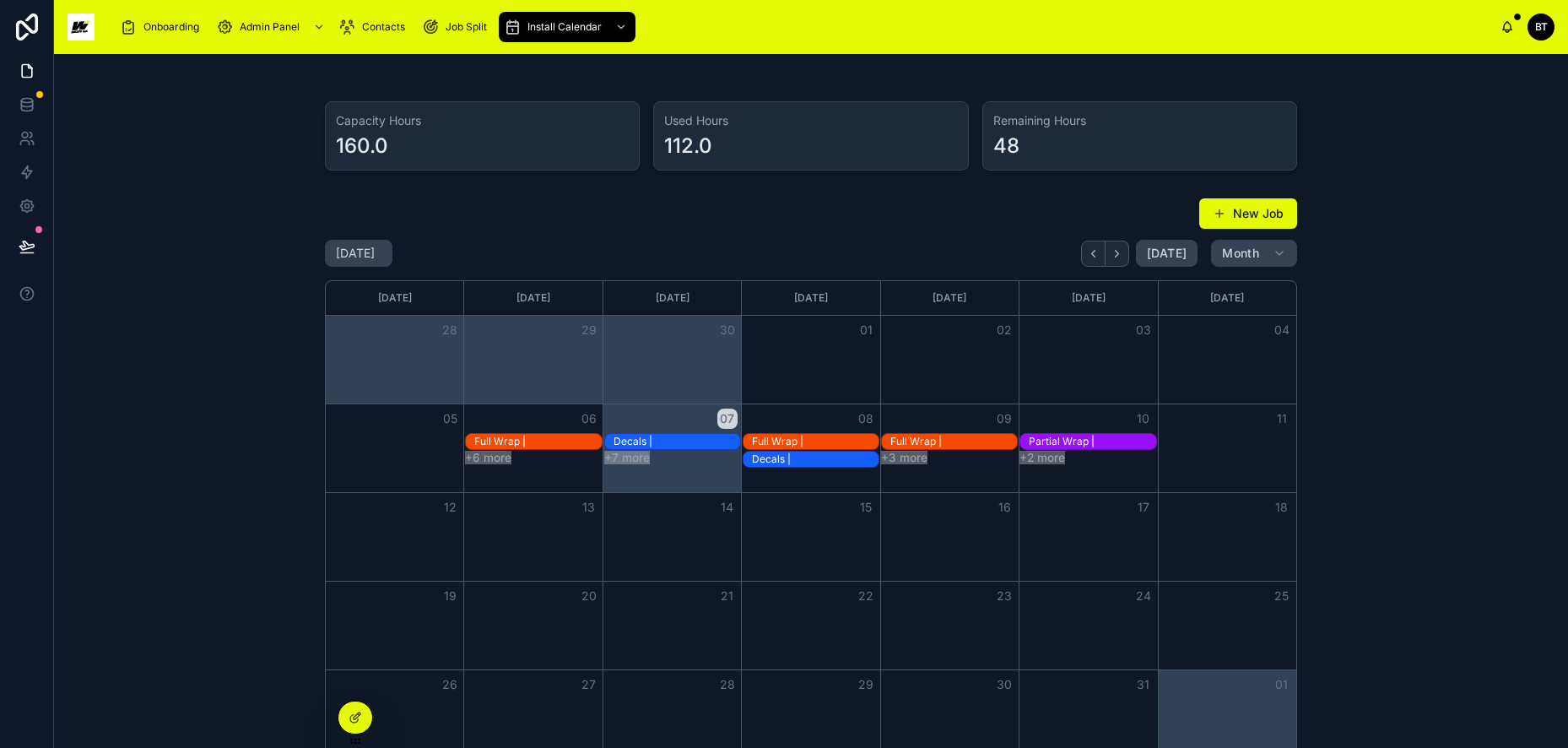
click at [534, 471] on div "Month View" at bounding box center [532, 447] width 138 height 88
click at [1234, 247] on span "Month" at bounding box center [1241, 253] width 37 height 15
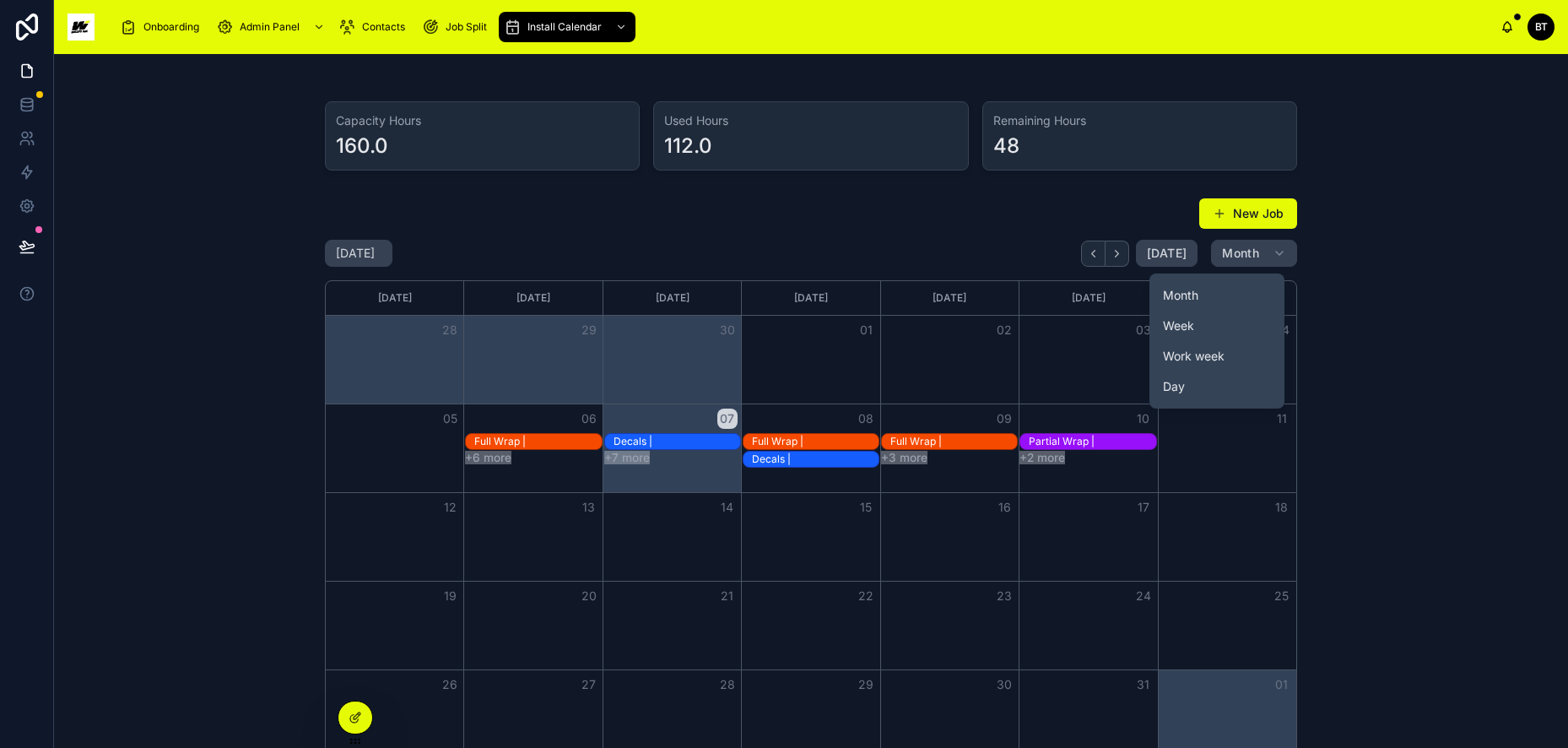
click at [1178, 323] on span "Week" at bounding box center [1178, 325] width 32 height 17
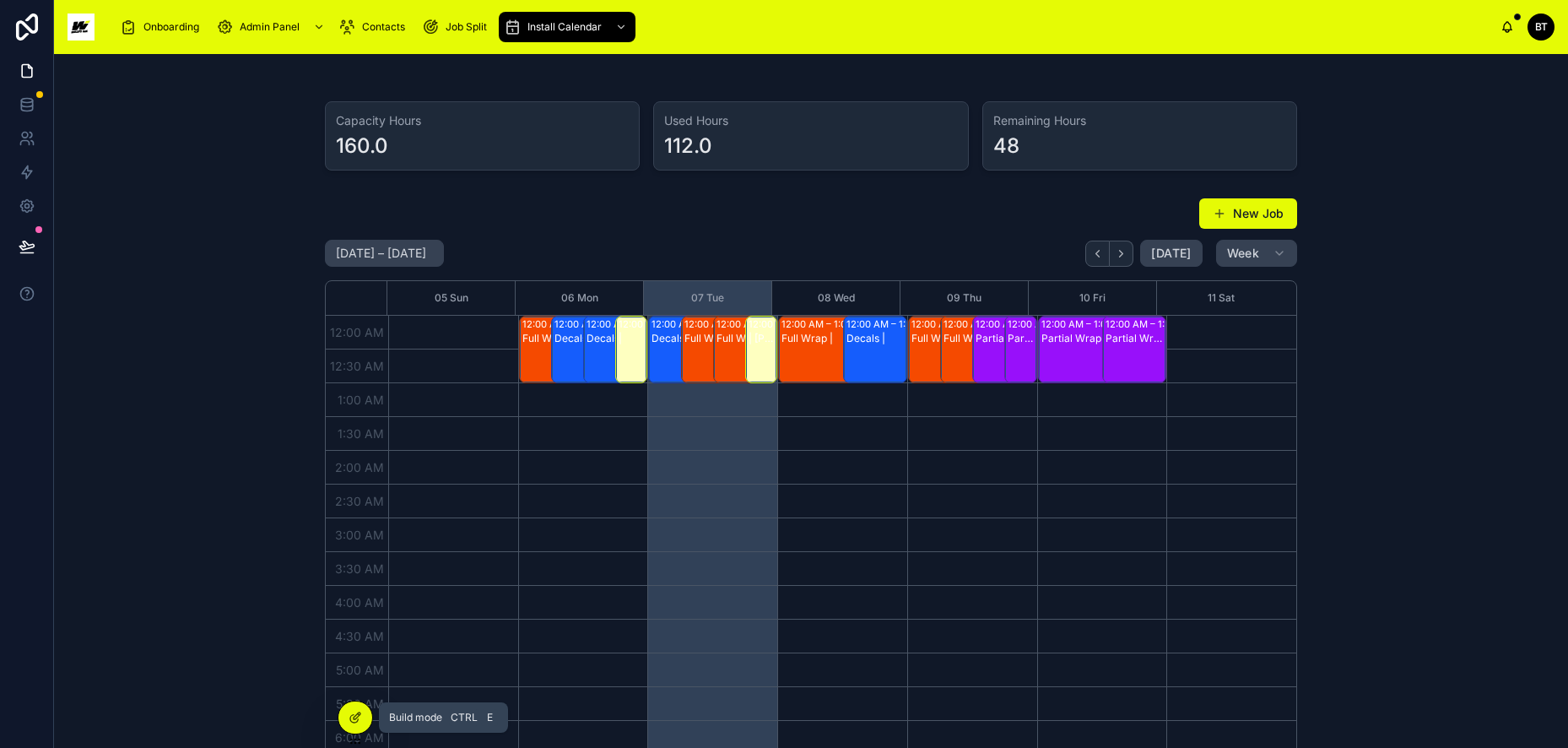
click at [352, 717] on icon at bounding box center [355, 716] width 14 height 14
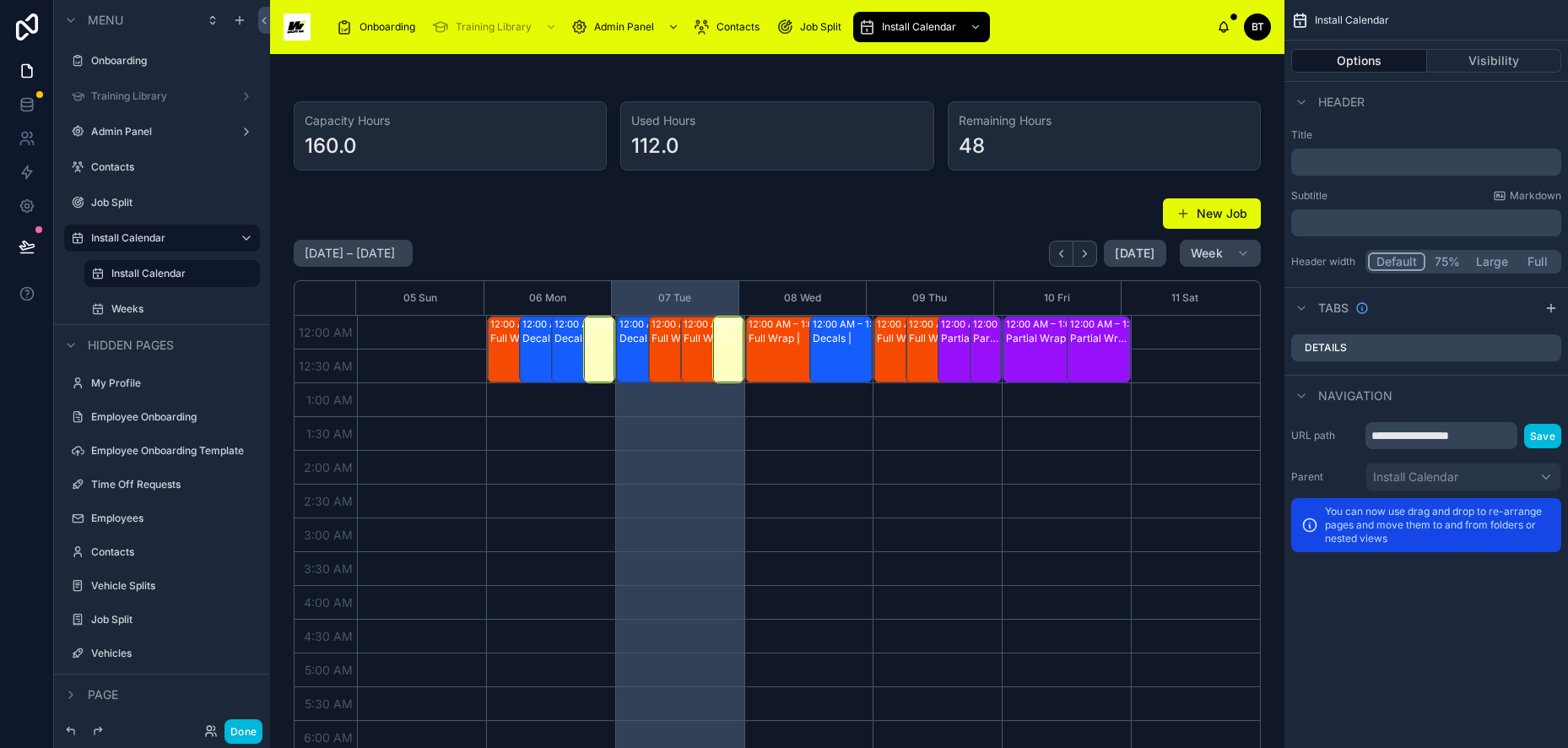
click at [1199, 220] on div at bounding box center [777, 478] width 988 height 575
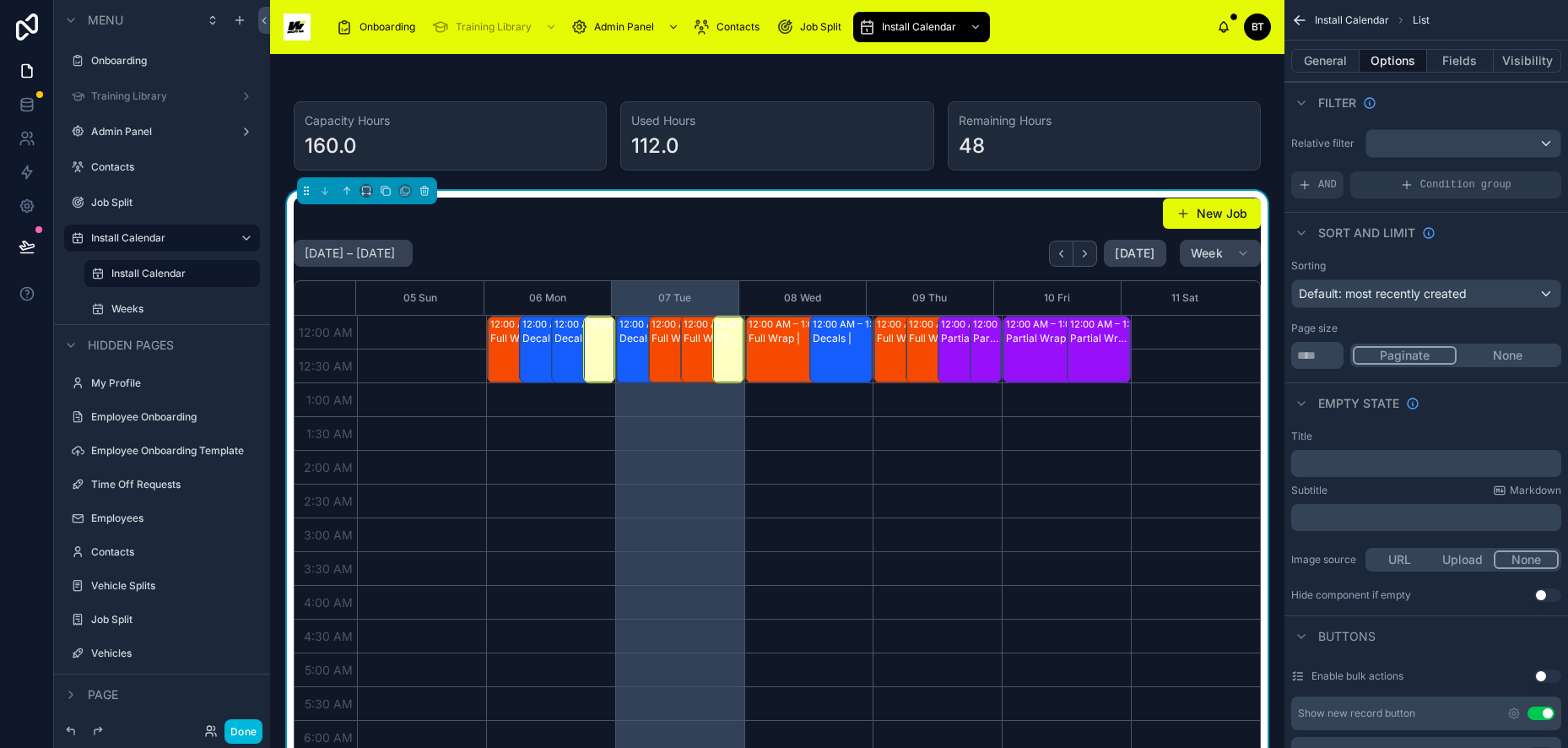
click at [1192, 215] on button "New Job" at bounding box center [1212, 214] width 98 height 31
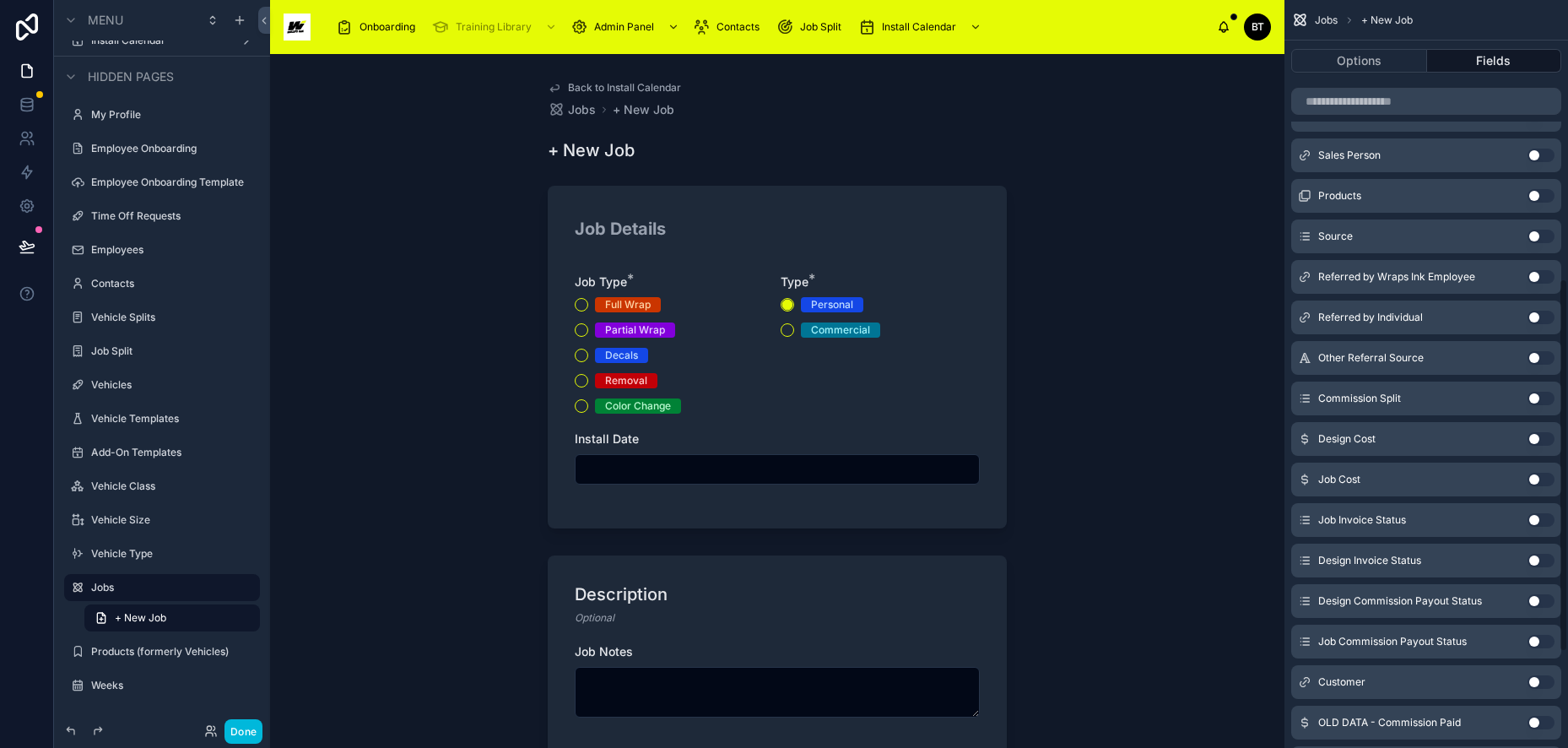
scroll to position [496, 0]
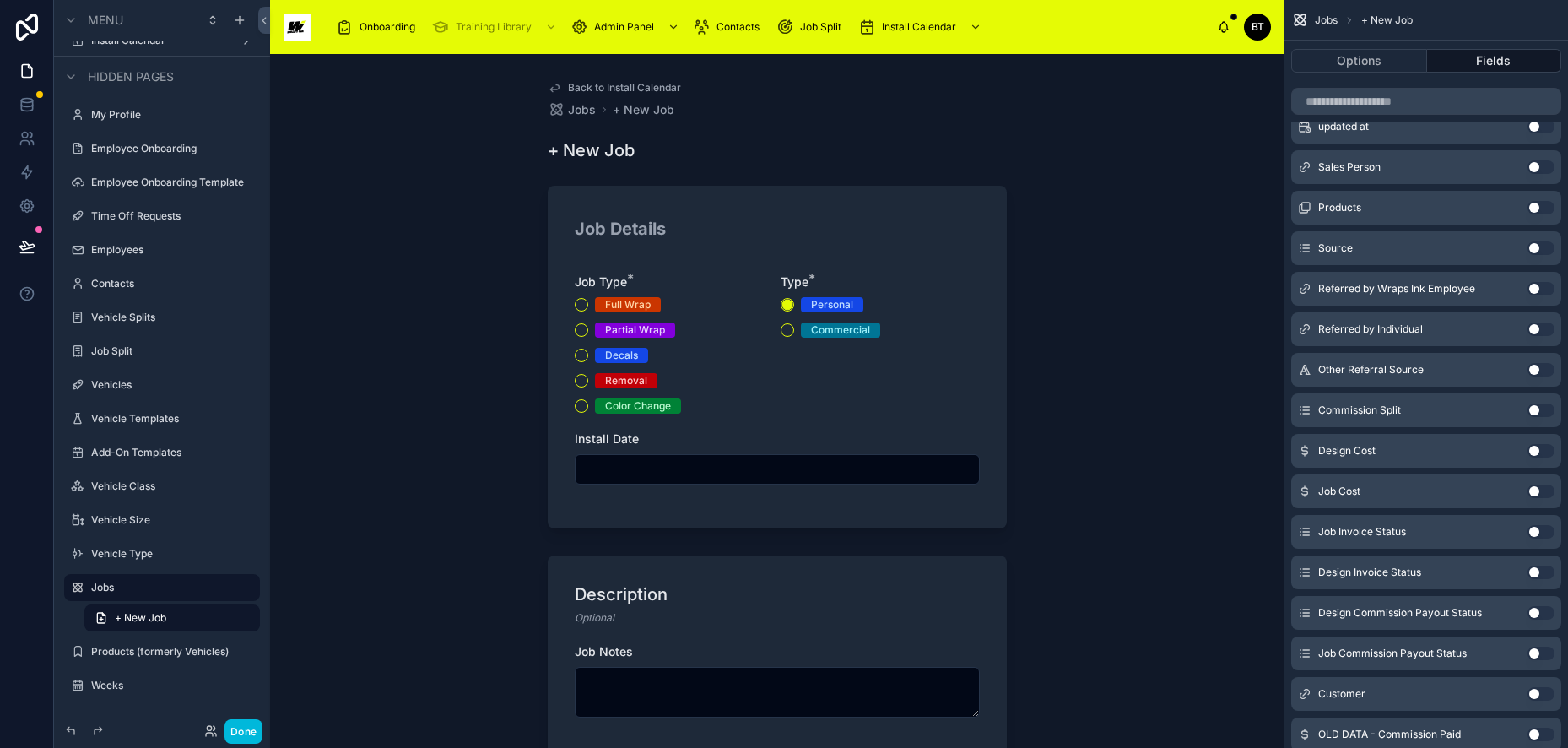
click at [1530, 168] on button "Use setting" at bounding box center [1542, 166] width 27 height 14
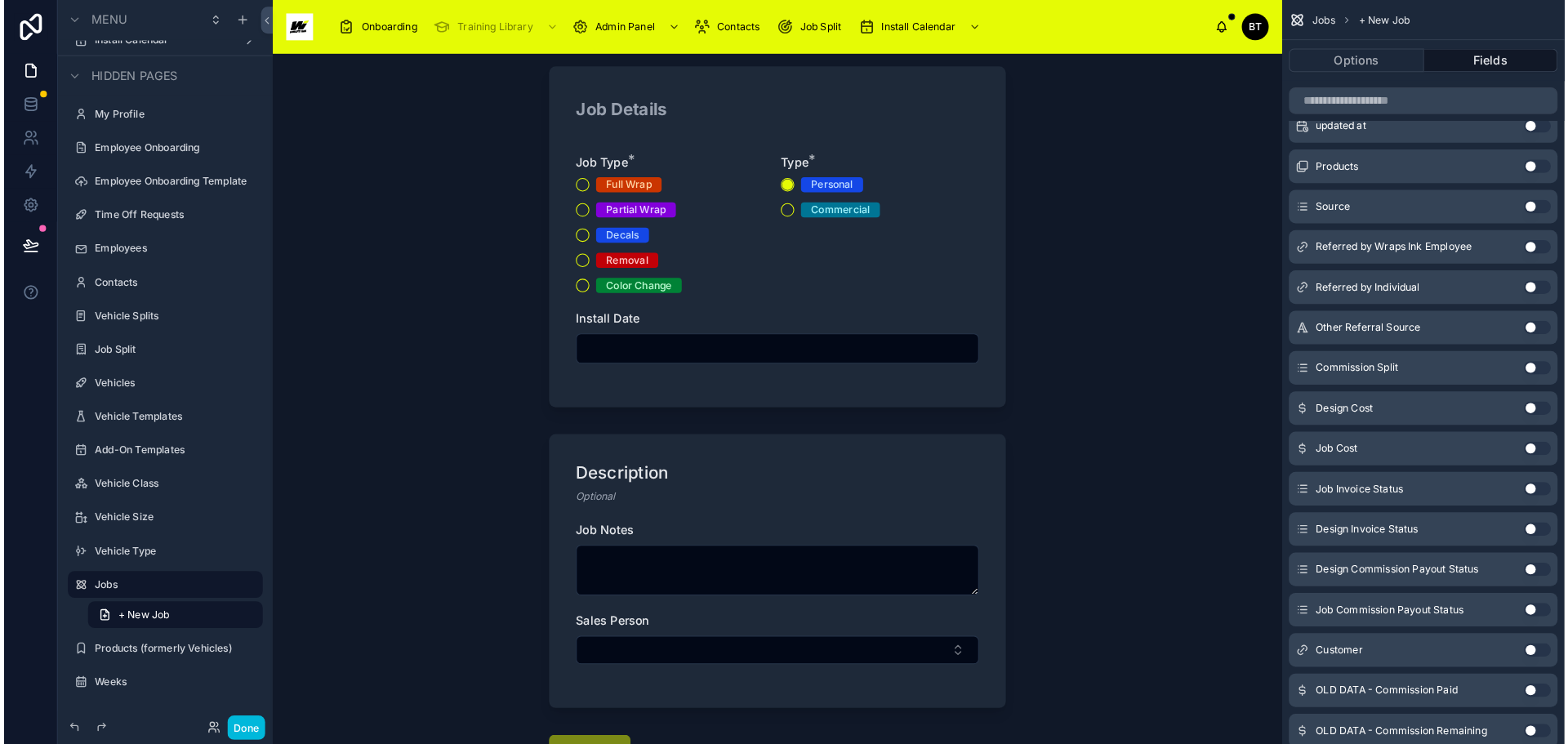
scroll to position [240, 0]
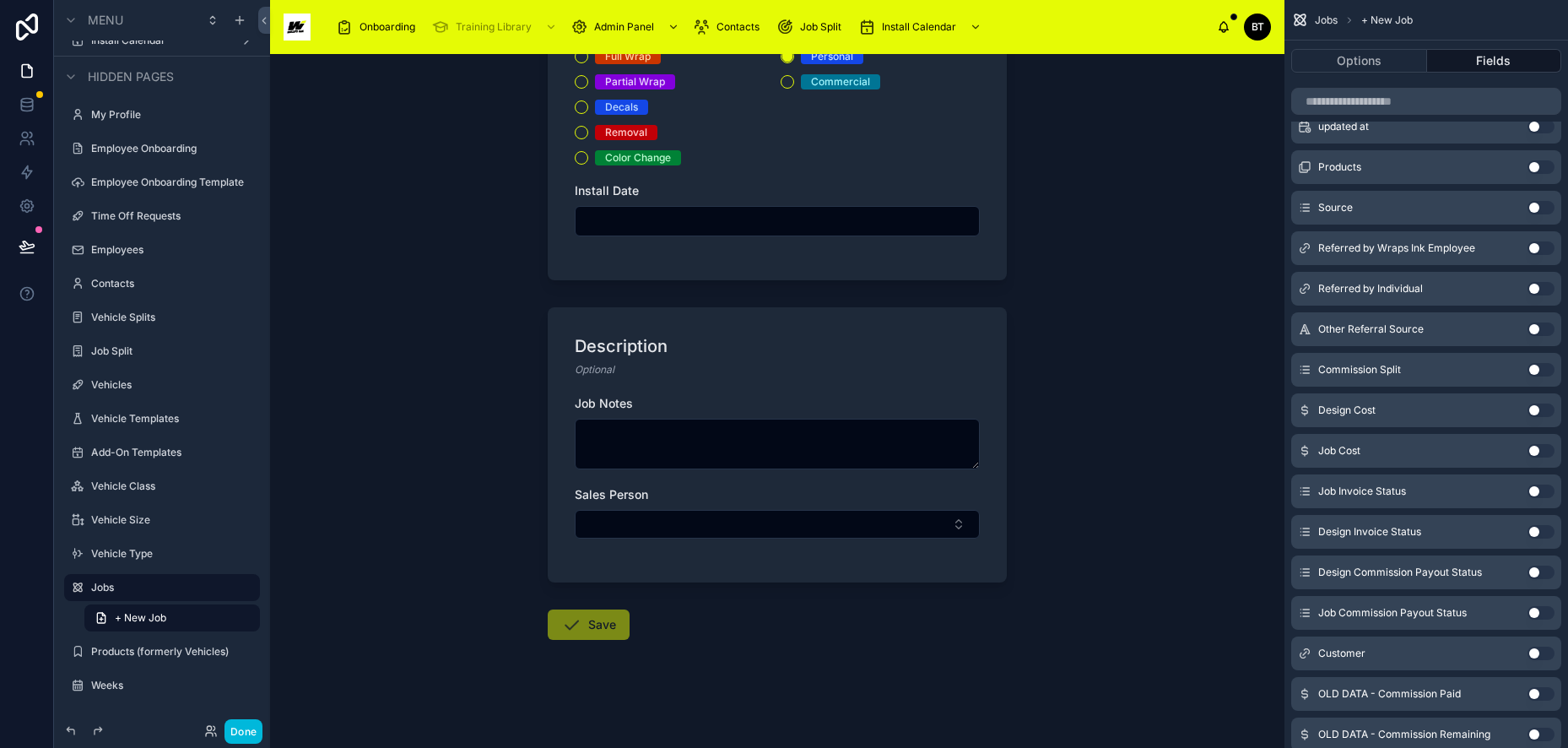
click at [804, 517] on button "Select Button" at bounding box center [777, 524] width 405 height 29
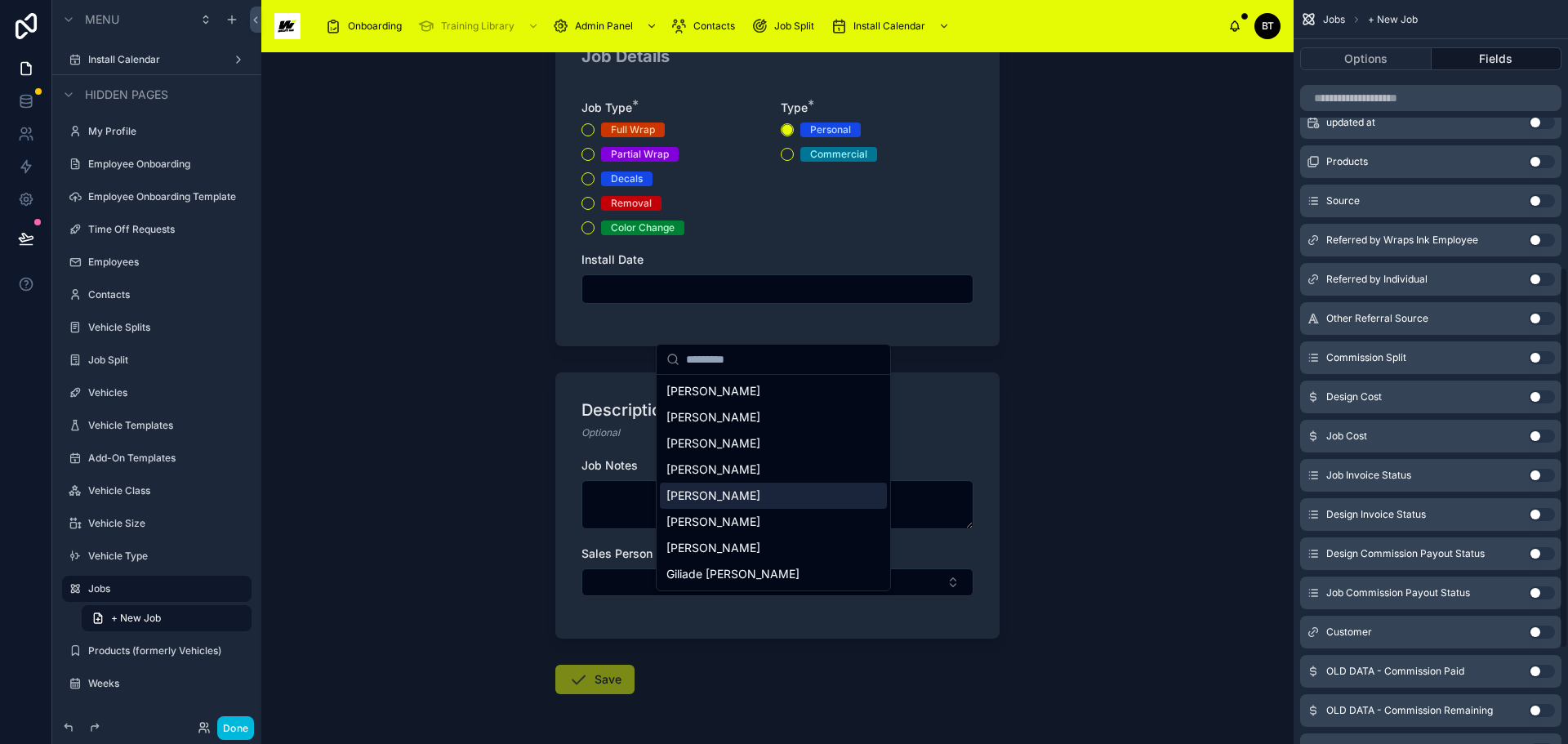
scroll to position [138, 0]
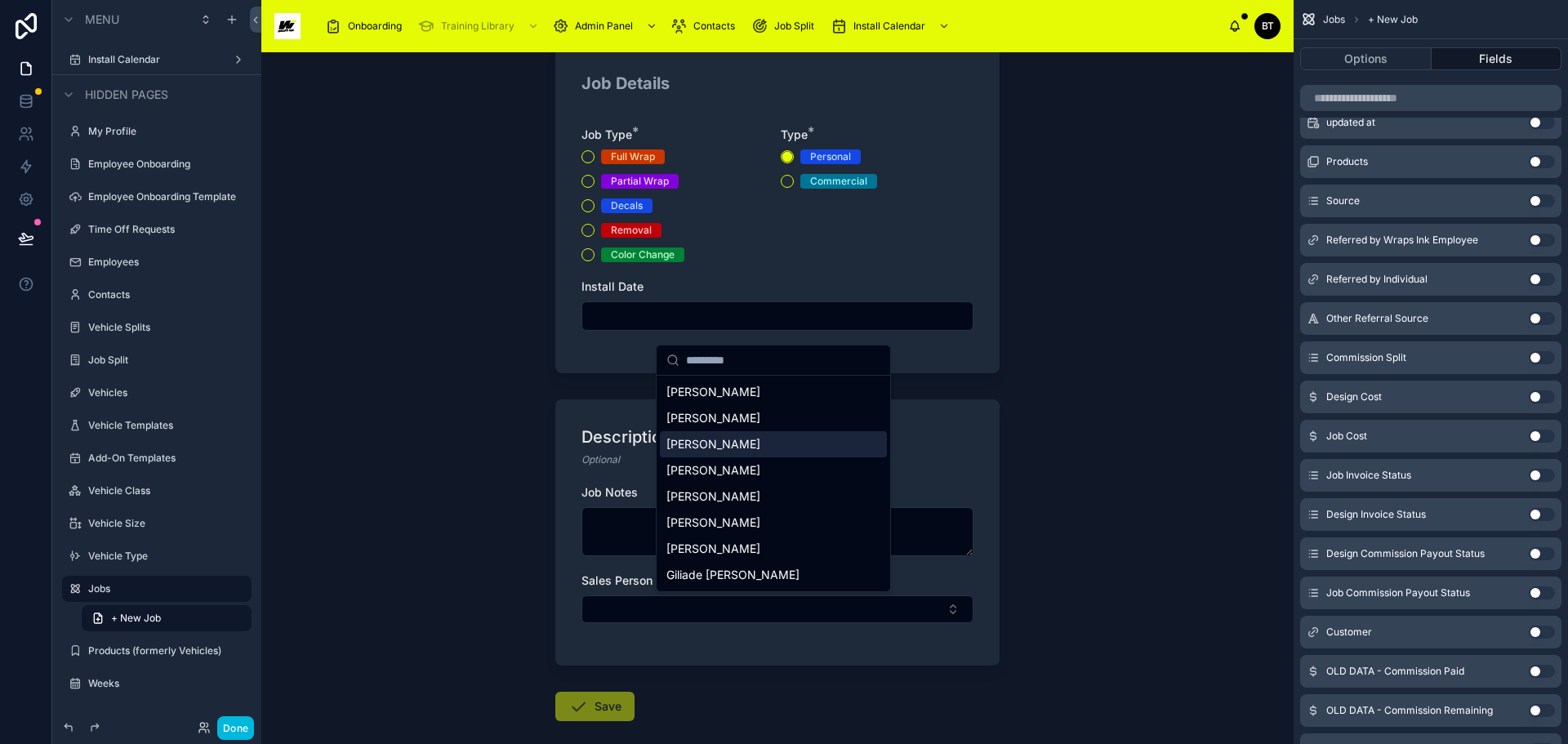
click at [1133, 476] on div "Back to Install Calendar Jobs + New Job + New Job Job Details Job Type * Full W…" at bounding box center [777, 398] width 1033 height 692
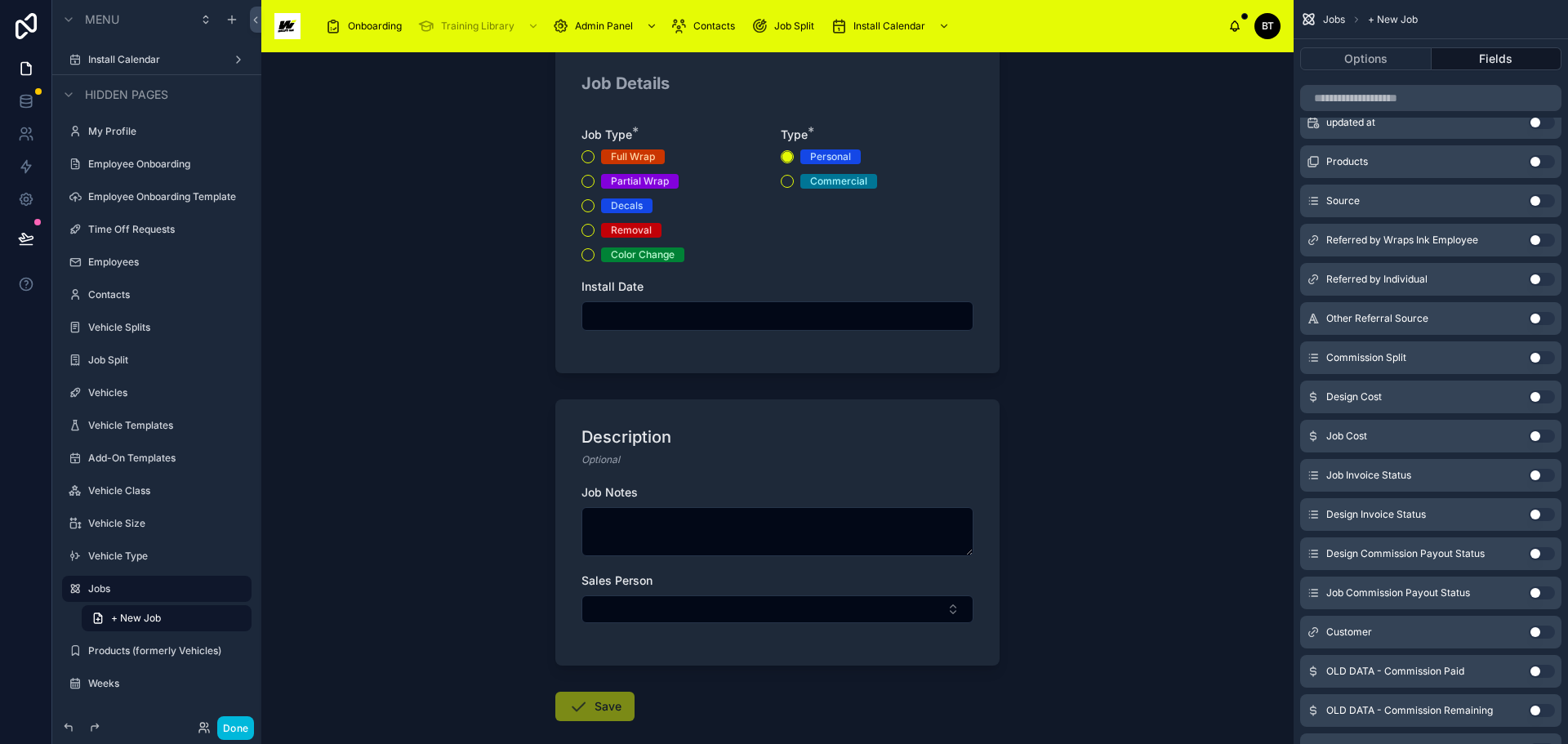
click at [637, 581] on span "Sales Person" at bounding box center [617, 581] width 71 height 14
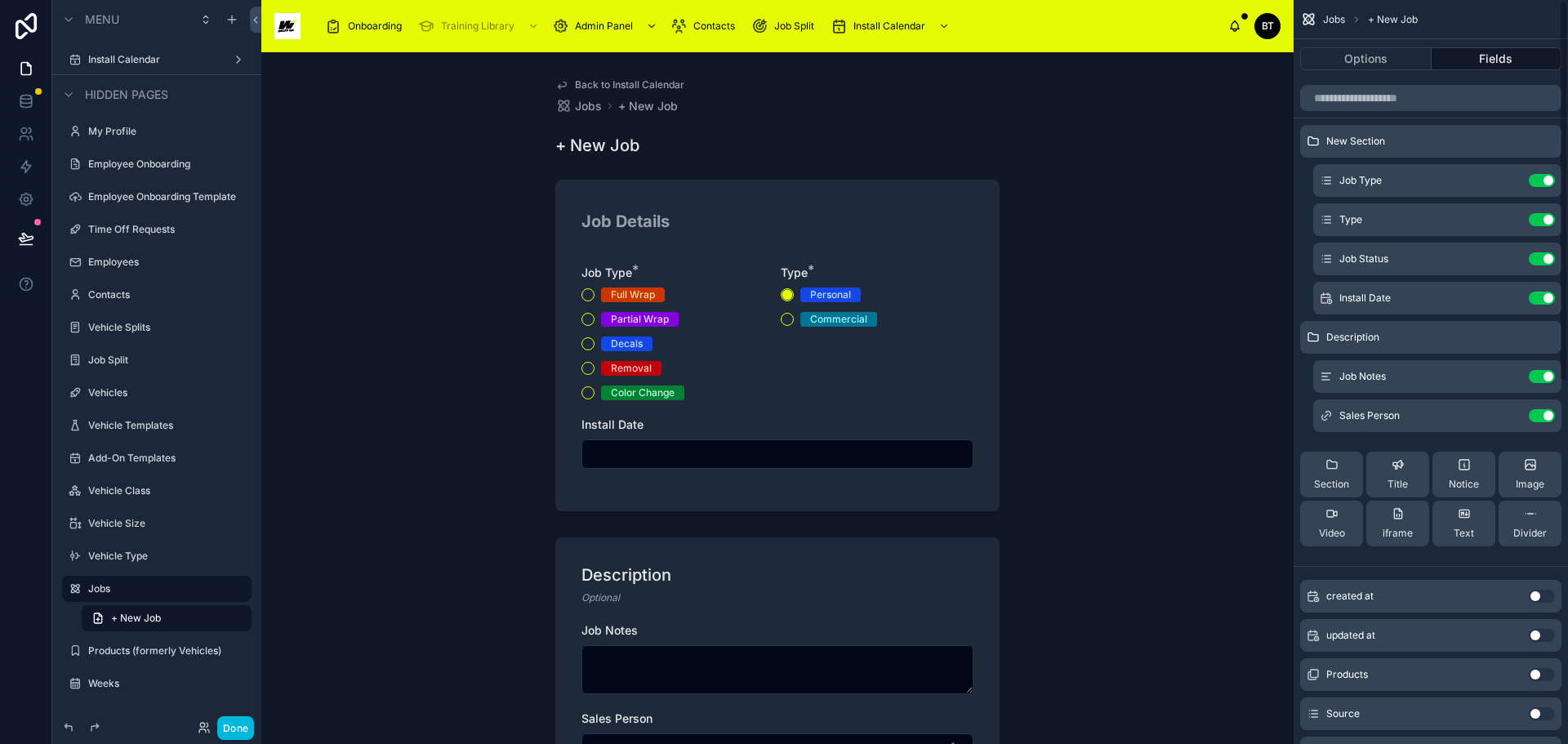
scroll to position [0, 0]
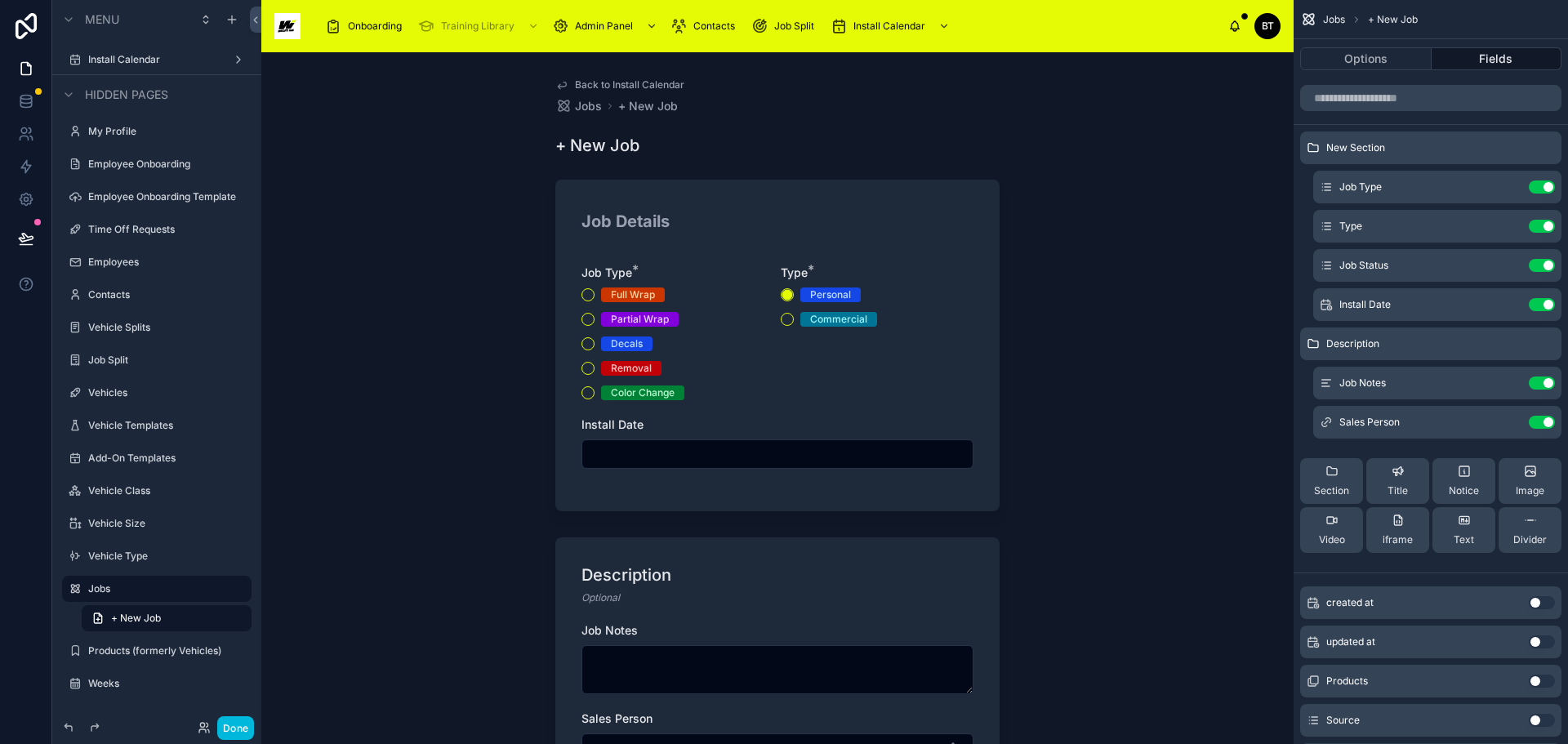
click at [0, 0] on icon "scrollable content" at bounding box center [0, 0] width 0 height 0
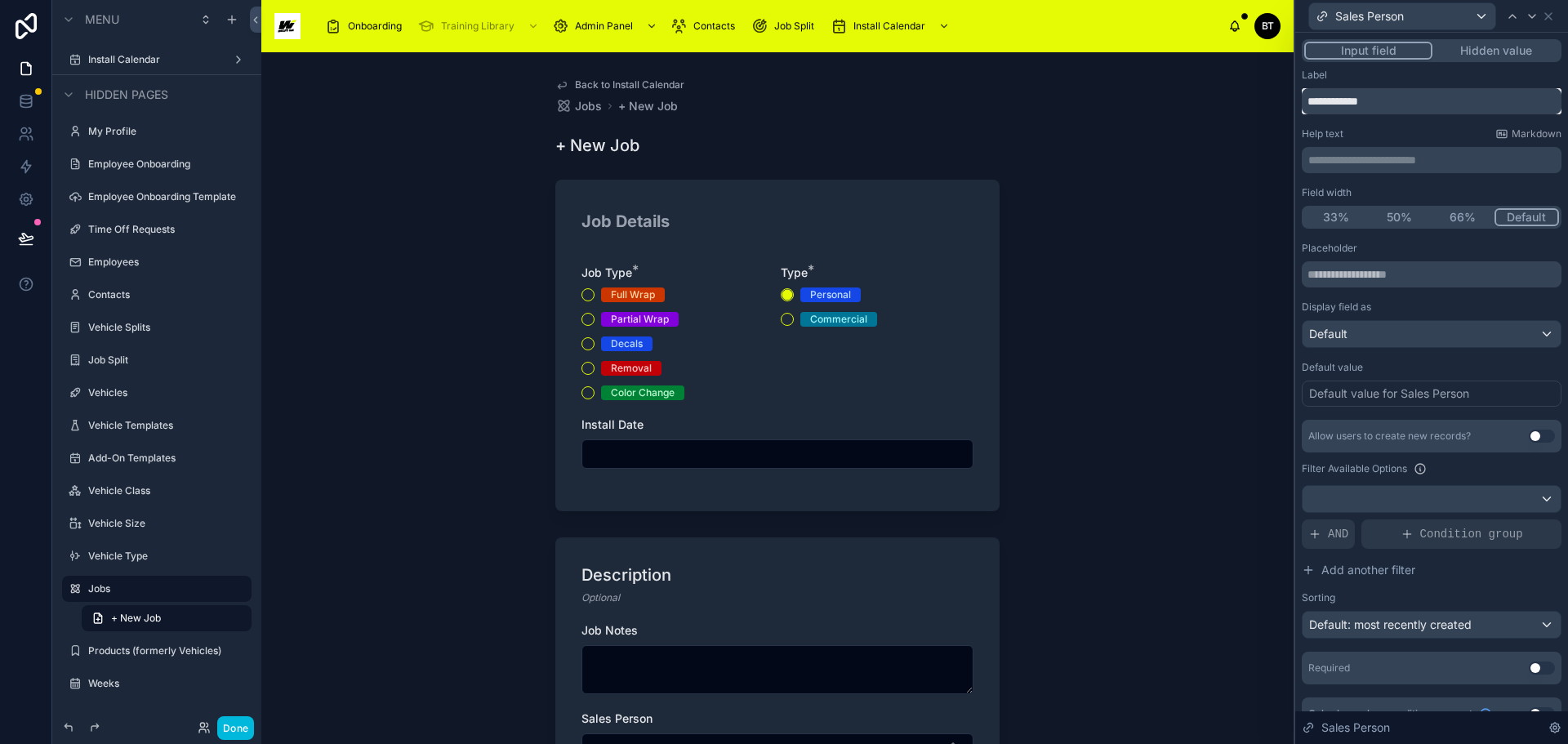
click at [1402, 103] on input "**********" at bounding box center [1432, 101] width 260 height 26
drag, startPoint x: 1396, startPoint y: 101, endPoint x: 1276, endPoint y: 101, distance: 120.0
click at [1276, 101] on div "**********" at bounding box center [784, 372] width 1568 height 744
click at [1396, 275] on input "text" at bounding box center [1432, 275] width 260 height 26
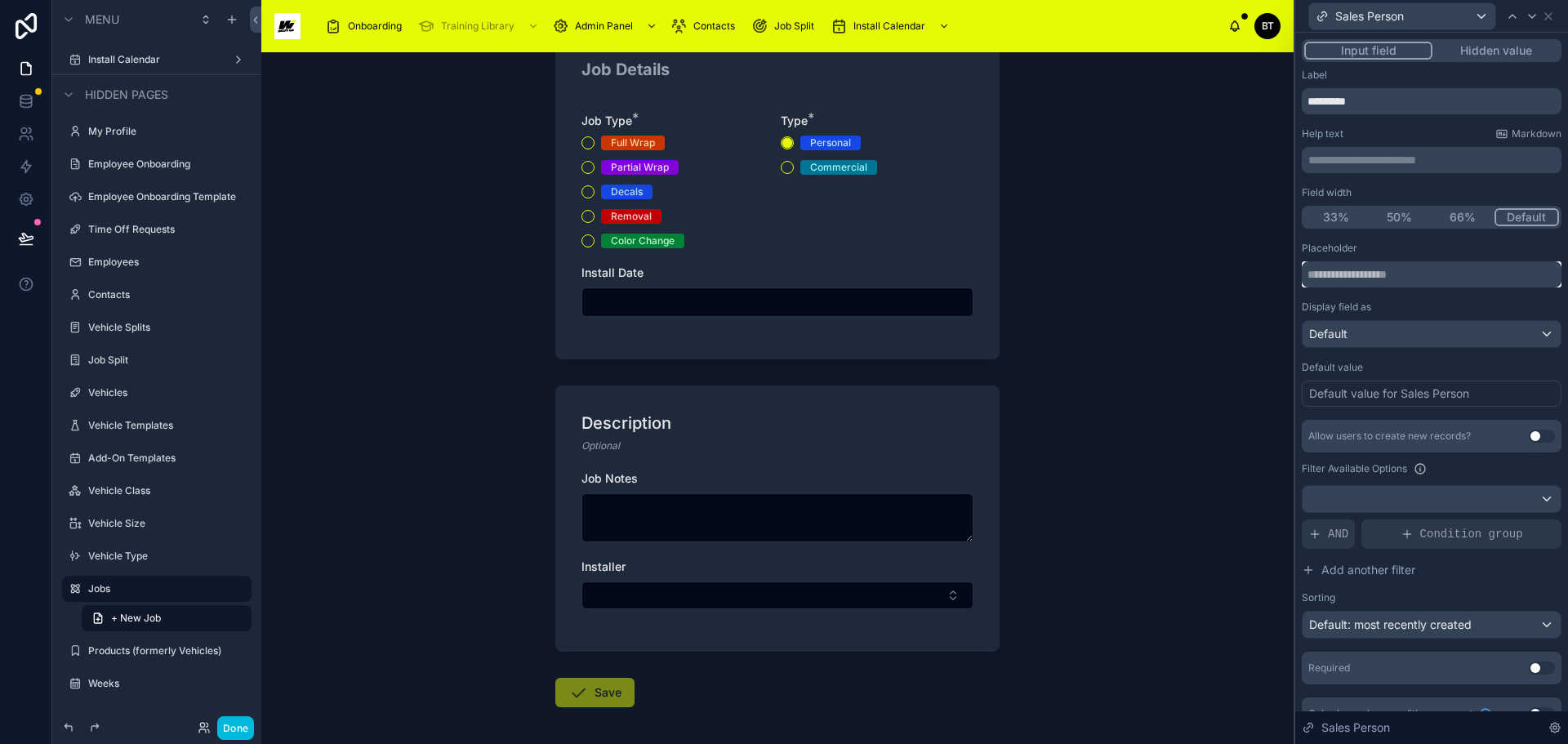
scroll to position [163, 0]
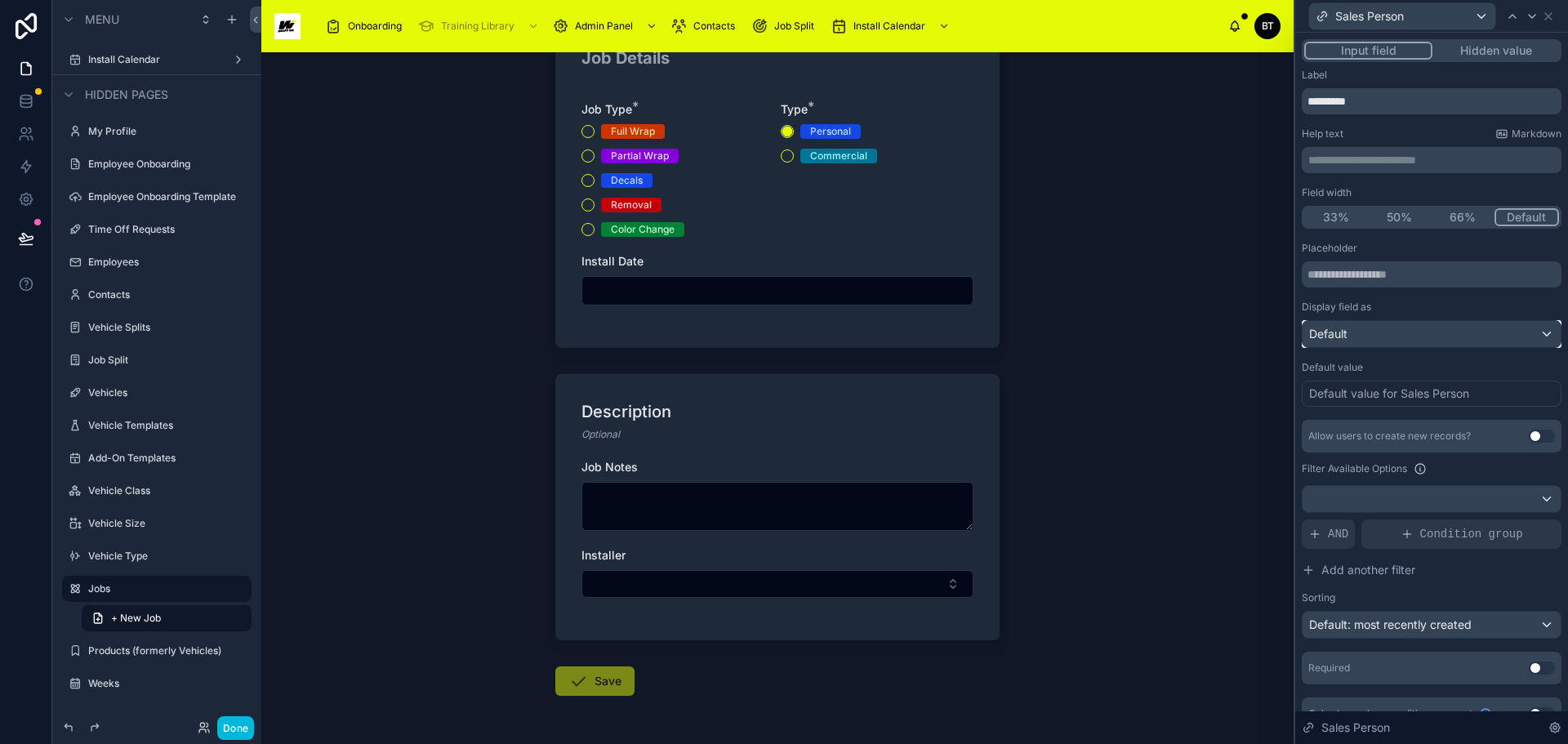
click at [1433, 334] on div "Default" at bounding box center [1432, 334] width 258 height 26
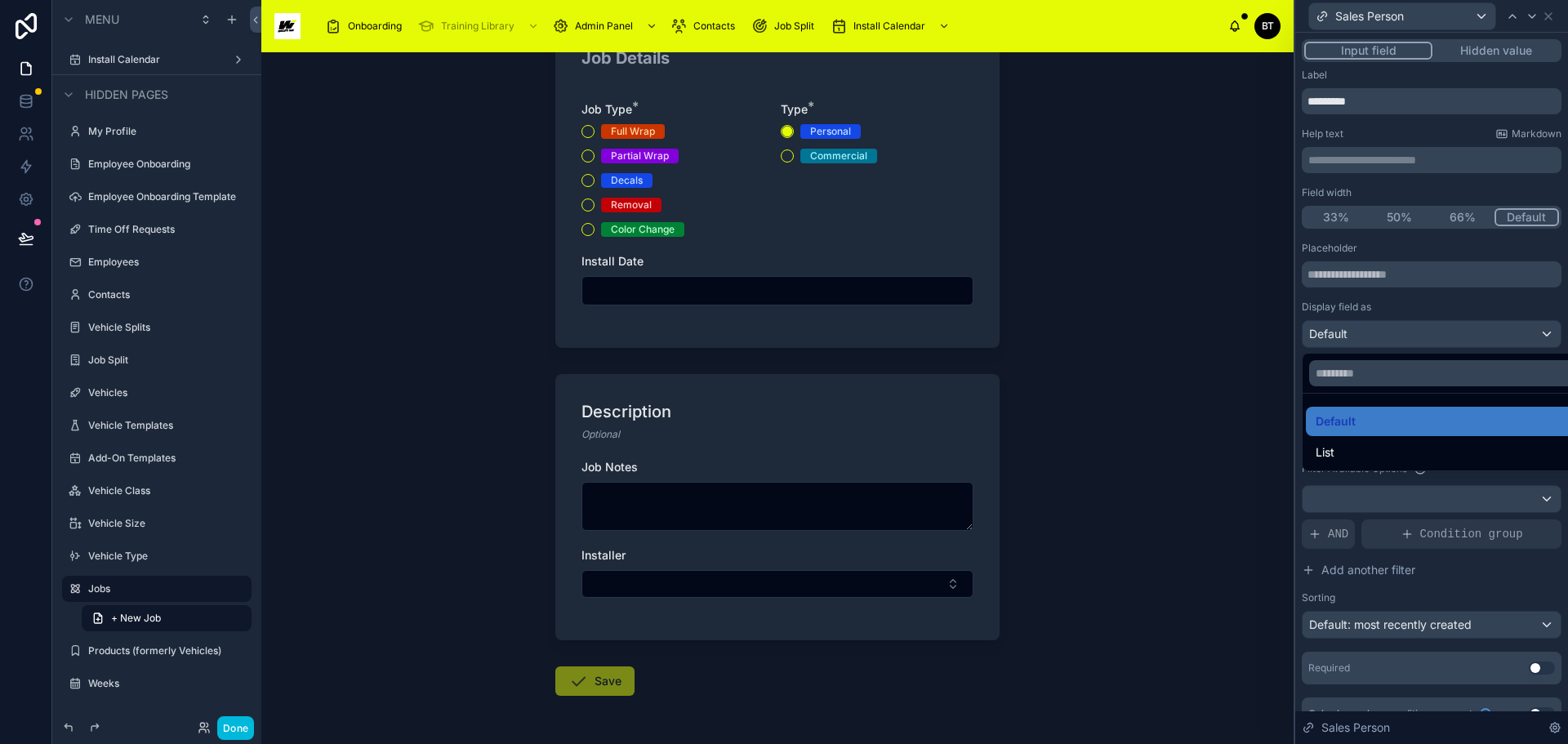
click at [1252, 428] on div "Back to Install Calendar Jobs + New Job + New Job Job Details Job Type * Full W…" at bounding box center [777, 398] width 1033 height 692
click at [1244, 395] on div "Back to Install Calendar Jobs + New Job + New Job Job Details Job Type * Full W…" at bounding box center [777, 398] width 1033 height 692
click at [1251, 390] on div "Back to Install Calendar Jobs + New Job + New Job Job Details Job Type * Full W…" at bounding box center [777, 398] width 1033 height 692
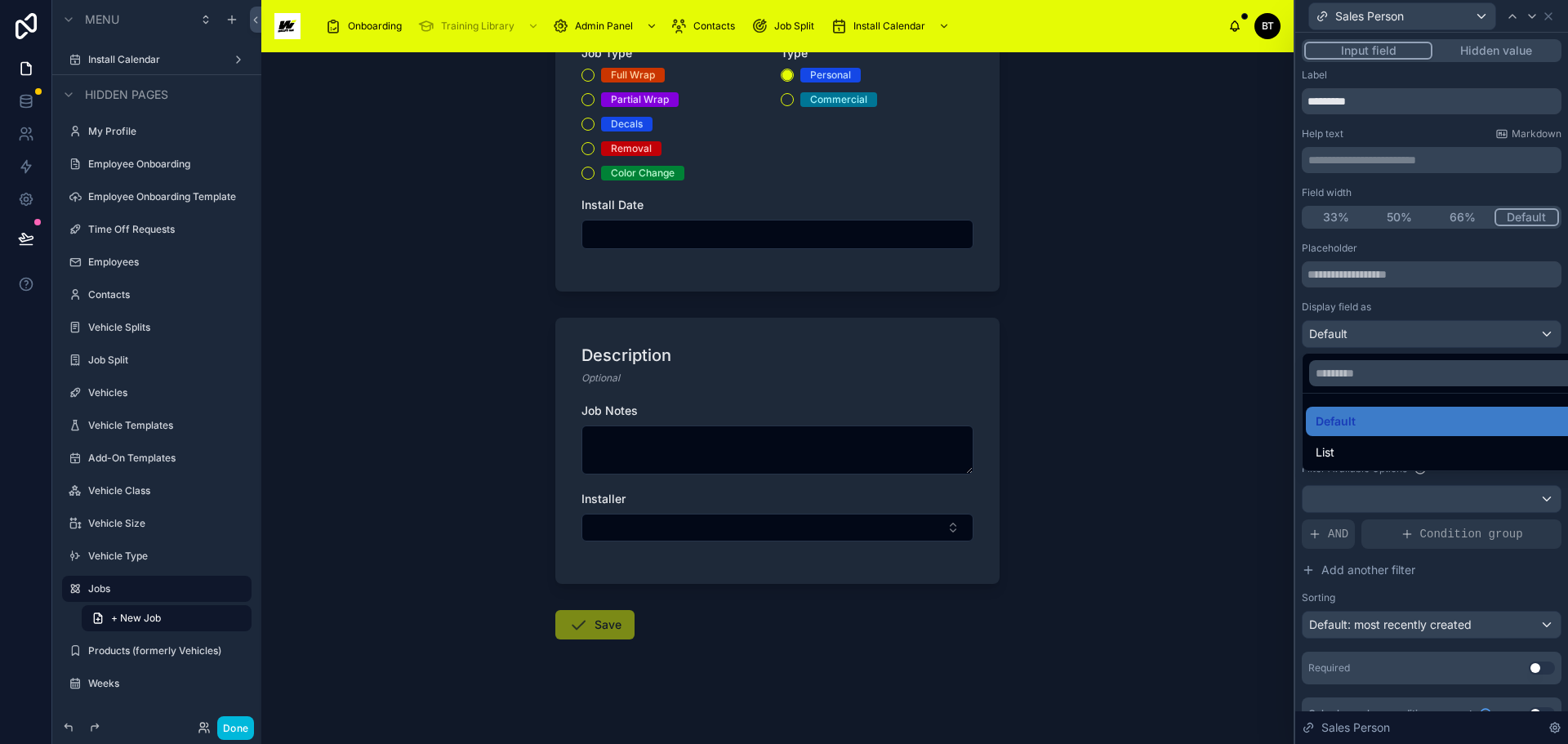
click at [1508, 586] on div at bounding box center [1432, 372] width 273 height 744
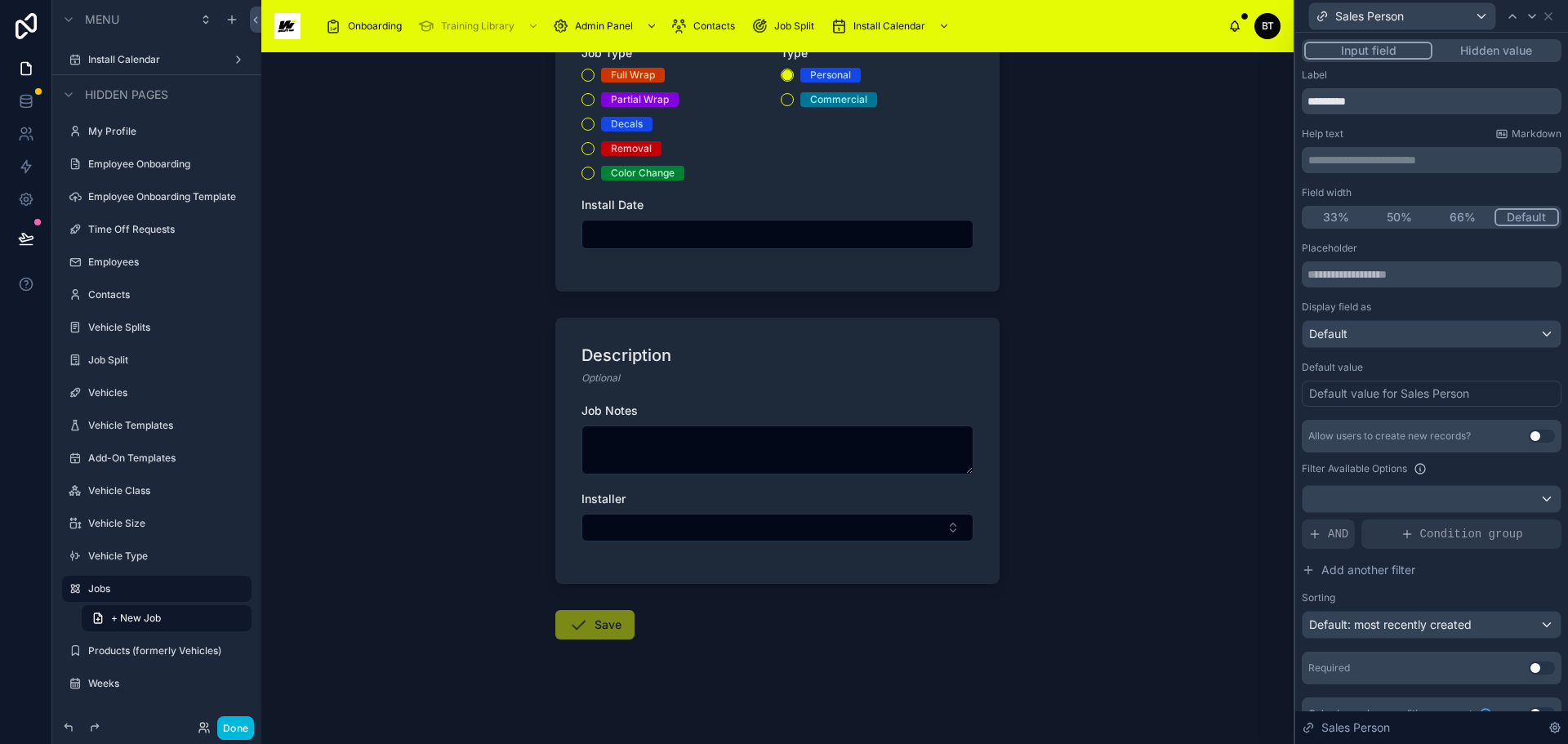
scroll to position [25, 0]
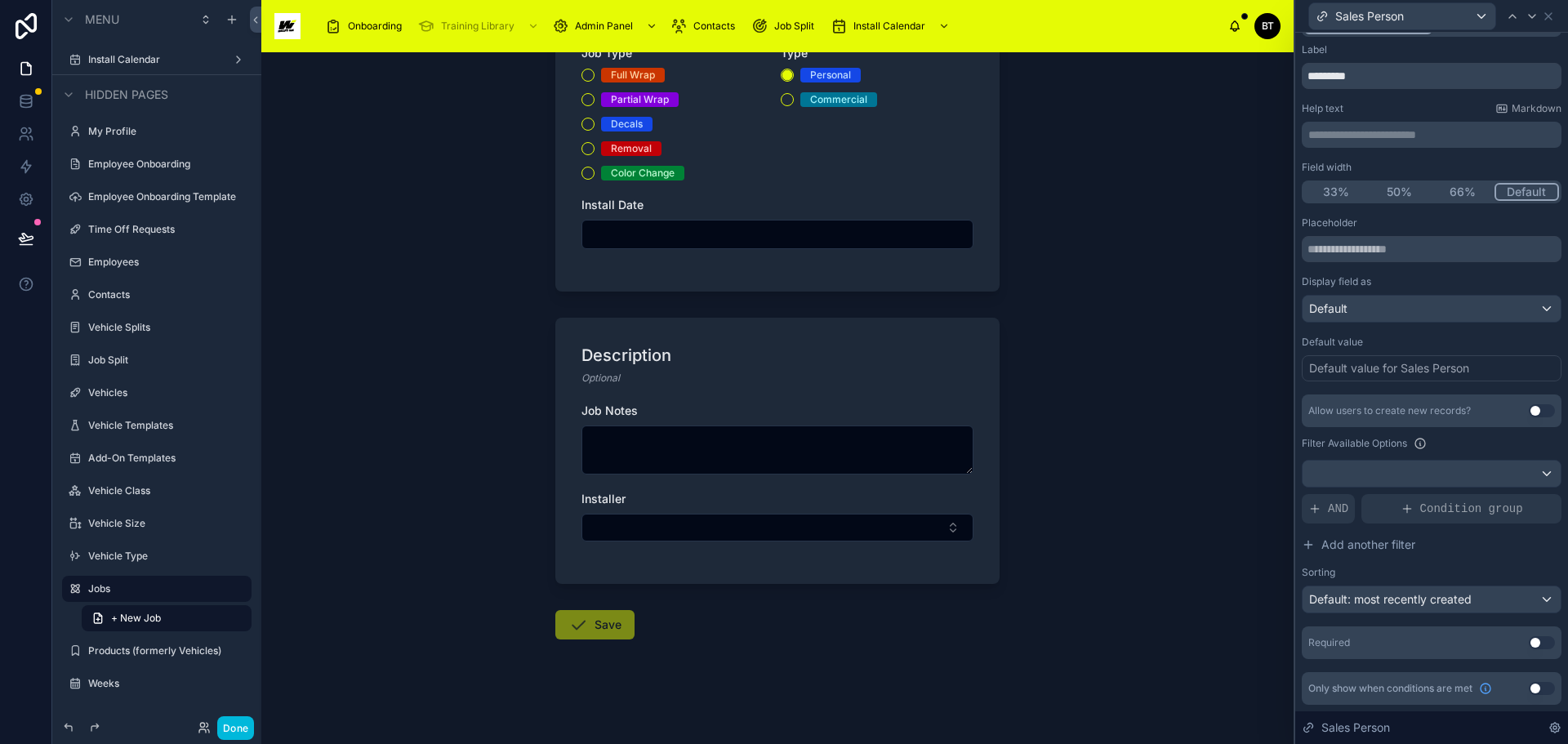
click at [1225, 412] on div "Back to Install Calendar Jobs + New Job + New Job Job Details Job Type * Full W…" at bounding box center [777, 398] width 1033 height 692
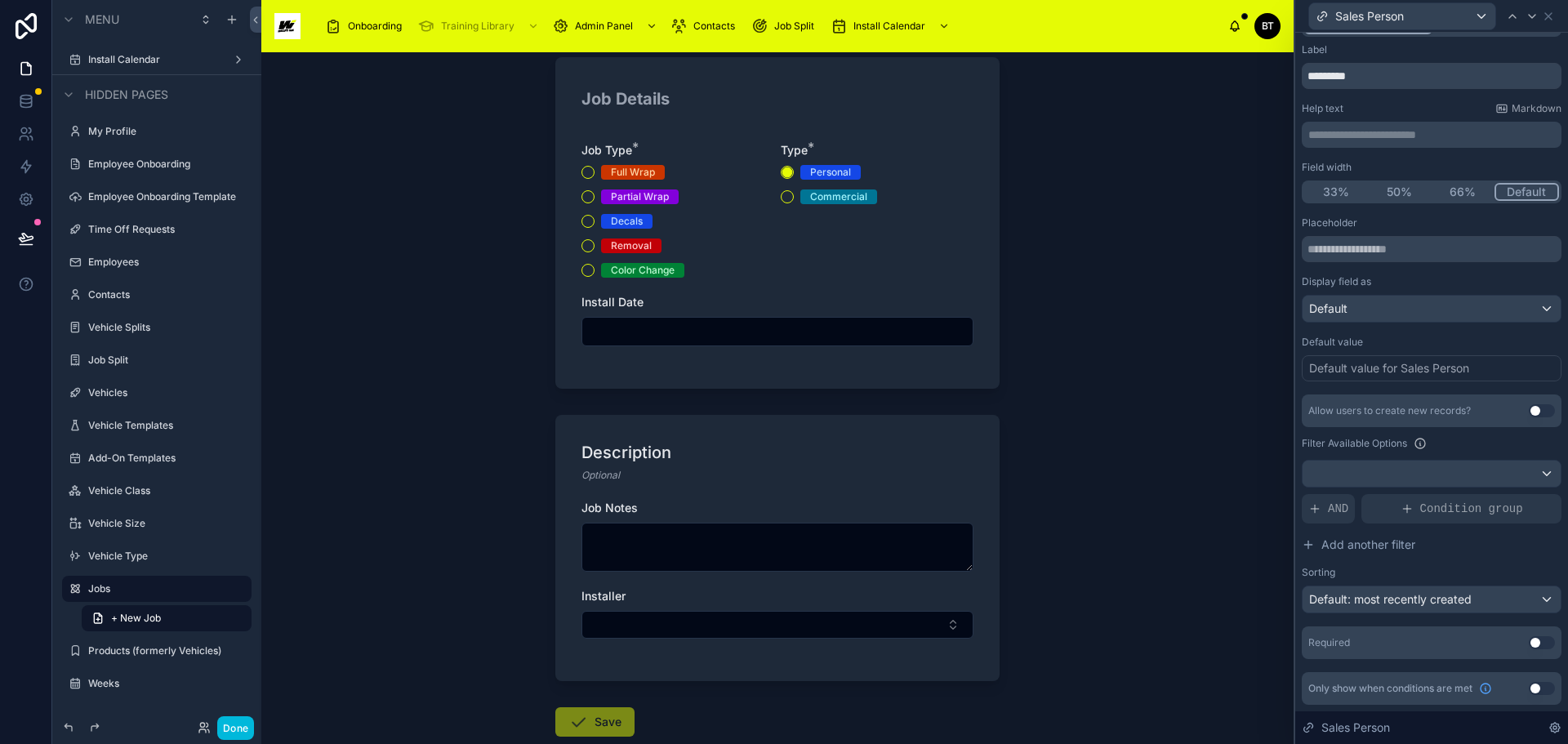
scroll to position [219, 0]
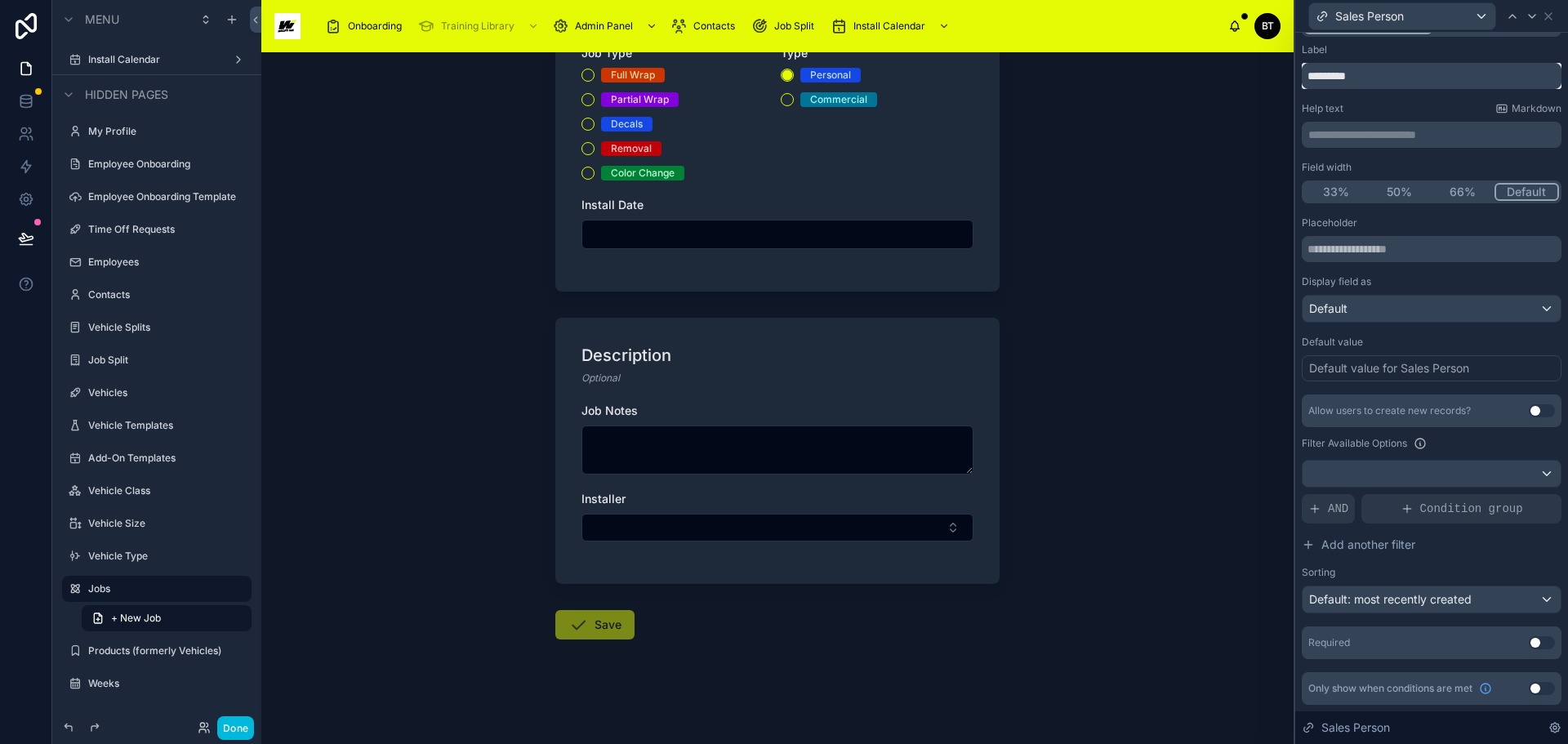
click at [1307, 77] on input "*********" at bounding box center [1432, 76] width 260 height 26
type input "**********"
click at [1120, 336] on div "Back to Install Calendar Jobs + New Job + New Job Job Details Job Type * Full W…" at bounding box center [777, 398] width 1033 height 692
click at [1397, 78] on input "**********" at bounding box center [1432, 76] width 260 height 26
drag, startPoint x: 1397, startPoint y: 77, endPoint x: 1297, endPoint y: 70, distance: 100.2
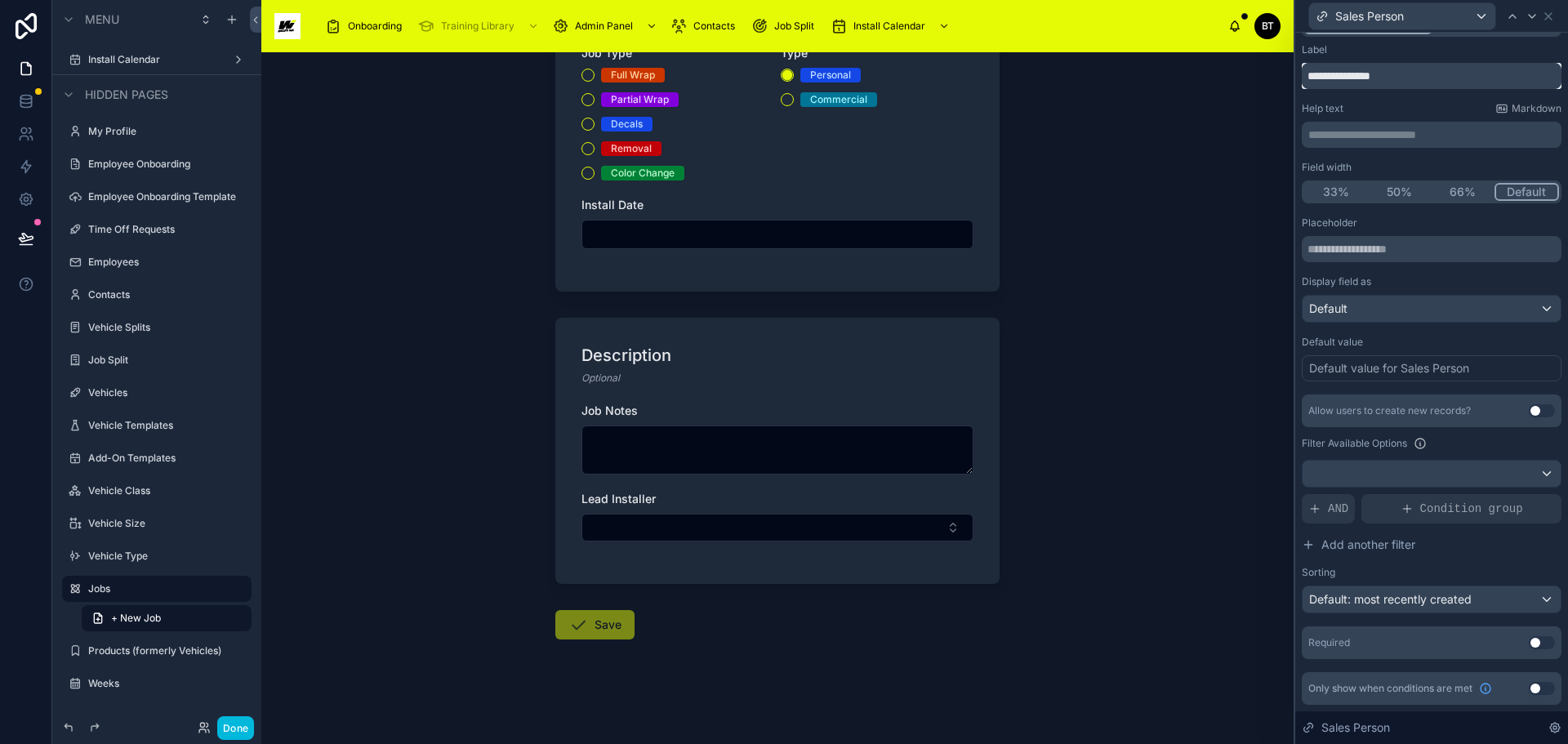
click at [1297, 70] on div "**********" at bounding box center [1432, 375] width 273 height 737
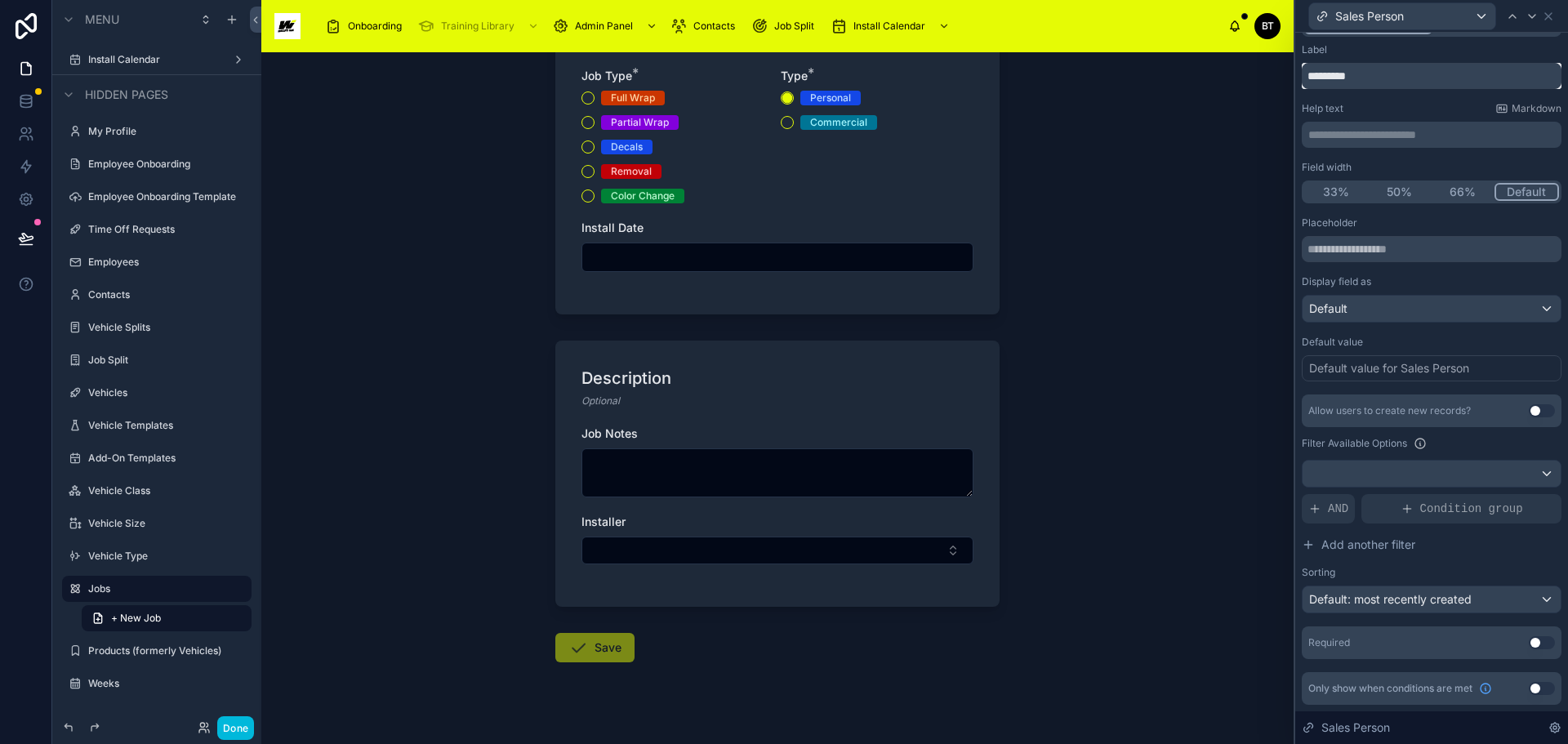
type input "*********"
click at [1027, 518] on div "Back to Install Calendar Jobs + New Job + New Job Job Details Job Type * Full W…" at bounding box center [777, 398] width 1033 height 692
click at [1517, 469] on div at bounding box center [1432, 474] width 258 height 26
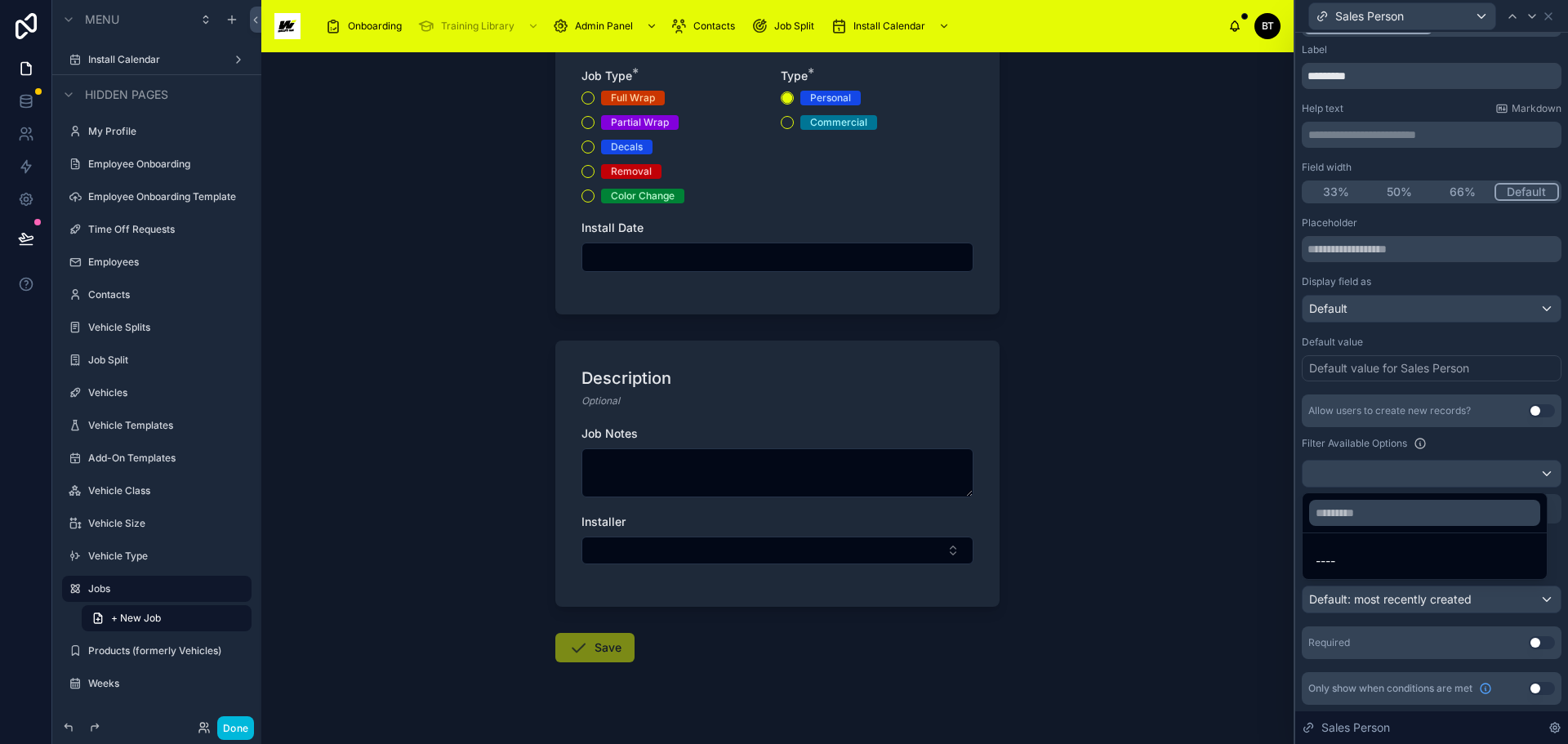
click at [1517, 473] on div at bounding box center [1432, 372] width 273 height 744
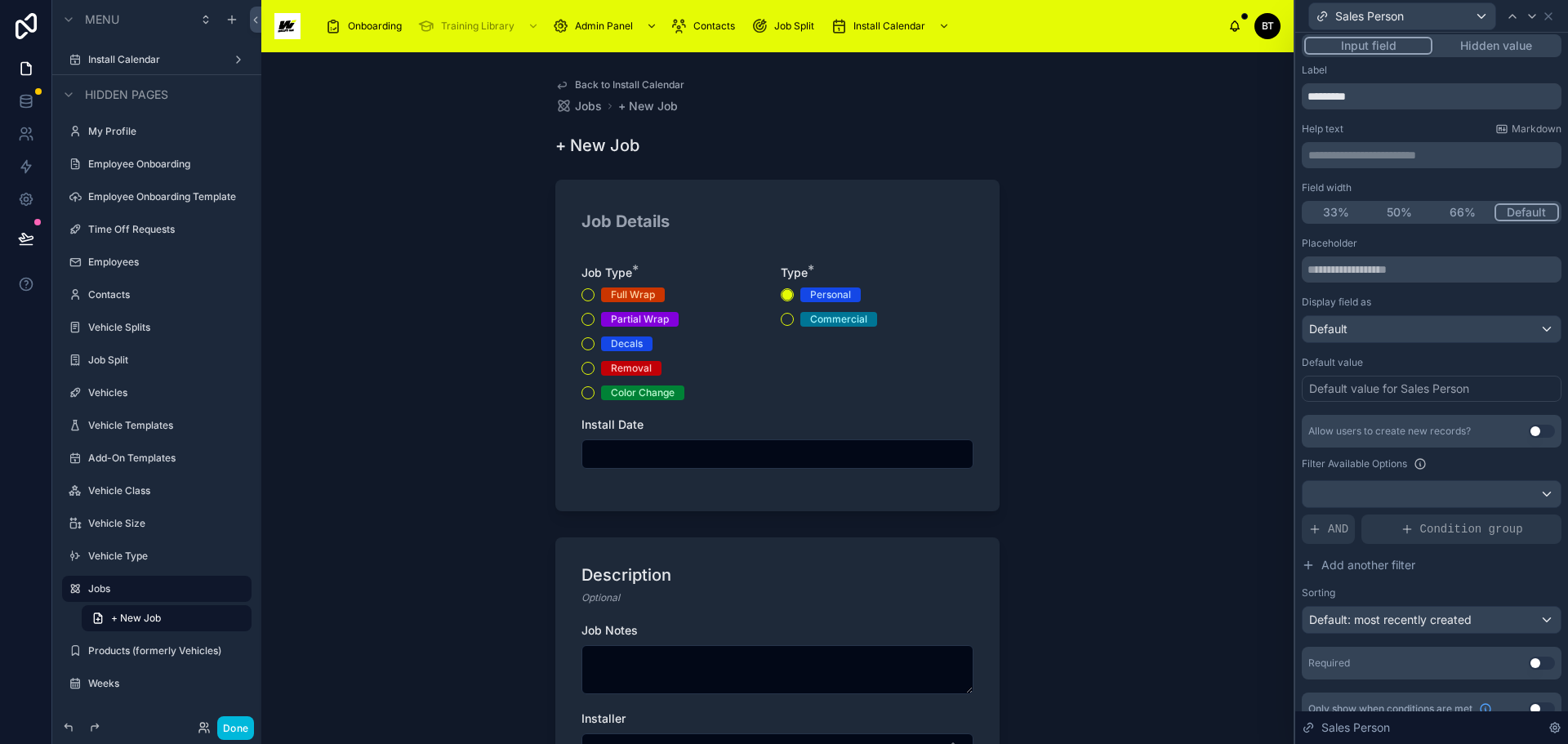
scroll to position [0, 0]
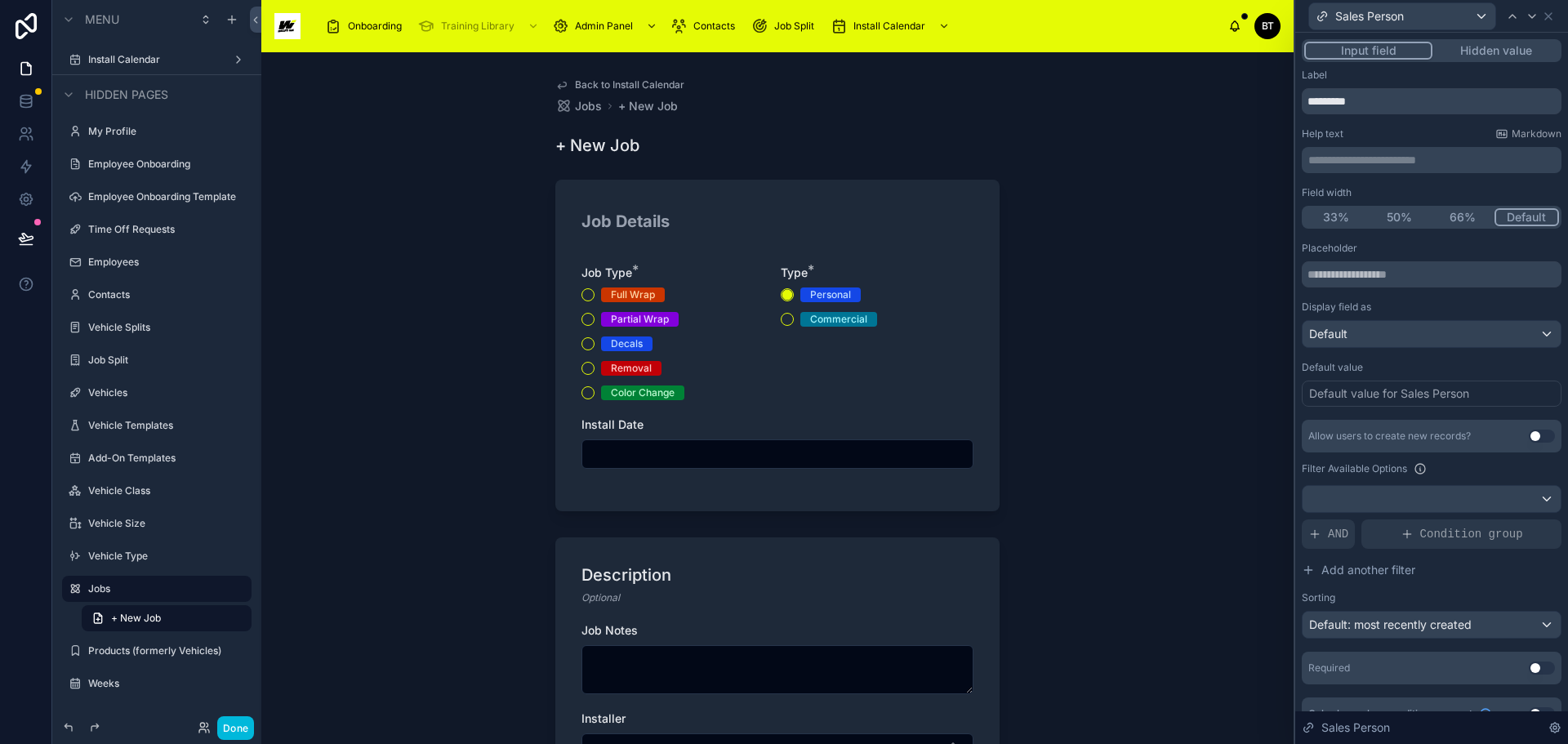
click at [1240, 269] on div "Back to Install Calendar Jobs + New Job + New Job Job Details Job Type * Full W…" at bounding box center [777, 398] width 1033 height 692
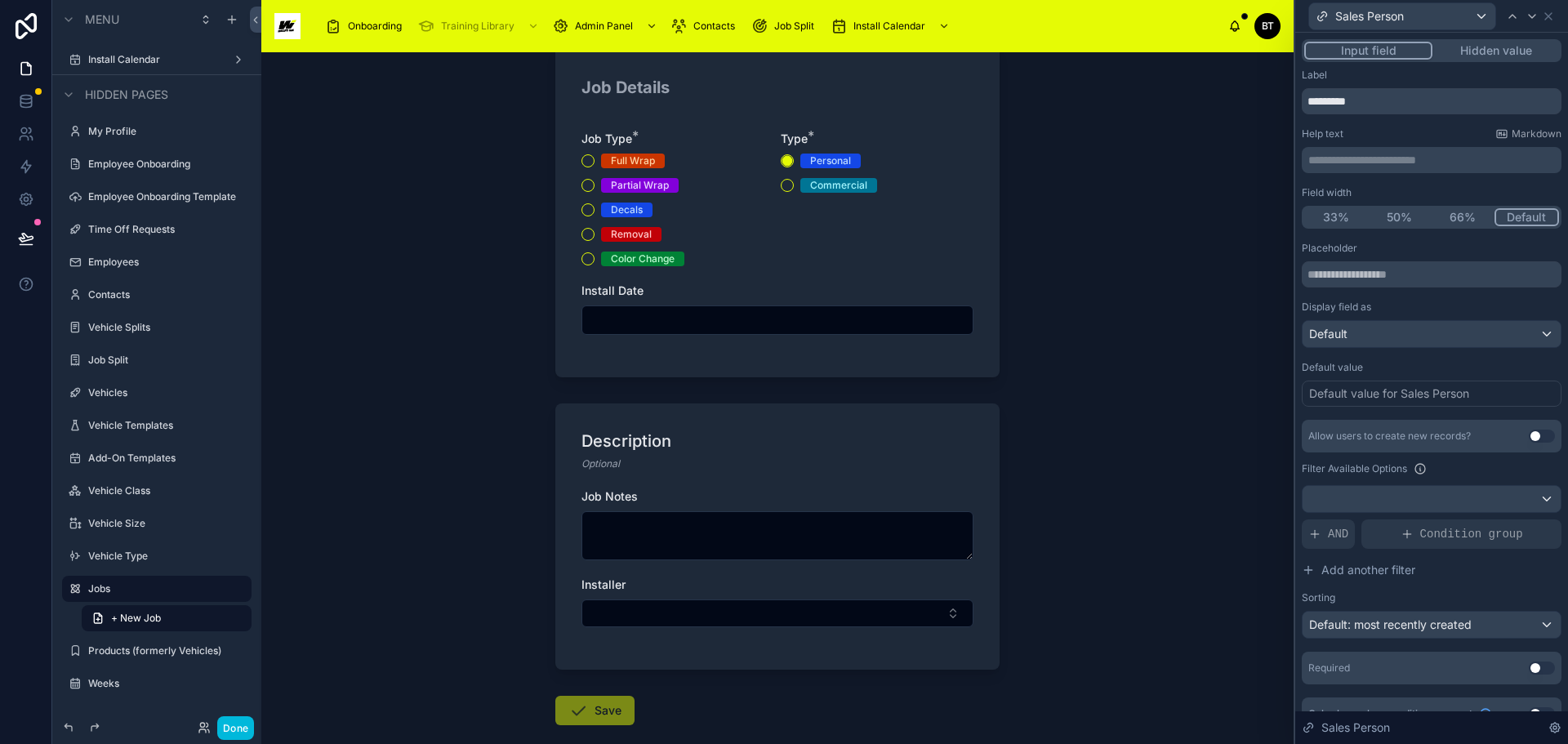
scroll to position [219, 0]
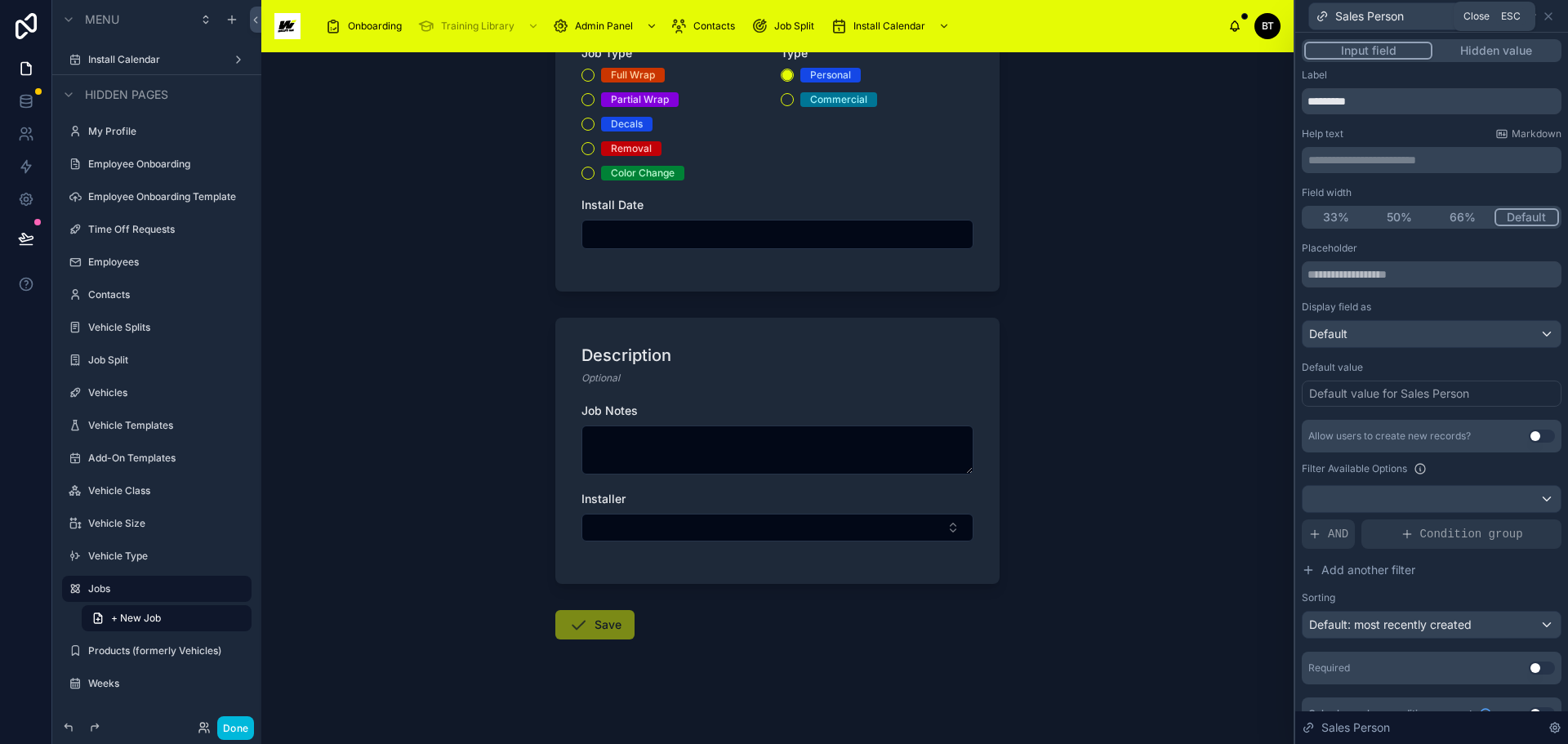
click at [1517, 16] on icon at bounding box center [1549, 16] width 13 height 13
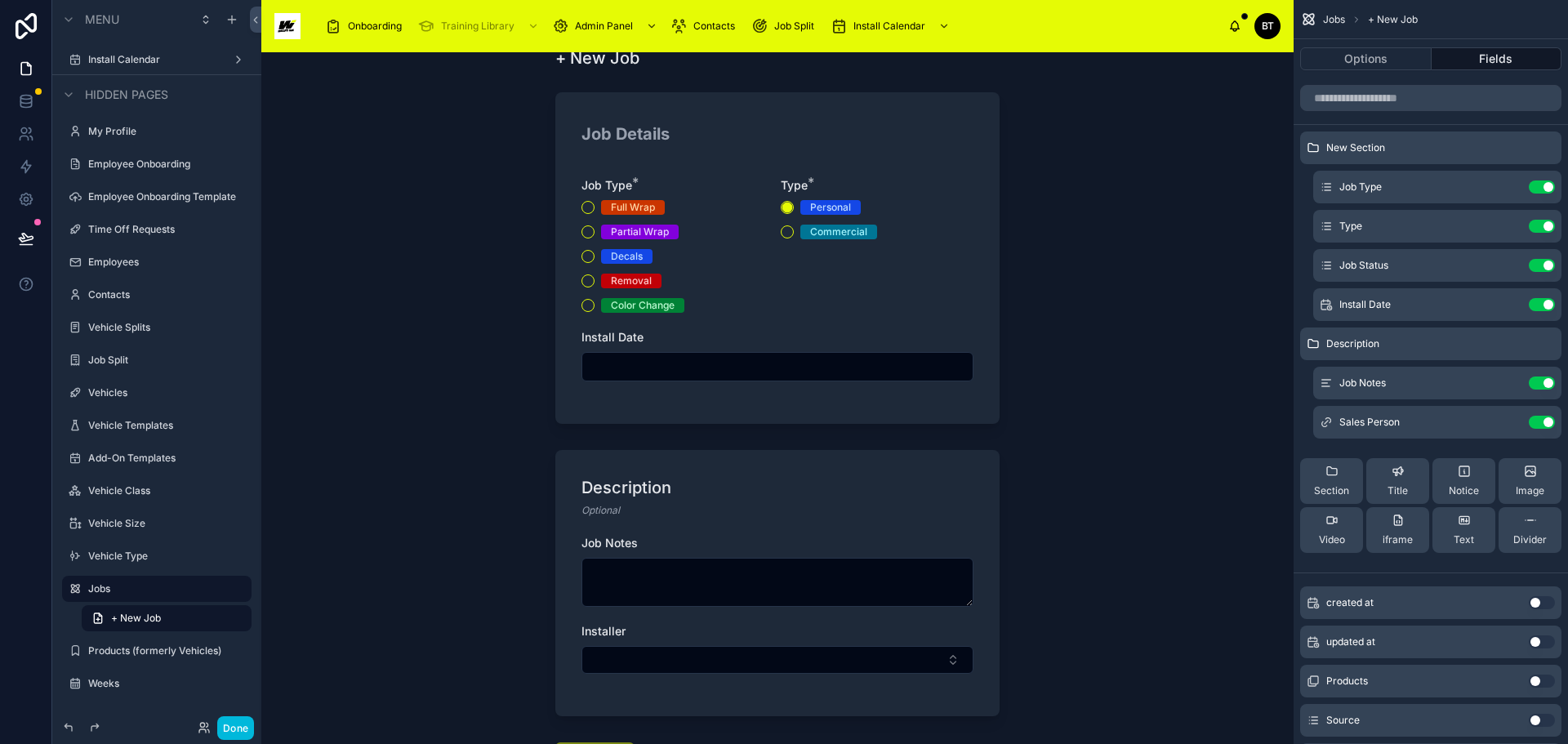
scroll to position [0, 0]
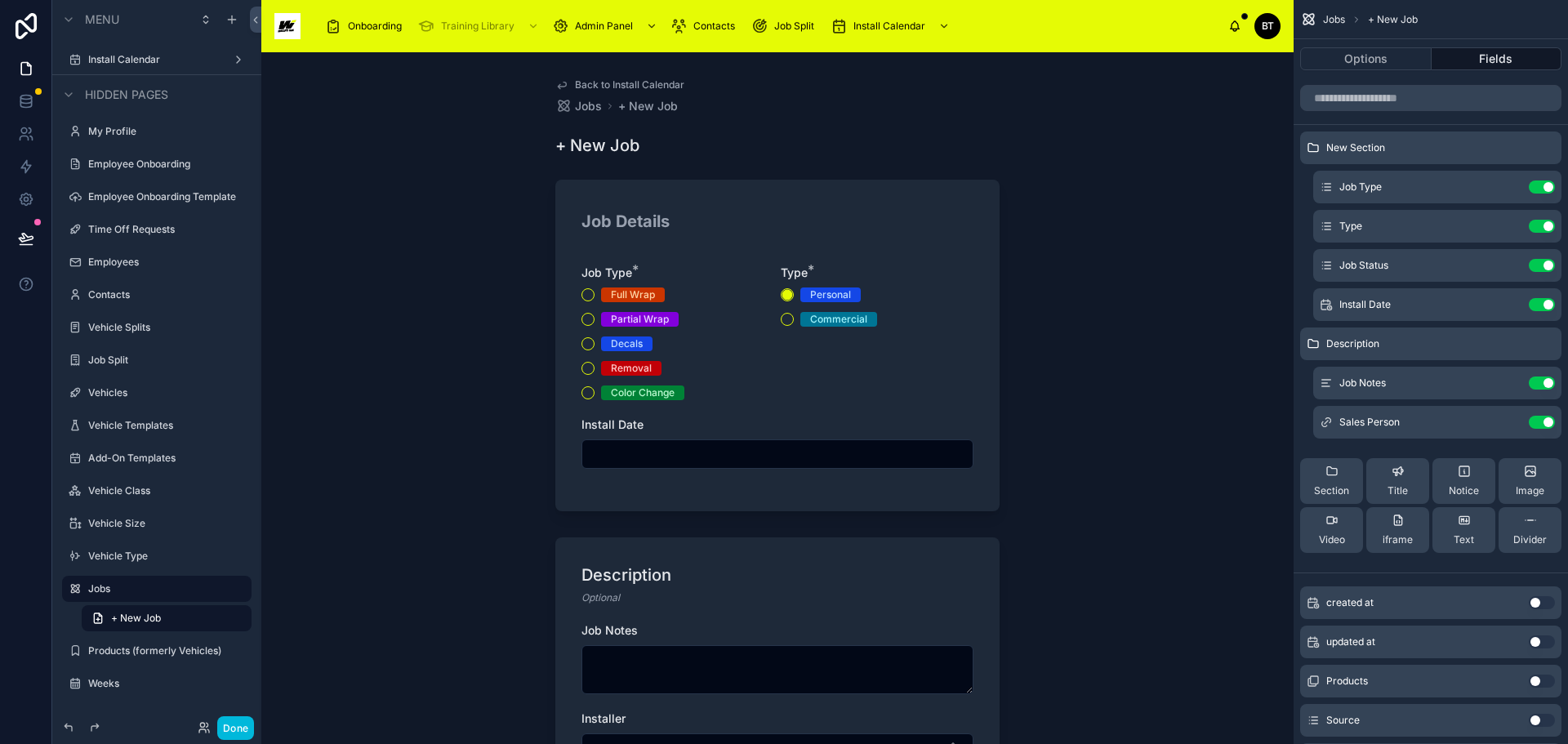
click at [910, 249] on div "Job Details Job Type * Full Wrap Partial Wrap Decals Removal Color Change Type …" at bounding box center [777, 344] width 444 height 331
click at [0, 0] on icon "scrollable content" at bounding box center [0, 0] width 0 height 0
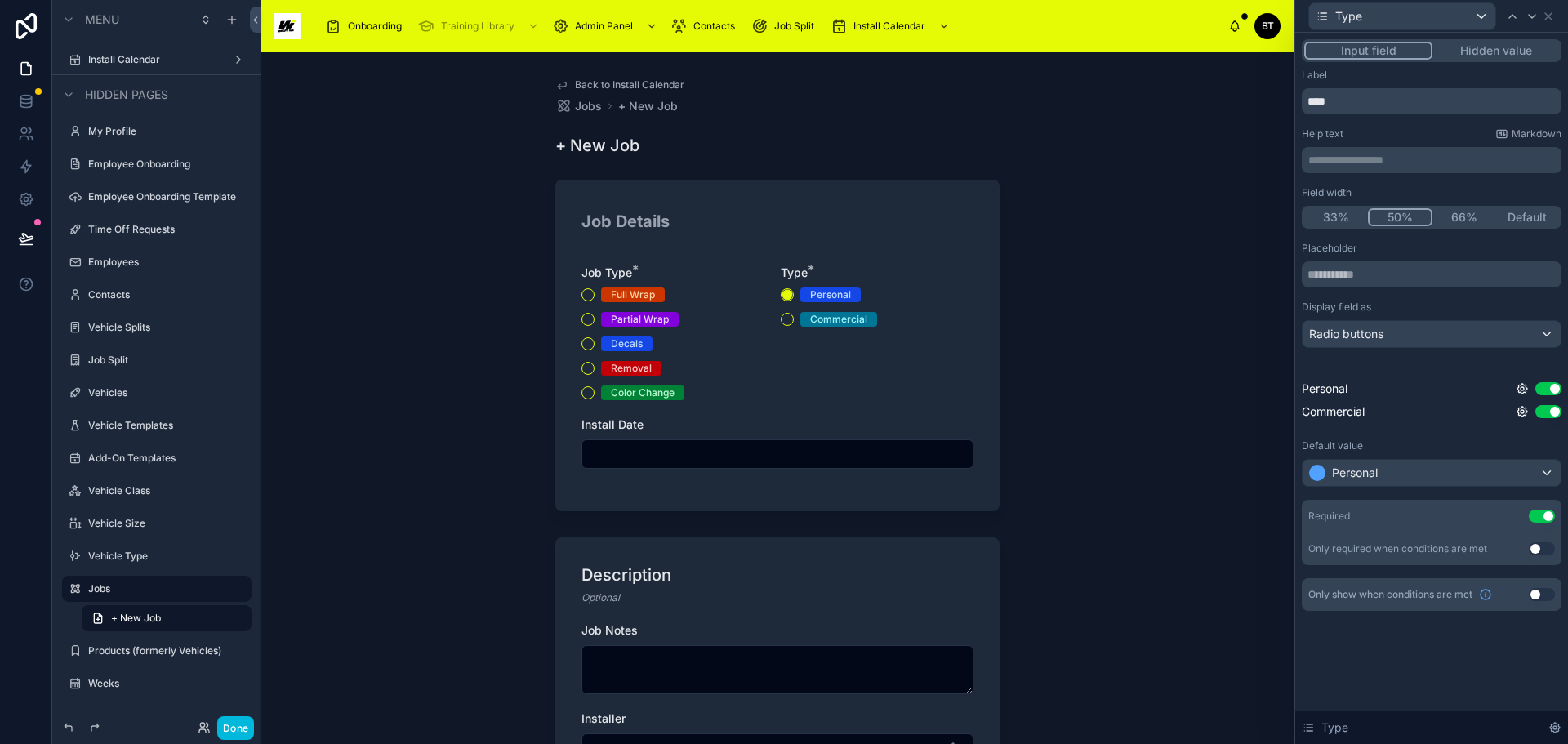
click at [1517, 388] on button "Use setting" at bounding box center [1549, 388] width 26 height 13
click at [1517, 412] on button "Use setting" at bounding box center [1549, 411] width 26 height 13
click at [1517, 519] on button "Use setting" at bounding box center [1543, 516] width 26 height 13
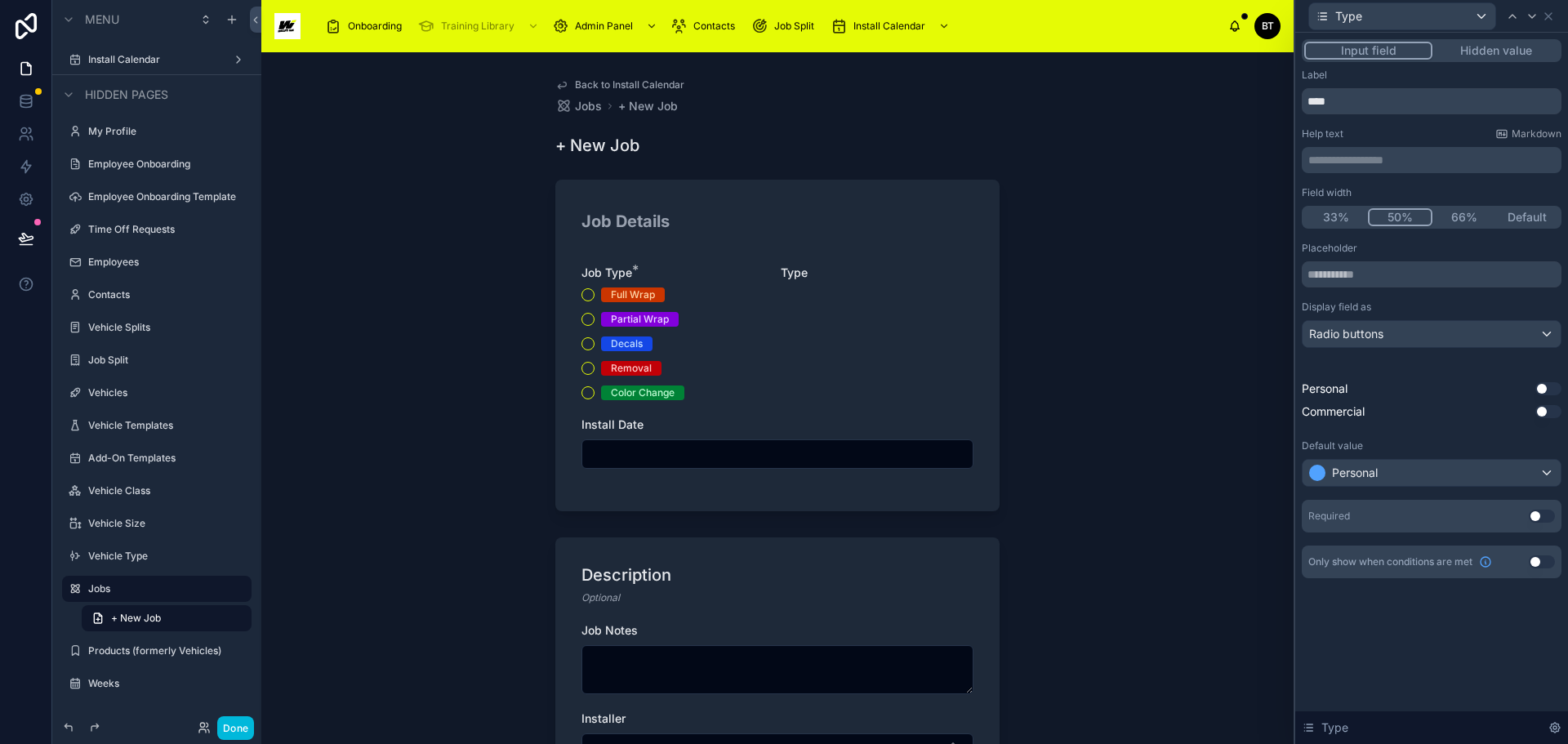
scroll to position [163, 0]
click at [1517, 723] on icon at bounding box center [1555, 727] width 13 height 13
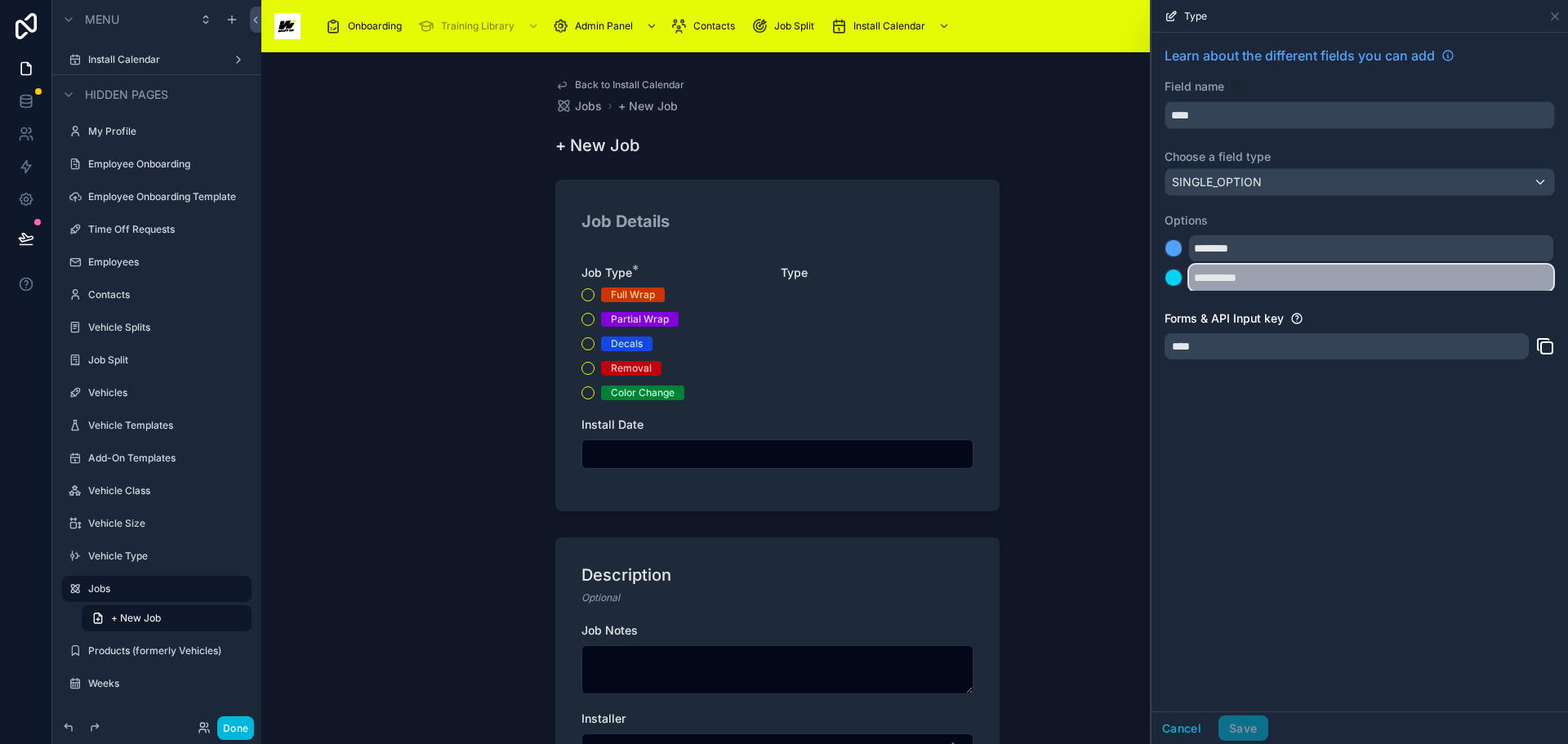
click at [1319, 278] on input "**********" at bounding box center [1371, 278] width 365 height 26
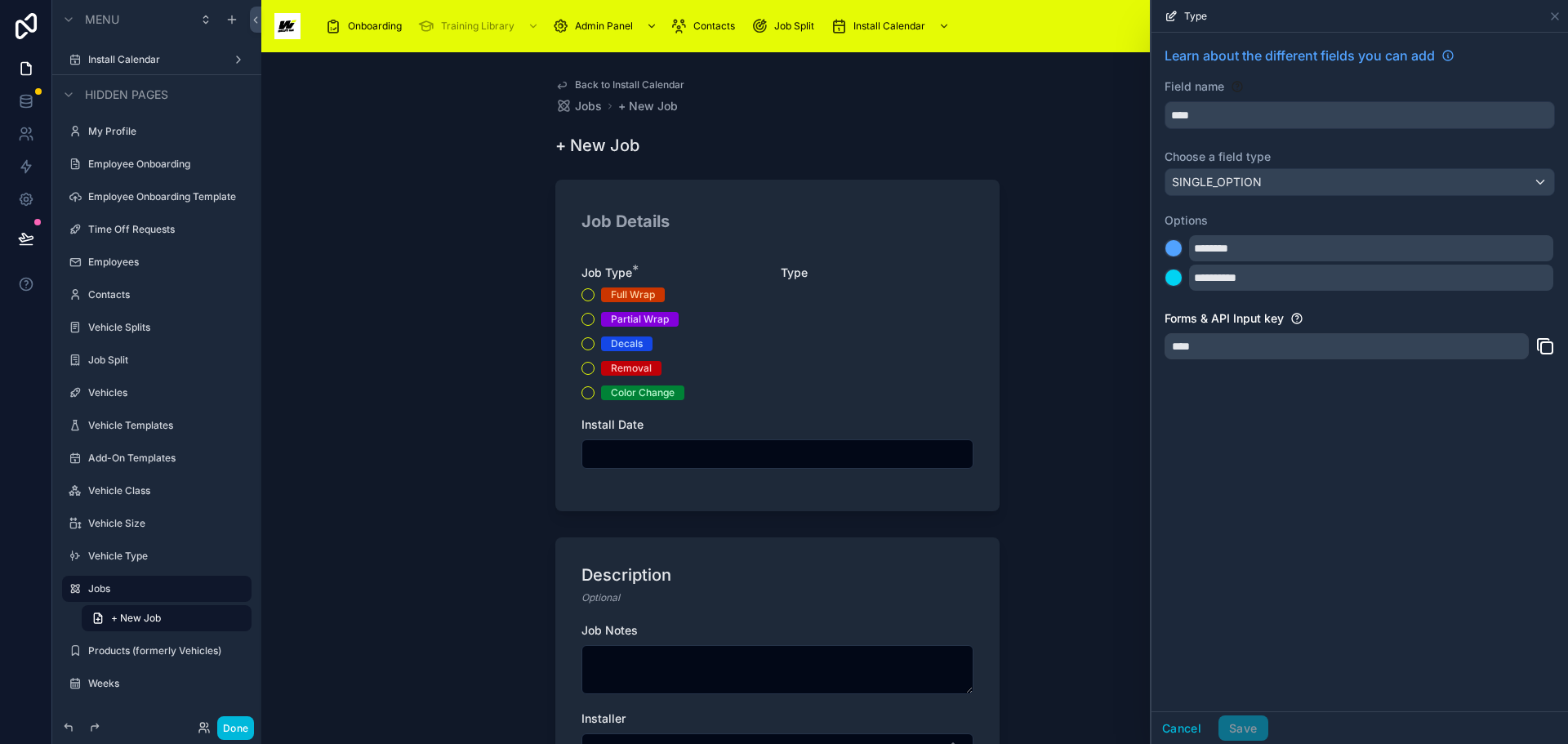
click at [1205, 17] on span "Type" at bounding box center [1195, 16] width 23 height 13
click at [1170, 16] on icon at bounding box center [1173, 13] width 6 height 6
click at [1311, 339] on div "****" at bounding box center [1347, 346] width 365 height 26
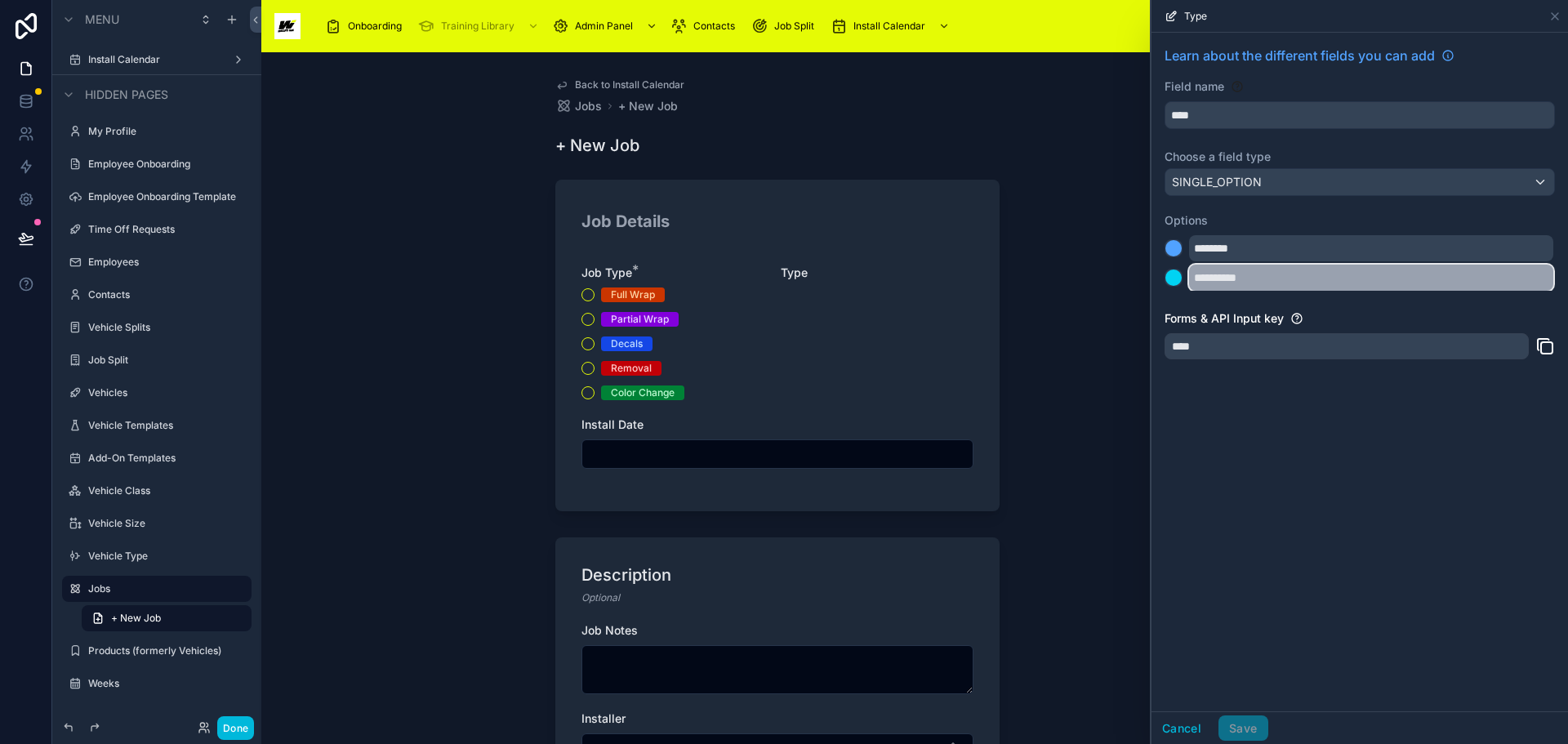
click at [1353, 271] on input "**********" at bounding box center [1371, 278] width 365 height 26
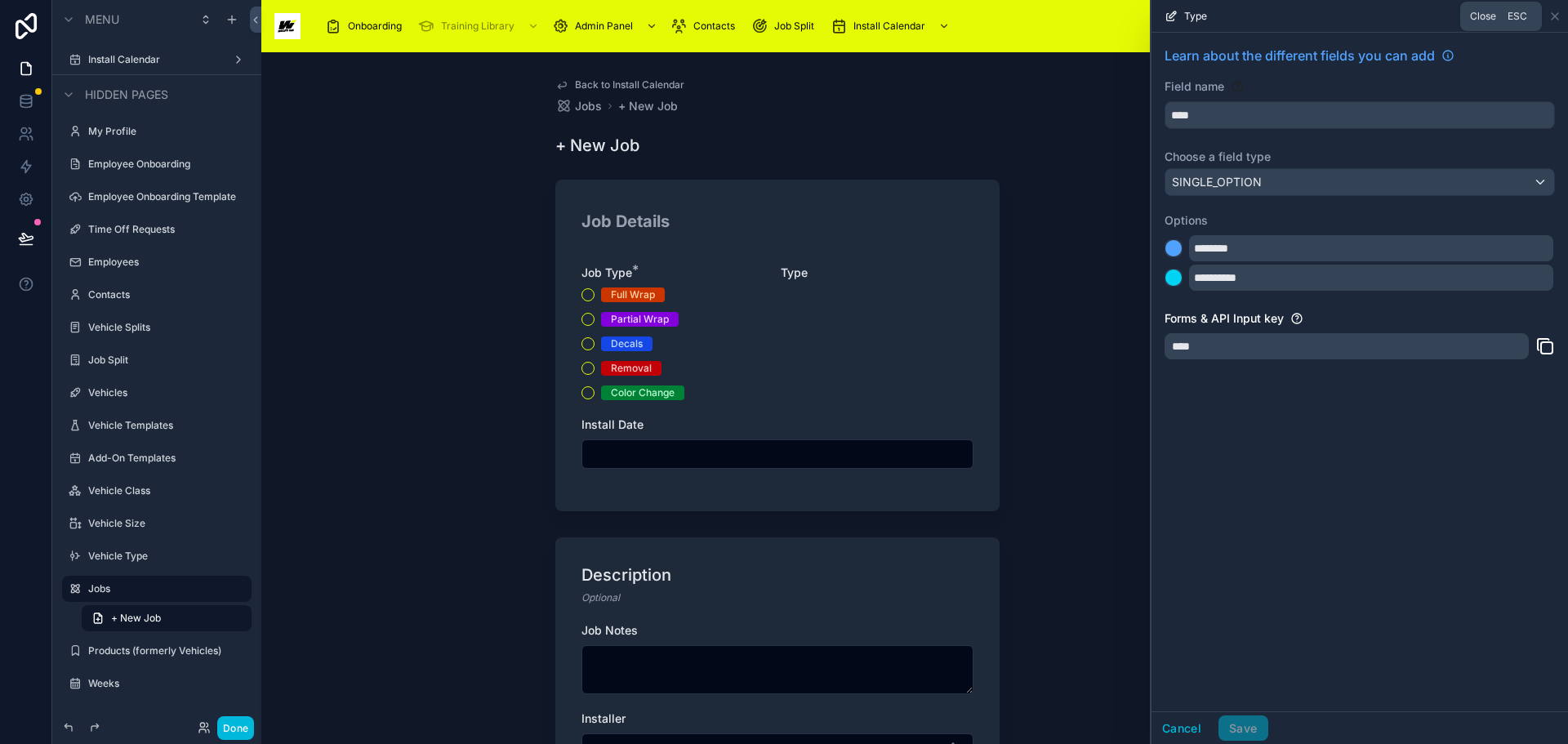
click at [1517, 13] on icon at bounding box center [1555, 16] width 6 height 6
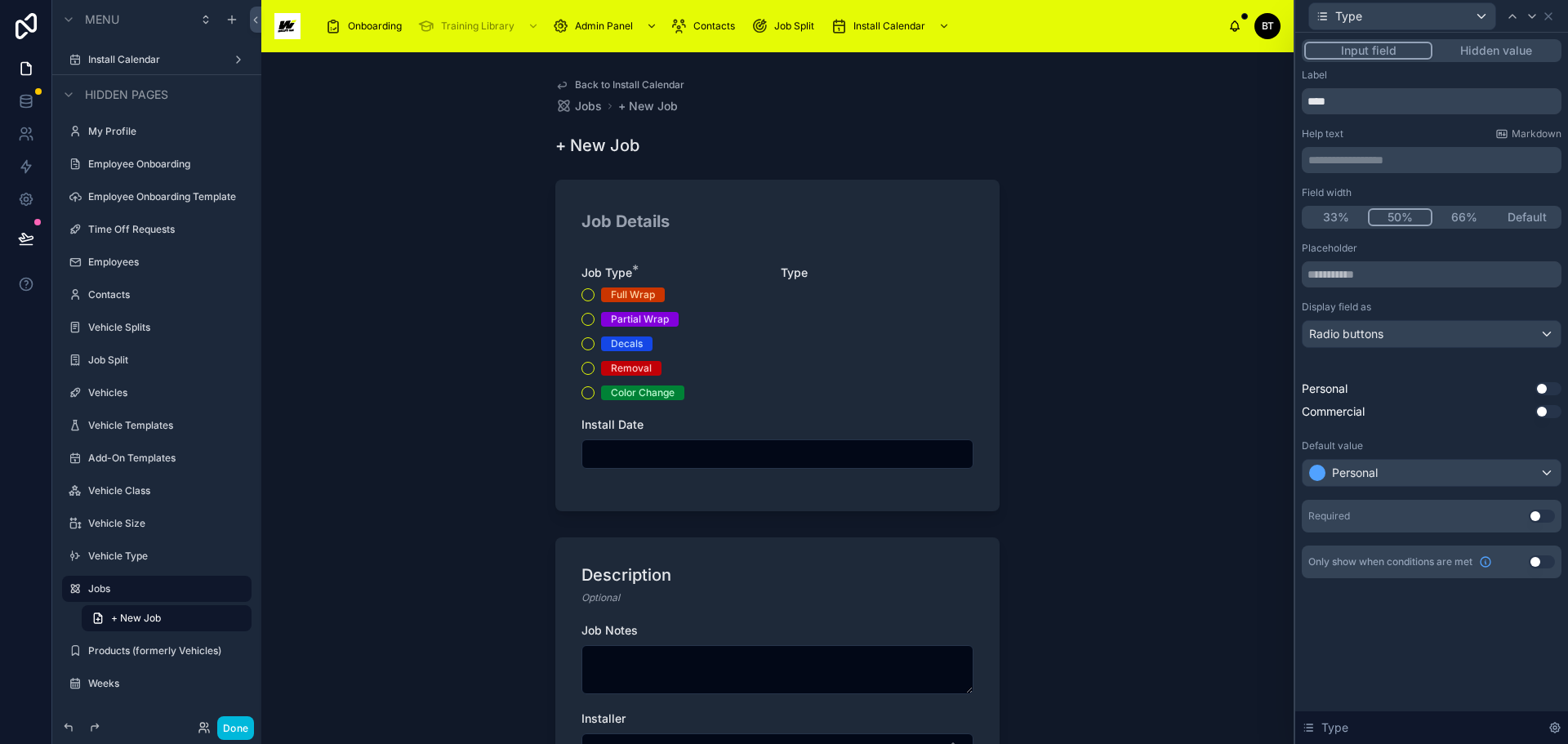
click at [1517, 409] on button "Use setting" at bounding box center [1549, 411] width 26 height 13
click at [1517, 384] on button "Use setting" at bounding box center [1549, 388] width 26 height 13
click at [1517, 387] on icon at bounding box center [1522, 388] width 10 height 10
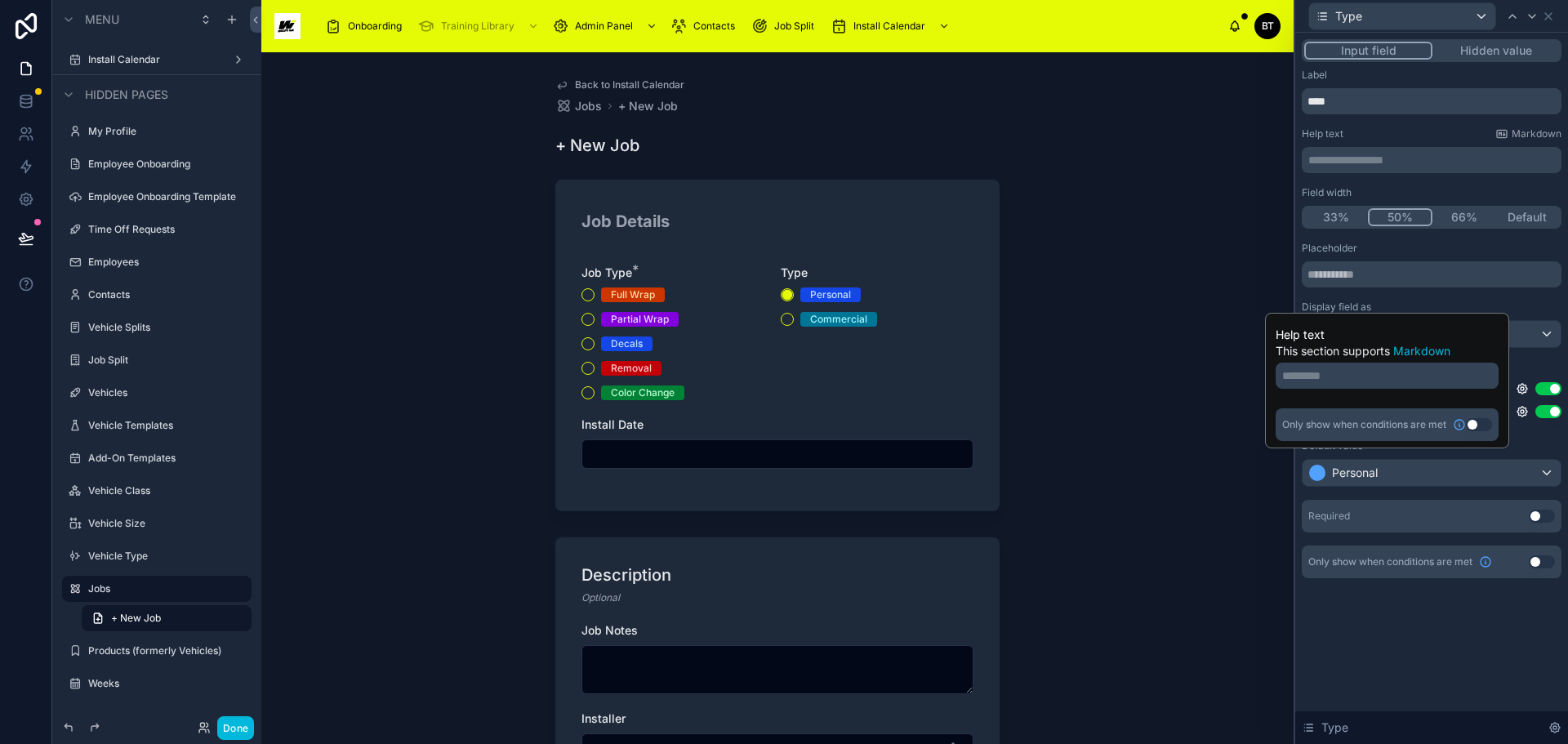
click at [1198, 206] on div "Back to Install Calendar Jobs + New Job + New Job Job Details Job Type * Full W…" at bounding box center [777, 398] width 1033 height 692
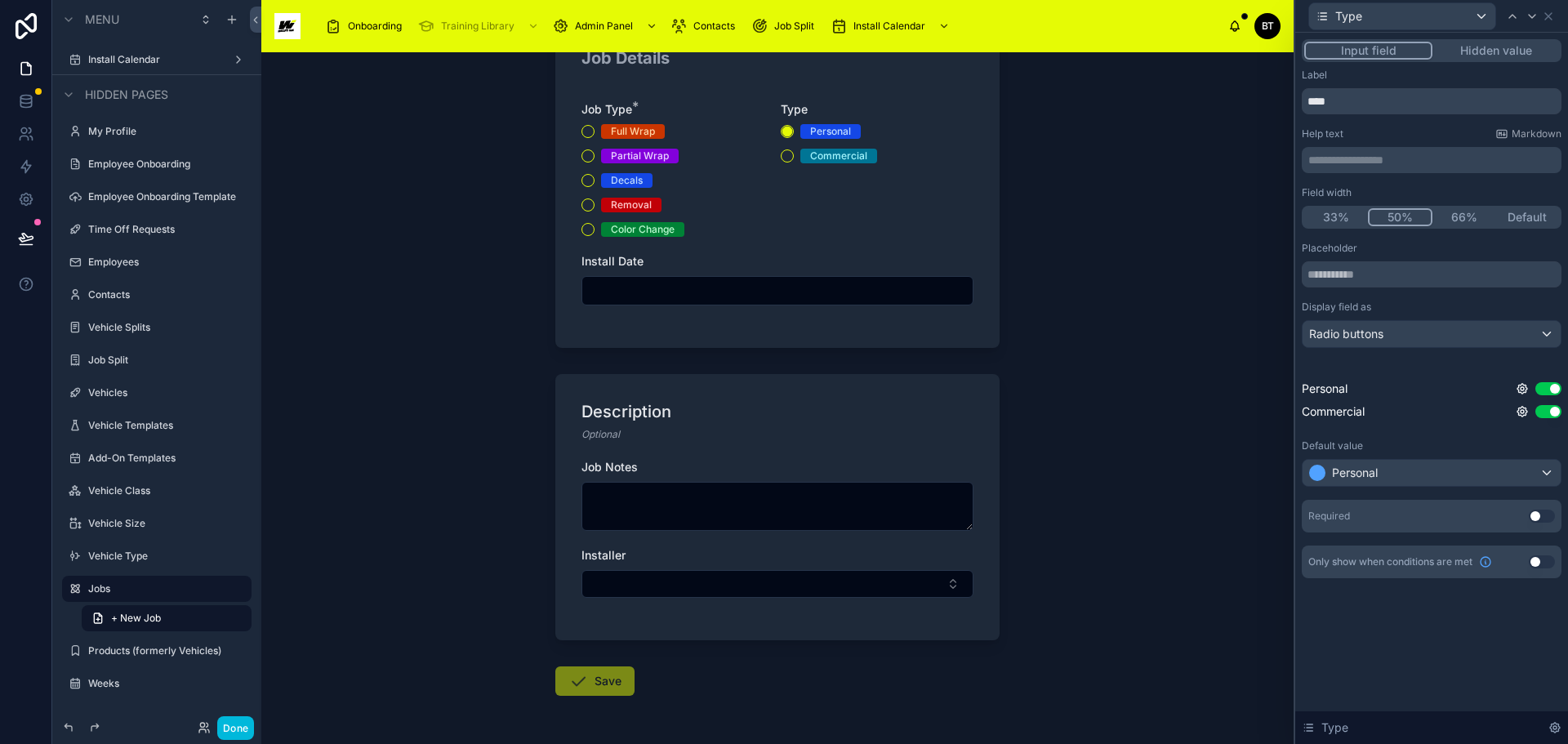
click at [788, 550] on div "Installer" at bounding box center [777, 555] width 392 height 17
click at [901, 586] on button "Select Button" at bounding box center [777, 584] width 392 height 28
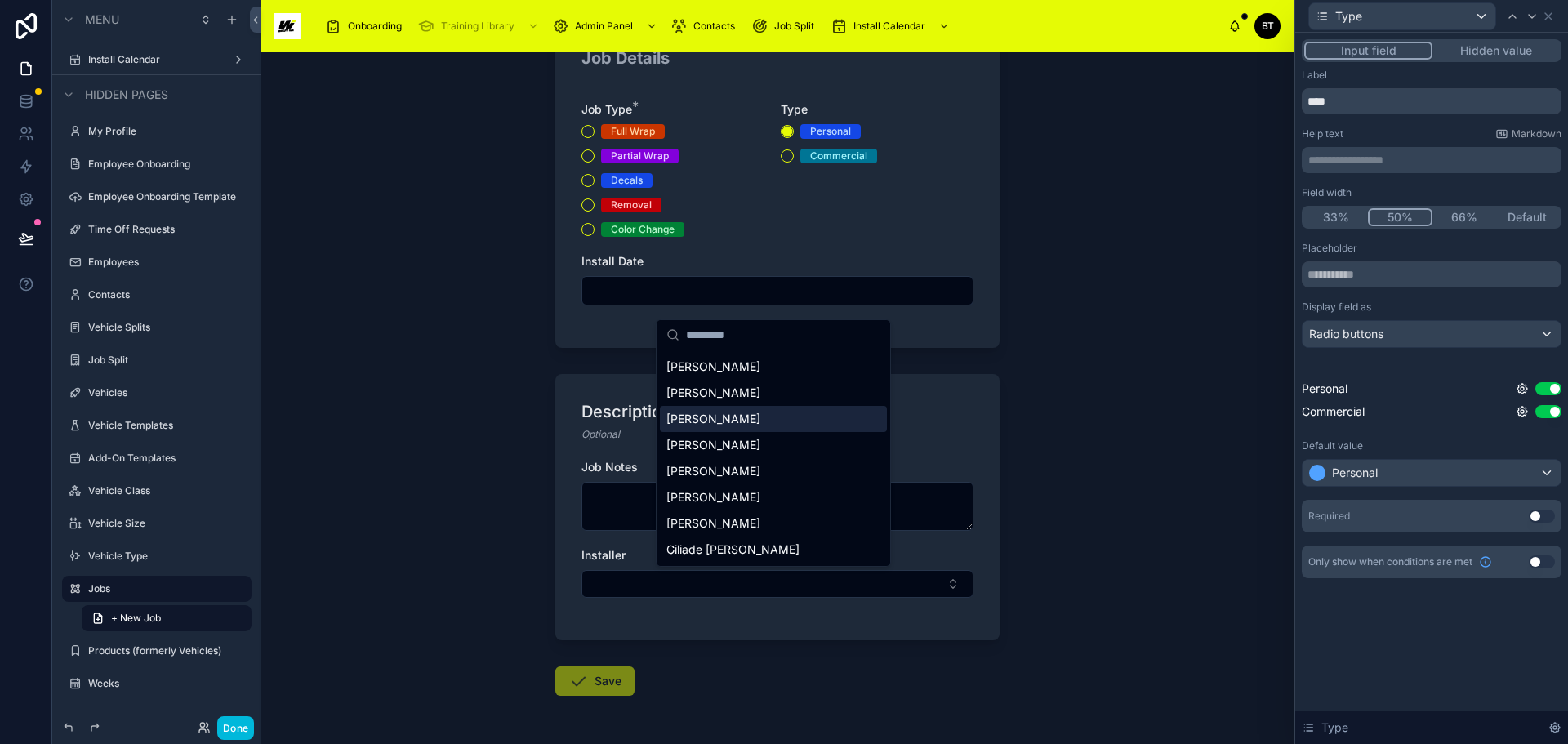
click at [724, 416] on span "[PERSON_NAME]" at bounding box center [713, 419] width 94 height 17
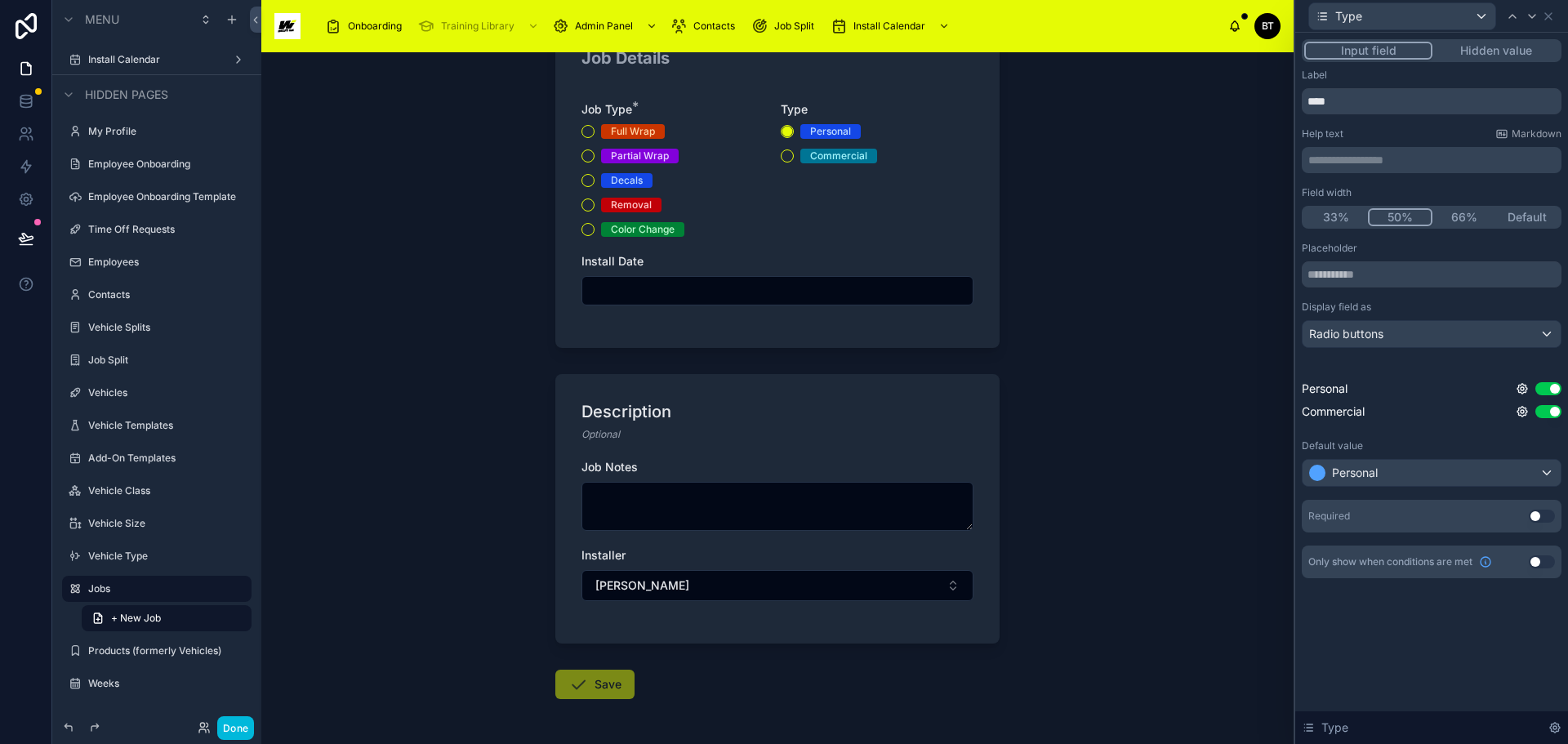
click at [885, 589] on button "[PERSON_NAME]" at bounding box center [777, 585] width 392 height 31
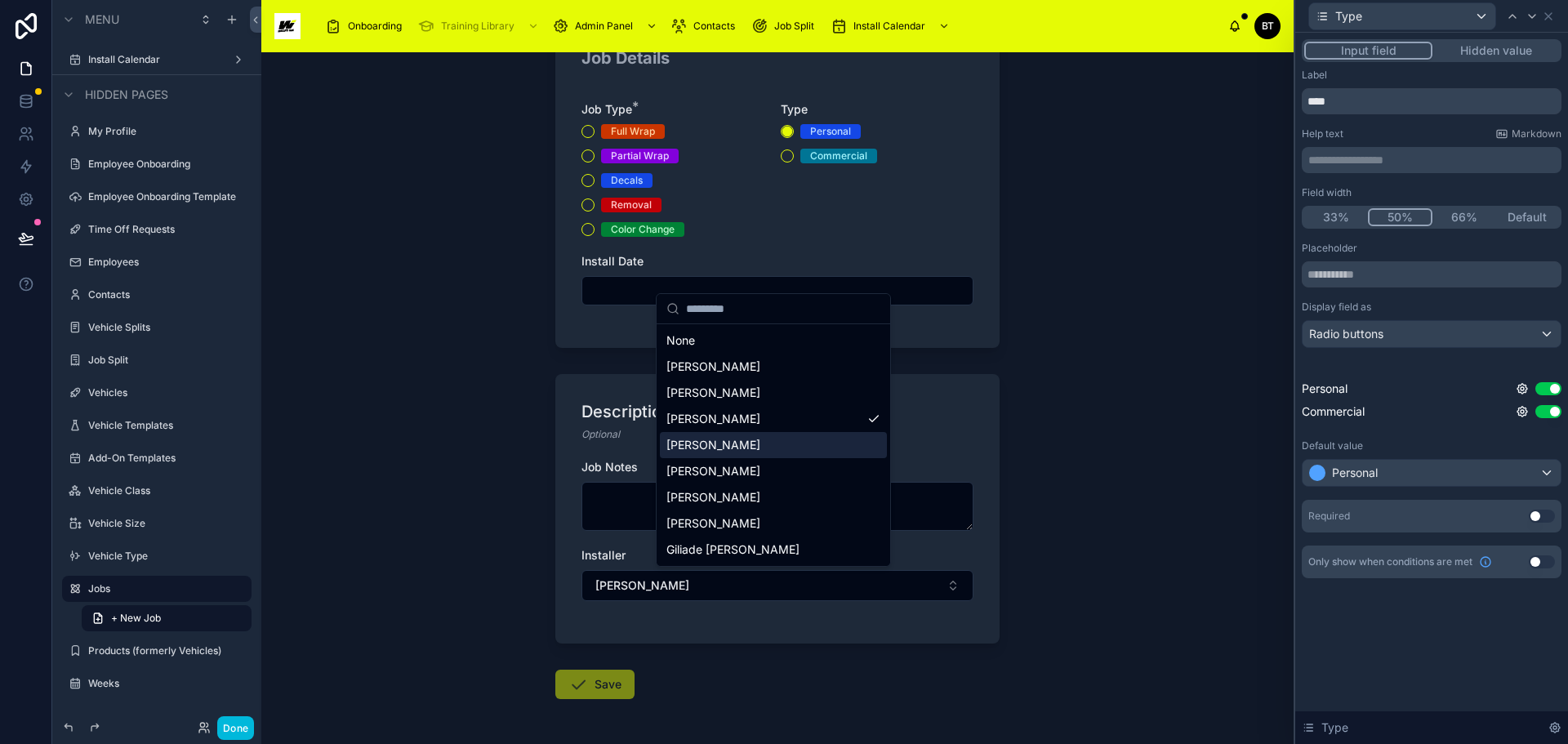
click at [736, 451] on span "[PERSON_NAME]" at bounding box center [713, 445] width 94 height 17
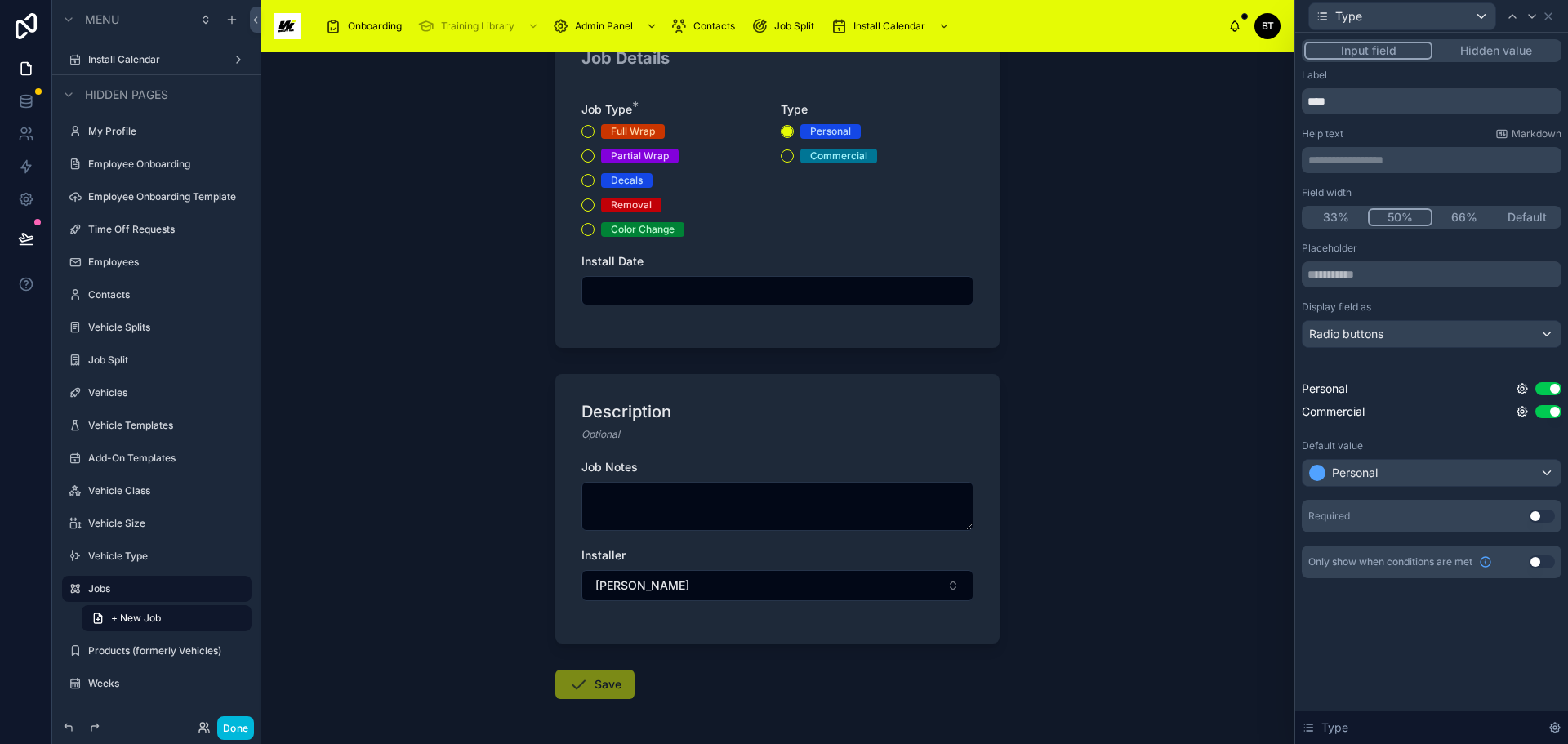
click at [820, 591] on button "[PERSON_NAME]" at bounding box center [777, 585] width 392 height 31
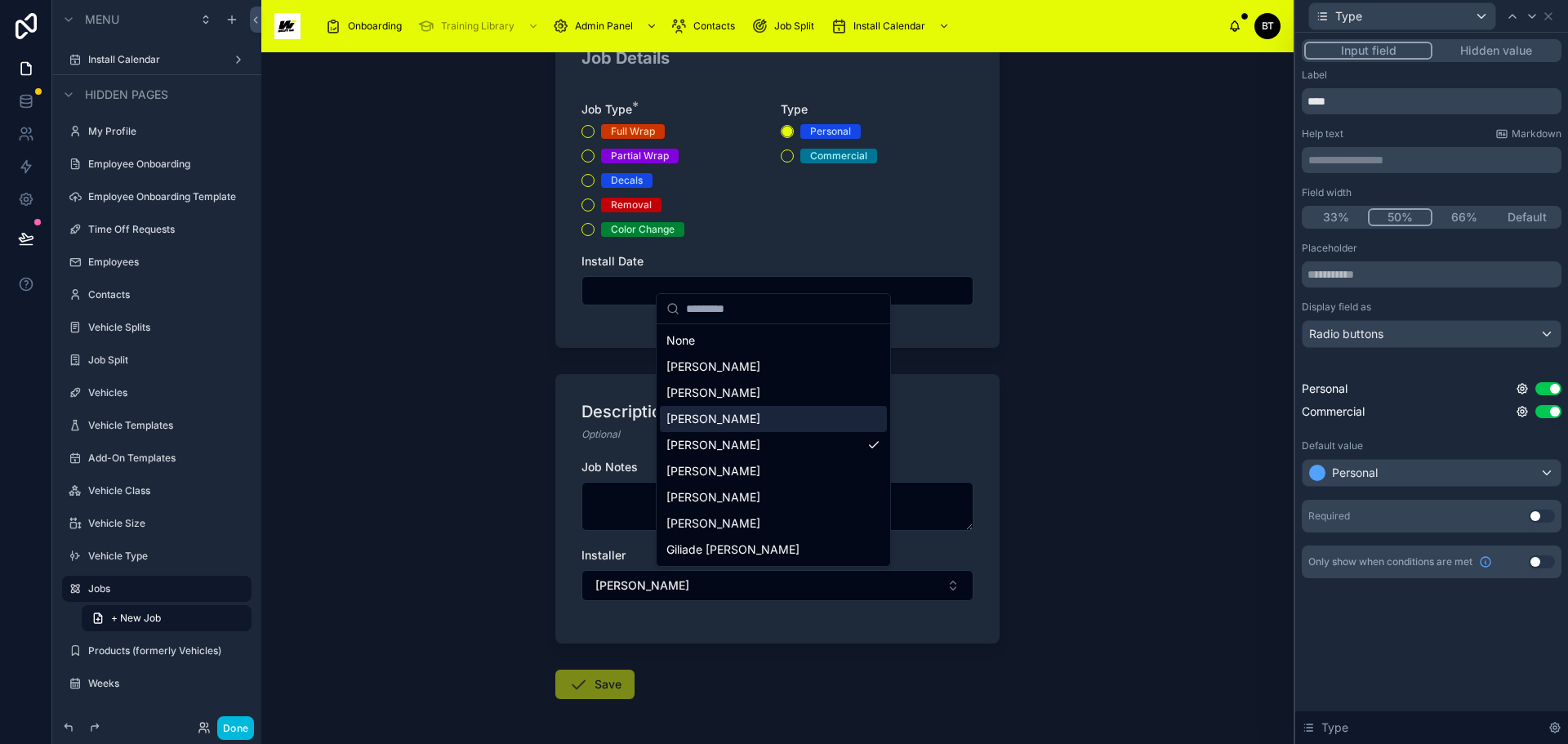
click at [738, 413] on div "[PERSON_NAME]" at bounding box center [774, 419] width 227 height 26
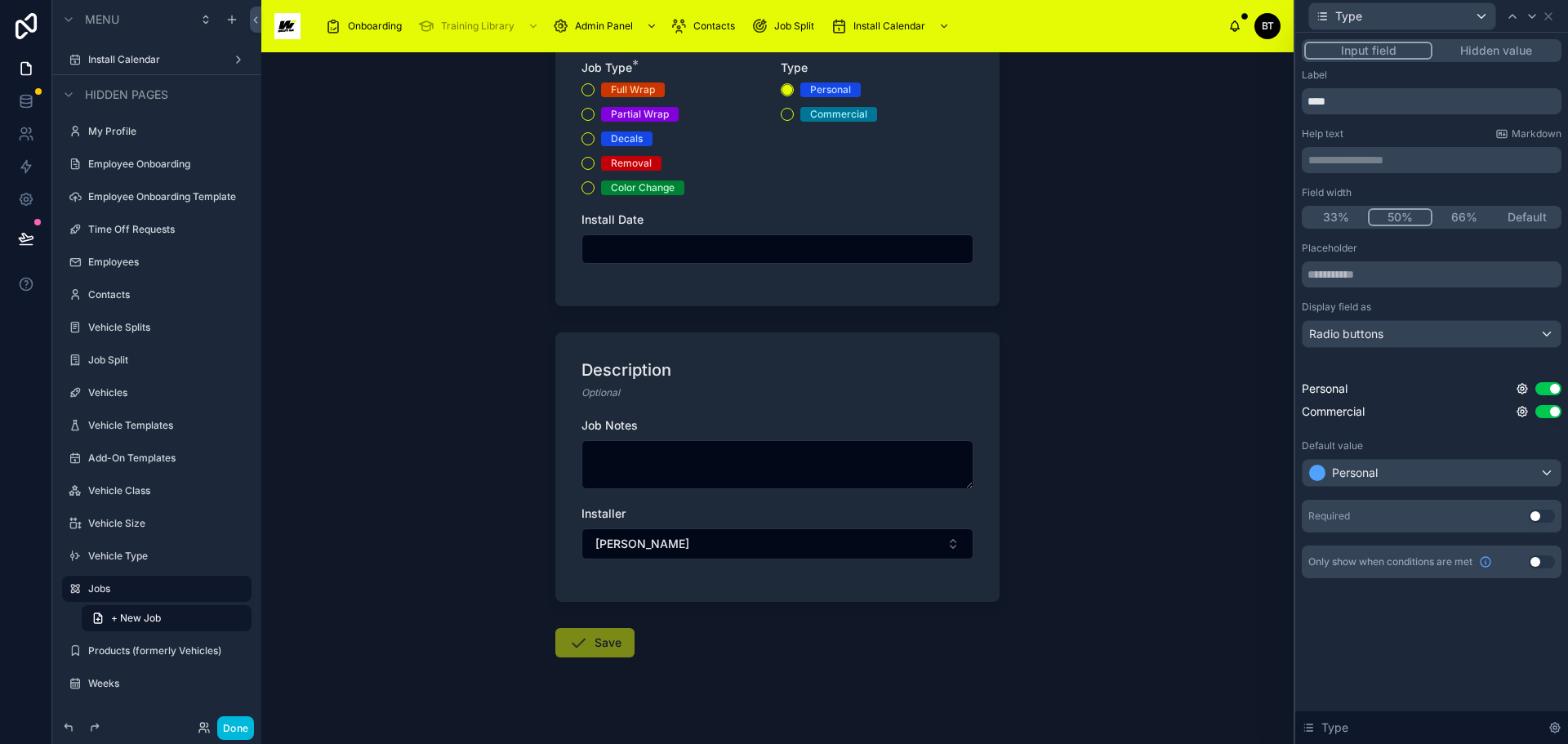
scroll to position [223, 0]
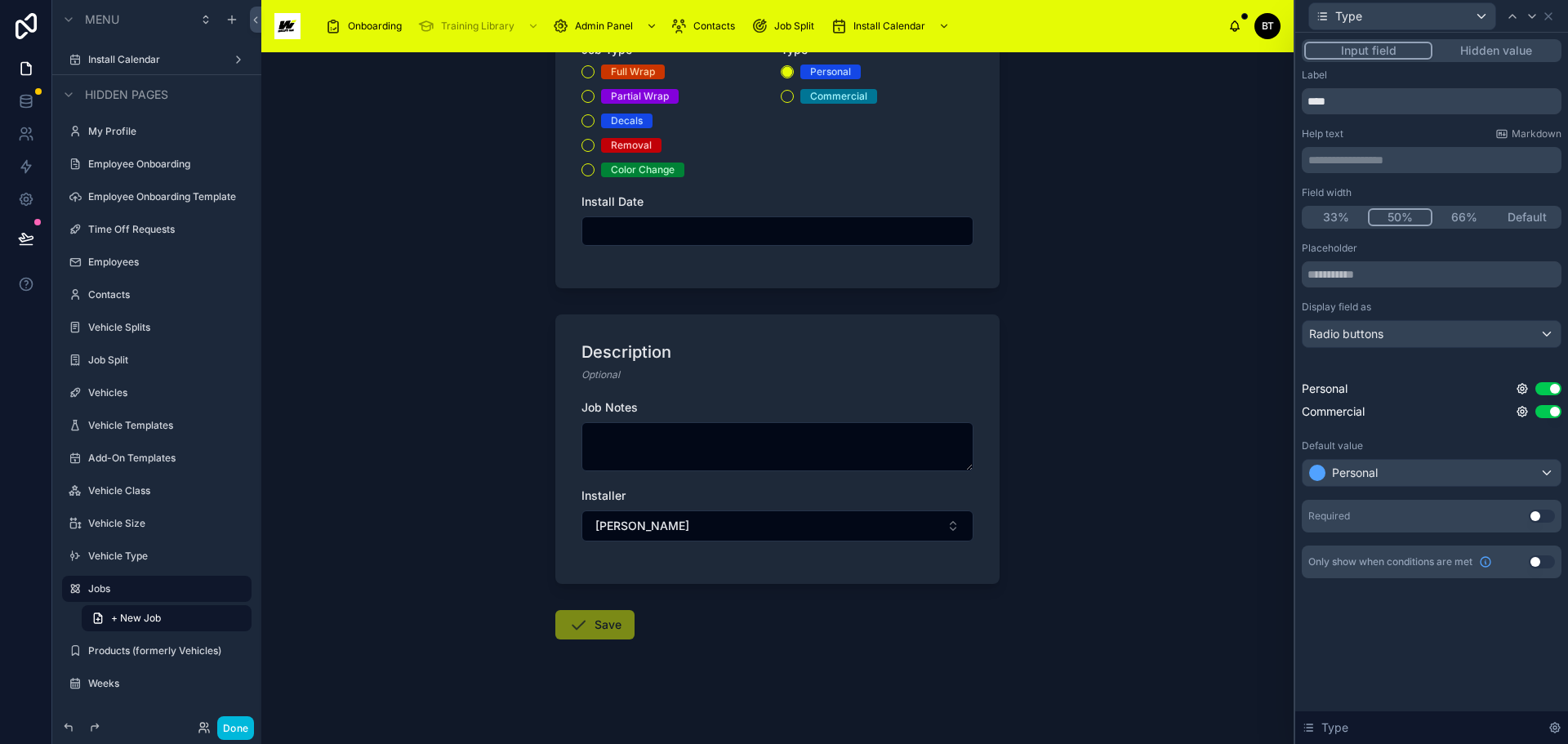
click at [1074, 524] on div "Back to Install Calendar Jobs + New Job + New Job Job Details Job Type * Full W…" at bounding box center [777, 398] width 1033 height 692
click at [793, 567] on div "Description Optional Job Notes Installer [PERSON_NAME]" at bounding box center [777, 449] width 444 height 269
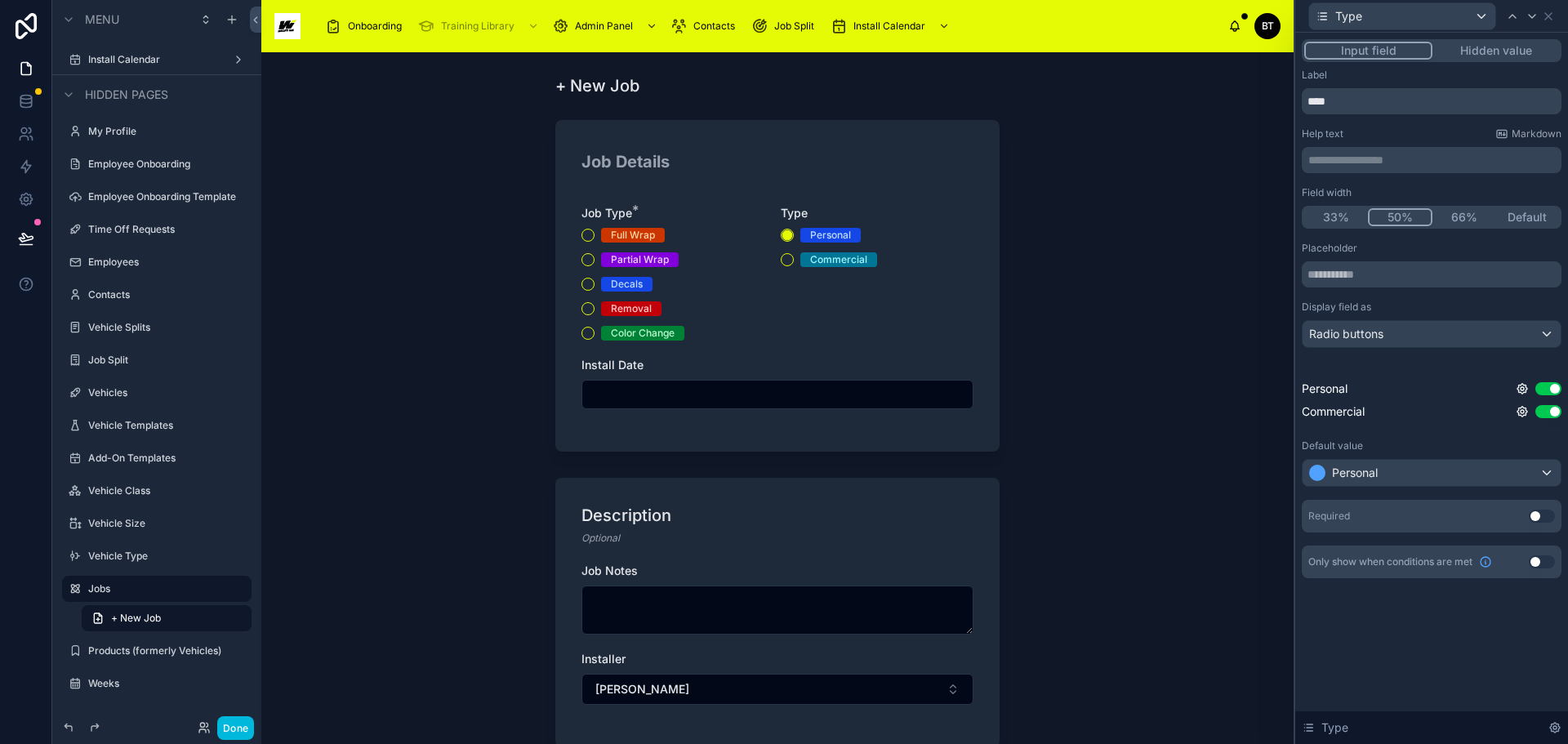
scroll to position [163, 0]
click at [1517, 18] on icon at bounding box center [1548, 16] width 6 height 6
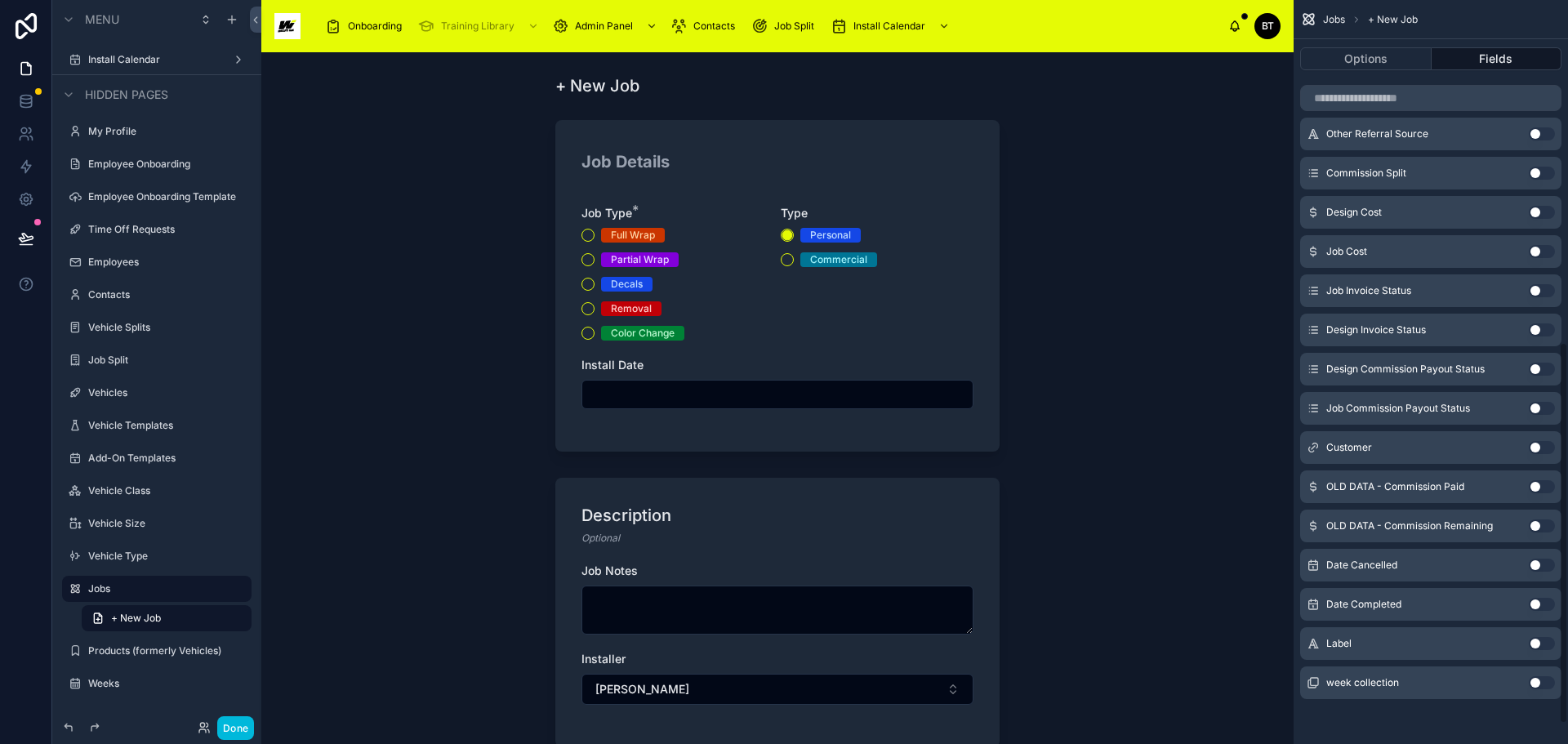
scroll to position [705, 0]
click at [802, 644] on div "Job Notes Installer [PERSON_NAME]" at bounding box center [777, 642] width 392 height 158
click at [891, 567] on div "Job Notes" at bounding box center [777, 571] width 392 height 17
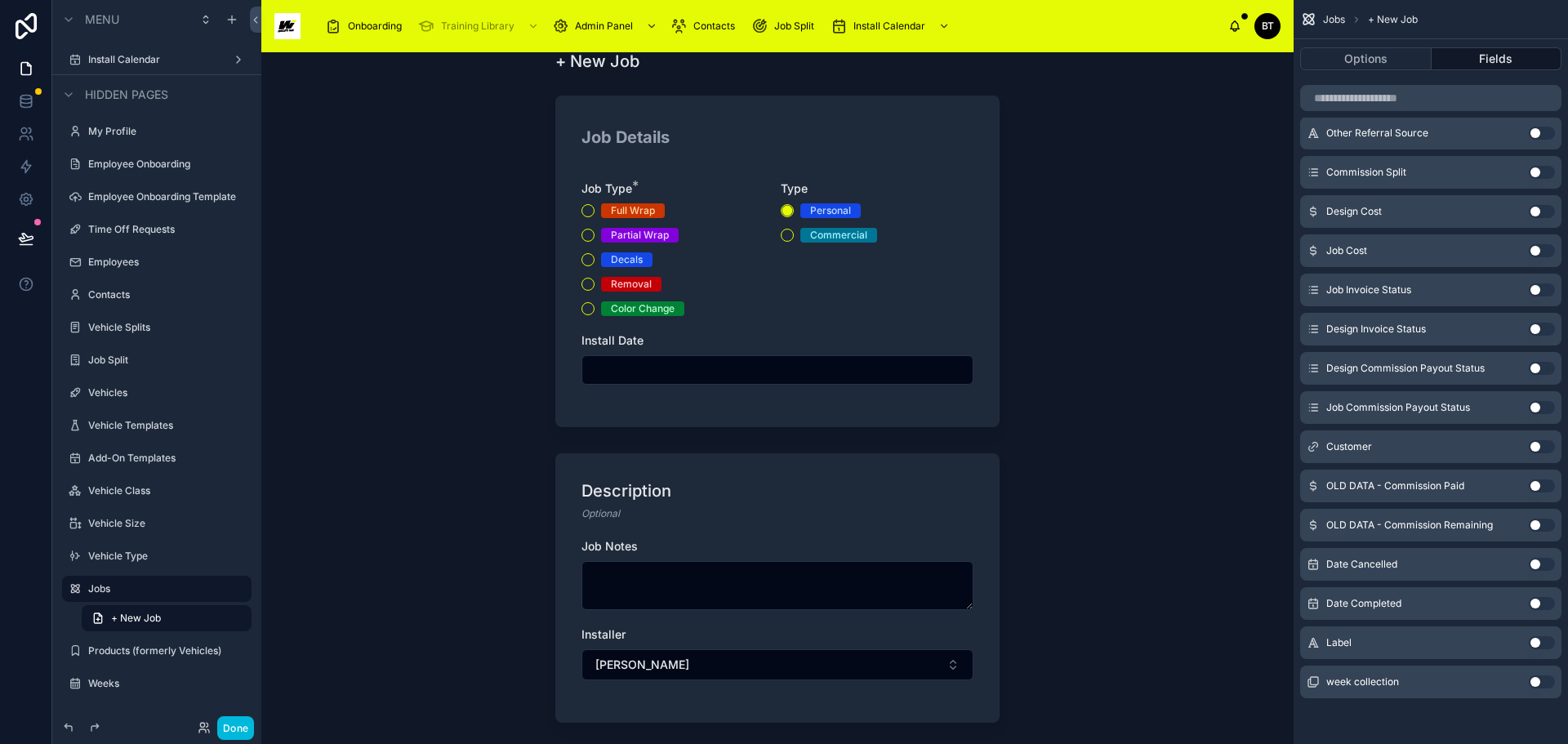
scroll to position [0, 0]
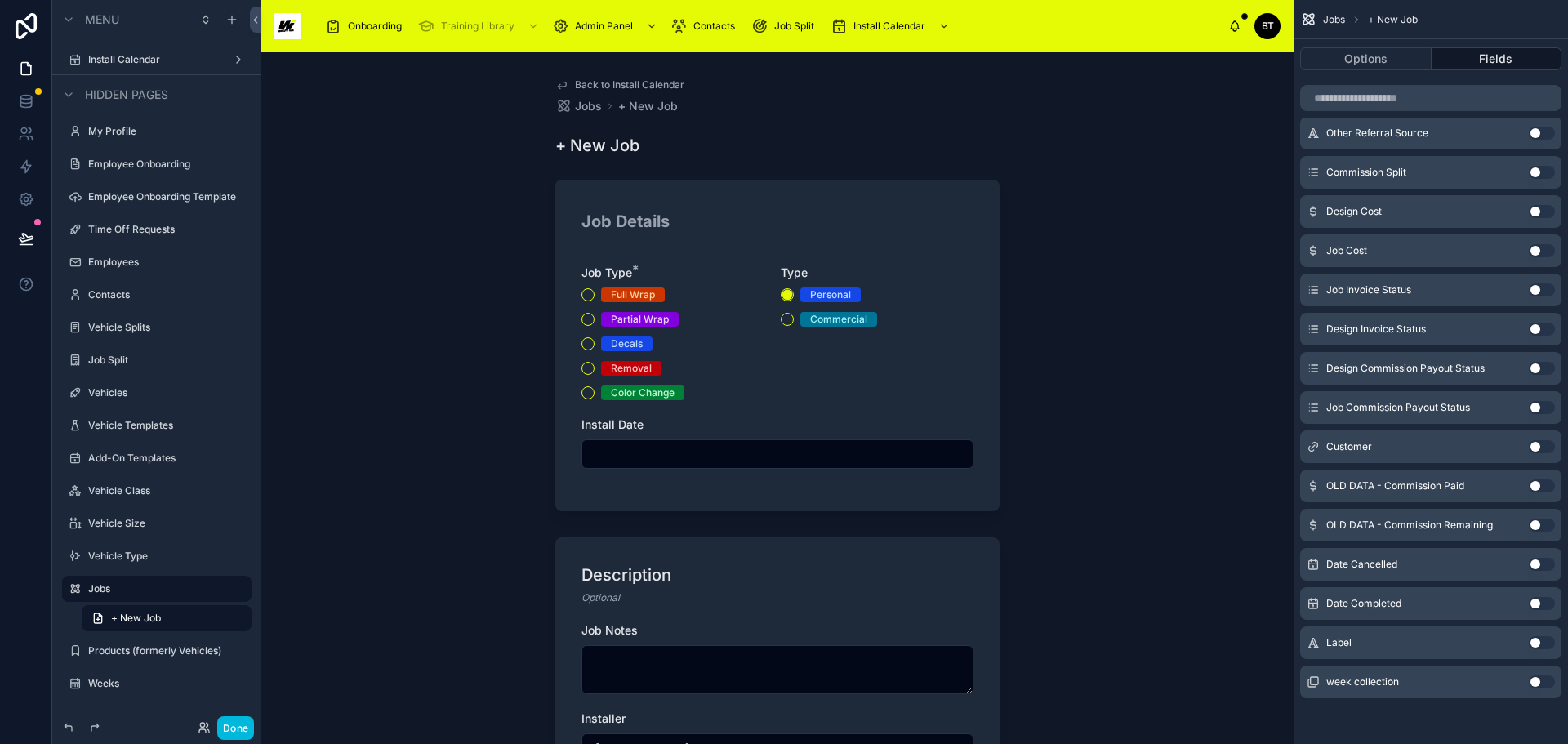
click at [908, 322] on div "Commercial" at bounding box center [877, 319] width 192 height 15
click at [1051, 377] on div "Back to Install Calendar Jobs + New Job + New Job Job Details Job Type * Full W…" at bounding box center [777, 398] width 1033 height 692
click at [742, 128] on div "Back to Install Calendar Jobs + New Job + New Job Job Details Job Type * Full W…" at bounding box center [777, 510] width 470 height 914
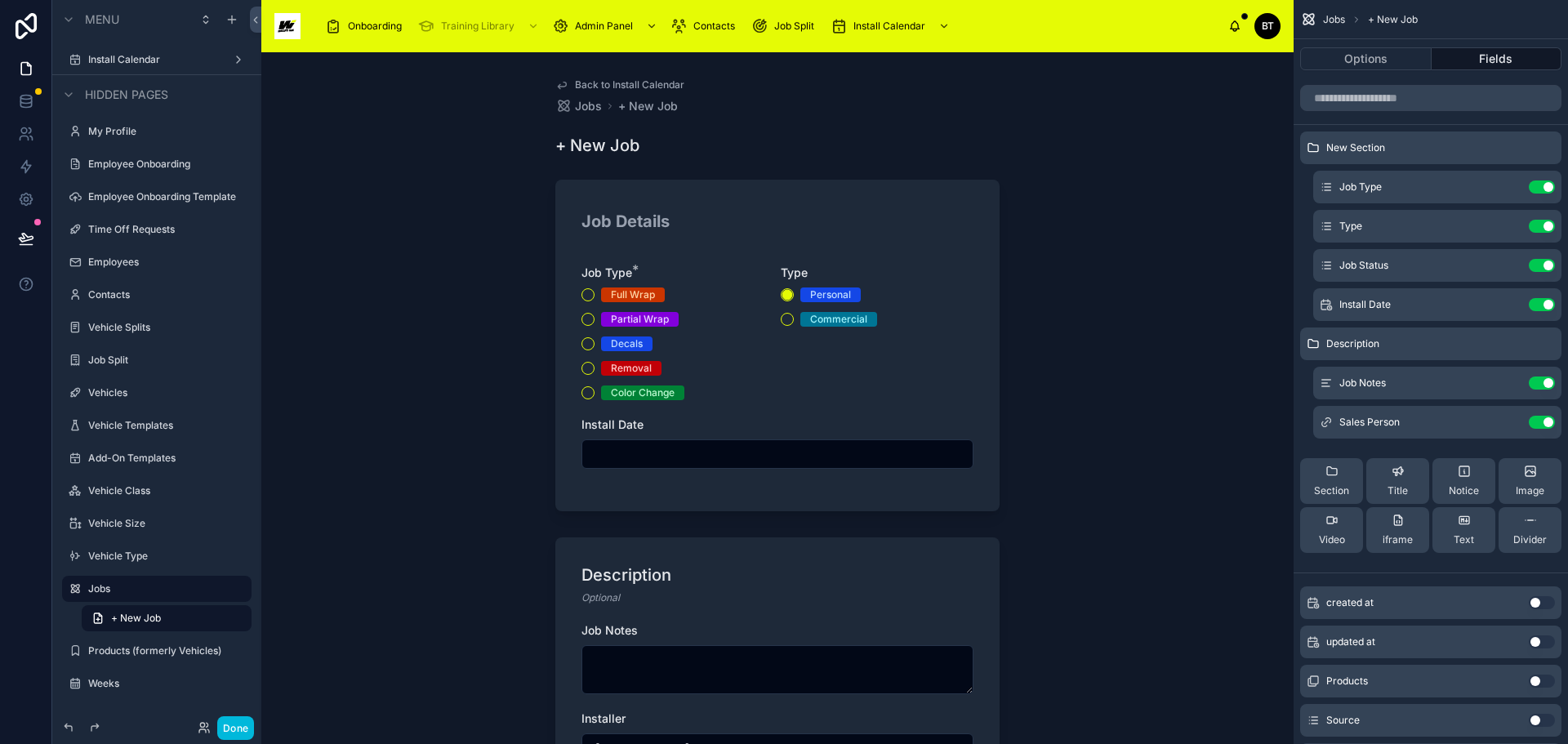
click at [0, 0] on icon "scrollable content" at bounding box center [0, 0] width 0 height 0
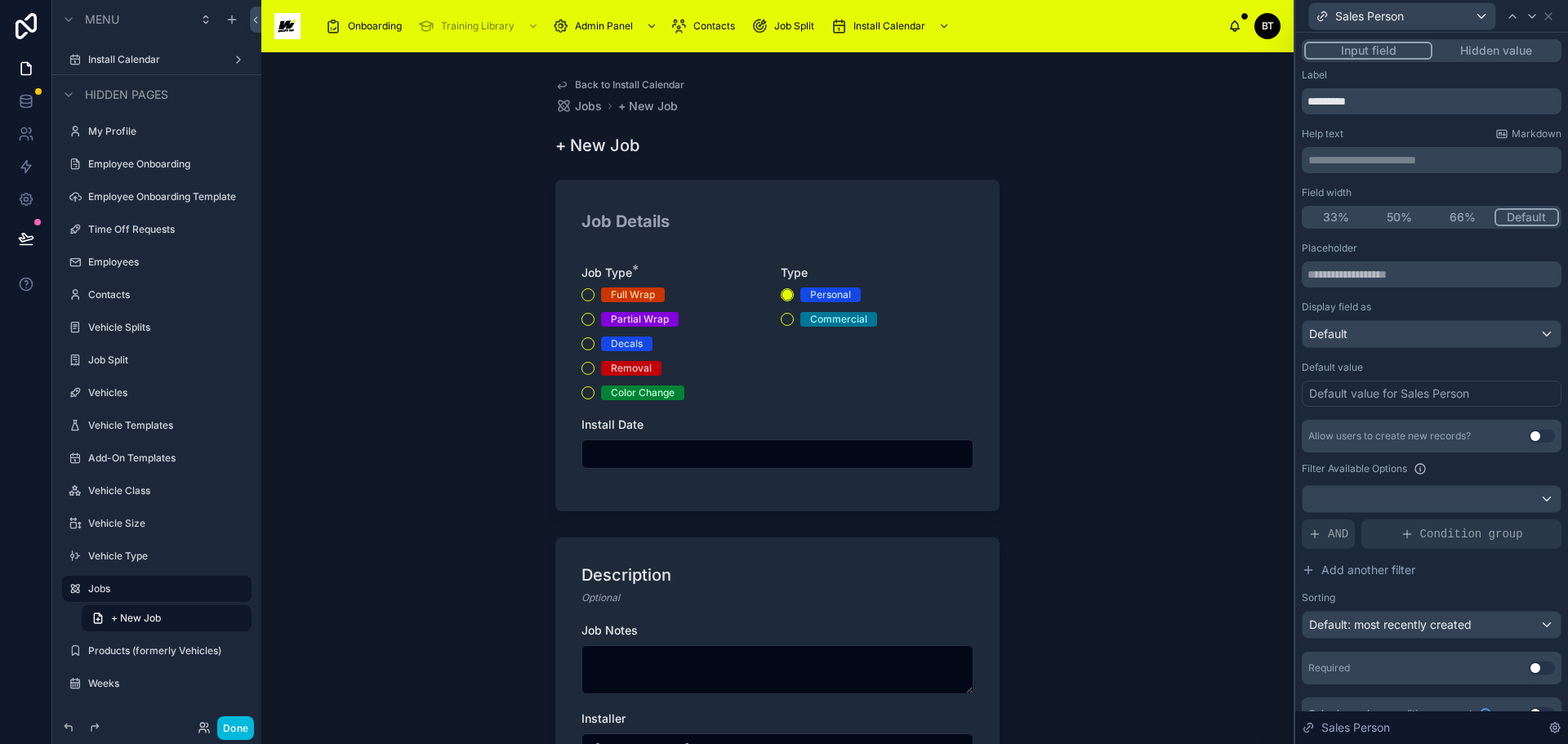
click at [1515, 136] on span "Markdown" at bounding box center [1537, 134] width 50 height 13
click at [1517, 333] on div "Default" at bounding box center [1432, 334] width 258 height 26
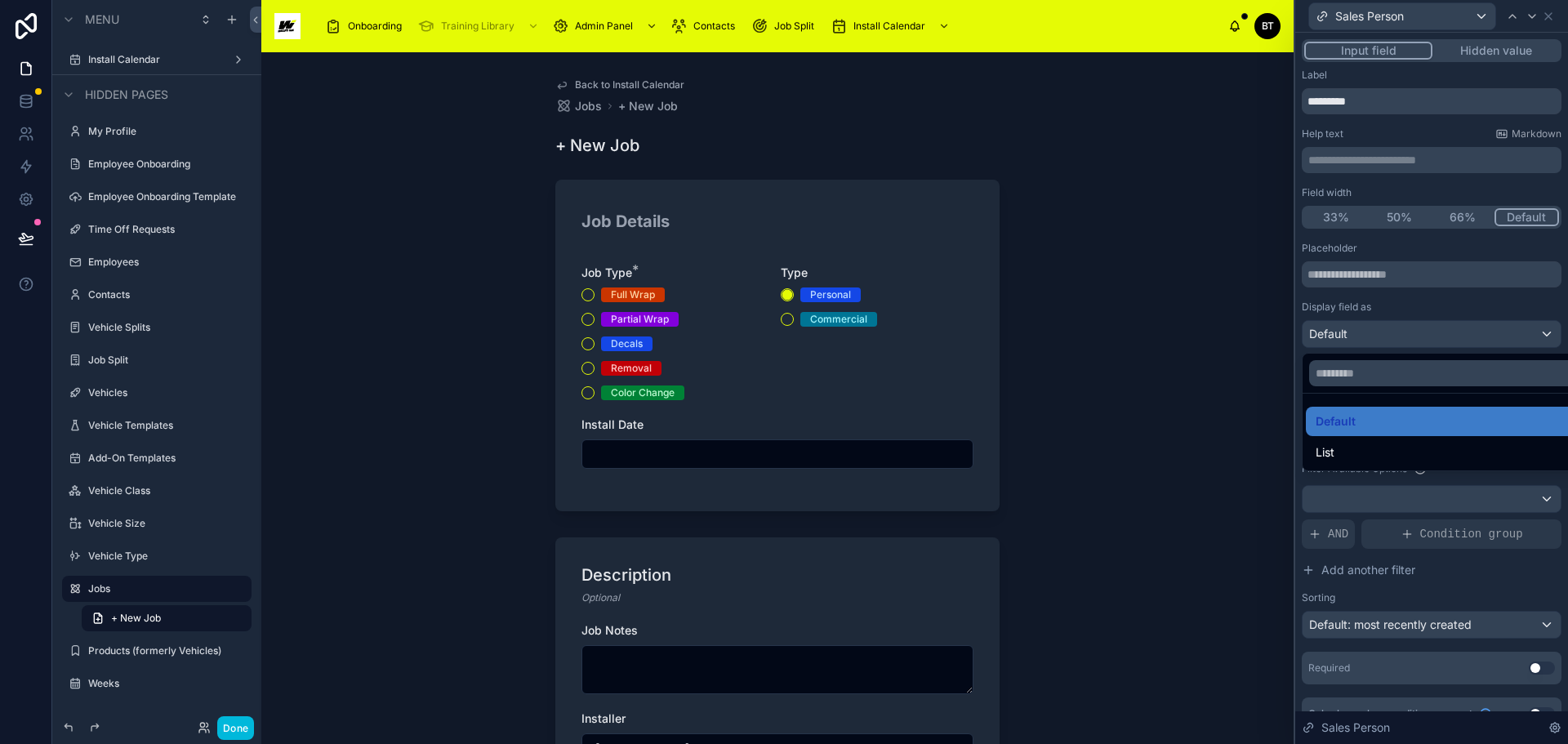
click at [1321, 454] on span "List" at bounding box center [1325, 452] width 18 height 19
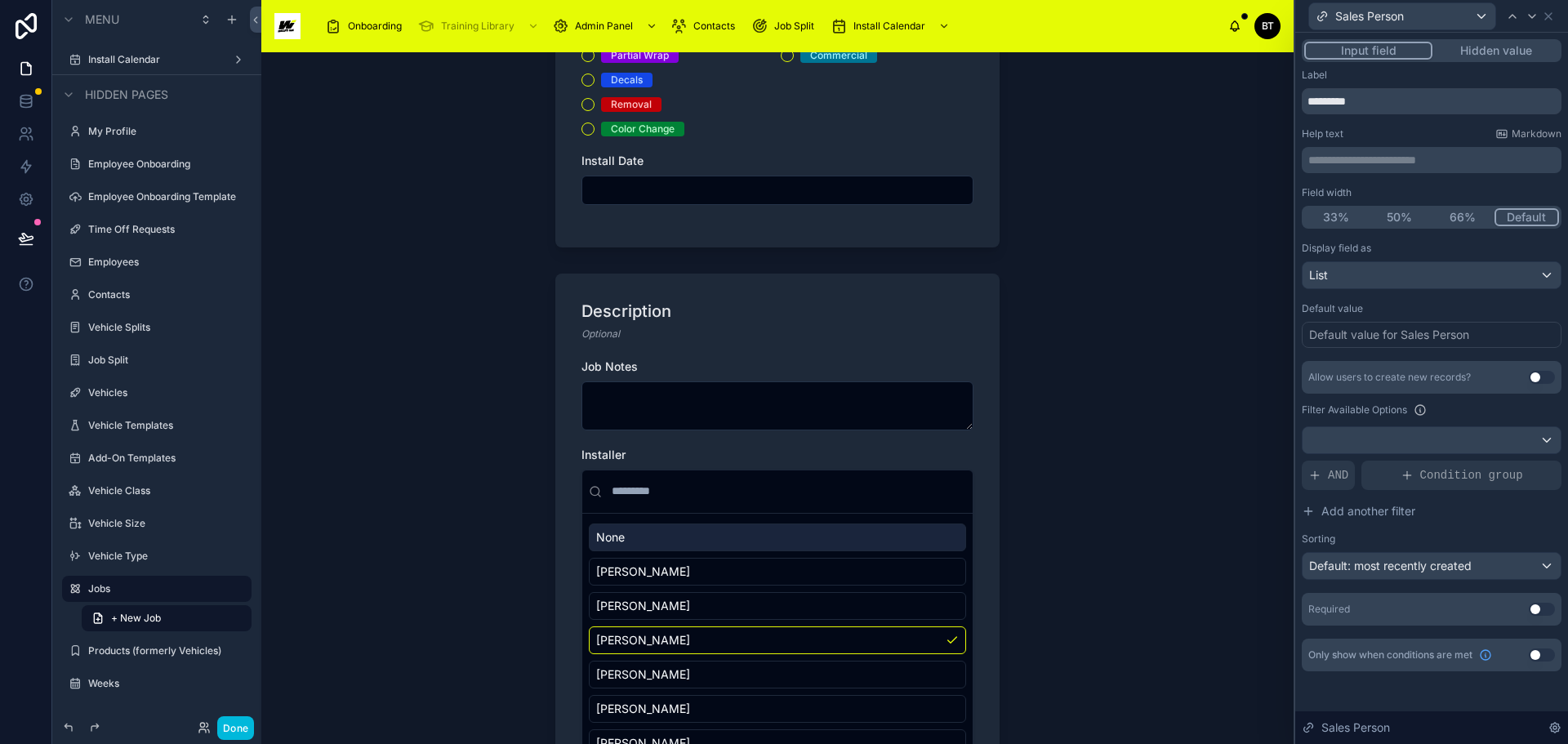
scroll to position [398, 0]
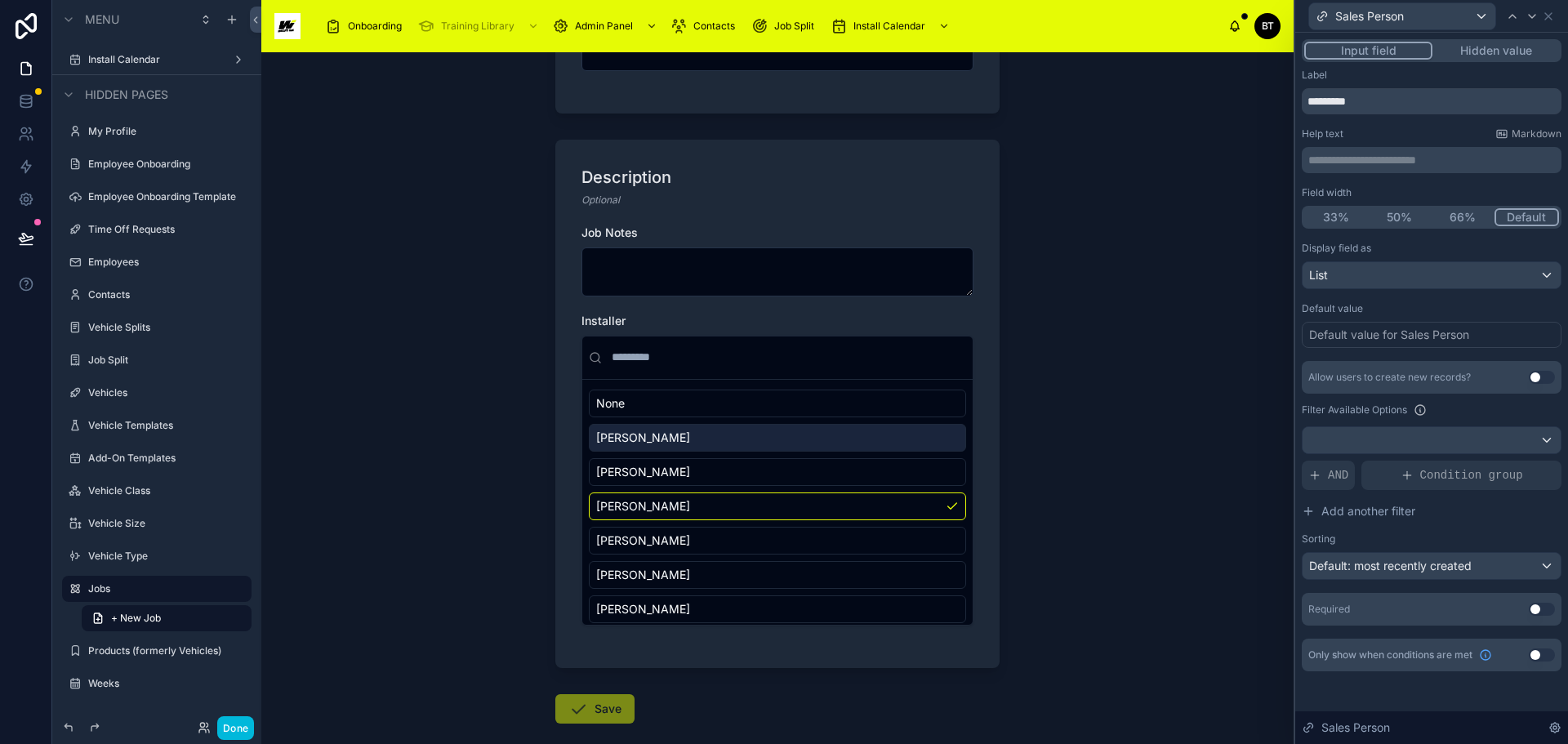
click at [688, 437] on div "[PERSON_NAME]" at bounding box center [777, 438] width 378 height 28
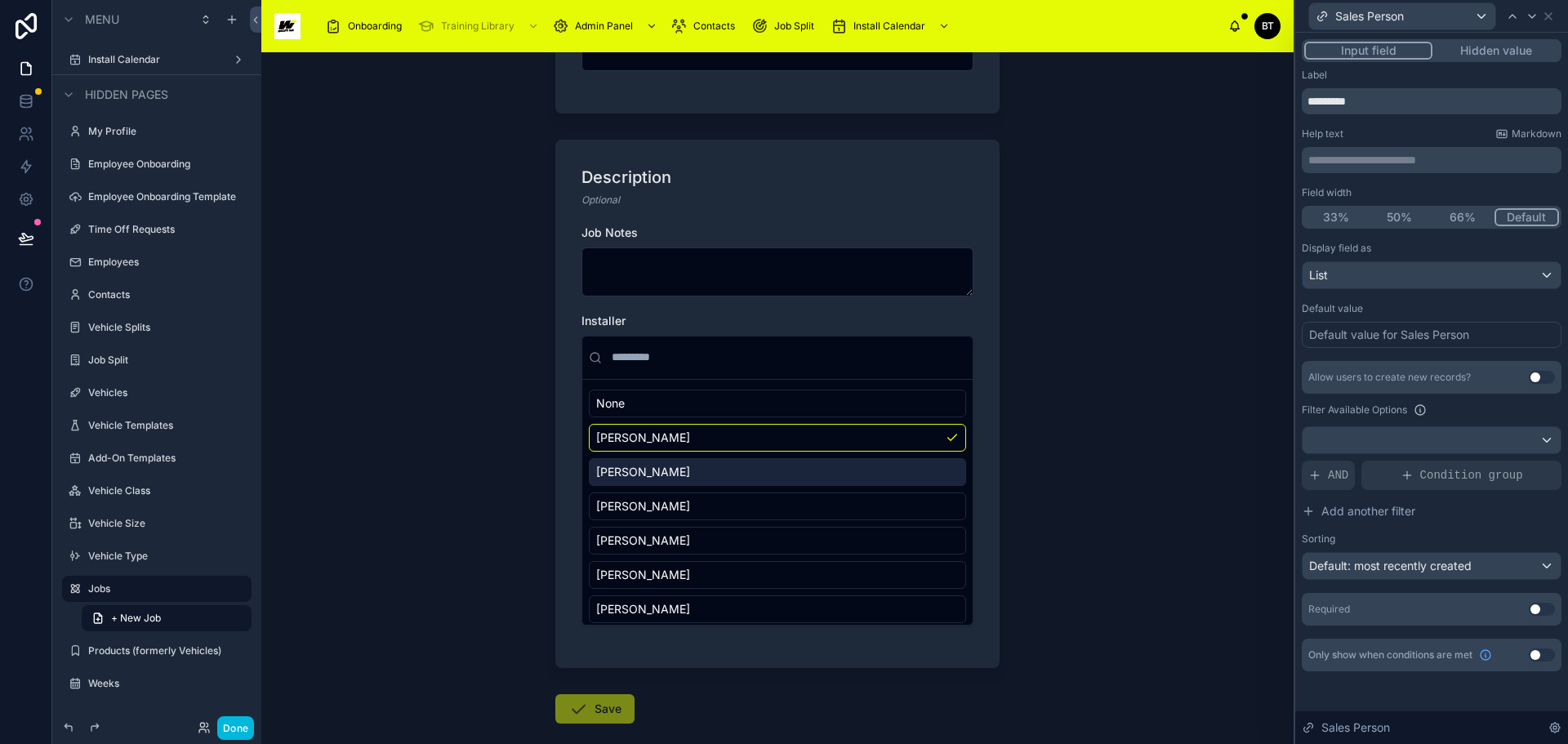
click at [679, 490] on div "None [PERSON_NAME] [PERSON_NAME] [PERSON_NAME] [PERSON_NAME] [PERSON_NAME] [PER…" at bounding box center [777, 541] width 378 height 302
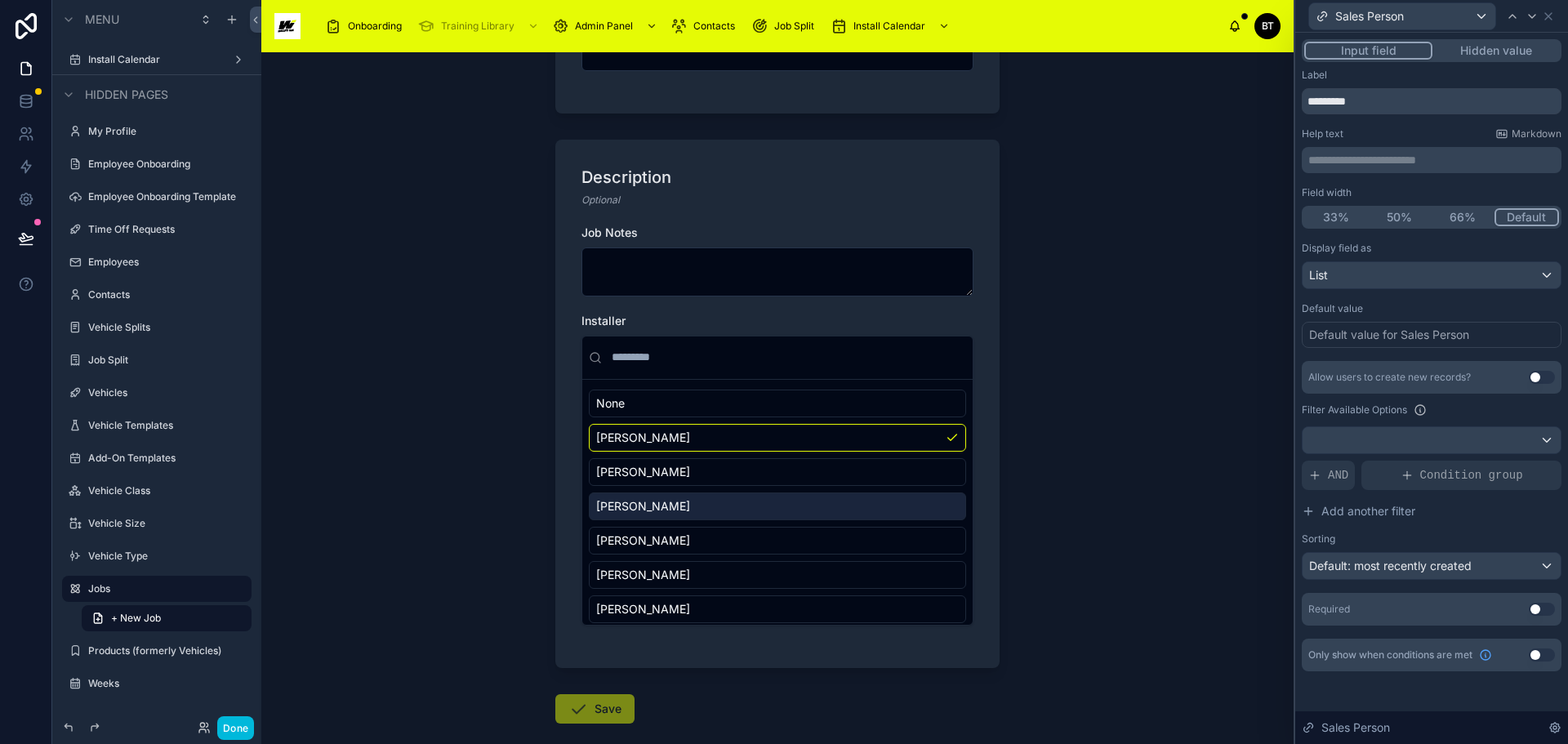
click at [676, 504] on div "[PERSON_NAME]" at bounding box center [777, 506] width 378 height 28
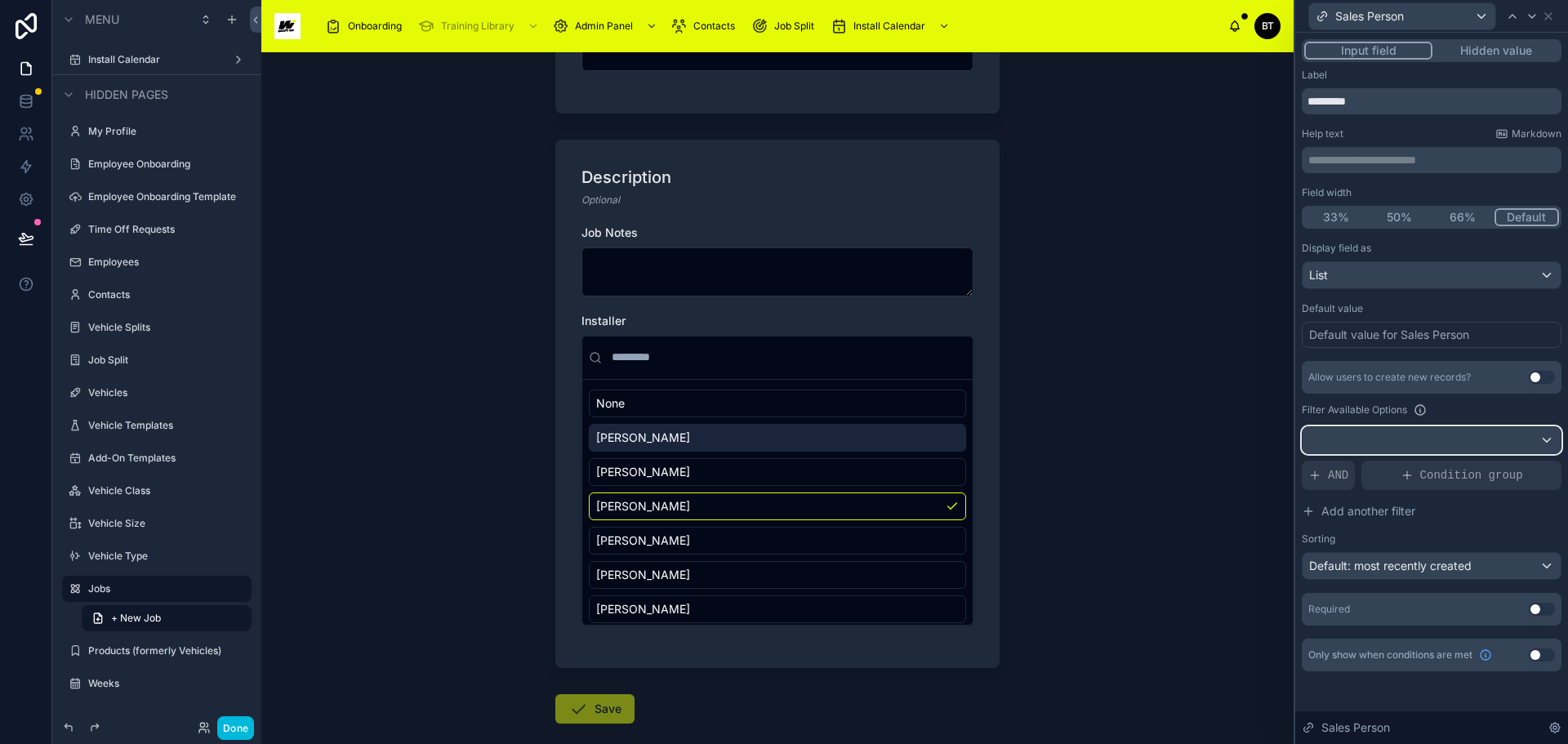
click at [1517, 442] on div at bounding box center [1432, 441] width 258 height 26
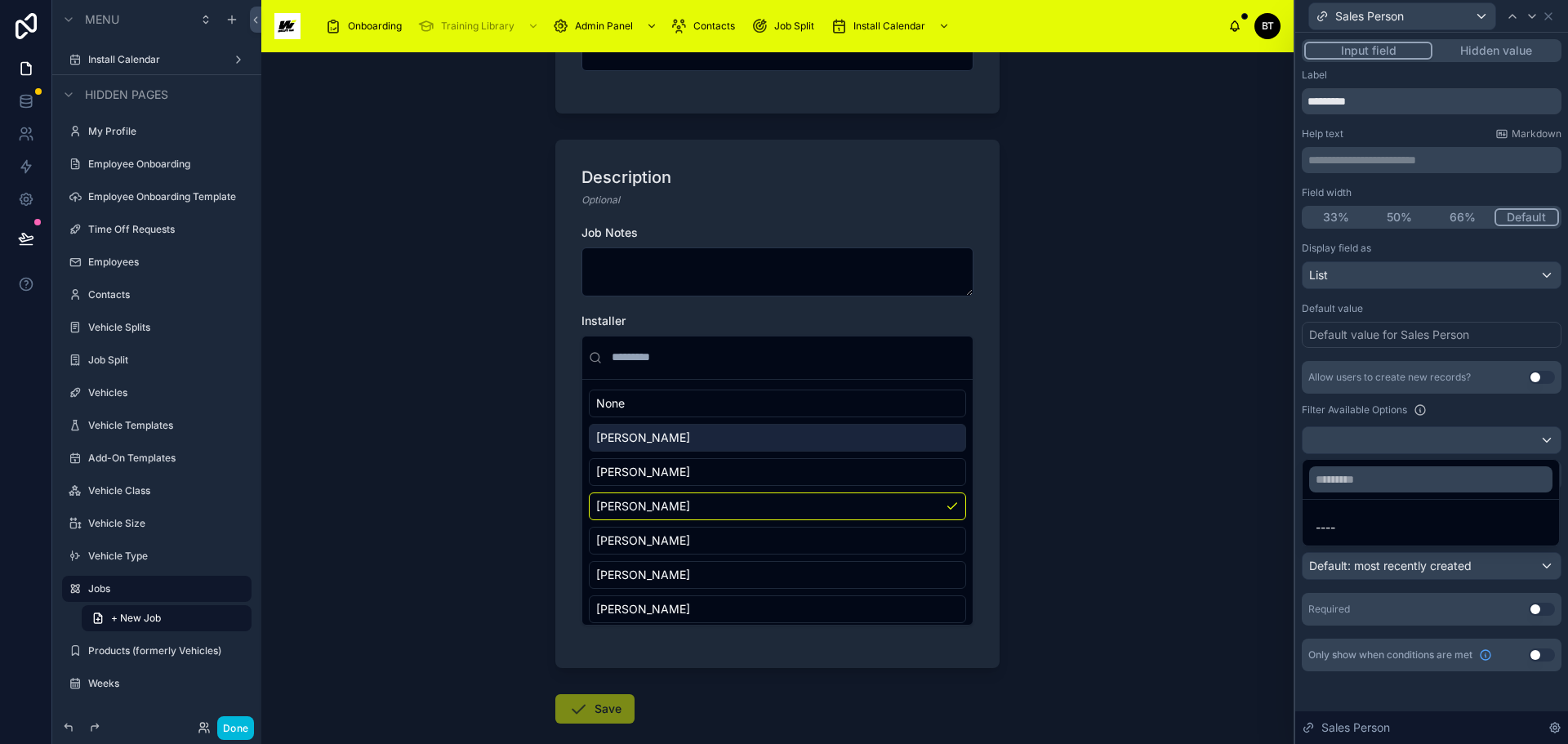
click at [1517, 440] on div at bounding box center [1432, 372] width 273 height 744
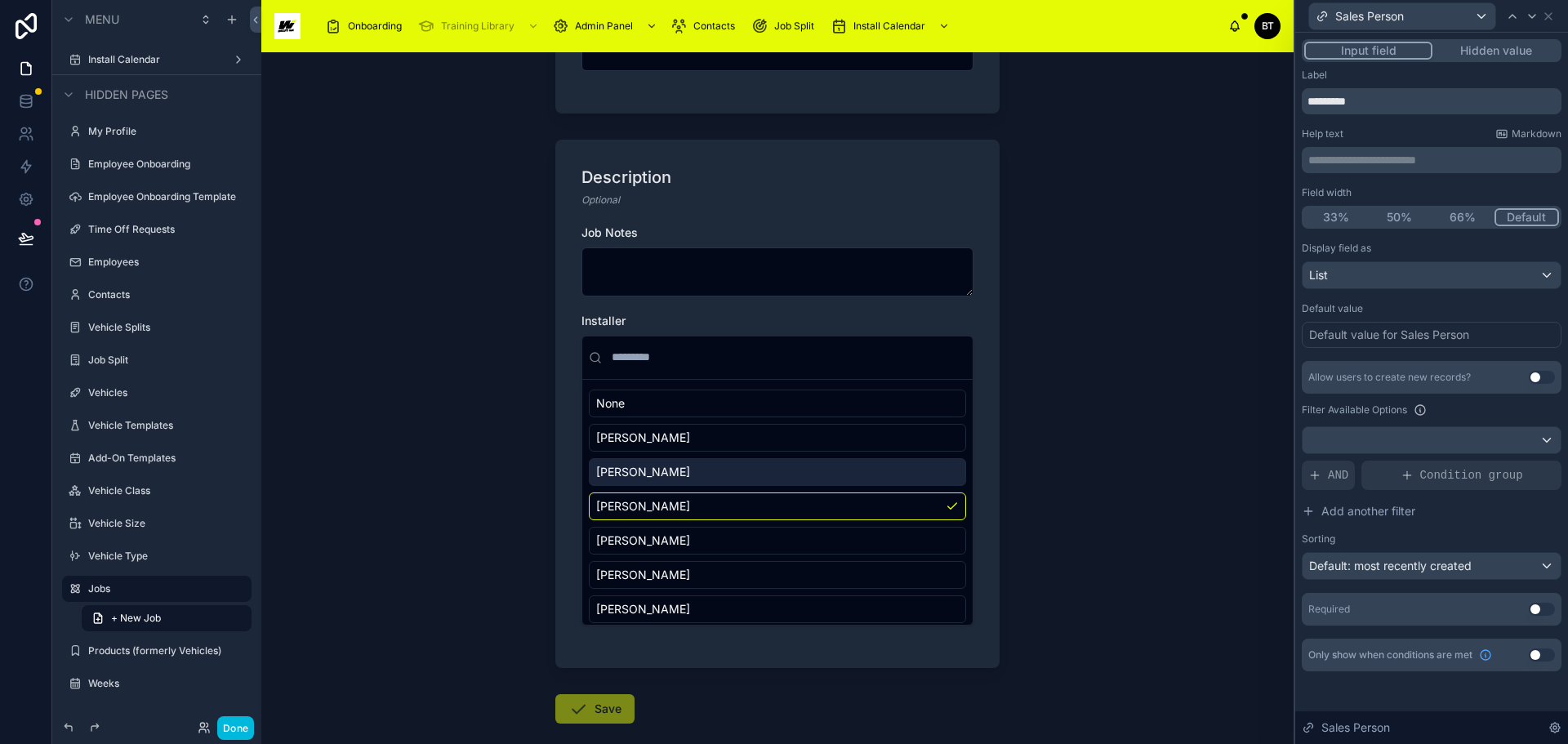
scroll to position [77, 0]
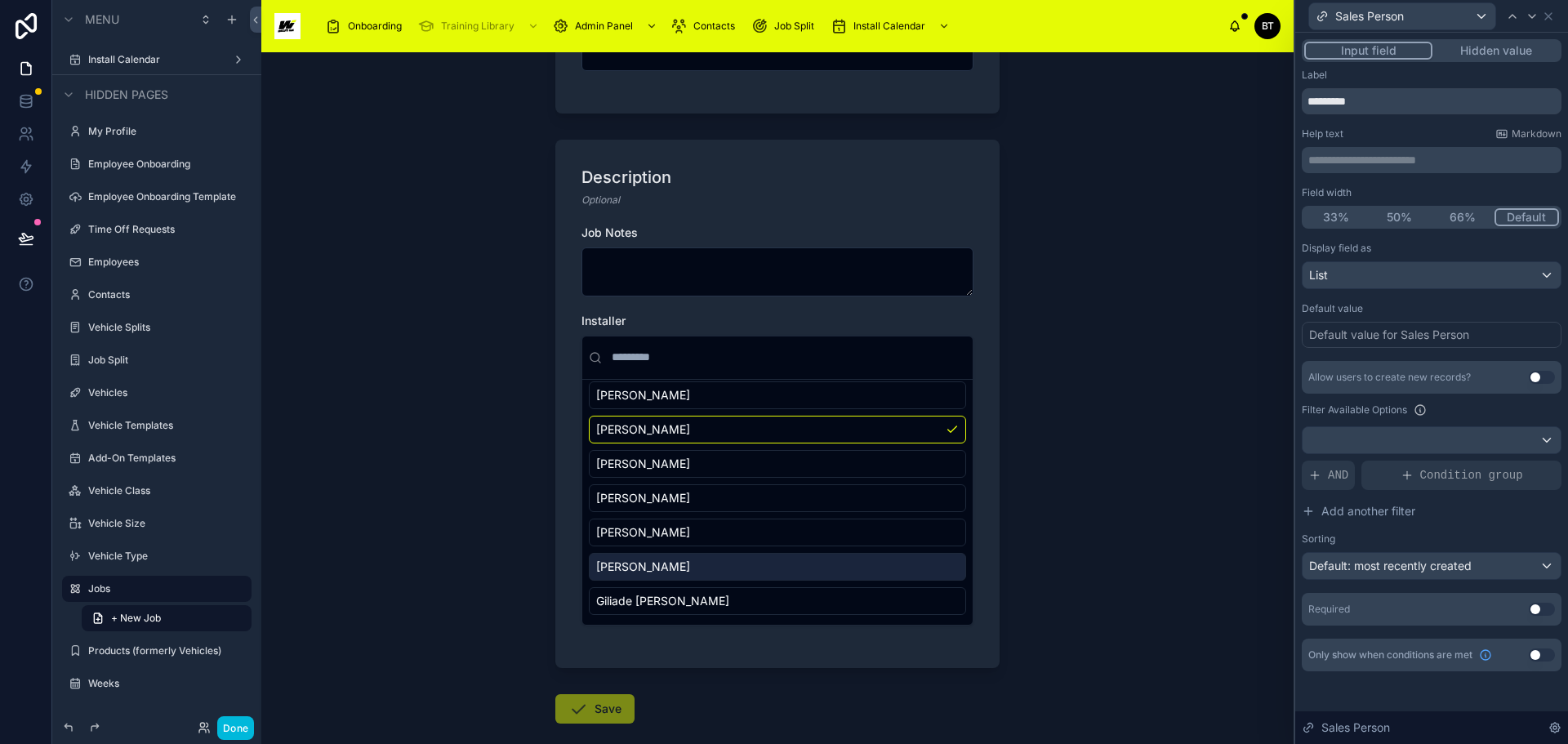
click at [722, 569] on div "[PERSON_NAME]" at bounding box center [777, 567] width 378 height 28
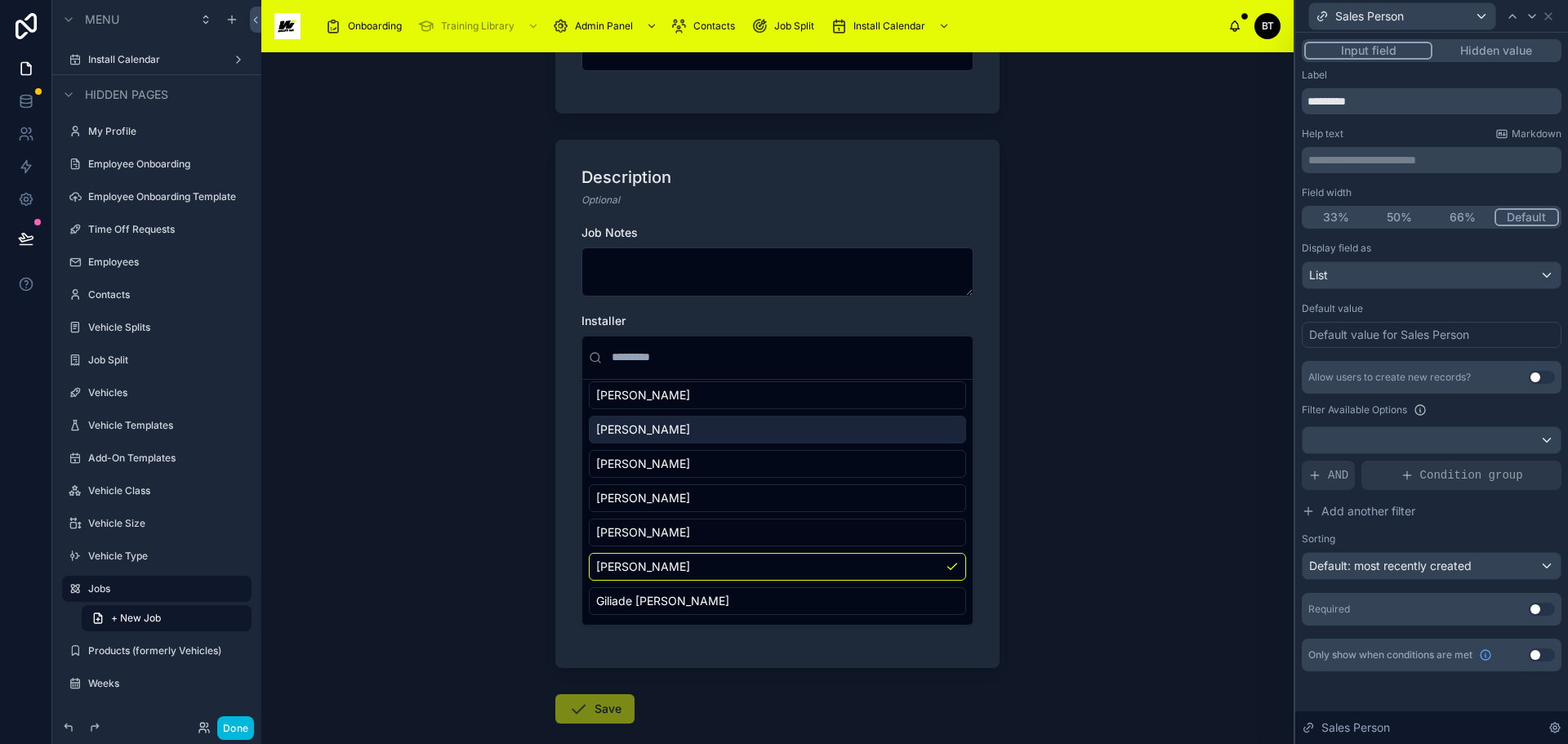
click at [739, 438] on div "[PERSON_NAME]" at bounding box center [777, 429] width 378 height 28
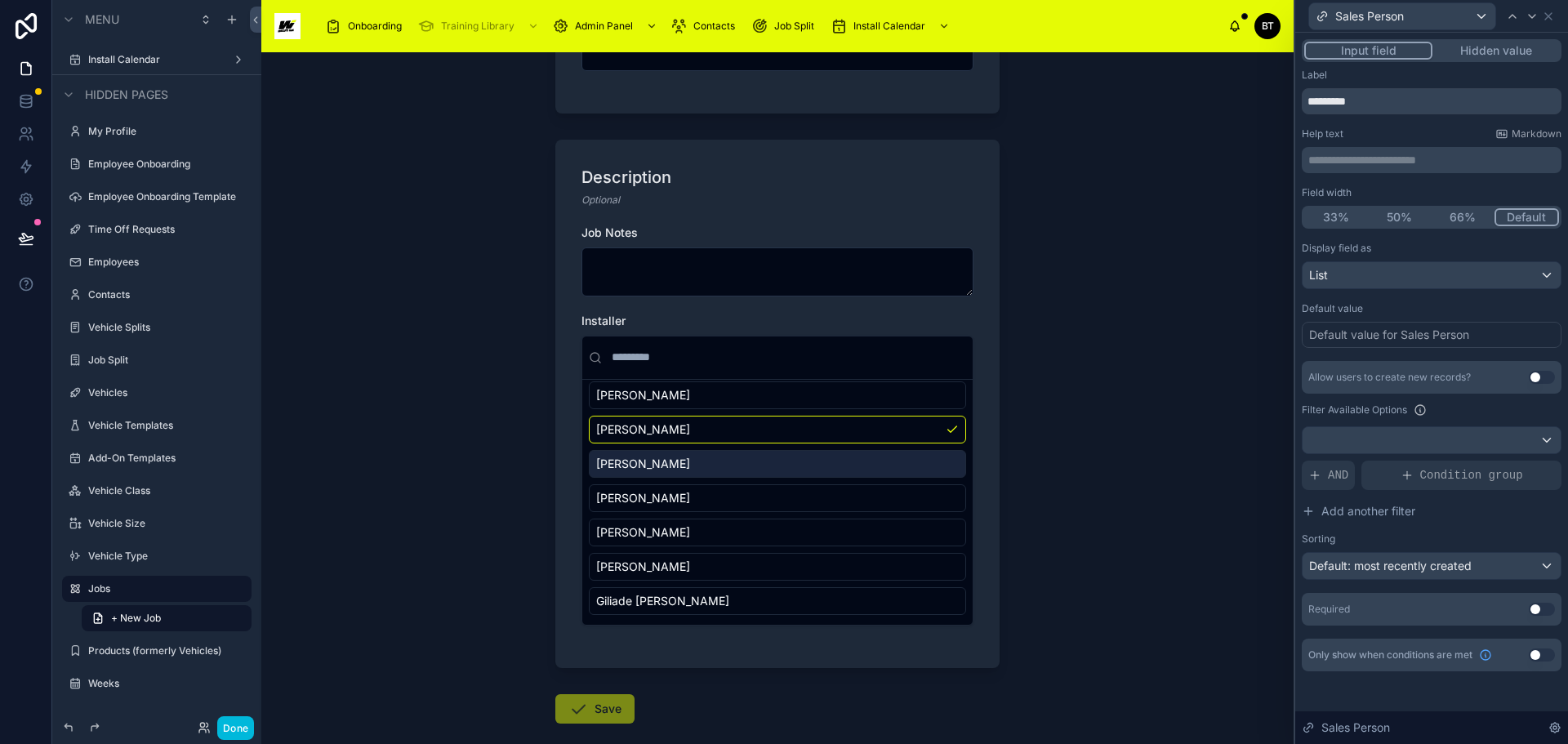
click at [739, 465] on div "[PERSON_NAME]" at bounding box center [777, 464] width 378 height 28
click at [1517, 376] on button "Use setting" at bounding box center [1543, 377] width 26 height 13
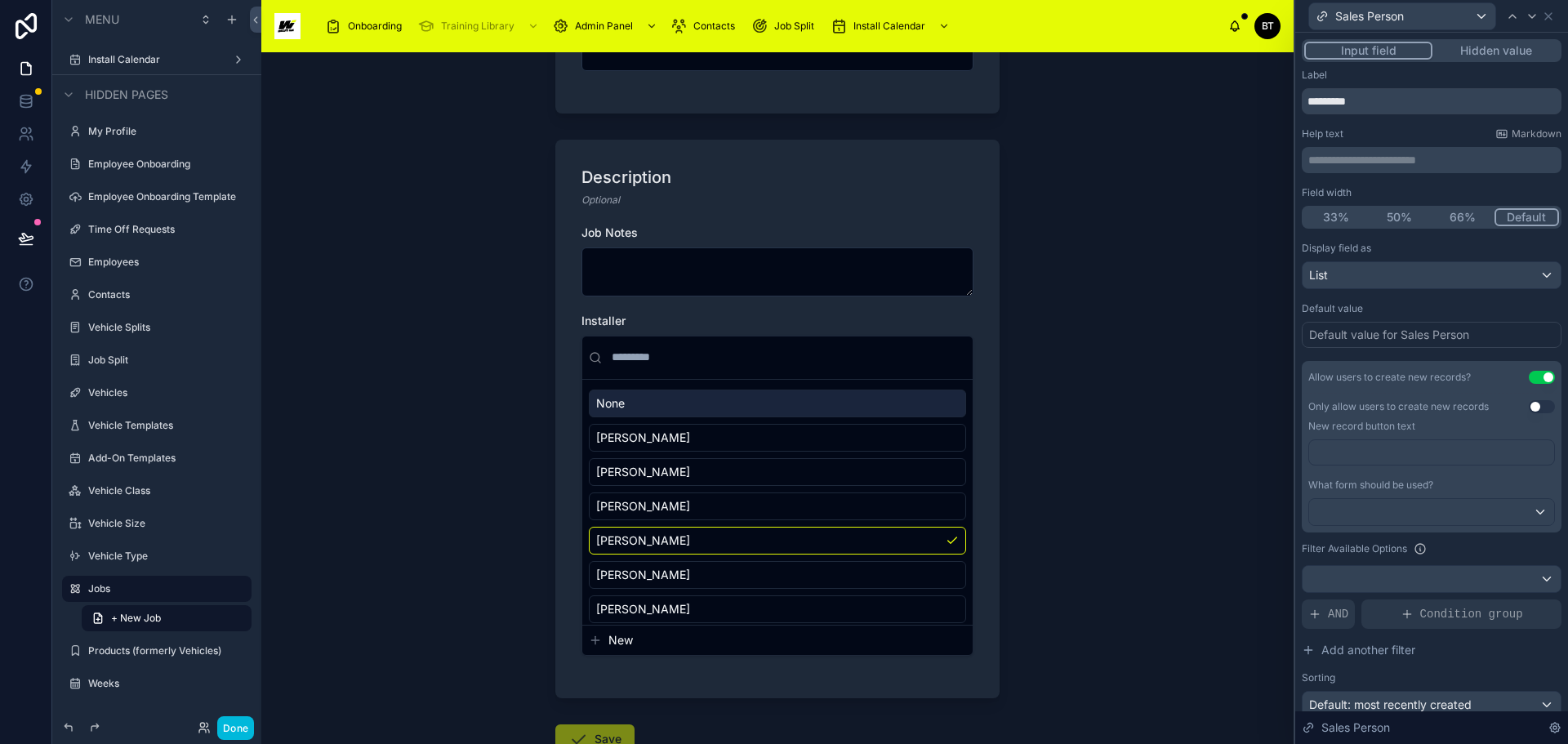
click at [1517, 379] on button "Use setting" at bounding box center [1543, 377] width 26 height 13
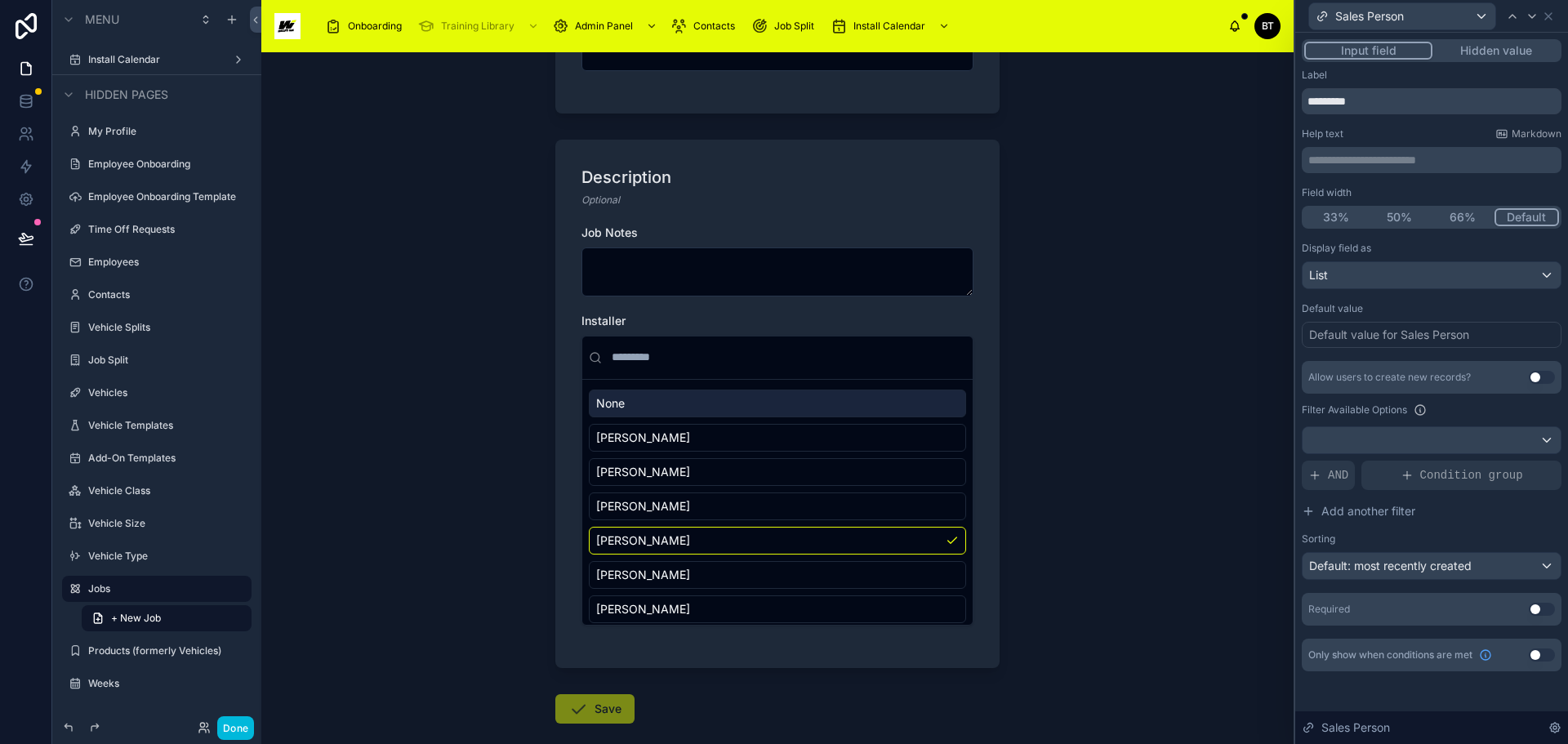
click at [1372, 511] on span "Add another filter" at bounding box center [1368, 511] width 94 height 17
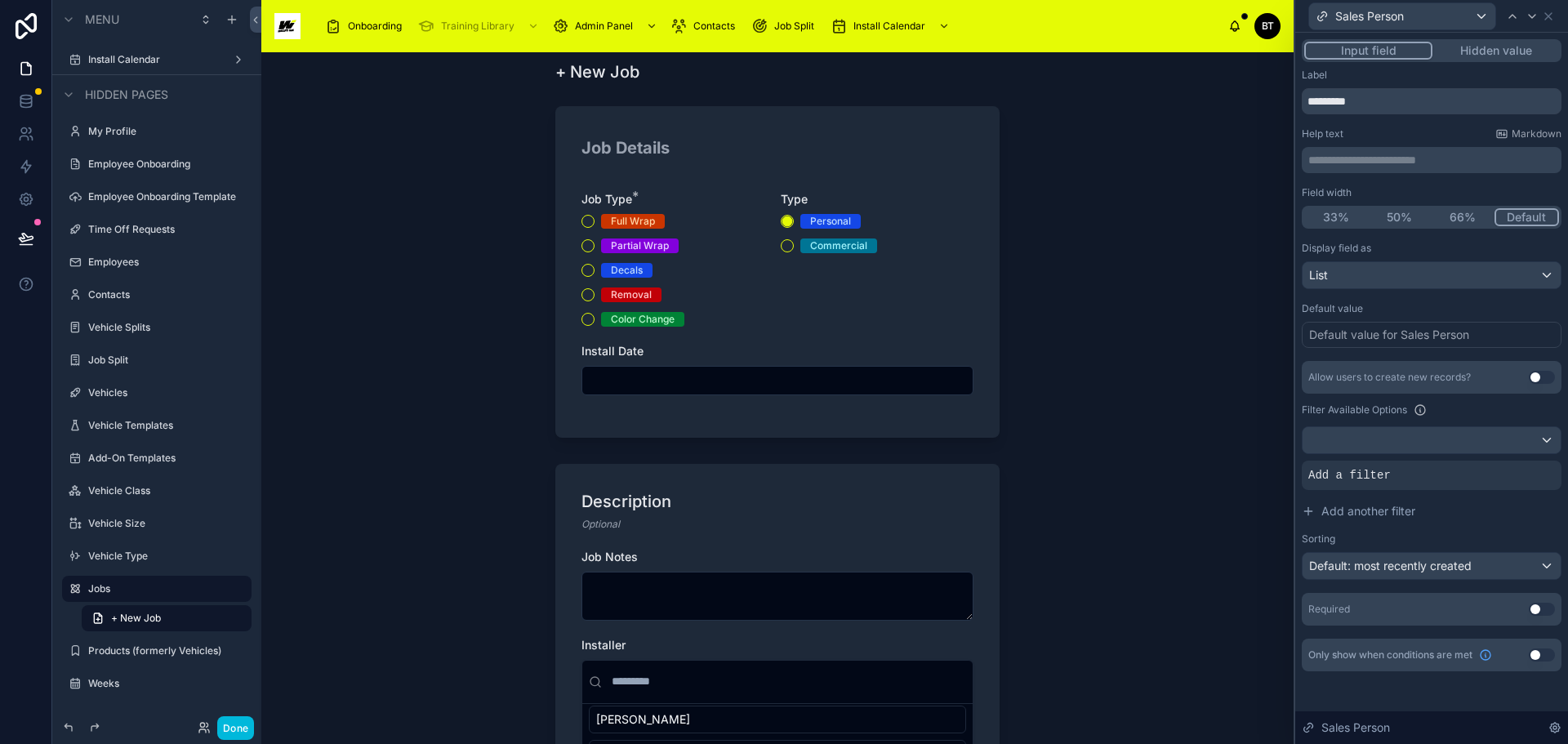
scroll to position [318, 0]
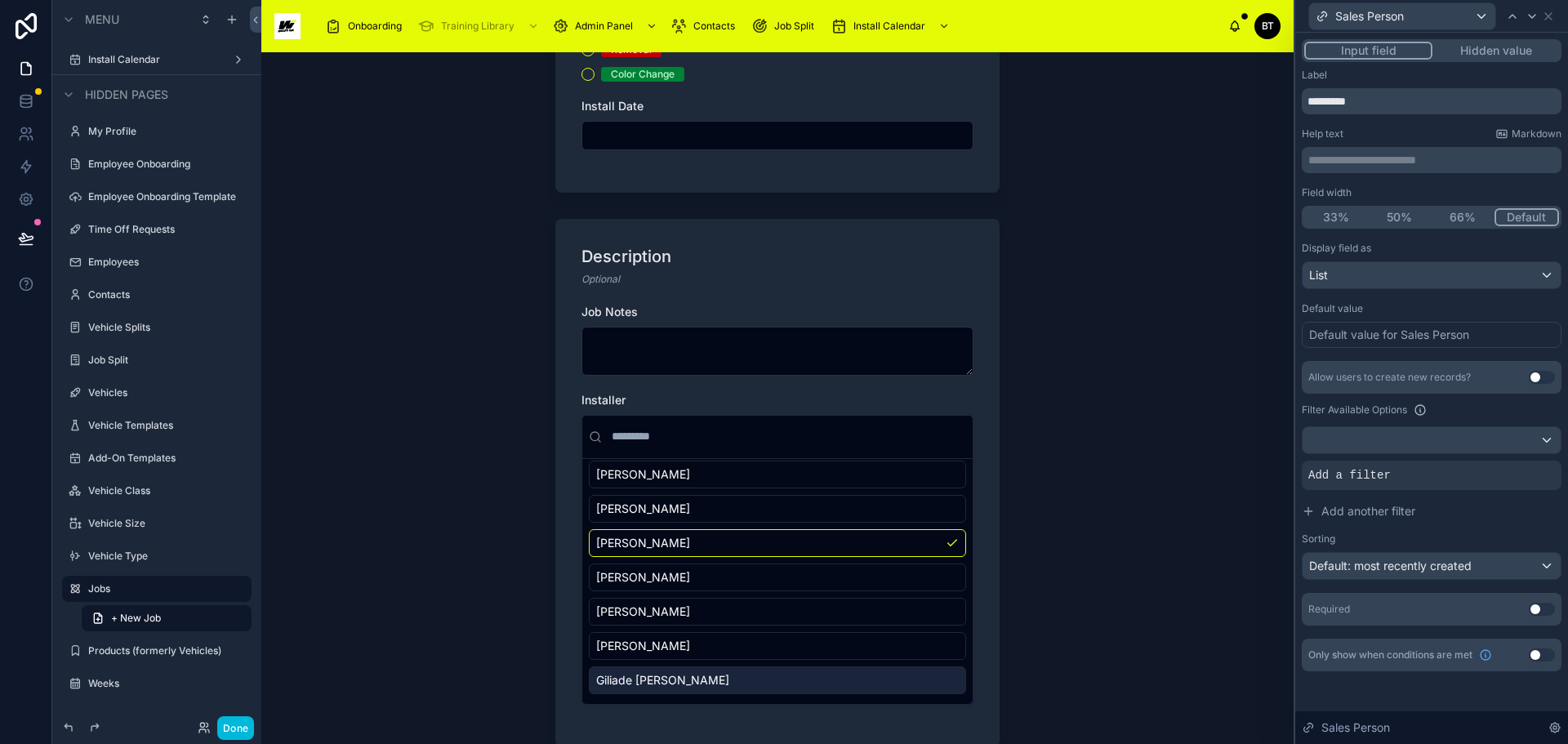
click at [1139, 489] on div "Back to Install Calendar Jobs + New Job + New Job Job Details Job Type * Full W…" at bounding box center [777, 398] width 1033 height 692
click at [1517, 438] on div at bounding box center [1432, 441] width 258 height 26
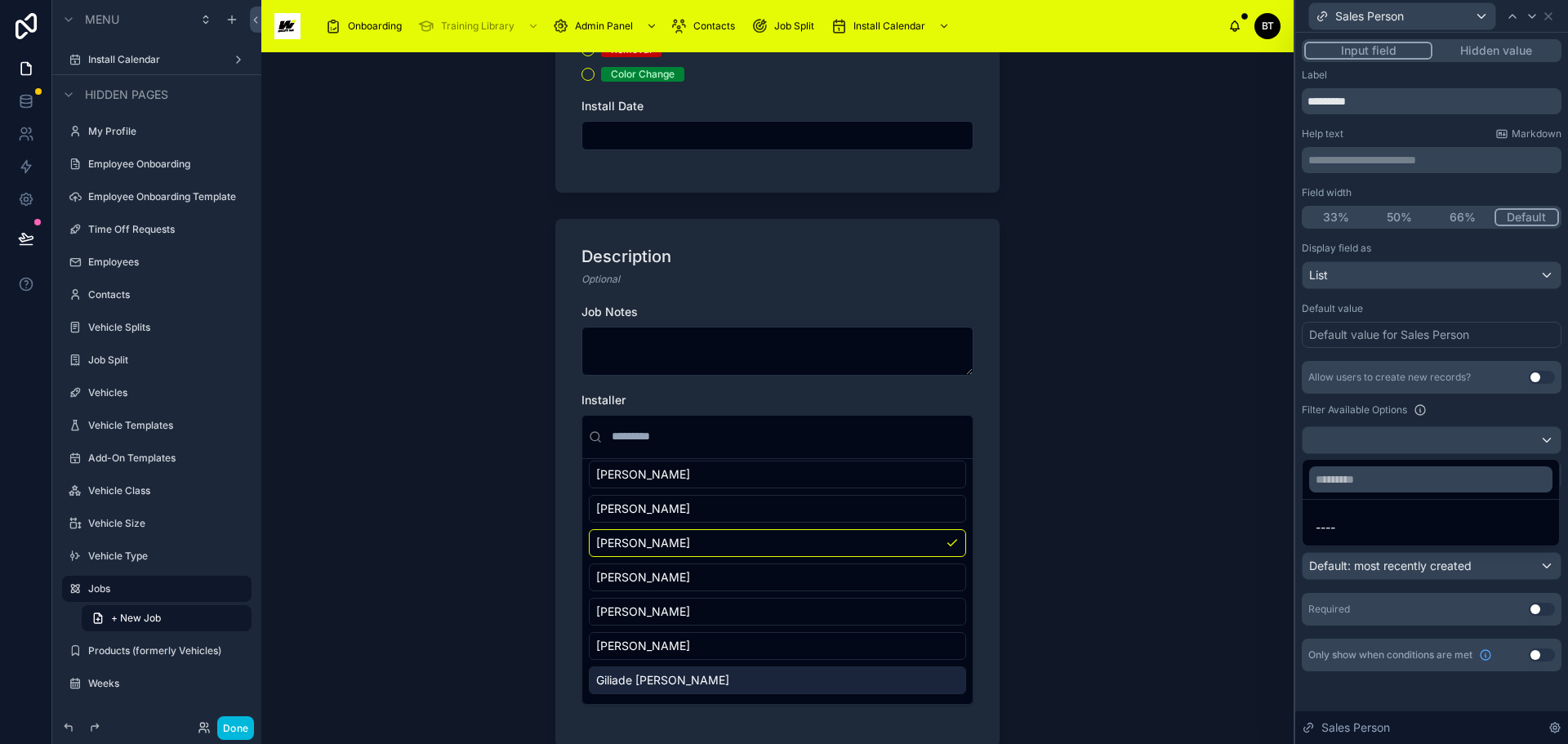
click at [1517, 438] on div at bounding box center [1432, 372] width 273 height 744
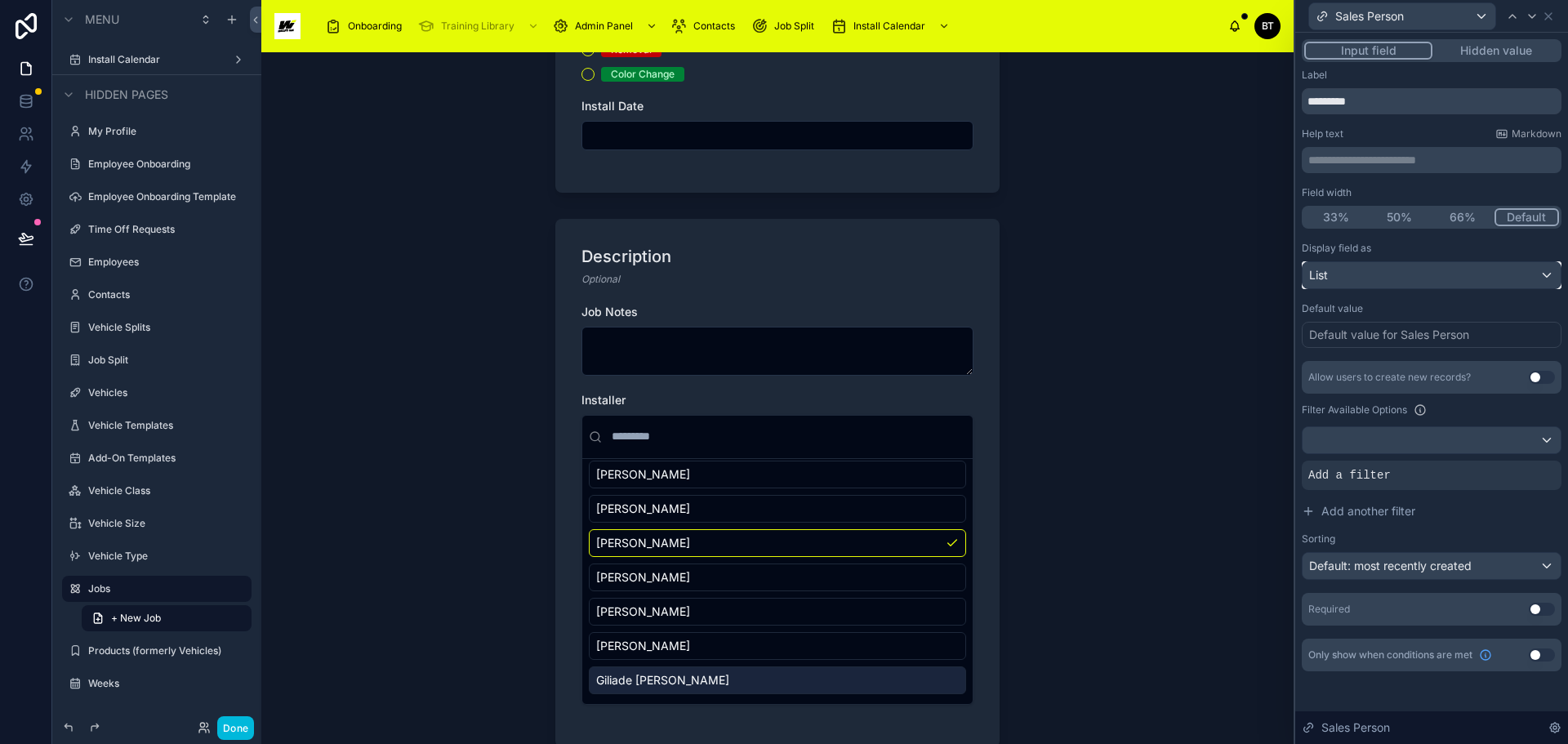
click at [1517, 279] on div "List" at bounding box center [1432, 275] width 258 height 26
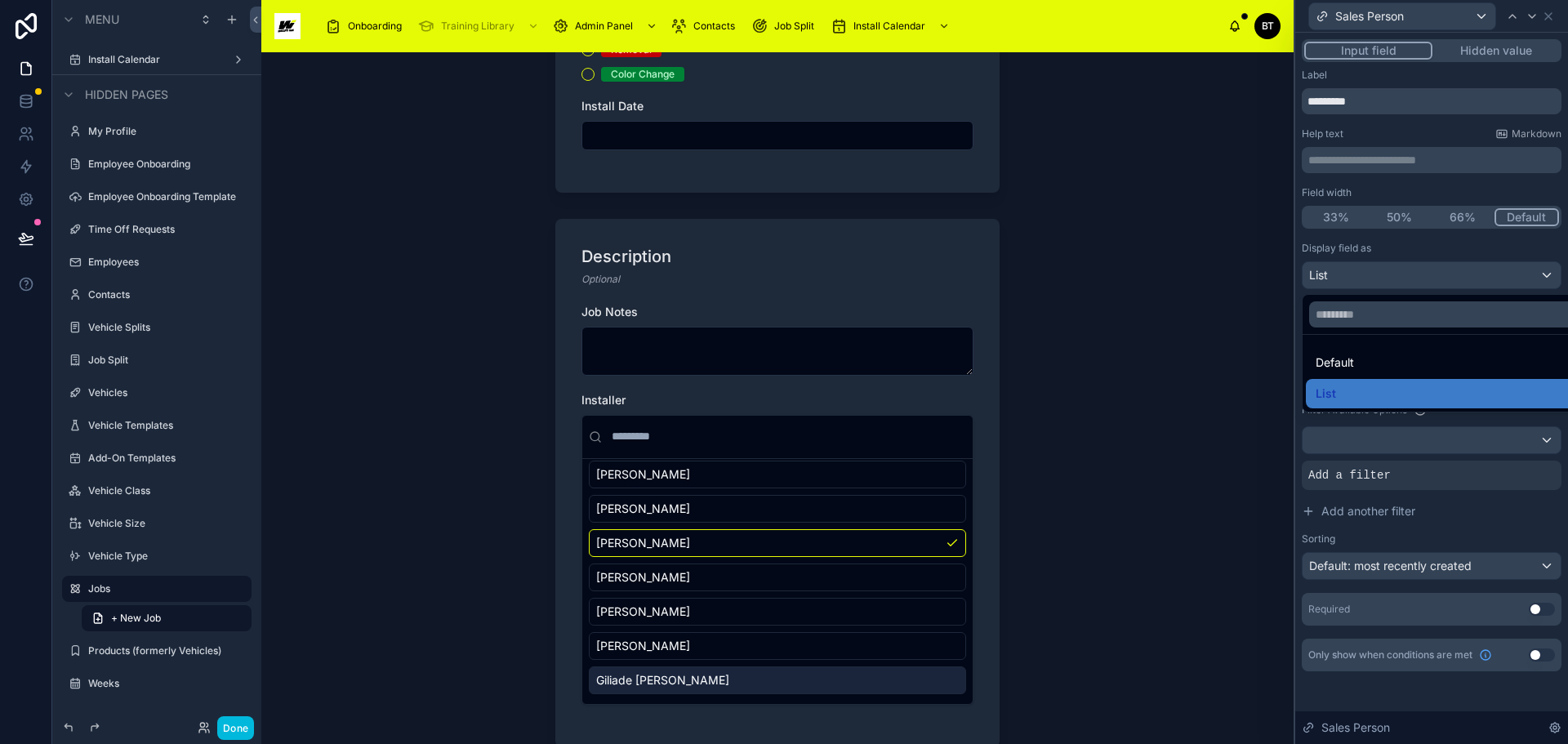
click at [1386, 363] on div "Default" at bounding box center [1451, 363] width 269 height 19
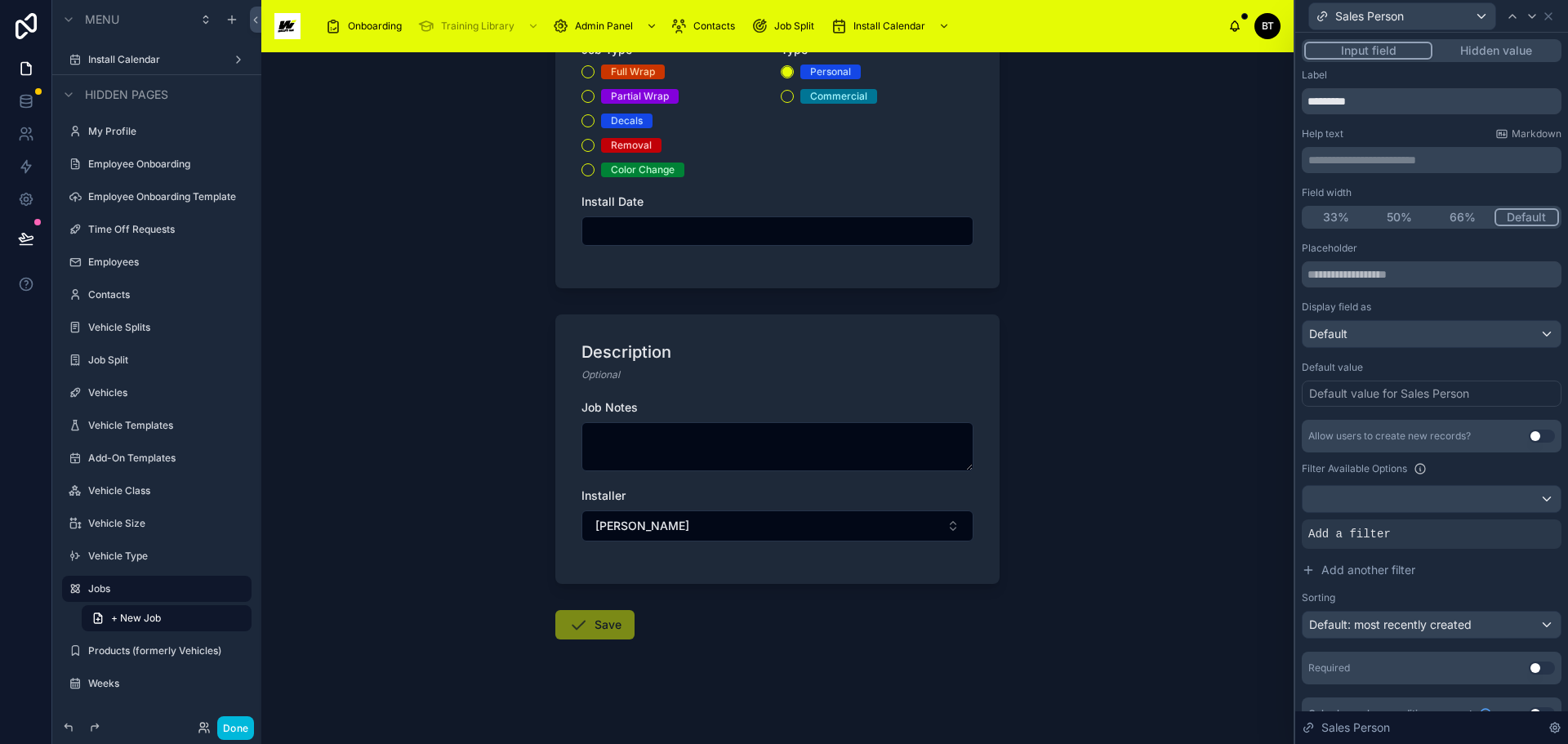
scroll to position [223, 0]
click at [825, 519] on button "[PERSON_NAME]" at bounding box center [777, 525] width 392 height 31
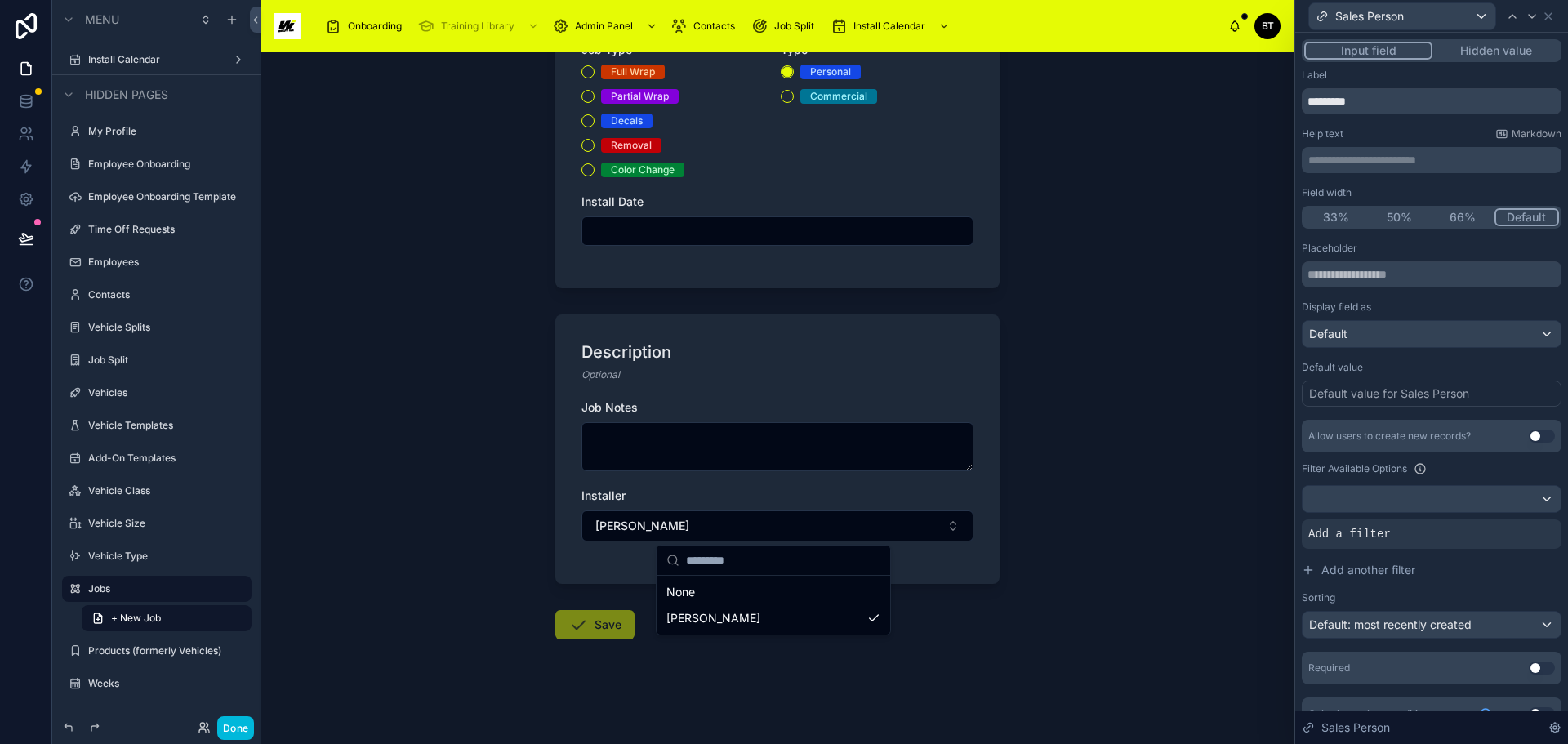
click at [1206, 455] on div "Back to Install Calendar Jobs + New Job + New Job Job Details Job Type * Full W…" at bounding box center [777, 398] width 1033 height 692
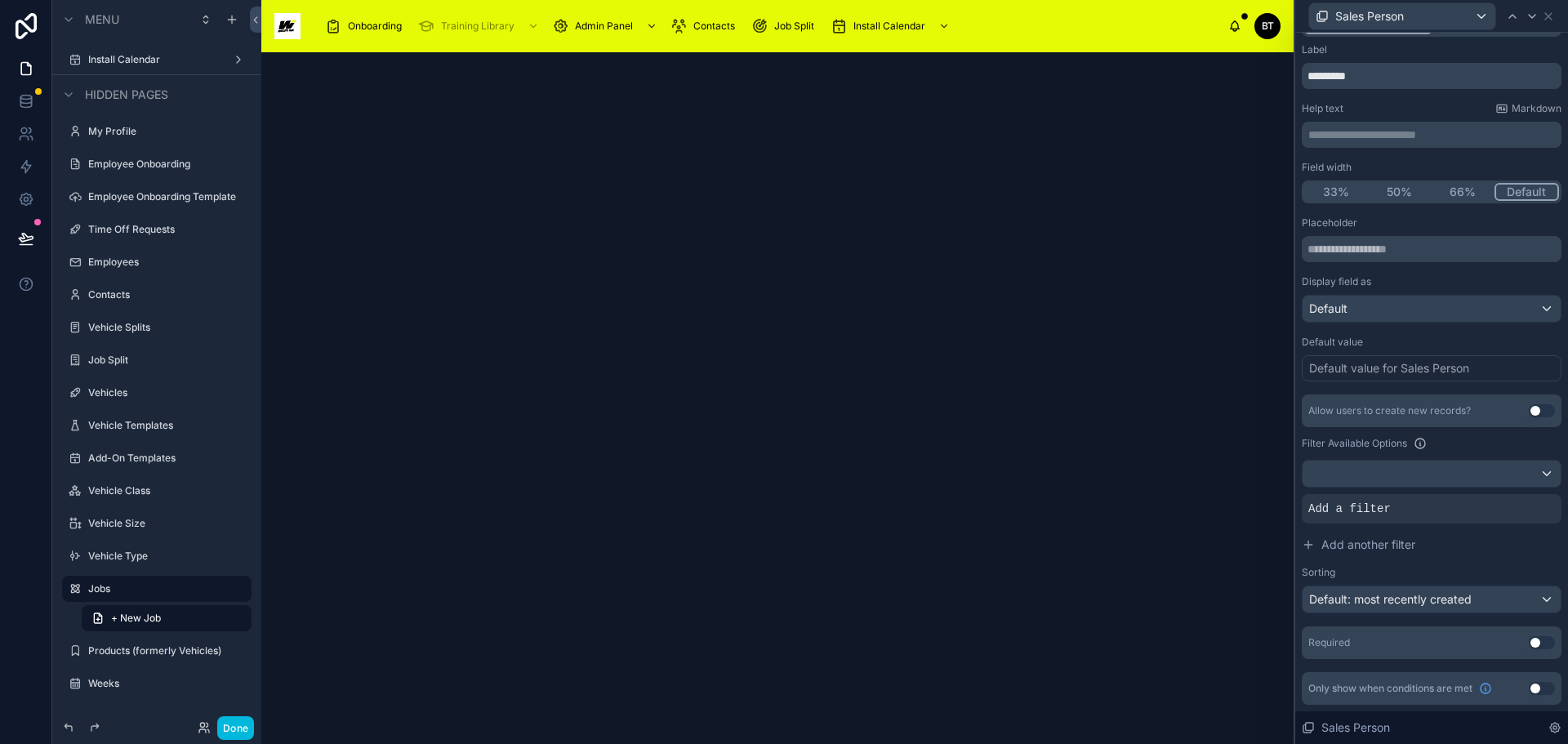
scroll to position [0, 0]
click at [875, 78] on span "Install Calendar" at bounding box center [889, 72] width 72 height 13
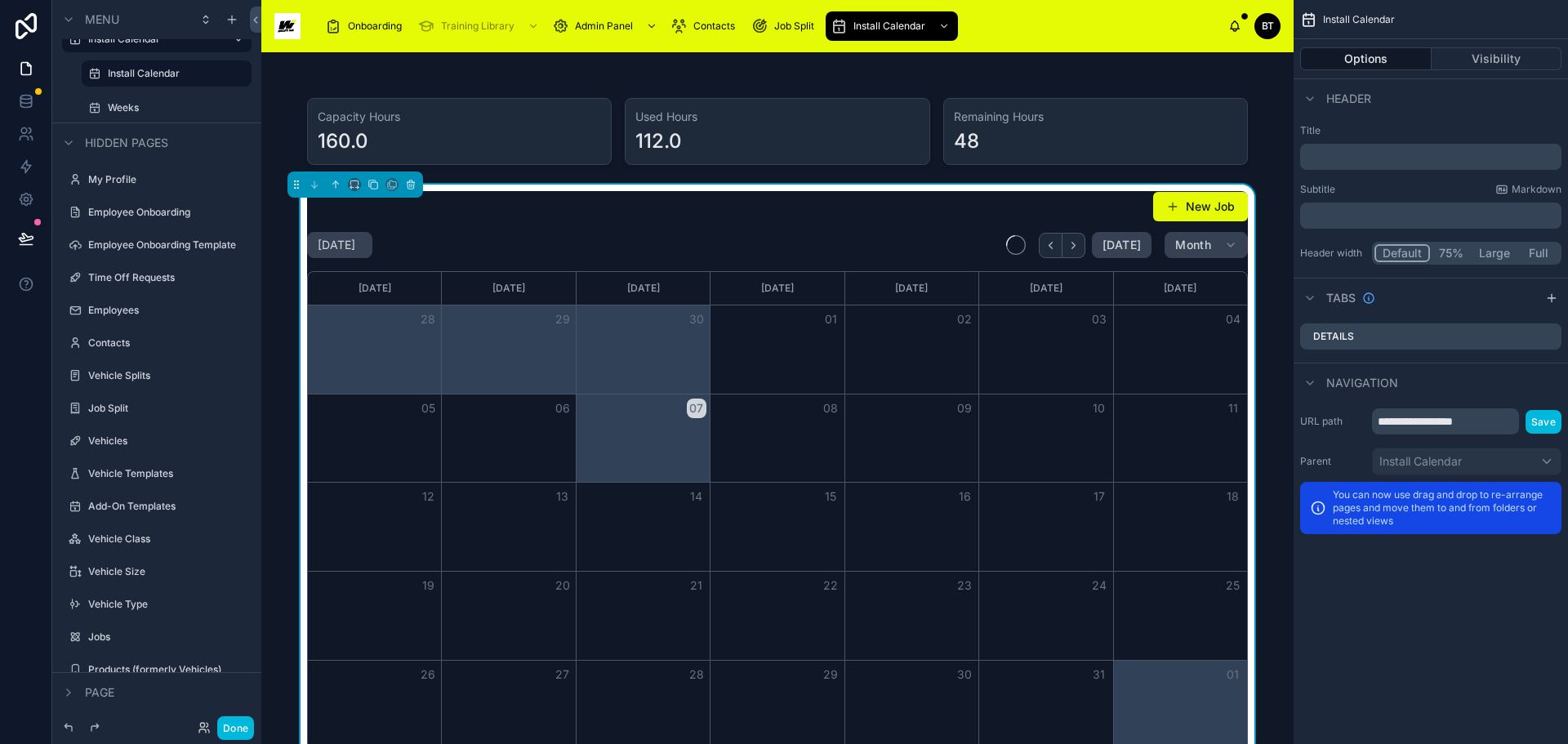
click at [1182, 203] on button "New Job" at bounding box center [1201, 207] width 94 height 30
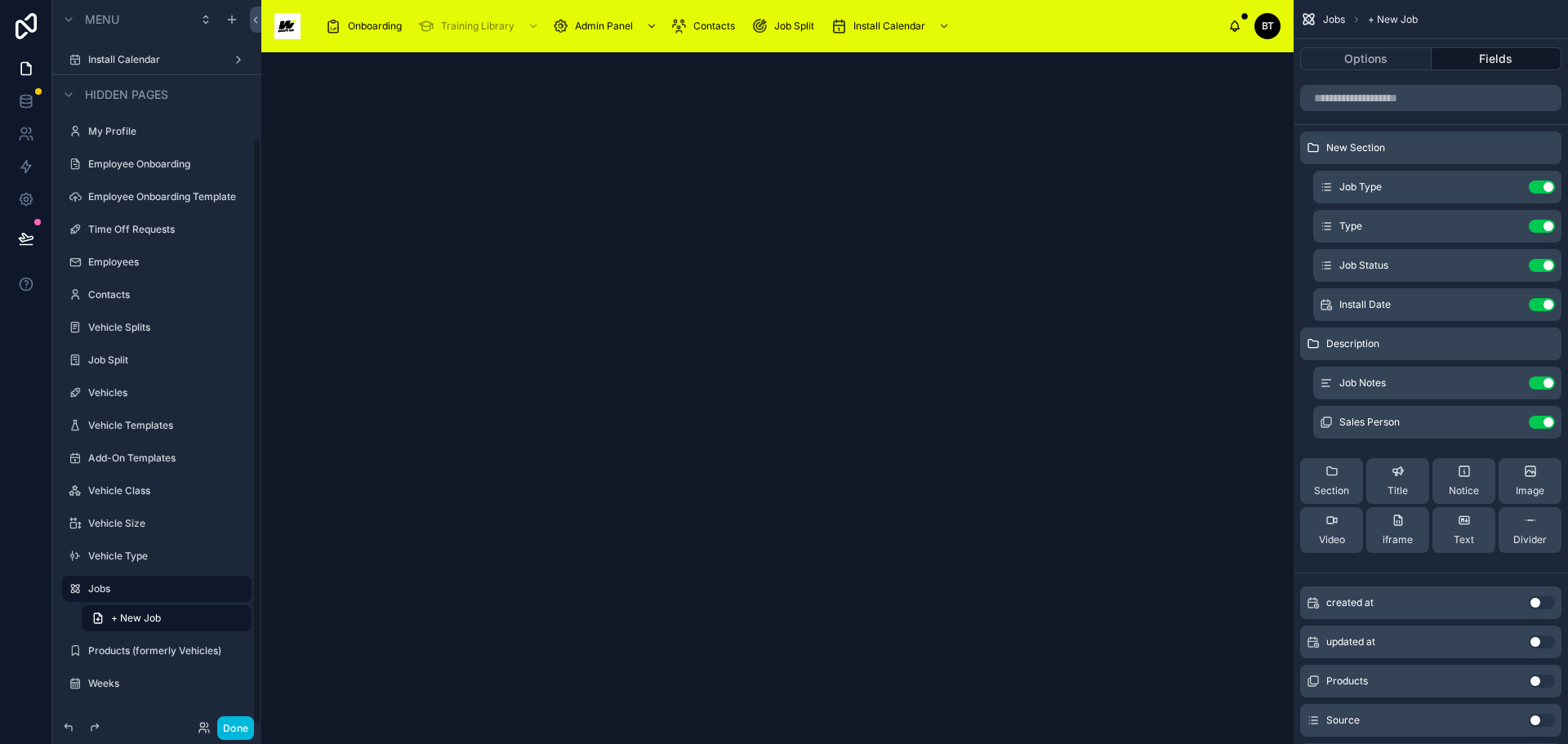
scroll to position [170, 0]
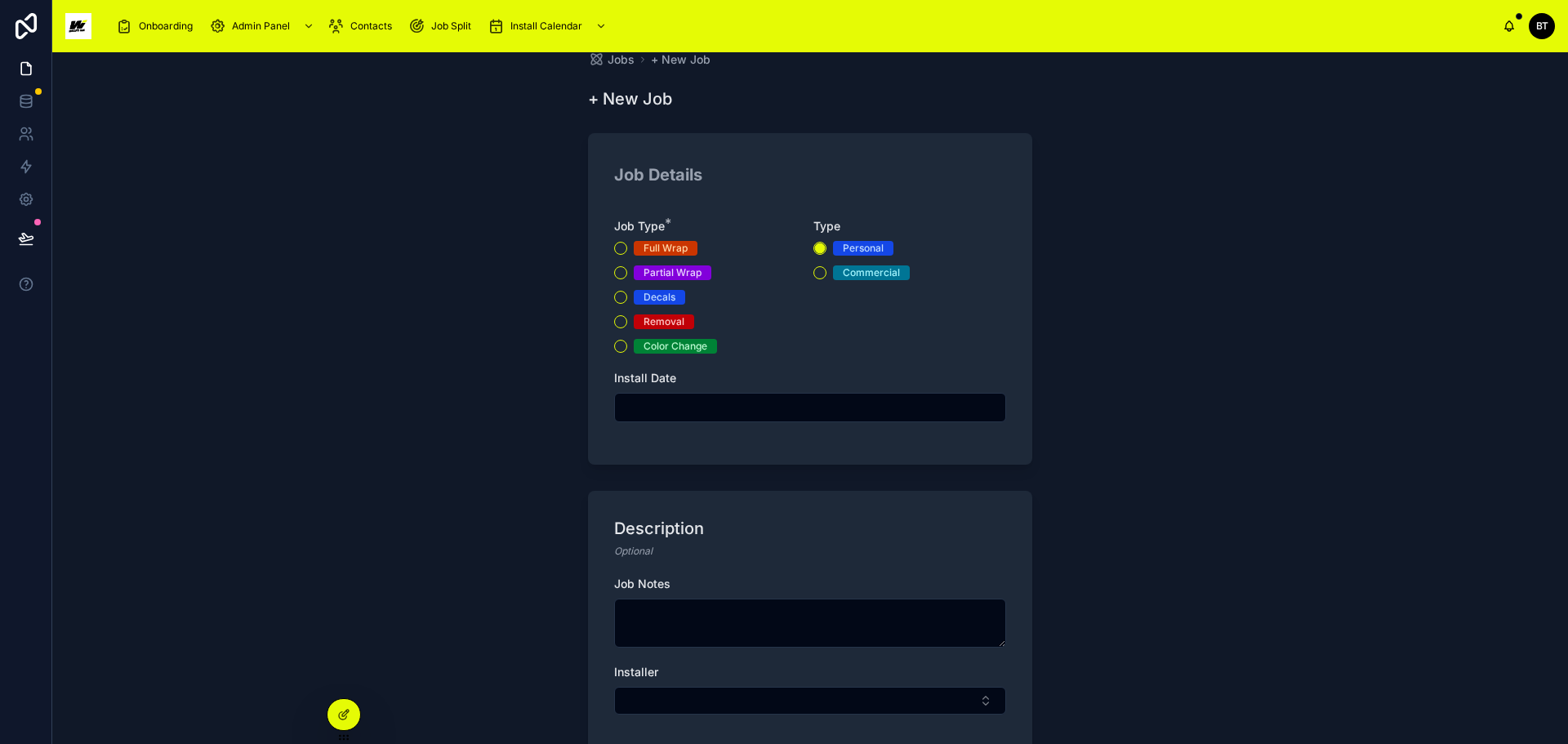
scroll to position [163, 0]
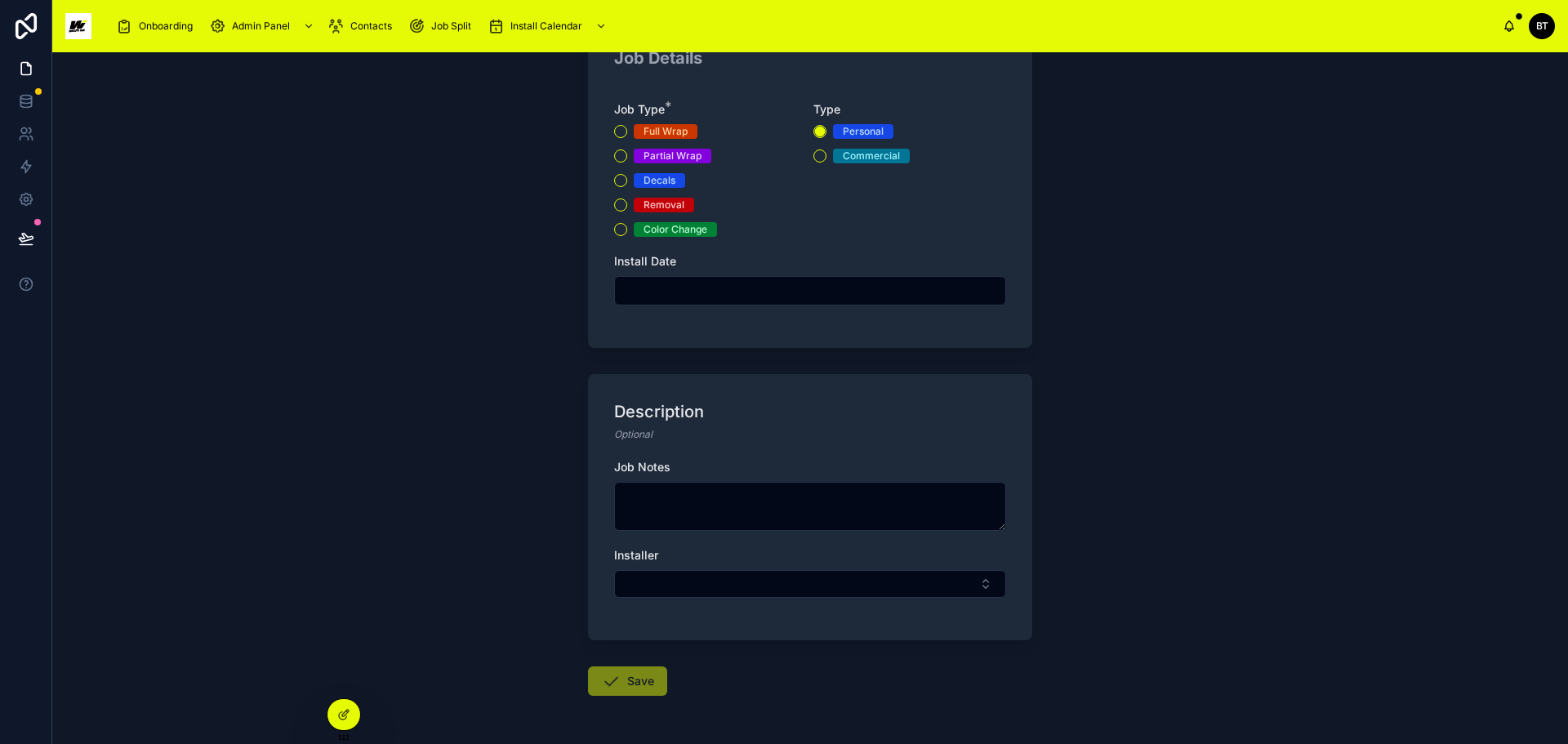
click at [869, 580] on button "Select Button" at bounding box center [810, 584] width 392 height 28
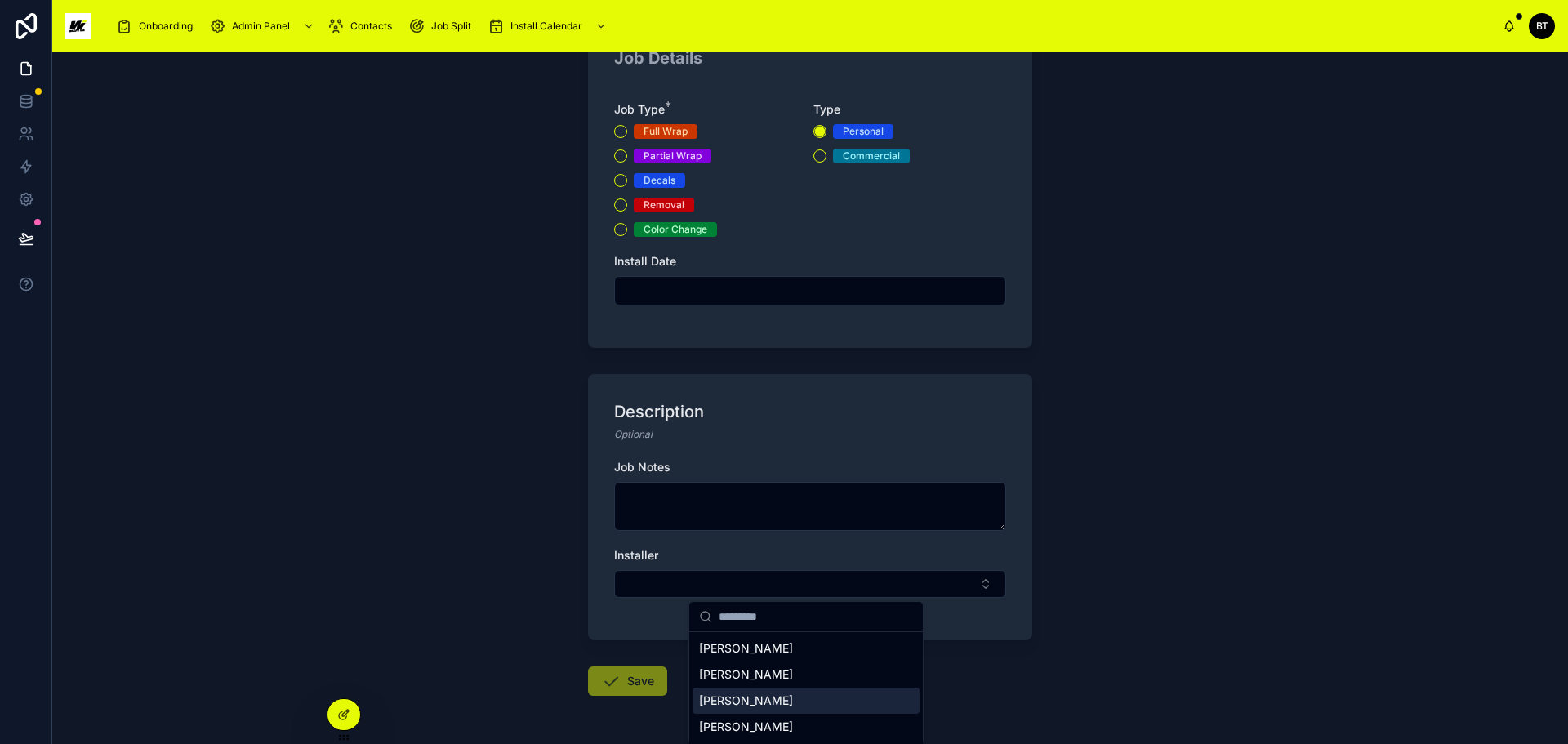
click at [739, 696] on span "[PERSON_NAME]" at bounding box center [746, 700] width 94 height 17
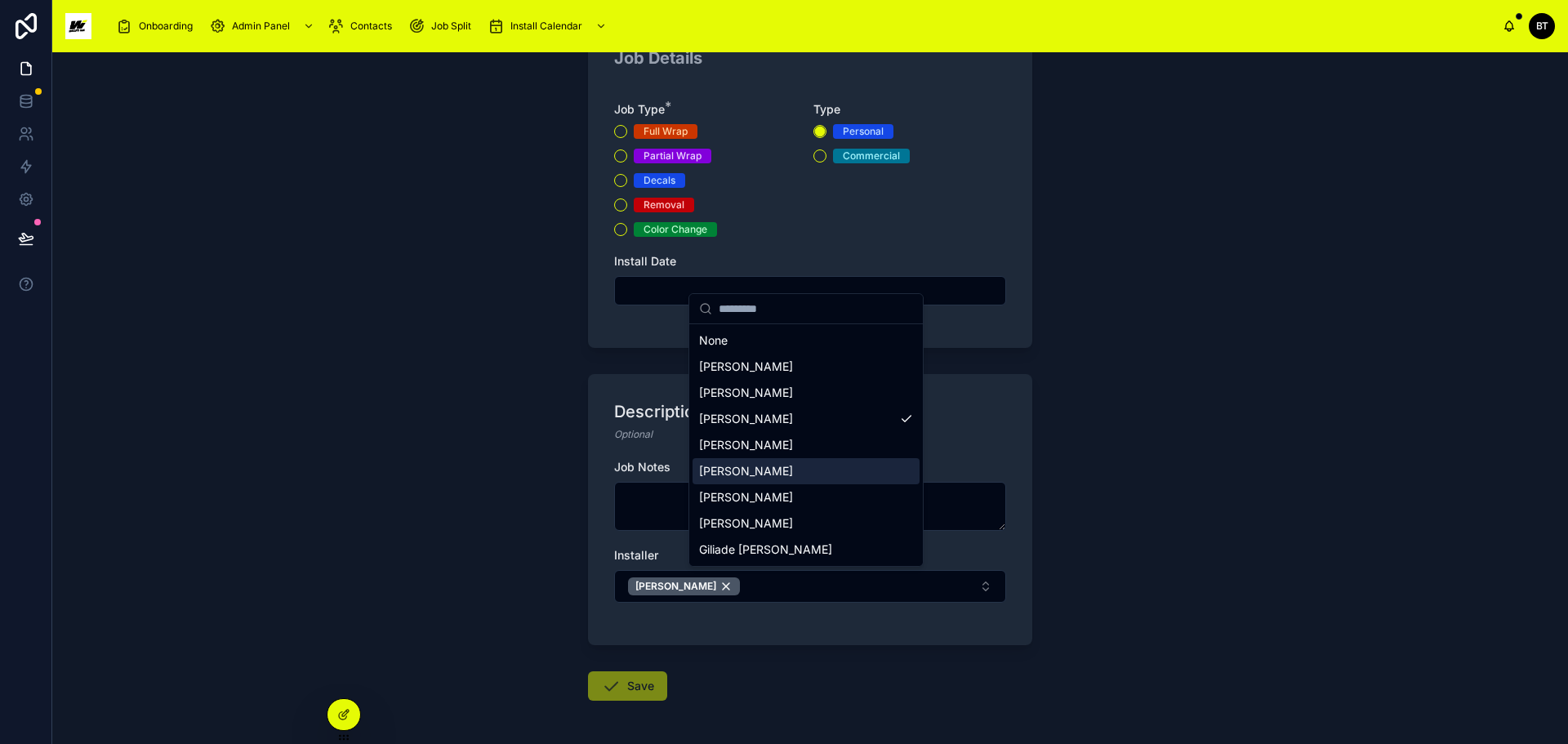
click at [749, 475] on span "[PERSON_NAME]" at bounding box center [746, 471] width 94 height 17
click at [801, 587] on div "[PERSON_NAME]" at bounding box center [803, 586] width 112 height 18
click at [696, 588] on div "[PERSON_NAME]" at bounding box center [684, 586] width 112 height 18
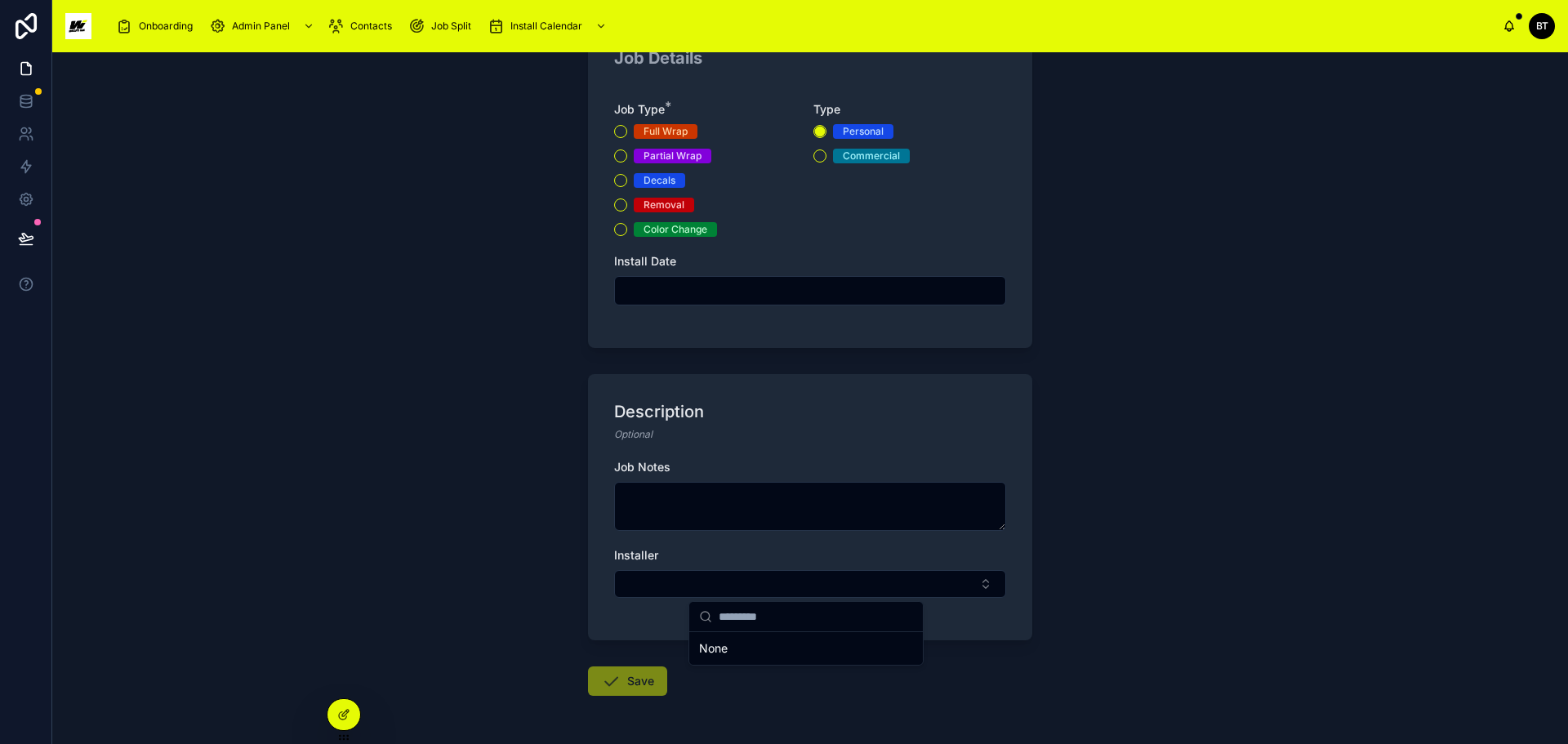
click at [537, 486] on div "Back to Install Calendar Jobs + New Job + New Job Job Details Job Type * Full W…" at bounding box center [811, 398] width 1516 height 692
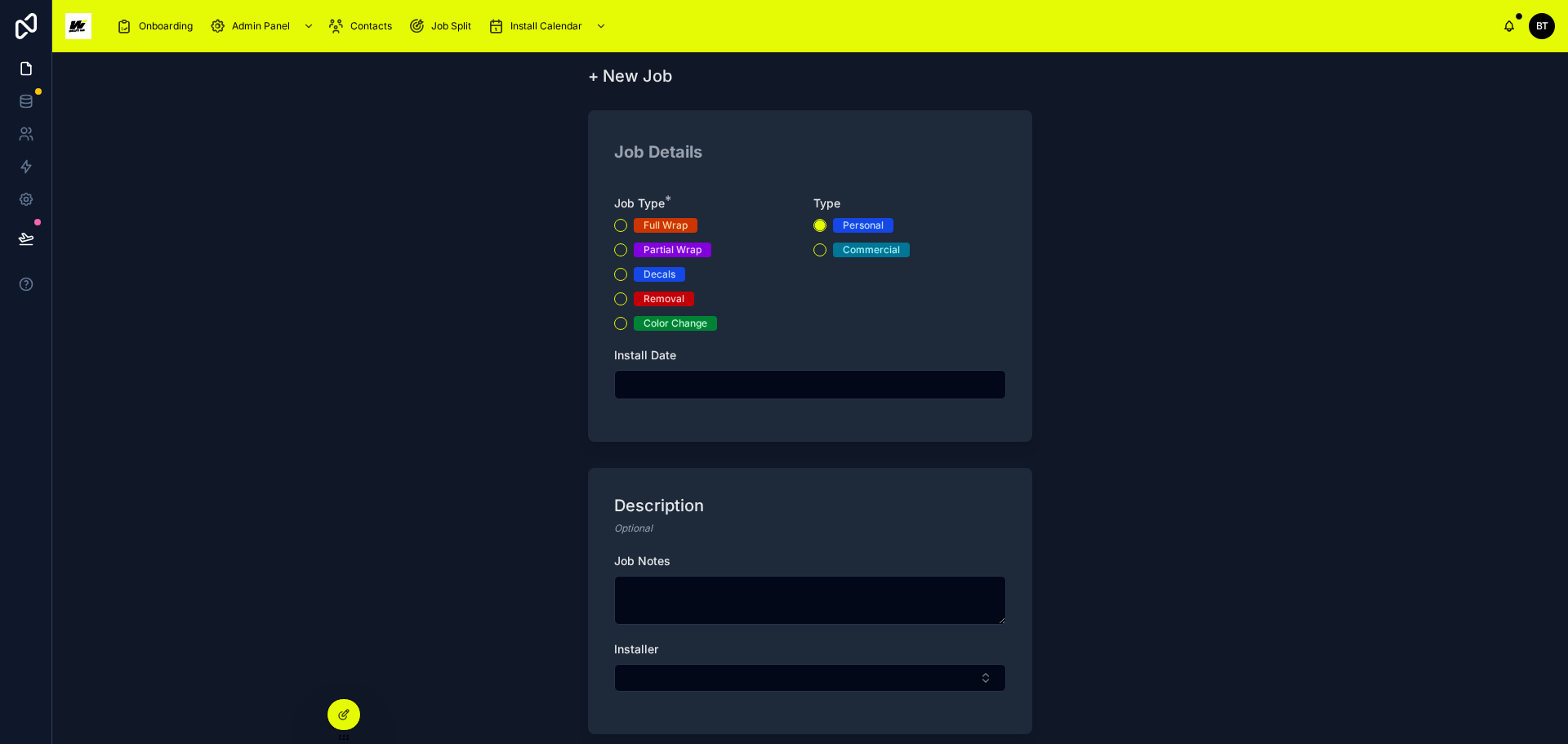
scroll to position [0, 0]
